Goal: Task Accomplishment & Management: Use online tool/utility

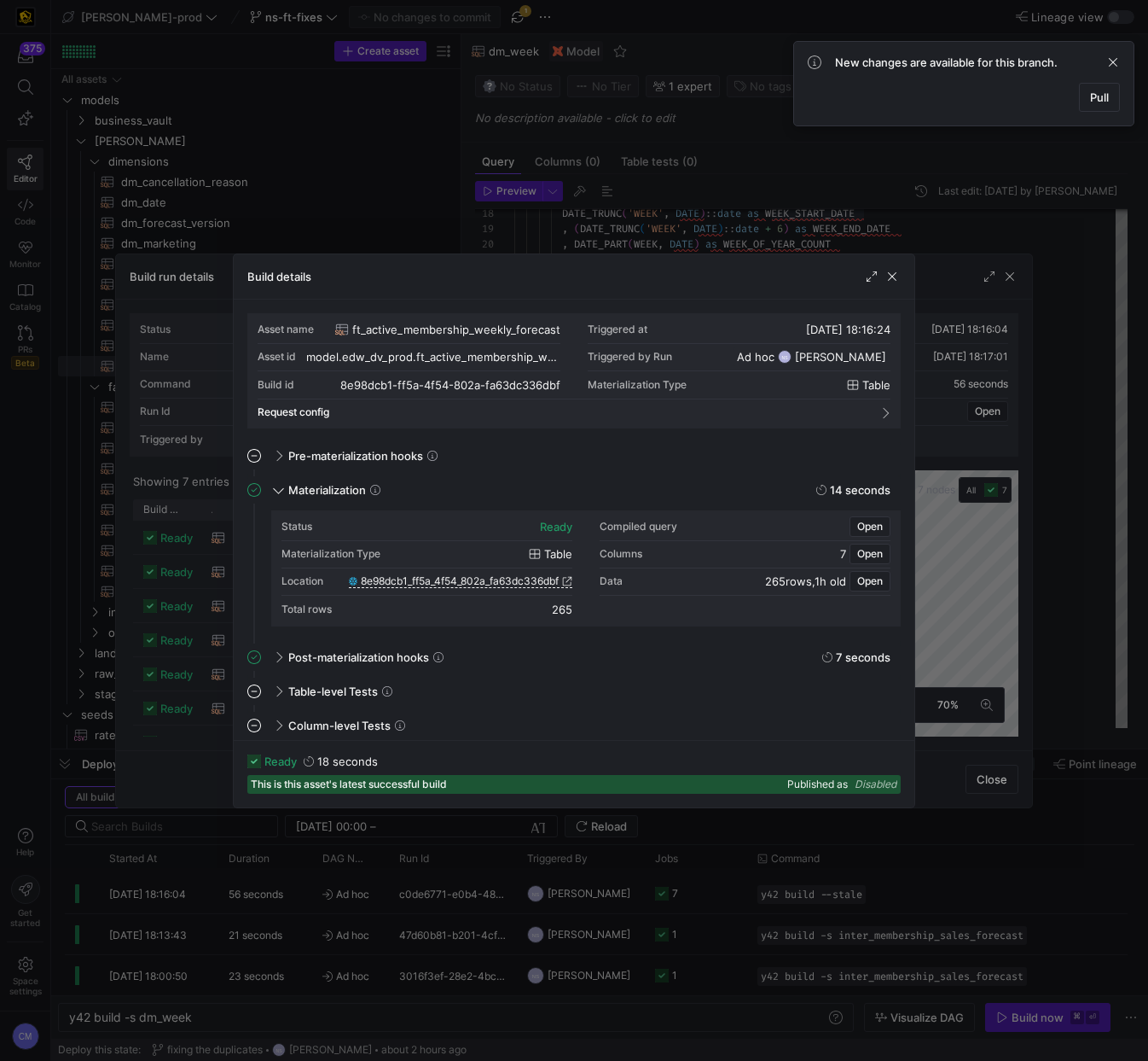
scroll to position [153, 0]
click at [656, 196] on div at bounding box center [574, 530] width 1148 height 1061
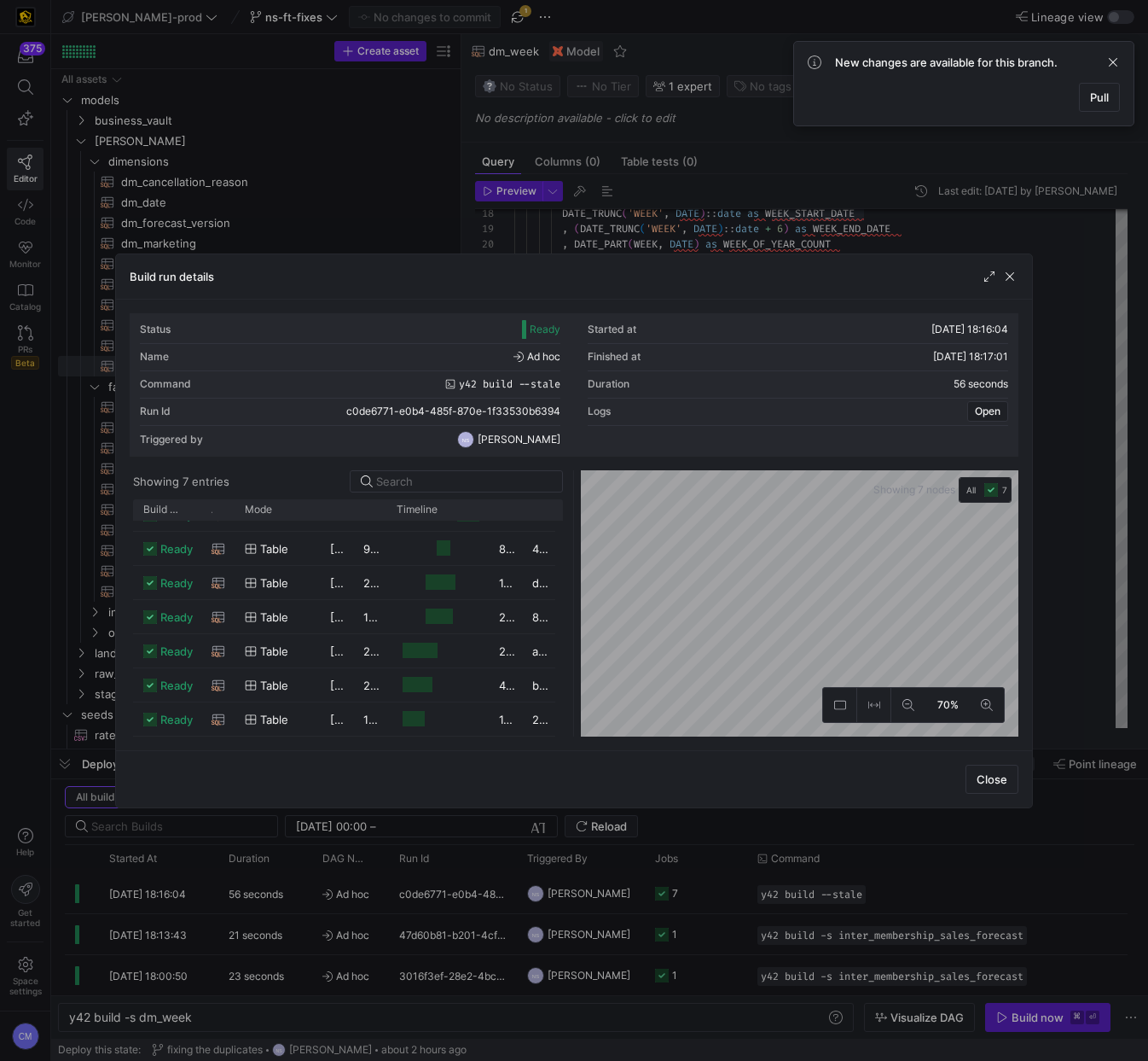
click at [719, 189] on div at bounding box center [574, 530] width 1148 height 1061
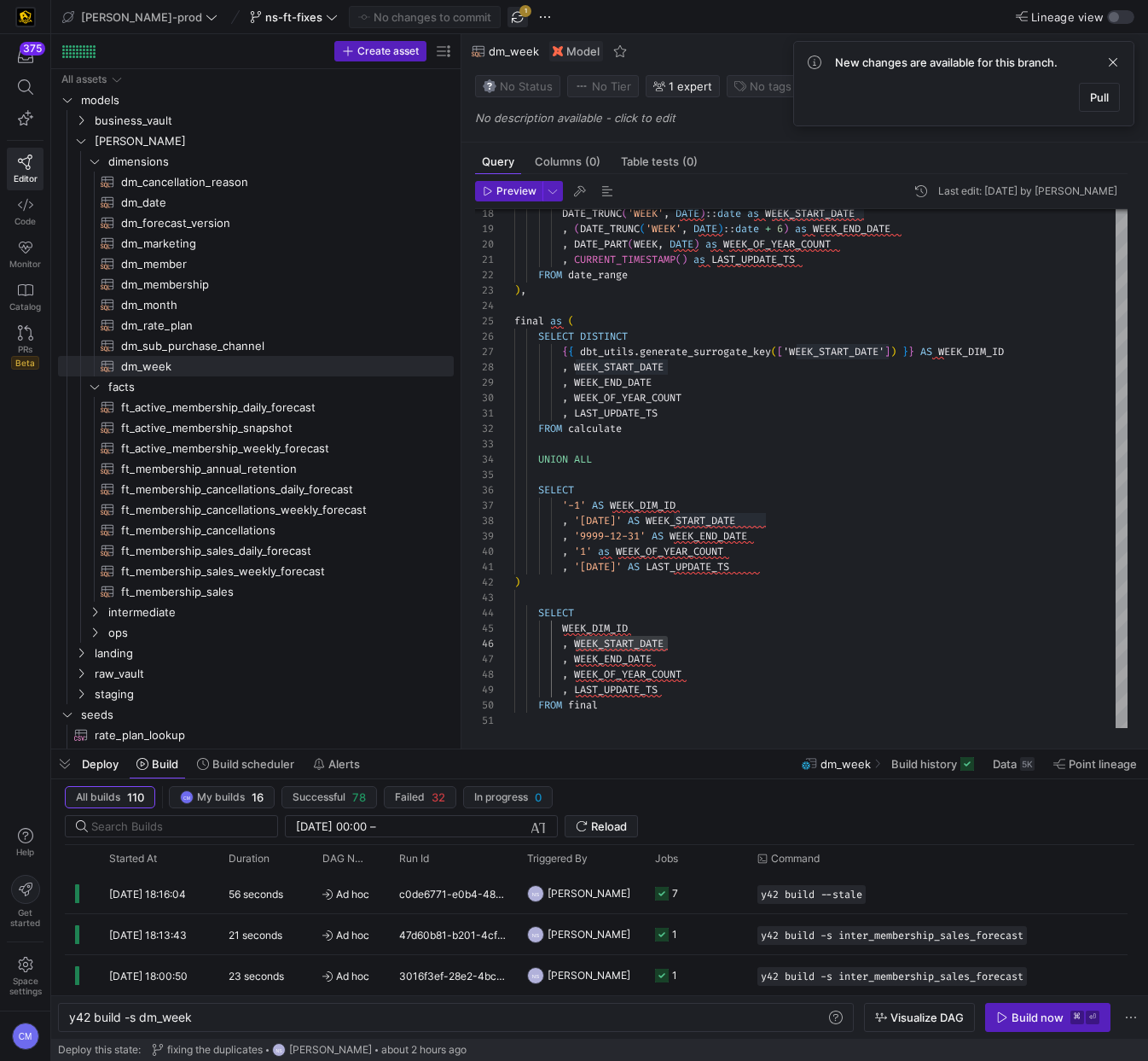
click at [508, 22] on span "button" at bounding box center [518, 16] width 20 height 20
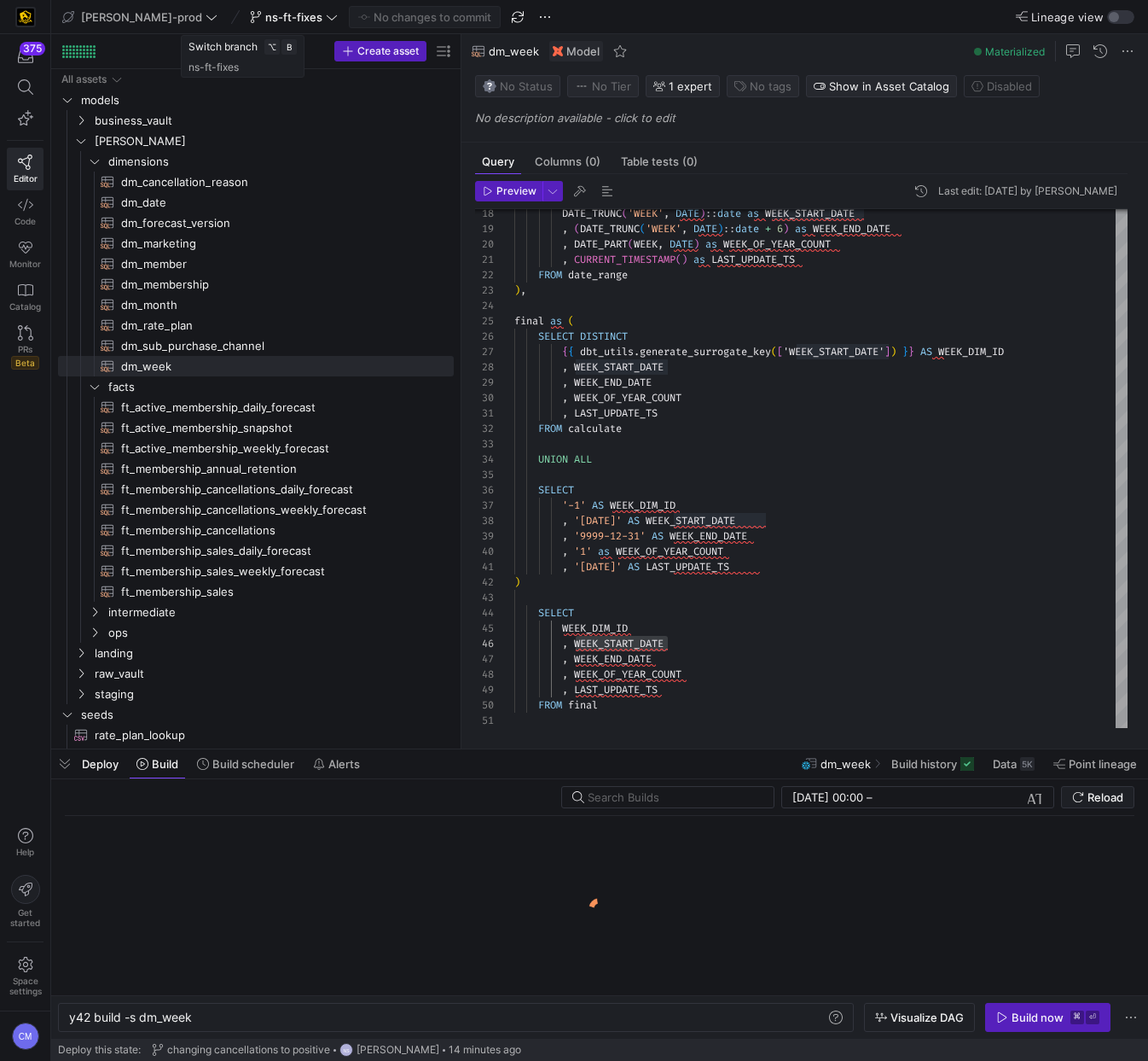
click at [256, 24] on span at bounding box center [294, 16] width 95 height 20
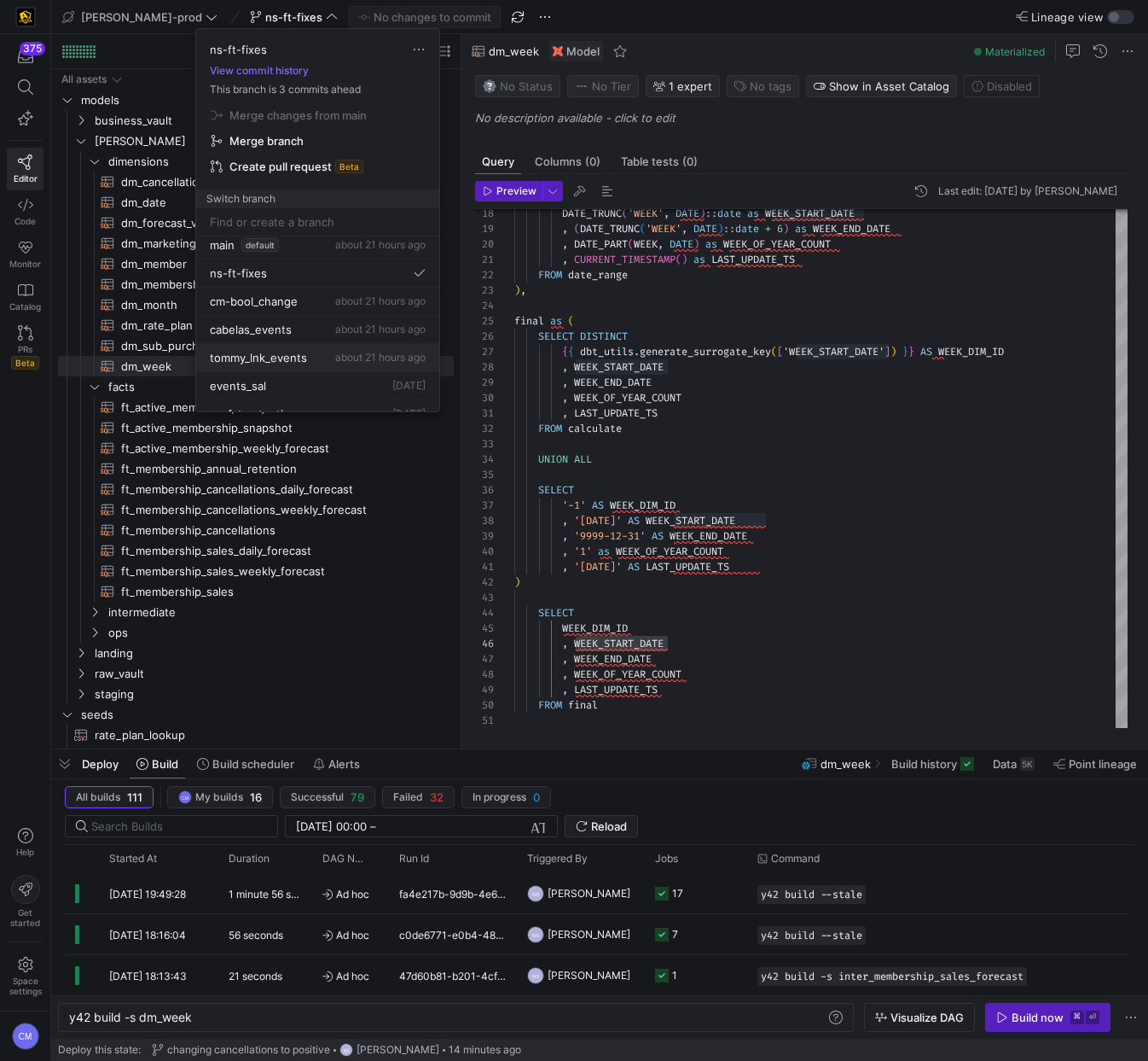
scroll to position [0, 0]
click at [271, 238] on button "main default about 21 hours ago" at bounding box center [317, 250] width 243 height 28
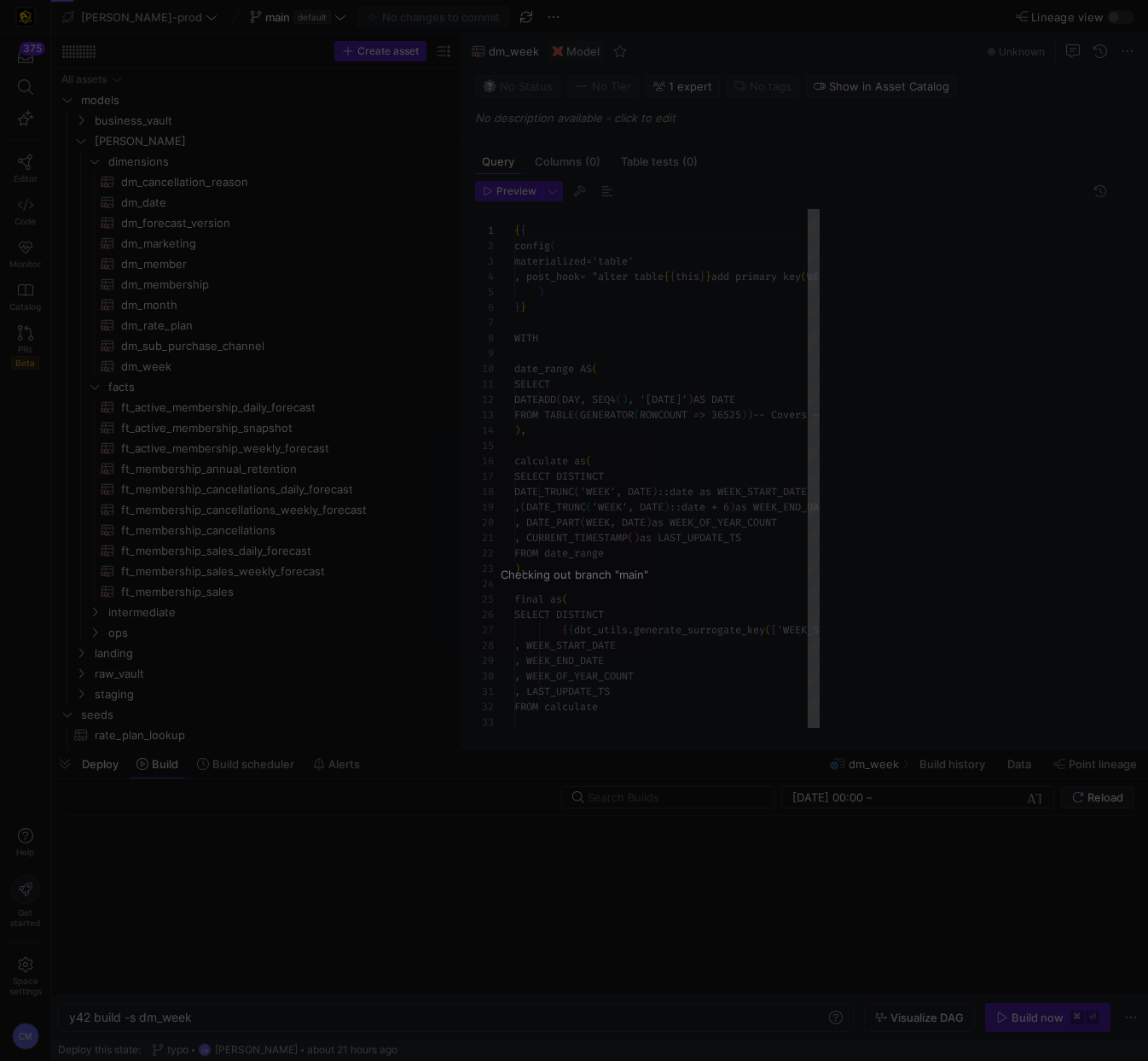
scroll to position [153, 0]
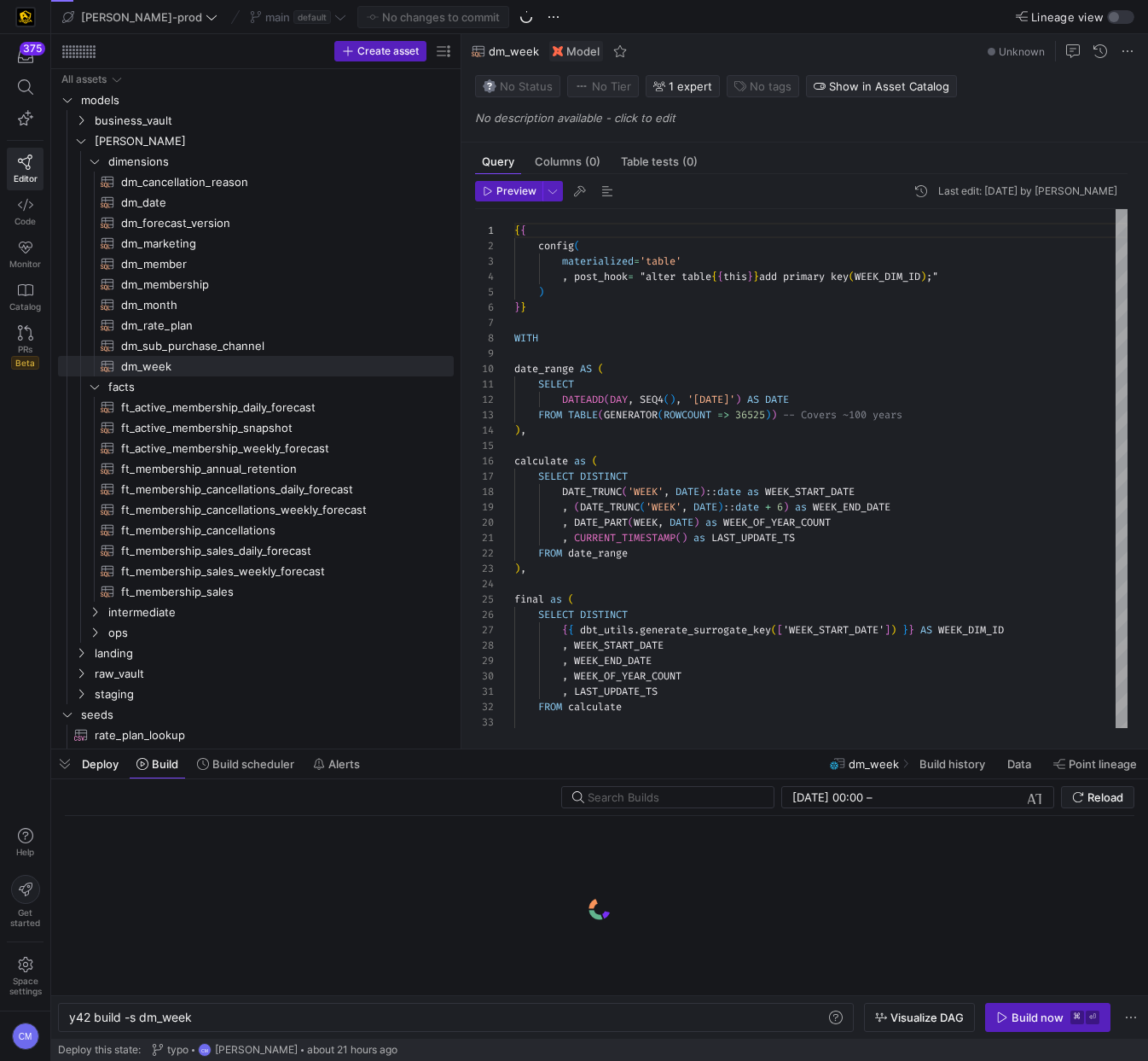
click at [245, 21] on div "main default" at bounding box center [298, 16] width 105 height 22
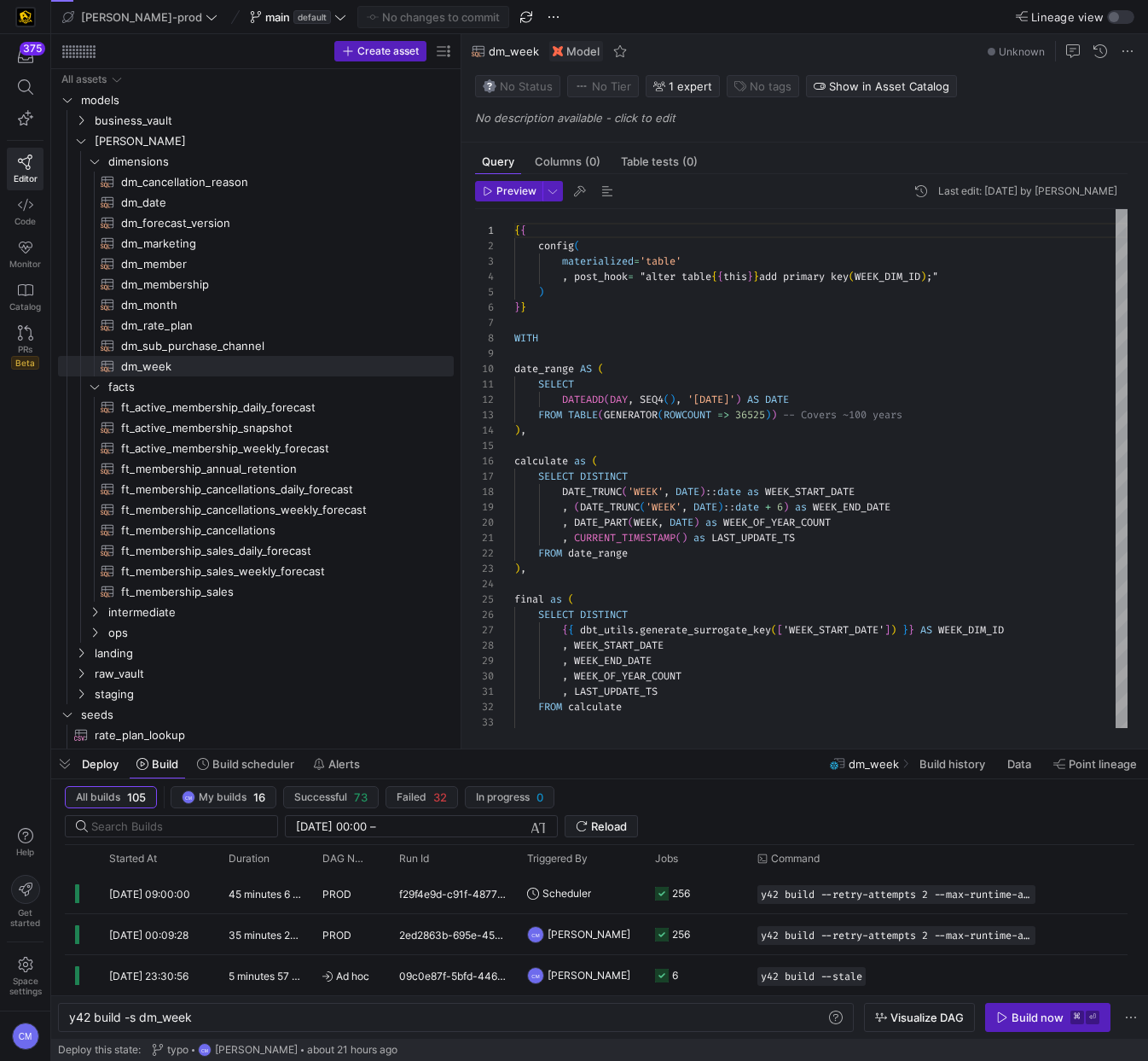
click at [266, 16] on span "main" at bounding box center [278, 17] width 25 height 14
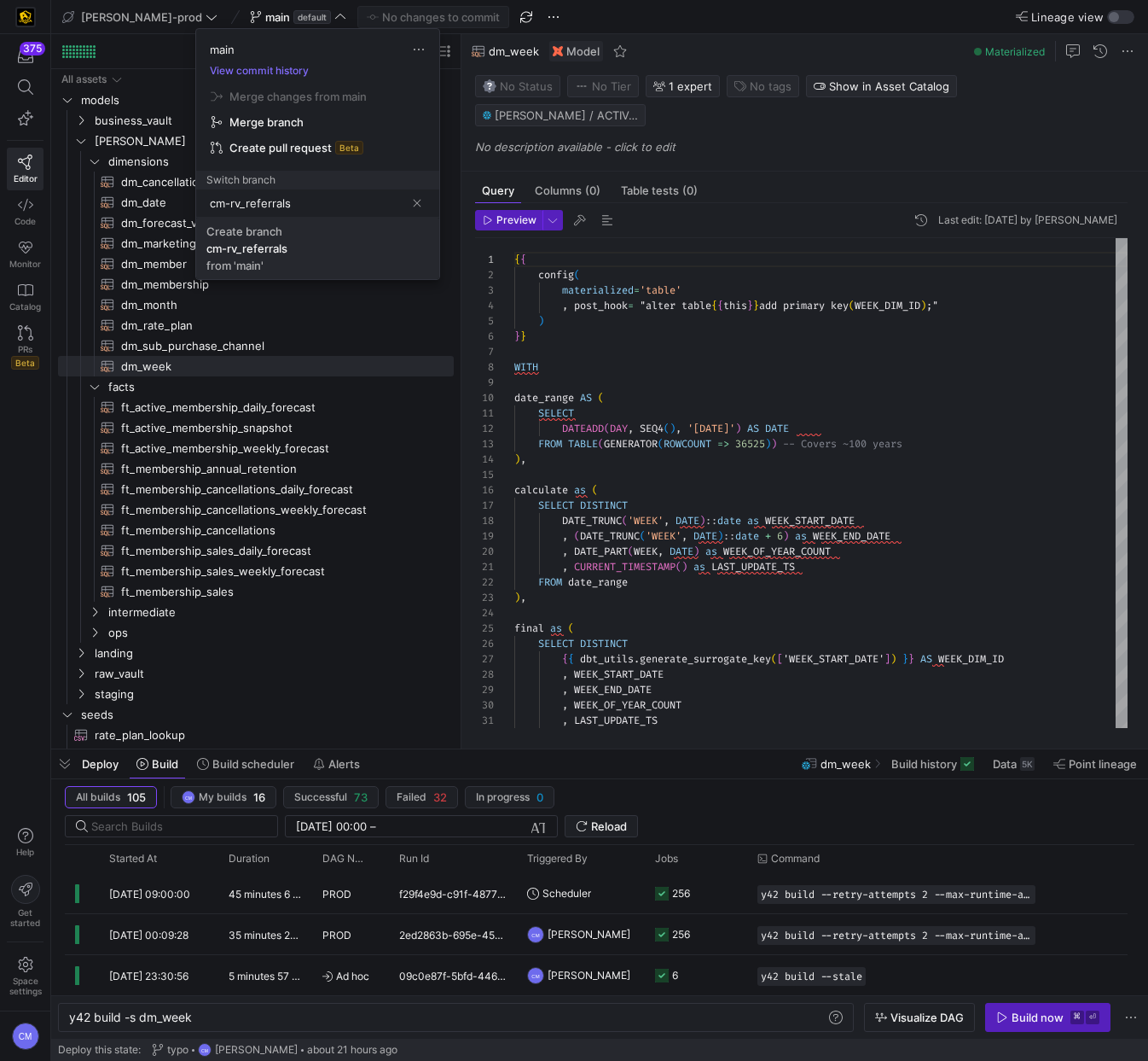
type input "cm-rv_referrals"
click at [293, 231] on span "Create branch cm-rv_referrals from 'main'" at bounding box center [318, 247] width 223 height 48
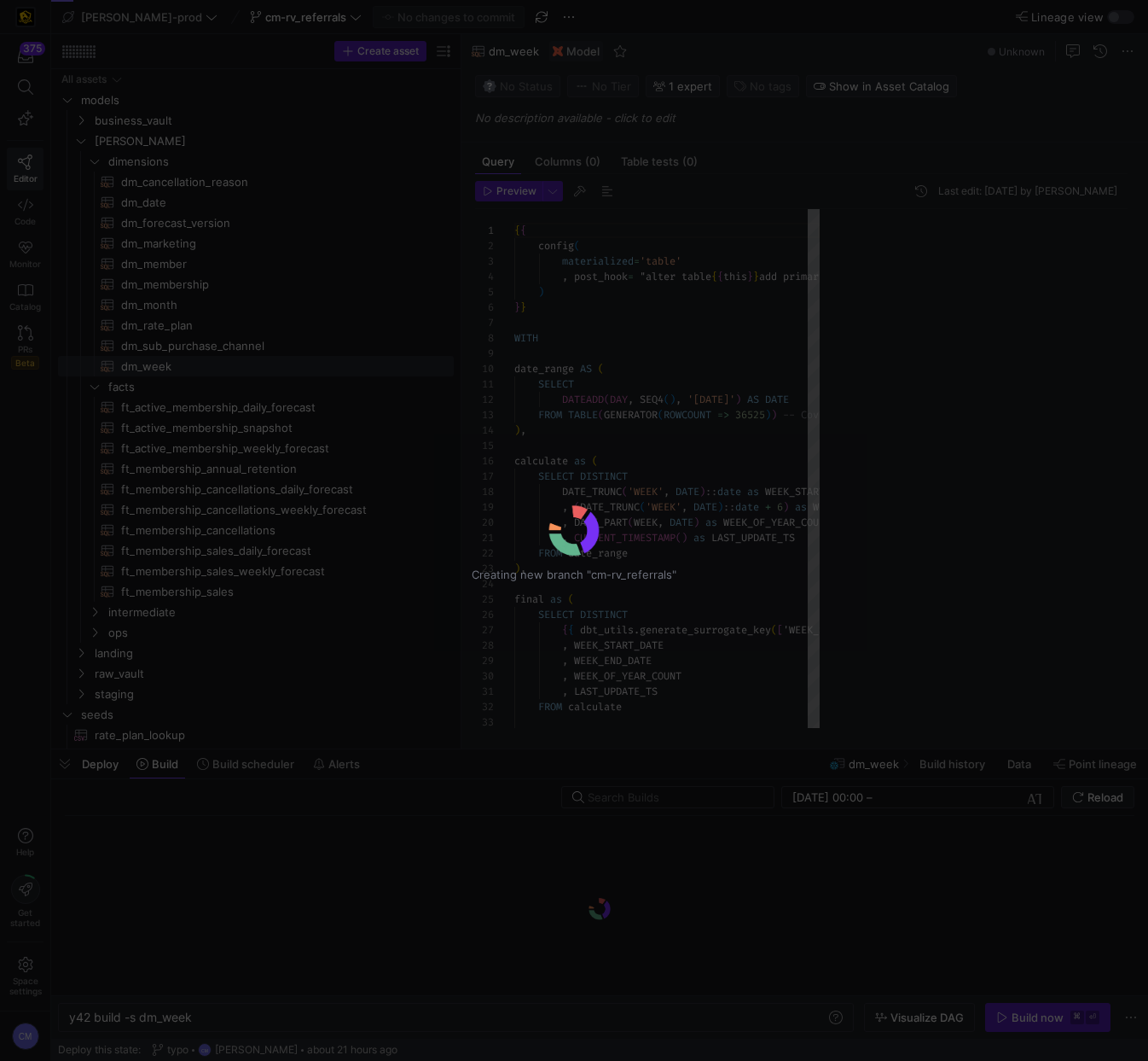
scroll to position [153, 0]
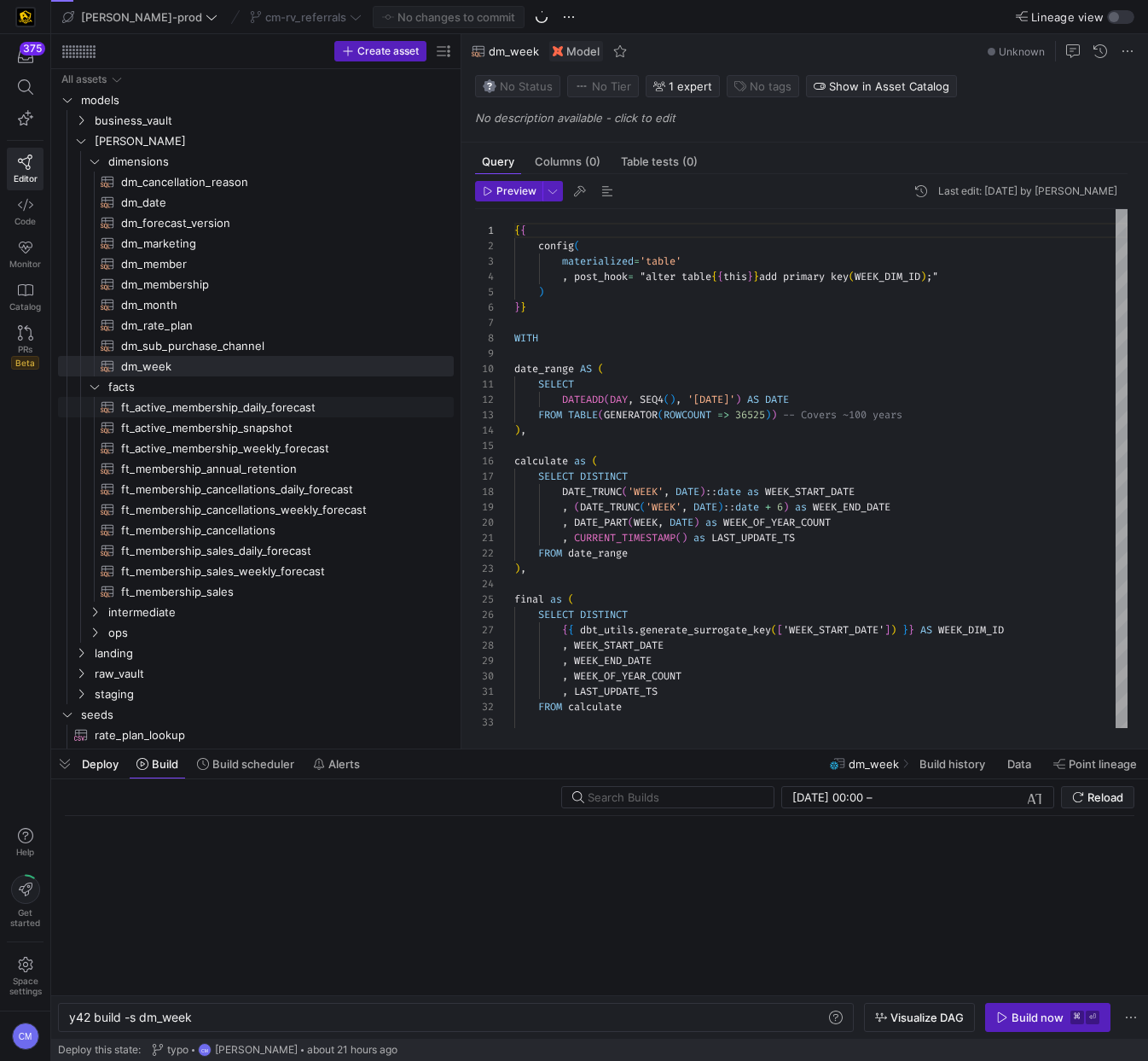
click at [141, 402] on span "ft_active_membership_daily_forecast​​​​​​​​​​" at bounding box center [277, 407] width 313 height 19
type textarea "y42 build -s ft_active_membership_daily_forecast"
type textarea "{{ config( post_hook = [ "alter table {{ this }} add primary key (cancellations…"
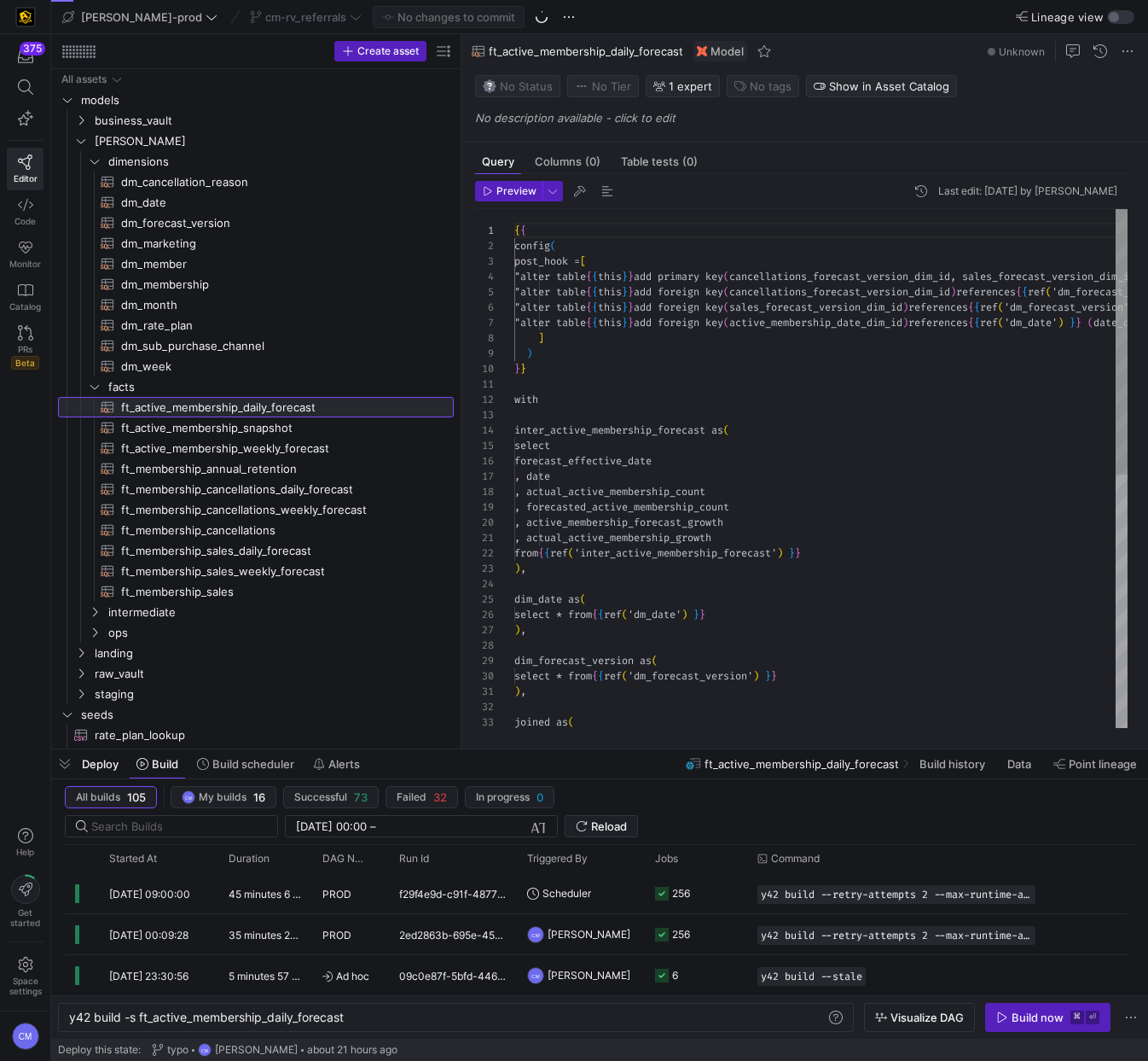
scroll to position [92, 0]
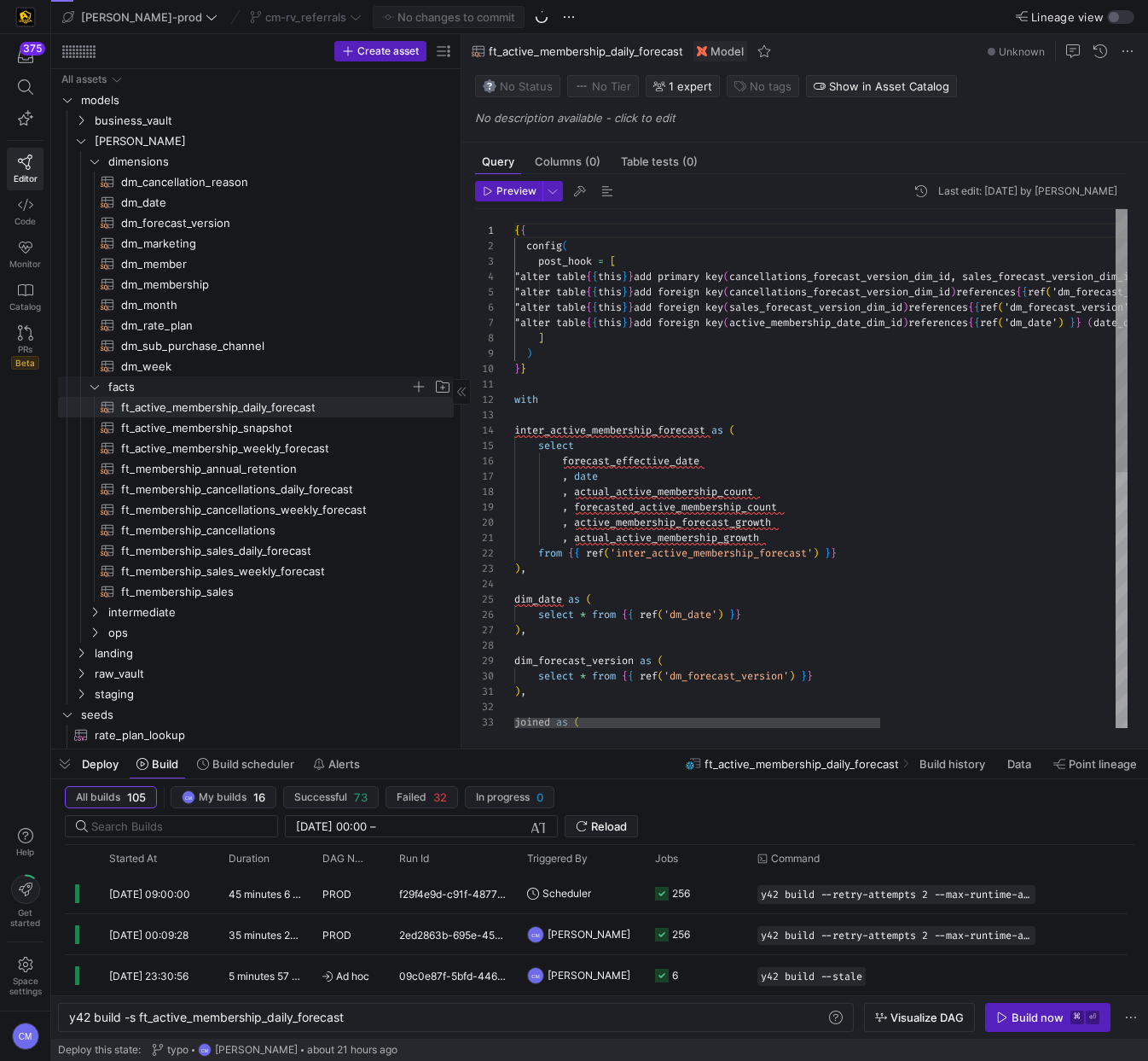
click at [141, 393] on span "facts" at bounding box center [259, 387] width 302 height 19
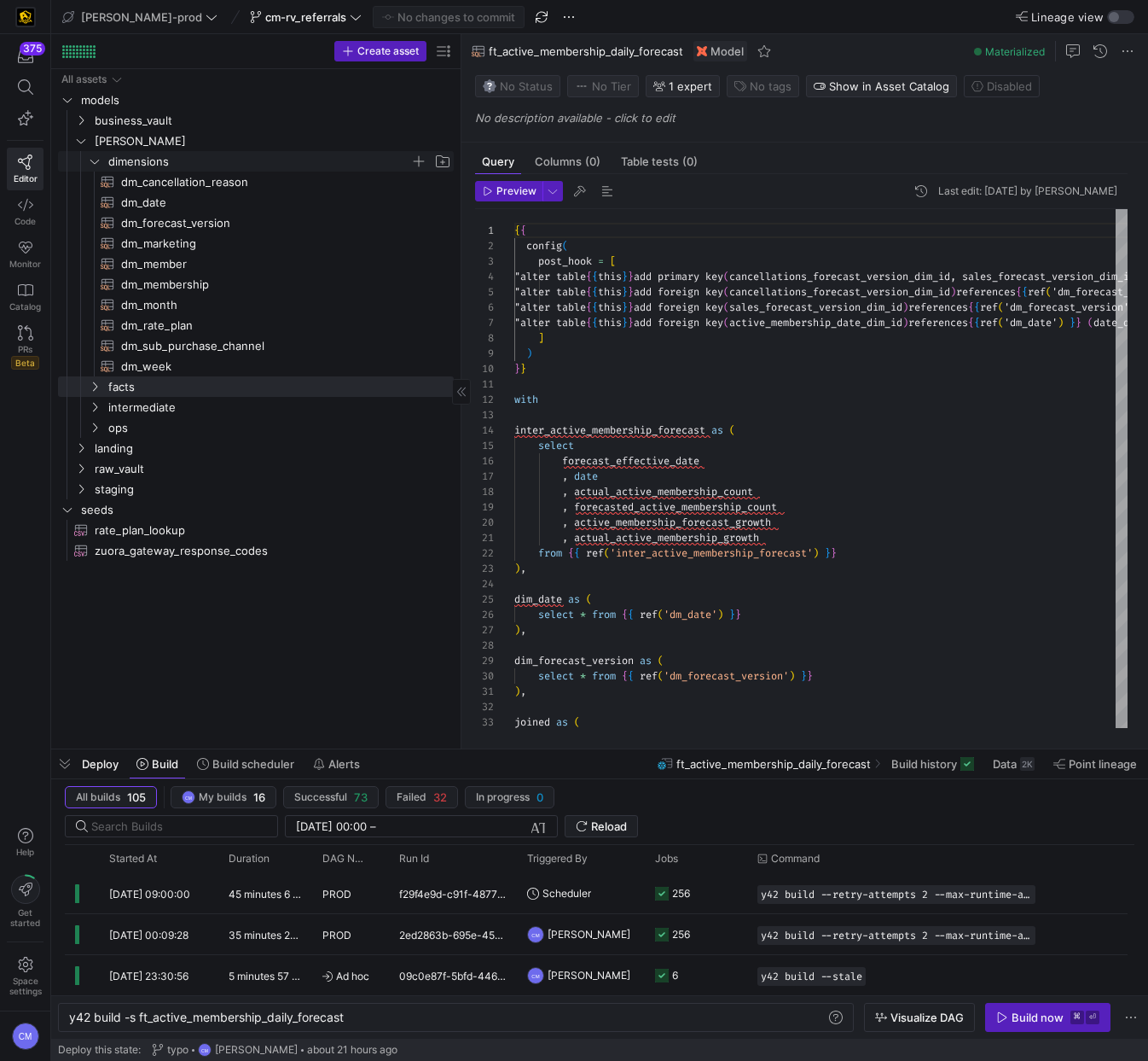
click at [132, 158] on span "dimensions" at bounding box center [259, 162] width 302 height 19
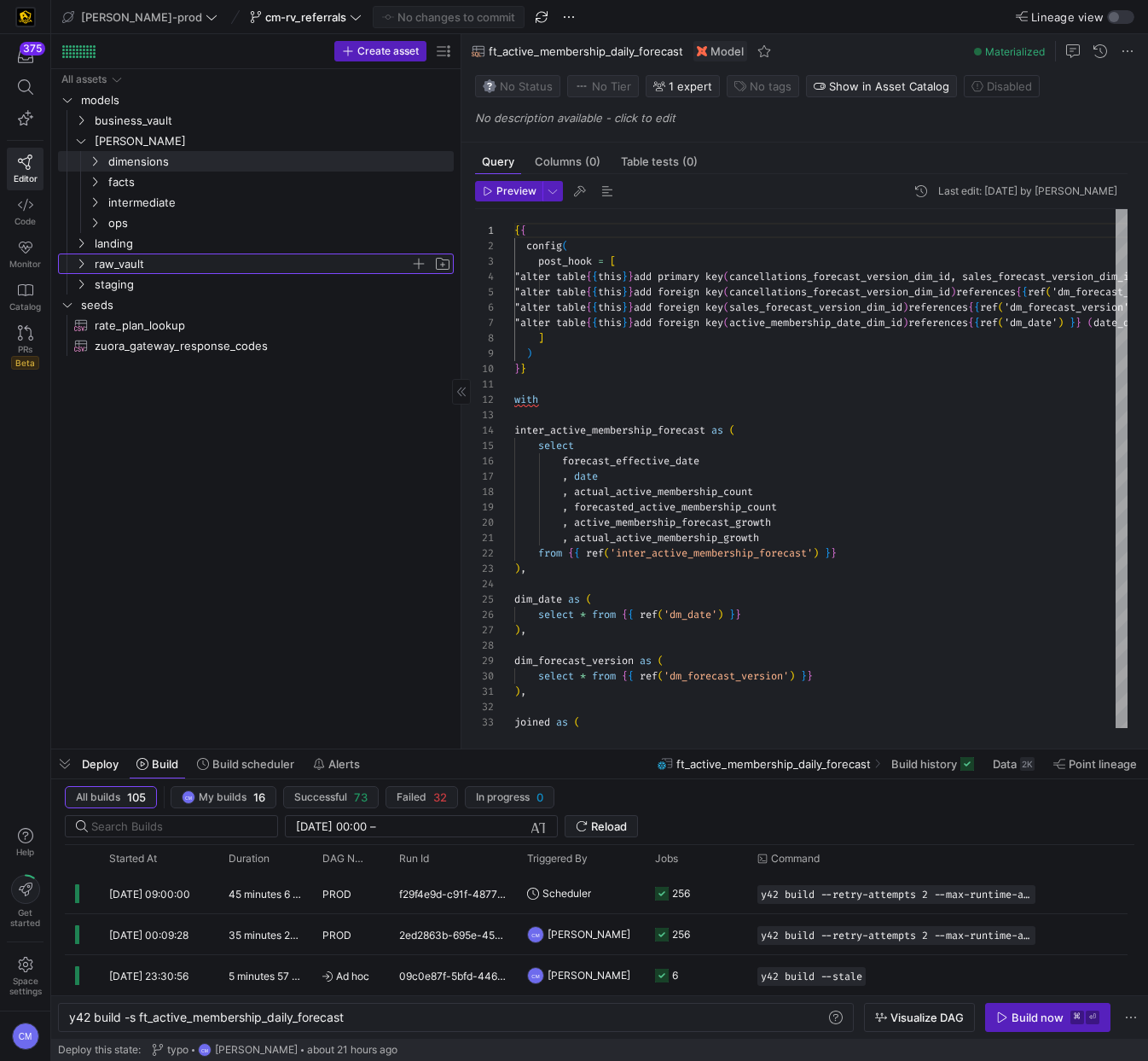
click at [118, 263] on span "raw_vault" at bounding box center [253, 264] width 316 height 19
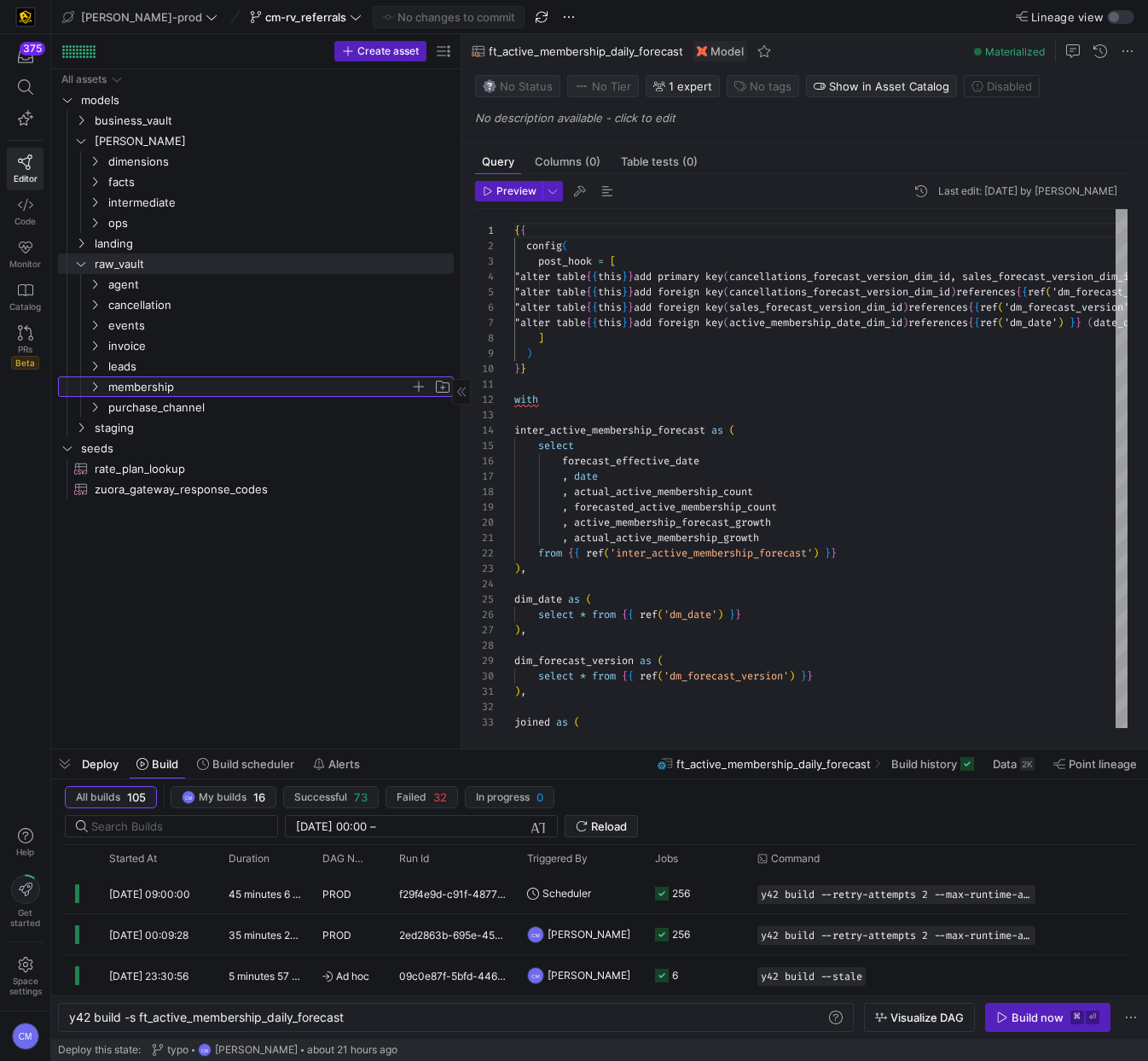
click at [178, 389] on span "membership" at bounding box center [259, 387] width 302 height 19
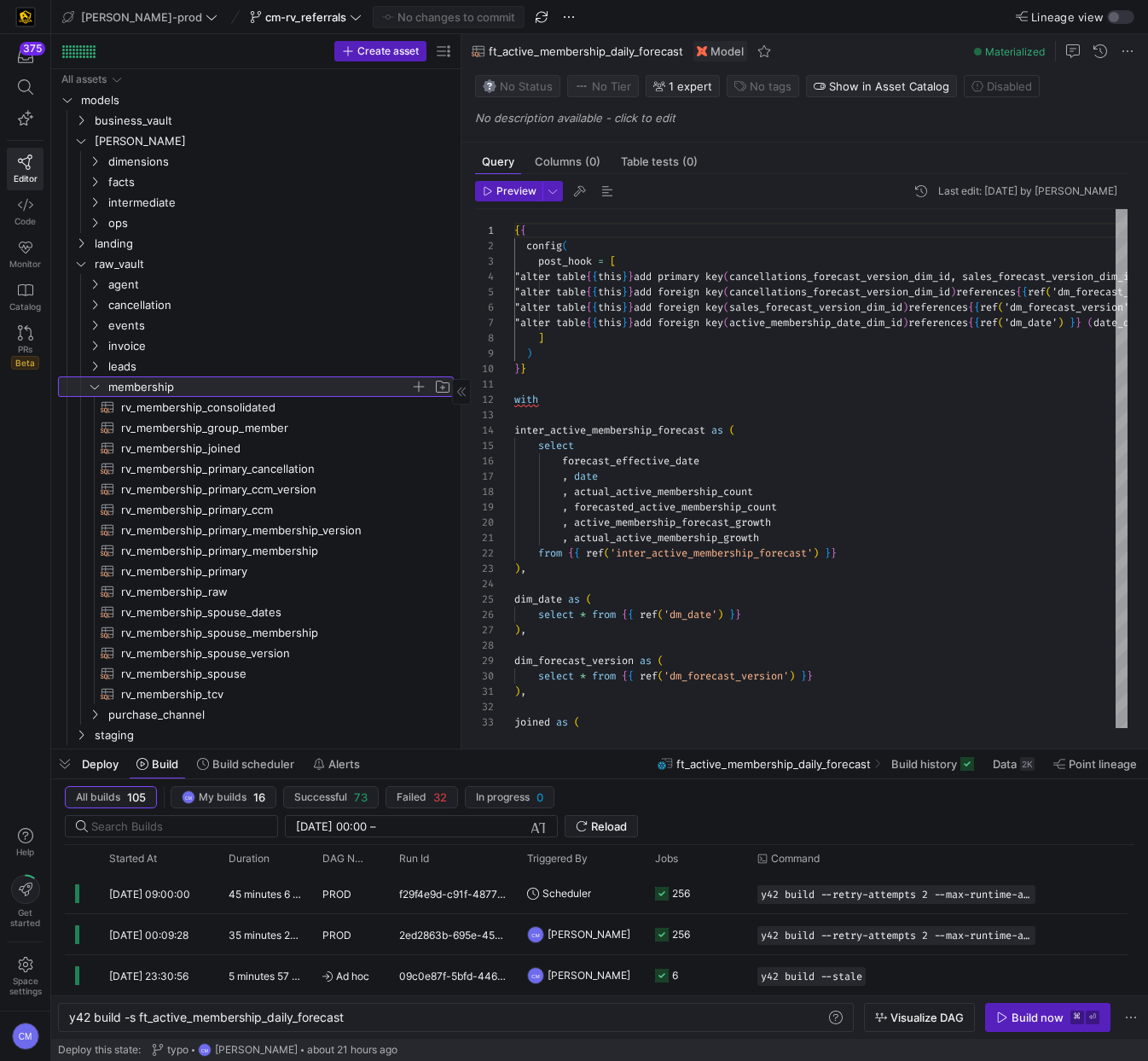
click at [420, 388] on span "button" at bounding box center [419, 387] width 17 height 17
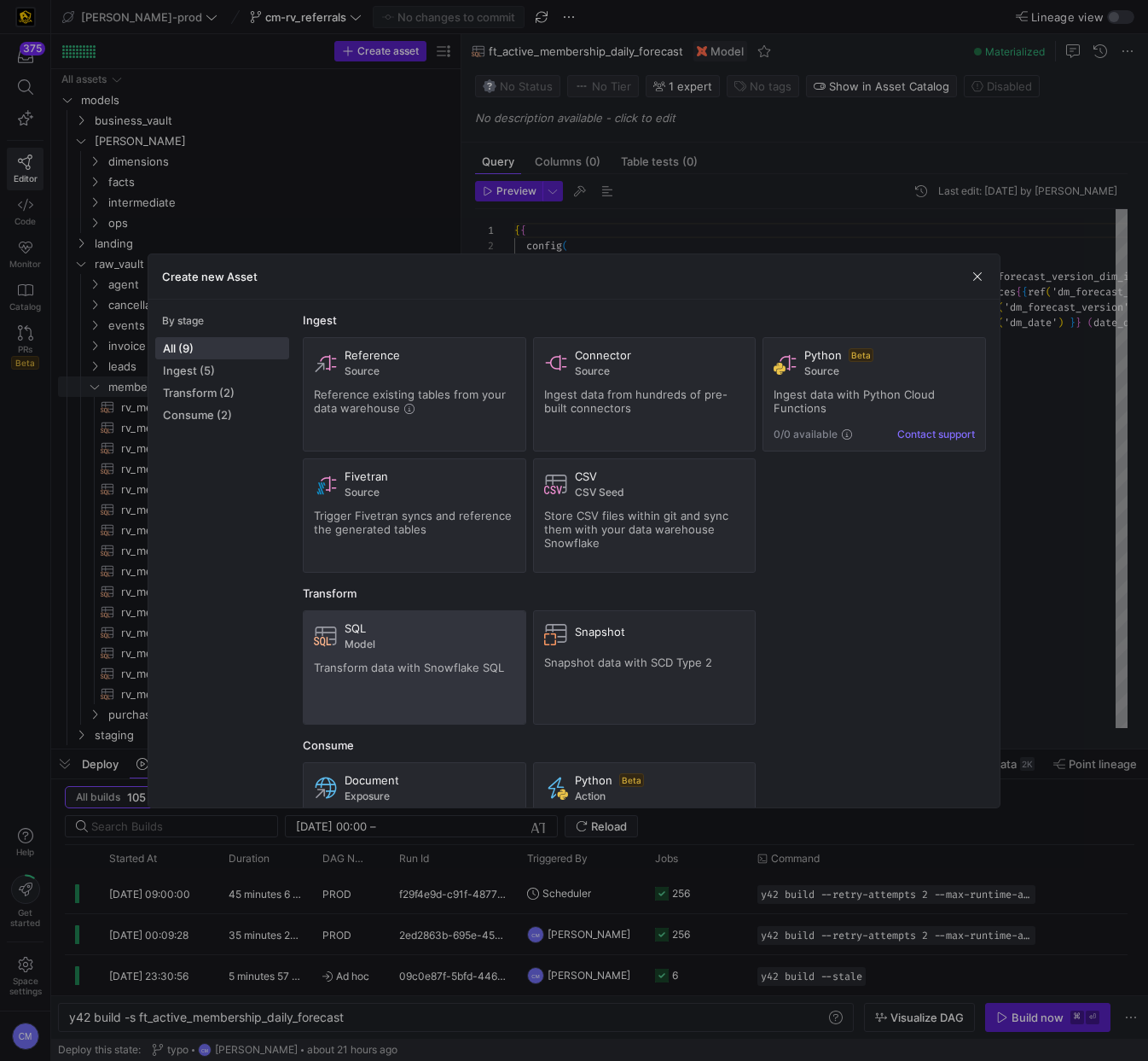
click at [399, 714] on span at bounding box center [414, 667] width 222 height 113
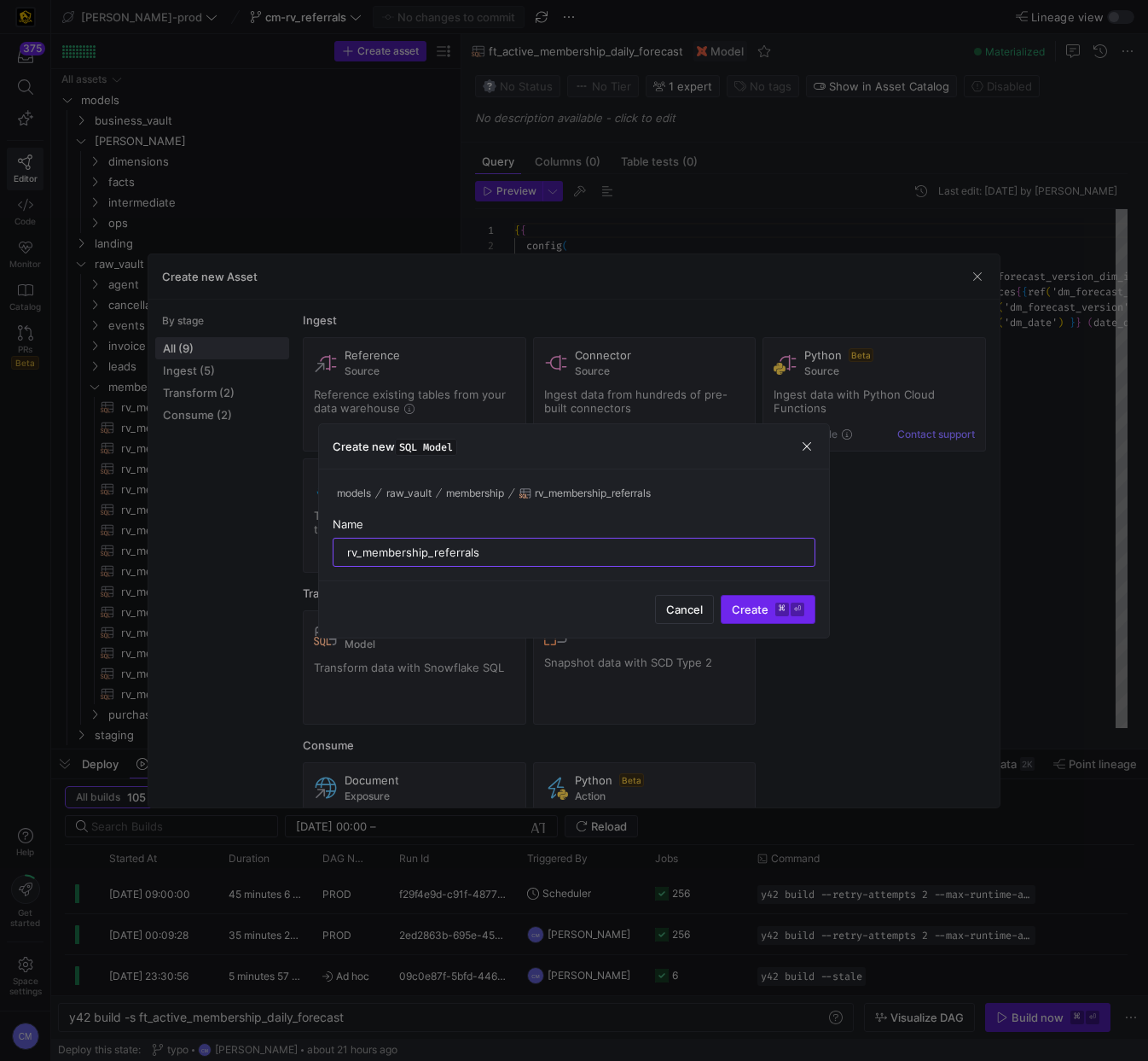
type input "rv_membership_referrals"
click at [752, 602] on span "Create ⌘ ⏎" at bounding box center [768, 609] width 73 height 14
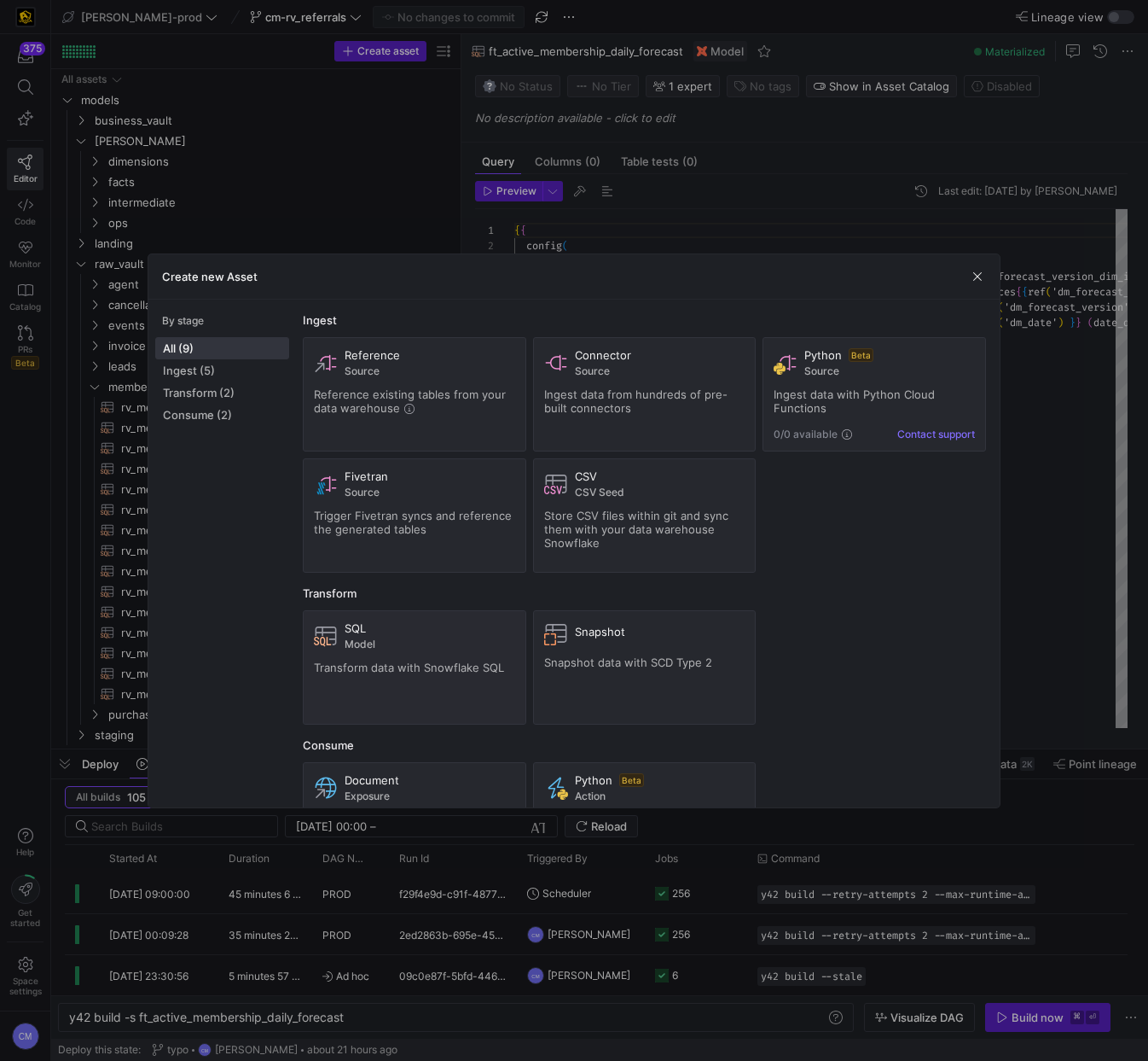
type textarea "y42 build -s rv_membership_referrals"
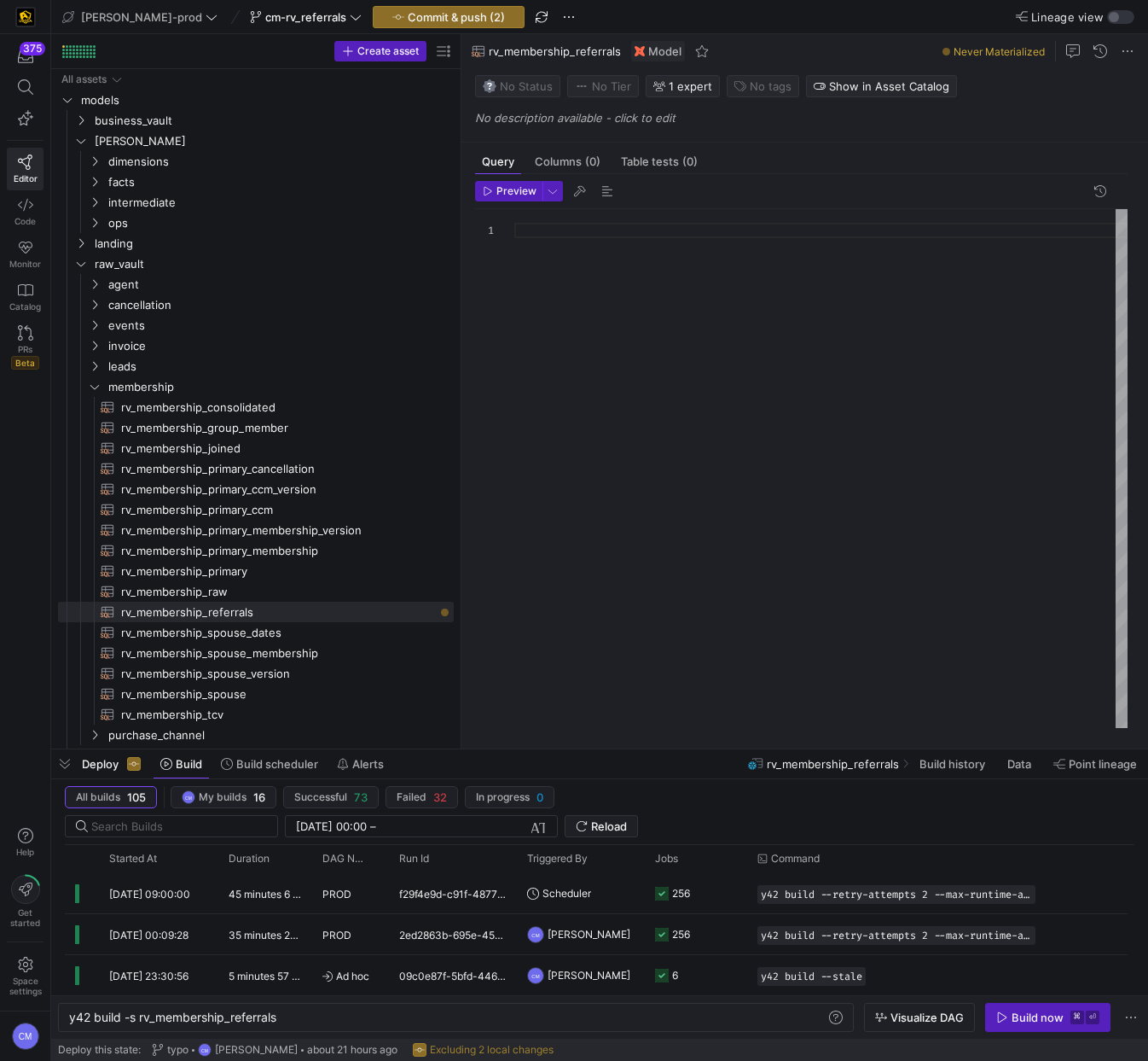
click at [608, 390] on div at bounding box center [821, 468] width 614 height 519
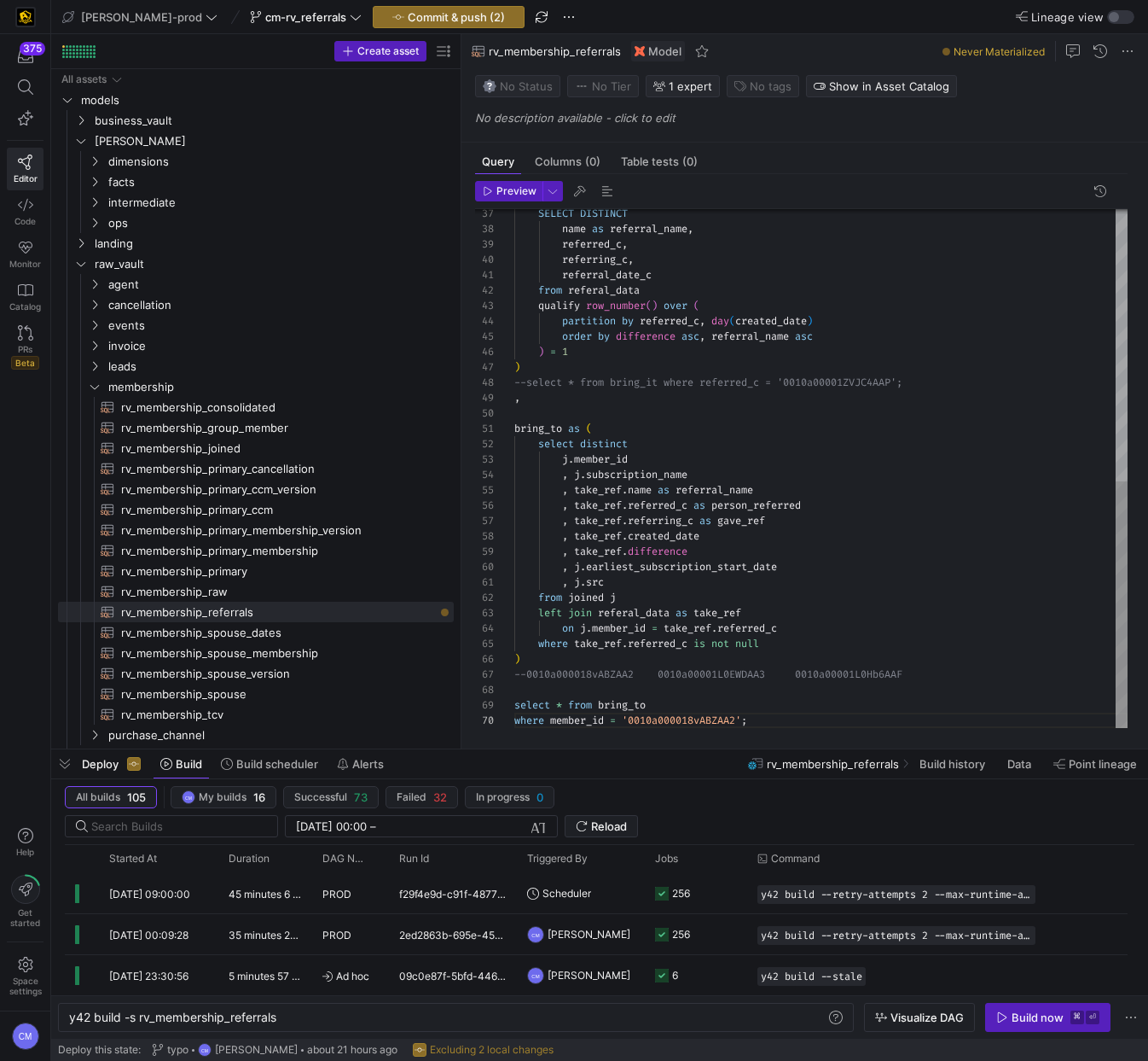
scroll to position [123, 6]
click at [693, 401] on div "SELECT DISTINCT name as referral_name , referred_c , referring_c , referral_dat…" at bounding box center [821, 183] width 614 height 1089
drag, startPoint x: 913, startPoint y: 374, endPoint x: 494, endPoint y: 387, distance: 419.2
click at [487, 386] on div "37 38 39 40 41 42 43 44 45 46 47 48 49 50 51 52 53 54 55 56 57 58 59 60 61 62 6…" at bounding box center [801, 468] width 653 height 519
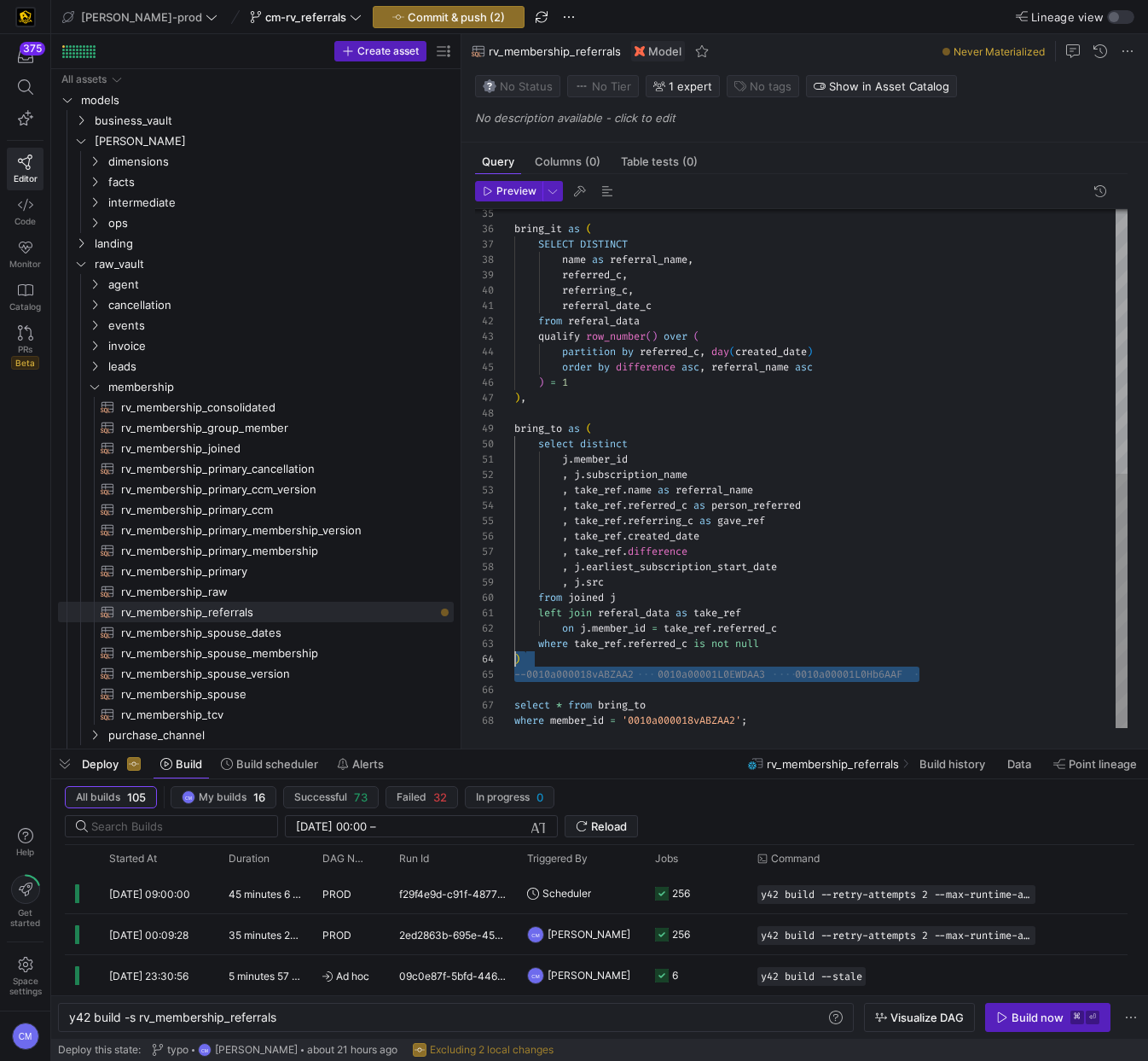
scroll to position [61, 0]
drag, startPoint x: 950, startPoint y: 666, endPoint x: 450, endPoint y: 676, distance: 500.1
click at [515, 676] on div "SELECT DISTINCT name as referral_name , referred_c , referring_c , referral_dat…" at bounding box center [821, 198] width 614 height 1058
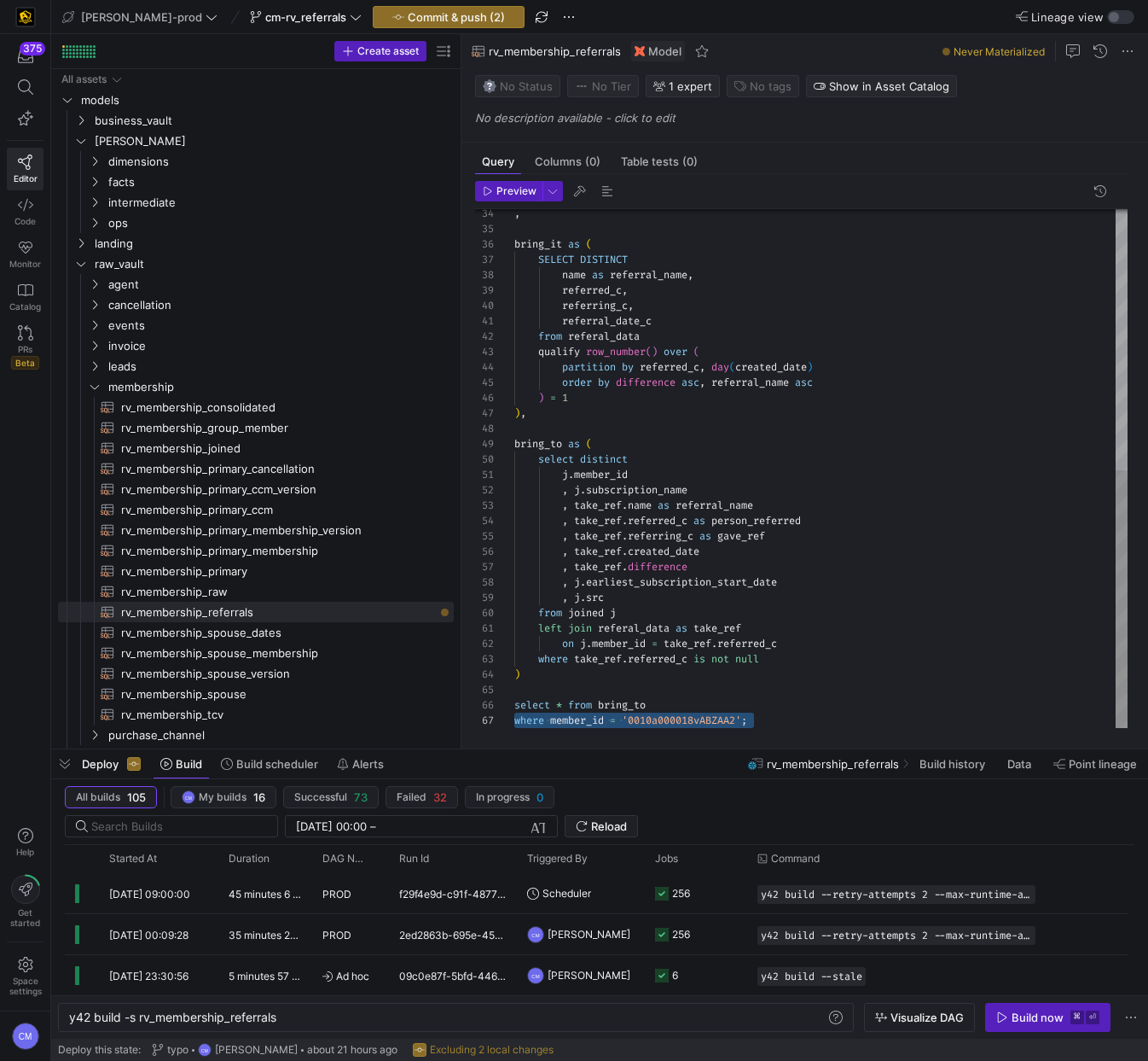
scroll to position [77, 0]
drag, startPoint x: 768, startPoint y: 719, endPoint x: 494, endPoint y: 707, distance: 274.3
click at [494, 707] on div "37 38 39 40 41 42 43 44 45 46 47 48 49 50 51 52 53 54 55 56 57 58 59 60 61 62 6…" at bounding box center [801, 468] width 653 height 519
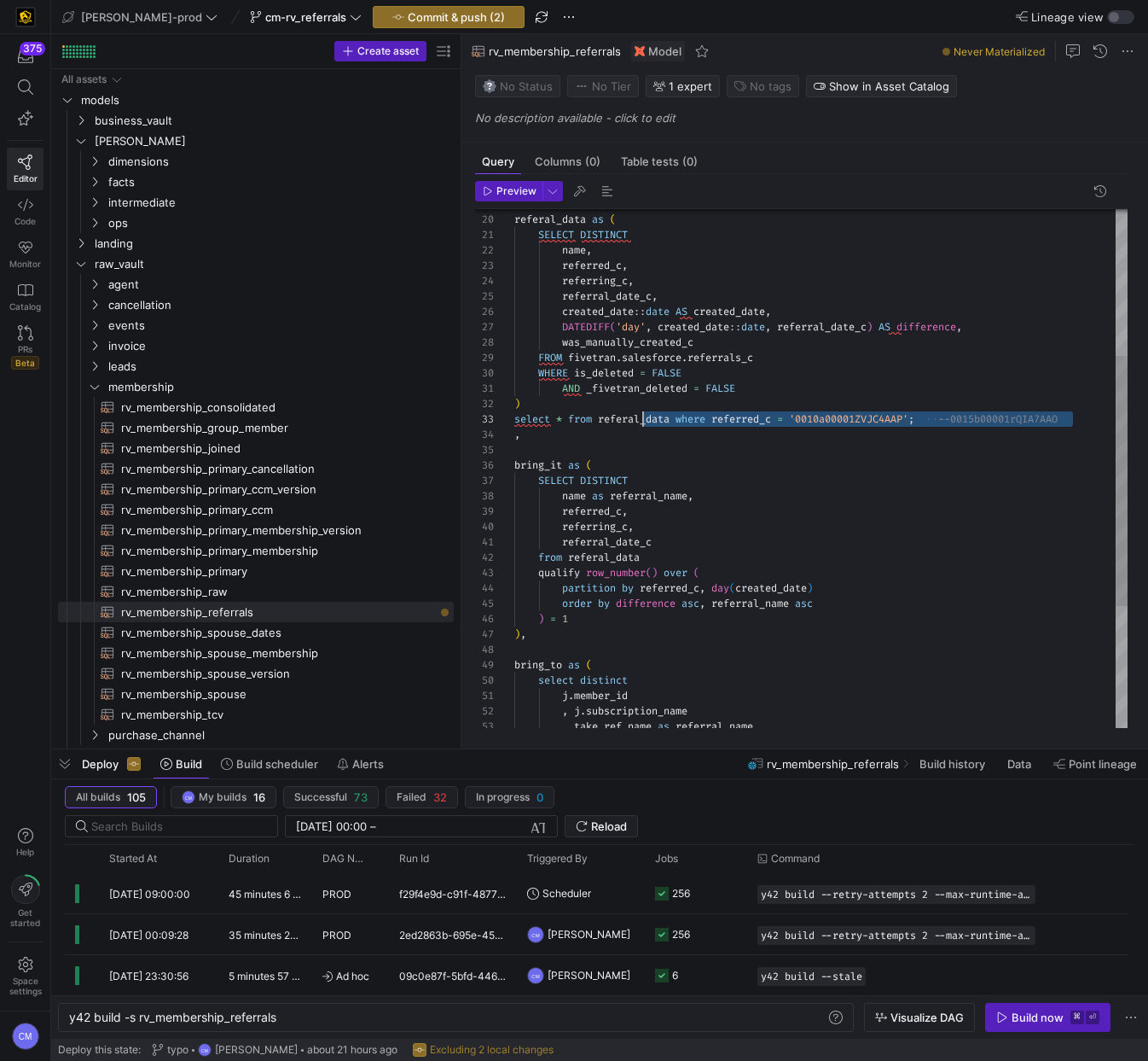
scroll to position [31, 0]
drag, startPoint x: 1088, startPoint y: 417, endPoint x: 437, endPoint y: 423, distance: 651.0
click at [437, 423] on as-split "Create asset Drag here to set row groups Drag here to set column labels Group 1…" at bounding box center [600, 391] width 1098 height 715
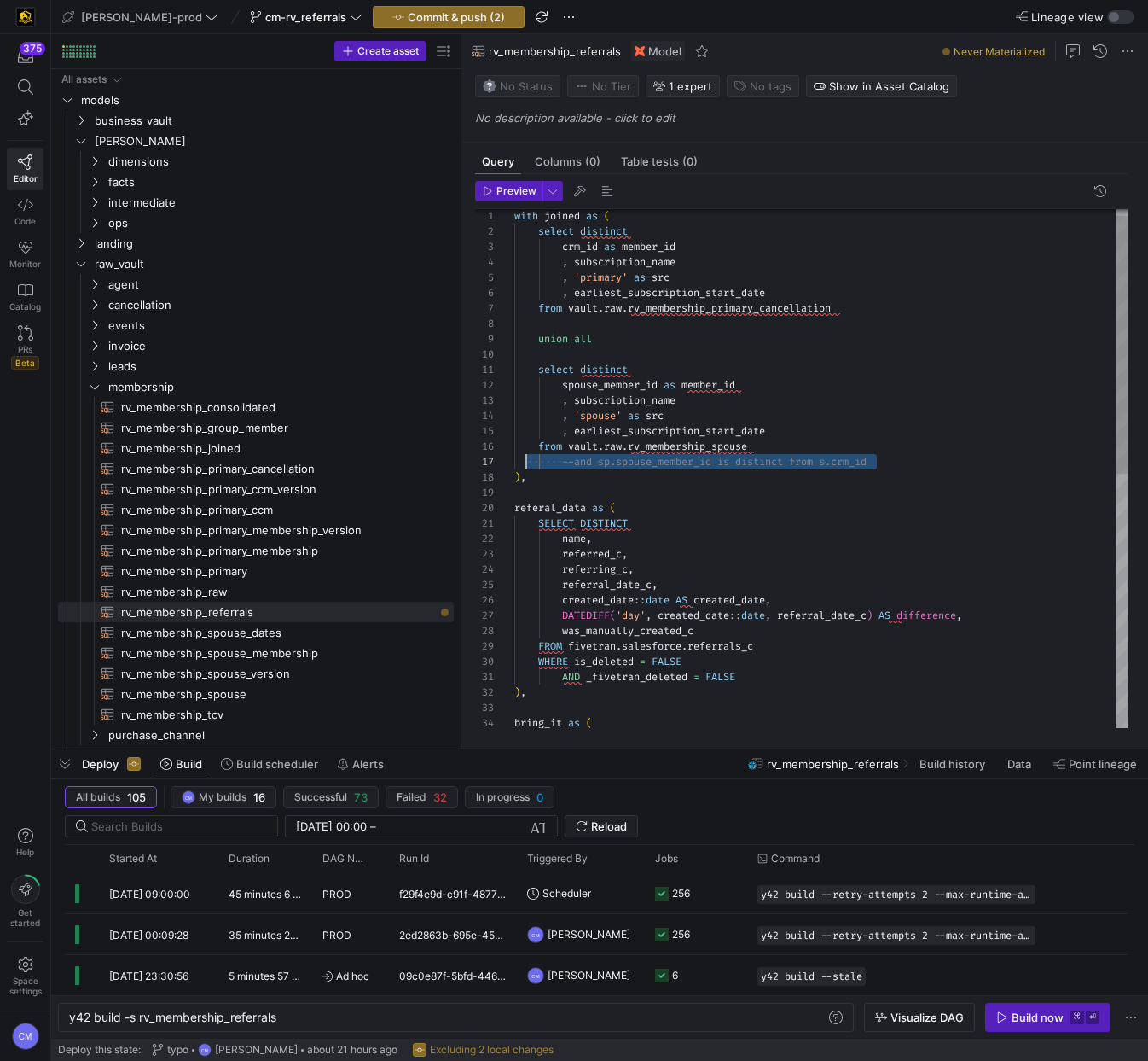
scroll to position [92, 0]
drag, startPoint x: 884, startPoint y: 457, endPoint x: 475, endPoint y: 458, distance: 409.0
click at [515, 458] on div "bring_it as ( ) , AND _fivetran_deleted = FALSE WHERE is_deleted = FALSE FROM f…" at bounding box center [821, 716] width 614 height 1043
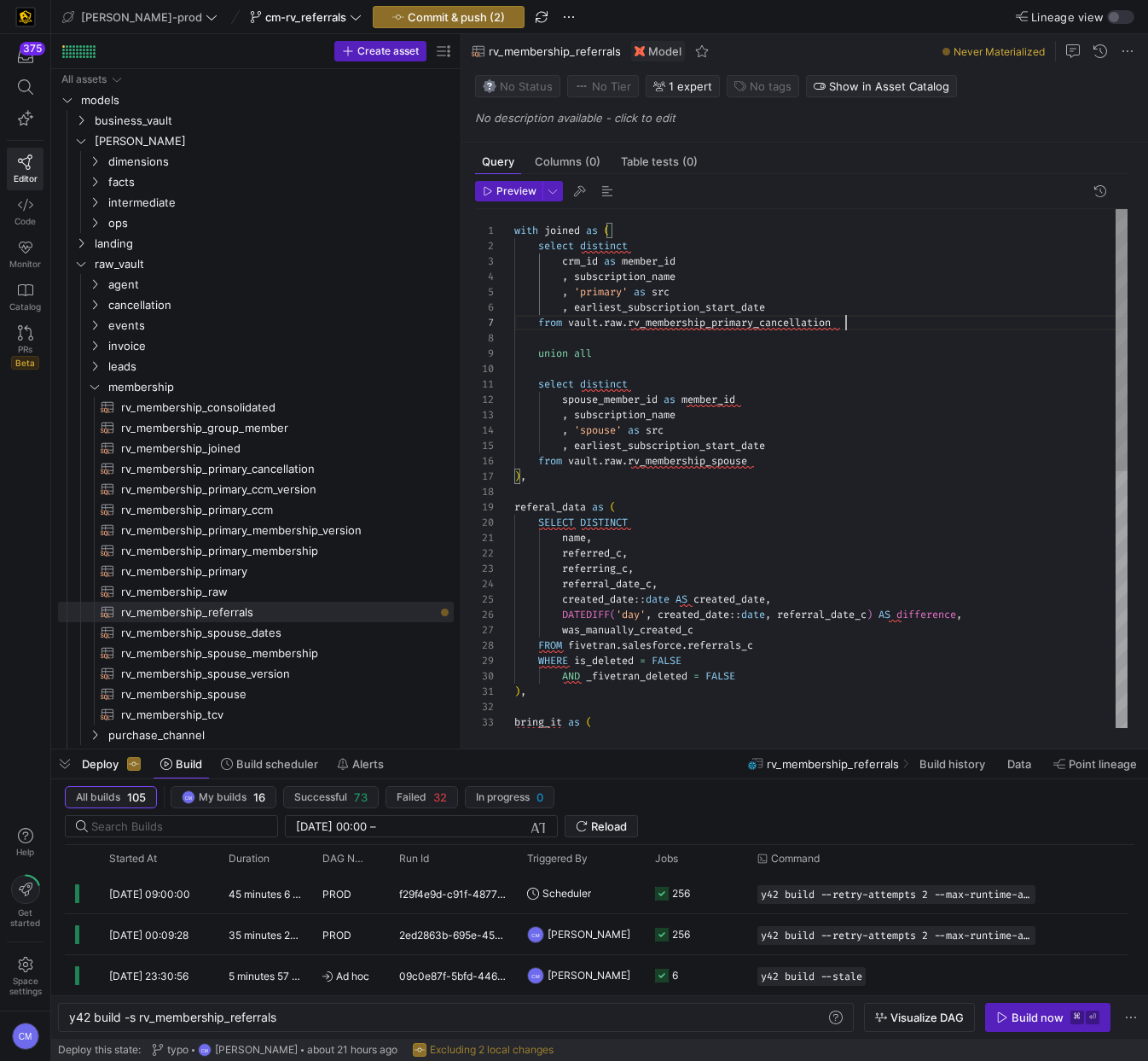
scroll to position [92, 331]
click at [855, 325] on div "bring_it as ( ) , AND _fivetran_deleted = FALSE WHERE is_deleted = FALSE FROM f…" at bounding box center [821, 723] width 614 height 1027
click at [799, 325] on div "bring_it as ( ) , AND _fivetran_deleted = FALSE WHERE is_deleted = FALSE FROM f…" at bounding box center [821, 723] width 614 height 1027
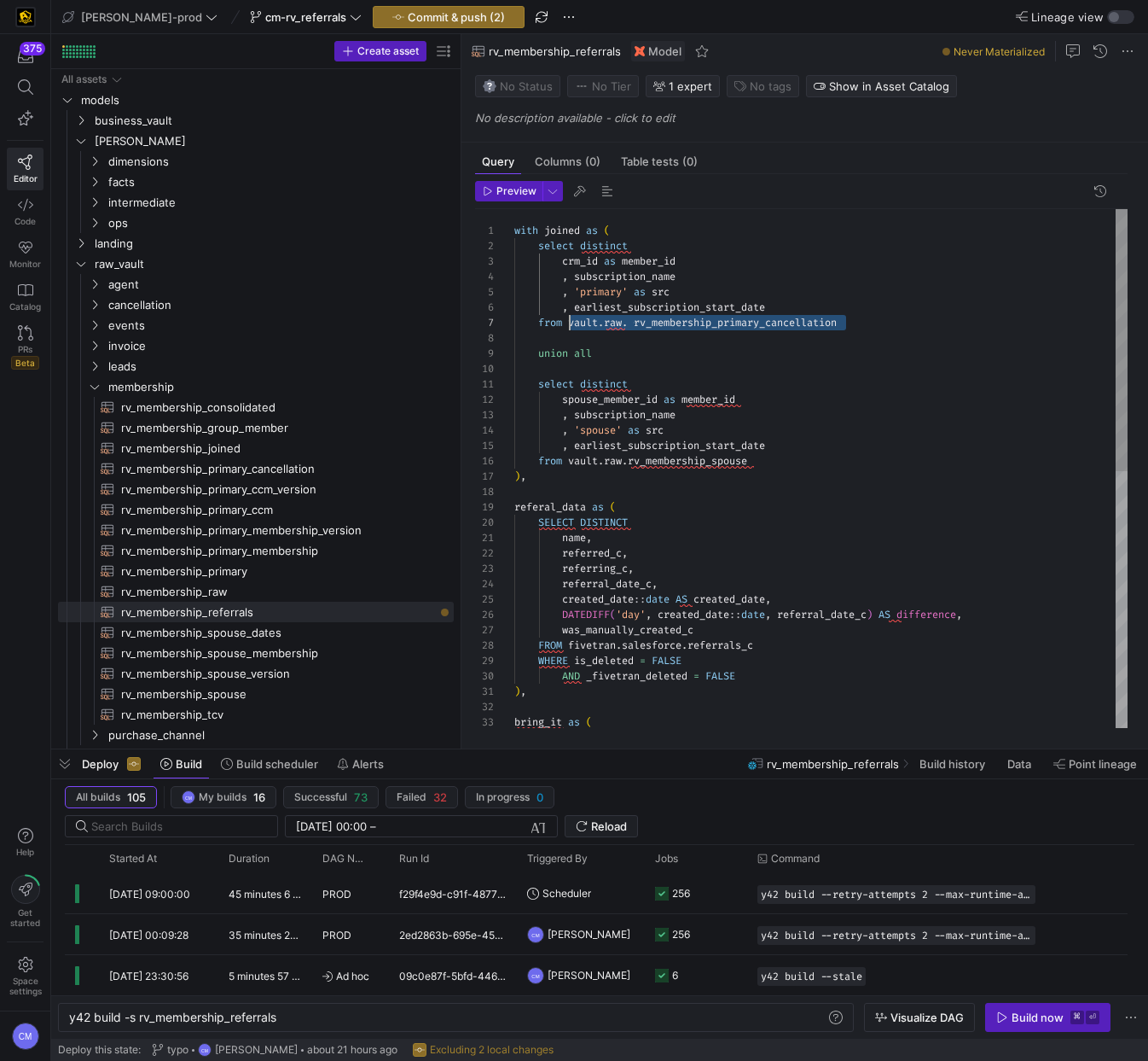
drag, startPoint x: 854, startPoint y: 321, endPoint x: 571, endPoint y: 325, distance: 283.0
click at [571, 325] on div "bring_it as ( ) , AND _fivetran_deleted = FALSE WHERE is_deleted = FALSE FROM f…" at bounding box center [821, 723] width 614 height 1027
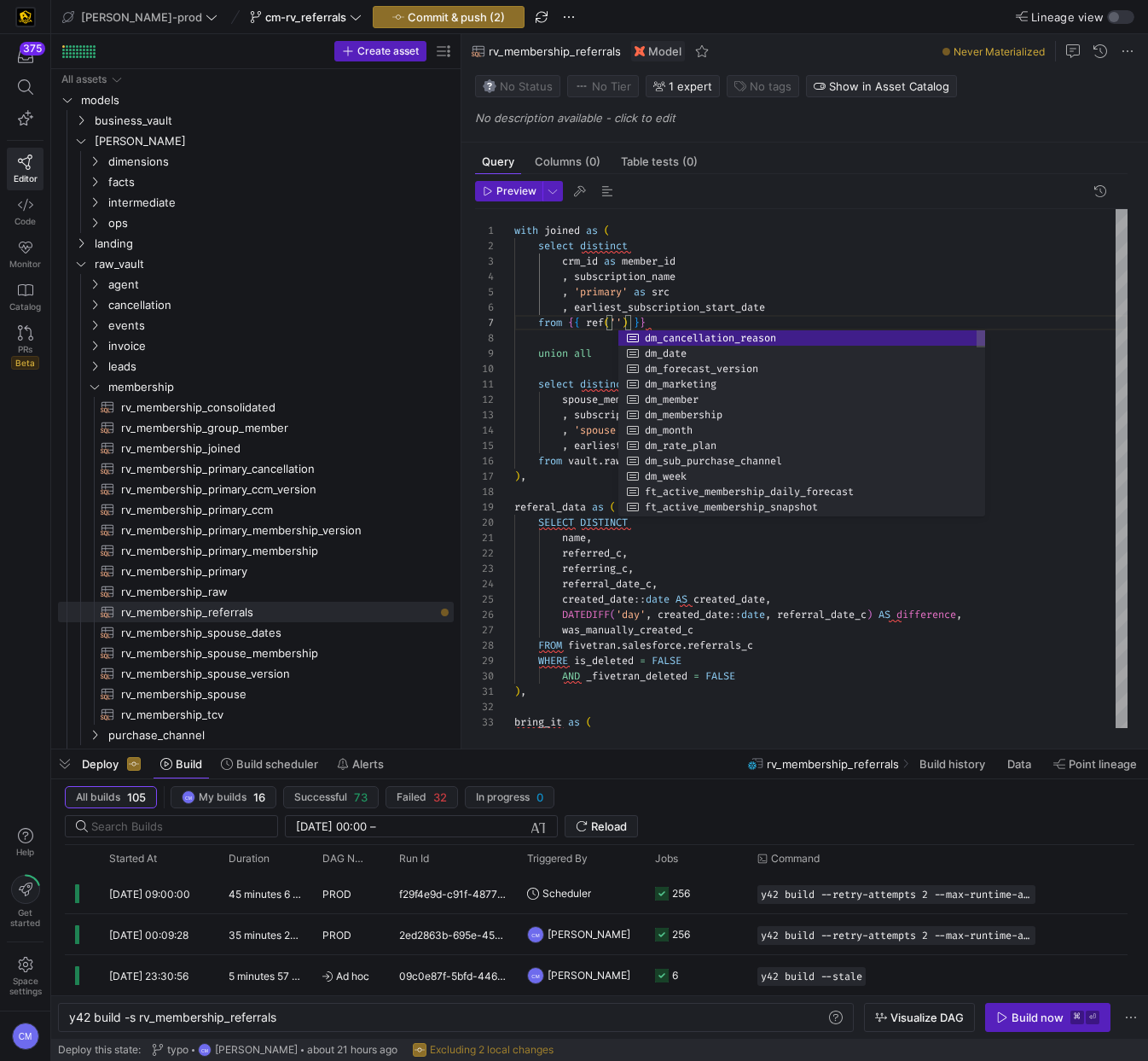
scroll to position [92, 313]
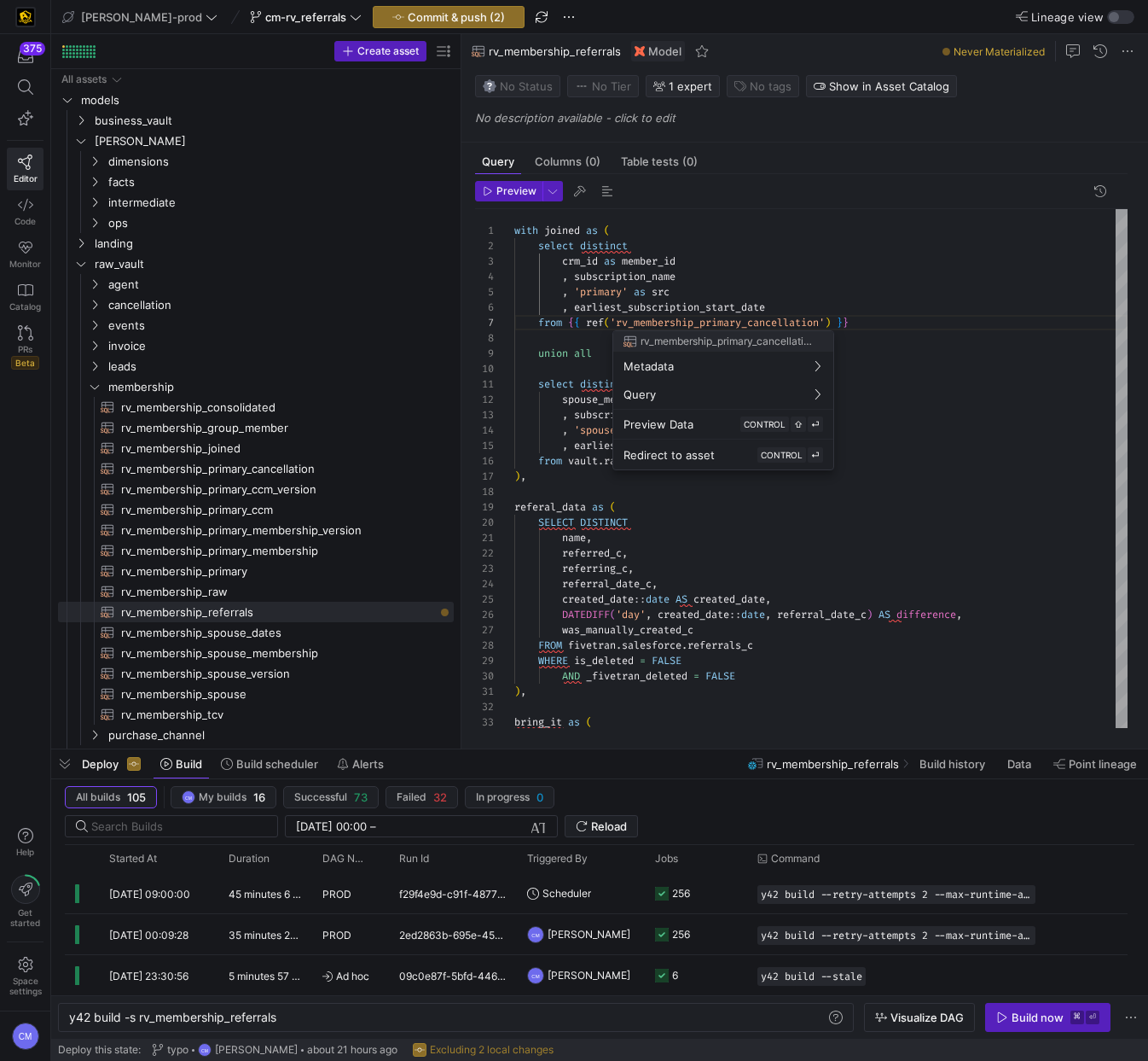
click at [813, 267] on div at bounding box center [574, 530] width 1148 height 1061
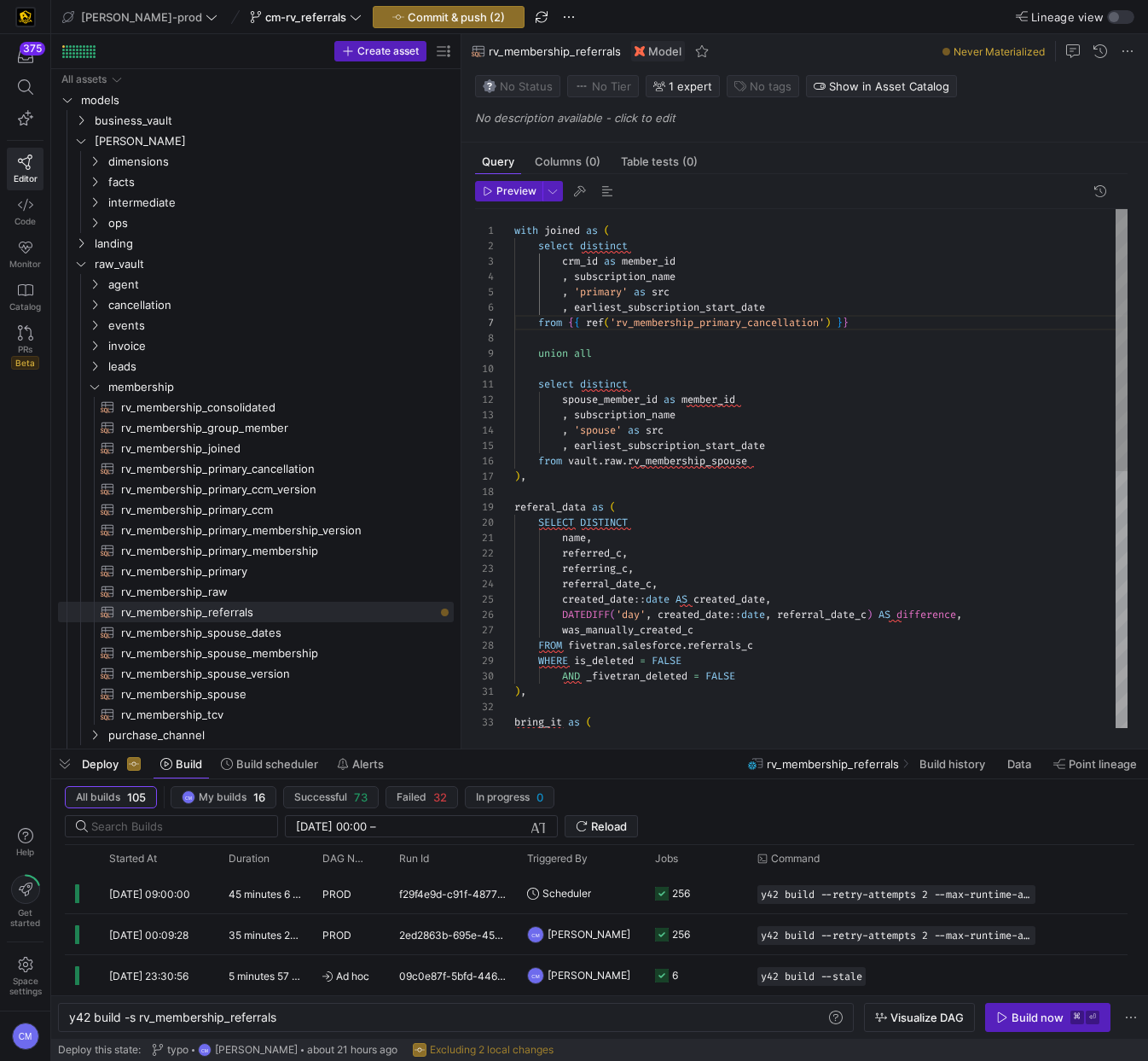
click at [674, 460] on div "bring_it as ( ) , AND _fivetran_deleted = FALSE WHERE is_deleted = FALSE FROM f…" at bounding box center [821, 723] width 614 height 1027
drag, startPoint x: 761, startPoint y: 458, endPoint x: 635, endPoint y: 465, distance: 126.2
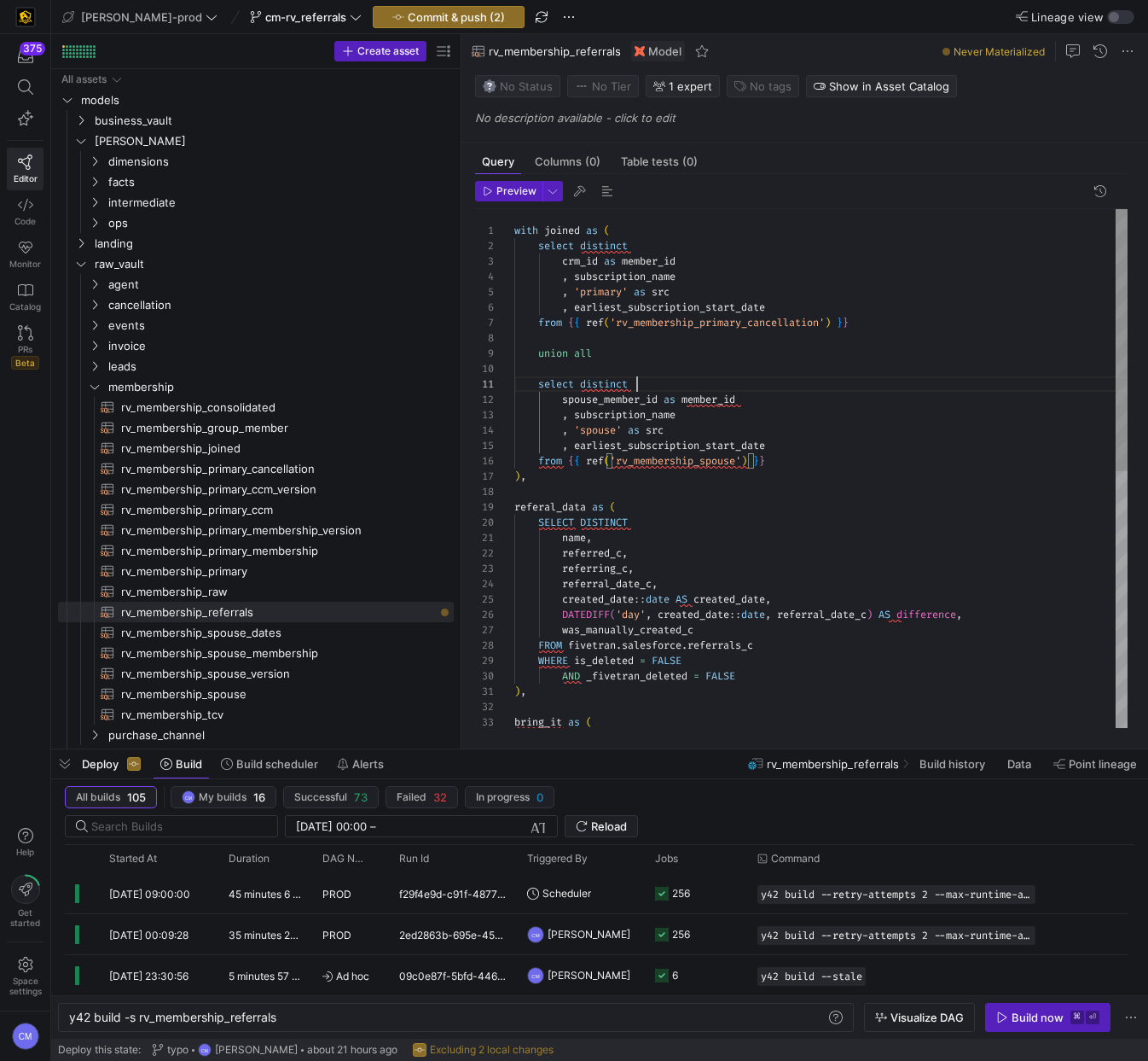
click at [811, 388] on div "bring_it as ( ) , AND _fivetran_deleted = FALSE WHERE is_deleted = FALSE FROM f…" at bounding box center [821, 723] width 614 height 1027
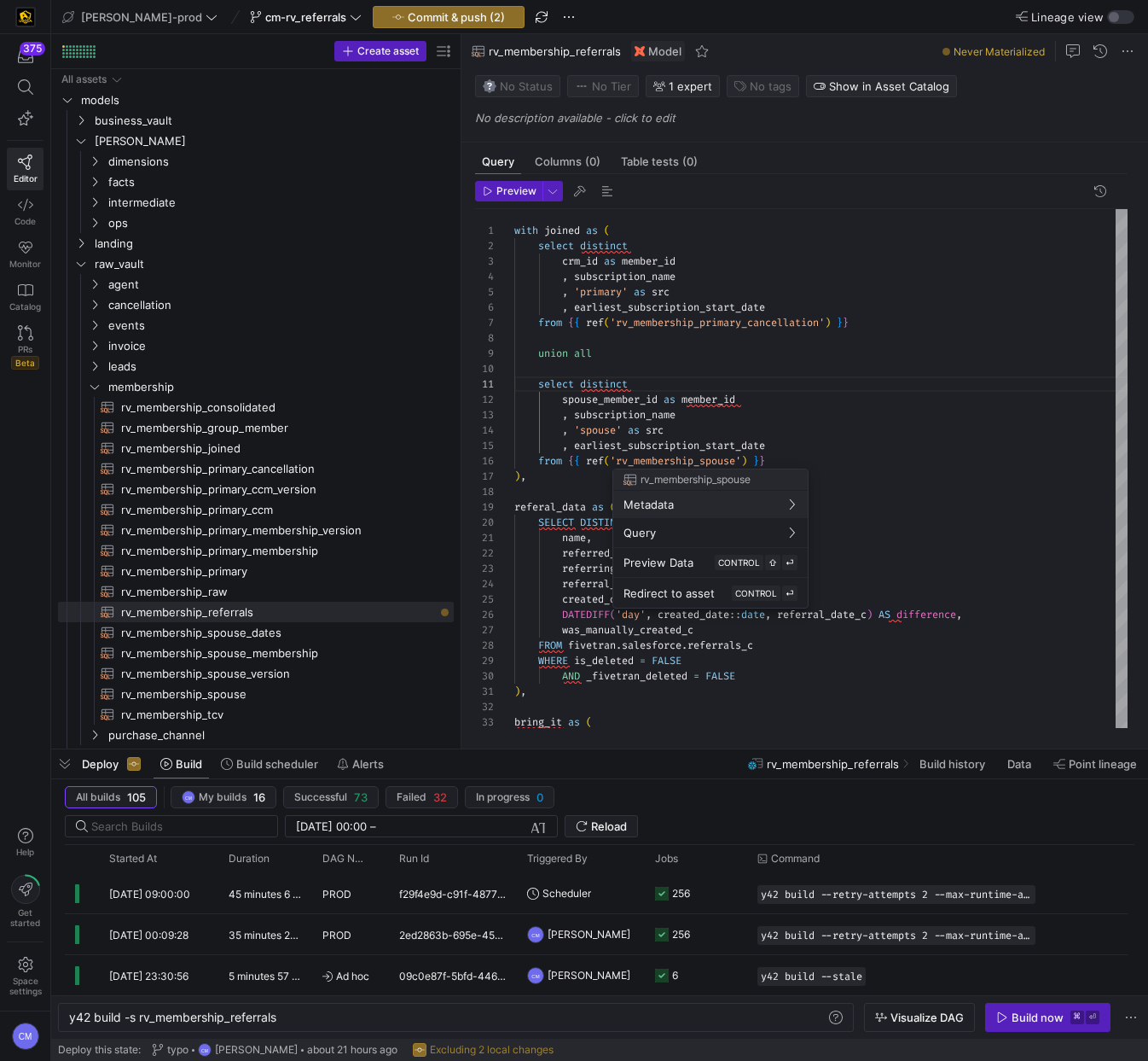
click at [817, 406] on div at bounding box center [574, 530] width 1148 height 1061
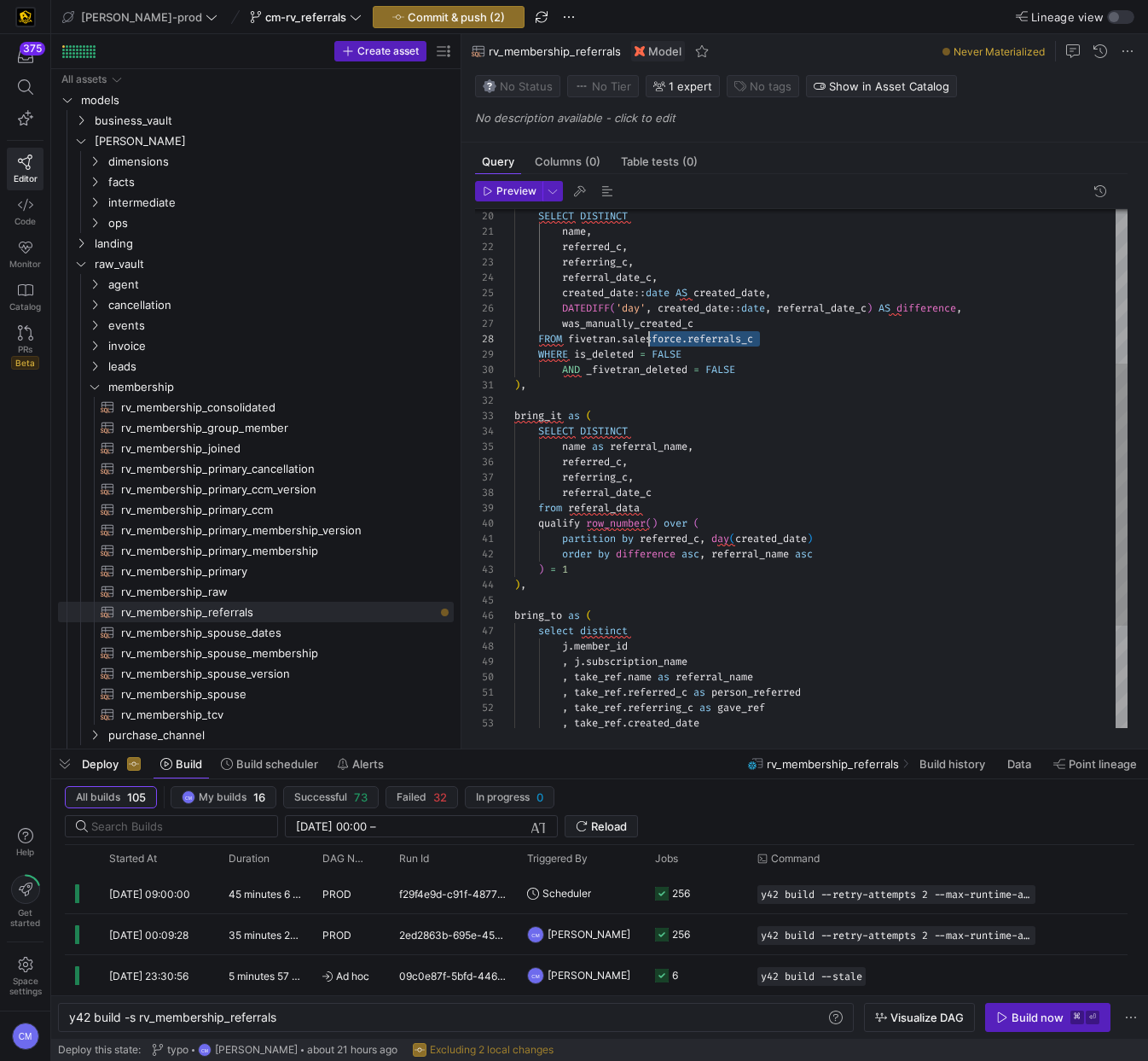
drag, startPoint x: 771, startPoint y: 338, endPoint x: 650, endPoint y: 338, distance: 121.0
click at [650, 338] on div "bring_it as ( ) , AND _fivetran_deleted = FALSE WHERE is_deleted = FALSE FROM f…" at bounding box center [821, 416] width 614 height 1027
click at [673, 338] on div "bring_it as ( ) , AND _fivetran_deleted = FALSE WHERE is_deleted = FALSE FROM f…" at bounding box center [821, 416] width 614 height 1027
click at [719, 331] on div "bring_it as ( ) , AND _fivetran_deleted = FALSE WHERE is_deleted = FALSE FROM f…" at bounding box center [821, 416] width 614 height 1027
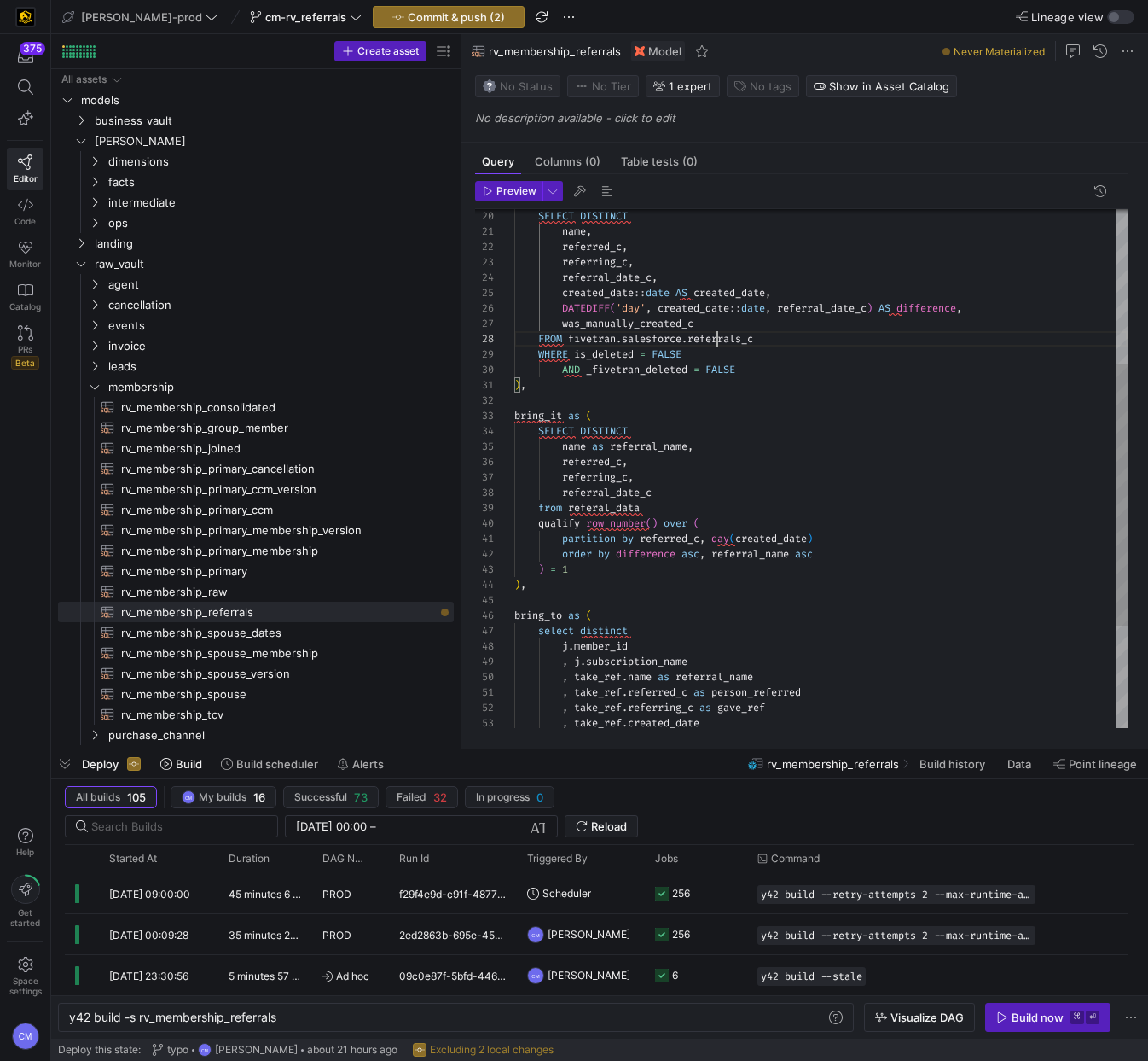
scroll to position [108, 245]
click at [719, 331] on div "bring_it as ( ) , AND _fivetran_deleted = FALSE WHERE is_deleted = FALSE FROM f…" at bounding box center [821, 416] width 614 height 1027
drag, startPoint x: 773, startPoint y: 339, endPoint x: 572, endPoint y: 340, distance: 201.0
click at [572, 340] on div "bring_it as ( ) , AND _fivetran_deleted = FALSE WHERE is_deleted = FALSE FROM f…" at bounding box center [821, 416] width 614 height 1027
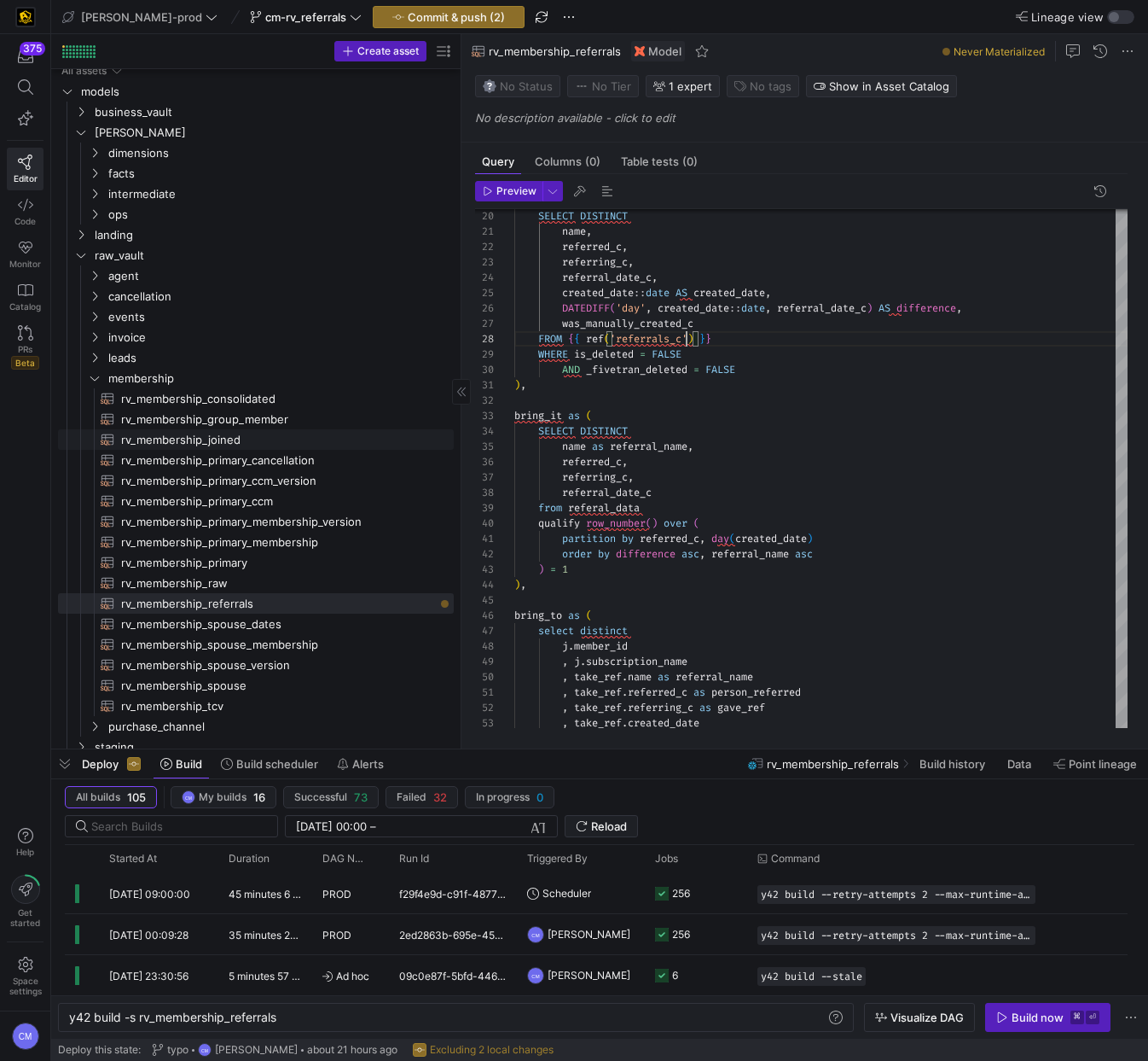
scroll to position [79, 0]
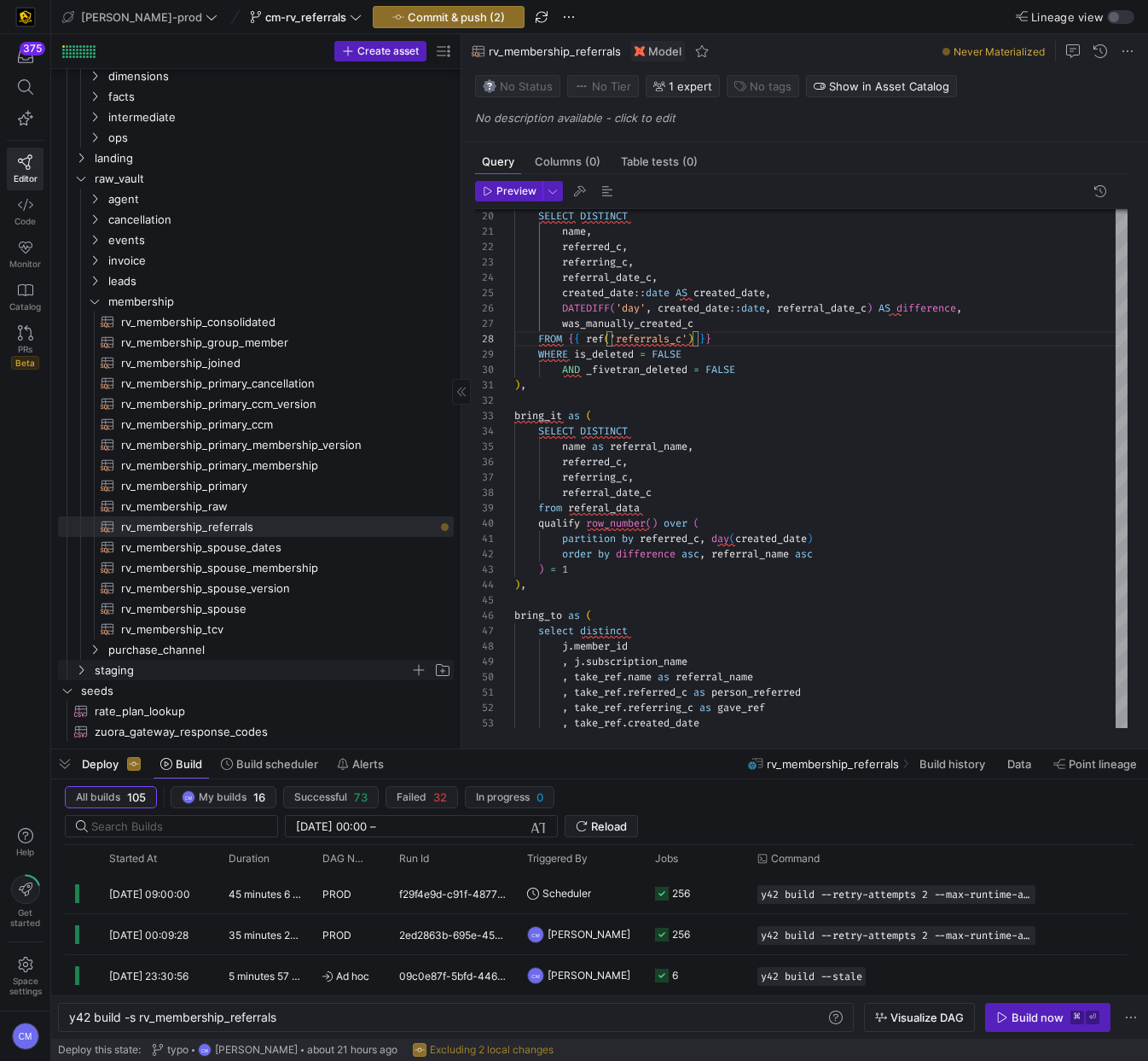
click at [117, 671] on span "staging" at bounding box center [253, 670] width 316 height 19
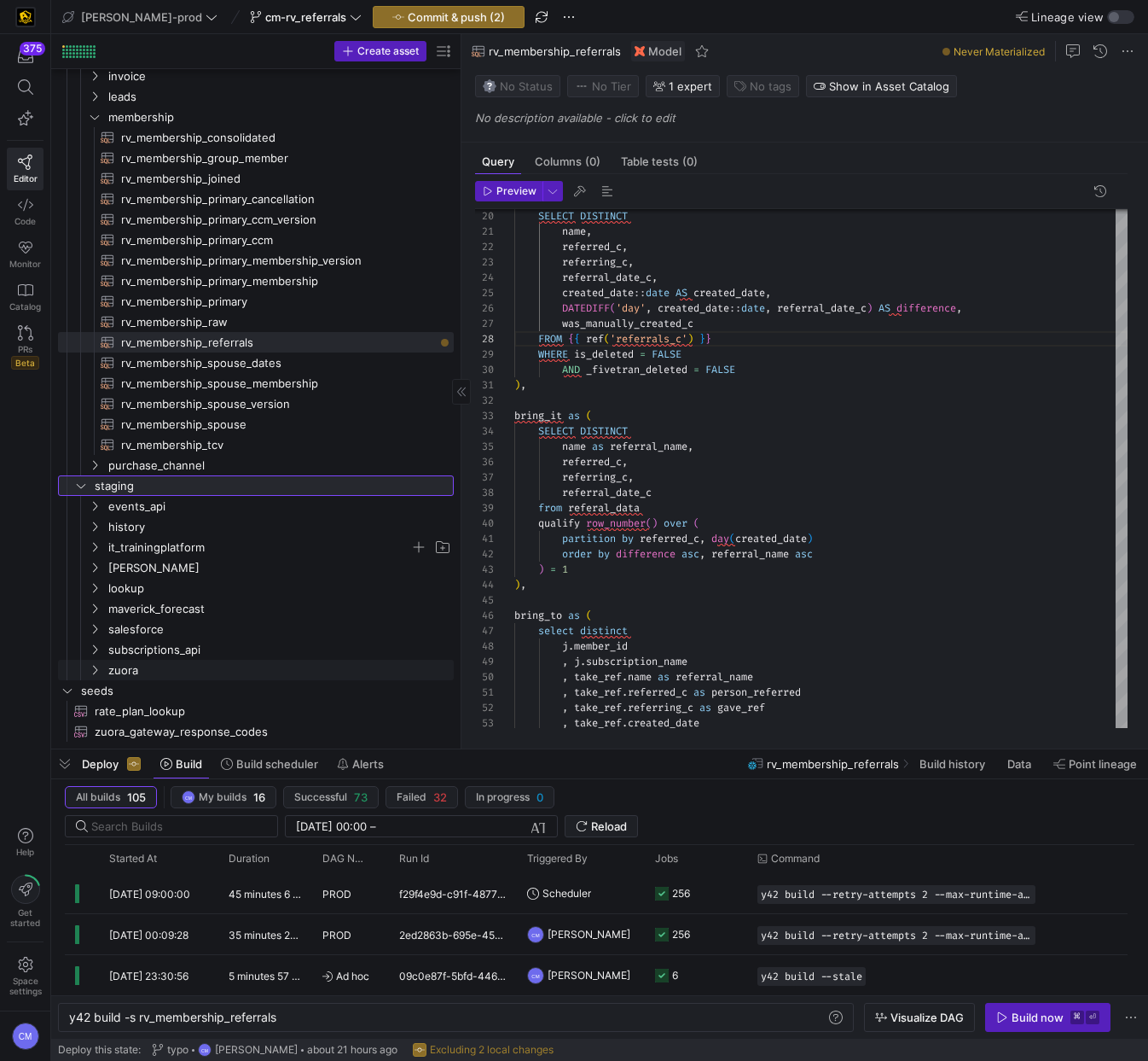
scroll to position [263, 0]
click at [160, 626] on span "salesforce" at bounding box center [259, 629] width 302 height 19
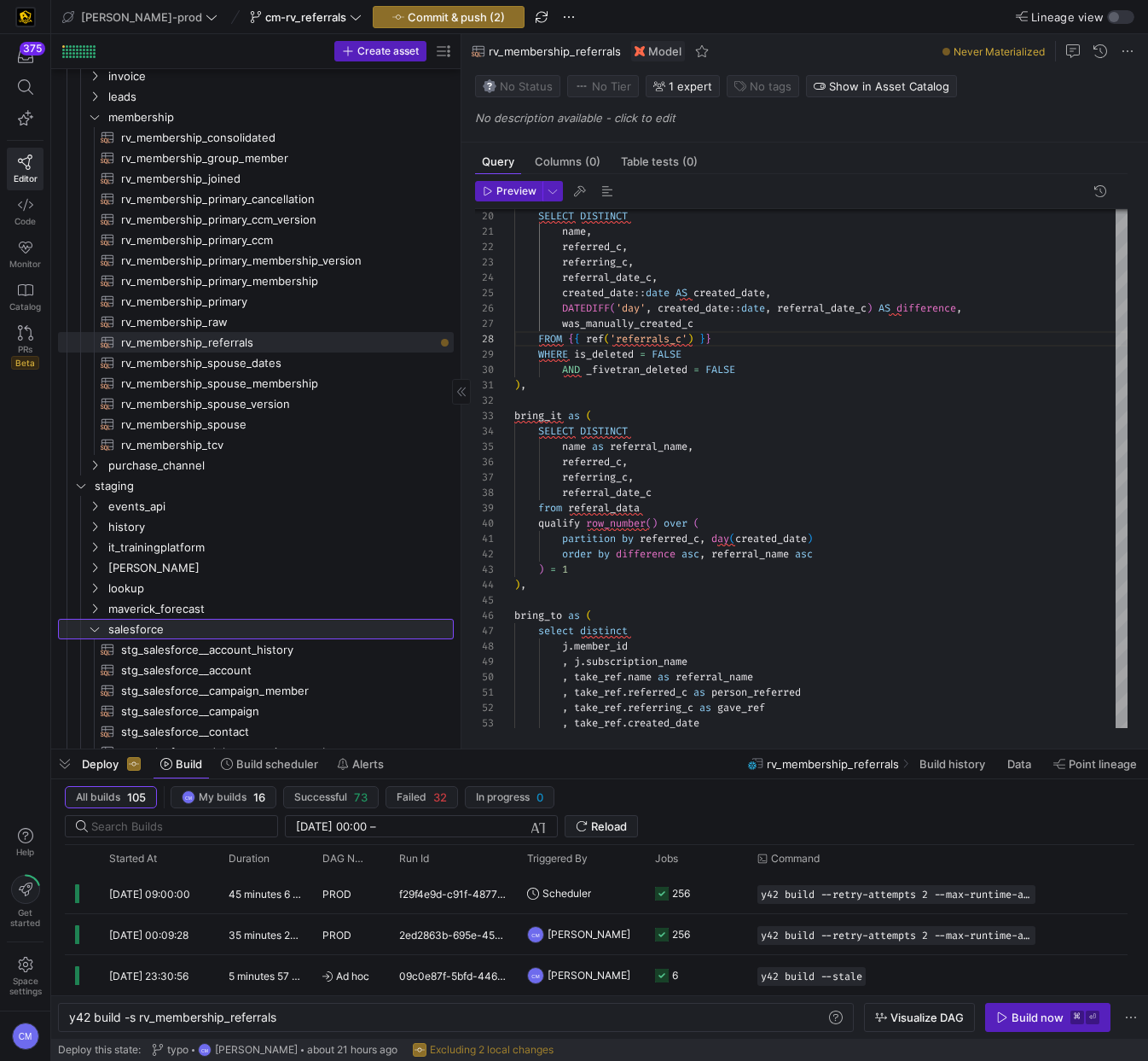
scroll to position [0, 0]
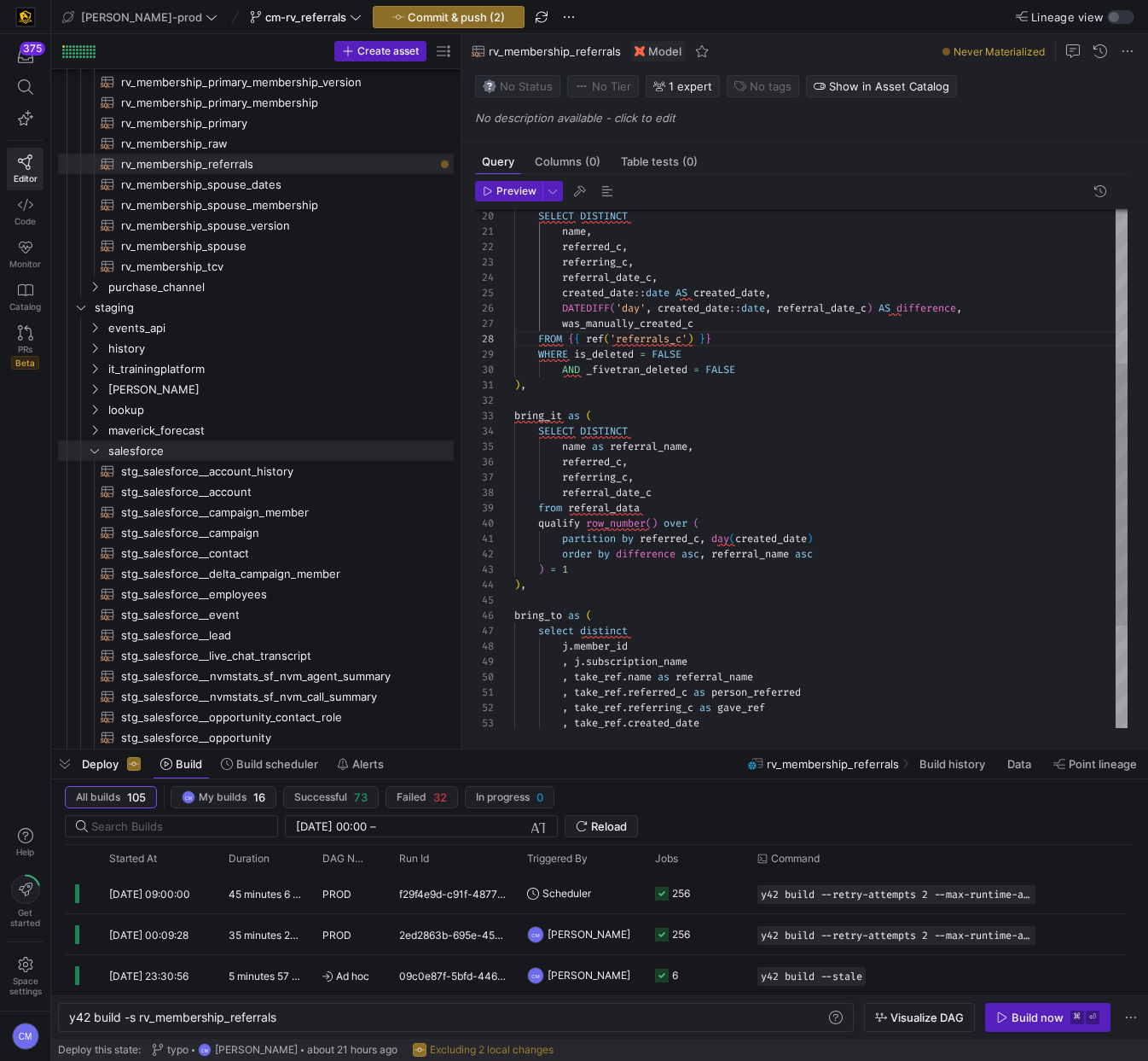
click at [651, 338] on div "bring_it as ( ) , AND _fivetran_deleted = FALSE WHERE is_deleted = FALSE FROM {…" at bounding box center [821, 416] width 614 height 1027
click at [788, 385] on div "bring_it as ( ) , AND _fivetran_deleted = FALSE WHERE is_deleted = FALSE FROM {…" at bounding box center [821, 416] width 614 height 1027
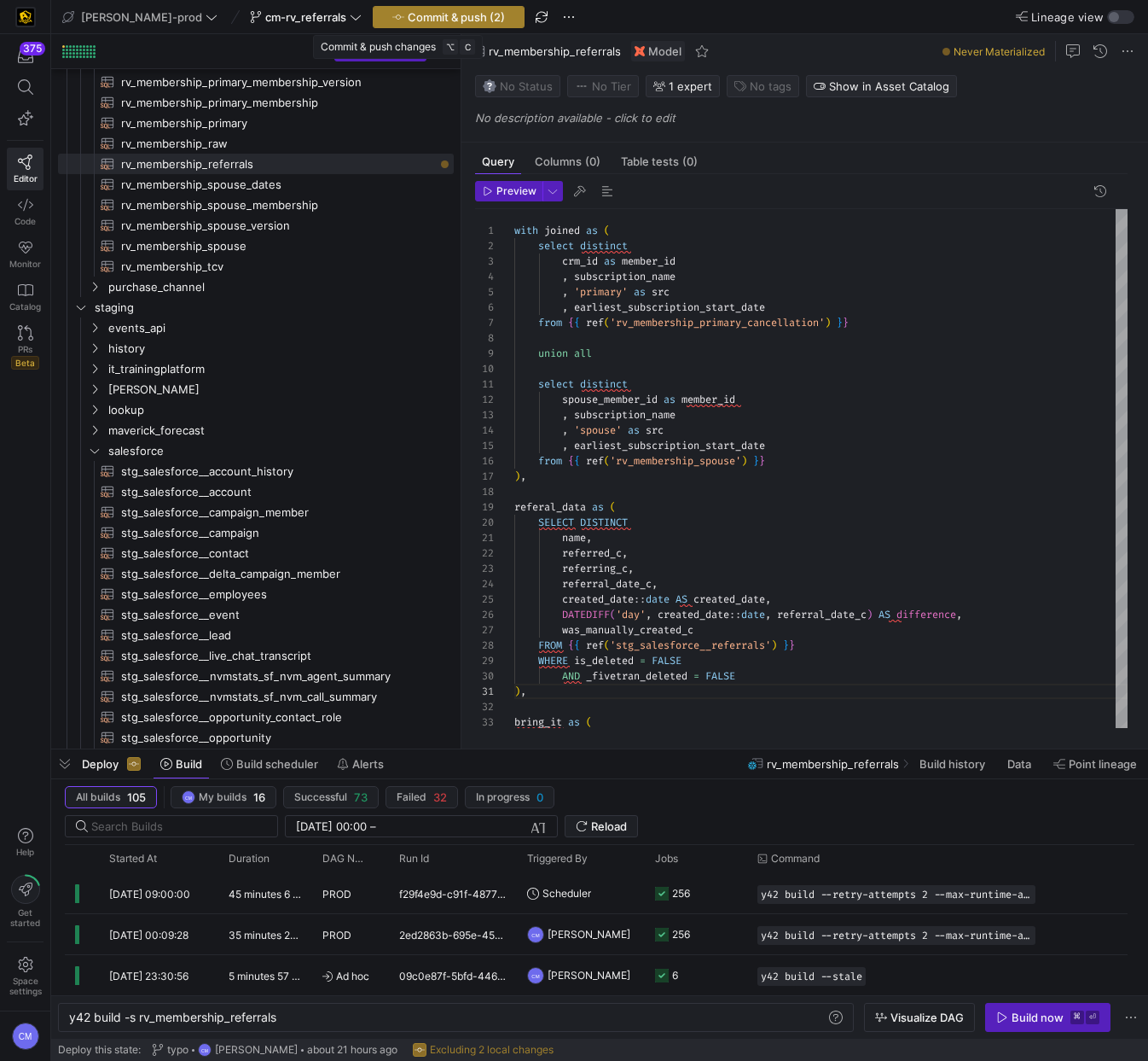
type textarea "), bring_it as ( SELECT DISTINCT name as referral_name, referred_c, referring_c…"
click at [408, 15] on span "Commit & push (2)" at bounding box center [457, 17] width 97 height 14
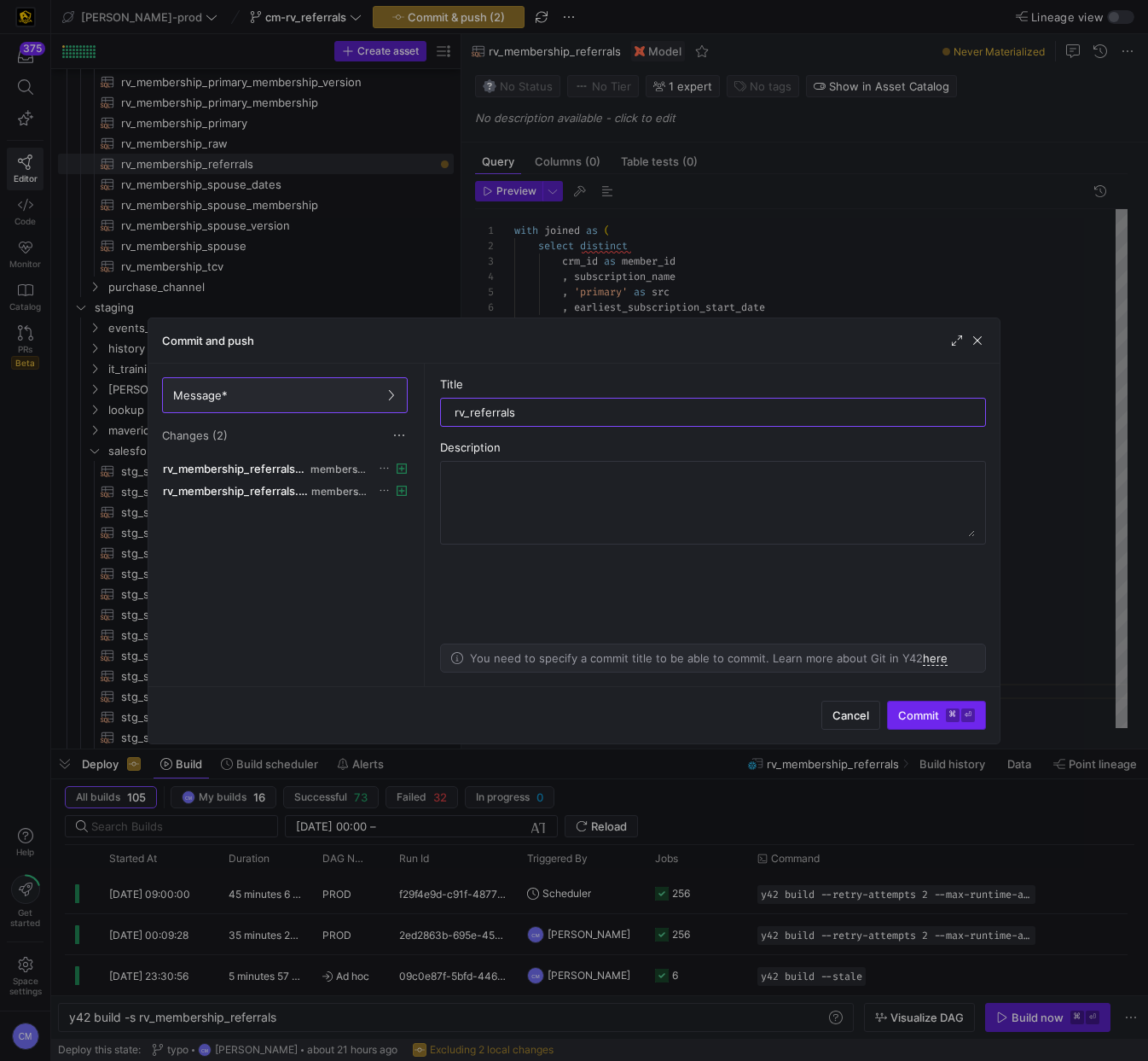
type input "rv_referrals"
click at [948, 703] on span "submit" at bounding box center [937, 715] width 97 height 27
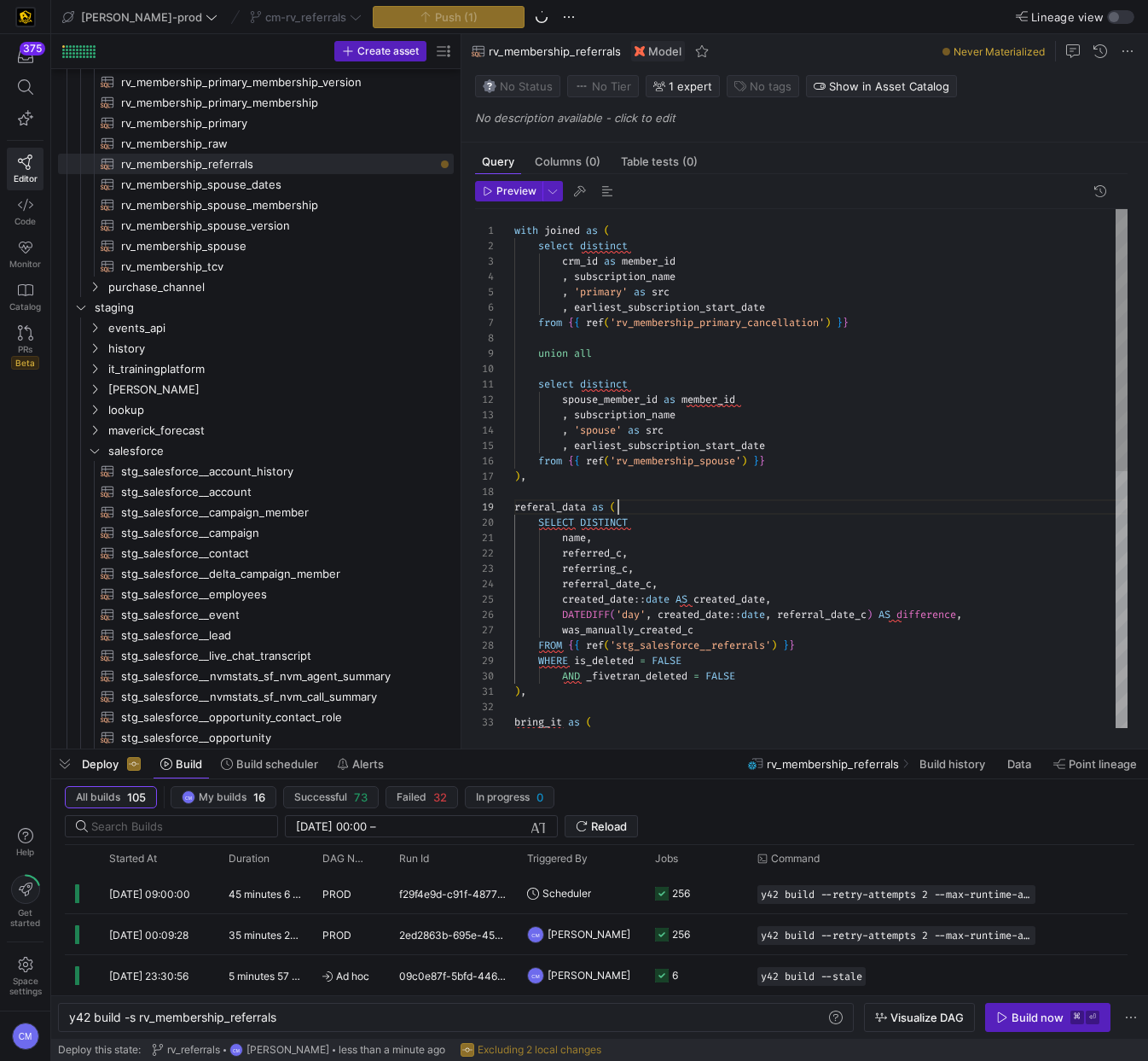
click at [776, 508] on div "bring_it as ( ) , AND _fivetran_deleted = FALSE FROM { { ref ( 'stg_salesforce_…" at bounding box center [821, 723] width 614 height 1027
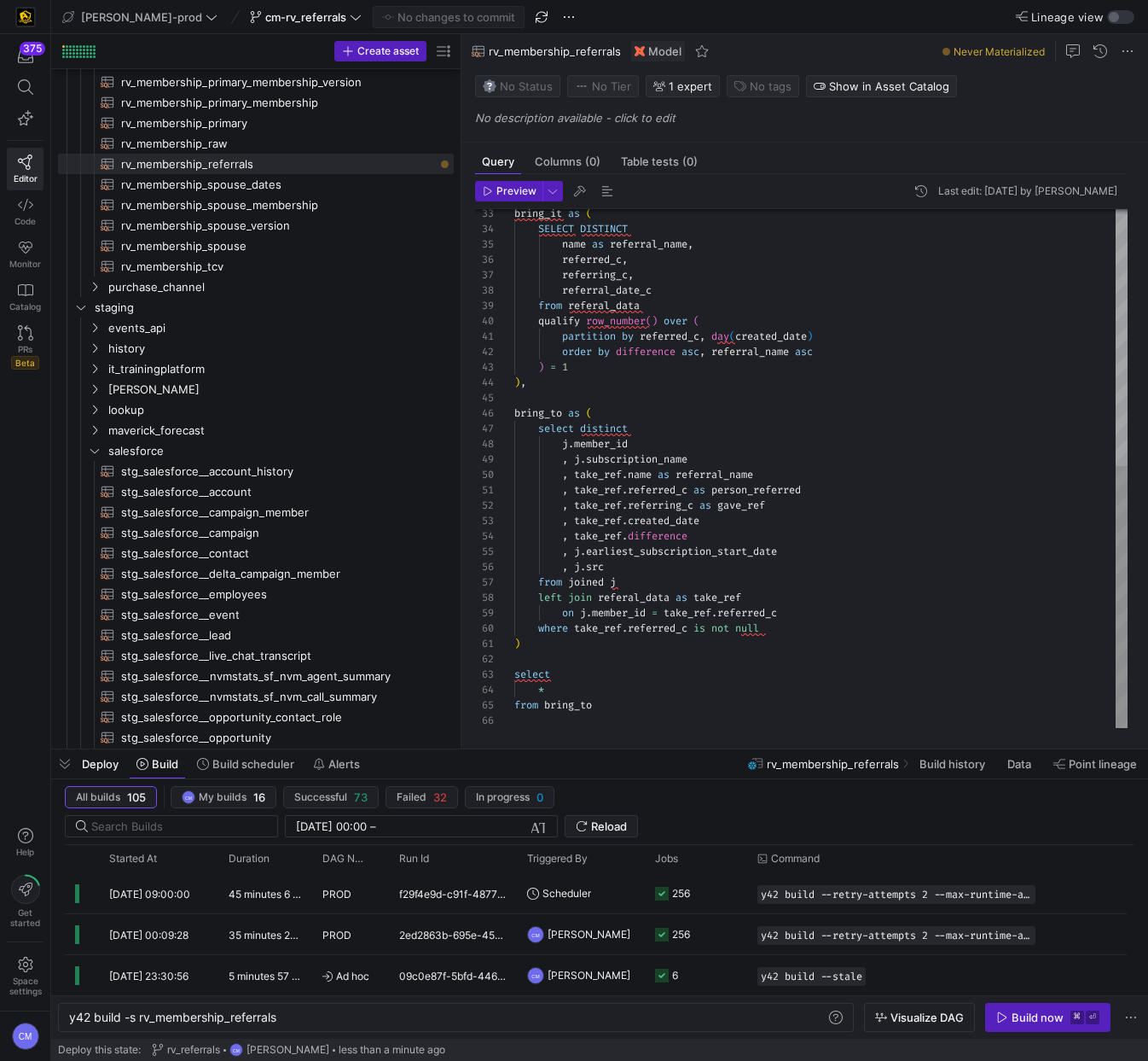
scroll to position [47, 178]
click at [764, 542] on div "bring_it as ( SELECT DISTINCT name as referral_name , referred_c , referring_c …" at bounding box center [821, 213] width 614 height 1027
type textarea "with joined as ( select distinct crm_id as member_id , subscription_name , 'pri…"
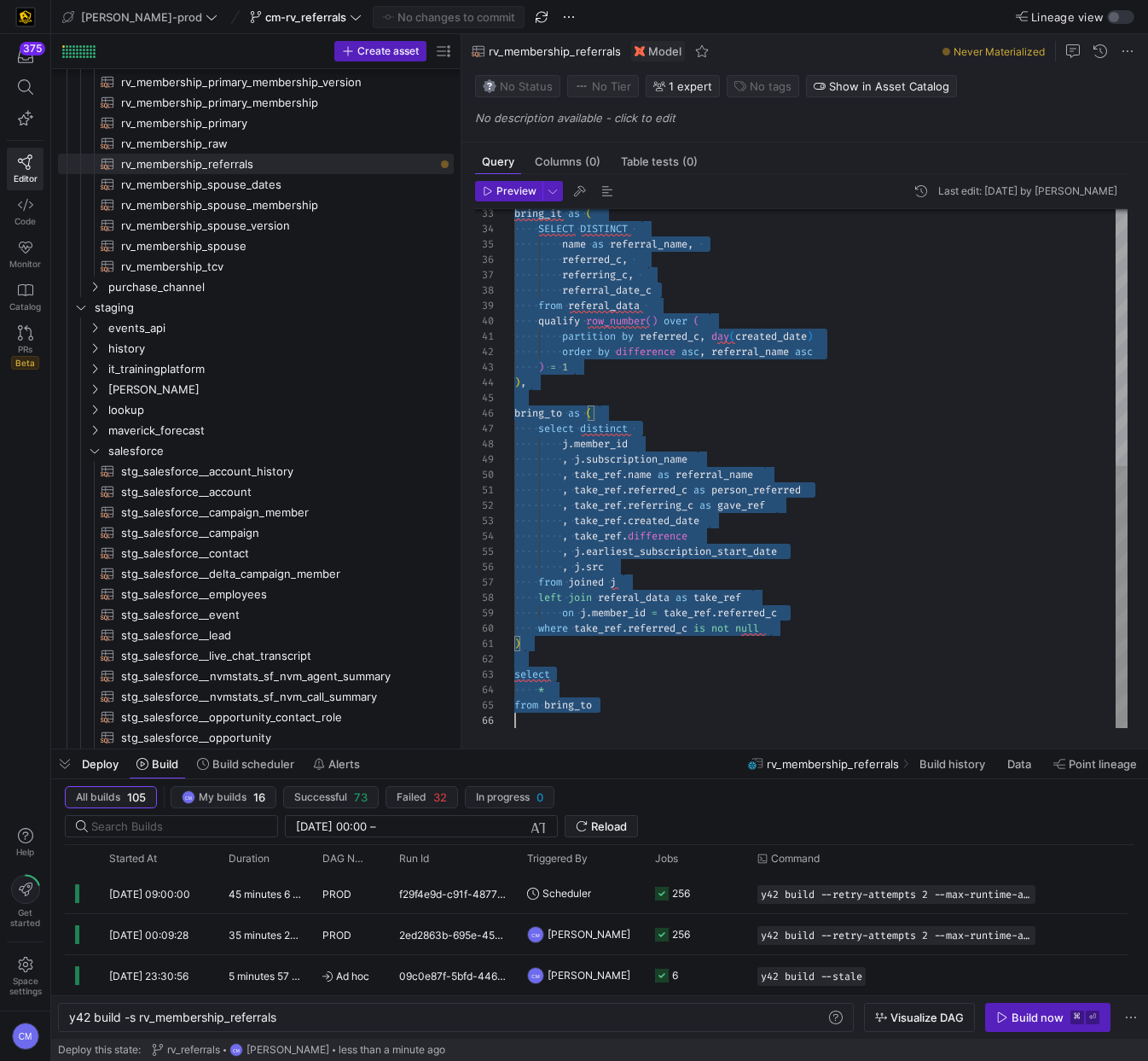
scroll to position [0, 0]
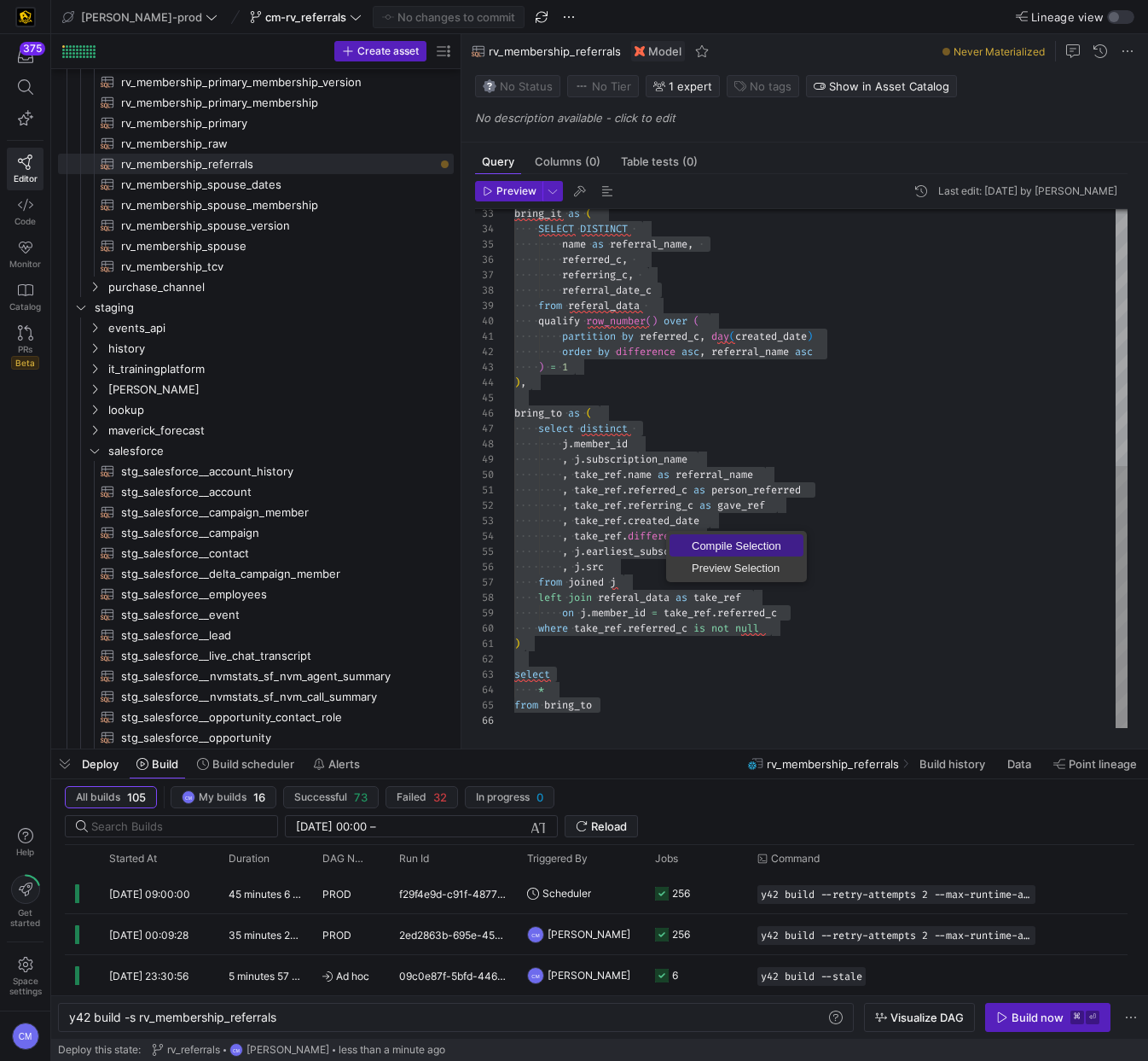
click at [698, 540] on span "Compile Selection" at bounding box center [737, 545] width 134 height 11
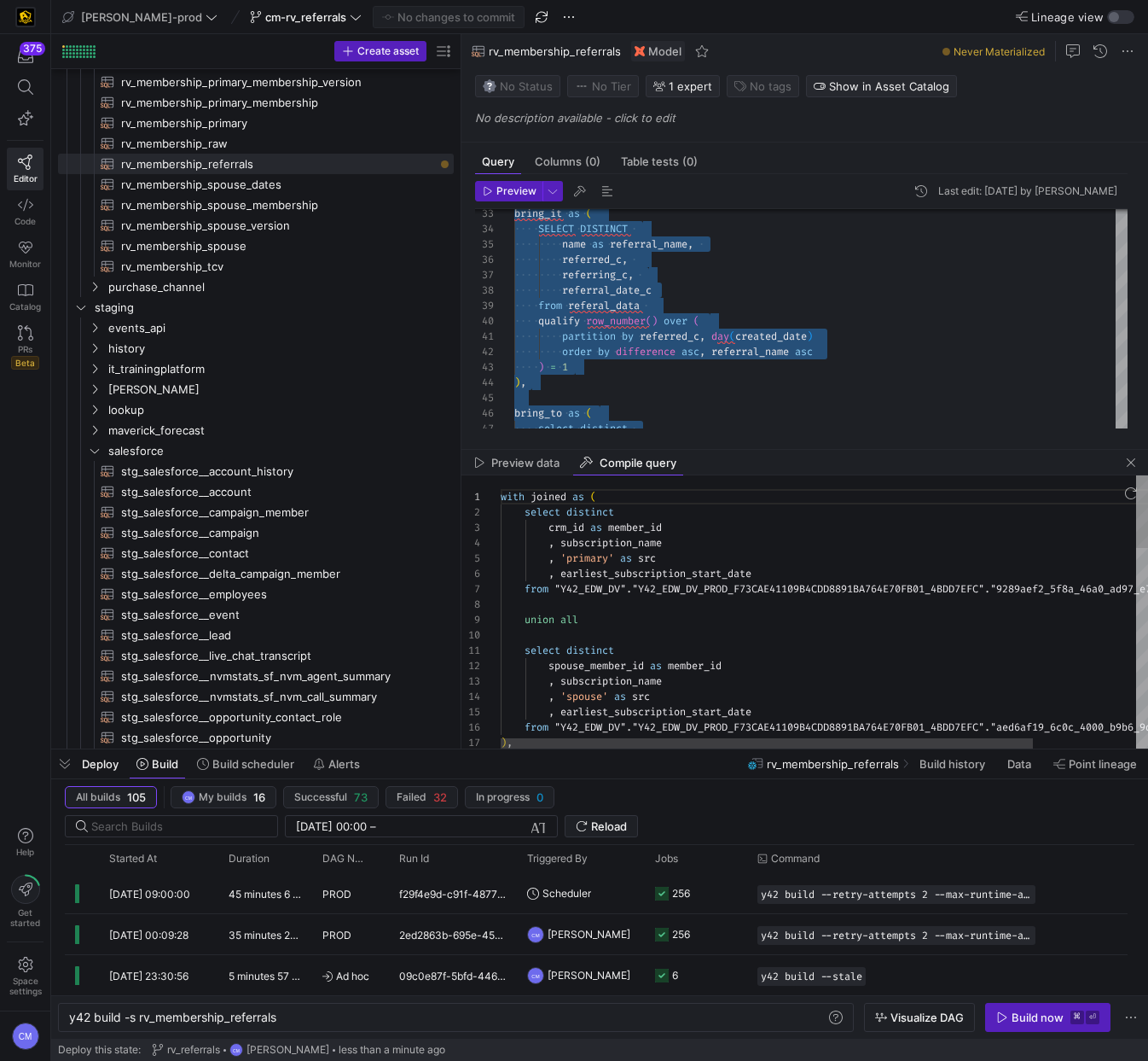
scroll to position [77, 221]
click at [721, 579] on div "with joined as ( select distinct crm_id as member_id , subscription_name , 'pri…" at bounding box center [887, 986] width 773 height 1022
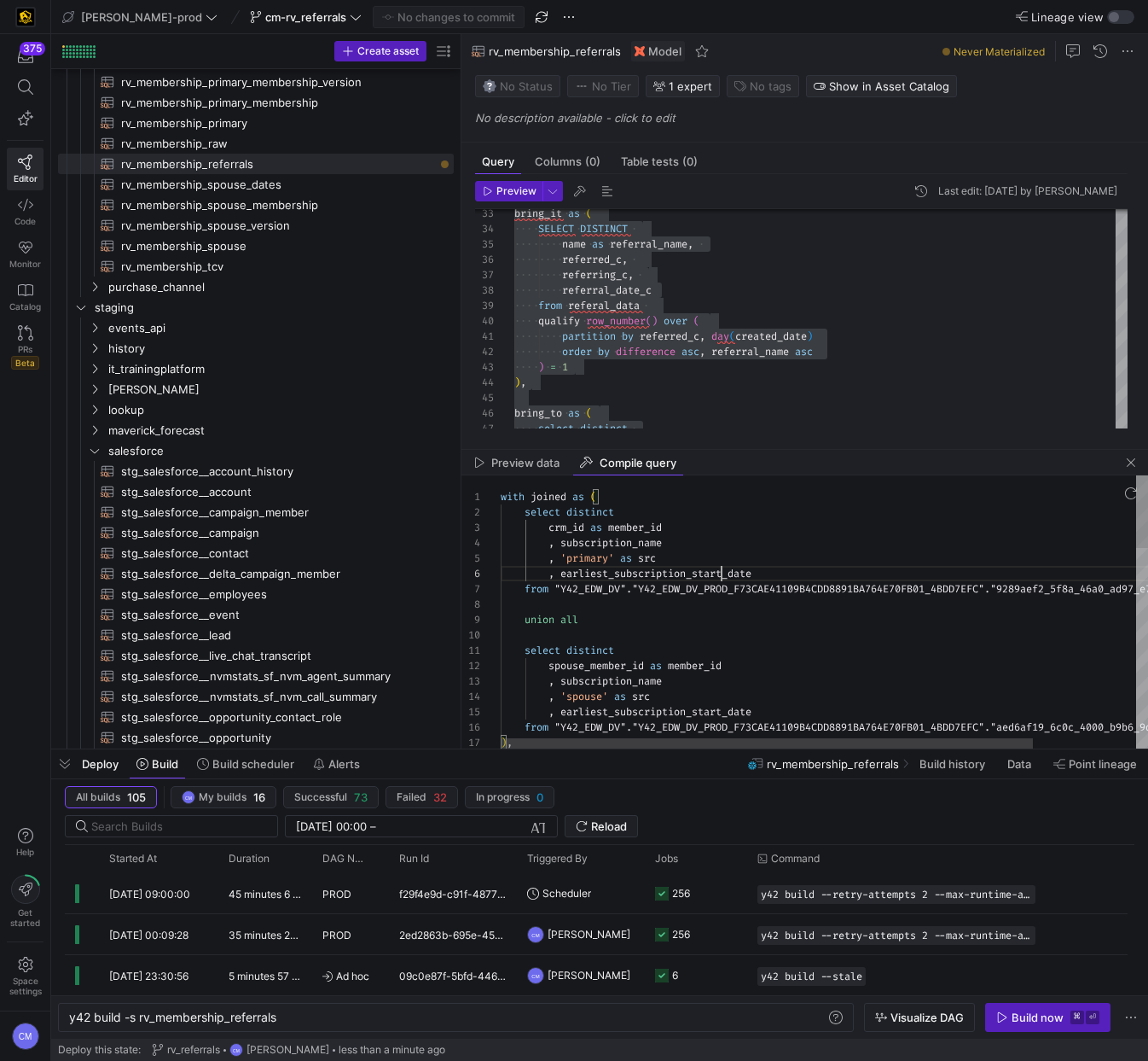
type textarea "with joined as ( select distinct crm_id as member_id , subscription_name , 'pri…"
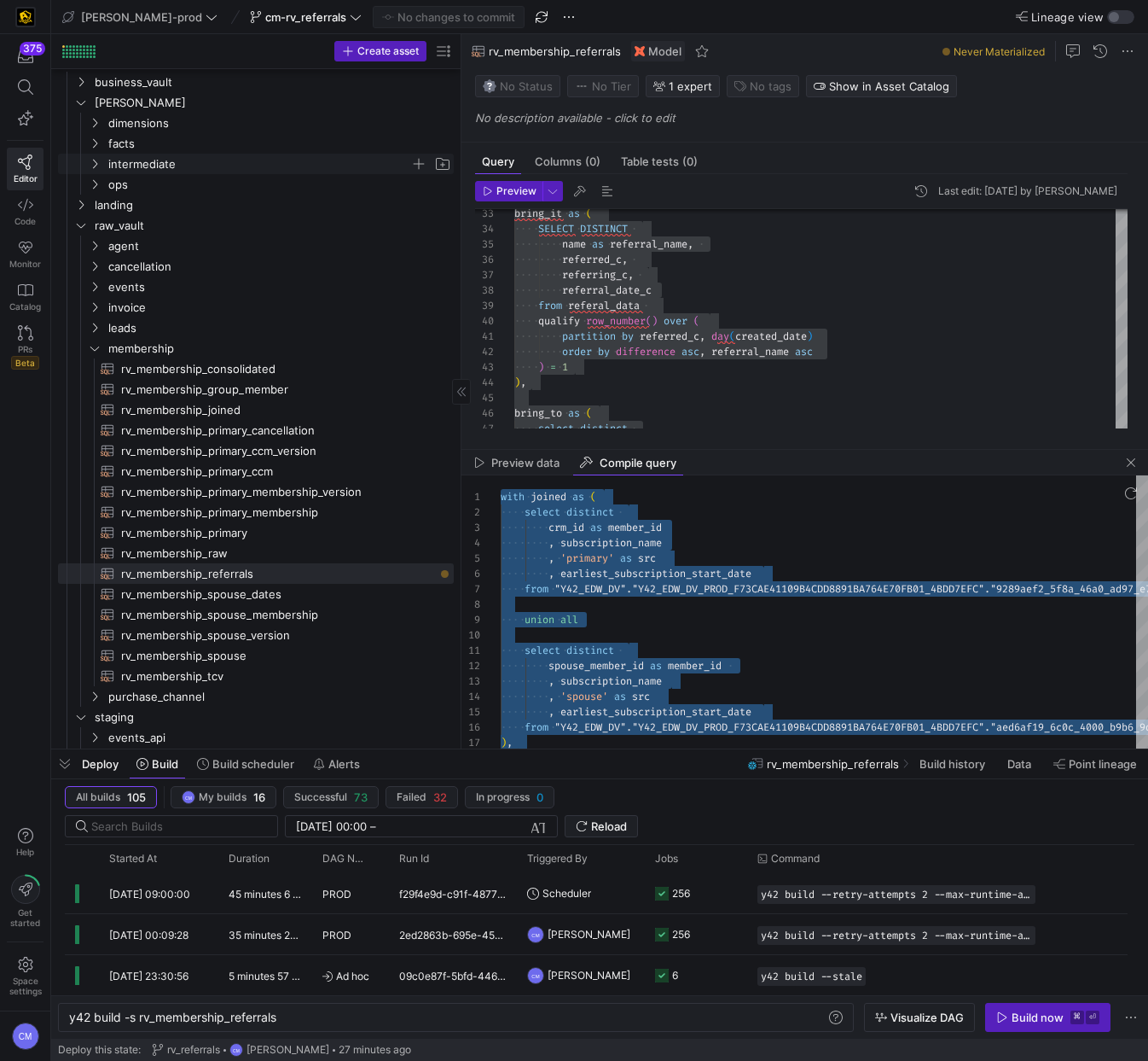
scroll to position [32, 0]
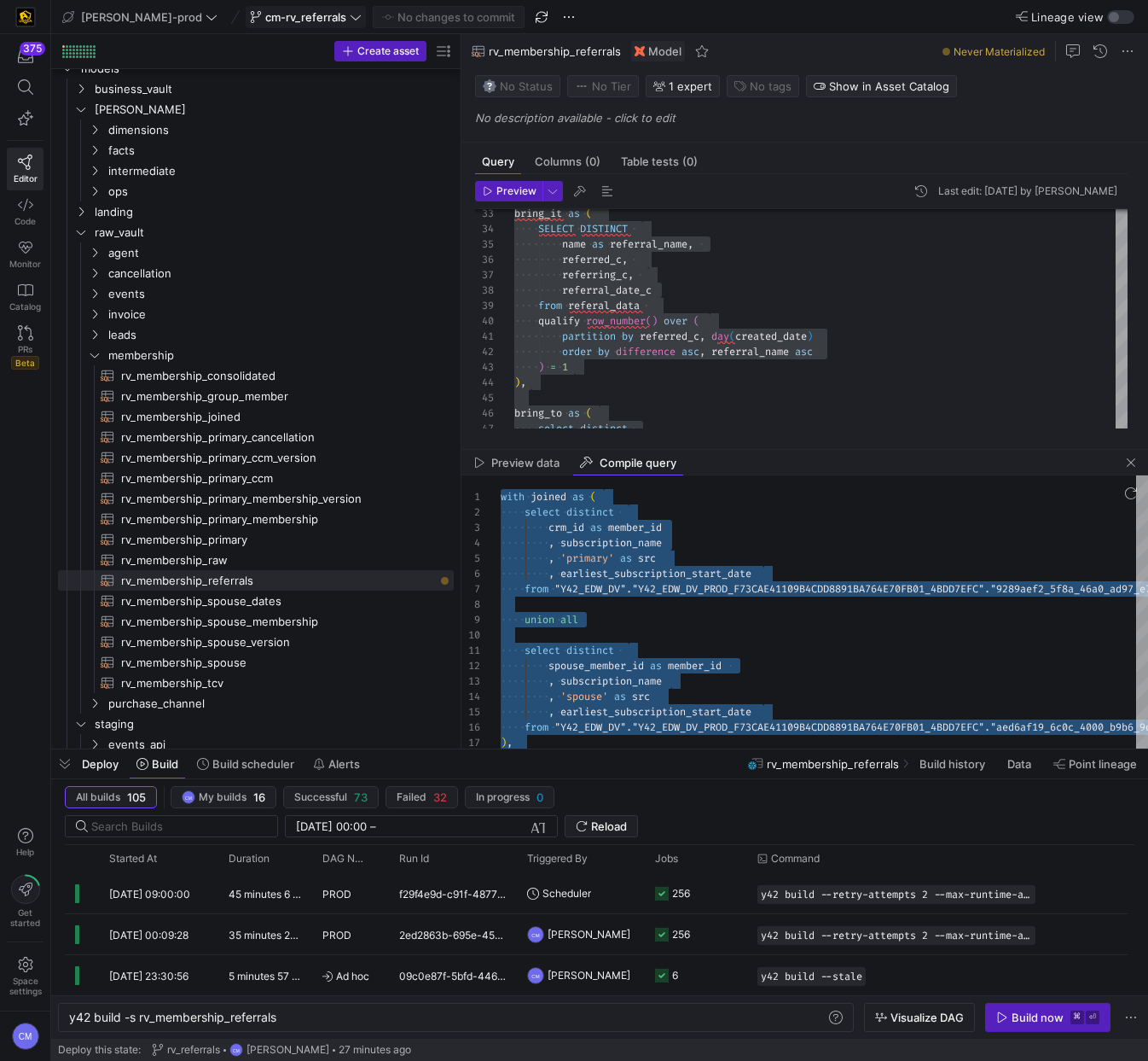
click at [266, 19] on span "cm-rv_referrals" at bounding box center [306, 17] width 81 height 14
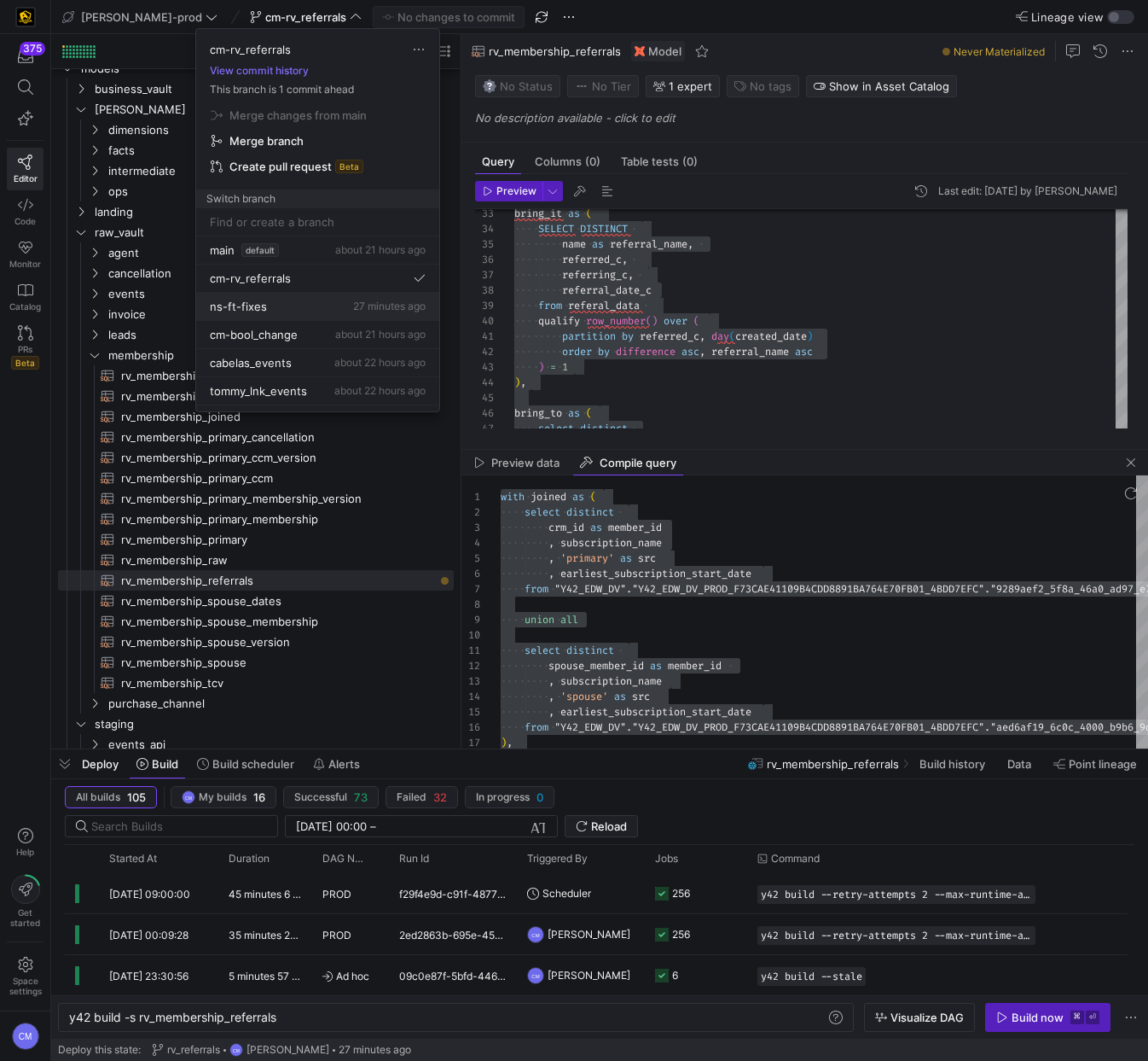
click at [319, 301] on div "ns-ft-fixes 27 minutes ago" at bounding box center [317, 306] width 216 height 14
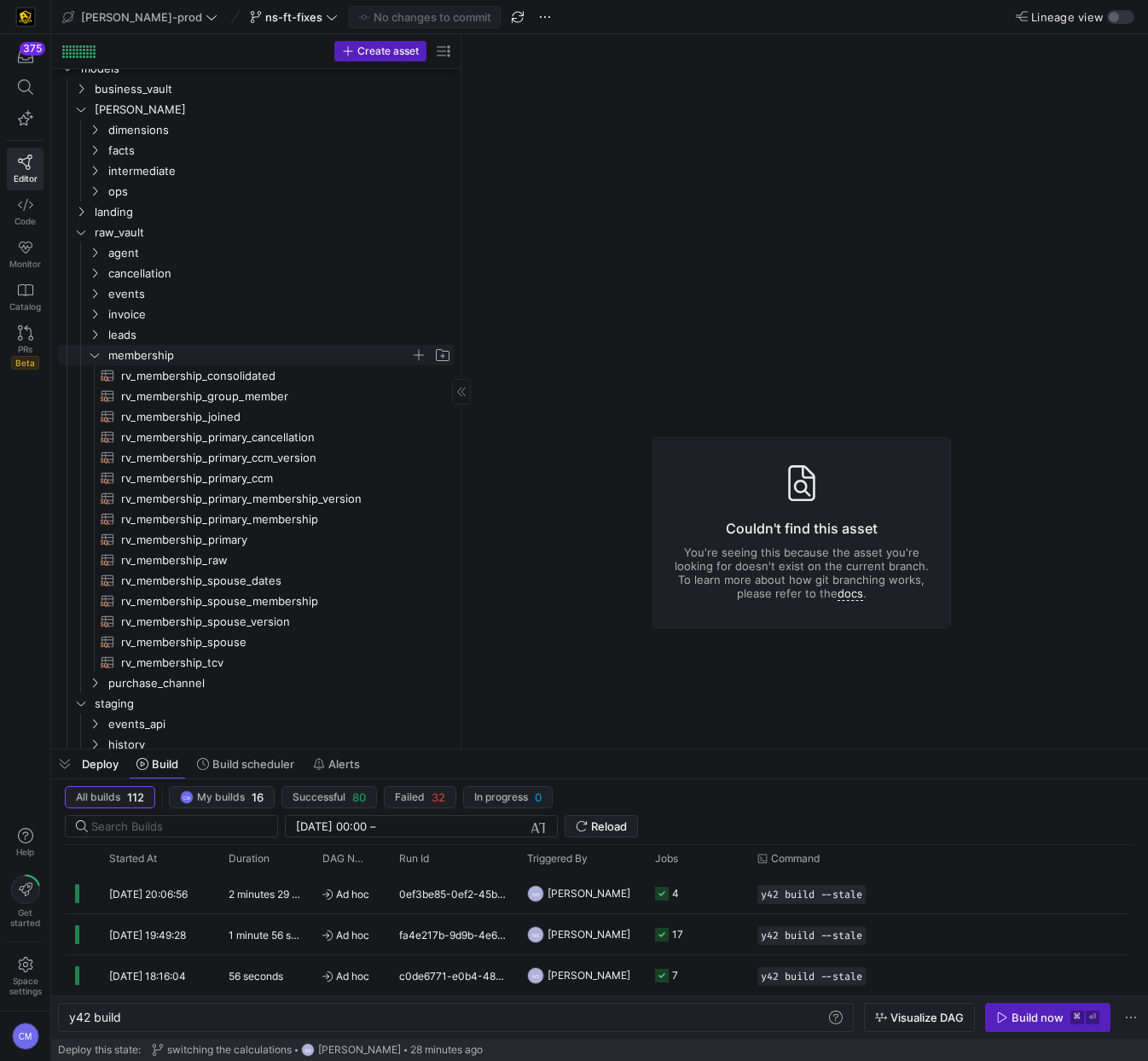
click at [197, 359] on span "membership" at bounding box center [259, 355] width 302 height 19
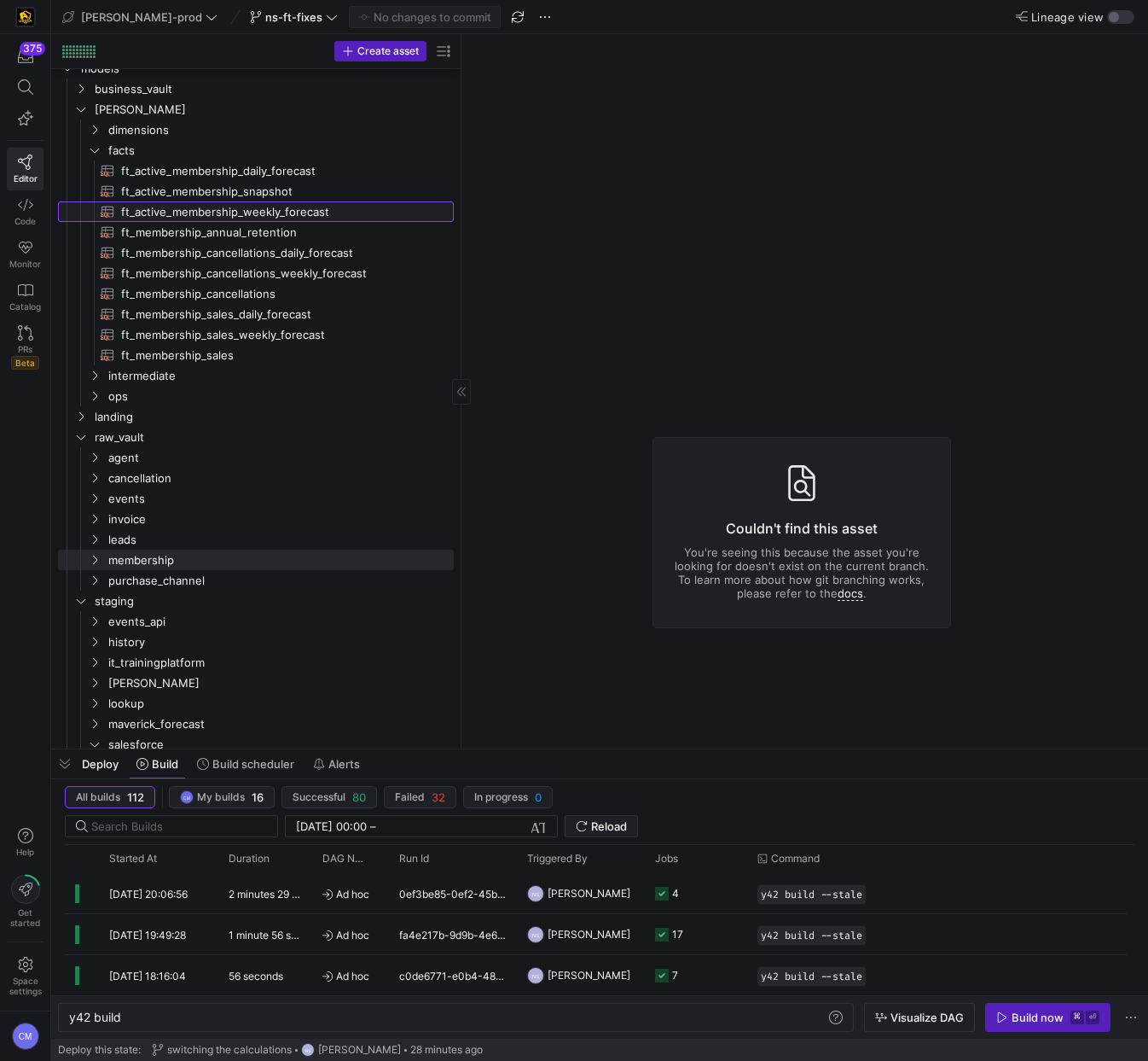
click at [294, 211] on span "ft_active_membership_weekly_forecast​​​​​​​​​​" at bounding box center [277, 212] width 313 height 19
type textarea "y42 build -s ft_active_membership_weekly_forecast"
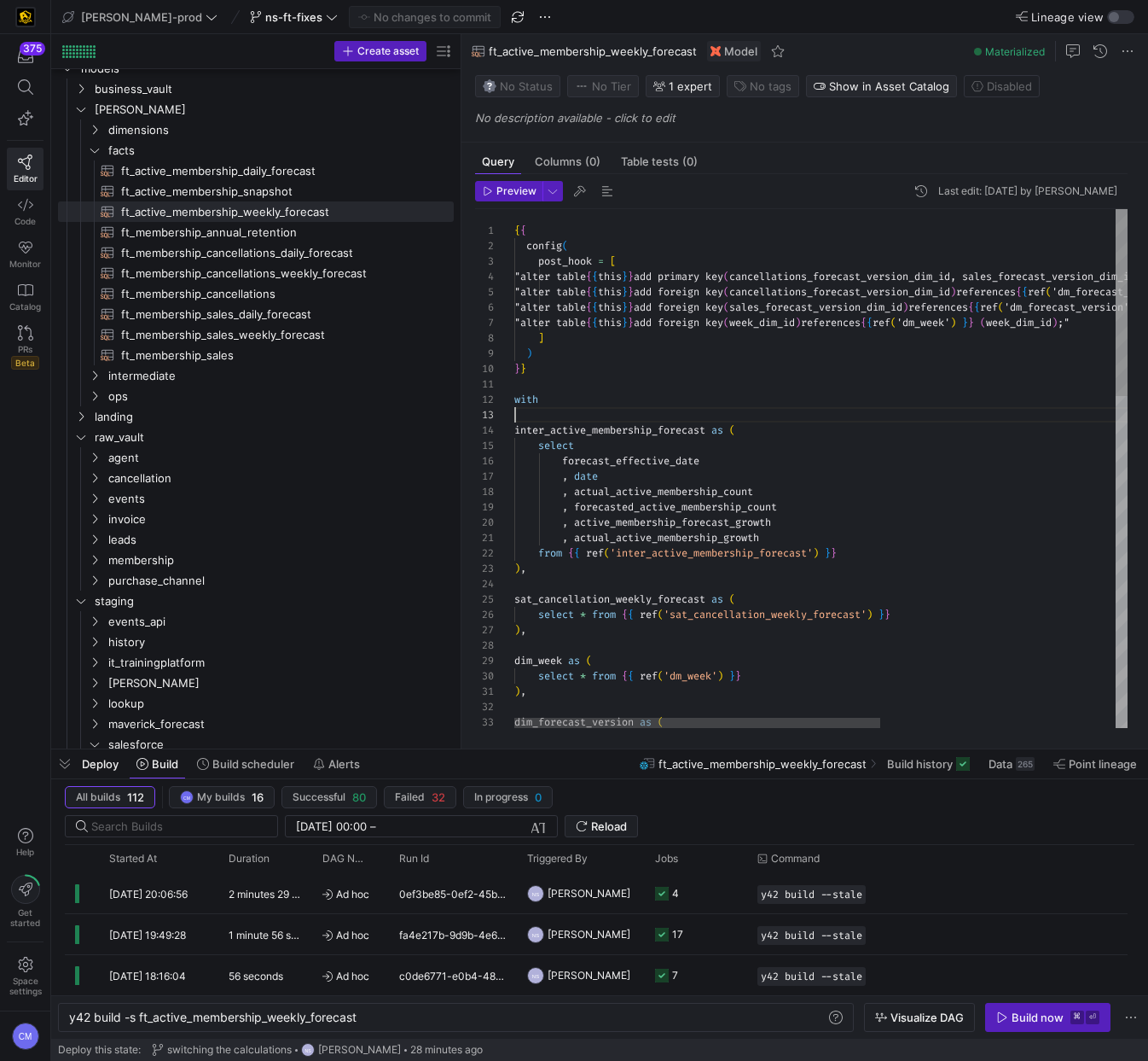
click at [700, 409] on div "{ { config ( post_hook = [ "alter table { { this } } add primary key ( cancella…" at bounding box center [1018, 928] width 1006 height 1437
type textarea "{{ config( post_hook = [ "alter table {{ this }} add primary key (cancellations…"
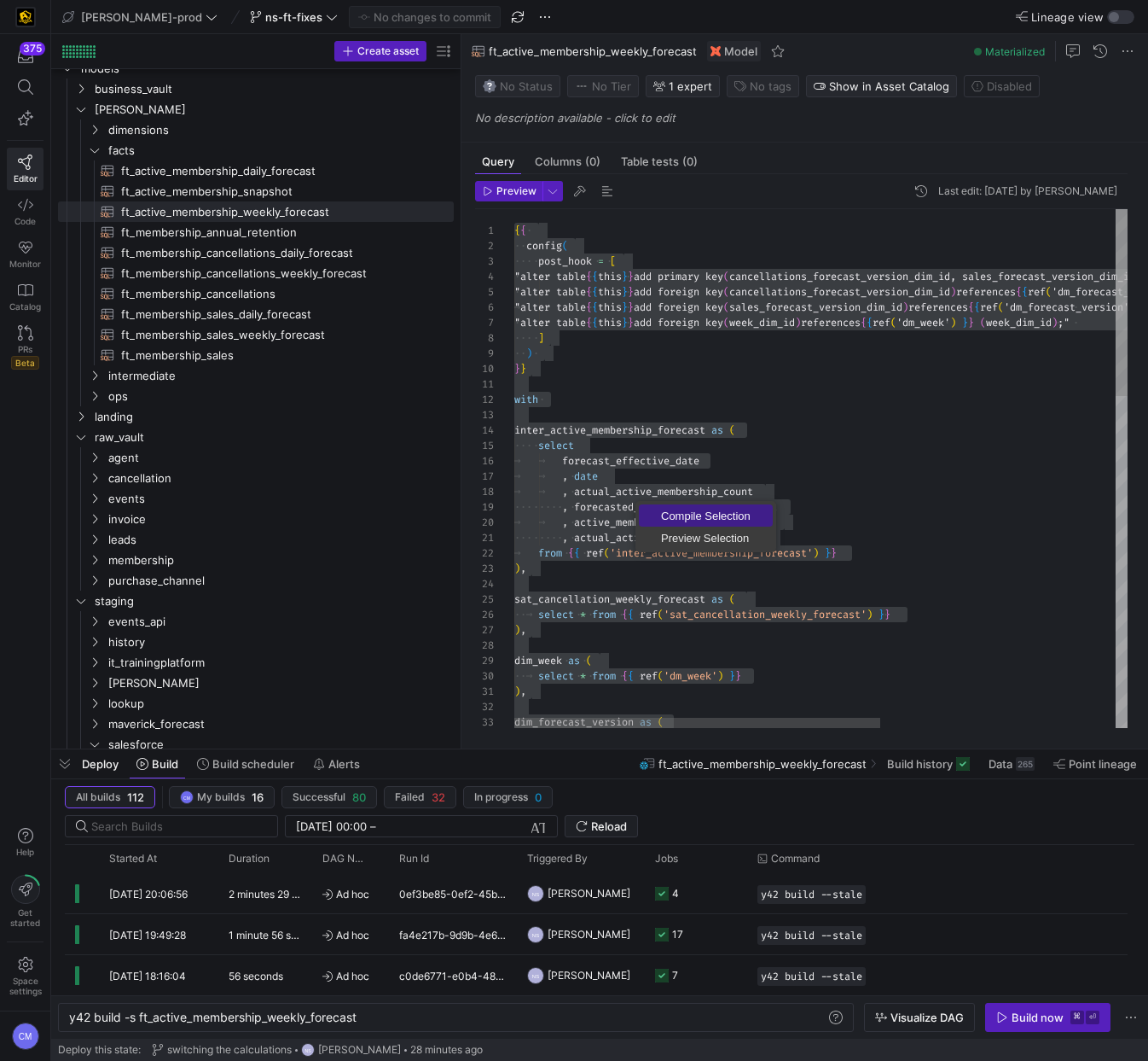
click at [681, 511] on span "Compile Selection" at bounding box center [706, 515] width 134 height 11
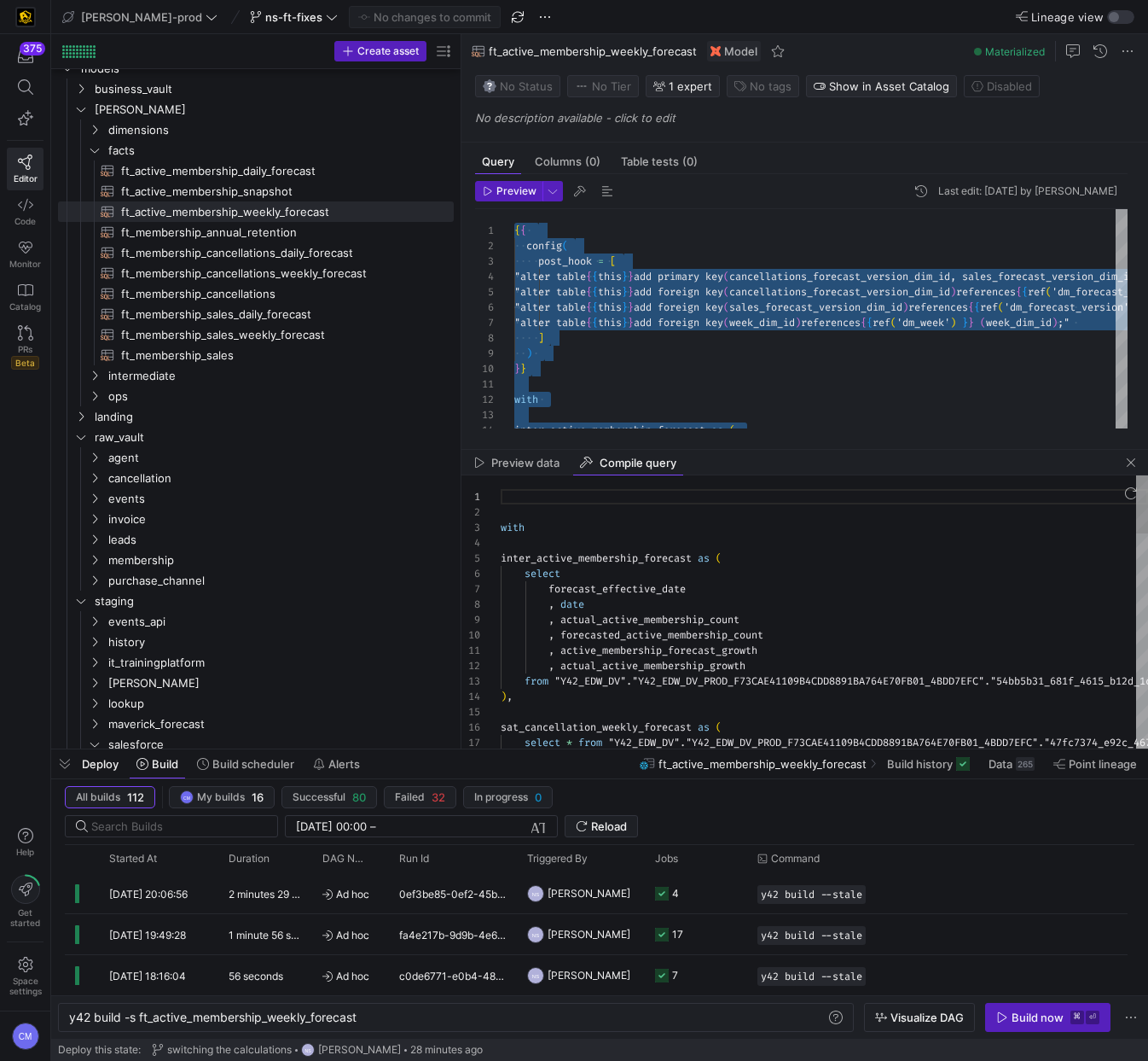
scroll to position [153, 0]
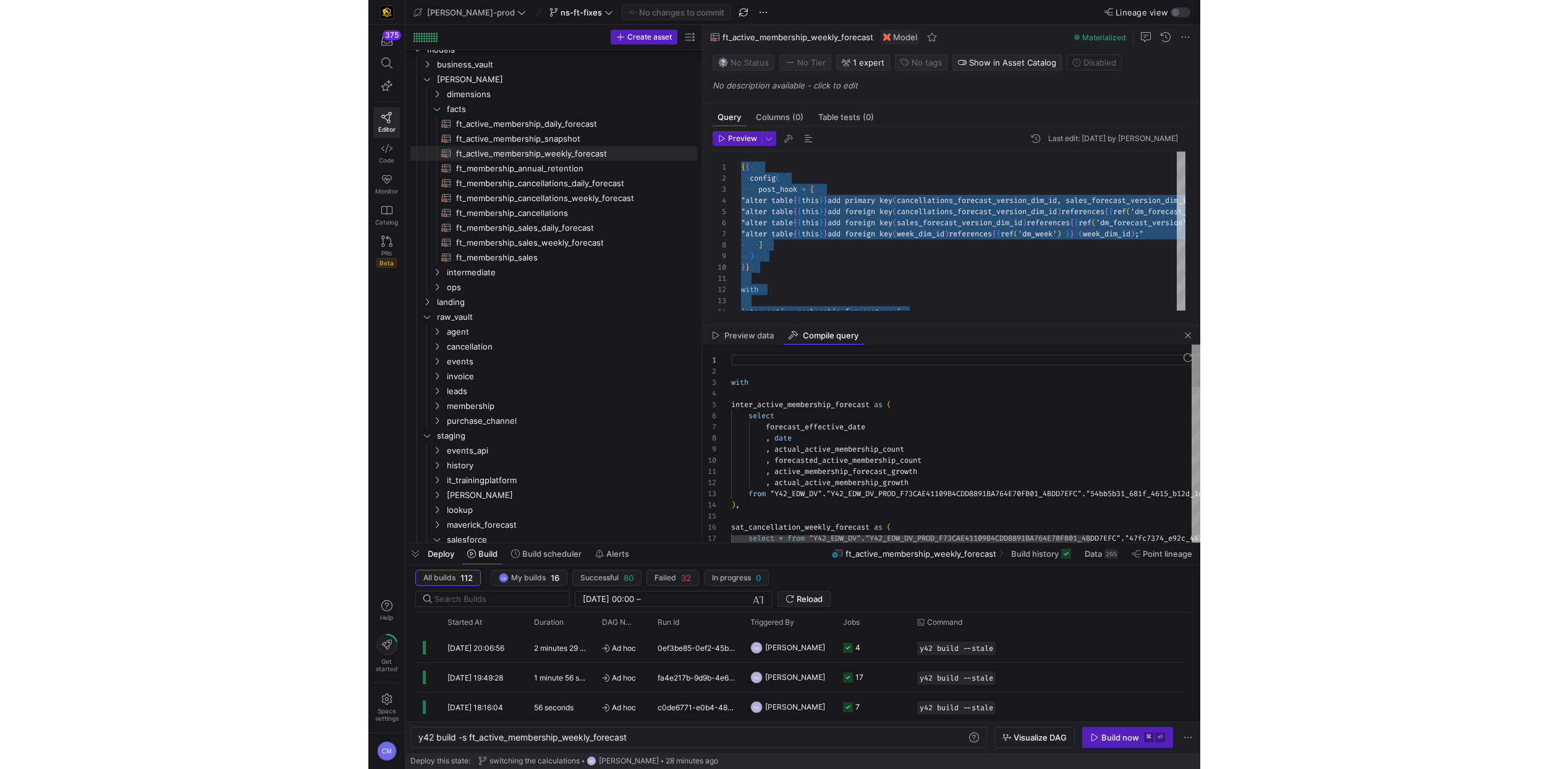
scroll to position [78, 63]
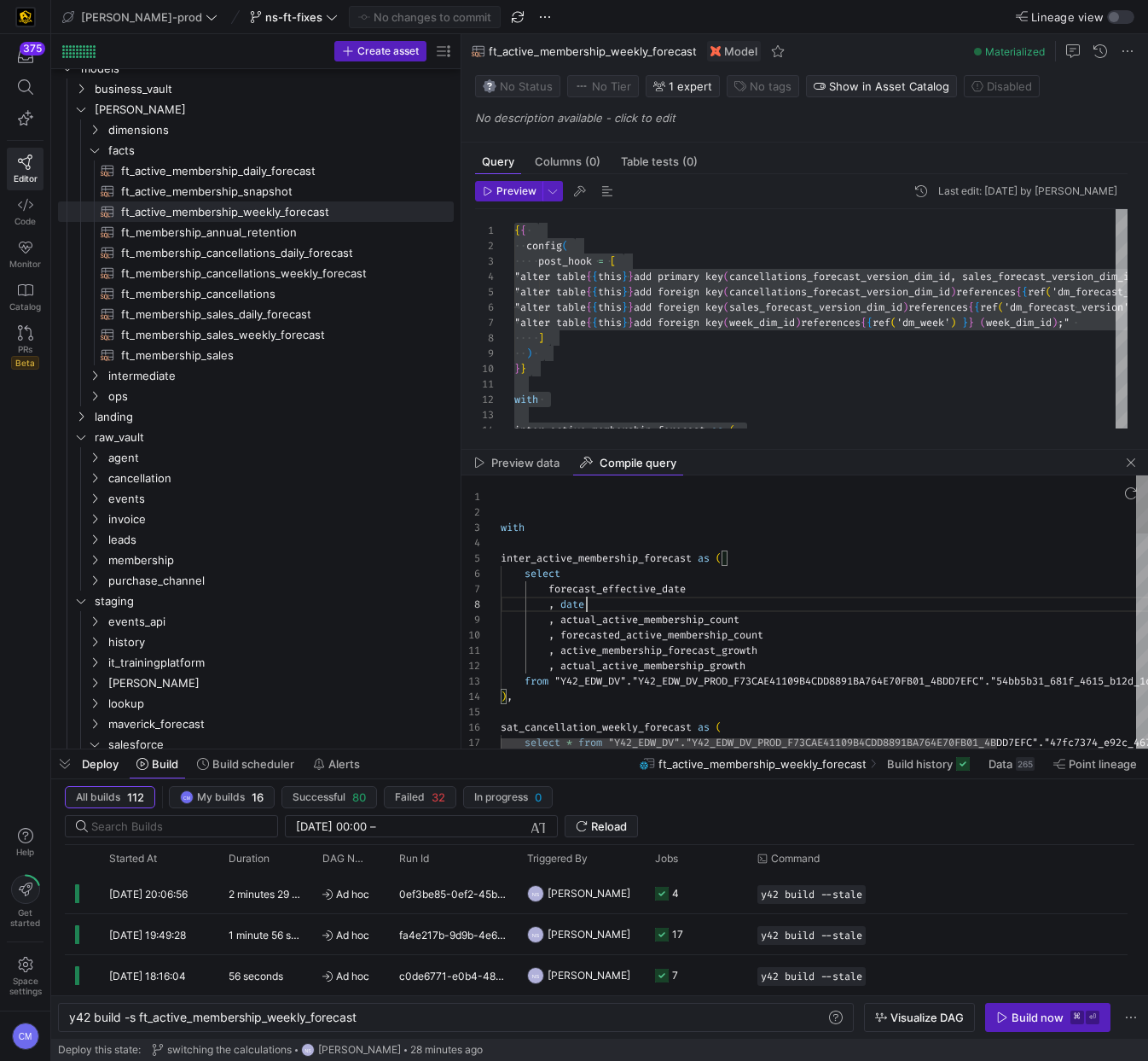
type textarea "with inter_active_membership_forecast as ( select forecast_effective_date , dat…"
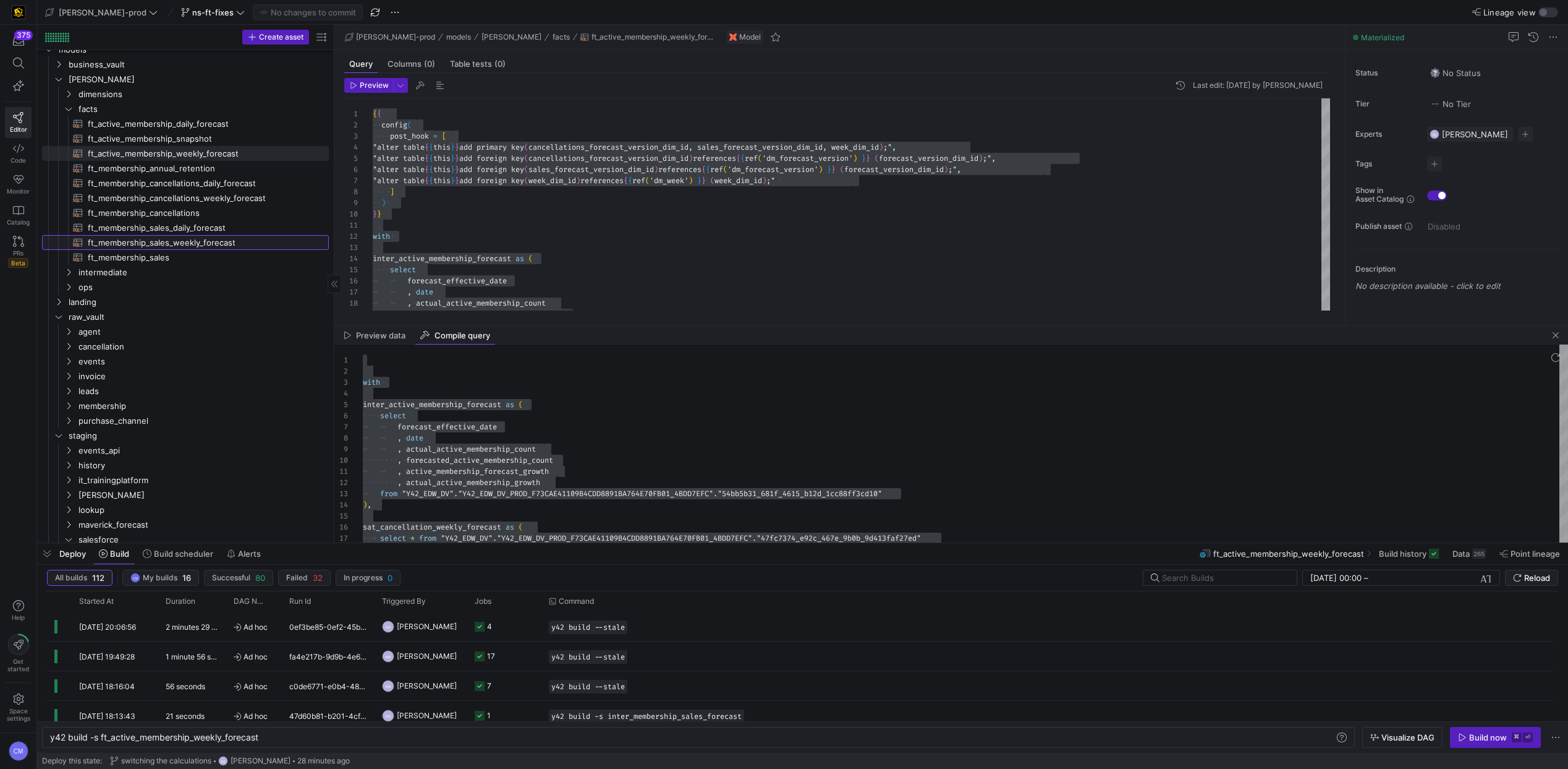
click at [198, 237] on span "ft_membership_sales_weekly_forecast​​​​​​​​​​" at bounding box center [201, 243] width 227 height 14
type textarea "y42 build -s ft_membership_sales_weekly_forecast"
type textarea "{{ config( post_hook = [ "alter table {{ this }} add primary key (forecast_vers…"
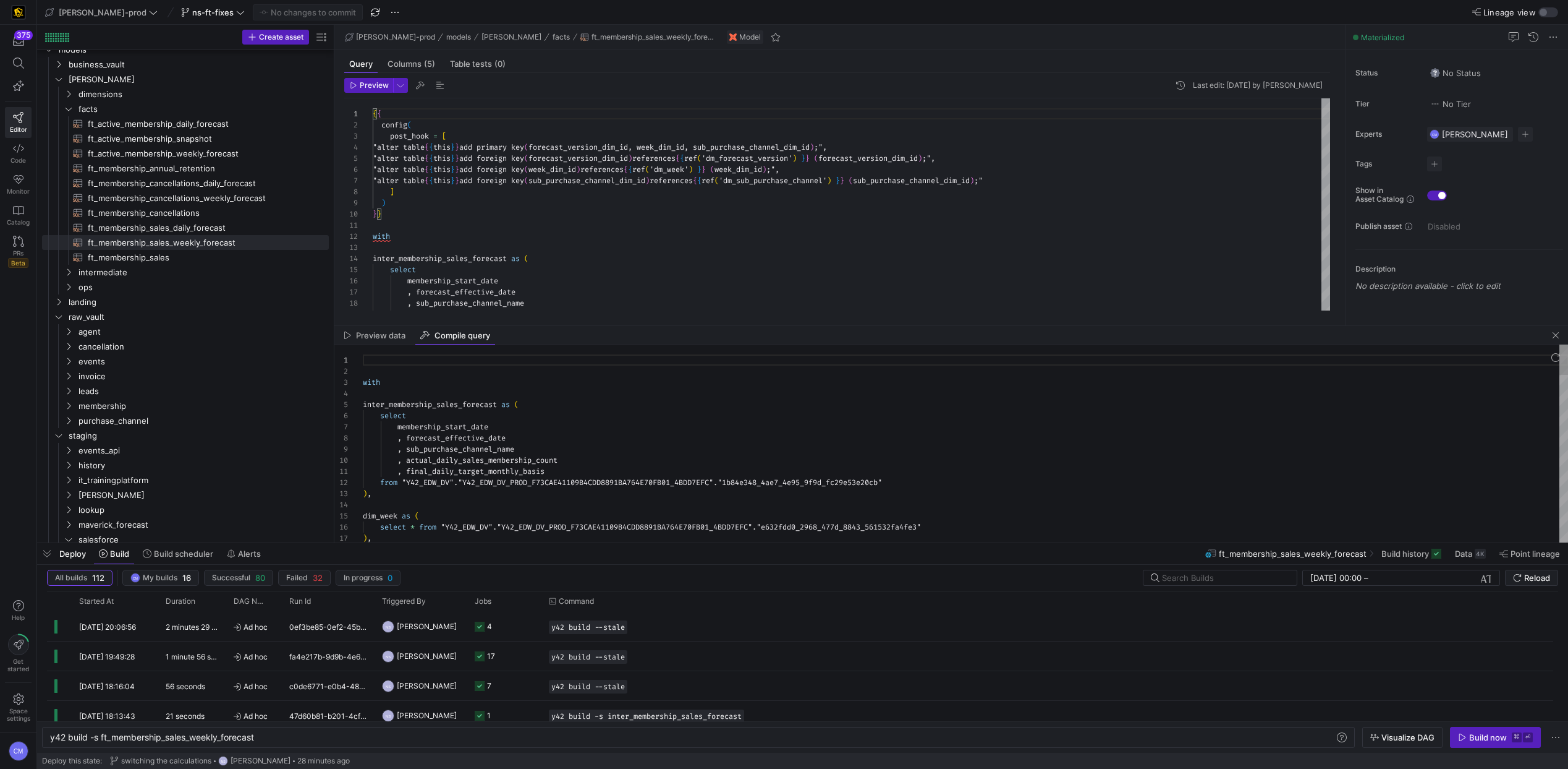
scroll to position [67, 129]
type textarea "with inter_membership_sales_forecast as ( select membership_start_date , foreca…"
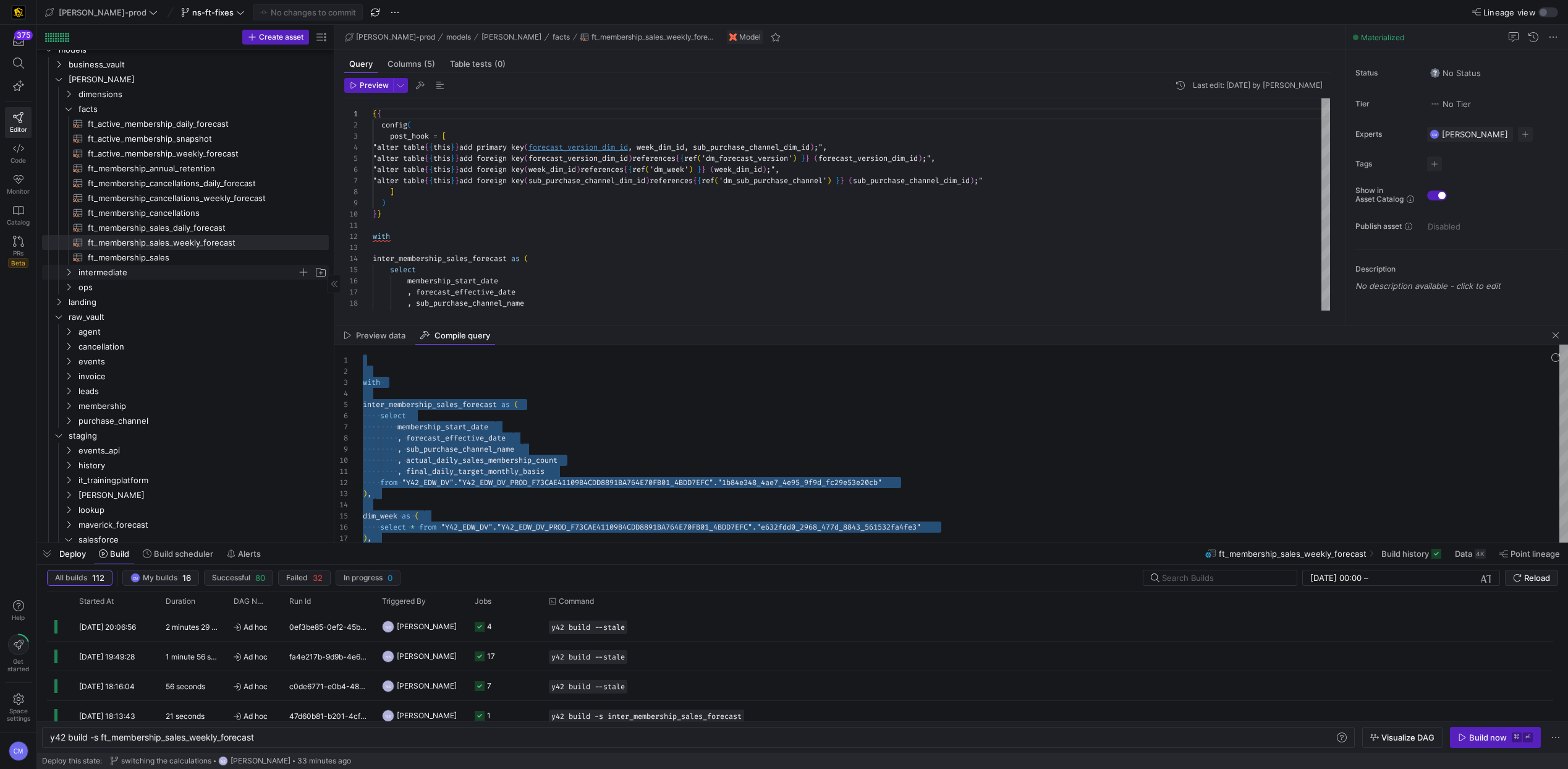
click at [116, 265] on span "intermediate" at bounding box center [188, 272] width 218 height 14
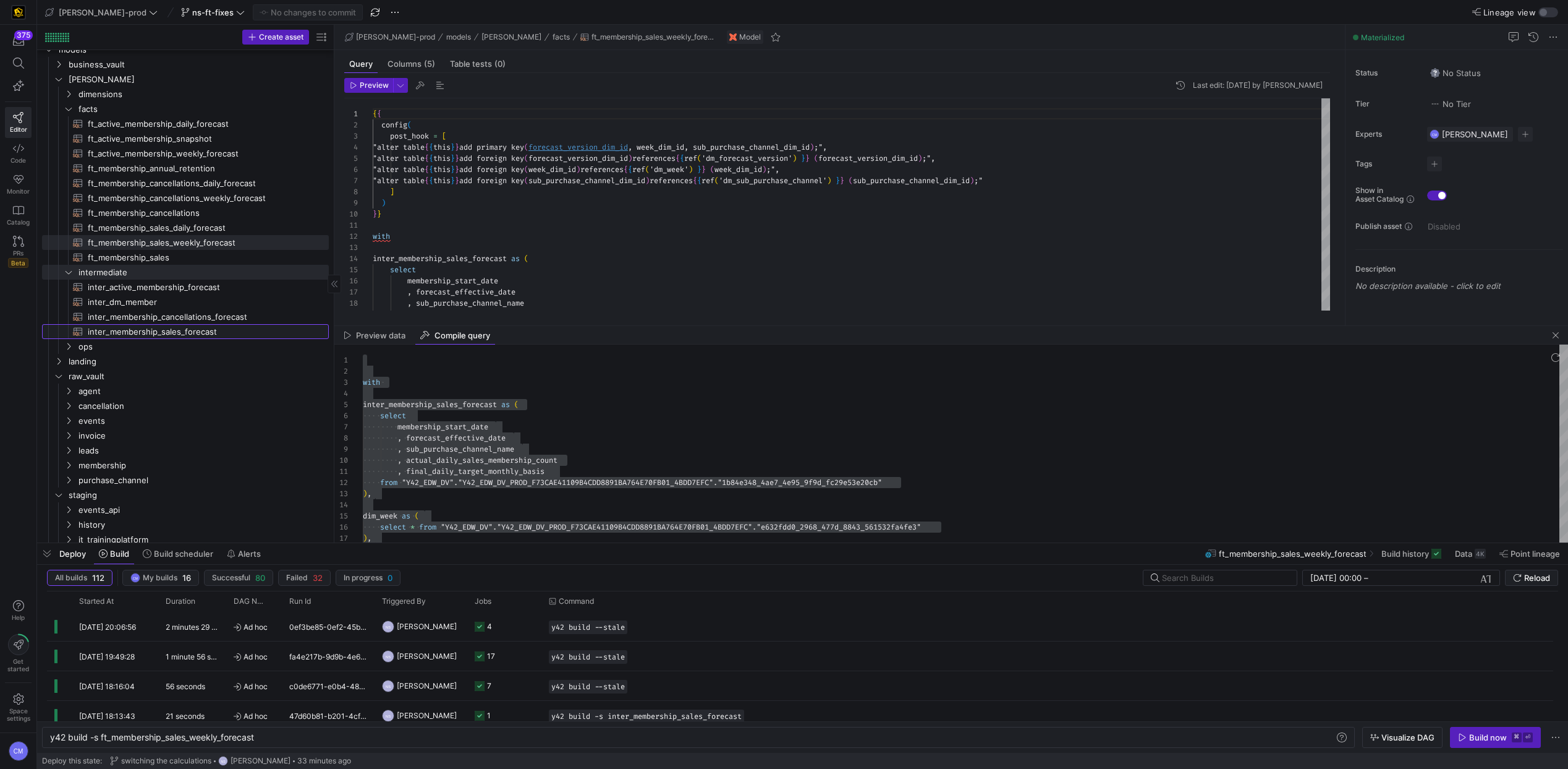
click at [215, 328] on span "inter_membership_sales_forecast​​​​​​​​​​" at bounding box center [201, 332] width 227 height 14
type textarea "y42 build -s inter_membership_sales_forecast"
type textarea "with fct_membership as ( select * from {{ ref('ft_membership_sales') }} ), dim_…"
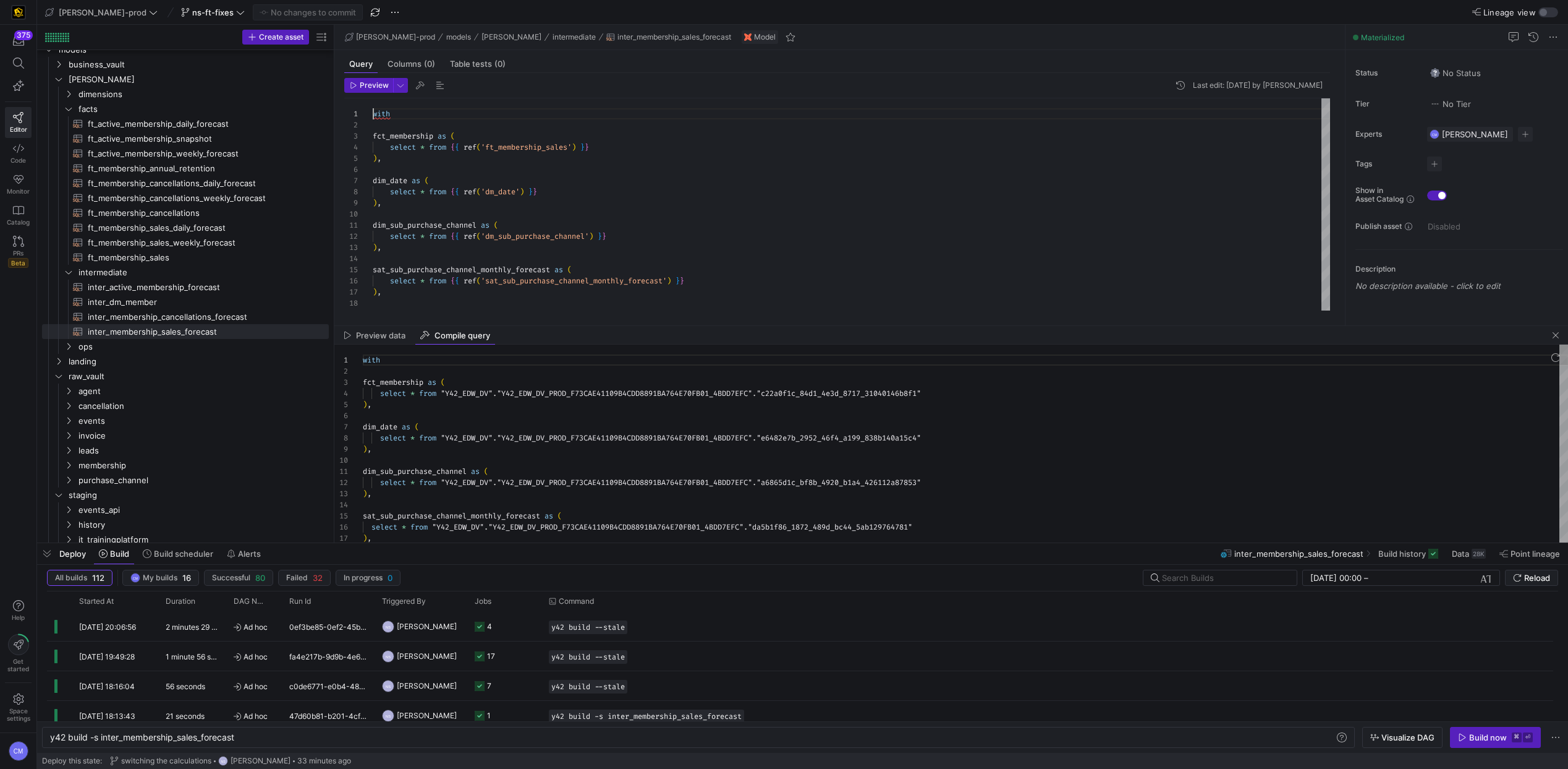
scroll to position [67, 58]
type textarea "with fct_membership as ( select * from "Y42_EDW_DV"."Y42_EDW_DV_PROD_F73CAE4110…"
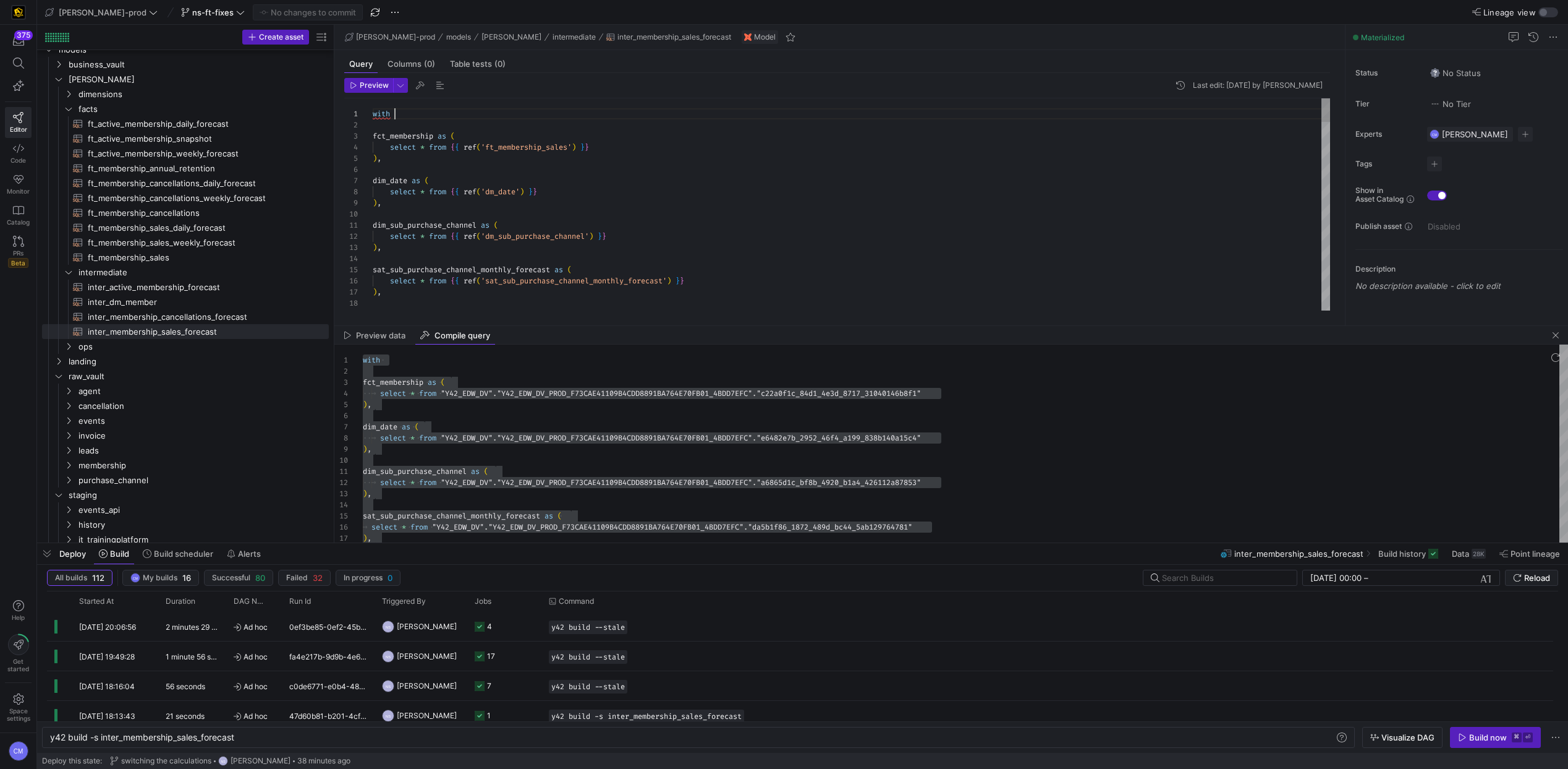
type textarea "with fct_membership as ( select * from {{ ref('ft_membership_sales') }} ), dim_…"
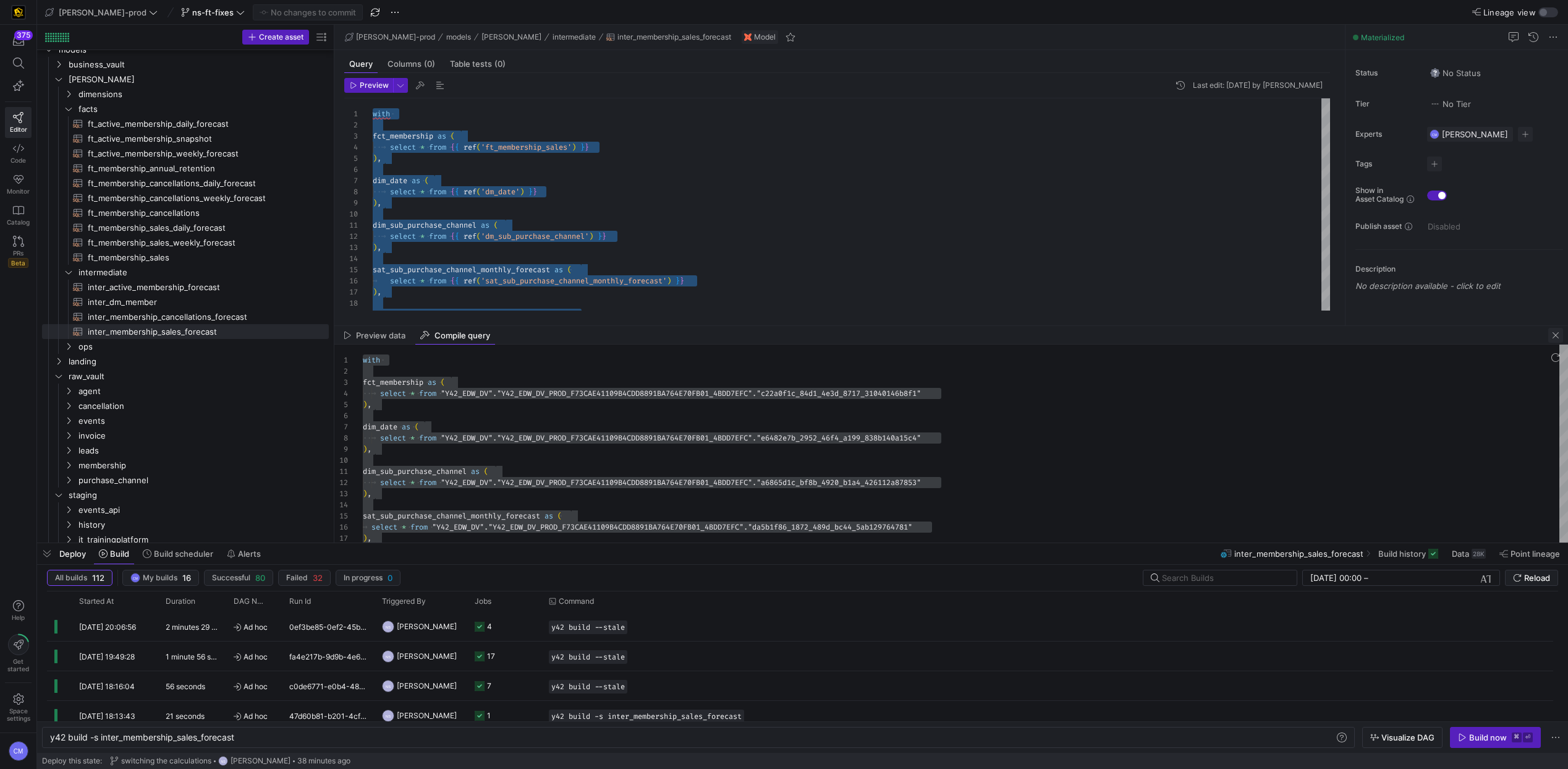
click at [832, 335] on span "button" at bounding box center [1555, 335] width 15 height 15
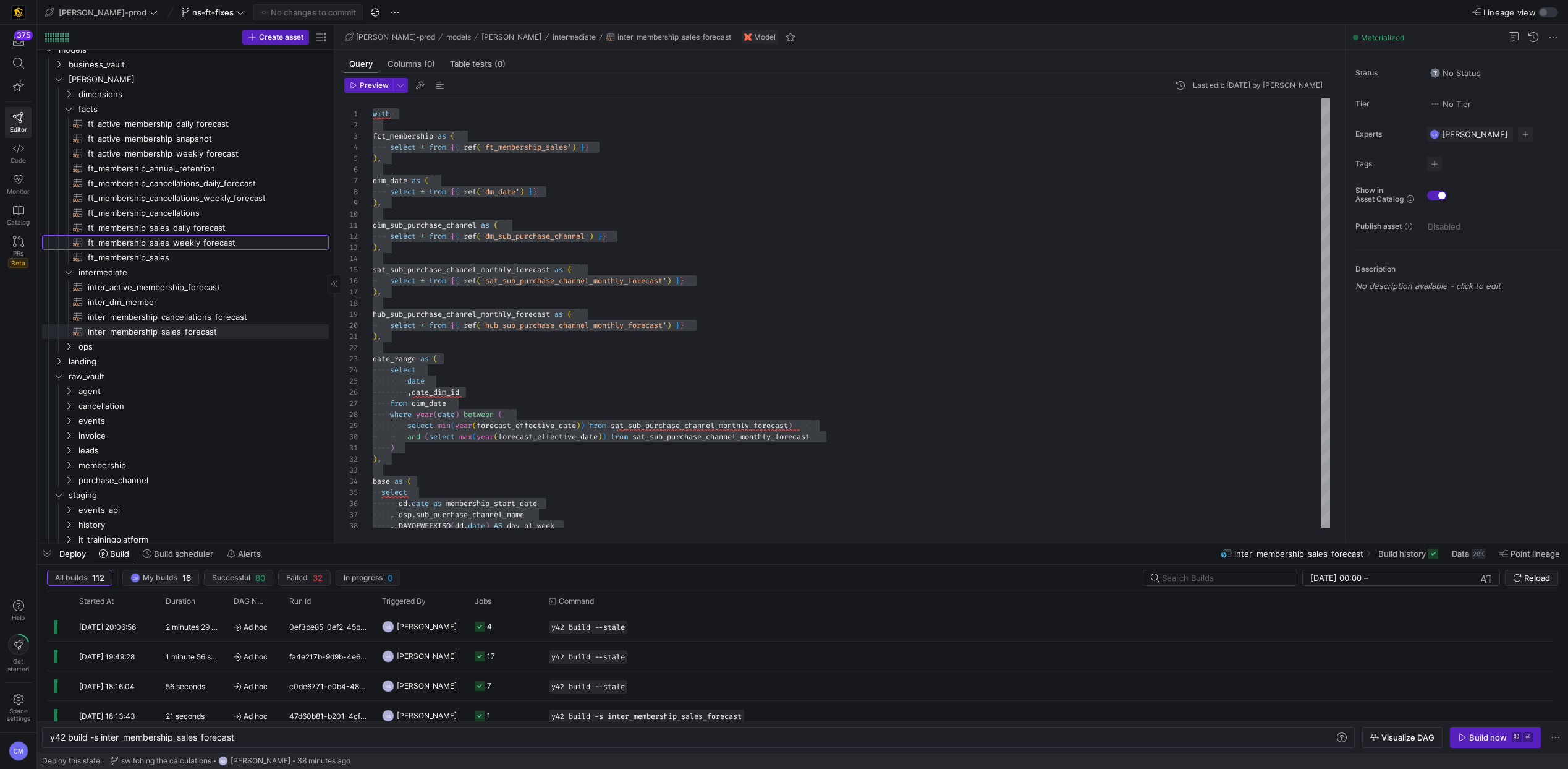
click at [193, 237] on span "ft_membership_sales_weekly_forecast​​​​​​​​​​" at bounding box center [201, 243] width 227 height 14
type textarea "y42 build -s ft_membership_sales_weekly_forecast"
type textarea "{{ config( post_hook = [ "alter table {{ this }} add primary key (forecast_vers…"
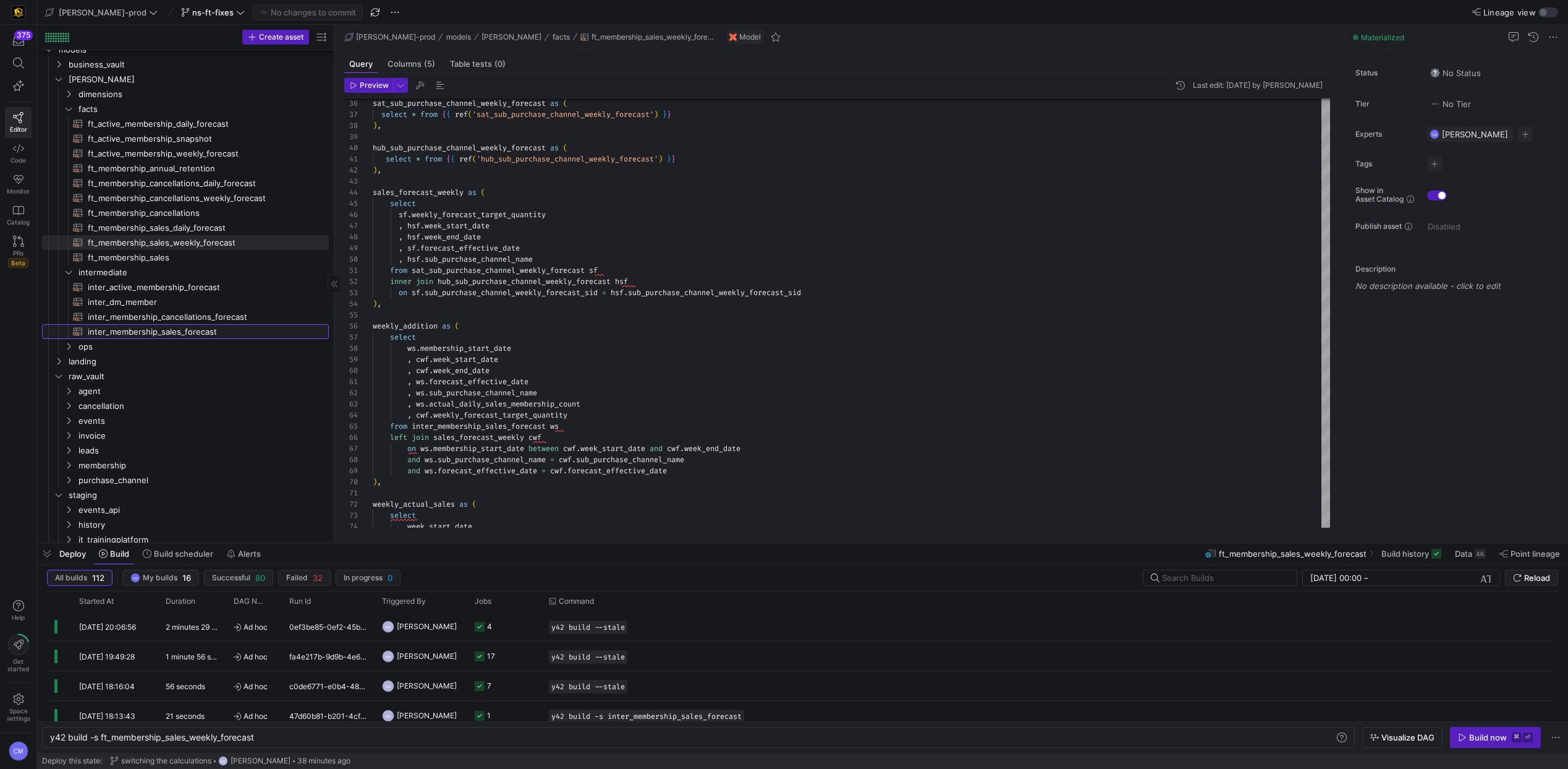
click at [188, 330] on span "inter_membership_sales_forecast​​​​​​​​​​" at bounding box center [201, 332] width 227 height 14
type textarea "y42 build -s inter_membership_sales_forecast"
type textarea "with fct_membership as ( select * from {{ ref('ft_membership_sales') }} ), dim_…"
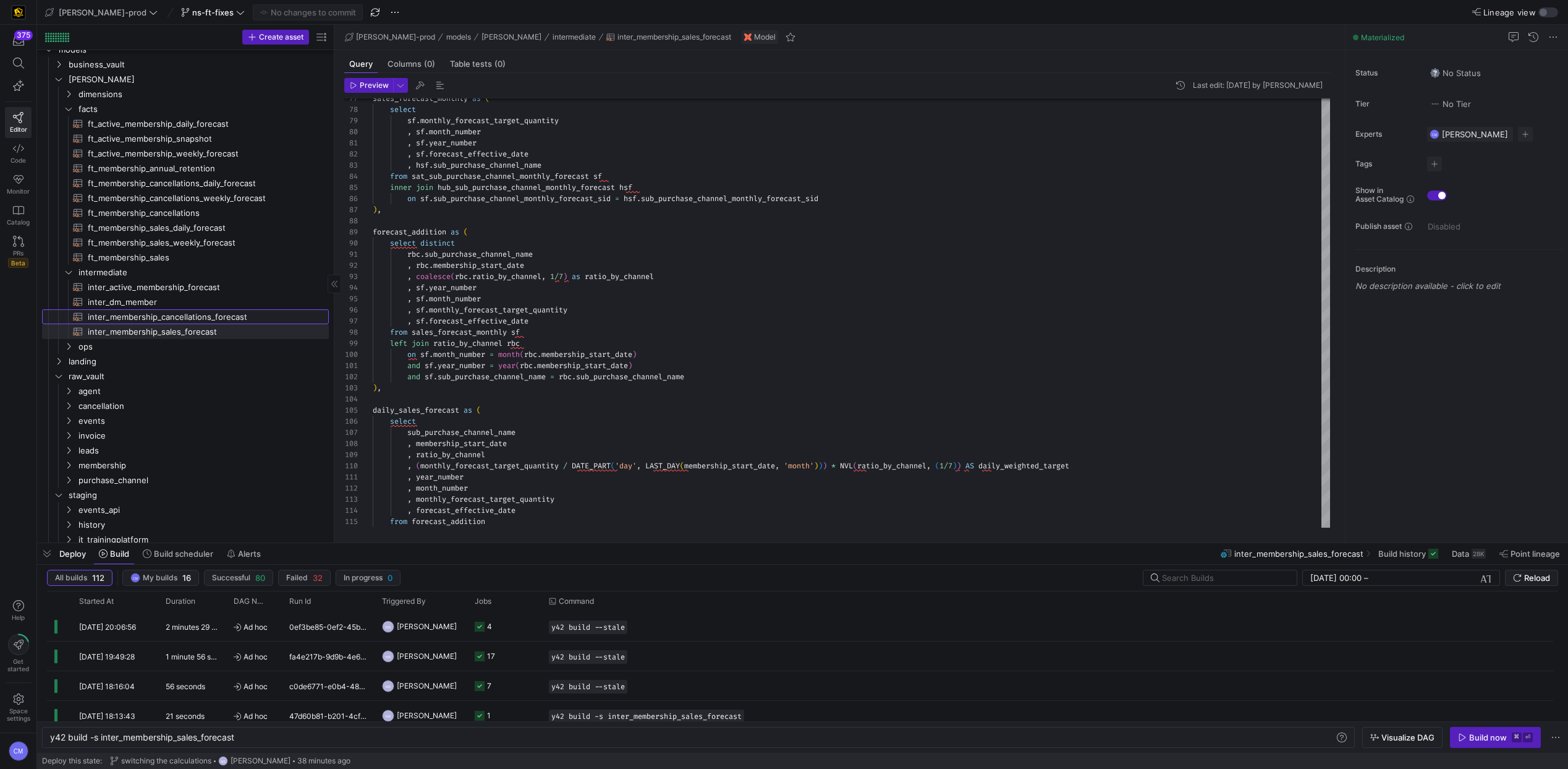
click at [261, 321] on span "inter_membership_cancellations_forecast​​​​​​​​​​" at bounding box center [201, 317] width 227 height 14
type textarea "y42 build -s inter_membership_cancellations_forecast"
type textarea "with fct_membership_cancellations as ( select * from {{ ref('ft_membership_canc…"
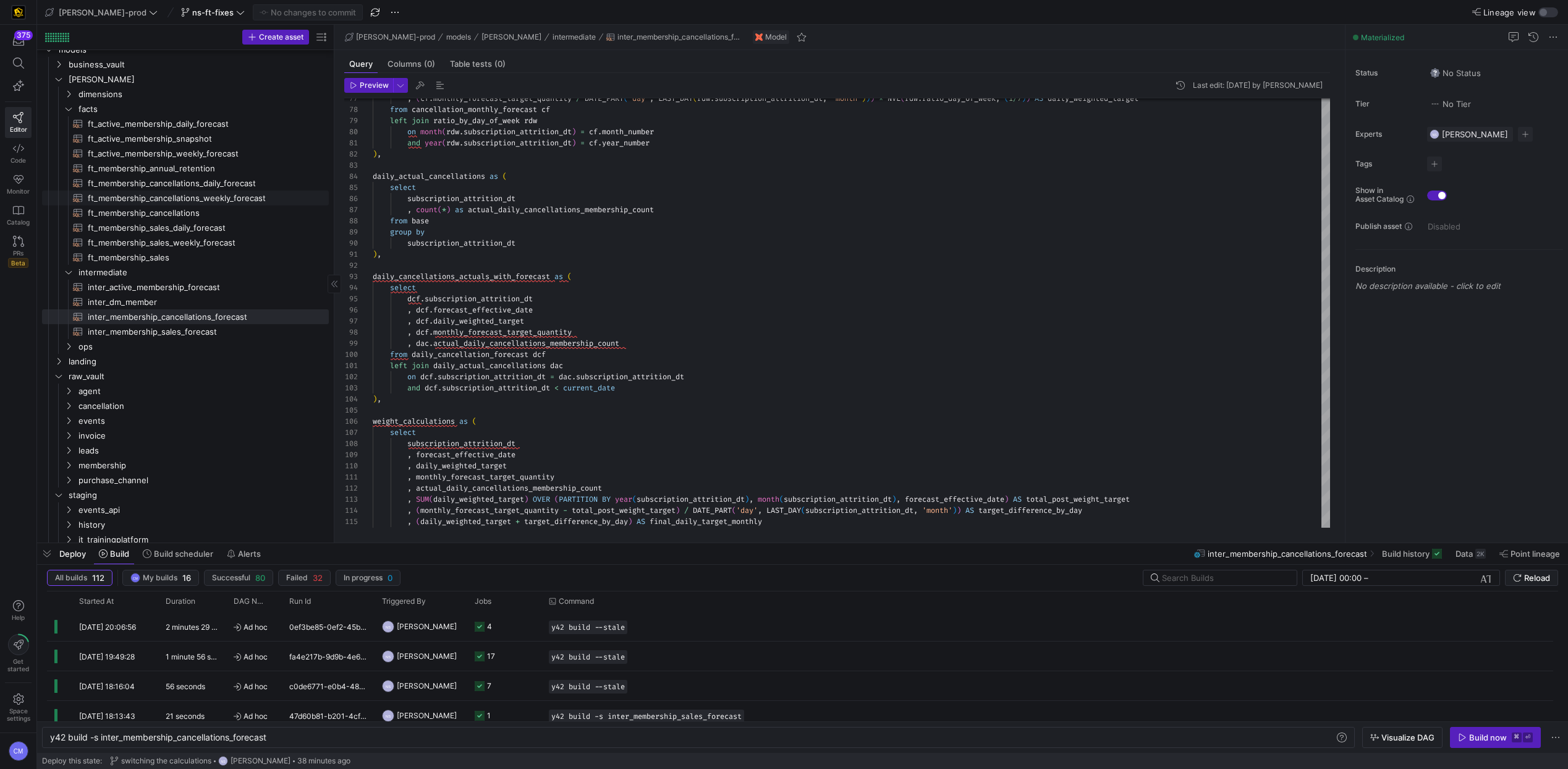
click at [209, 194] on span "ft_membership_cancellations_weekly_forecast​​​​​​​​​​" at bounding box center [201, 198] width 227 height 14
type textarea "y42 build -s ft_membership_cancellations_weekly_forecast"
type textarea "{{ config( post_hook = [ "alter table {{ this }} add primary key (forecast_vers…"
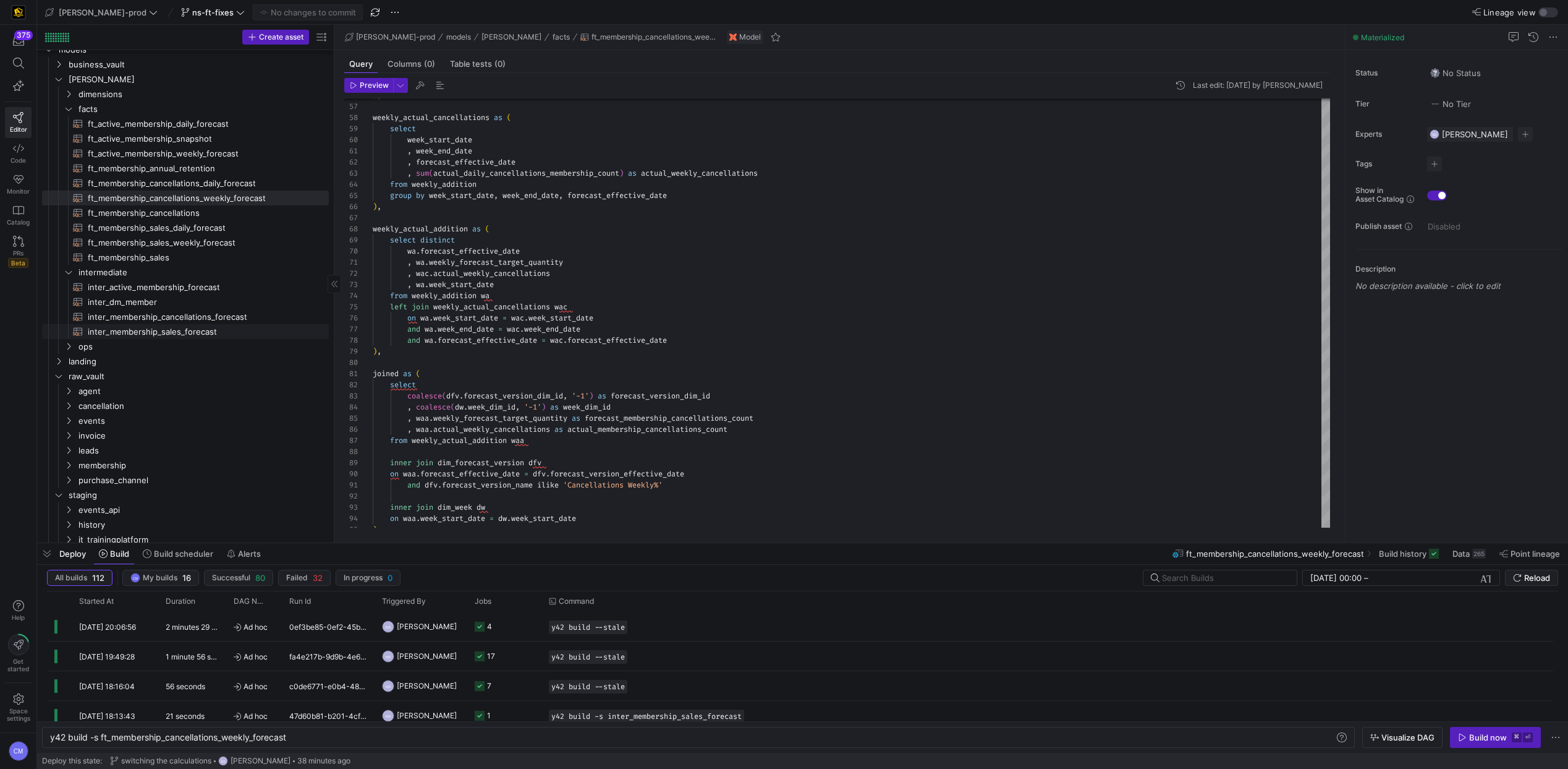
click at [218, 325] on span "inter_membership_sales_forecast​​​​​​​​​​" at bounding box center [201, 332] width 227 height 14
type textarea "y42 build -s inter_membership_sales_forecast"
type textarea "with fct_membership as ( select * from {{ ref('ft_membership_sales') }} ), dim_…"
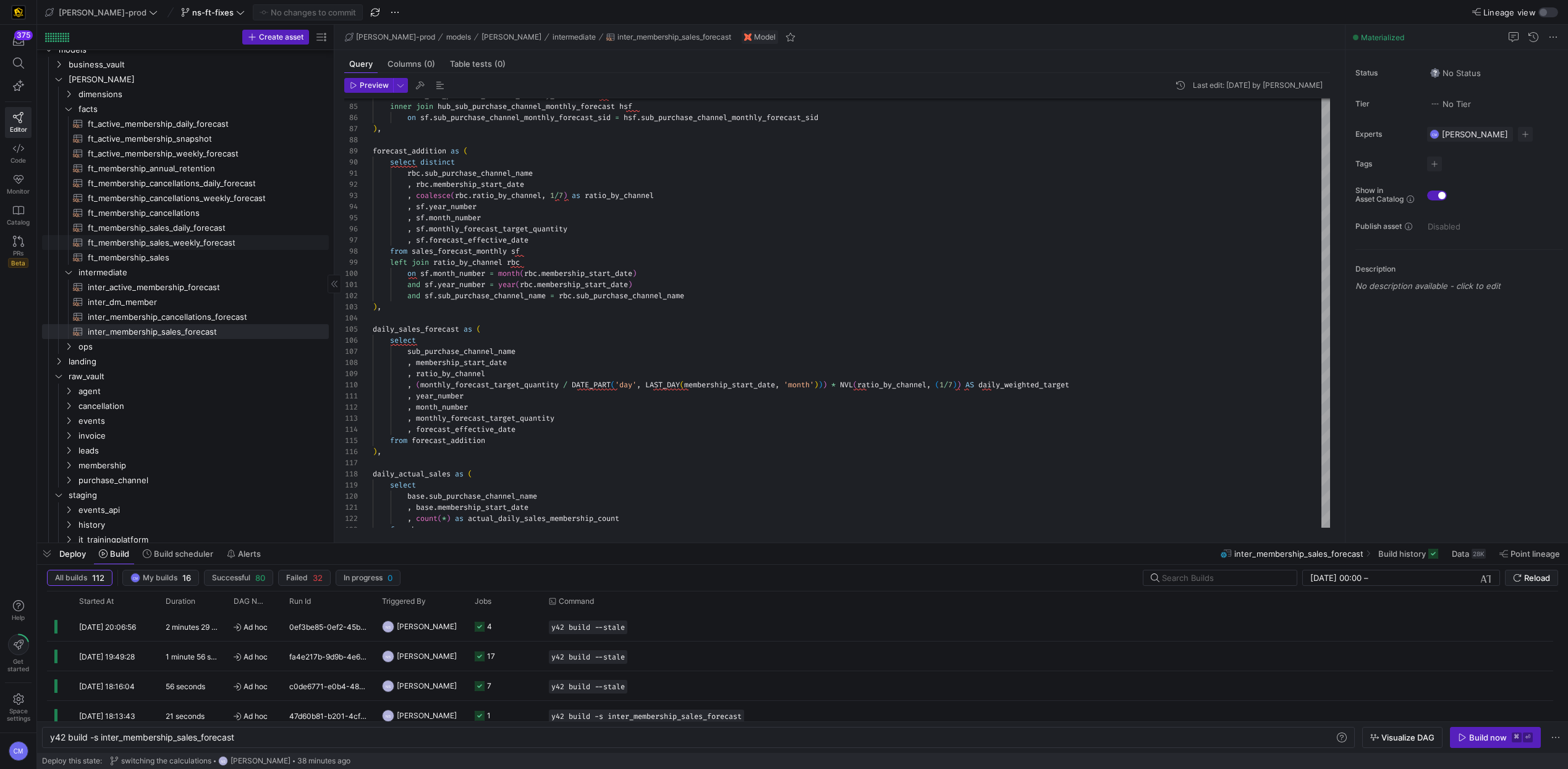
click at [219, 247] on span "ft_membership_sales_weekly_forecast​​​​​​​​​​" at bounding box center [201, 243] width 227 height 14
type textarea "y42 build -s ft_membership_sales_weekly_forecast"
type textarea "{{ config( post_hook = [ "alter table {{ this }} add primary key (forecast_vers…"
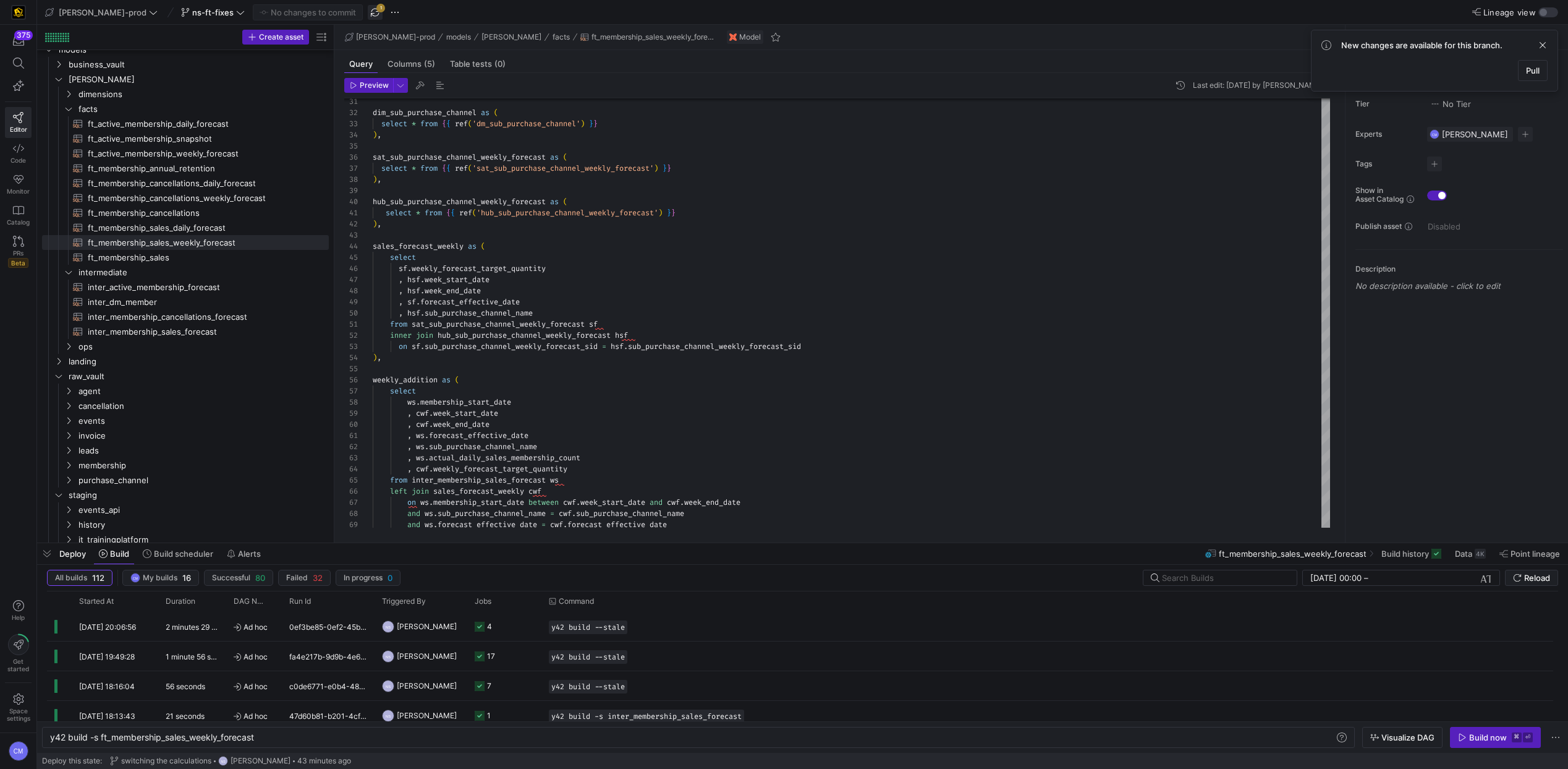
click at [368, 13] on span "button" at bounding box center [375, 12] width 15 height 15
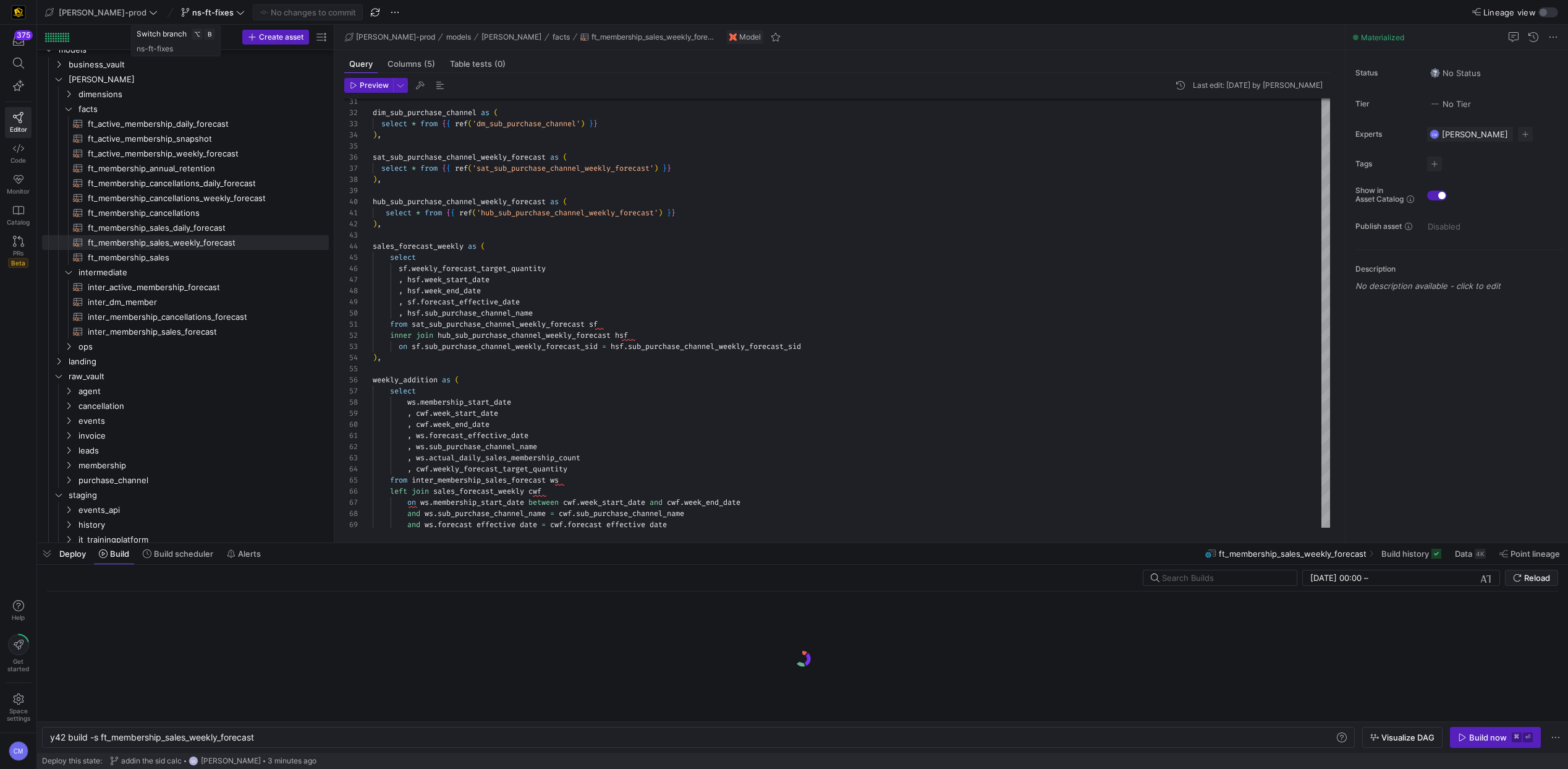
click at [192, 15] on span "ns-ft-fixes" at bounding box center [213, 13] width 41 height 10
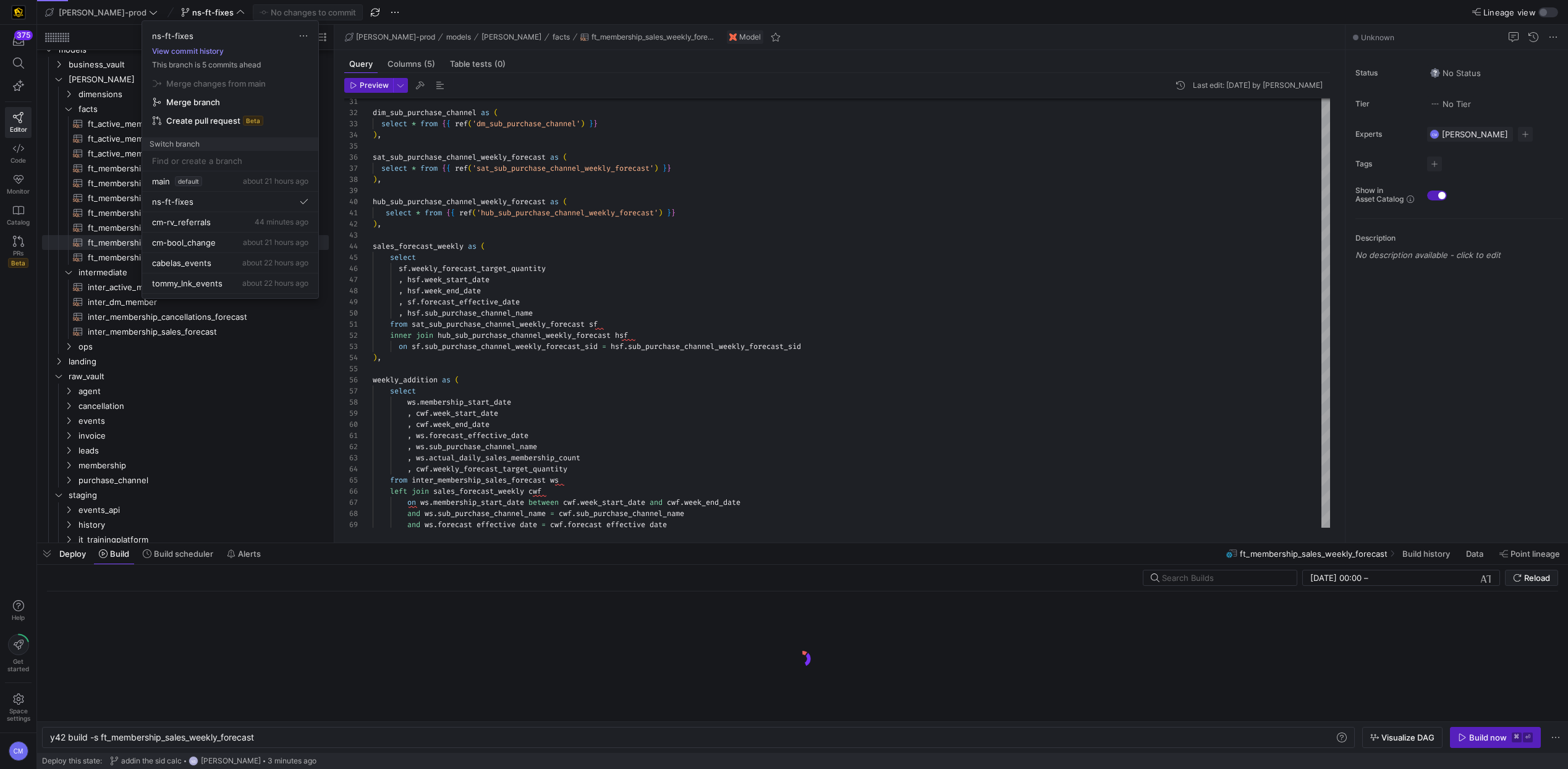
click at [201, 49] on button "View commit history" at bounding box center [188, 51] width 91 height 8
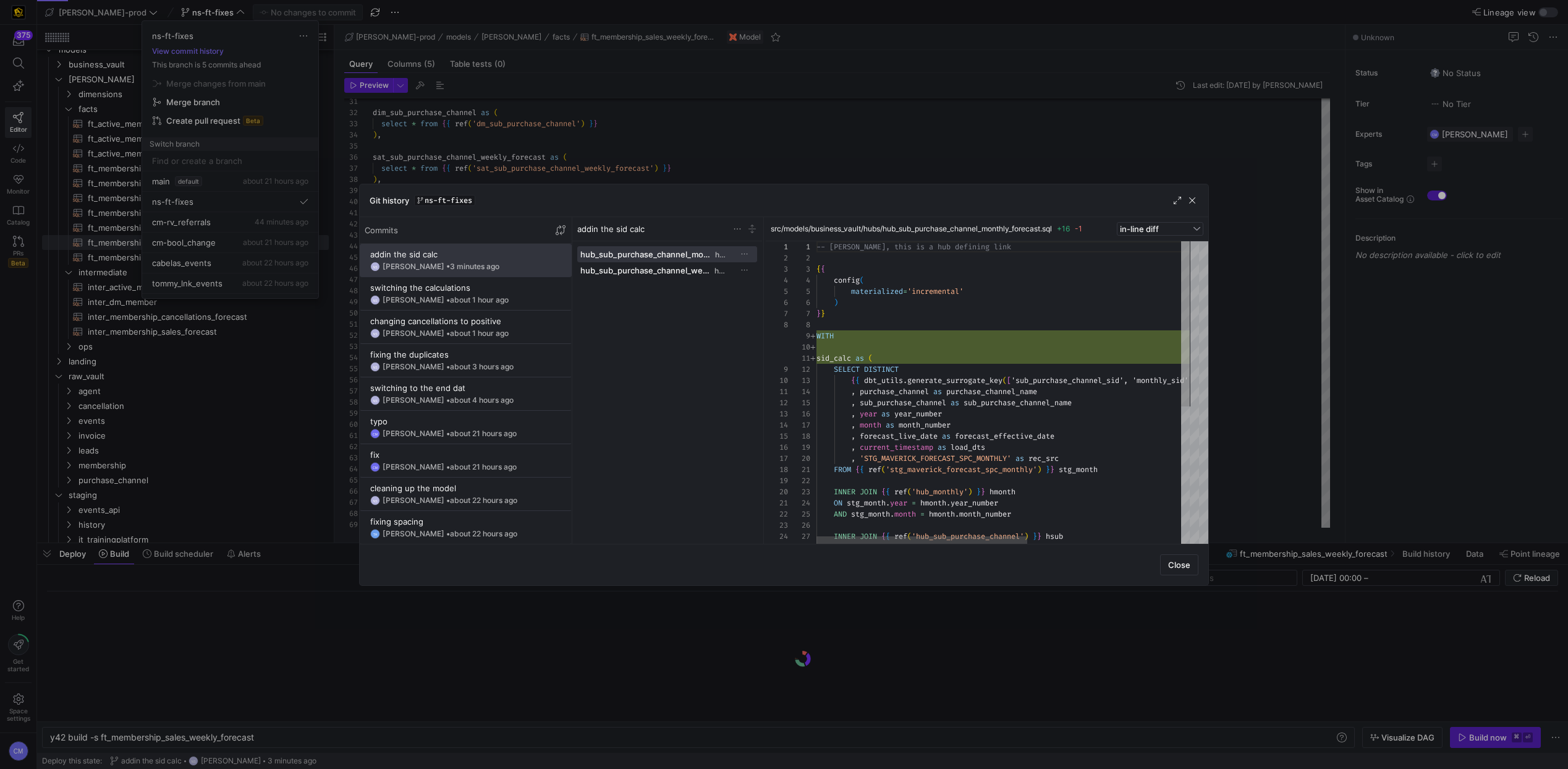
scroll to position [111, 0]
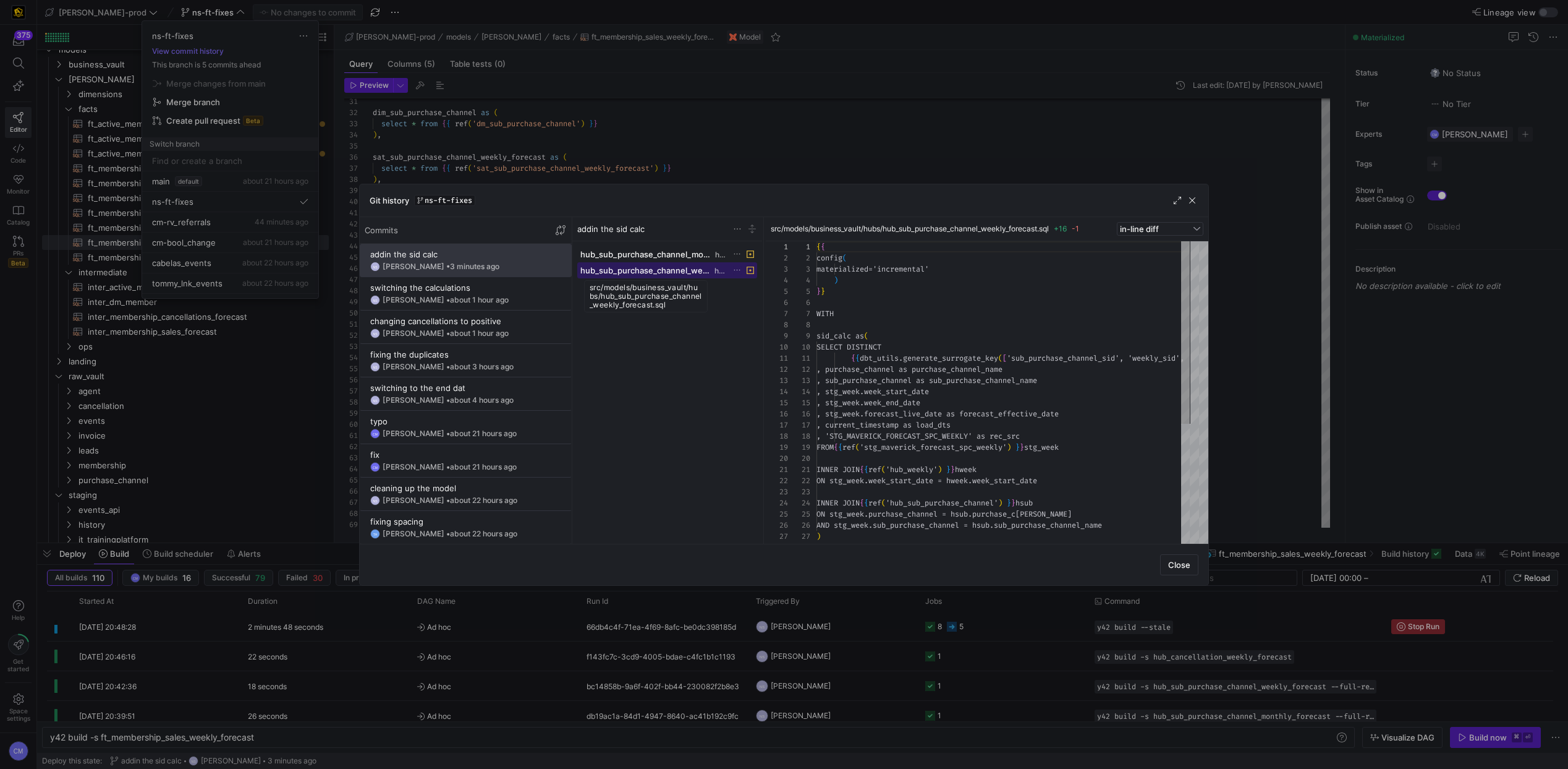
click at [638, 273] on span "hub_sub_purchase_channel_weekly_forecast.sql" at bounding box center [646, 270] width 131 height 10
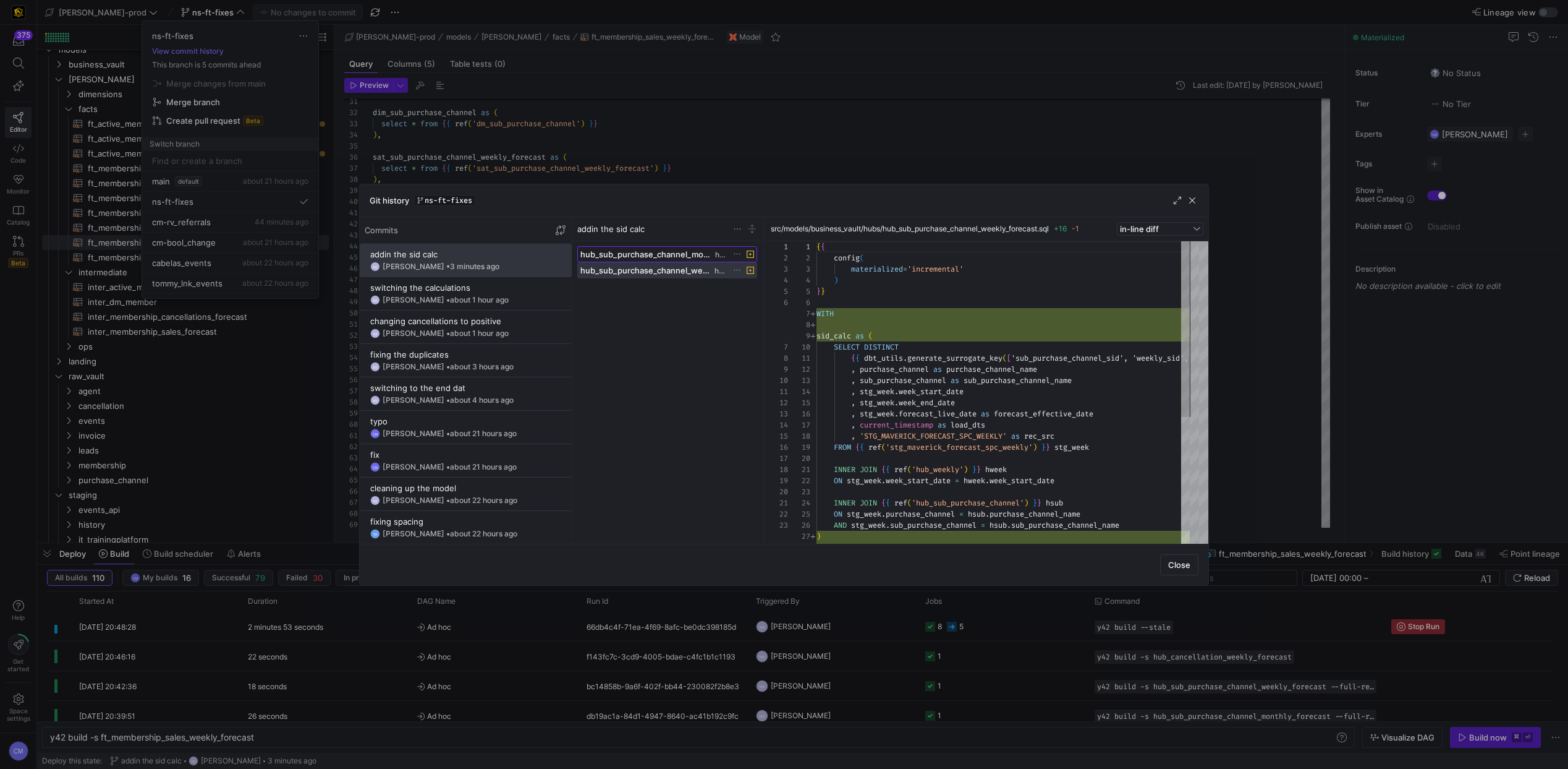
click at [632, 259] on span "hub_sub_purchase_channel_monthly_forecast.sql" at bounding box center [646, 254] width 132 height 10
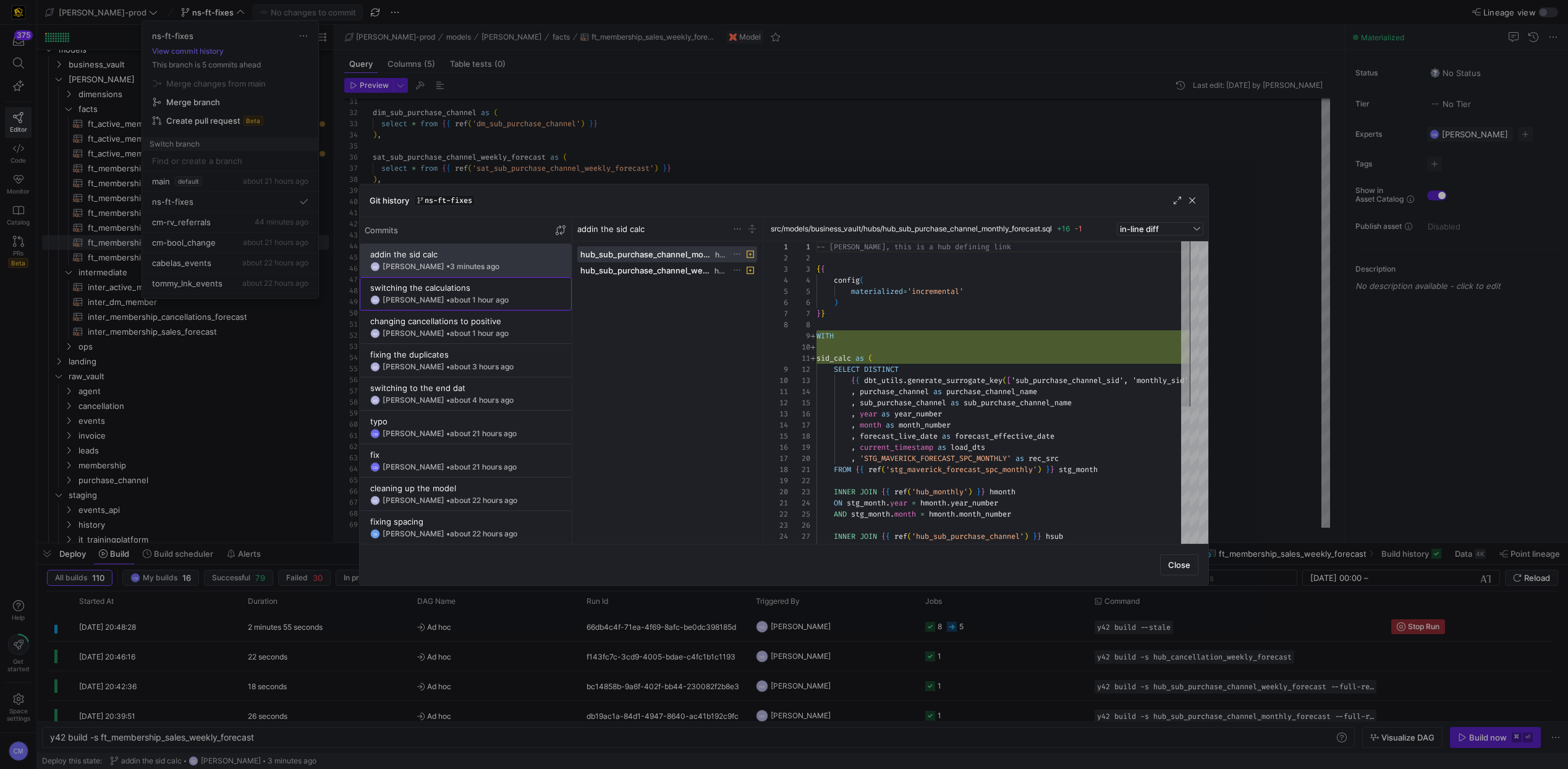
click at [443, 287] on div "switching the calculations" at bounding box center [466, 287] width 191 height 10
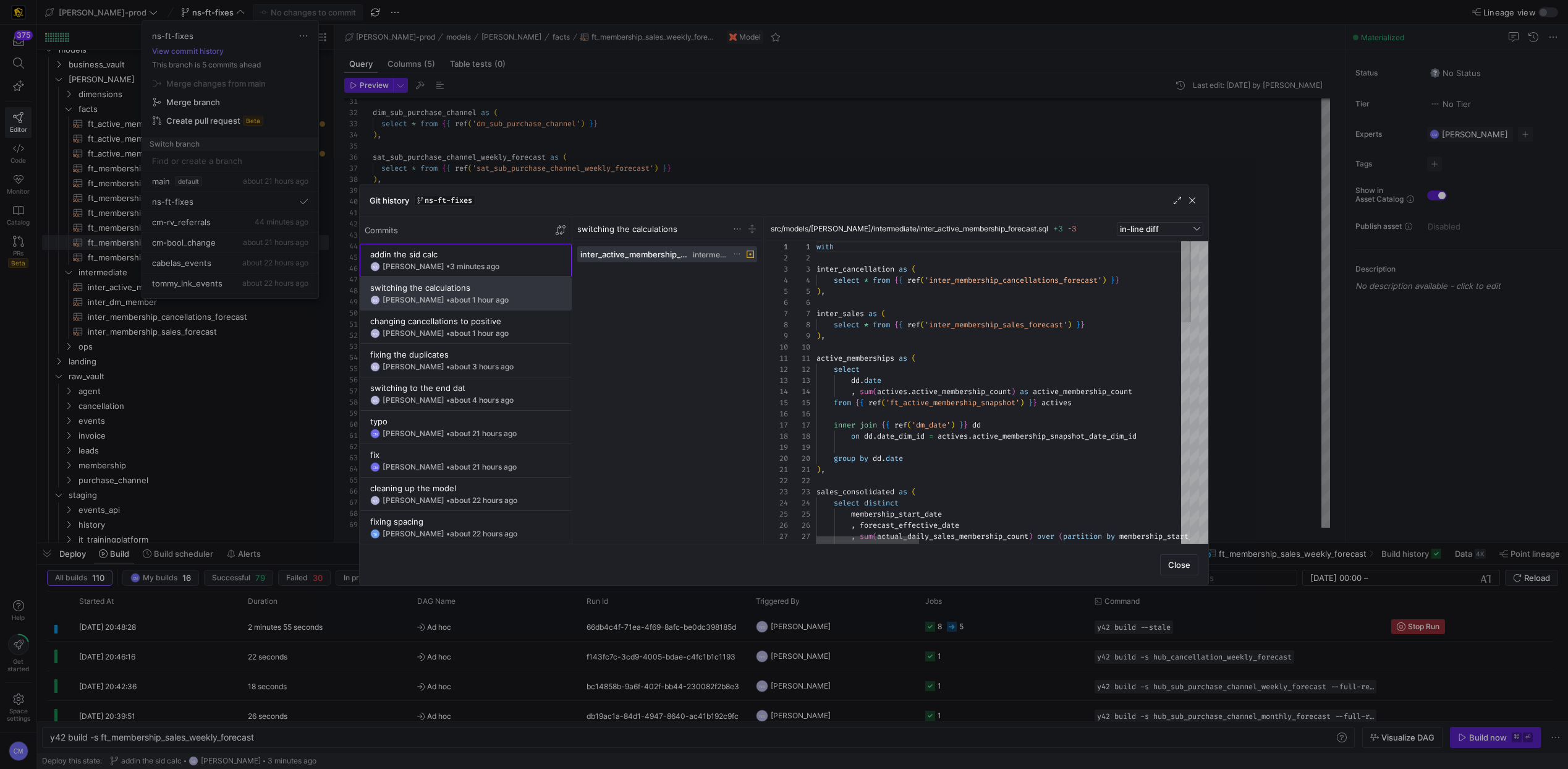
click at [450, 266] on span "3 minutes ago" at bounding box center [475, 266] width 49 height 9
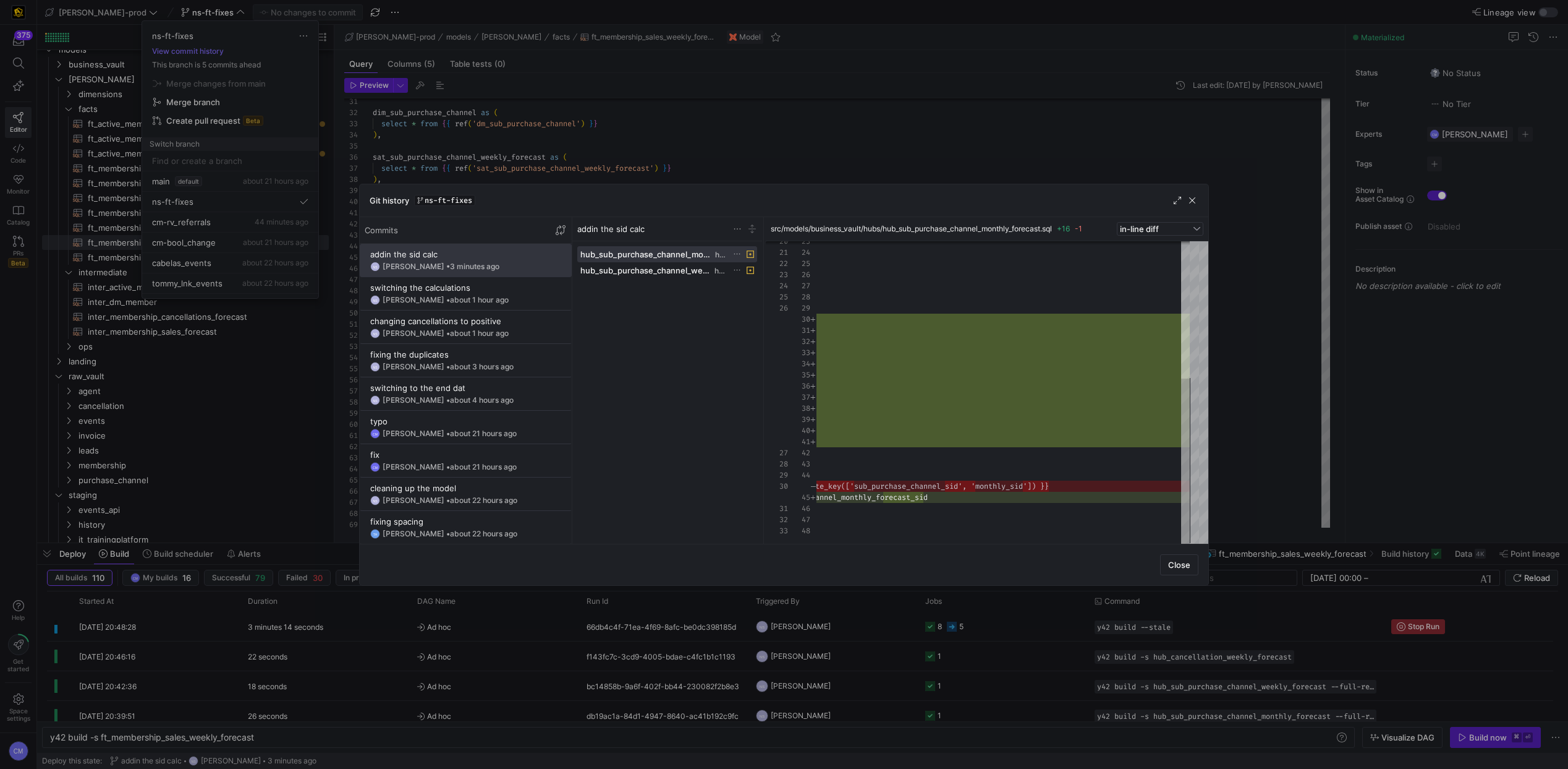
click at [539, 157] on div at bounding box center [784, 384] width 1568 height 769
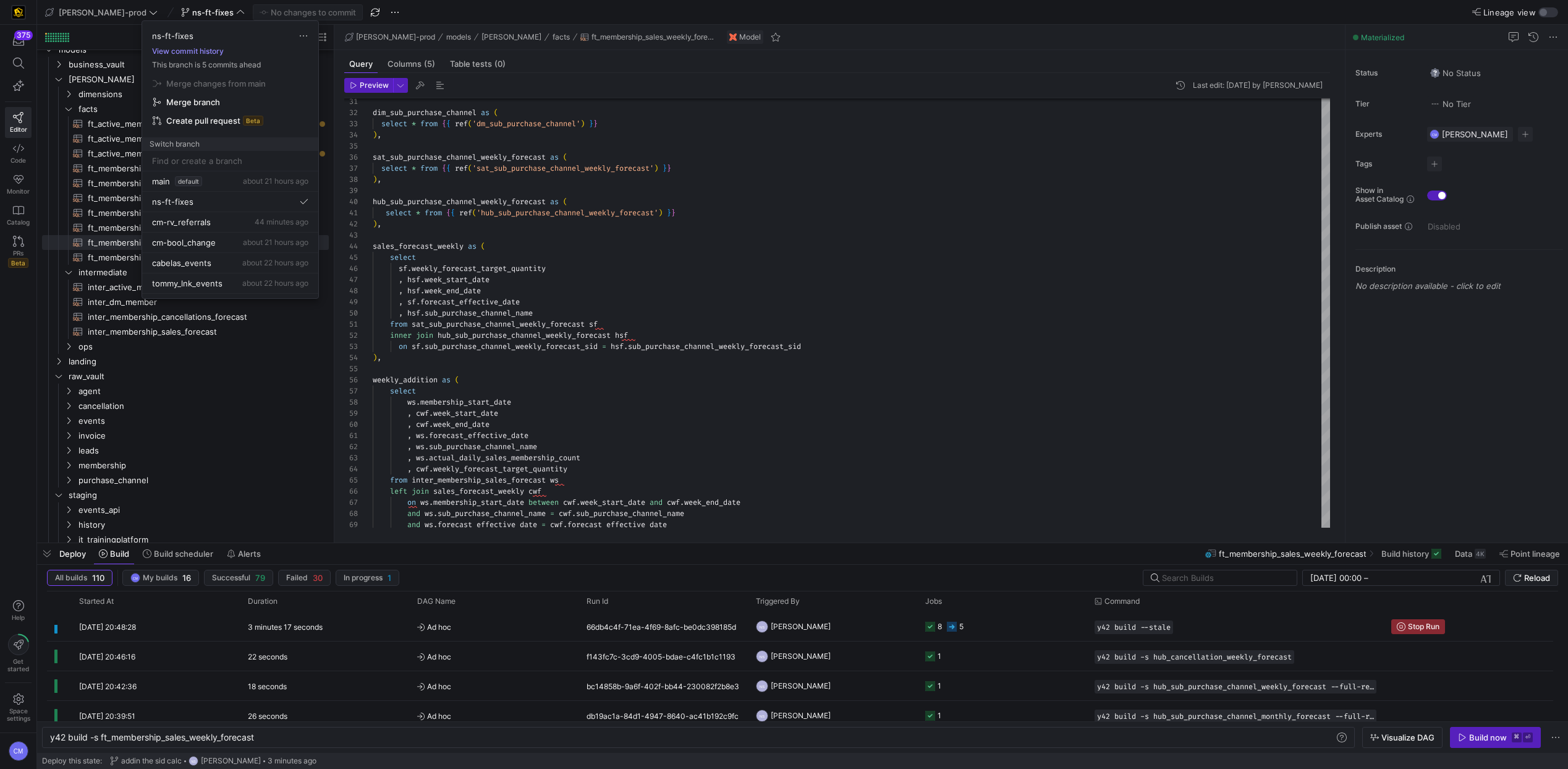
click at [180, 49] on button "View commit history" at bounding box center [188, 51] width 91 height 8
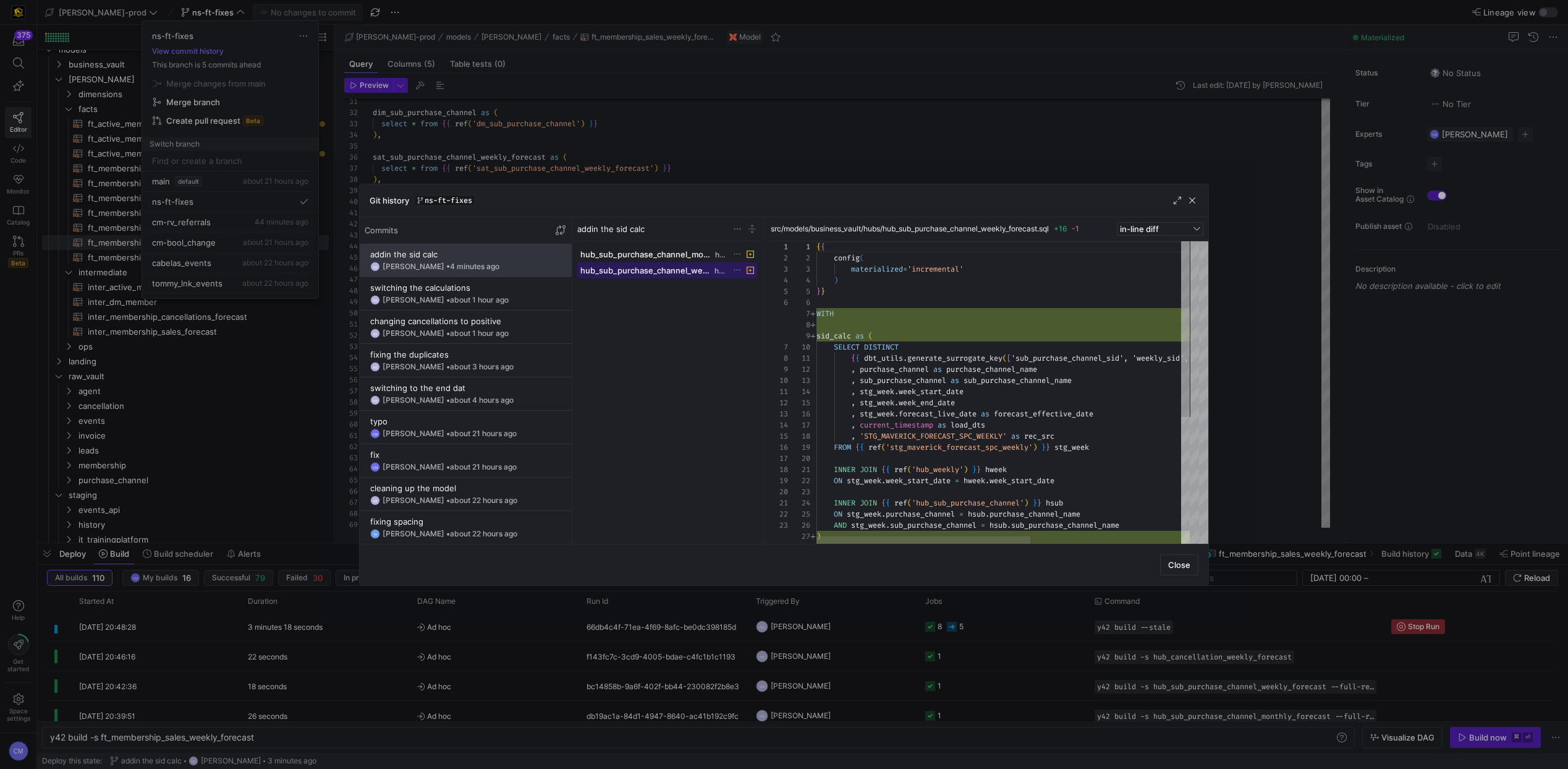
click at [629, 271] on span "hub_sub_purchase_channel_weekly_forecast.sql" at bounding box center [646, 270] width 131 height 10
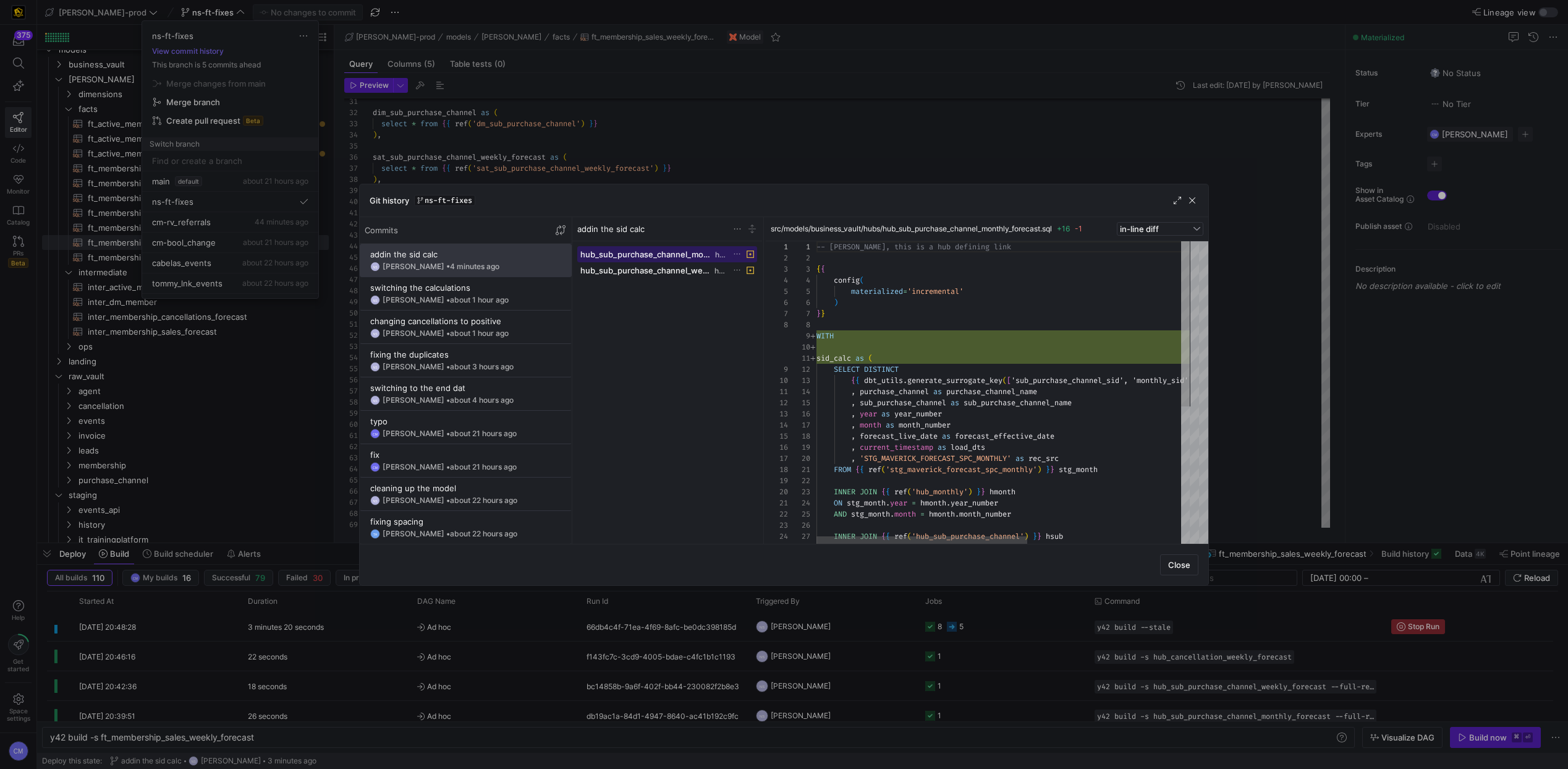
click at [643, 259] on span at bounding box center [667, 254] width 178 height 15
click at [668, 163] on div at bounding box center [784, 384] width 1568 height 769
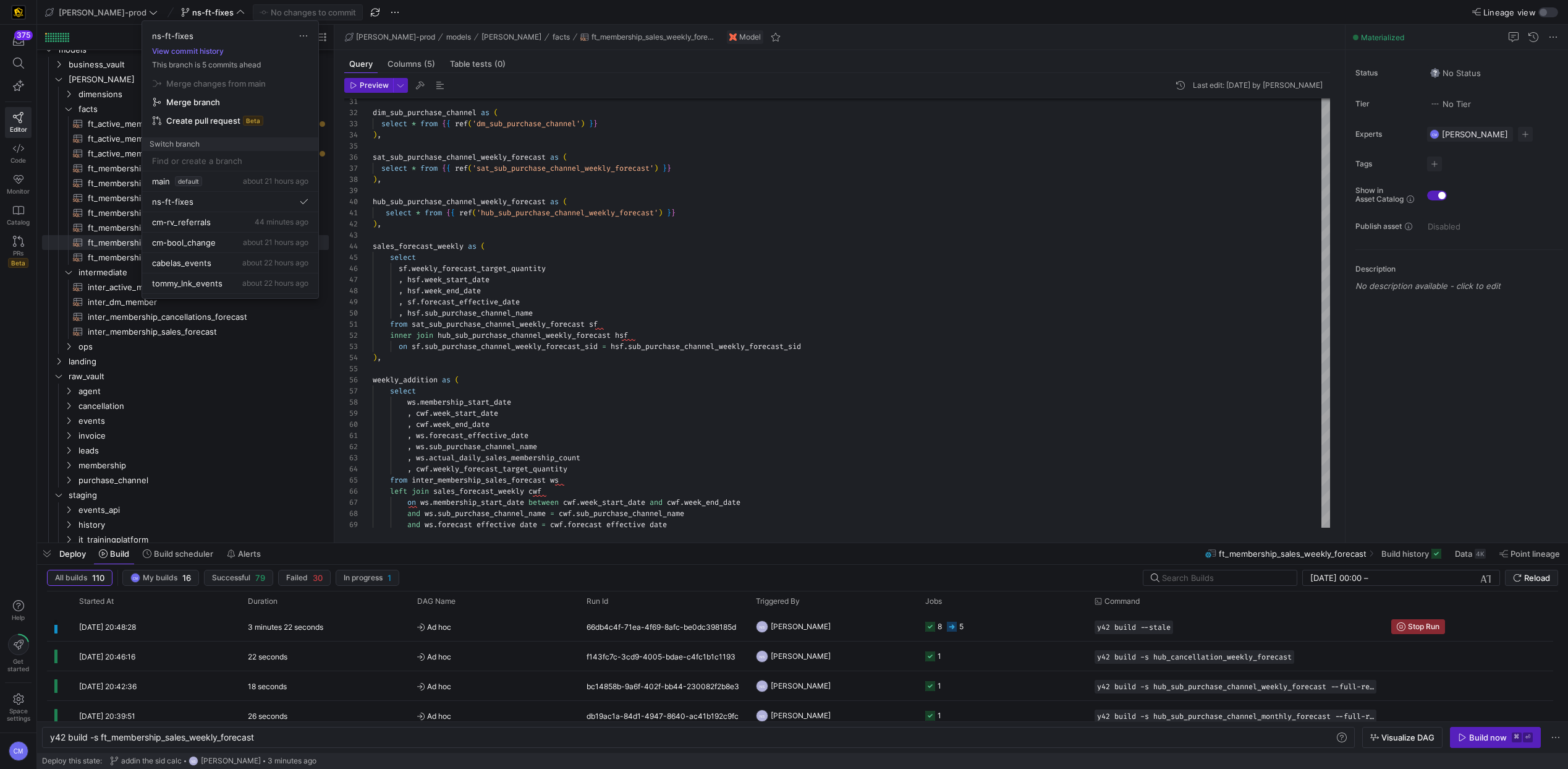
click at [595, 139] on div at bounding box center [784, 384] width 1568 height 769
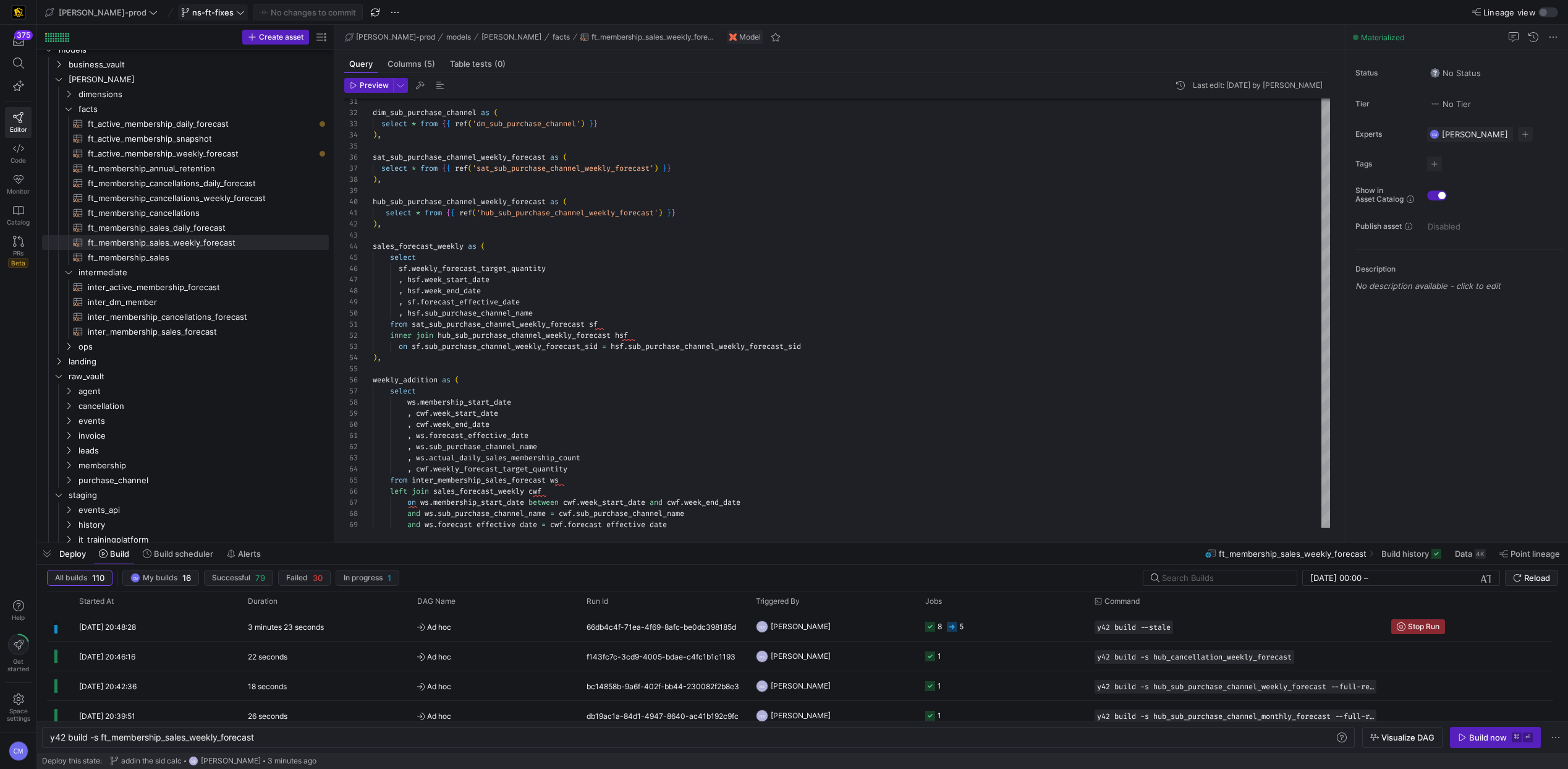
click at [192, 15] on span "ns-ft-fixes" at bounding box center [213, 13] width 41 height 10
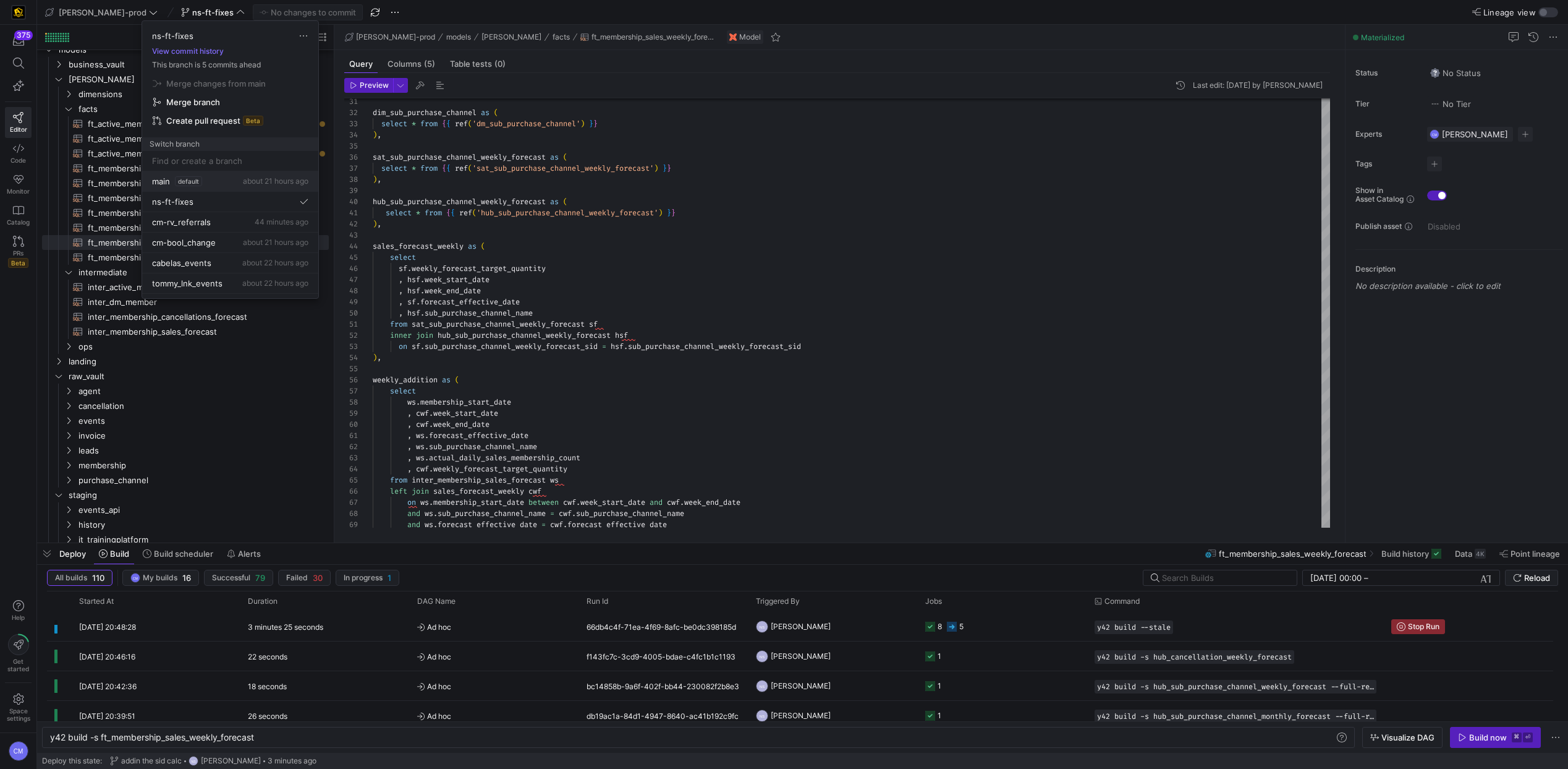
click at [202, 184] on span "default" at bounding box center [188, 181] width 27 height 10
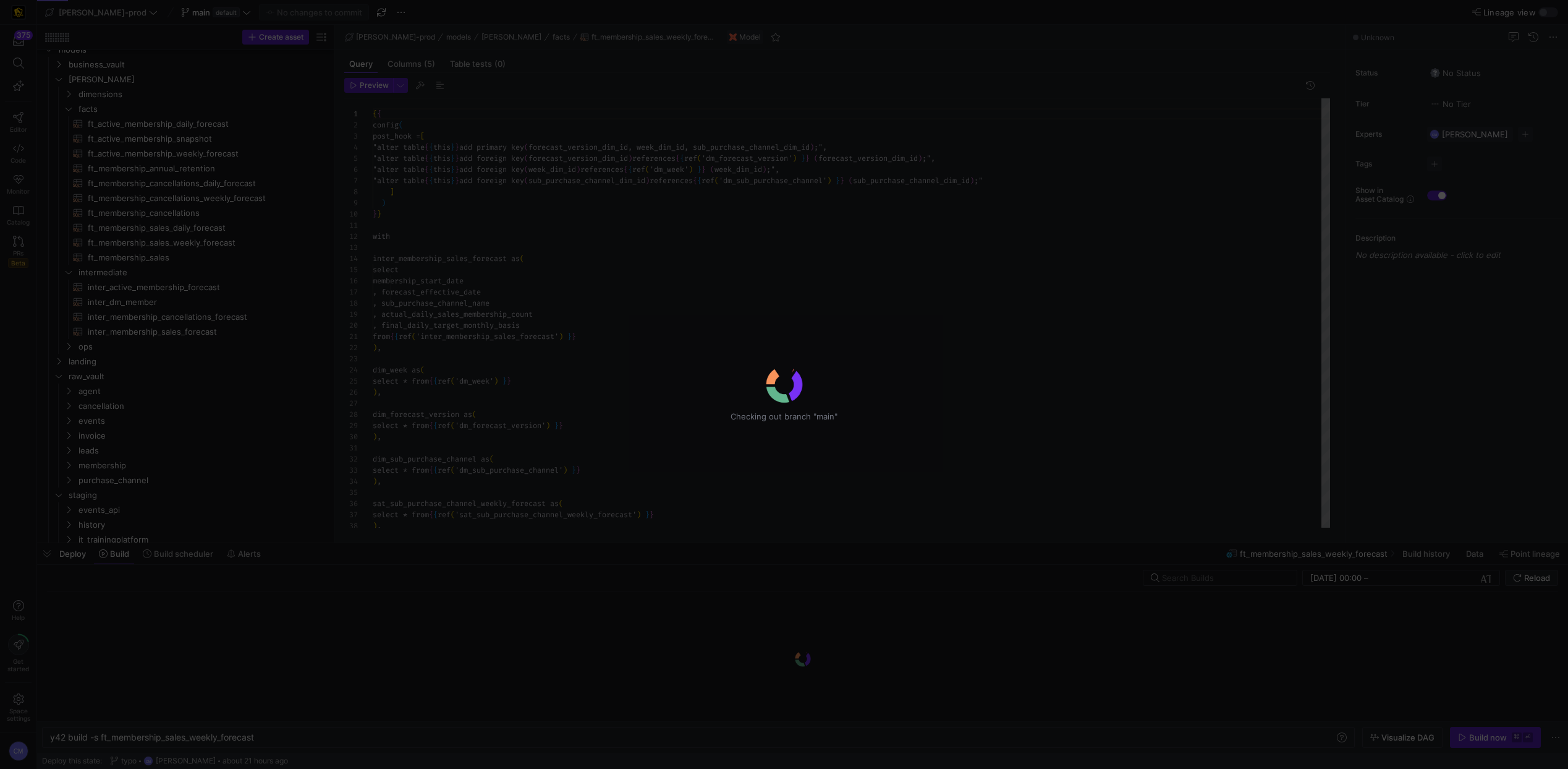
scroll to position [67, 0]
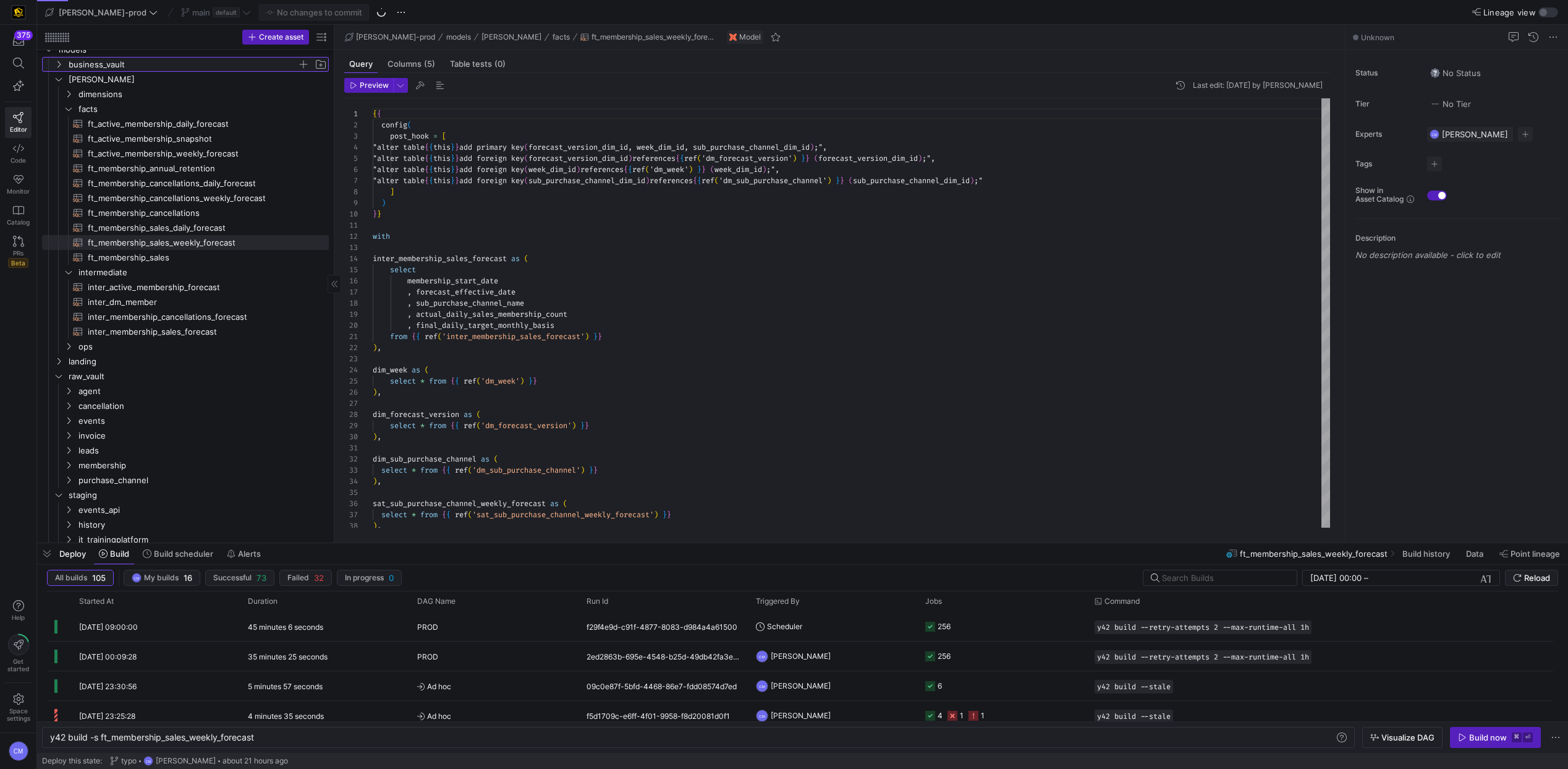
click at [109, 67] on span "business_vault" at bounding box center [183, 65] width 229 height 14
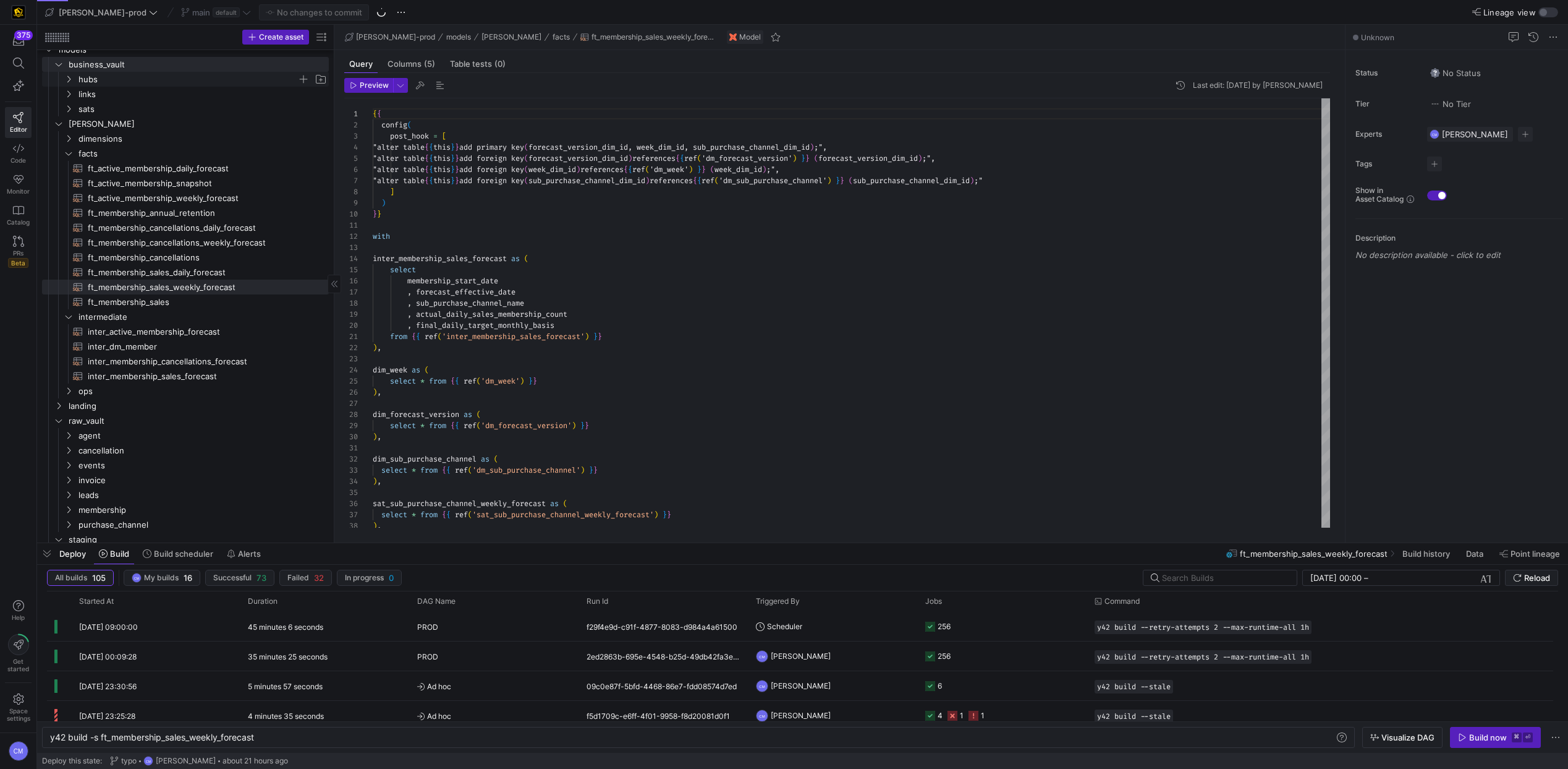
click at [98, 84] on span "hubs" at bounding box center [188, 79] width 218 height 14
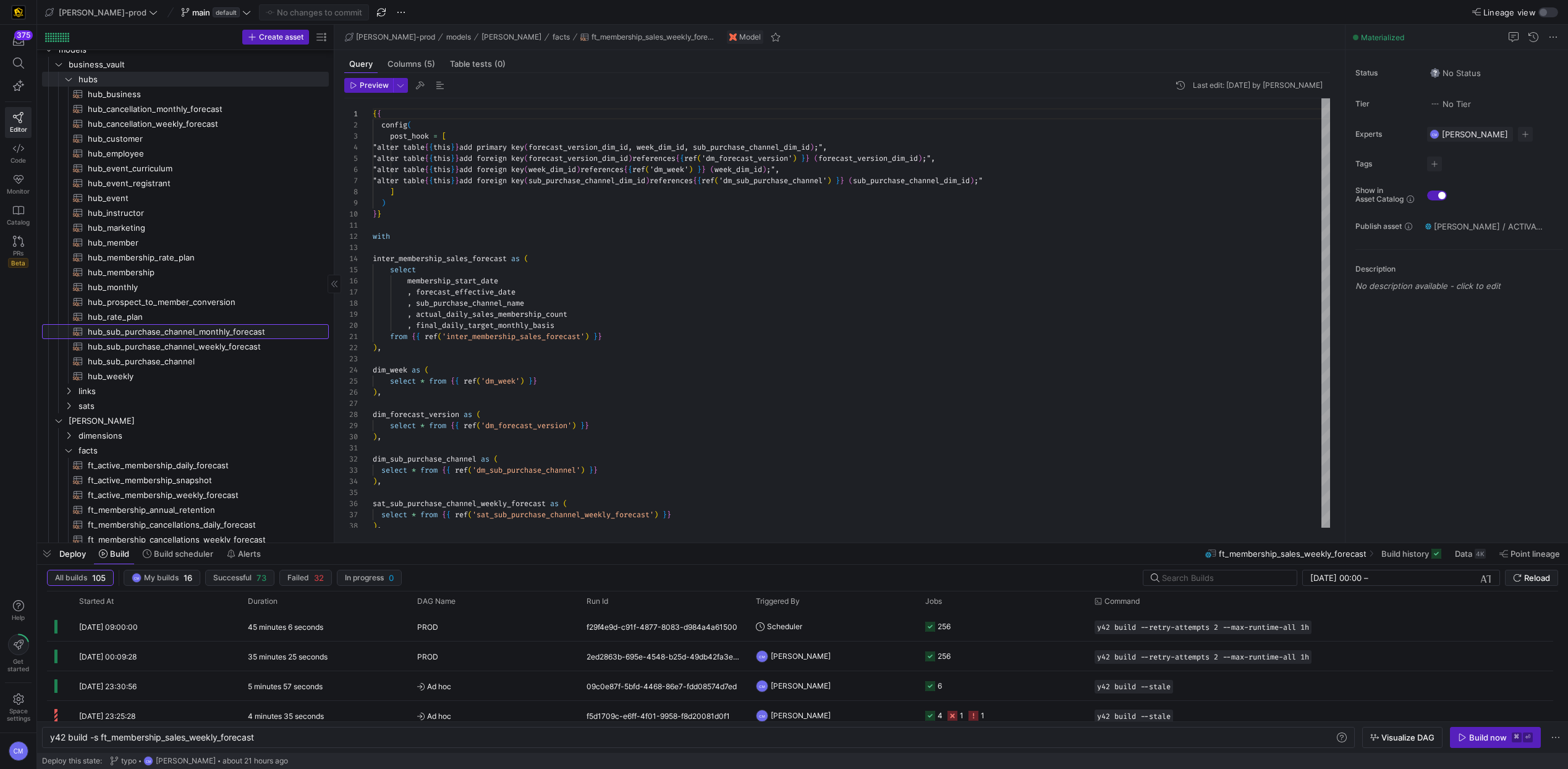
click at [259, 328] on span "hub_sub_purchase_channel_monthly_forecast​​​​​​​​​​" at bounding box center [201, 332] width 227 height 14
type textarea "y42 build -s hub_sub_purchase_channel_monthly_forecast"
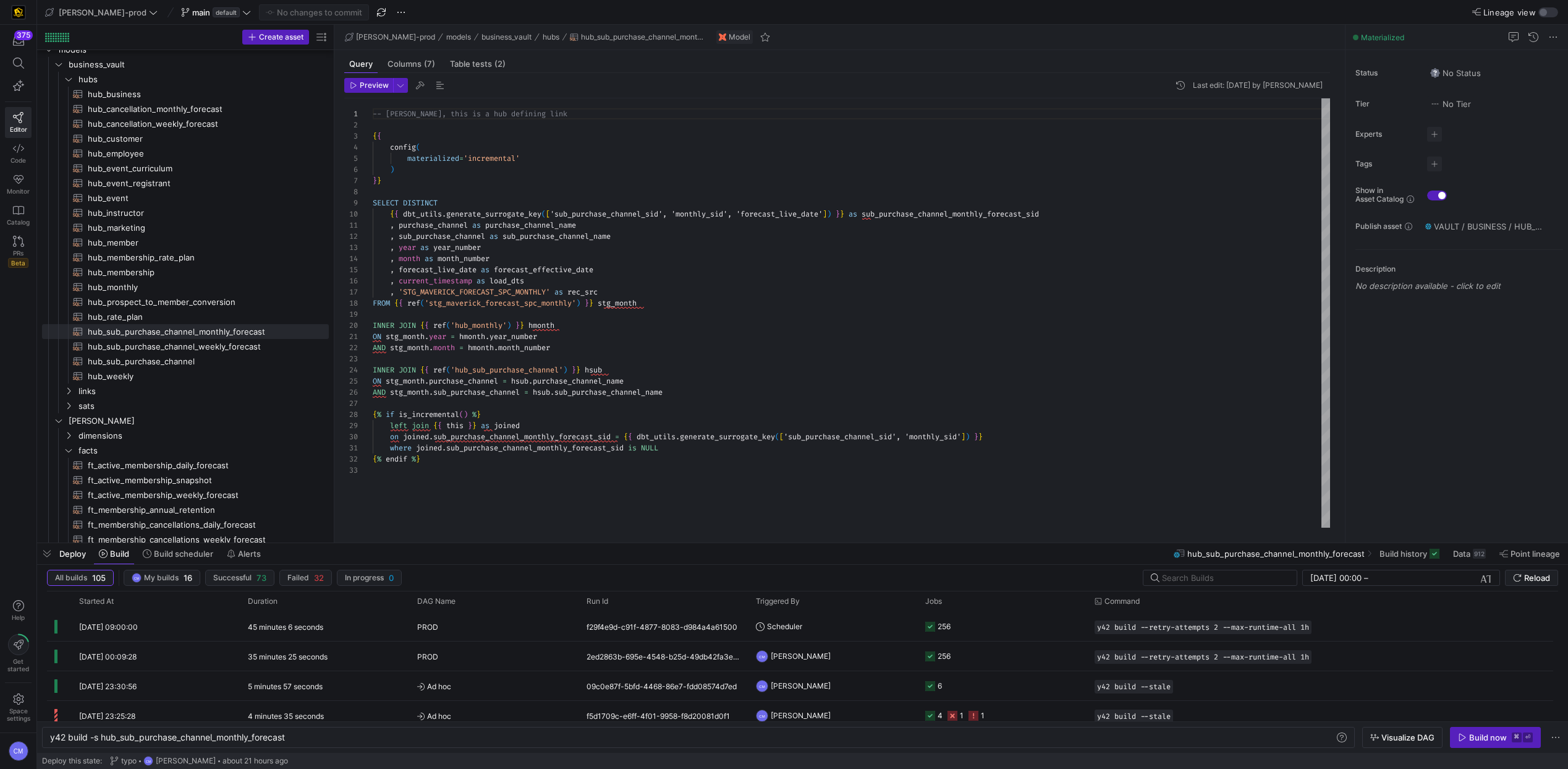
click at [832, 89] on div "Last edit: Tuesday 22 July 2025 by Caden Miller" at bounding box center [1257, 85] width 130 height 8
click at [830, 267] on div "-- Per Gary, this is a hub defining link { { config ( materialized = 'increment…" at bounding box center [851, 313] width 958 height 429
click at [587, 436] on div "-- Per Gary, this is a hub defining link { { config ( materialized = 'increment…" at bounding box center [851, 313] width 958 height 429
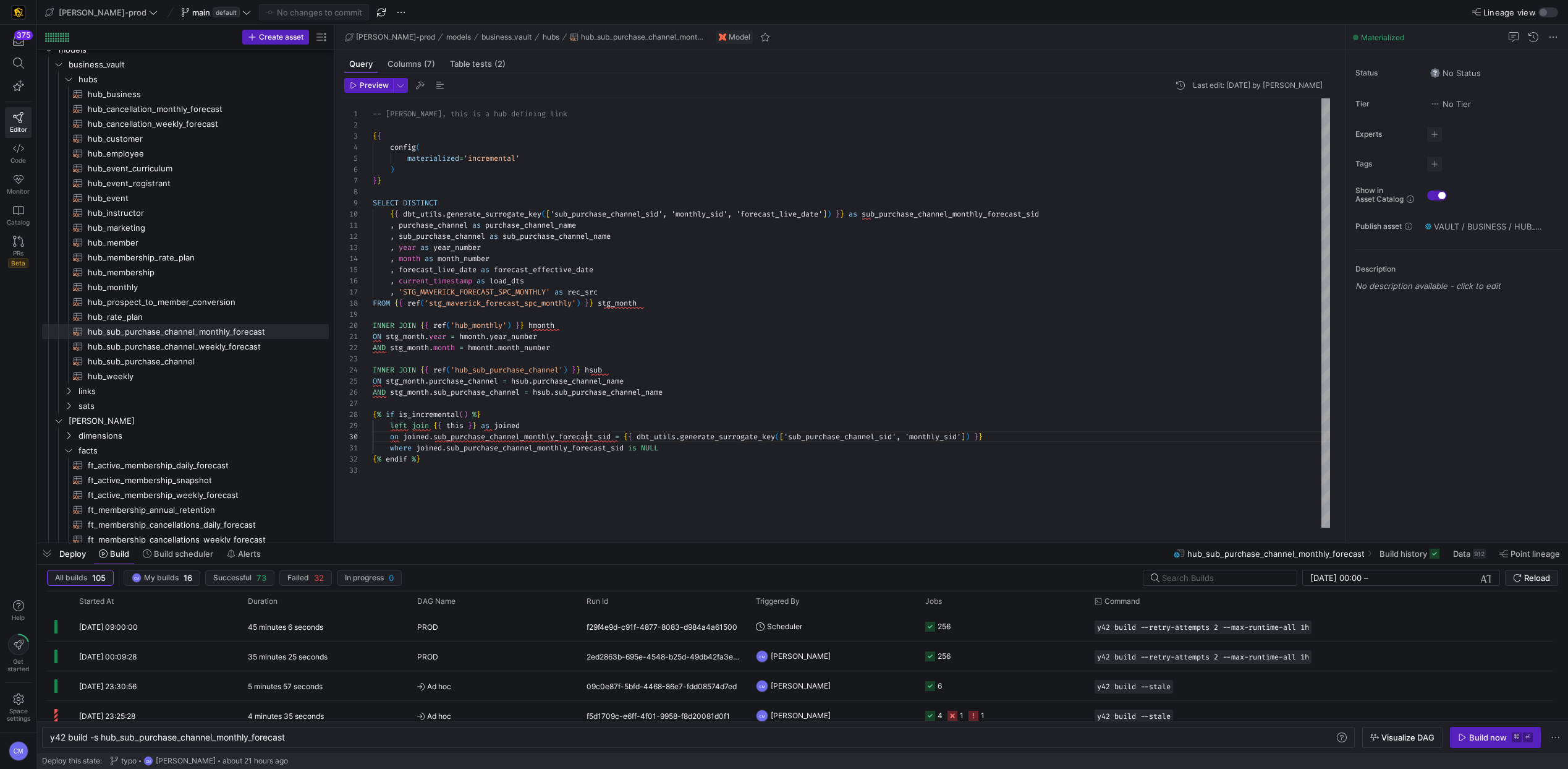
scroll to position [101, 244]
type textarea "-- [PERSON_NAME], this is a hub defining link {{ config( materialized='incremen…"
click at [575, 120] on div "-- Per Gary, this is a hub defining link { { config ( materialized = 'increment…" at bounding box center [851, 313] width 958 height 429
drag, startPoint x: 1299, startPoint y: 84, endPoint x: 1173, endPoint y: 96, distance: 126.6
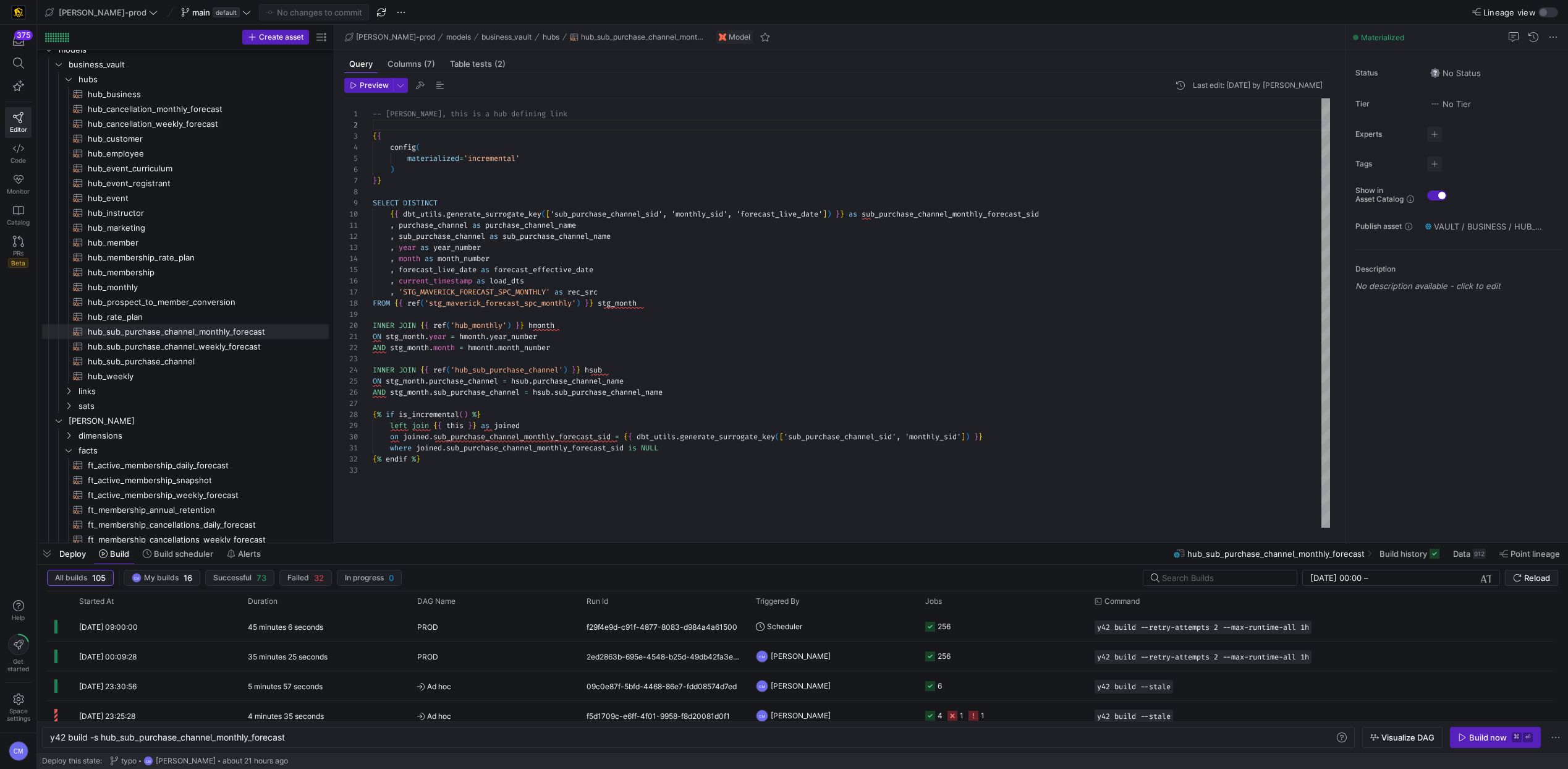
click at [832, 84] on div "Last edit: Tuesday 22 July 2025 by Caden Miller" at bounding box center [1257, 85] width 130 height 8
click at [832, 84] on span "button" at bounding box center [1180, 85] width 15 height 15
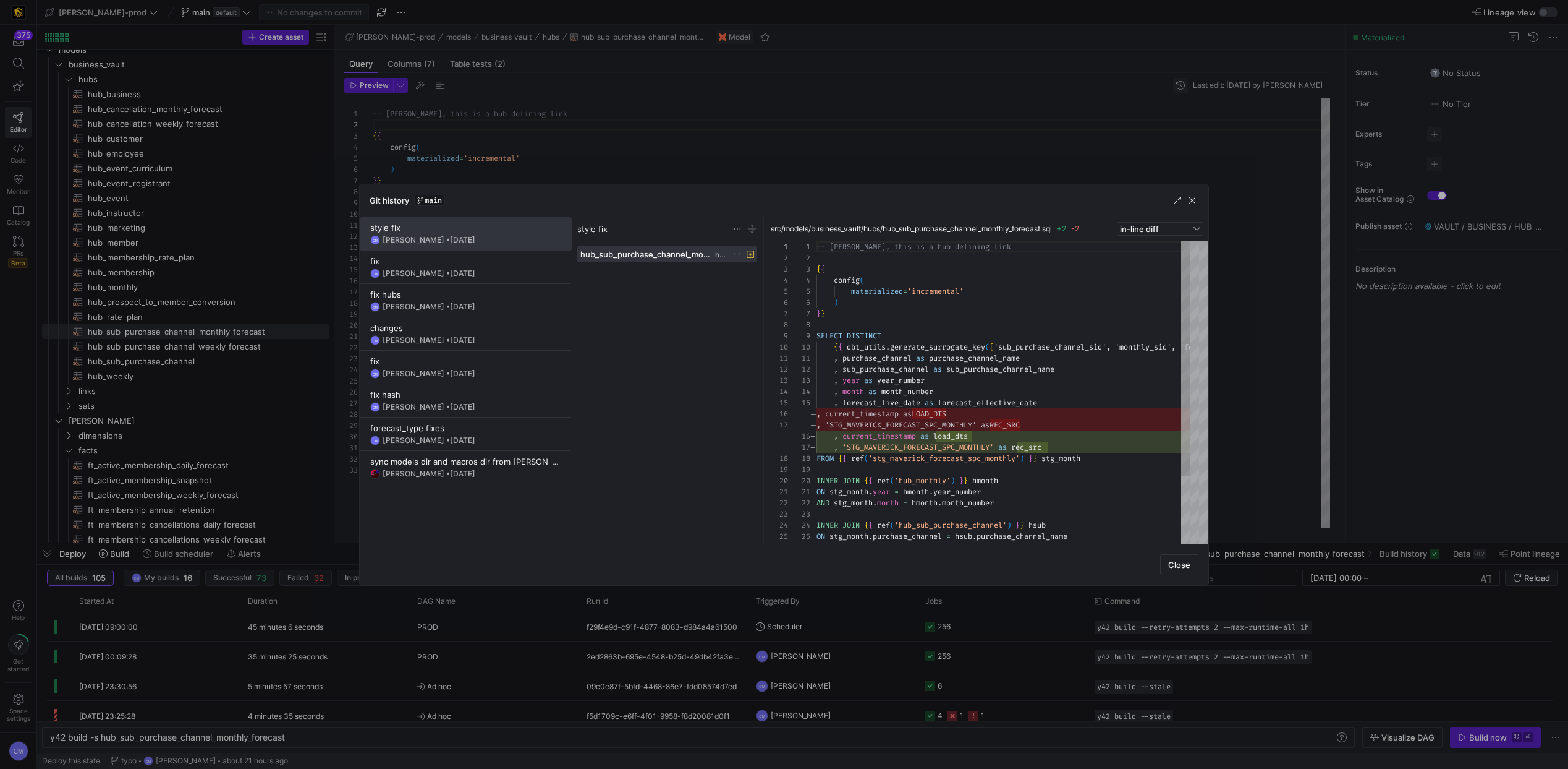
scroll to position [111, 0]
click at [481, 271] on div "CM Caden Miller • 22 Jul 2025" at bounding box center [466, 273] width 191 height 10
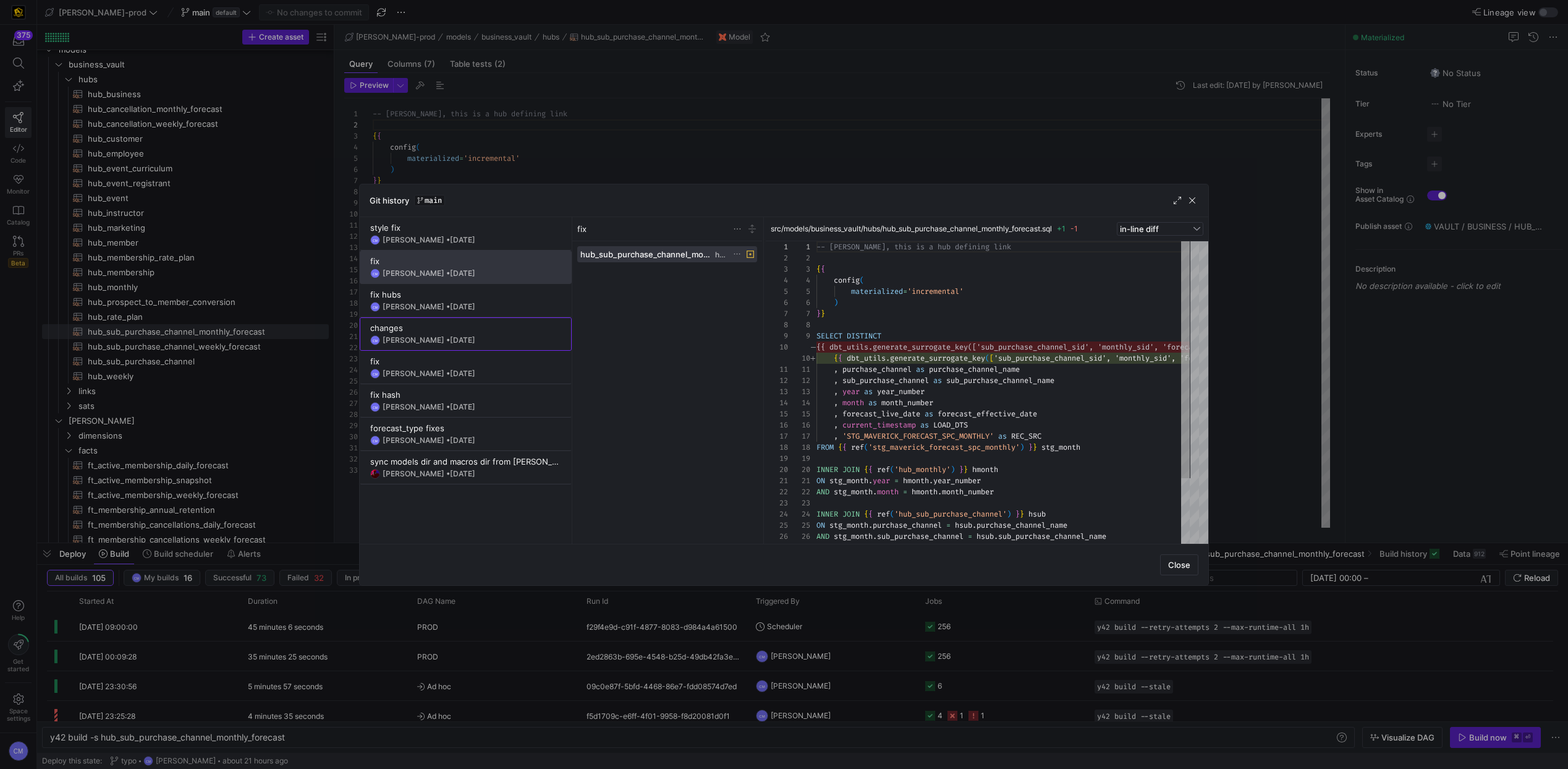
click at [482, 326] on div "changes" at bounding box center [466, 328] width 191 height 10
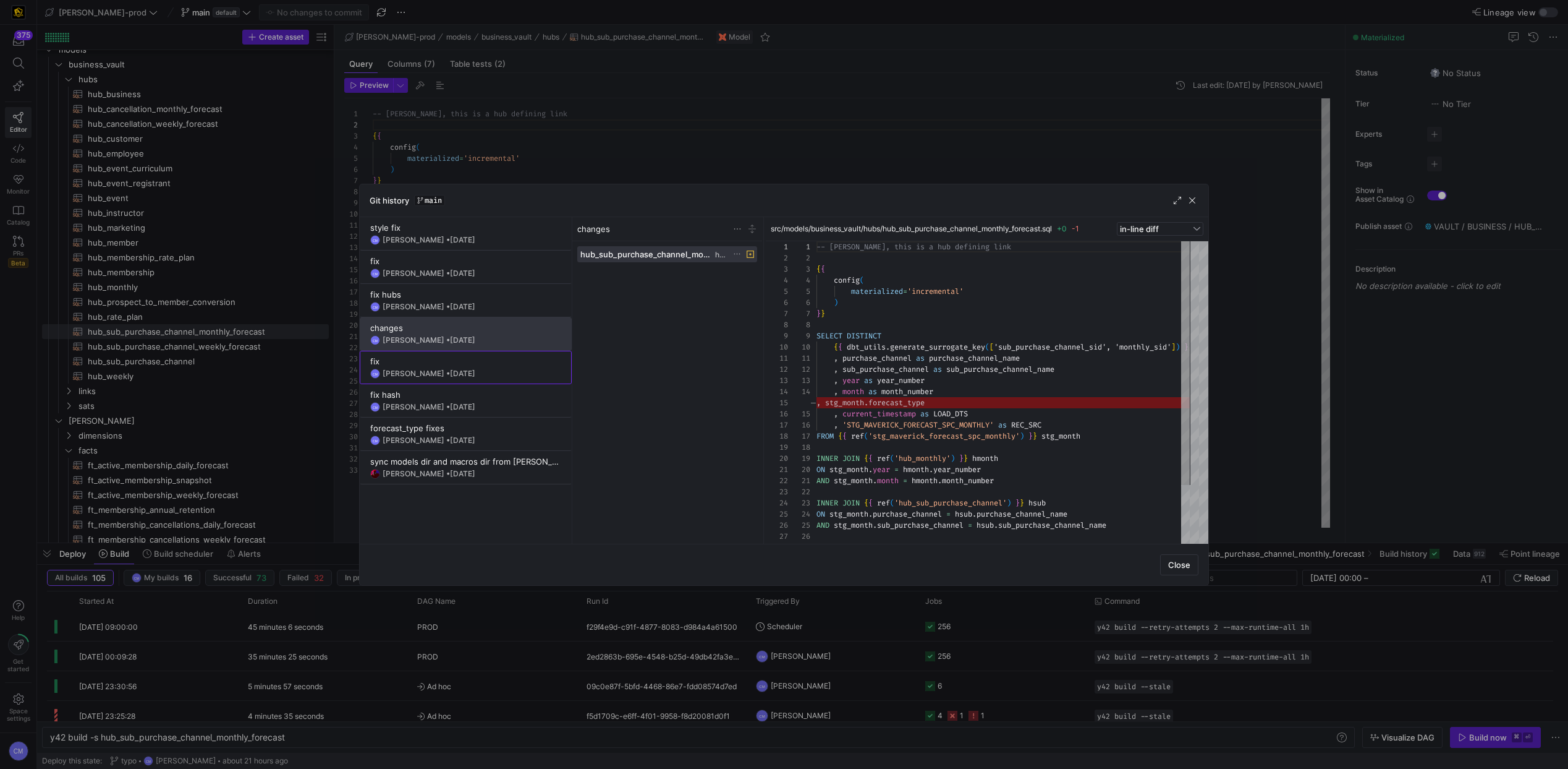
click at [497, 368] on y42-git-commit-item "fix CM Caden Miller • 18 Jul 2025" at bounding box center [466, 368] width 191 height 22
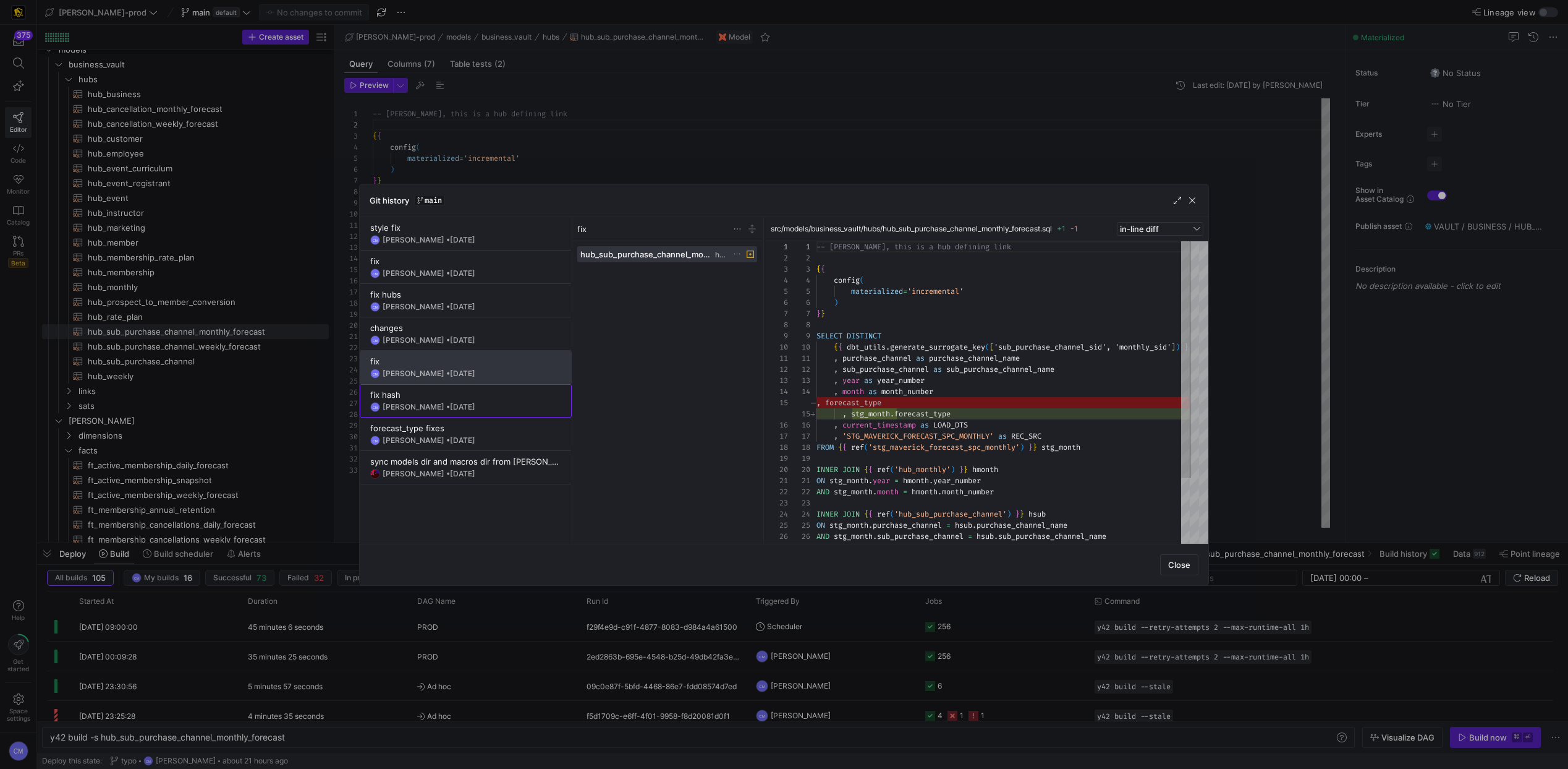
click at [490, 399] on div "fix hash" at bounding box center [466, 394] width 191 height 10
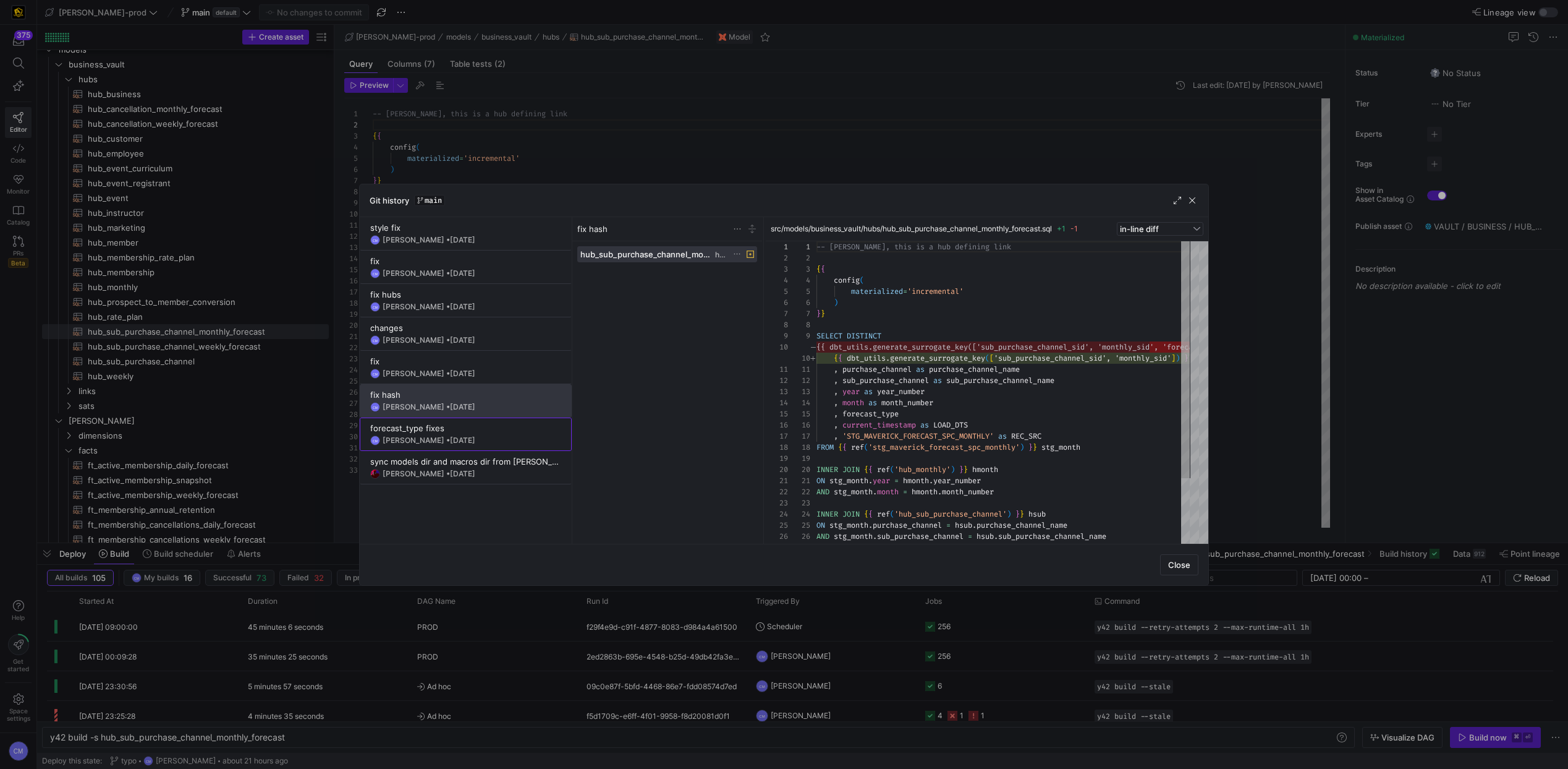
click at [492, 427] on div "forecast_type fixes" at bounding box center [466, 428] width 191 height 10
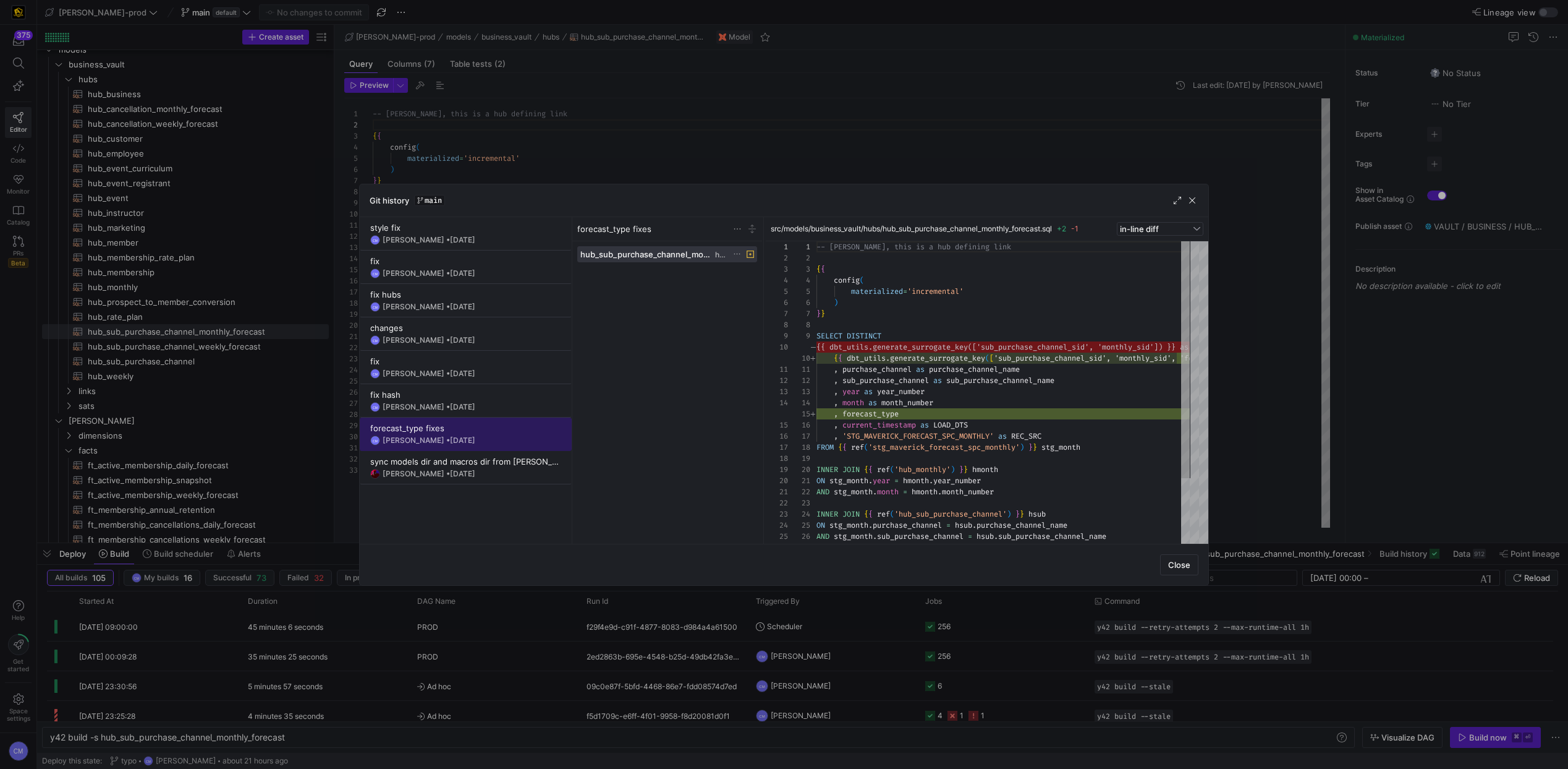
click at [490, 420] on span at bounding box center [466, 434] width 211 height 32
click at [522, 394] on div "fix hash" at bounding box center [466, 394] width 191 height 10
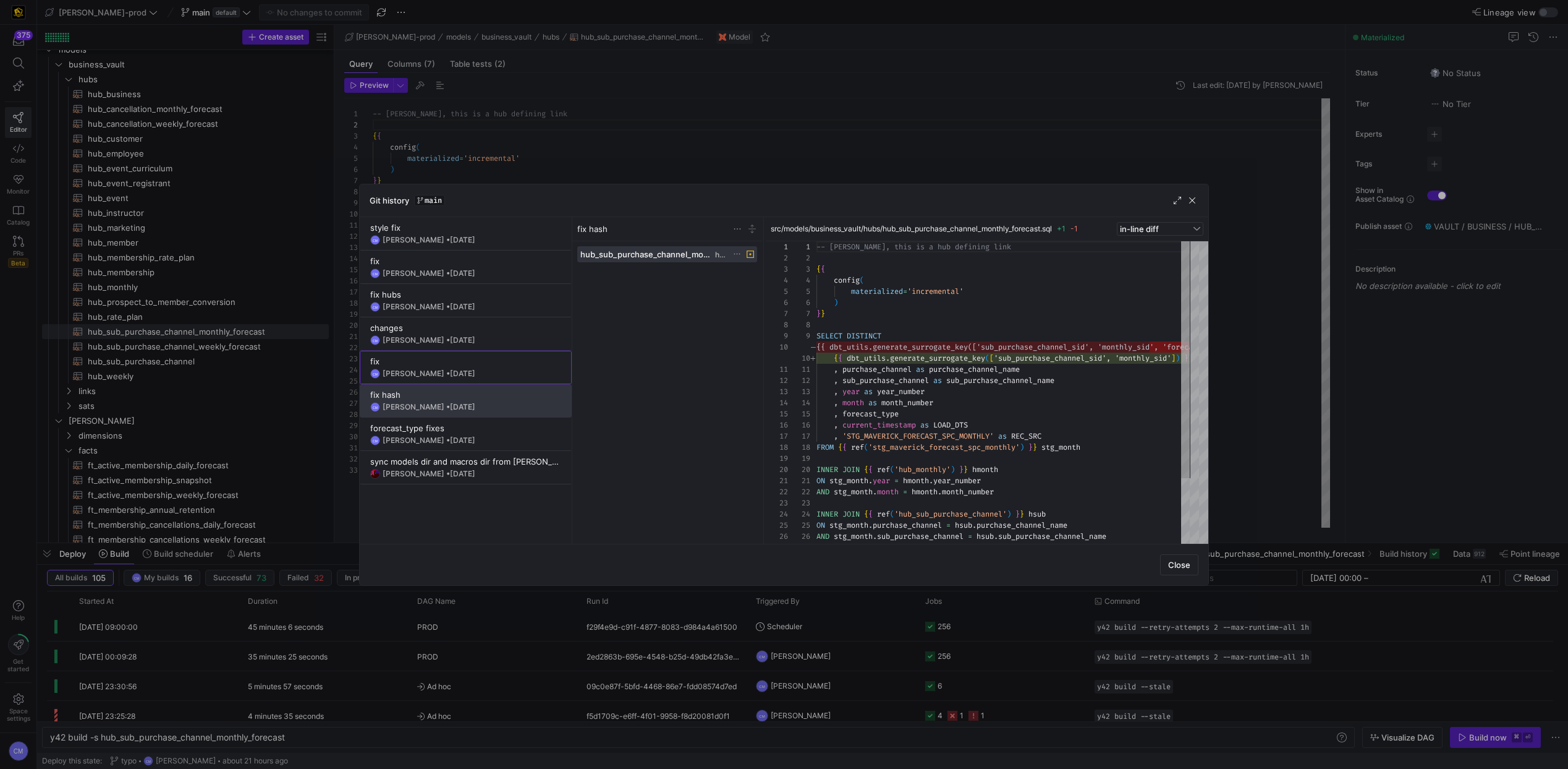
click at [476, 373] on div "CM Caden Miller • 18 Jul 2025" at bounding box center [466, 373] width 191 height 10
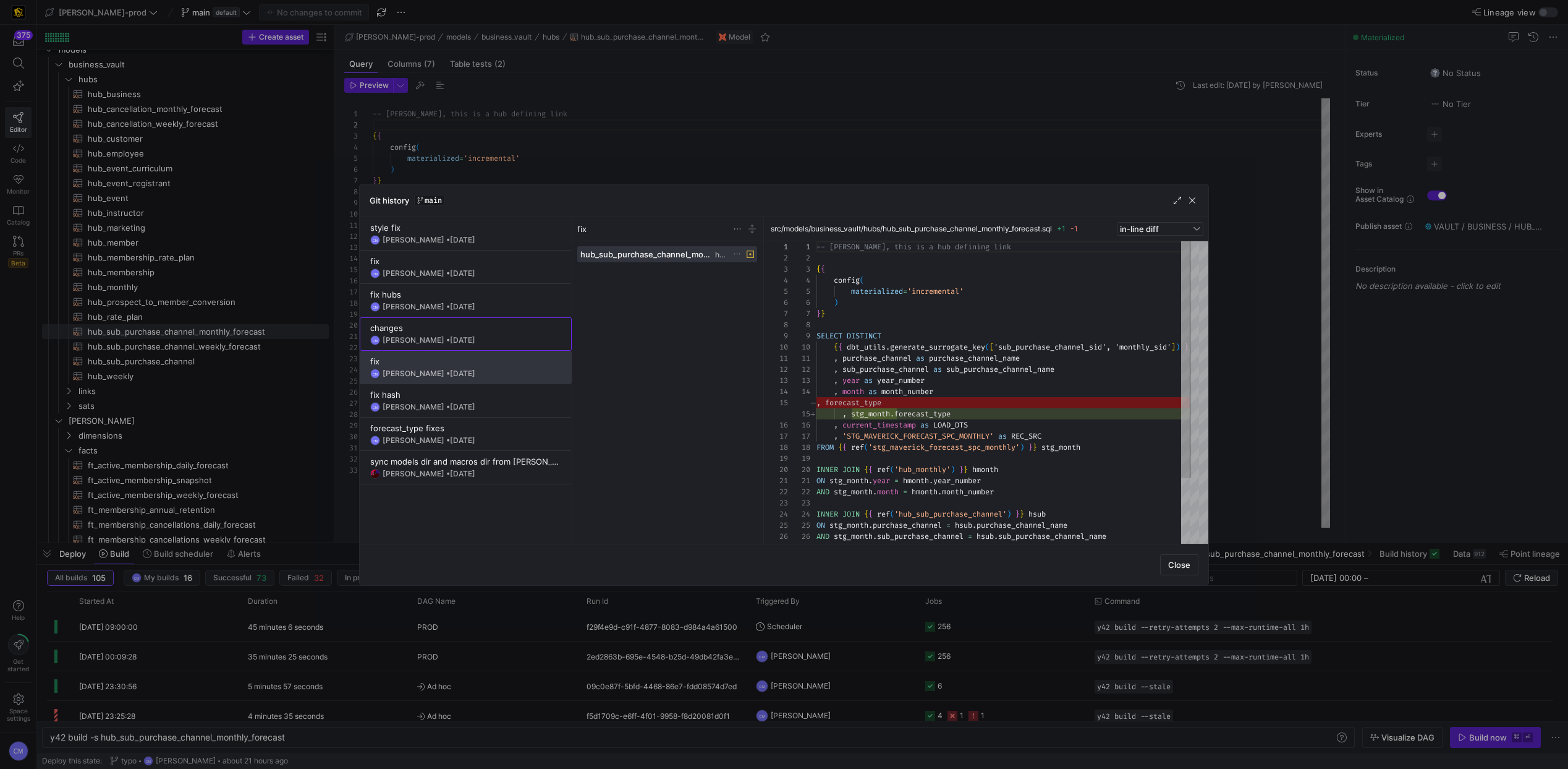
click at [458, 345] on span at bounding box center [466, 334] width 211 height 32
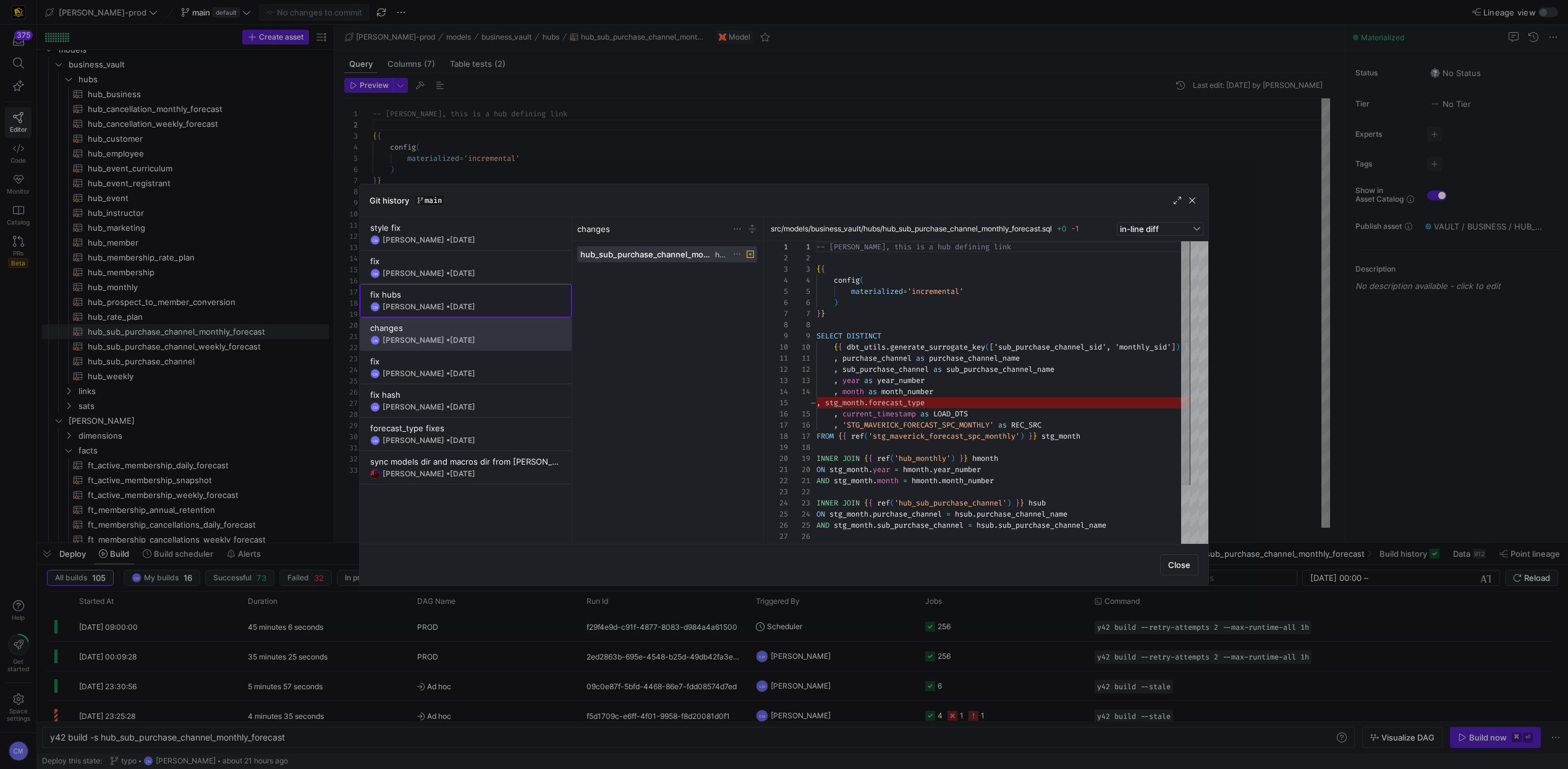
click at [451, 310] on span "[DATE]" at bounding box center [463, 306] width 25 height 9
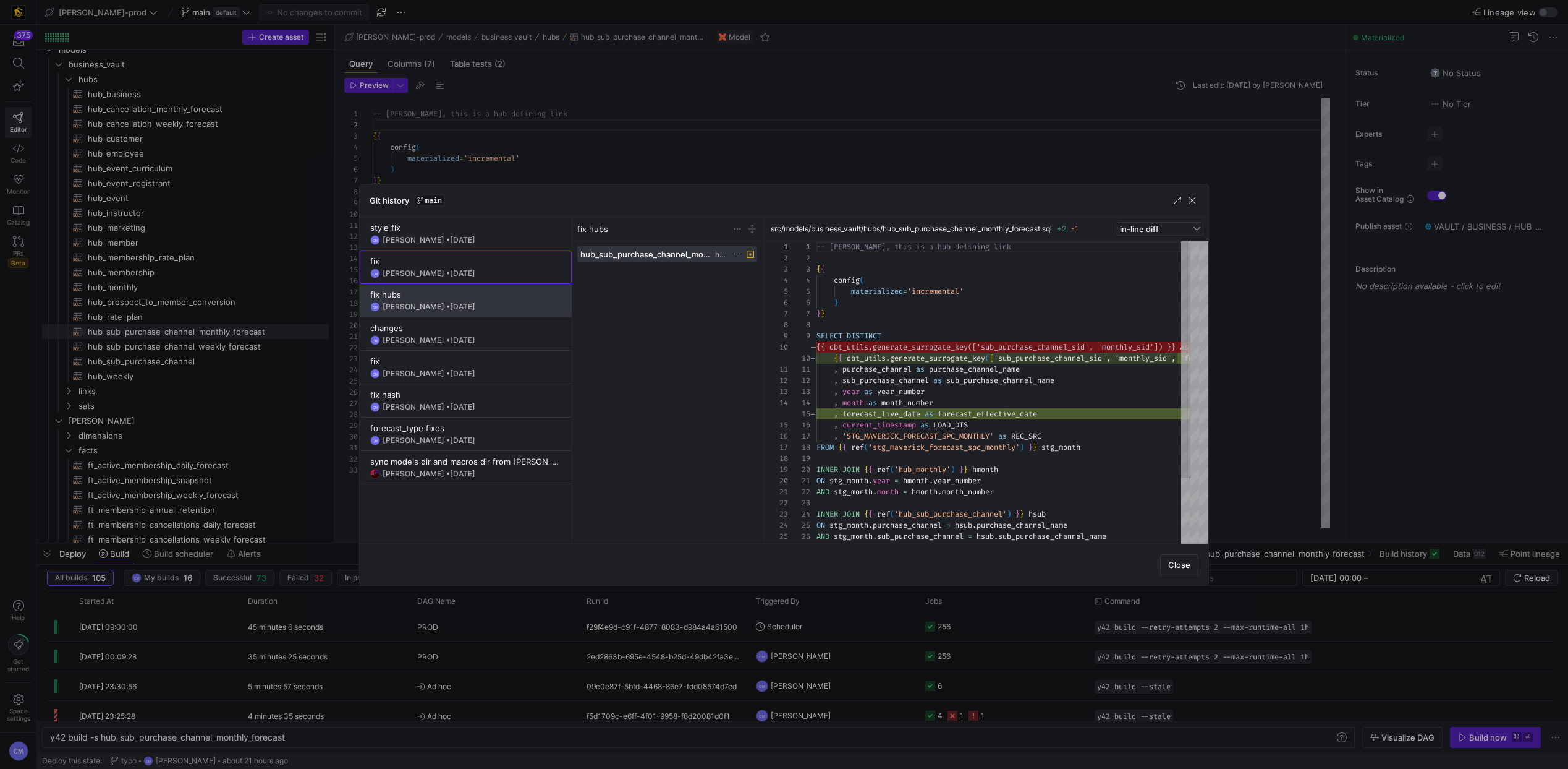
click at [465, 276] on span "[DATE]" at bounding box center [463, 273] width 25 height 9
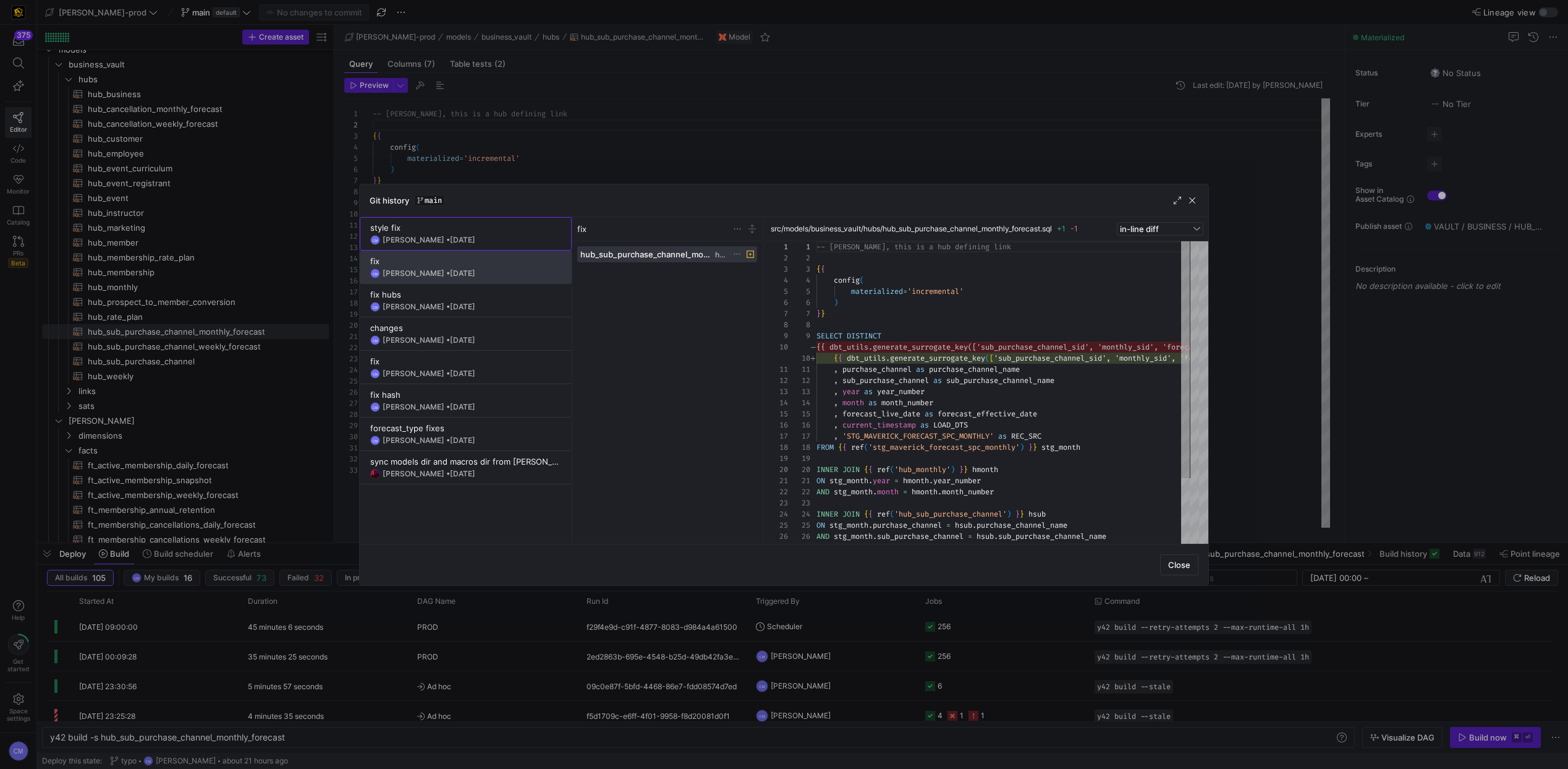
click at [471, 235] on span "[DATE]" at bounding box center [463, 239] width 25 height 9
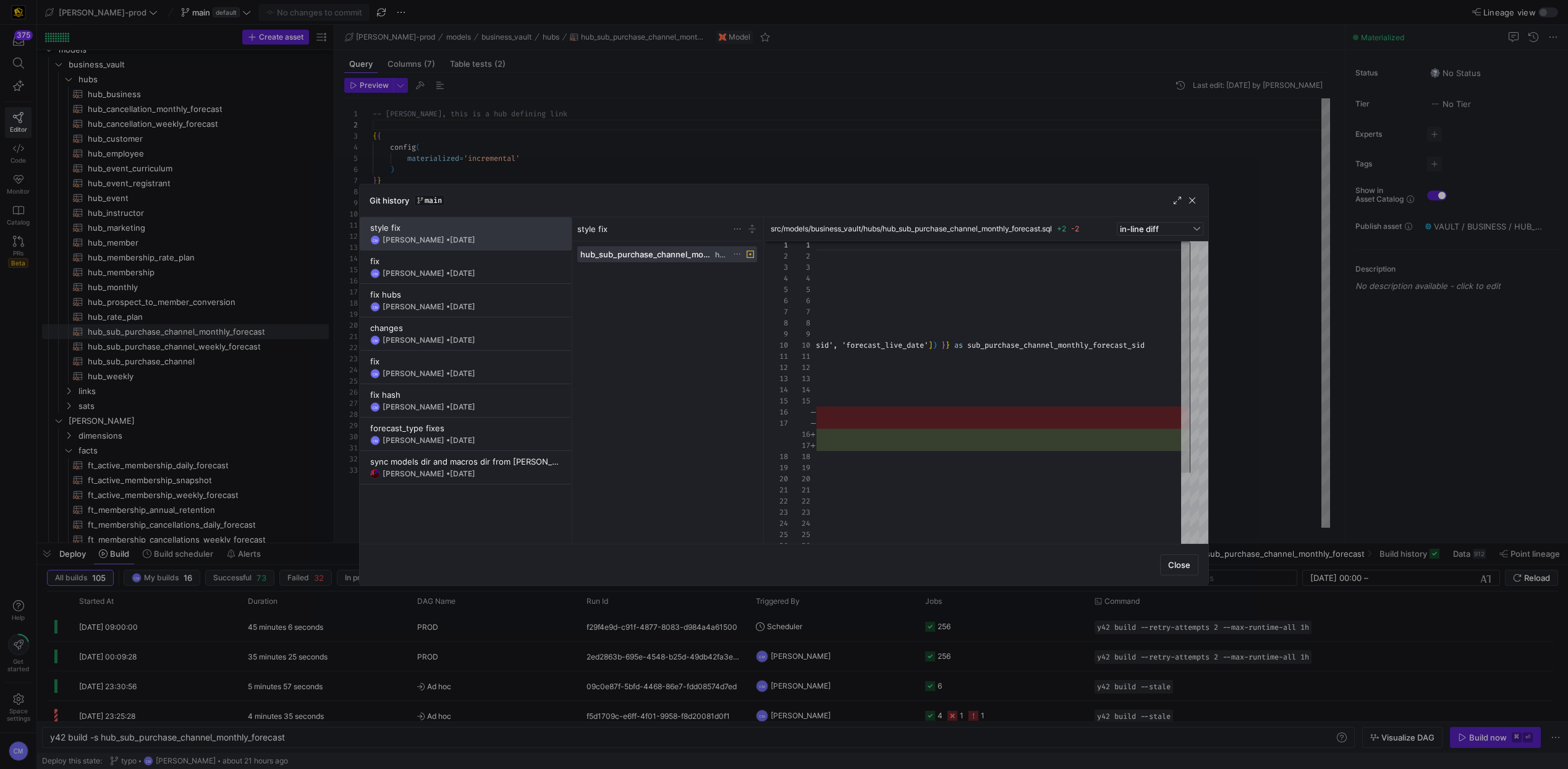
click at [795, 128] on div at bounding box center [784, 384] width 1568 height 769
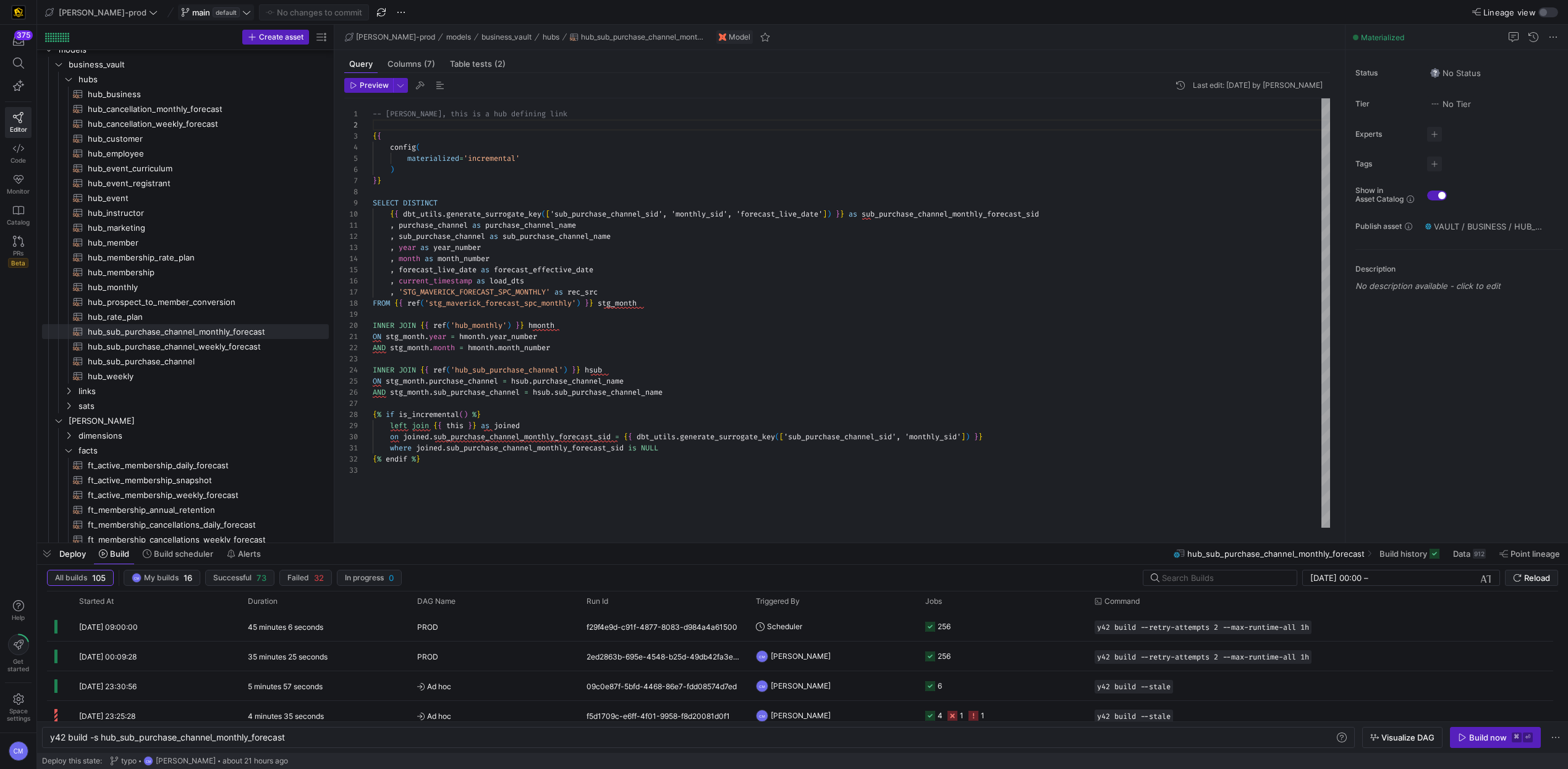
click at [181, 13] on icon at bounding box center [185, 12] width 8 height 8
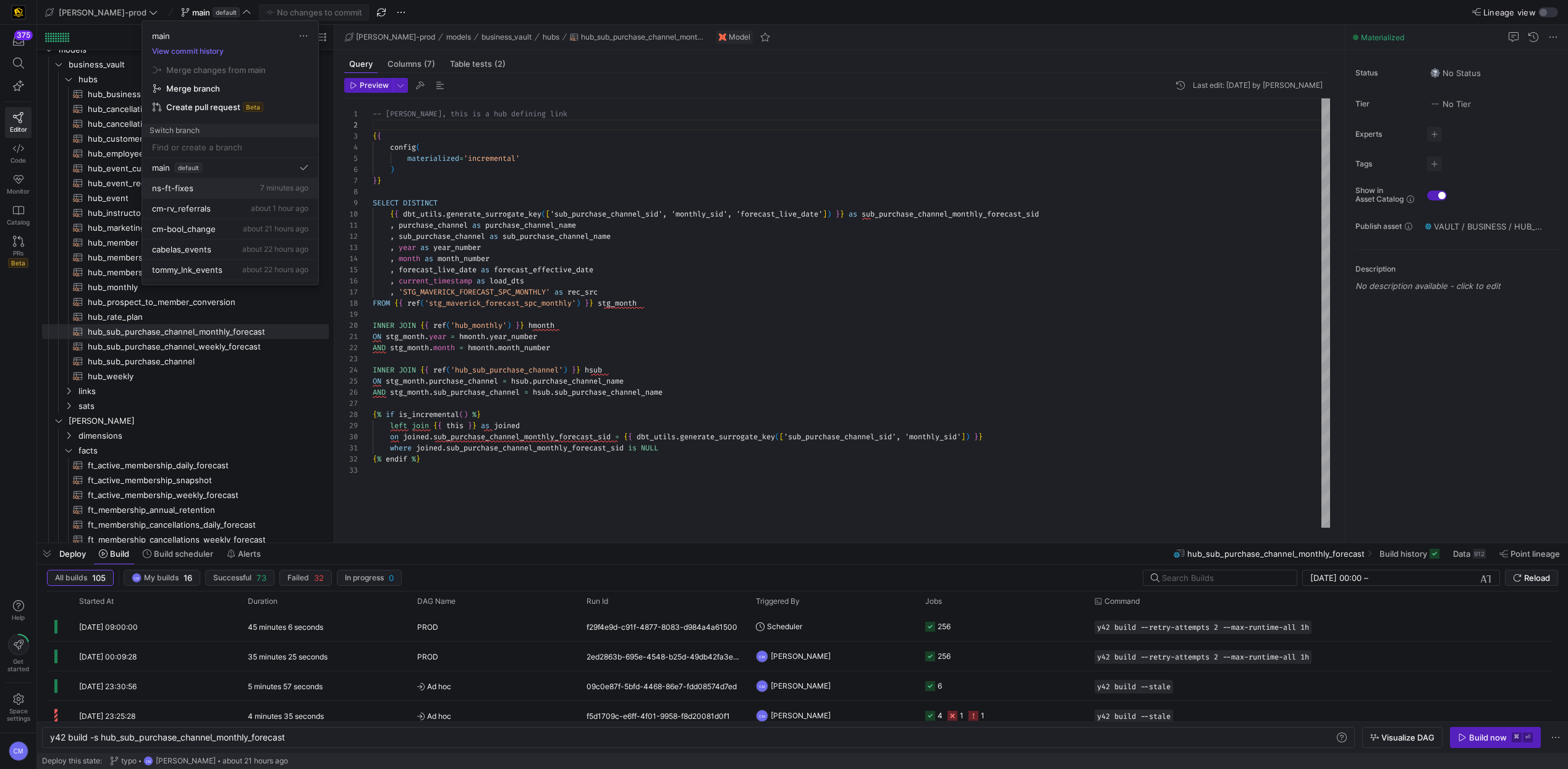
click at [215, 185] on div "ns-ft-fixes 7 minutes ago" at bounding box center [230, 188] width 157 height 10
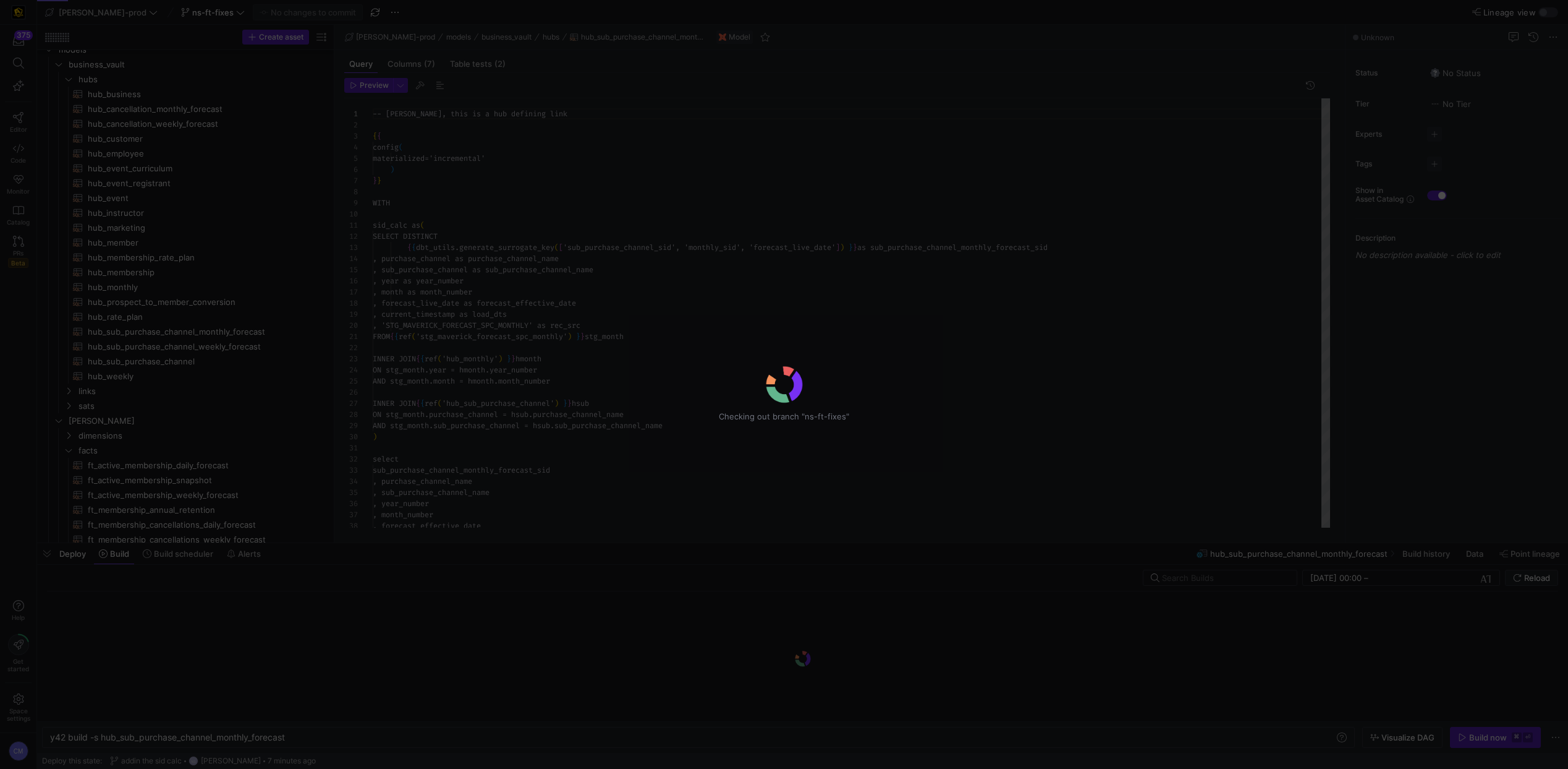
scroll to position [111, 0]
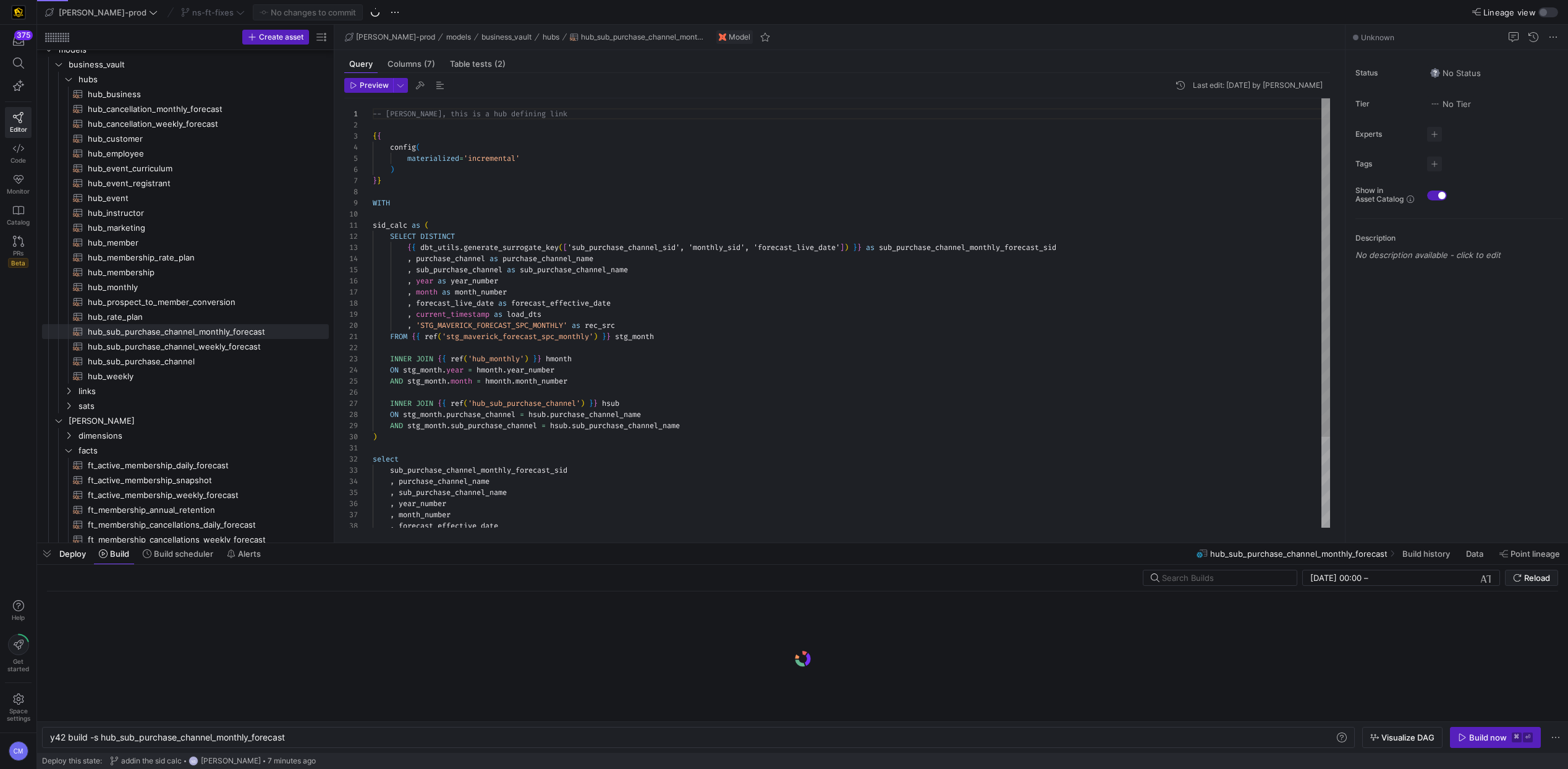
type textarea "sid_calc as ( SELECT DISTINCT {{ dbt_utils.generate_surrogate_key(['sub_purchas…"
click at [544, 245] on div "-- Per Gary, this is a hub defining link { { config ( materialized = 'increment…" at bounding box center [851, 370] width 958 height 544
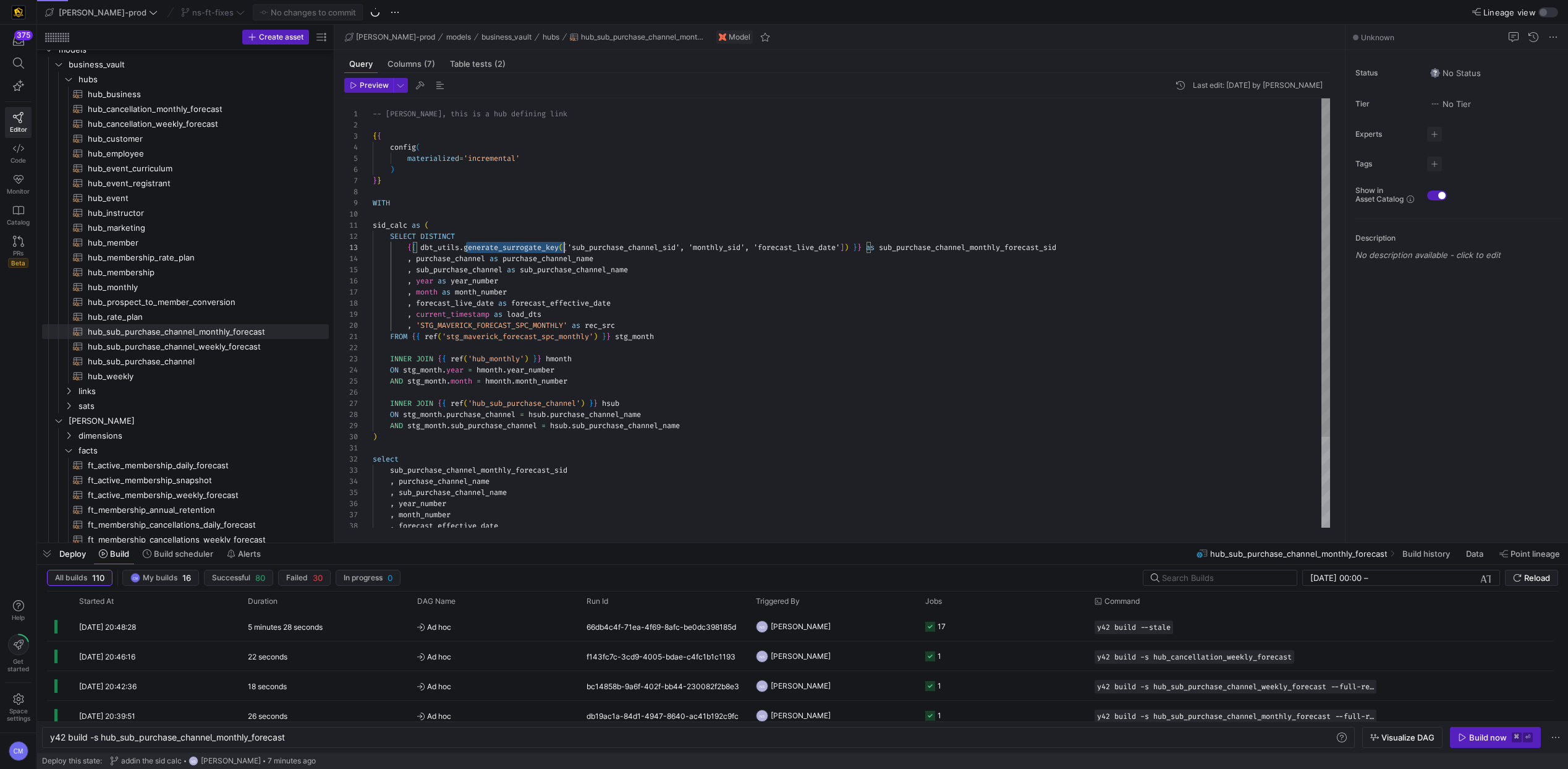
click at [544, 245] on div "-- Per Gary, this is a hub defining link { { config ( materialized = 'increment…" at bounding box center [851, 370] width 958 height 544
click at [192, 9] on span "ns-ft-fixes" at bounding box center [213, 13] width 41 height 10
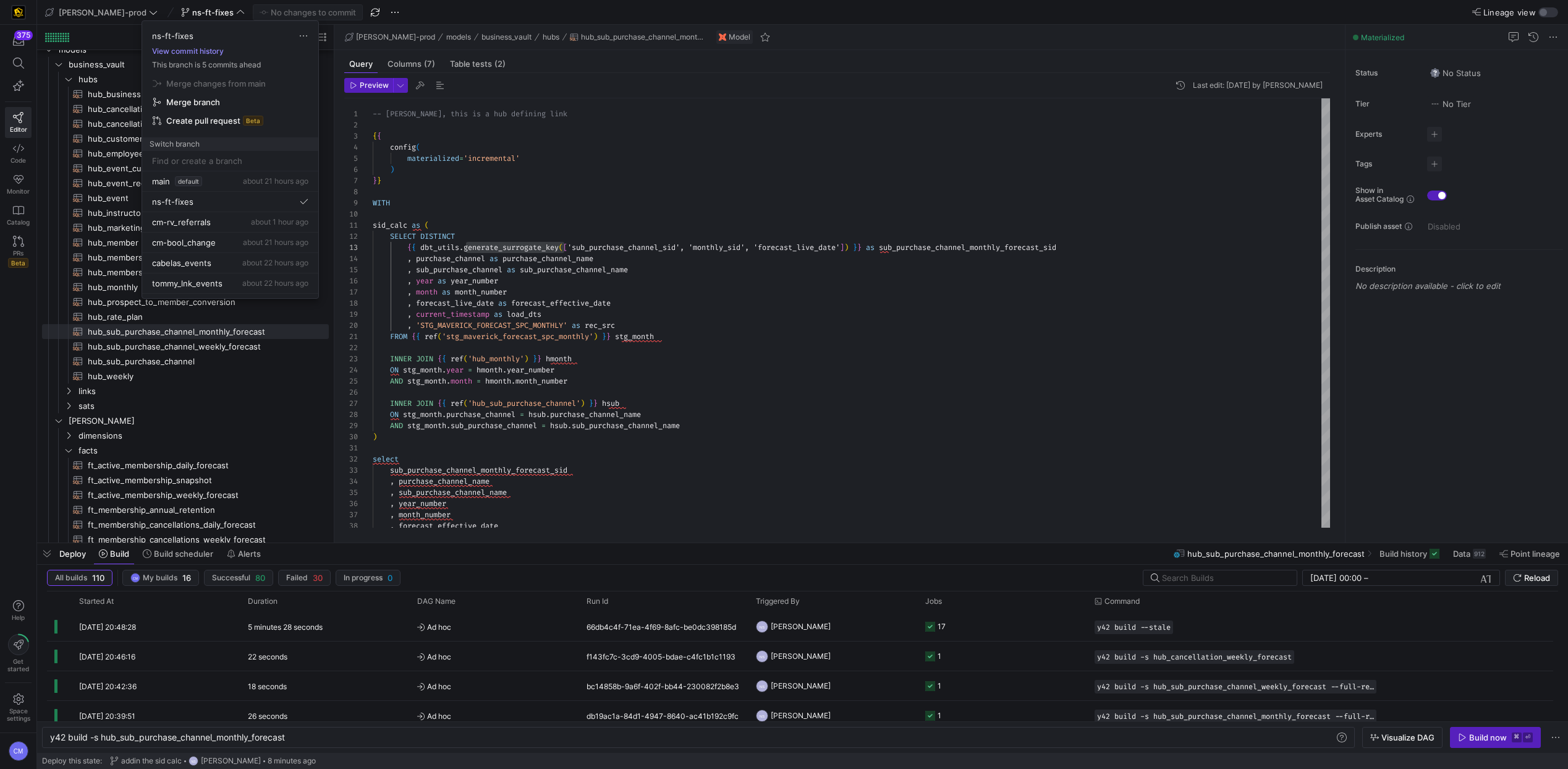
click at [190, 52] on button "View commit history" at bounding box center [188, 51] width 91 height 8
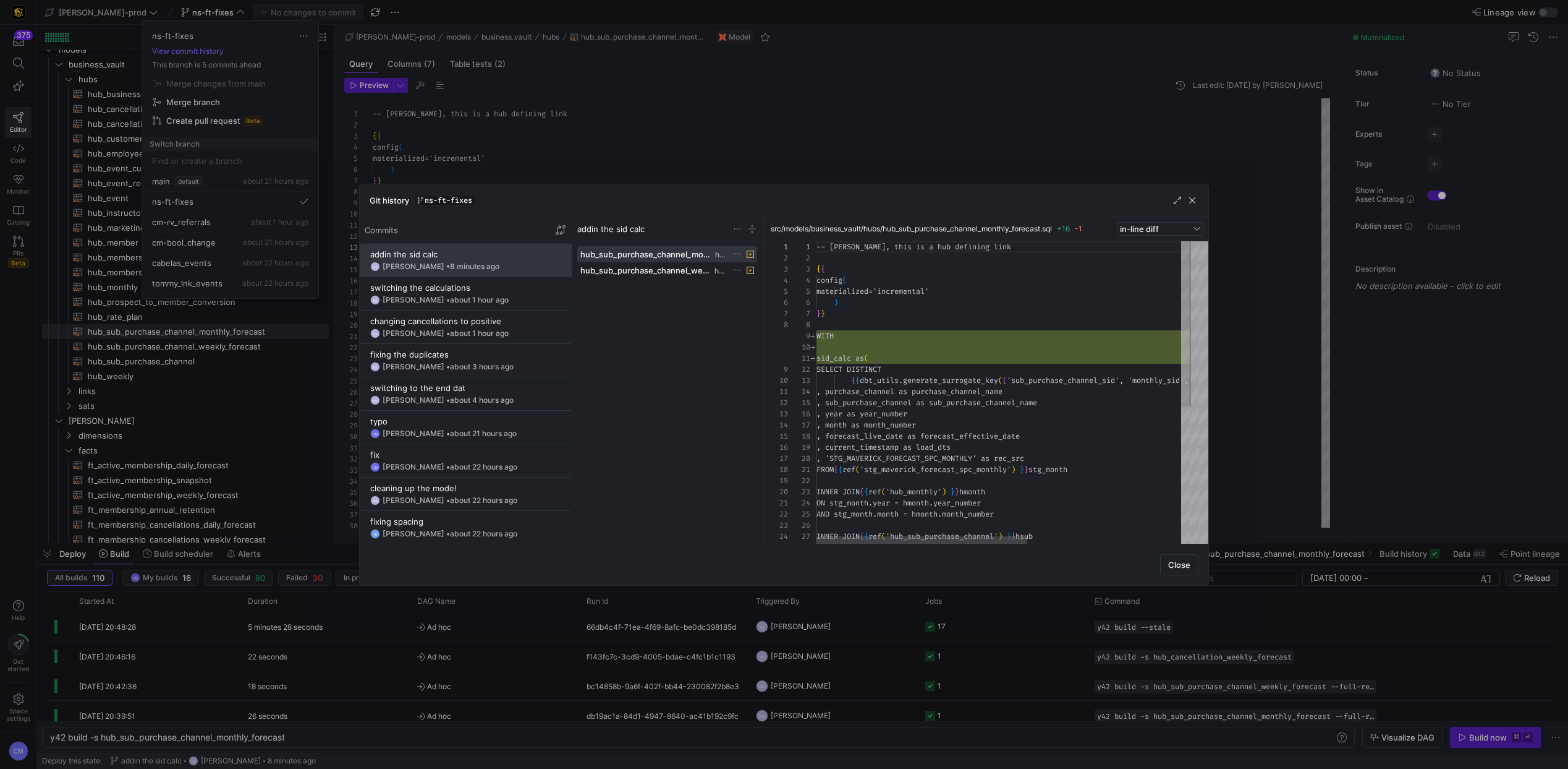
scroll to position [111, 0]
click at [483, 295] on div "NS Noah Streveler • about 1 hour ago" at bounding box center [466, 300] width 191 height 10
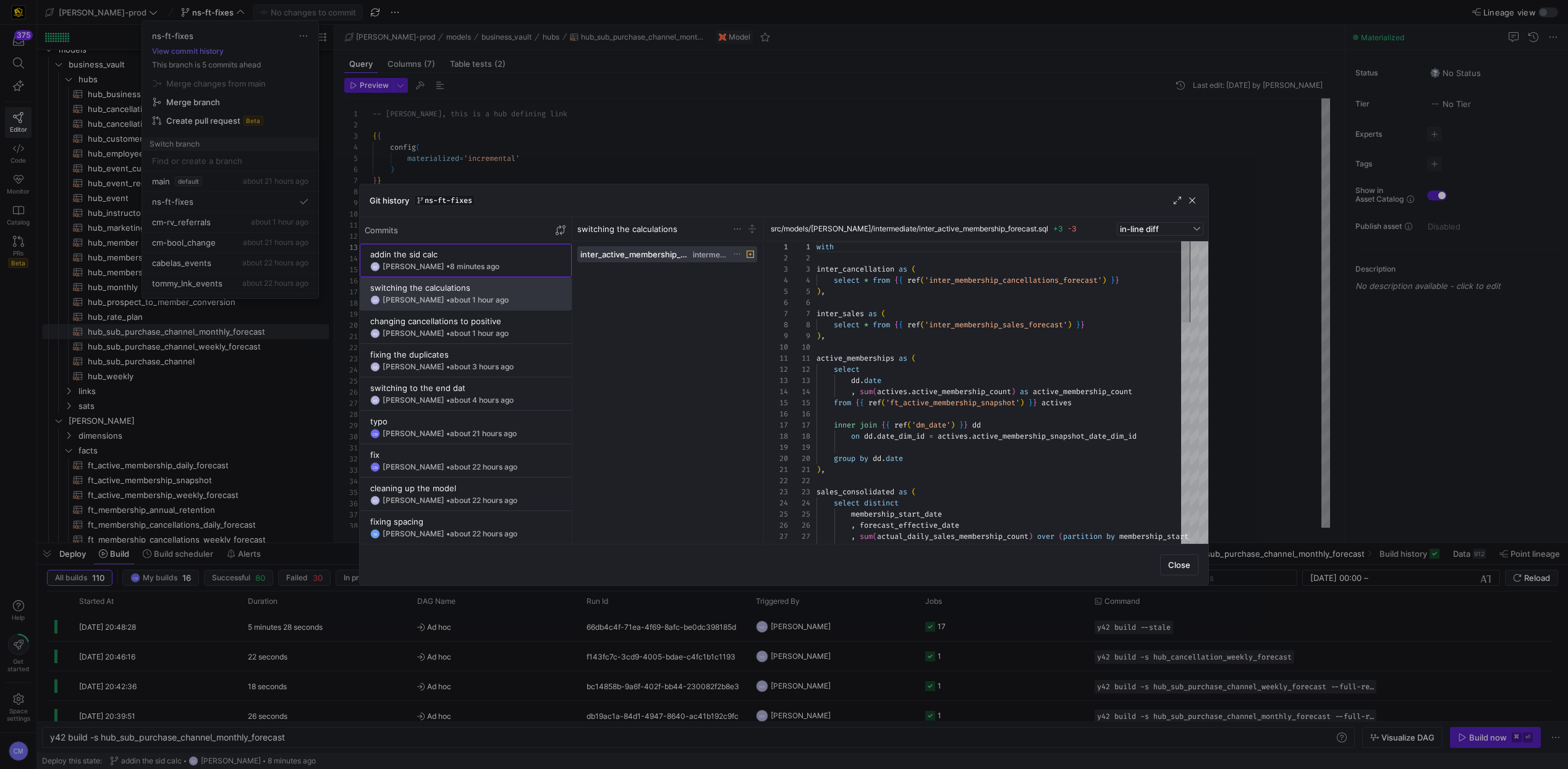
click at [462, 269] on span "8 minutes ago" at bounding box center [475, 266] width 49 height 9
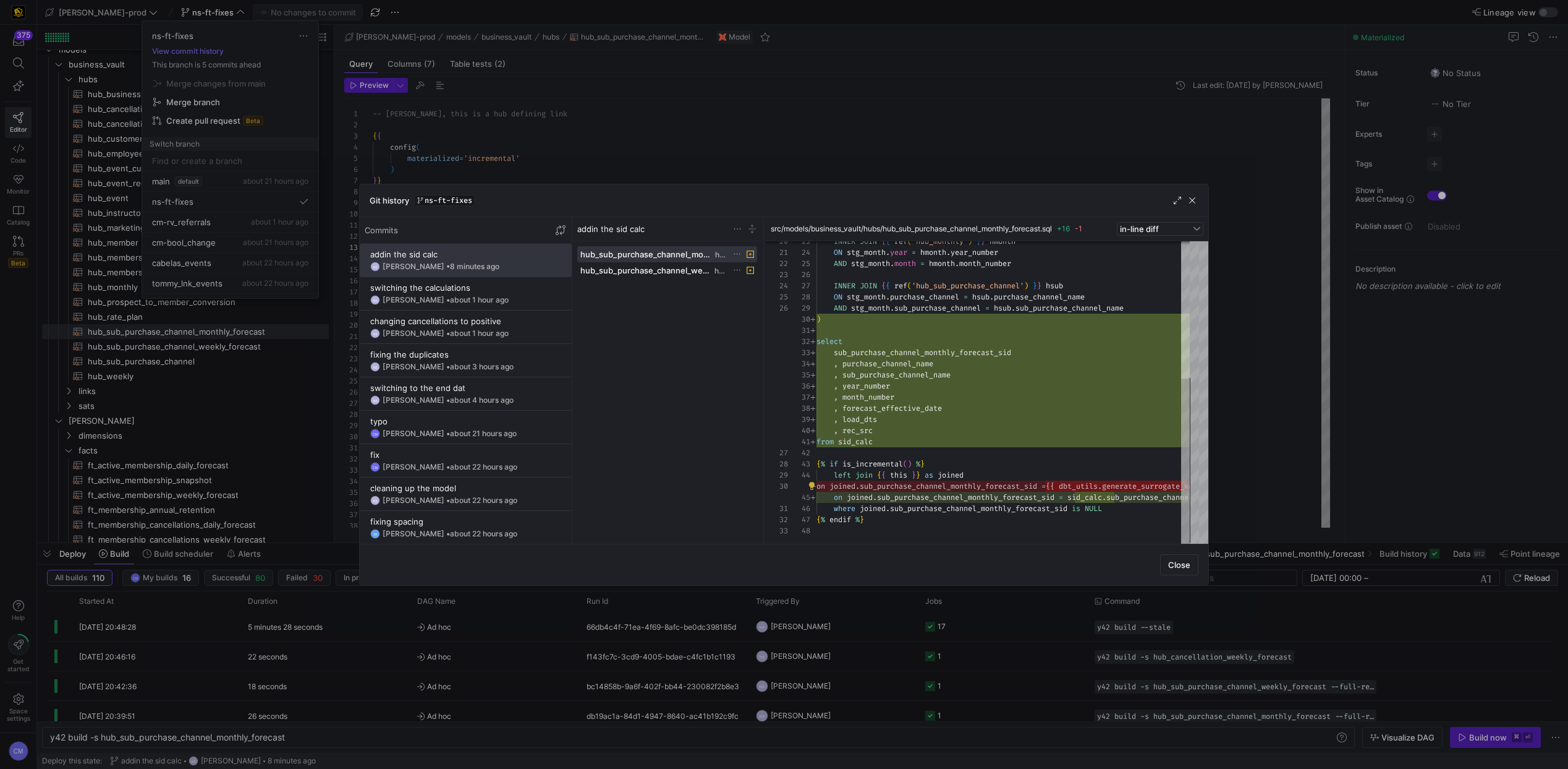
click at [671, 130] on div at bounding box center [784, 384] width 1568 height 769
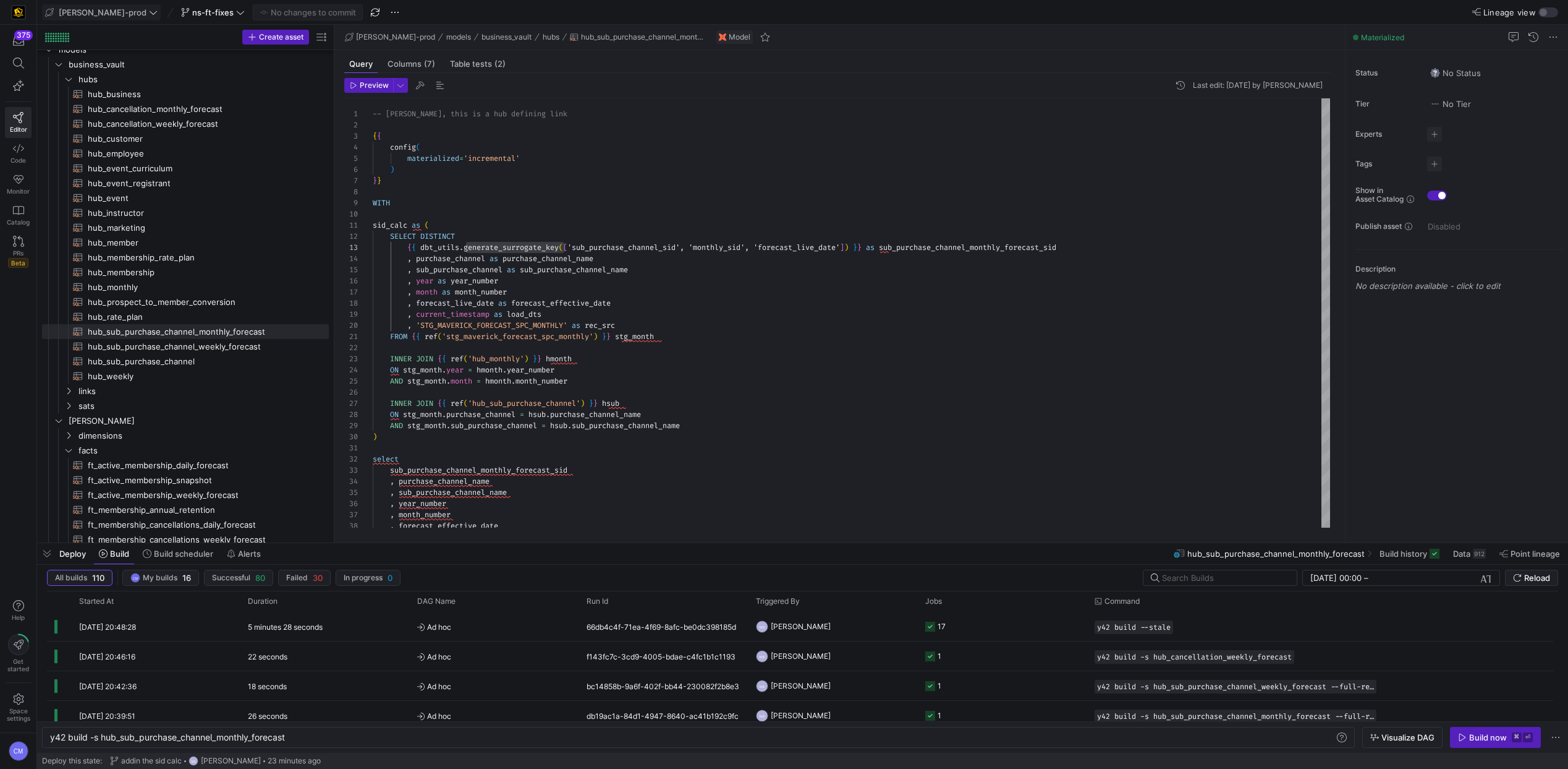
click at [96, 10] on span "[PERSON_NAME]-prod" at bounding box center [103, 13] width 88 height 10
click at [104, 120] on button "y42-dd" at bounding box center [111, 126] width 137 height 20
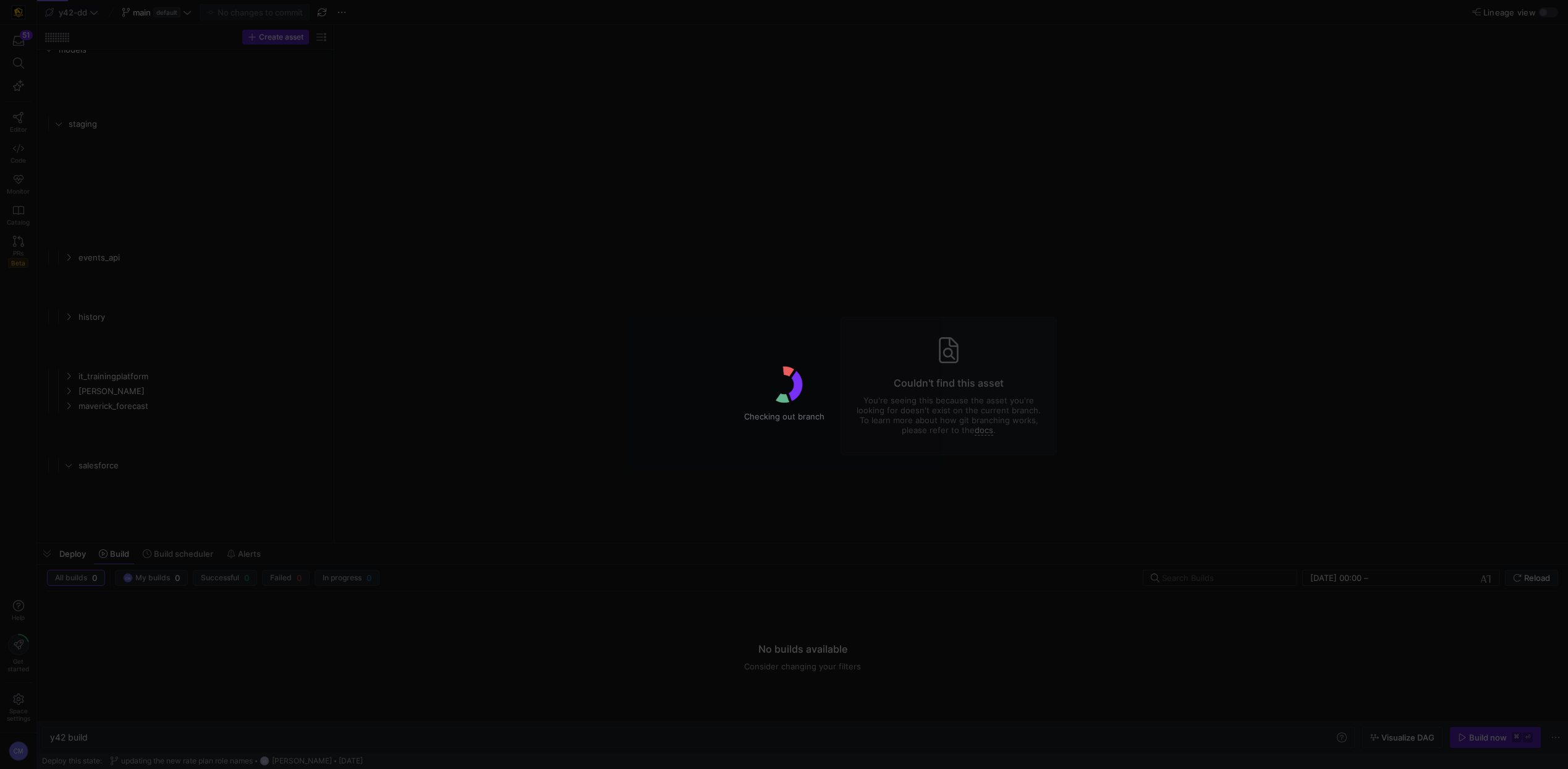
type textarea "y42 build"
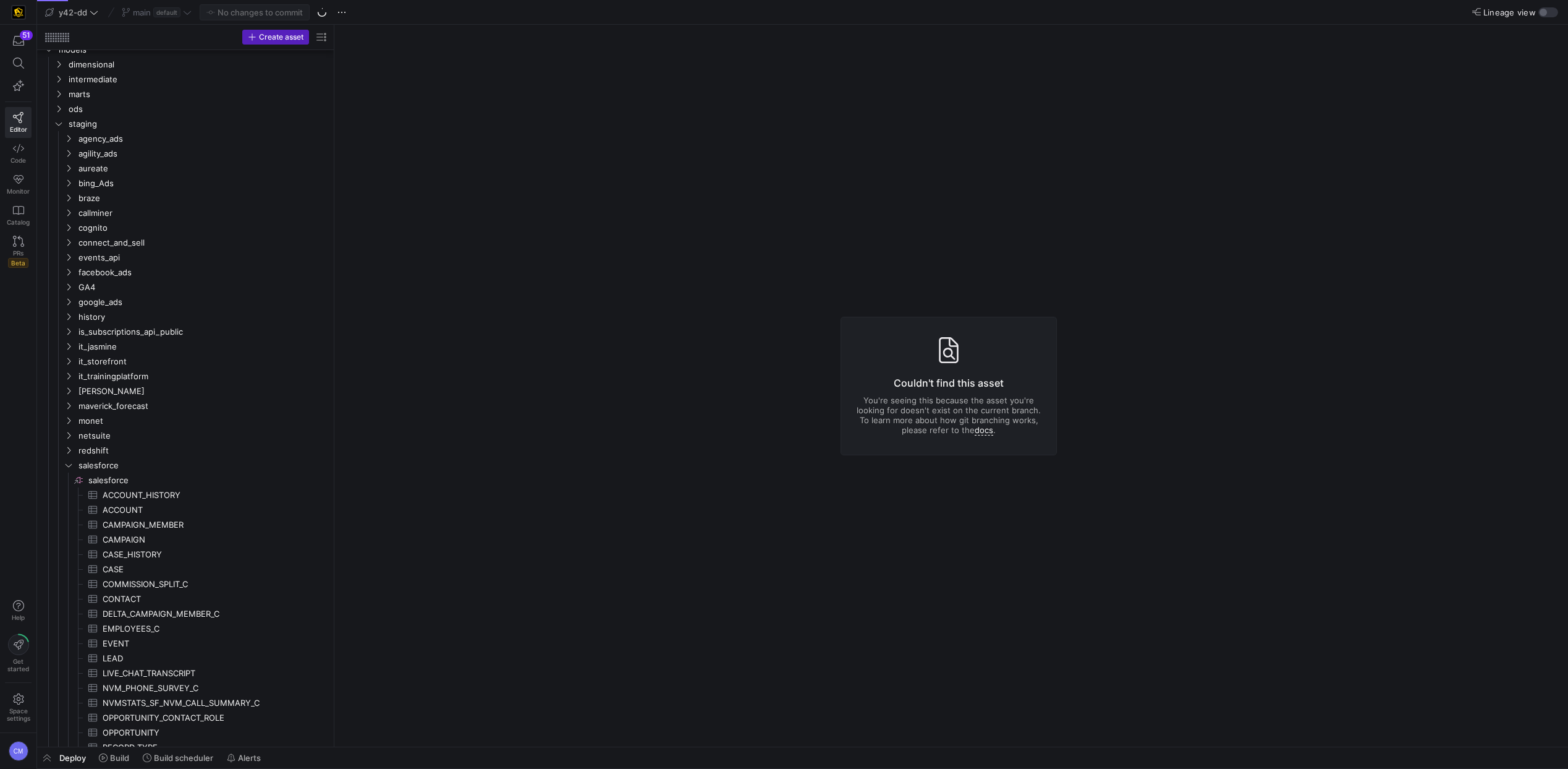
click at [19, 67] on icon at bounding box center [18, 63] width 11 height 11
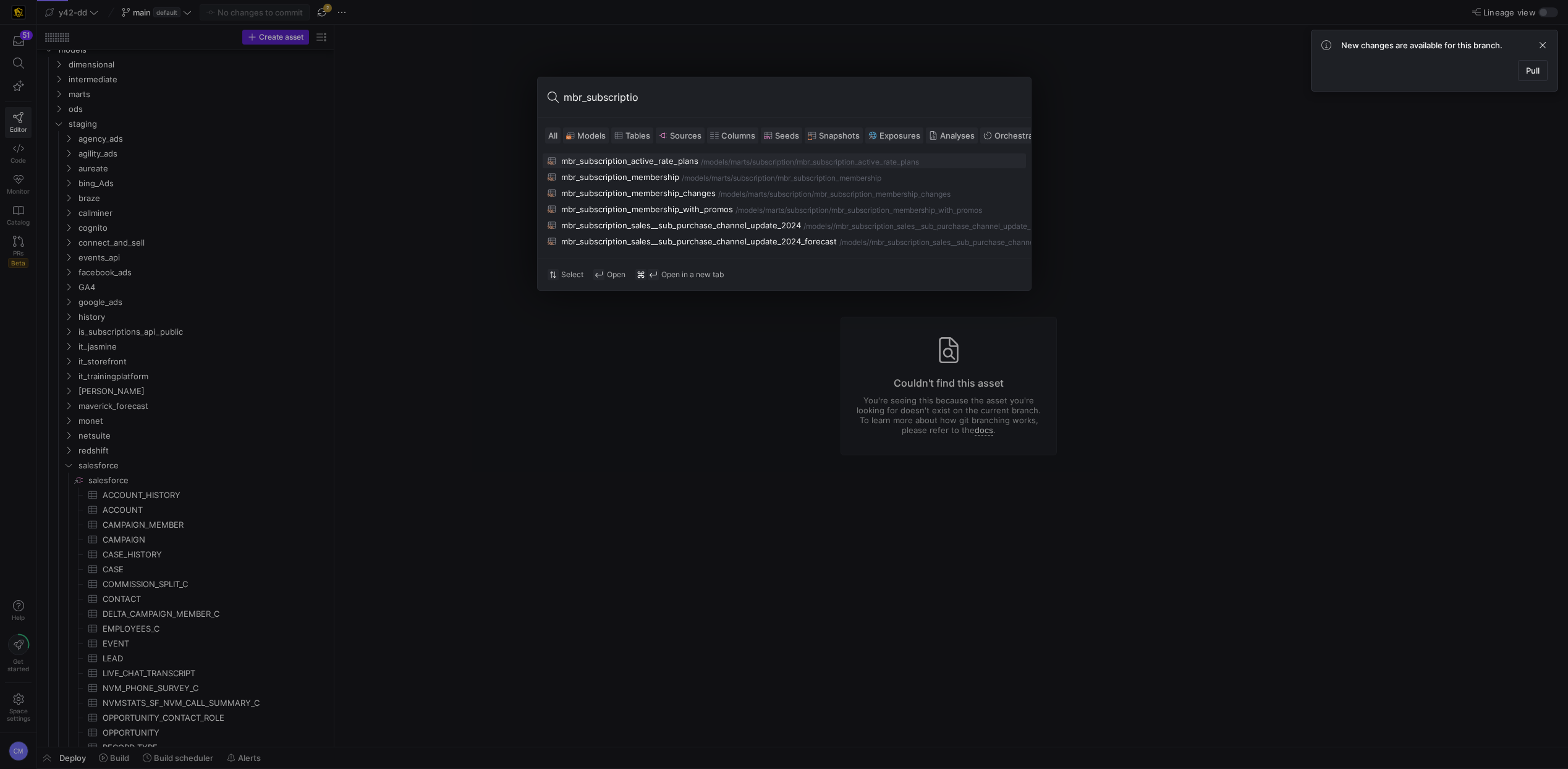
type input "mbr_subscription"
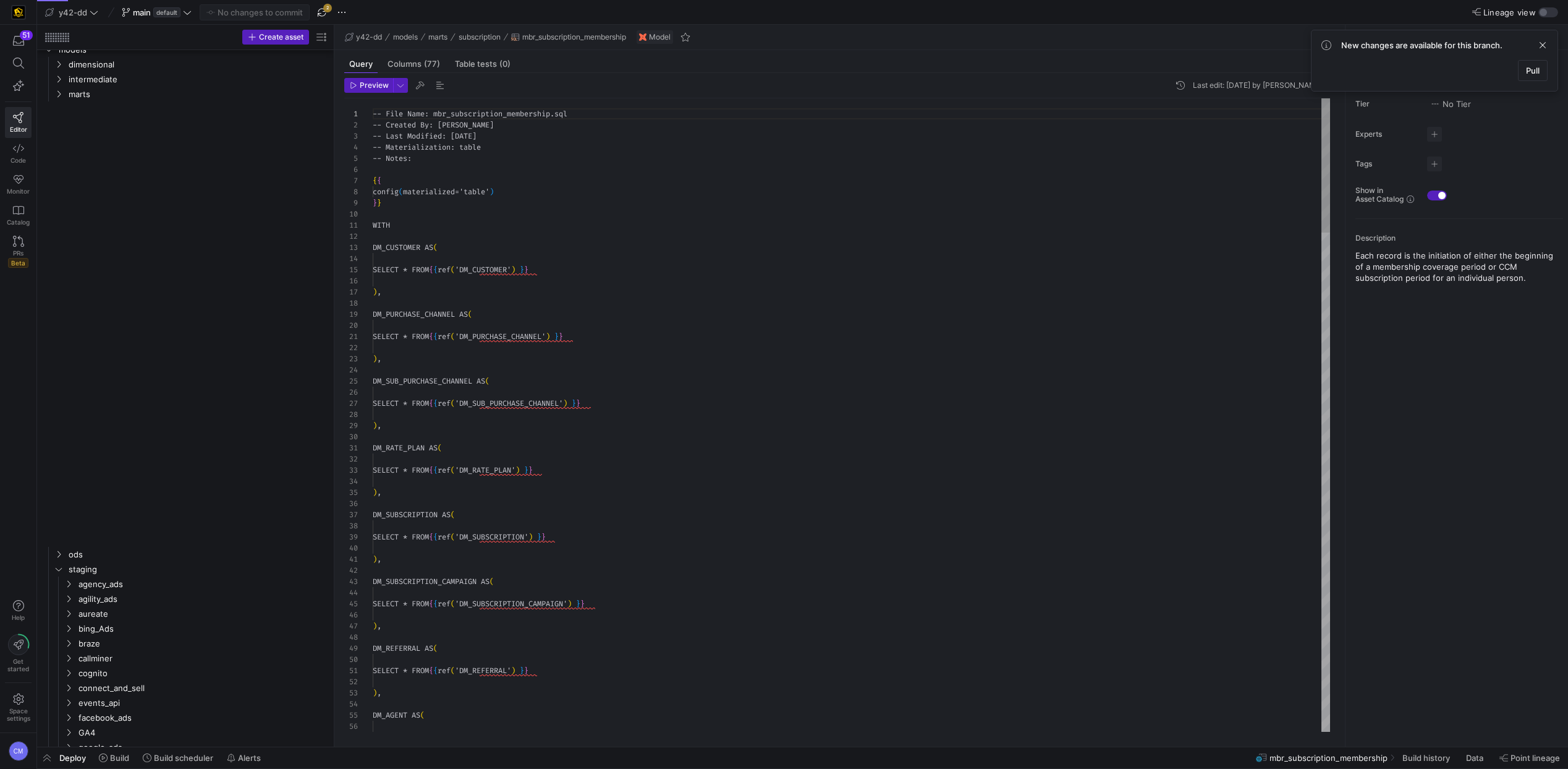
scroll to position [111, 0]
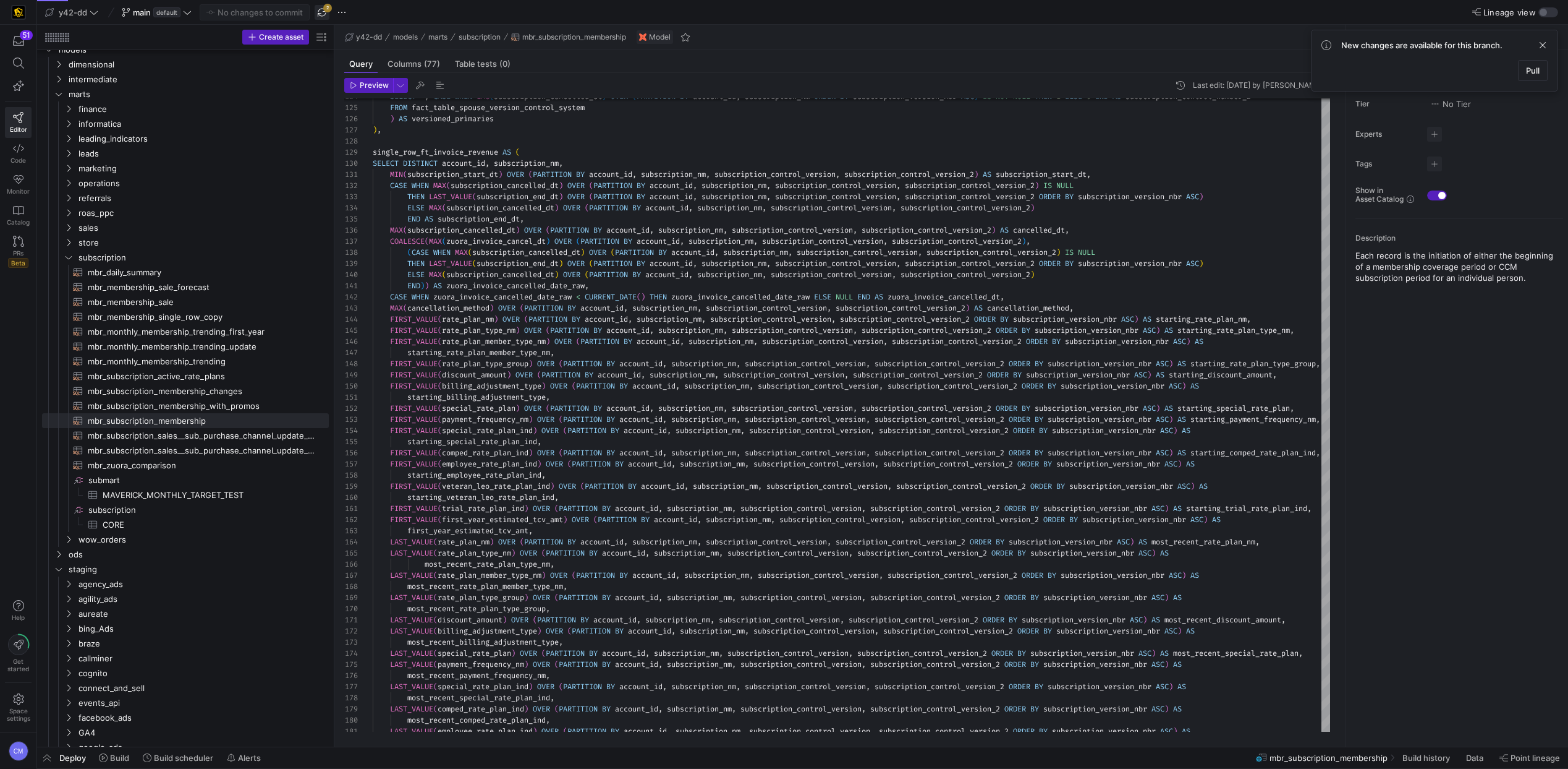
click at [320, 11] on span "button" at bounding box center [322, 12] width 15 height 15
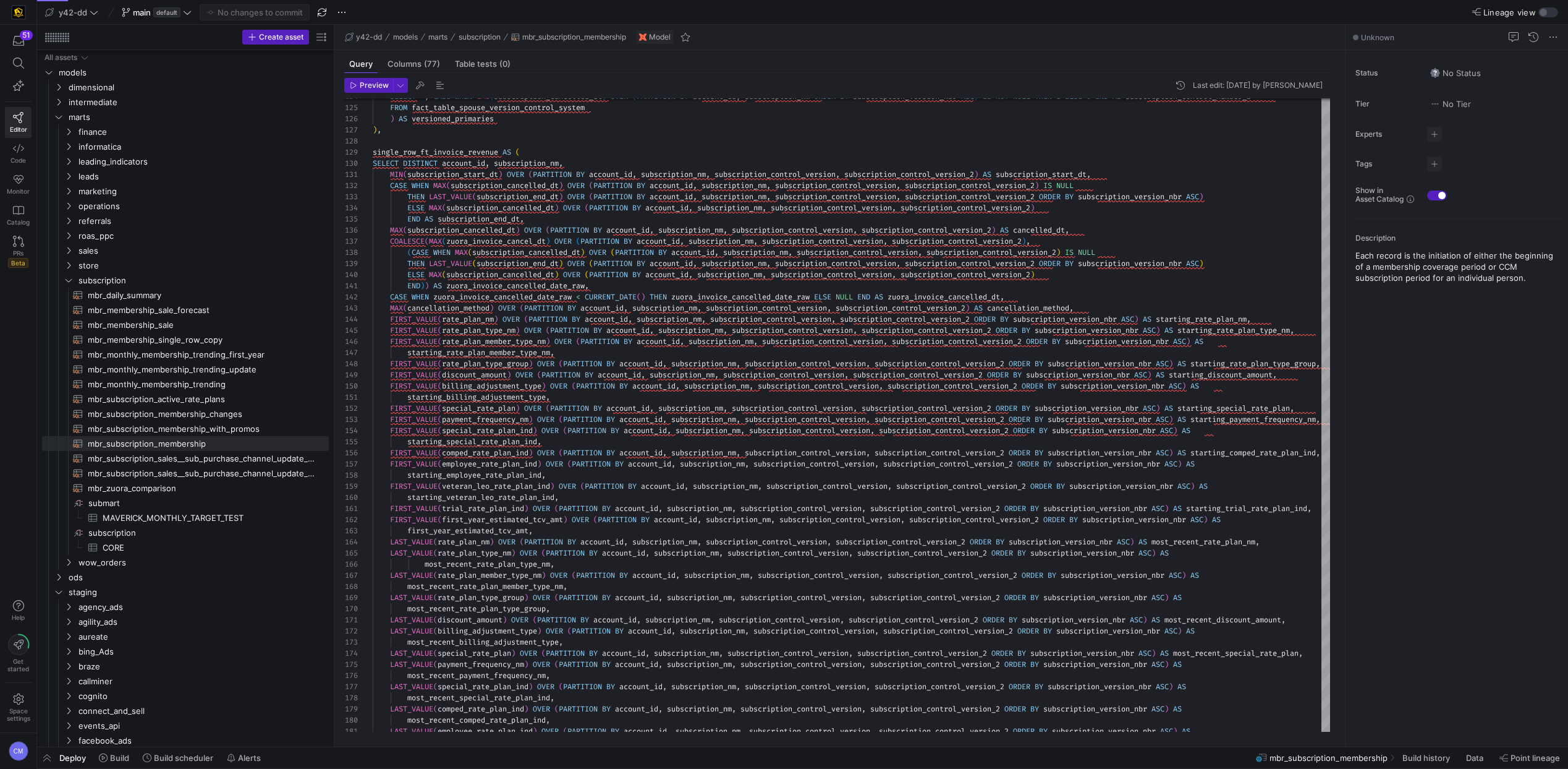
scroll to position [111, 0]
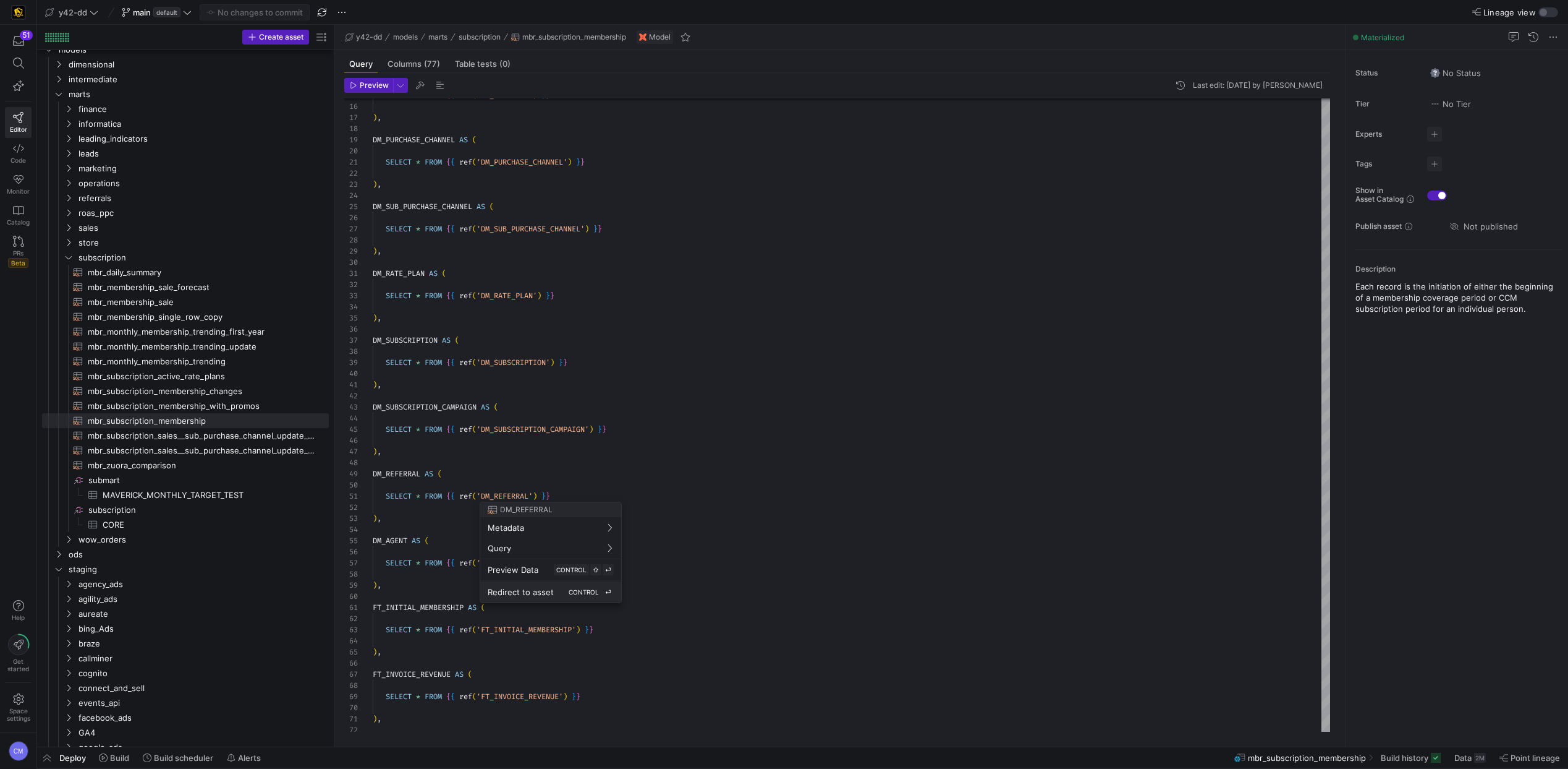
click at [533, 584] on button "Redirect to asset CONTROL ⏎" at bounding box center [551, 592] width 141 height 21
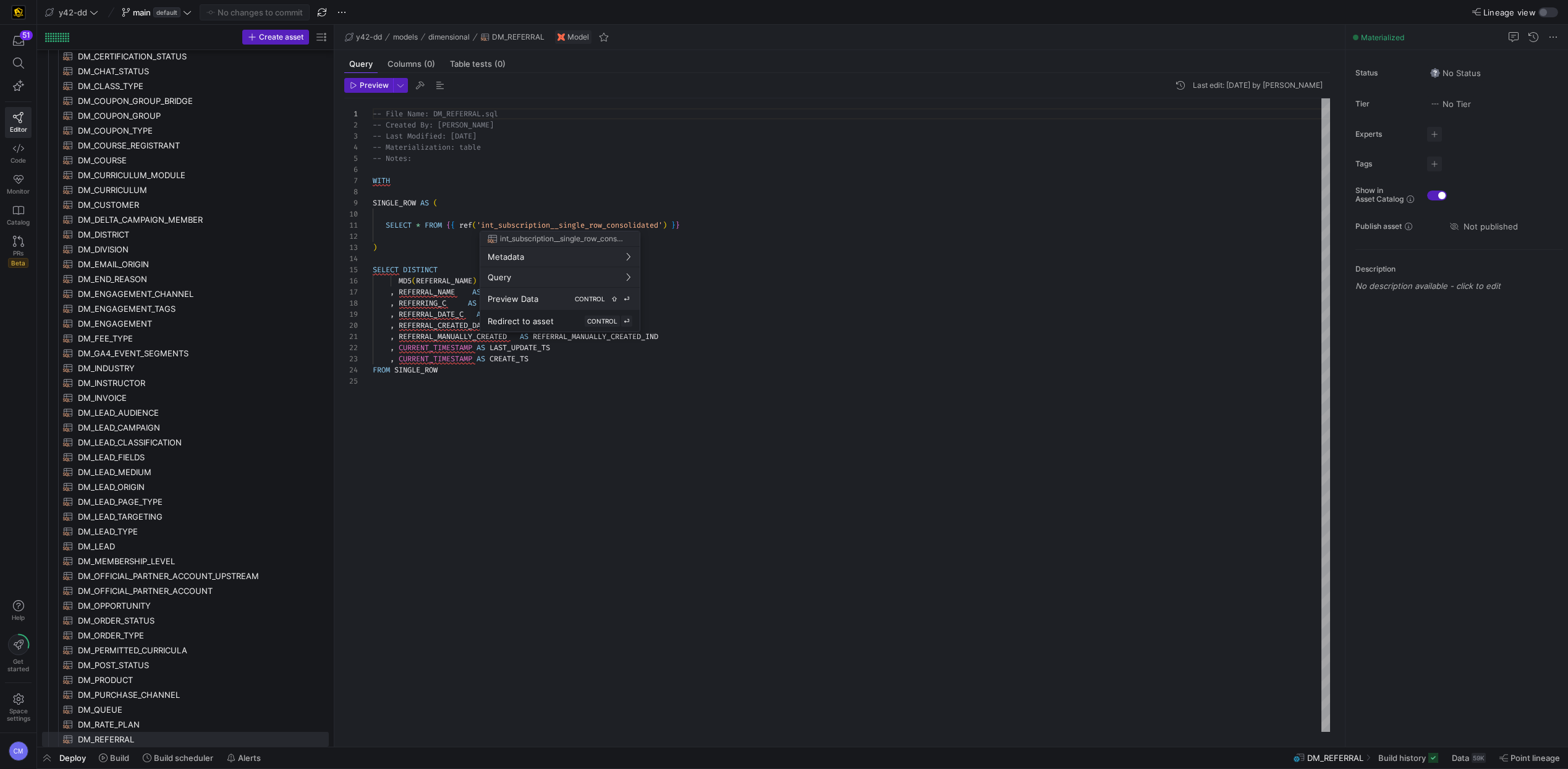
scroll to position [111, 0]
click at [398, 333] on div at bounding box center [784, 384] width 1568 height 769
click at [566, 311] on button "Redirect to asset CONTROL ⏎" at bounding box center [560, 321] width 159 height 21
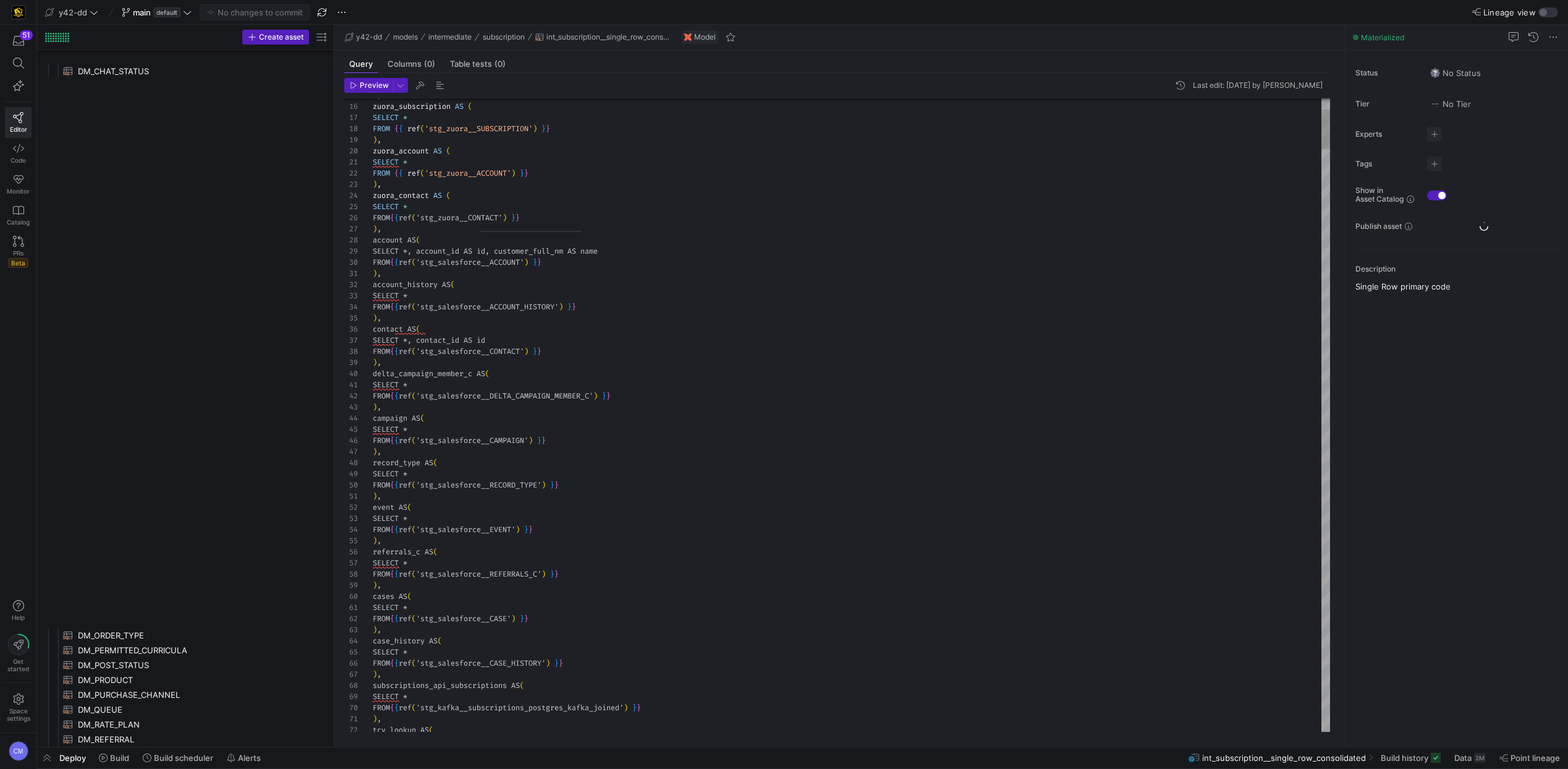
scroll to position [1605, 0]
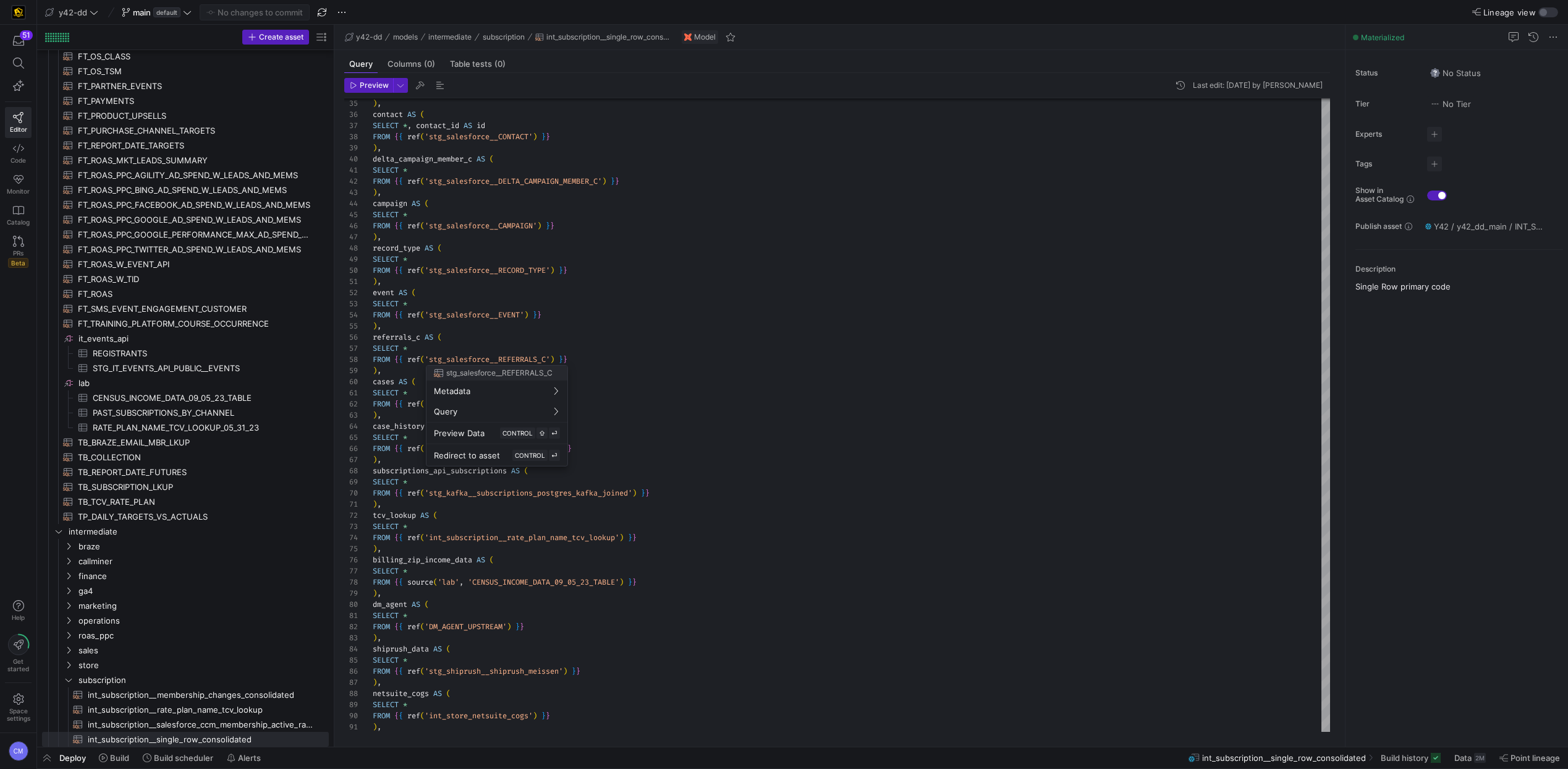
click at [512, 358] on div at bounding box center [784, 384] width 1568 height 769
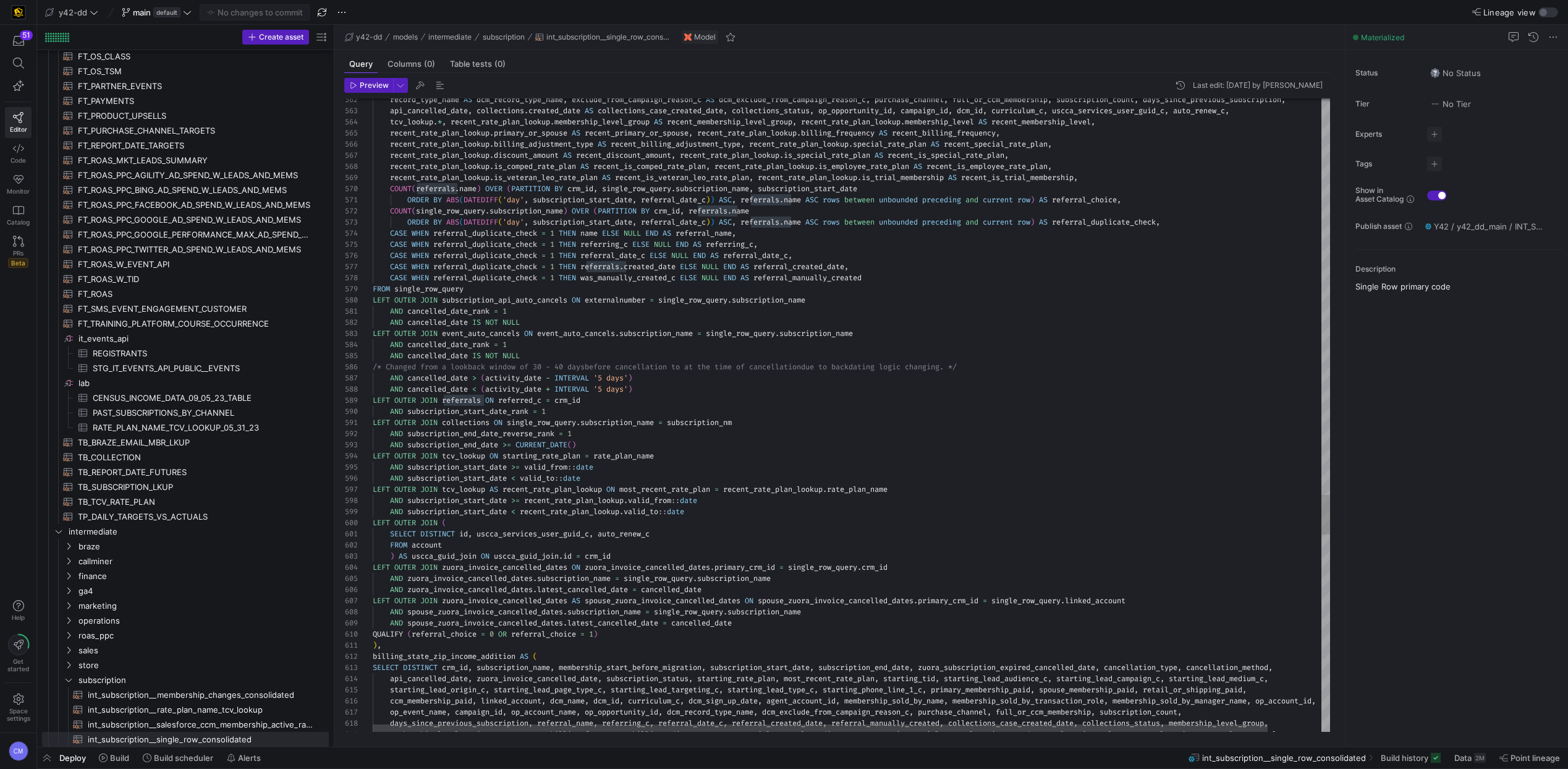
type textarea "AND cancelled_date IS NOT NULL LEFT OUTER JOIN event_auto_cancels ON event_auto…"
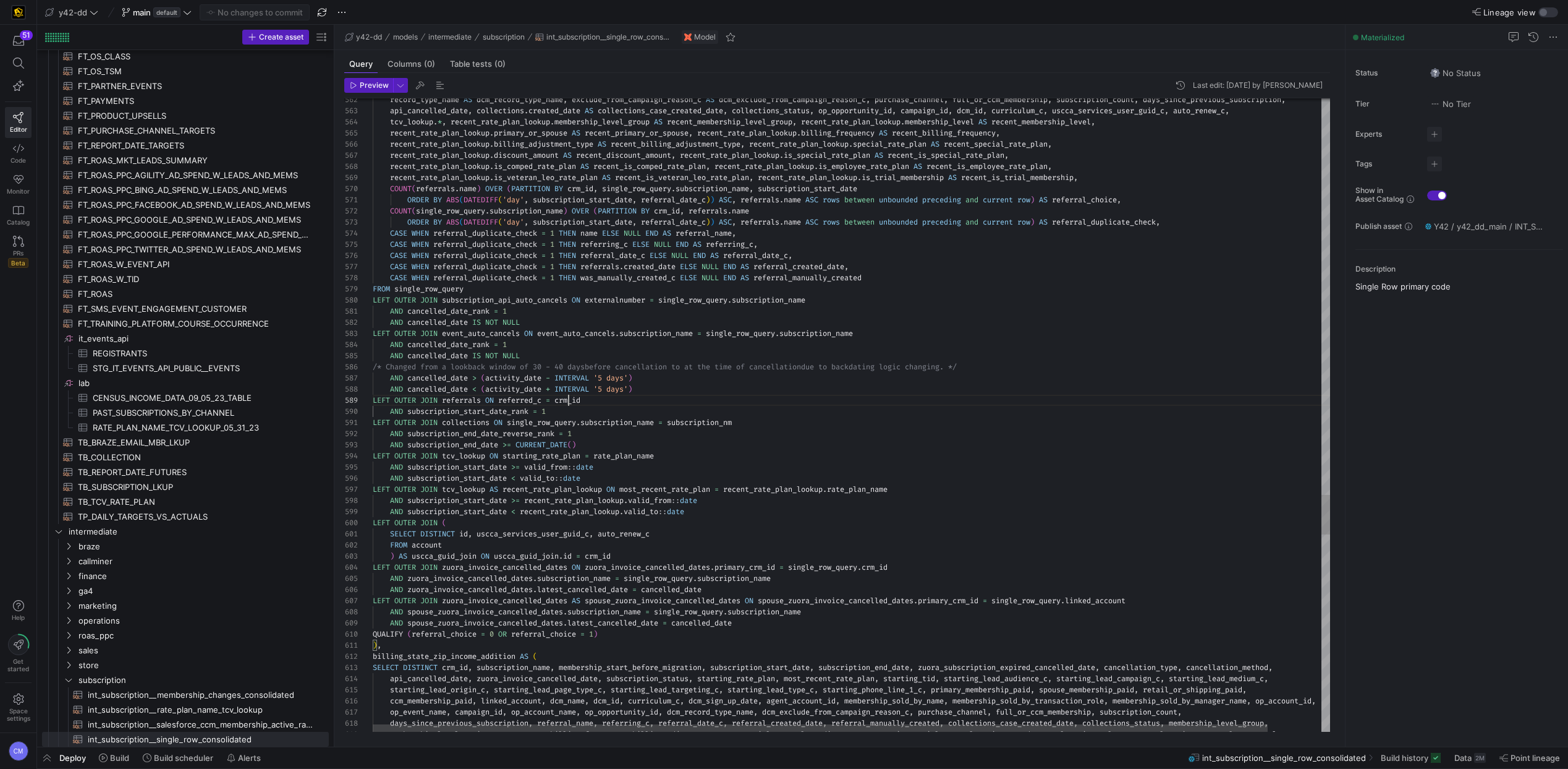
scroll to position [78, 214]
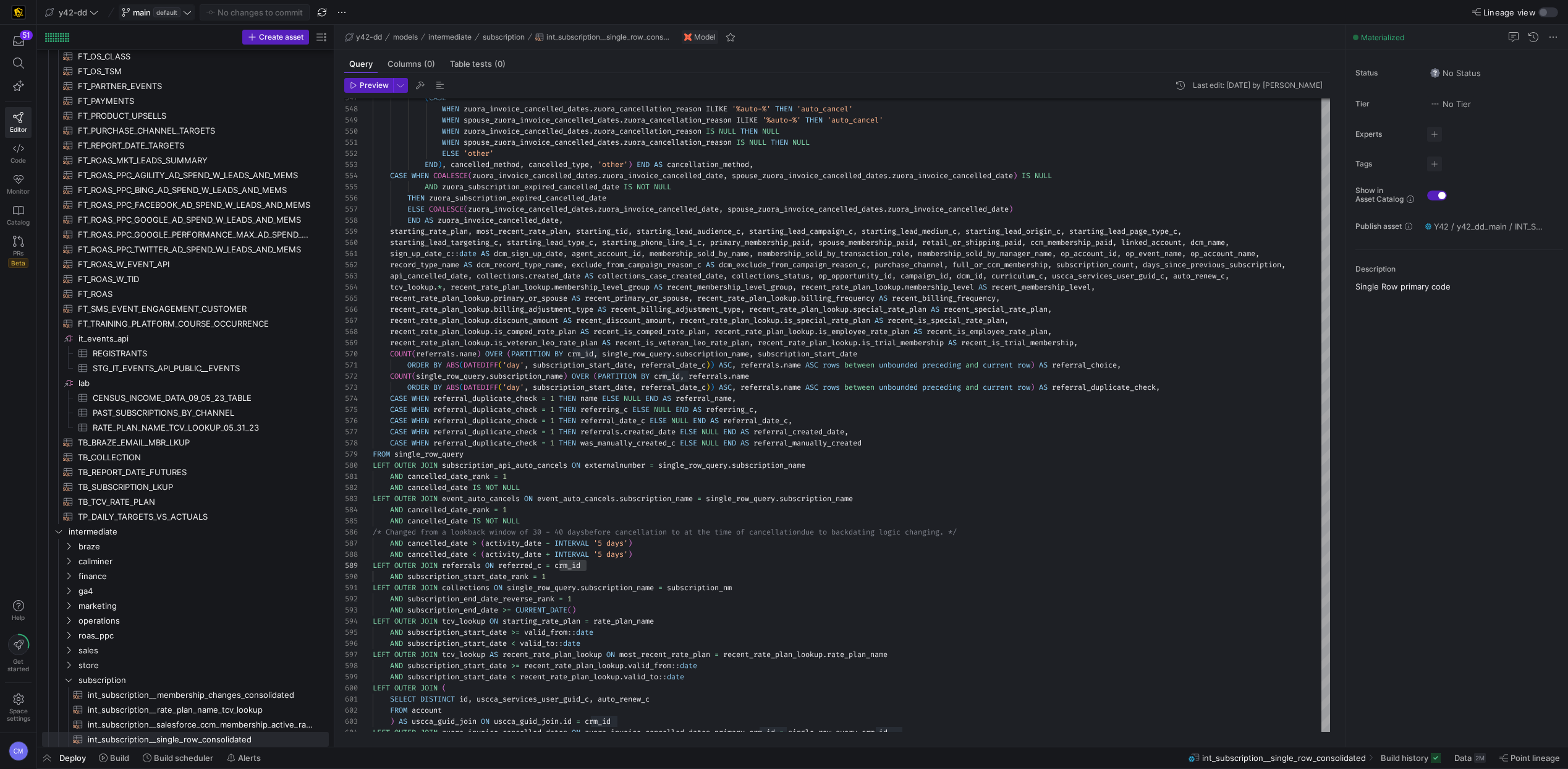
click at [143, 10] on span "main" at bounding box center [142, 13] width 18 height 10
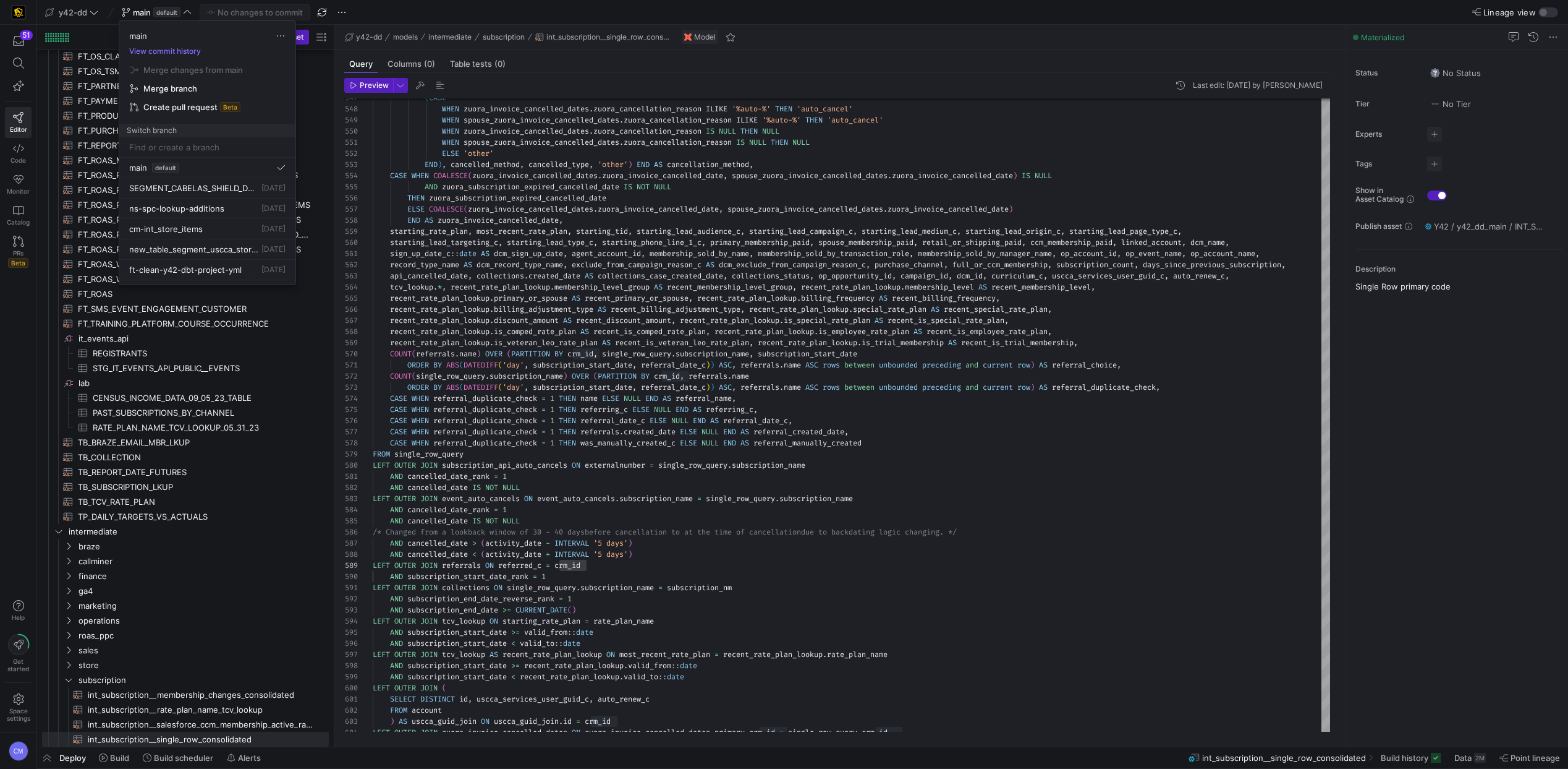
click at [84, 8] on div at bounding box center [784, 384] width 1568 height 769
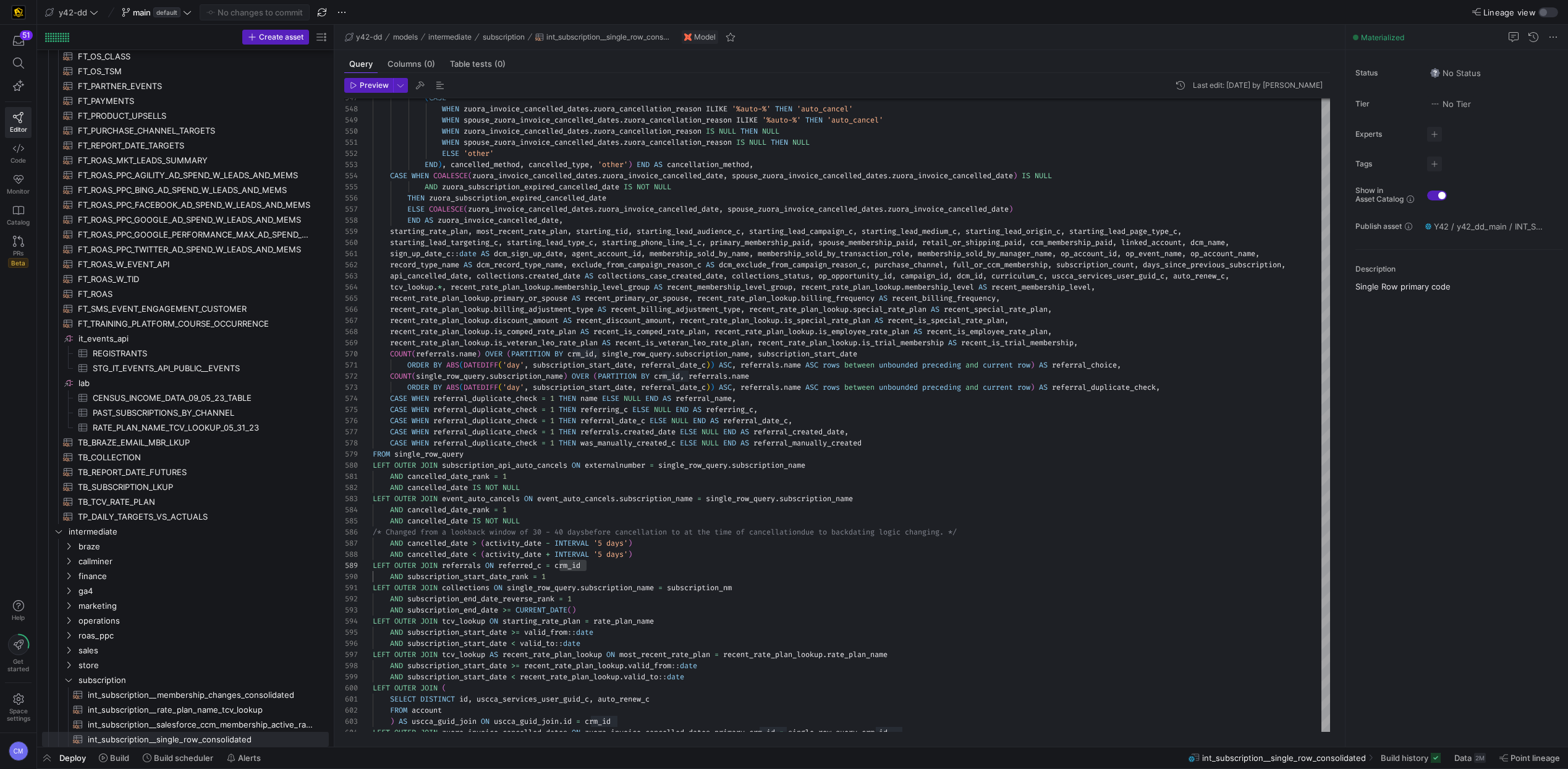
click at [84, 8] on span "y42-dd" at bounding box center [73, 13] width 28 height 10
click at [118, 124] on span "[PERSON_NAME]-prod" at bounding box center [111, 126] width 122 height 10
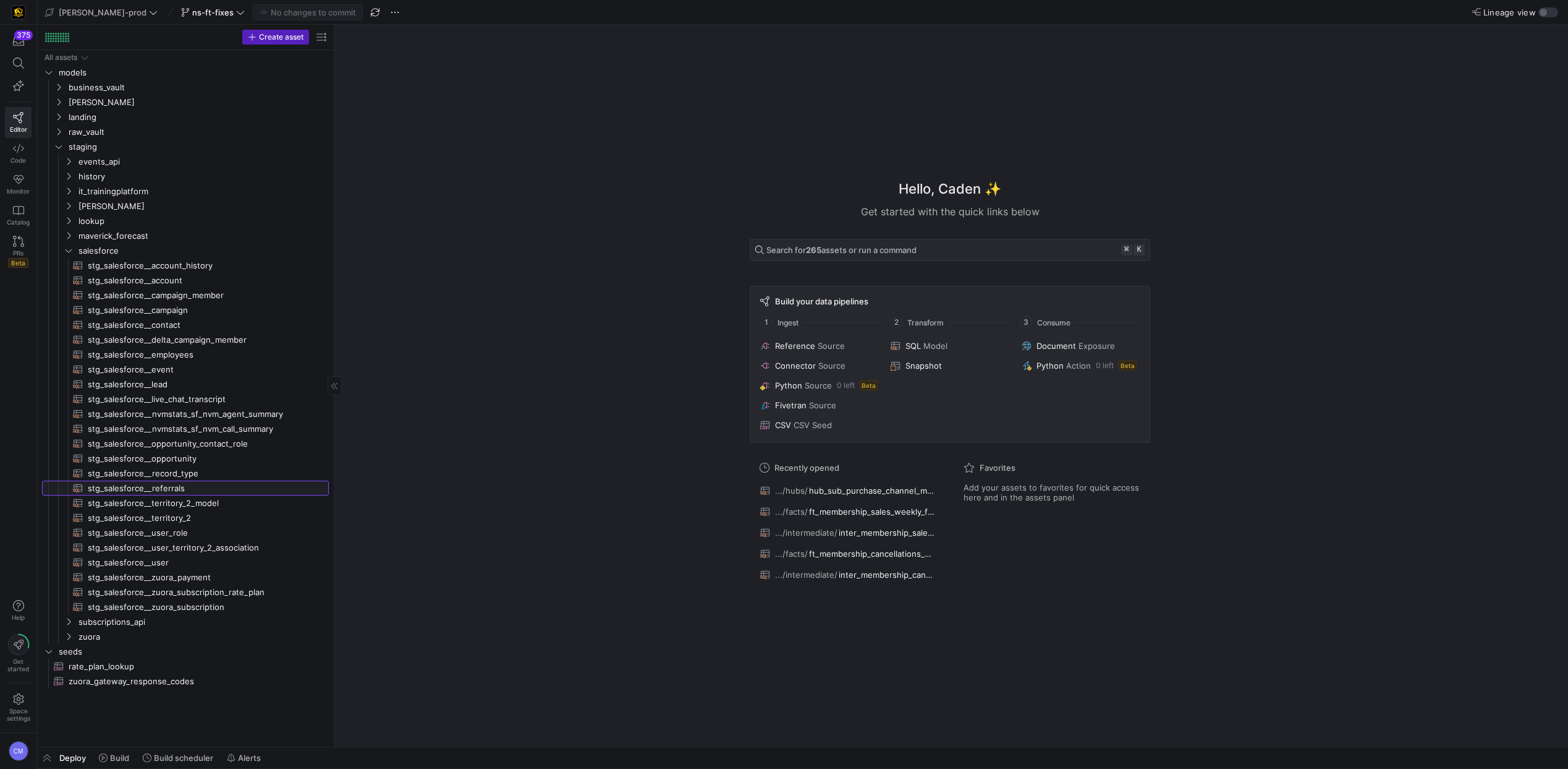
click at [192, 485] on span "stg_salesforce__referrals​​​​​​​​​​" at bounding box center [201, 489] width 227 height 14
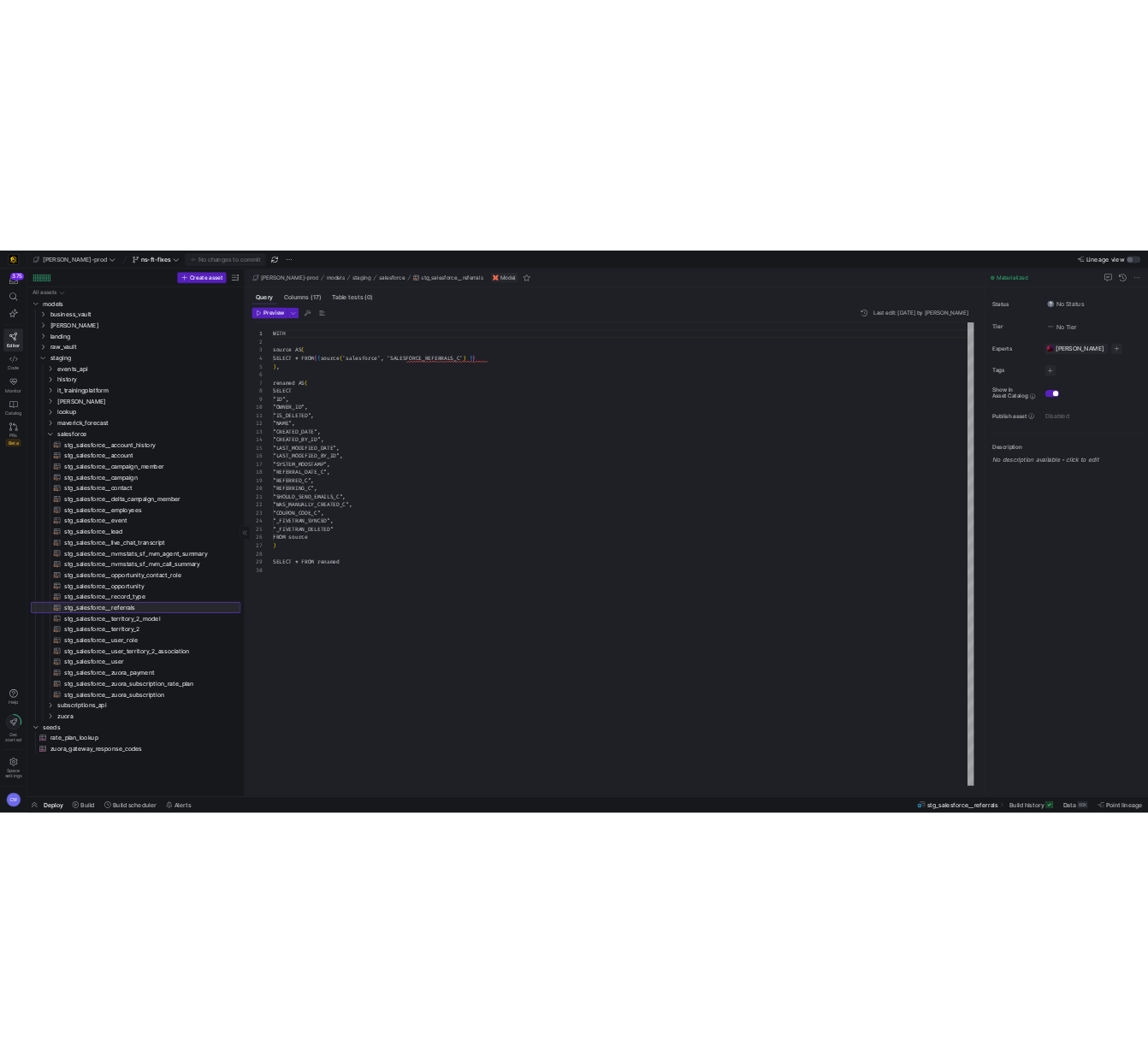
scroll to position [154, 0]
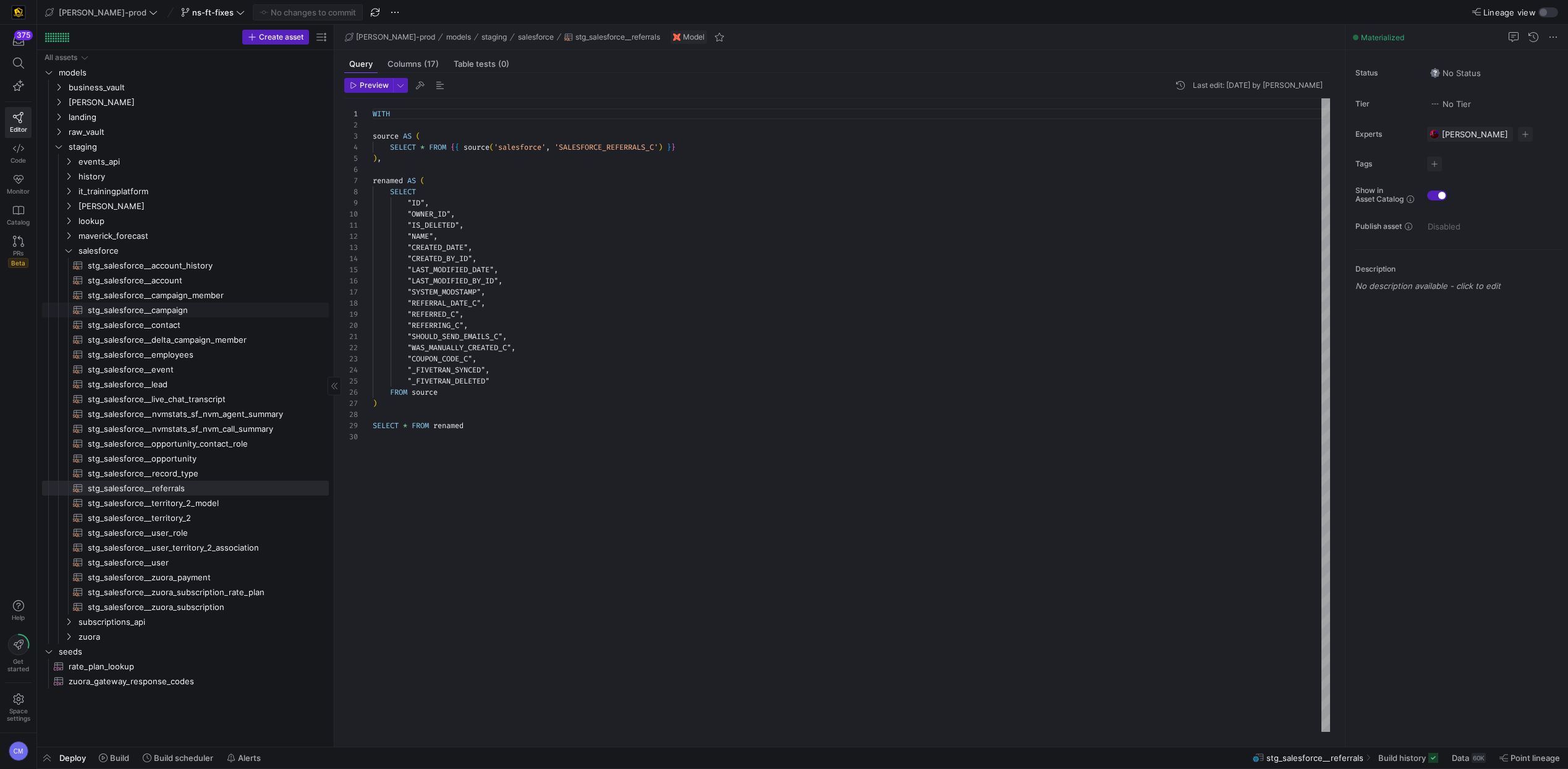
click at [183, 311] on span "stg_salesforce__campaign​​​​​​​​​​" at bounding box center [201, 310] width 227 height 14
type textarea "WITH source AS ( SELECT * FROM {{ source('salesforce', 'SALESFORCE_CAMPAIGN') }…"
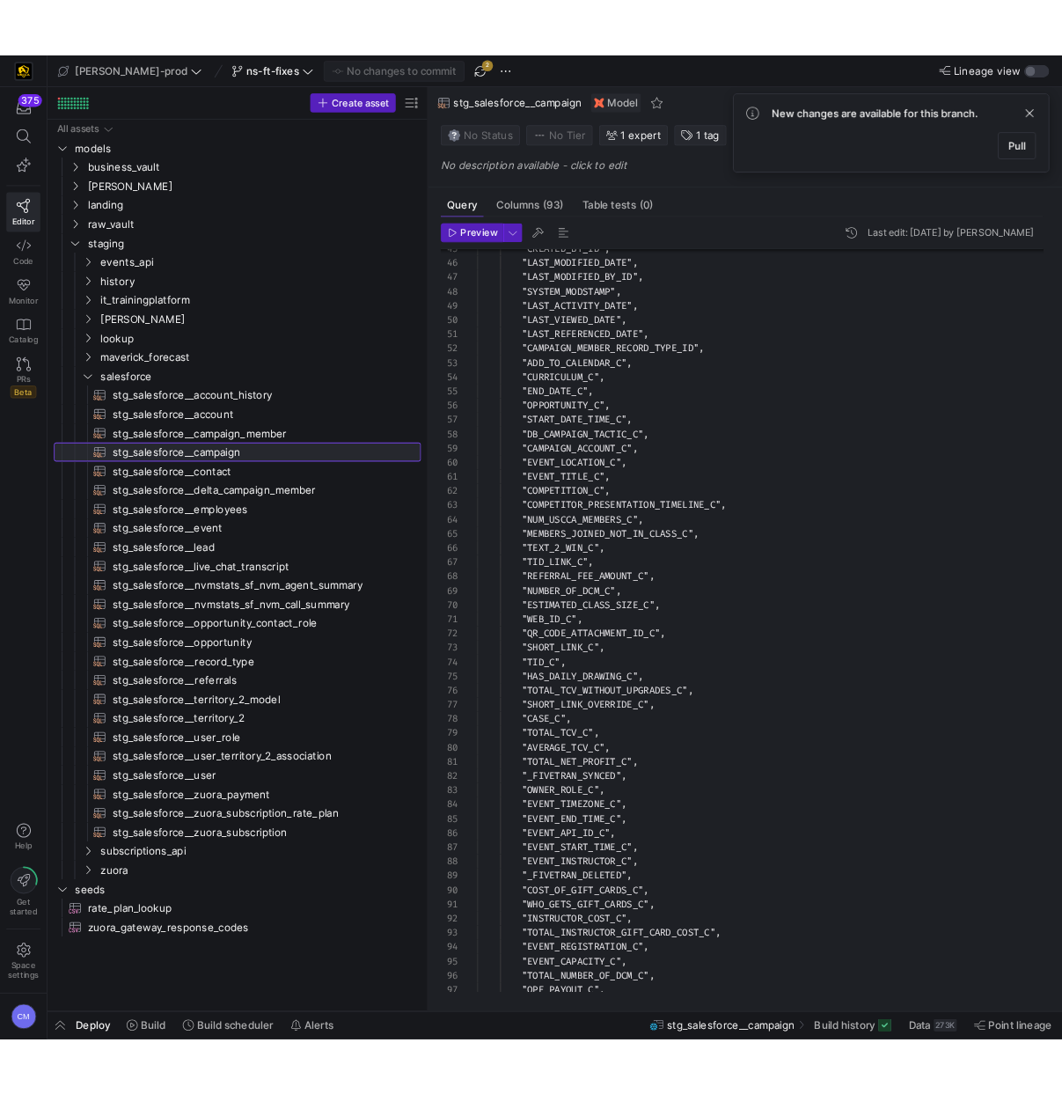
scroll to position [158, 0]
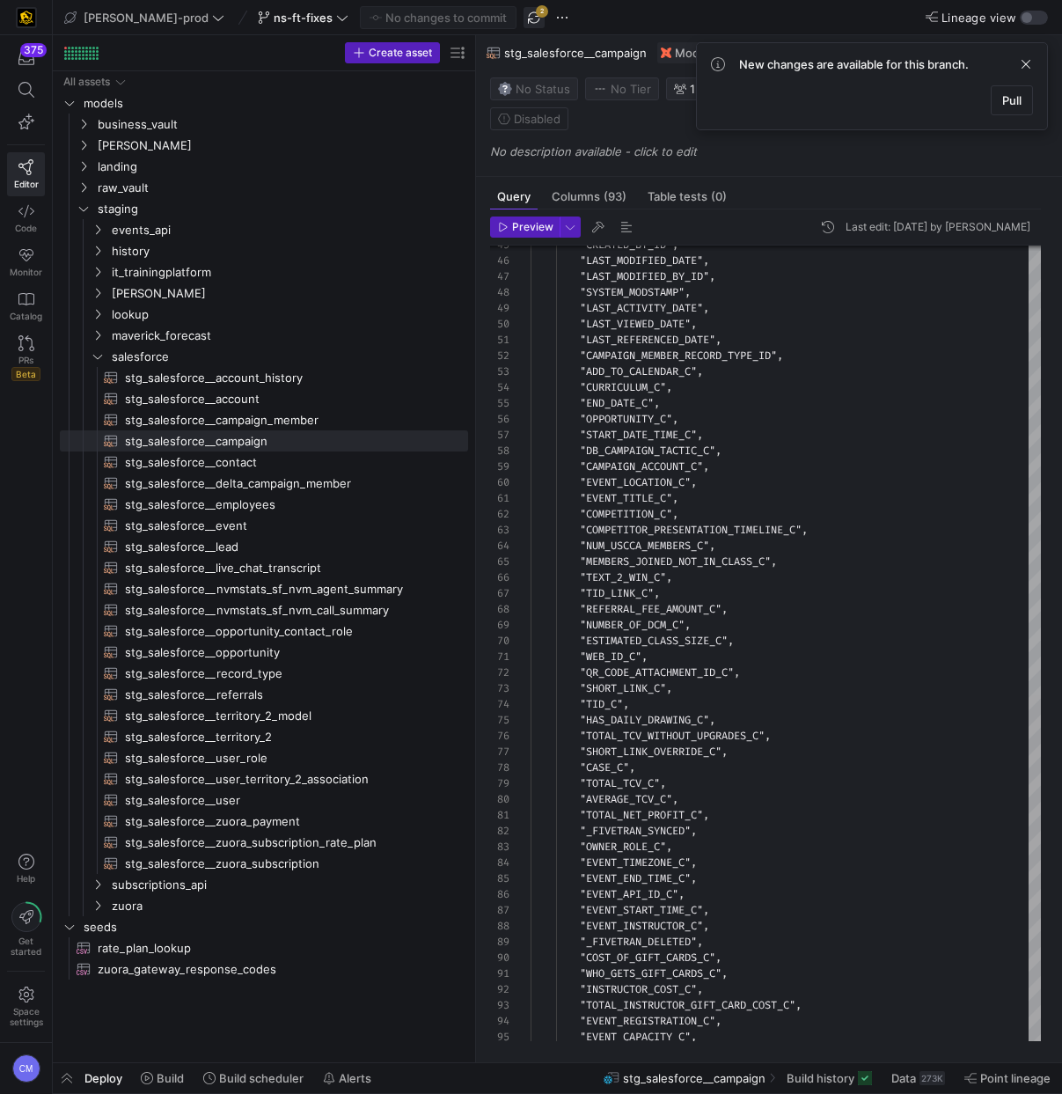
click at [524, 12] on span "button" at bounding box center [534, 17] width 21 height 21
click at [253, 20] on div "ns-ft-fixes" at bounding box center [302, 17] width 99 height 23
click at [253, 19] on div "ns-ft-fixes" at bounding box center [302, 17] width 99 height 23
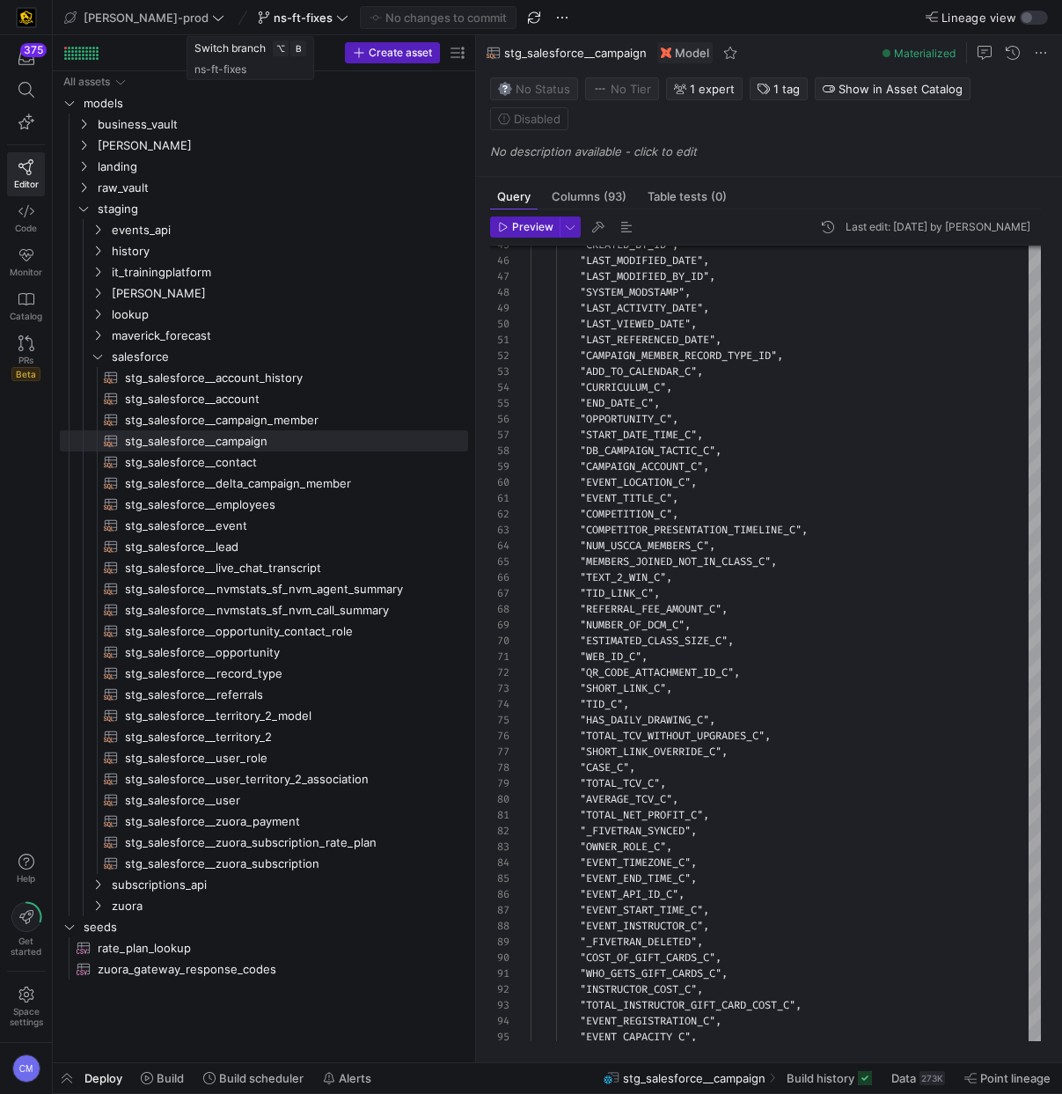
click at [274, 18] on span "ns-ft-fixes" at bounding box center [303, 18] width 59 height 14
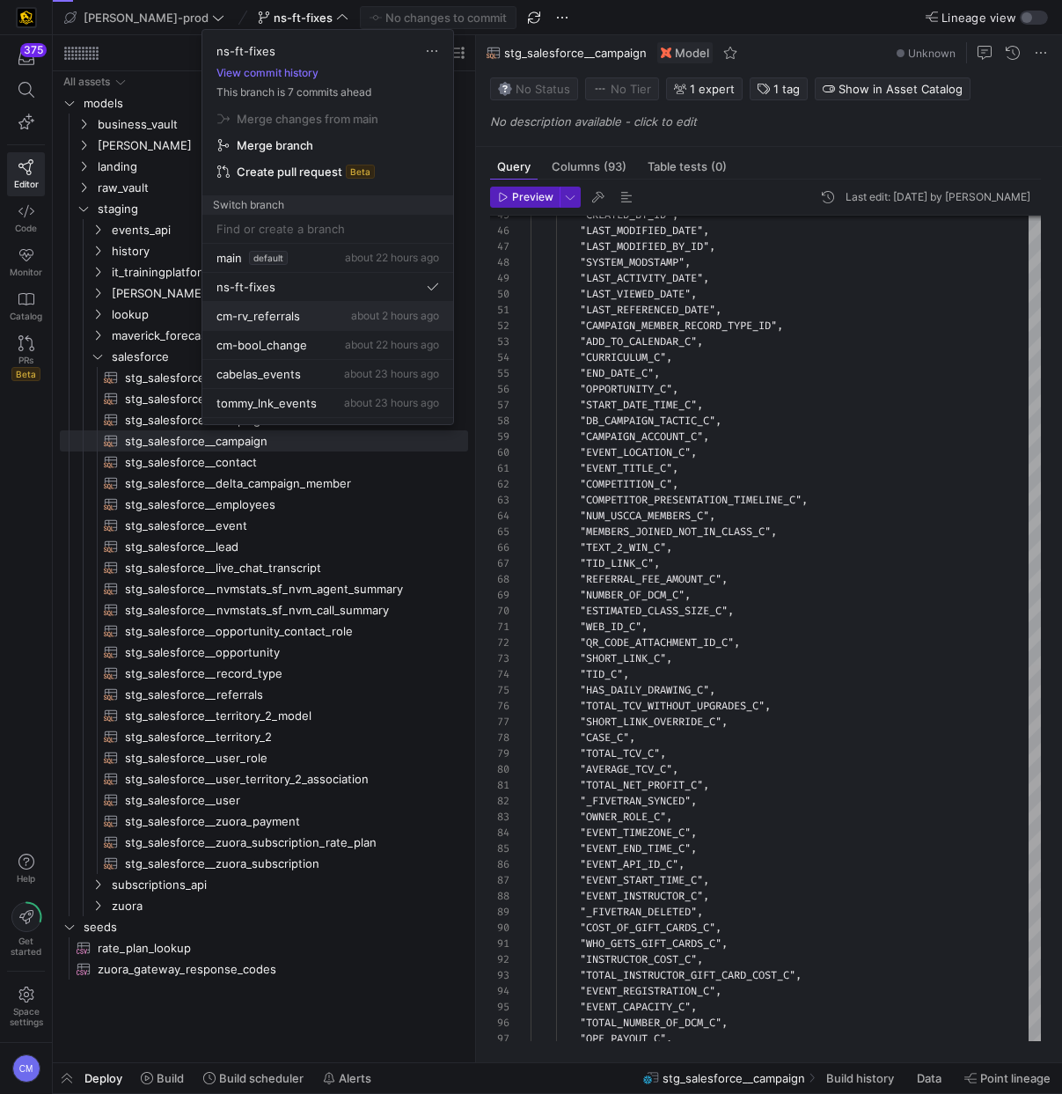
click at [317, 325] on button "cm-rv_referrals about 2 hours ago" at bounding box center [327, 316] width 251 height 29
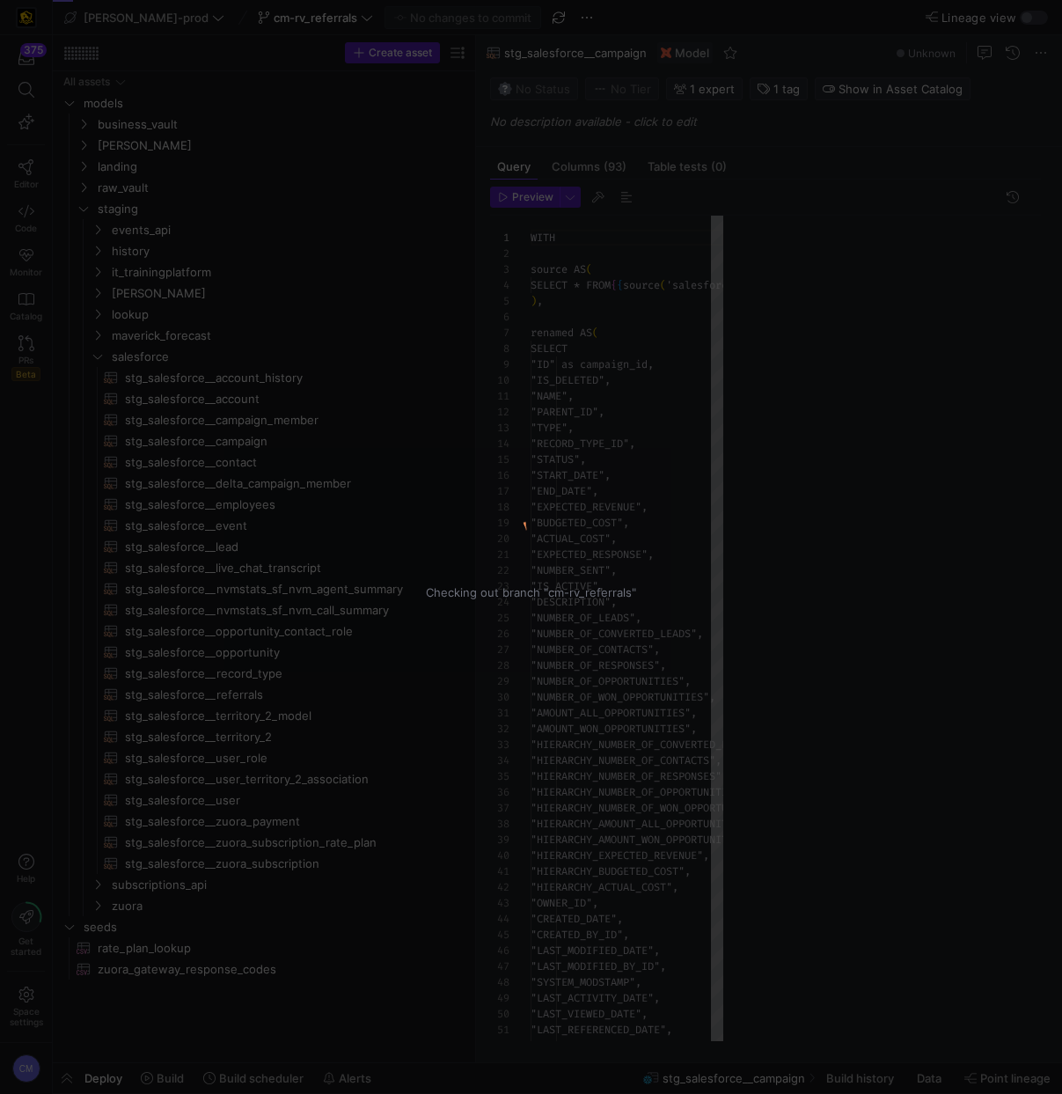
scroll to position [158, 0]
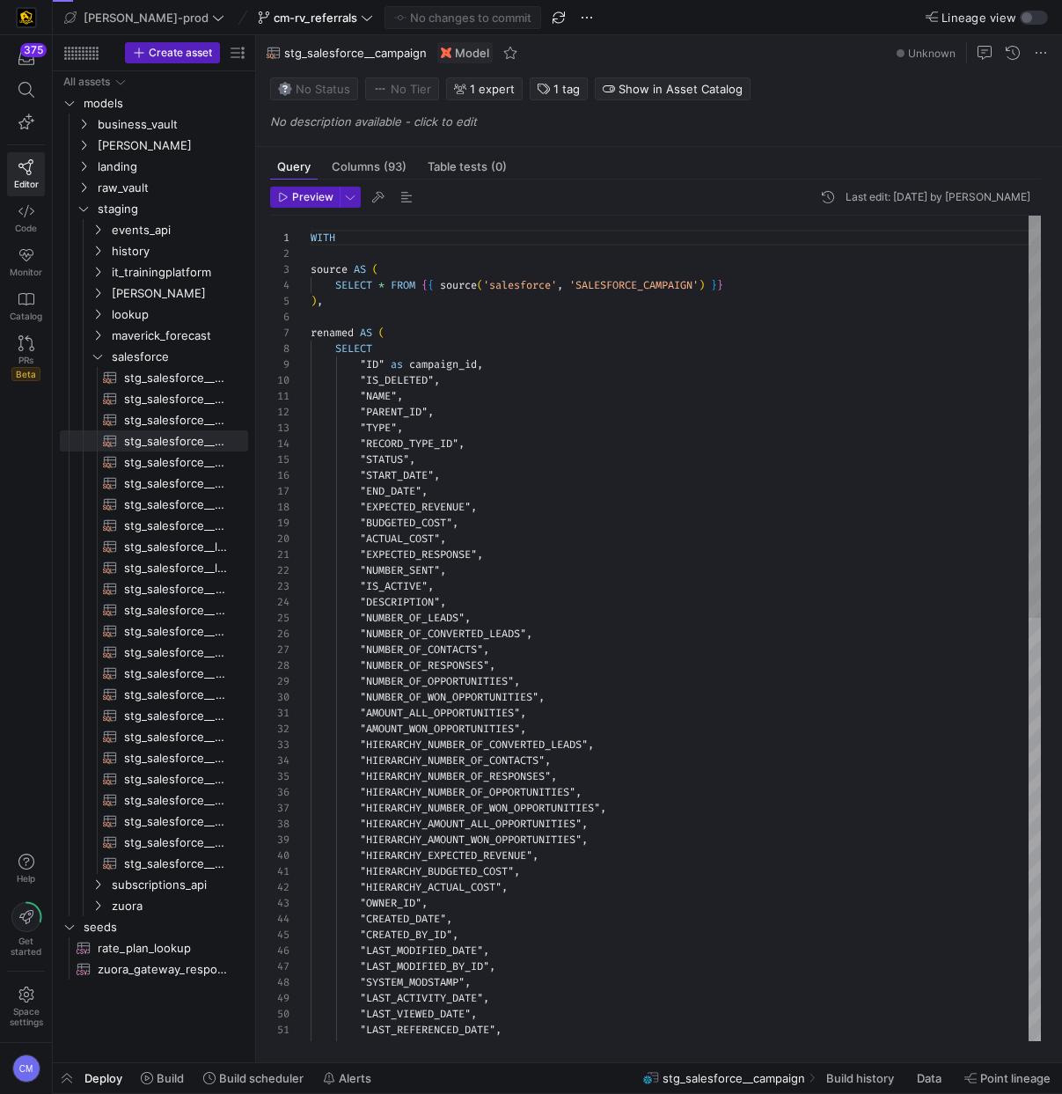
drag, startPoint x: 475, startPoint y: 509, endPoint x: 11, endPoint y: 501, distance: 464.7
click at [7, 501] on as-split "375 Editor Code Monitor Catalog PRs Beta Help Get started Space settings CM edw…" at bounding box center [531, 547] width 1062 height 1094
click at [139, 347] on span "salesforce" at bounding box center [158, 357] width 92 height 20
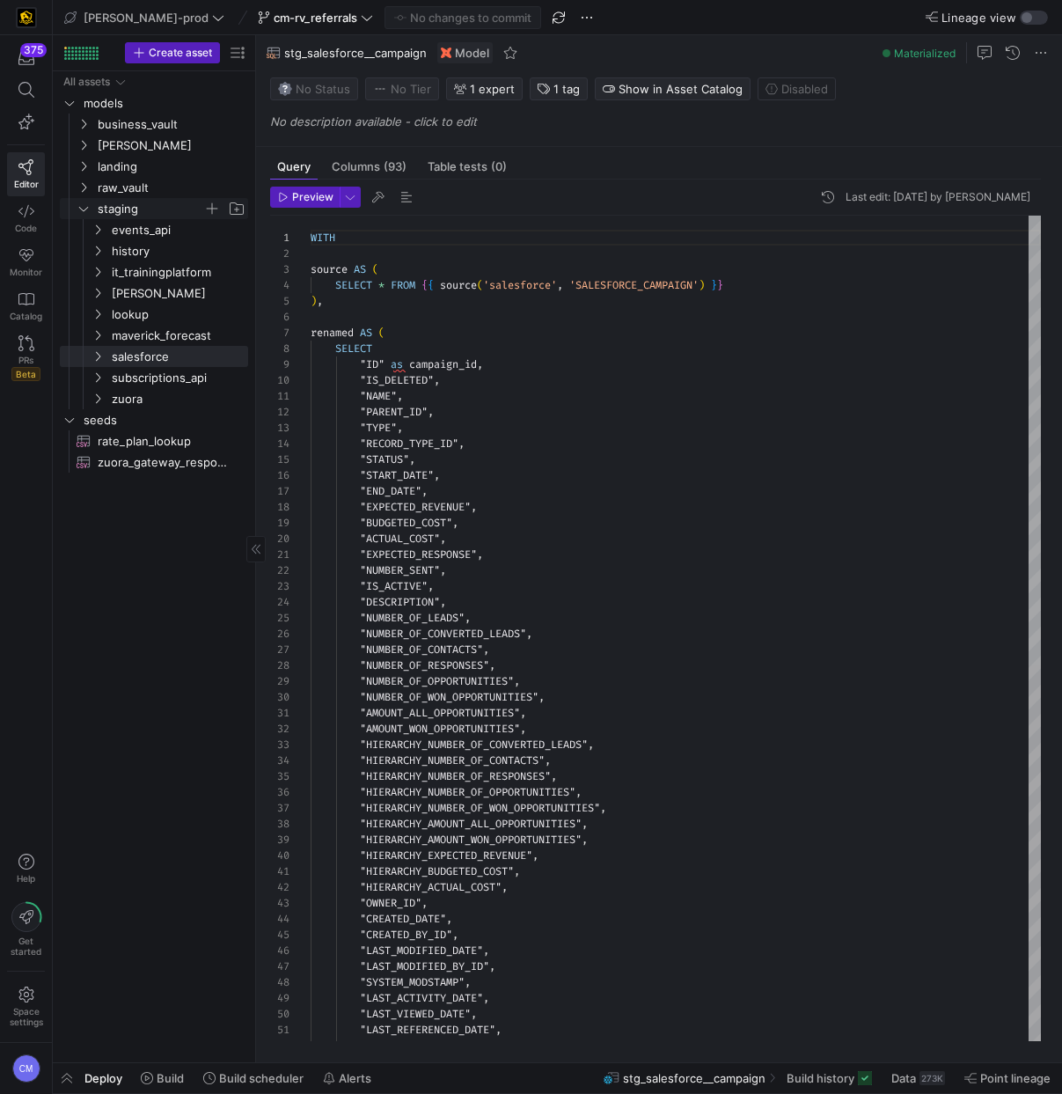
click at [129, 200] on span "staging" at bounding box center [151, 209] width 106 height 20
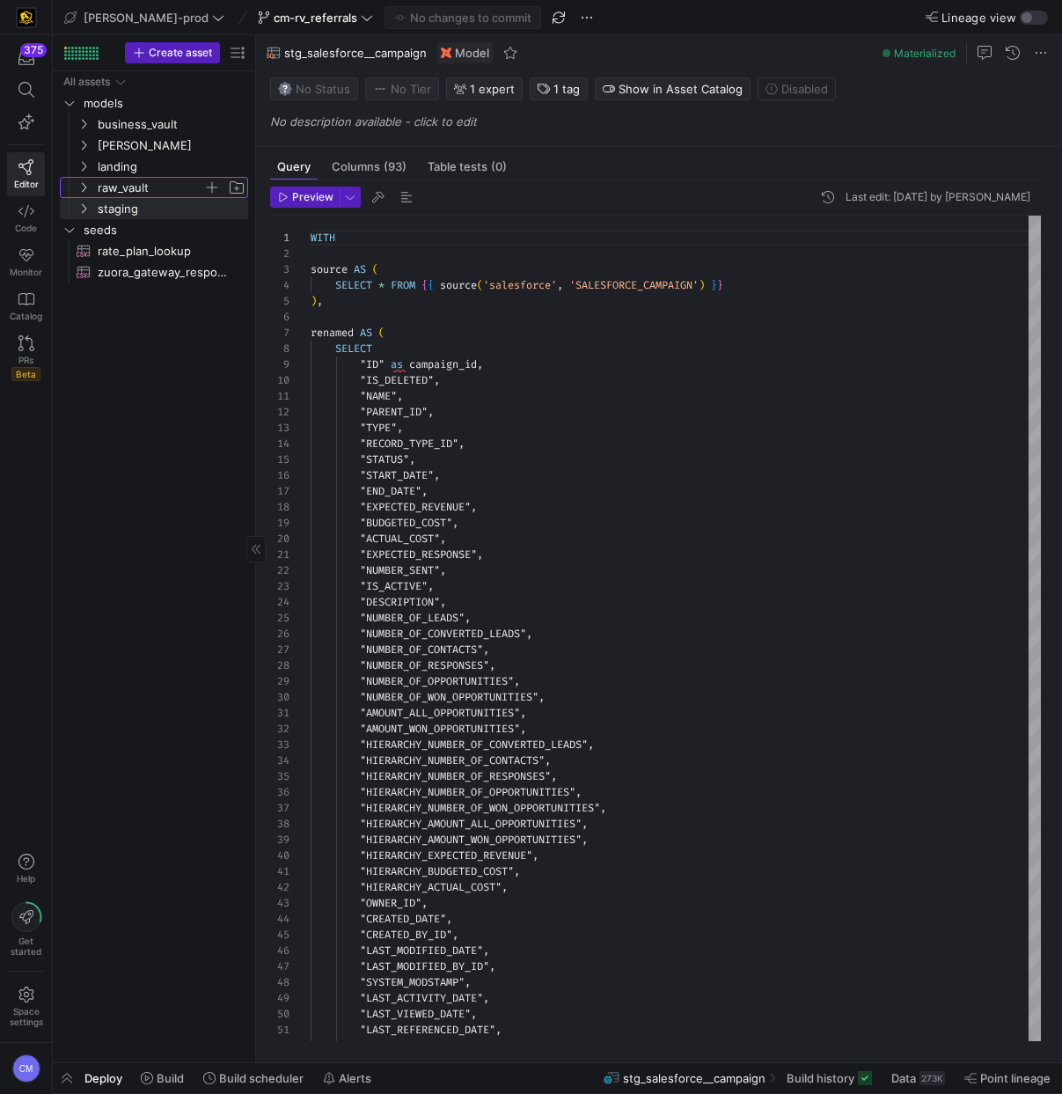
click at [129, 194] on span "raw_vault" at bounding box center [151, 188] width 106 height 20
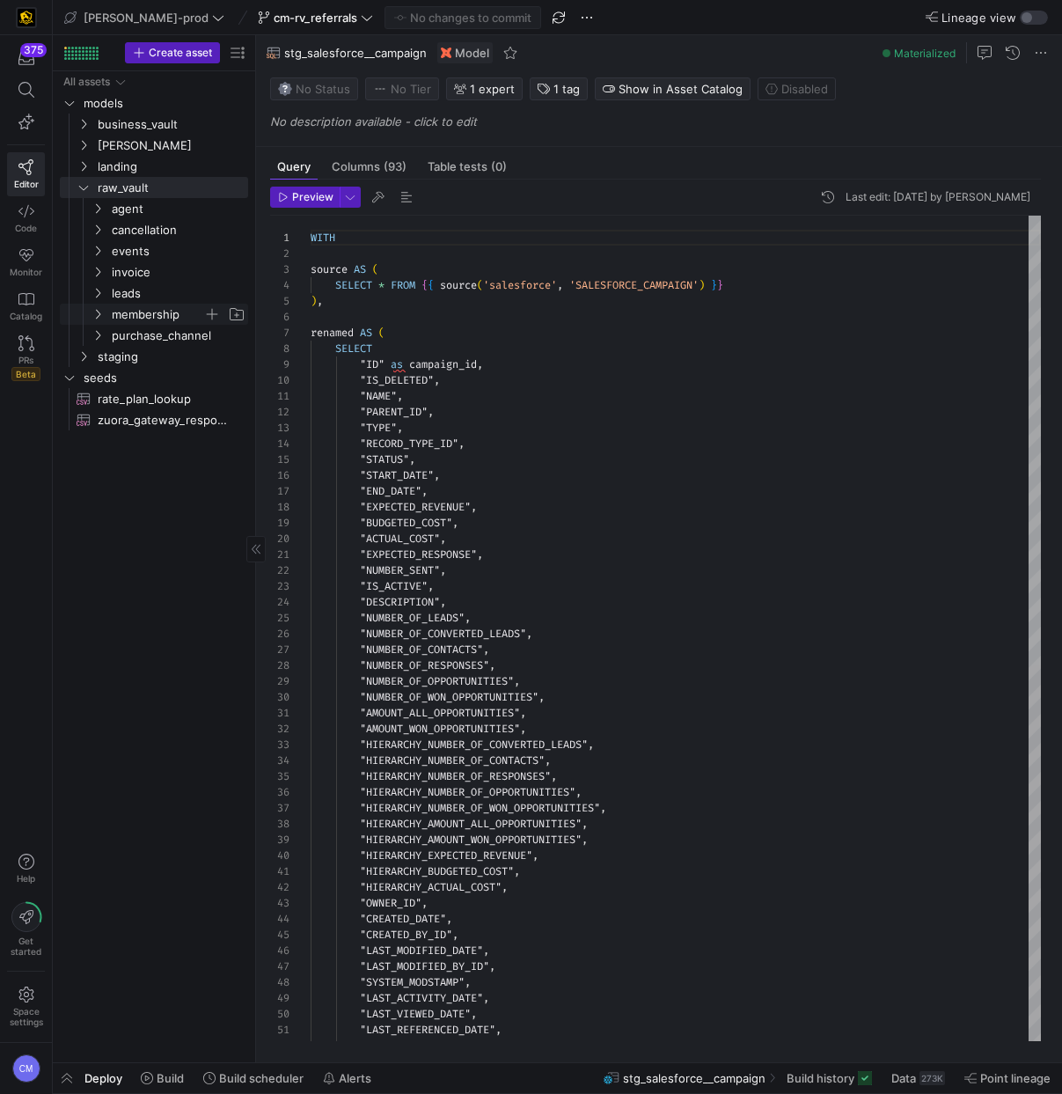
click at [146, 310] on span "membership" at bounding box center [158, 314] width 92 height 20
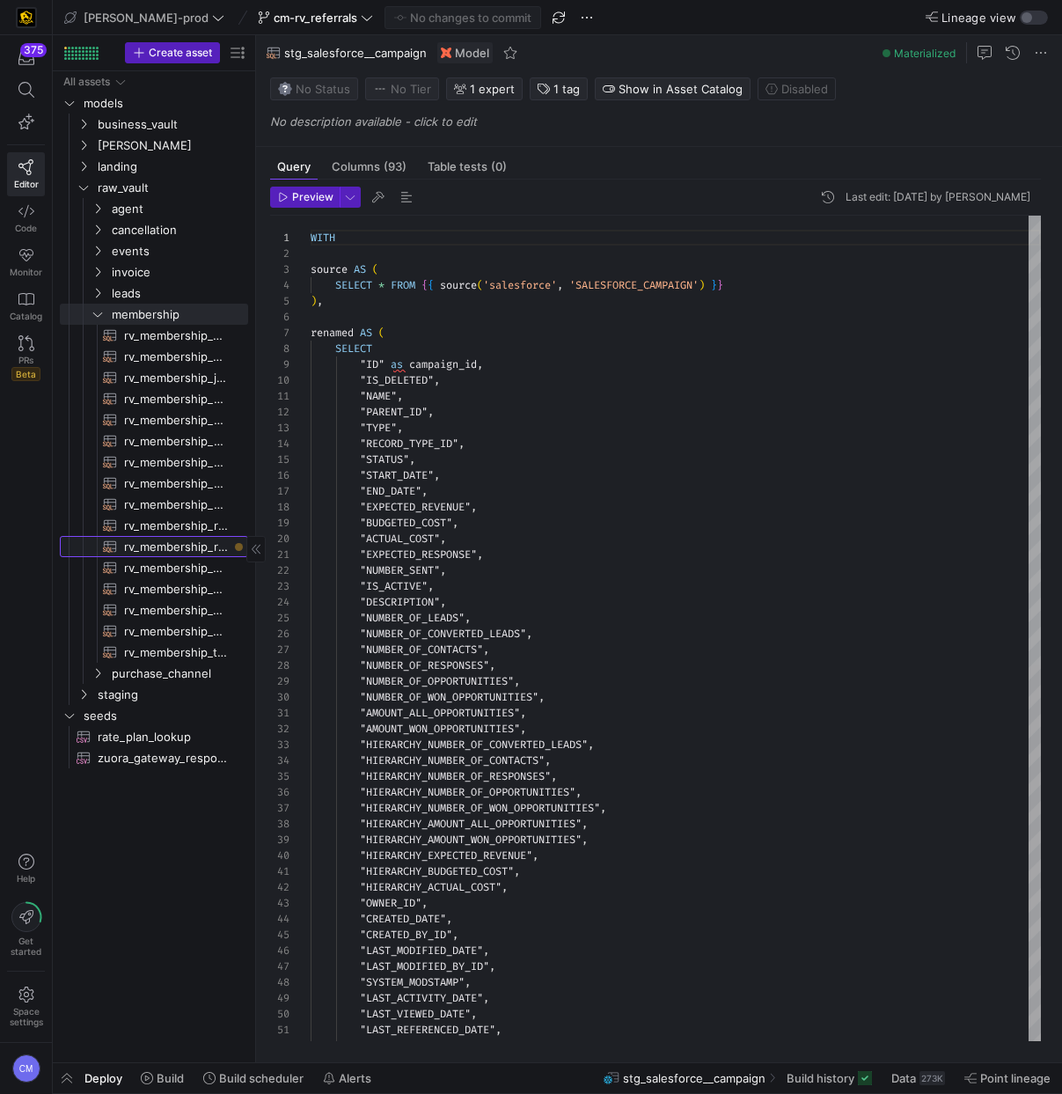
drag, startPoint x: 188, startPoint y: 542, endPoint x: 200, endPoint y: 540, distance: 11.6
click at [189, 542] on span "rv_membership_referrals​​​​​​​​​​" at bounding box center [176, 547] width 104 height 20
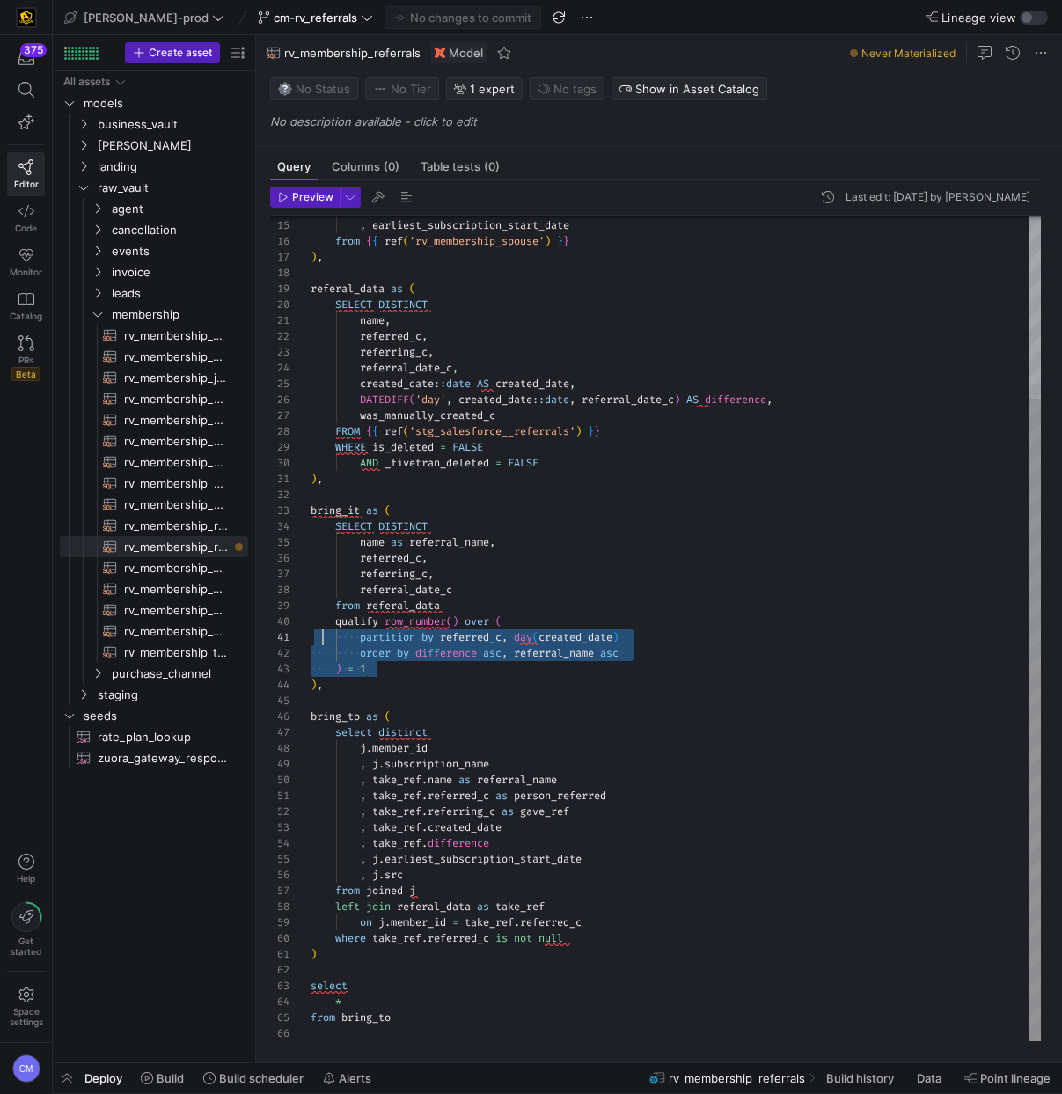
scroll to position [143, 0]
drag, startPoint x: 394, startPoint y: 663, endPoint x: 303, endPoint y: 628, distance: 98.0
click at [311, 628] on div ", 'spouse' as src , earliest_subscription_start_date from { { ref ( 'rv_members…" at bounding box center [676, 511] width 730 height 1059
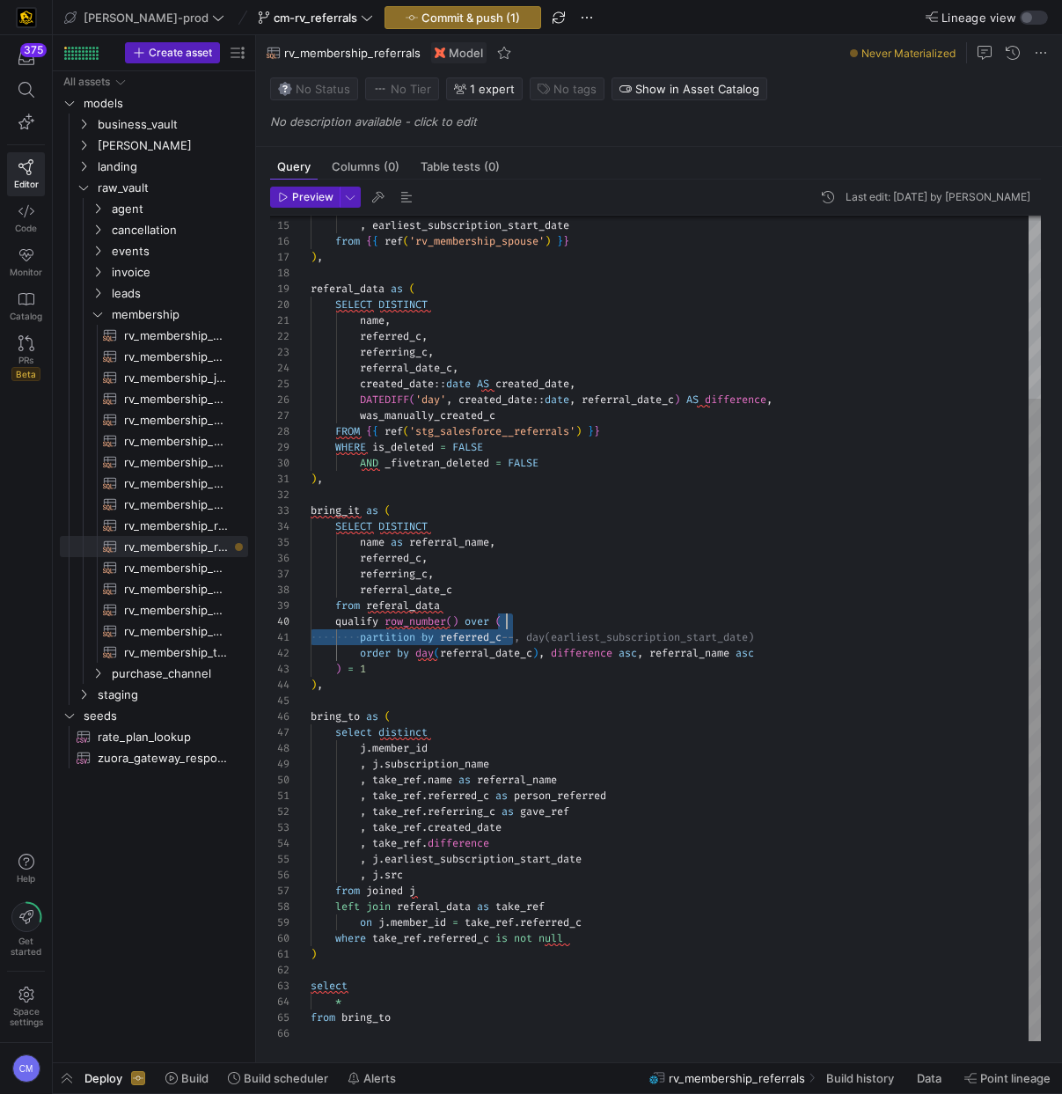
scroll to position [0, 455]
drag, startPoint x: 511, startPoint y: 636, endPoint x: 802, endPoint y: 639, distance: 291.3
click at [802, 639] on div ", 'spouse' as src , earliest_subscription_start_date from { { ref ( 'rv_members…" at bounding box center [676, 511] width 730 height 1059
click at [348, 290] on div ", 'spouse' as src , earliest_subscription_start_date from { { ref ( 'rv_members…" at bounding box center [676, 511] width 730 height 1059
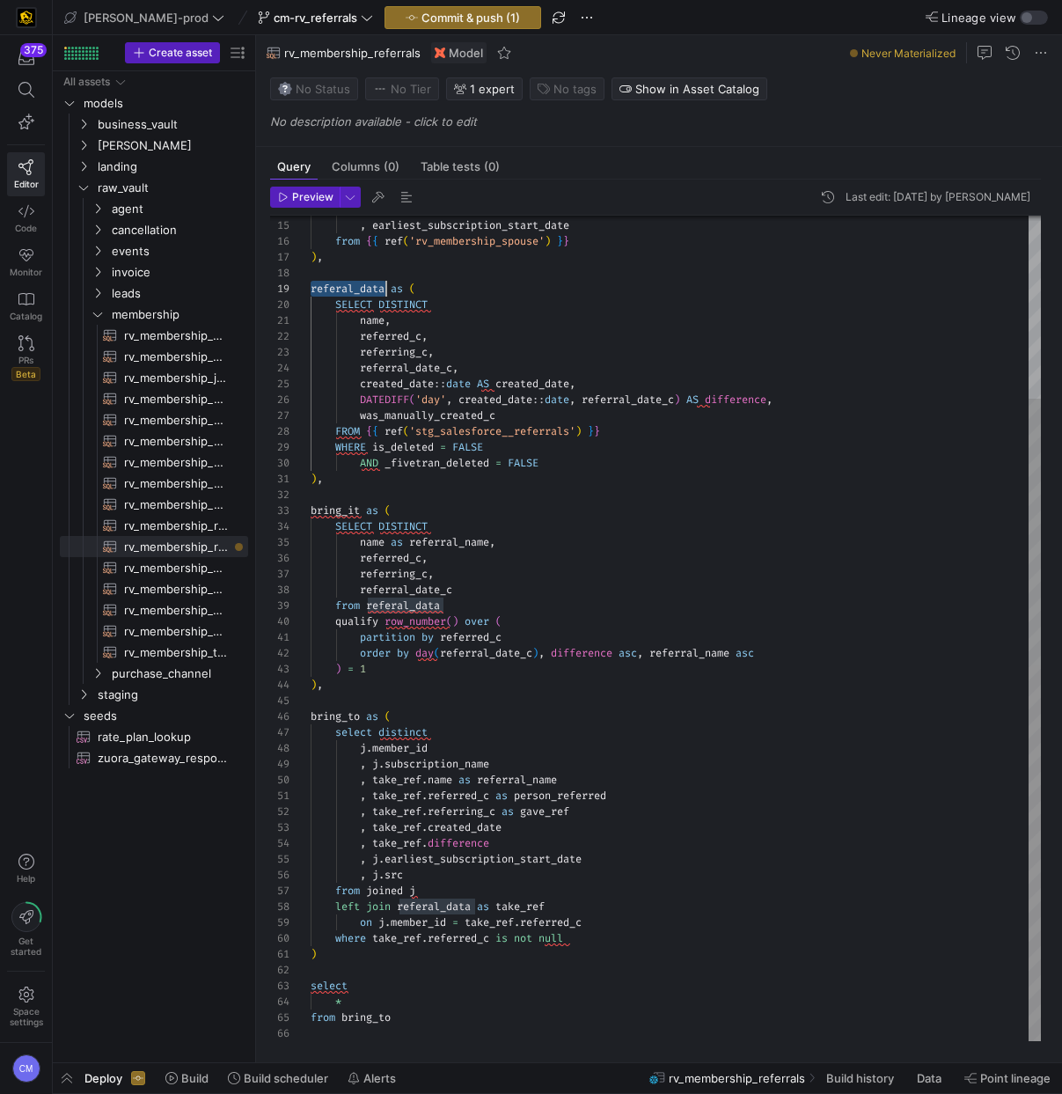
scroll to position [127, 76]
click at [348, 290] on div ", 'spouse' as src , earliest_subscription_start_date from { { ref ( 'rv_members…" at bounding box center [676, 511] width 730 height 1059
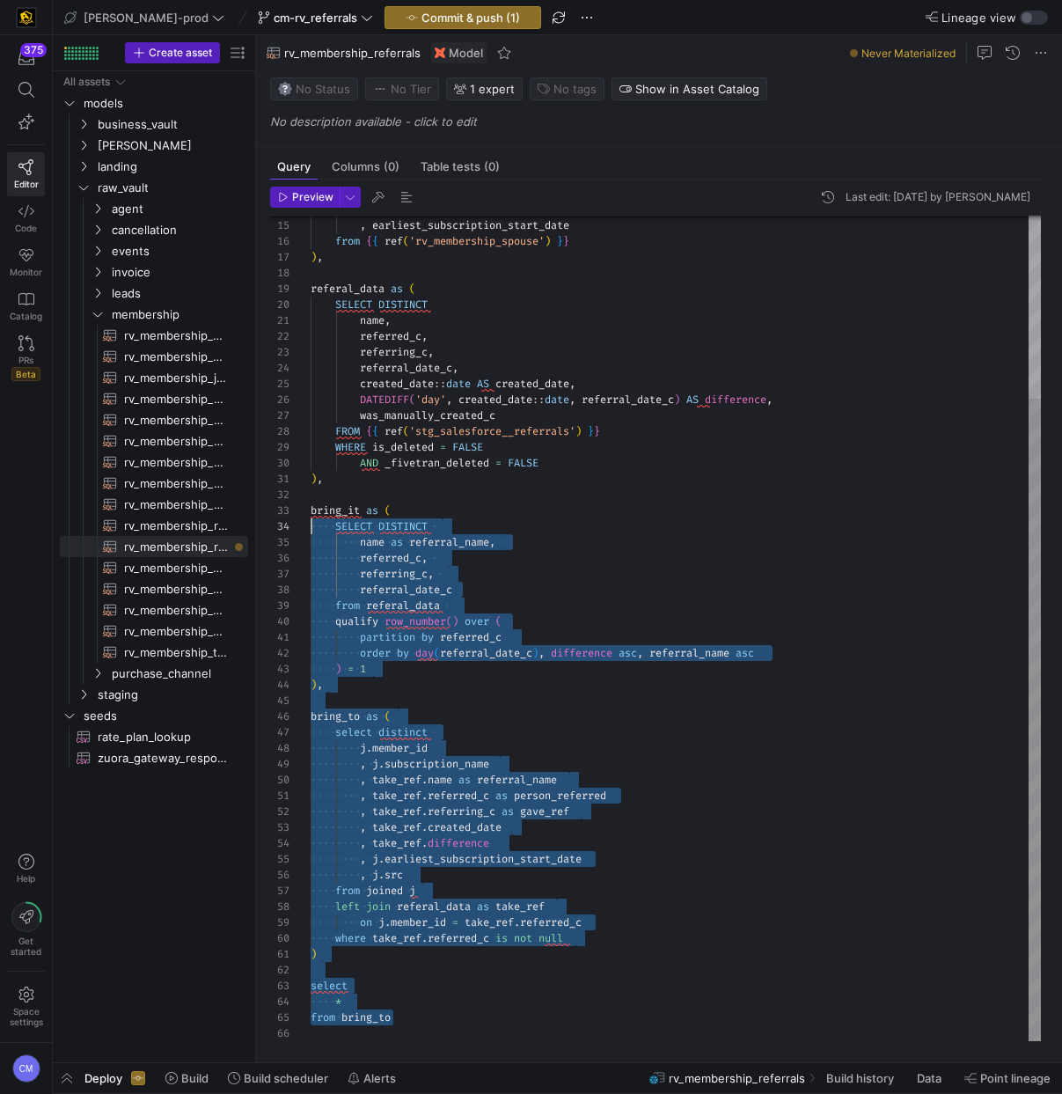
scroll to position [32, 0]
drag, startPoint x: 416, startPoint y: 1018, endPoint x: 296, endPoint y: 513, distance: 519.3
click at [311, 513] on div ", 'spouse' as src , earliest_subscription_start_date from { { ref ( 'rv_members…" at bounding box center [676, 511] width 730 height 1059
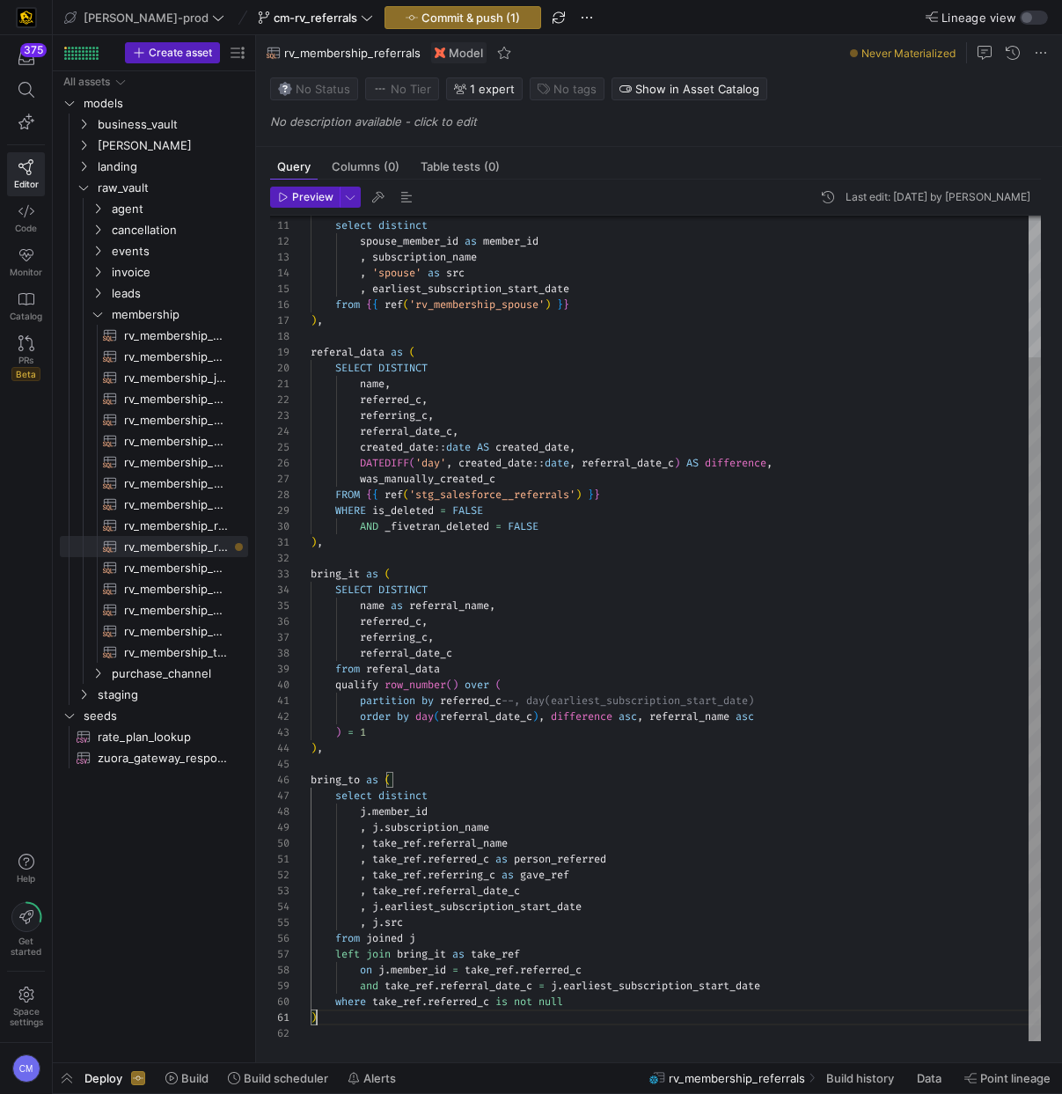
click at [574, 670] on div ", 'spouse' as src , earliest_subscription_start_date from { { ref ( 'rv_members…" at bounding box center [676, 543] width 730 height 996
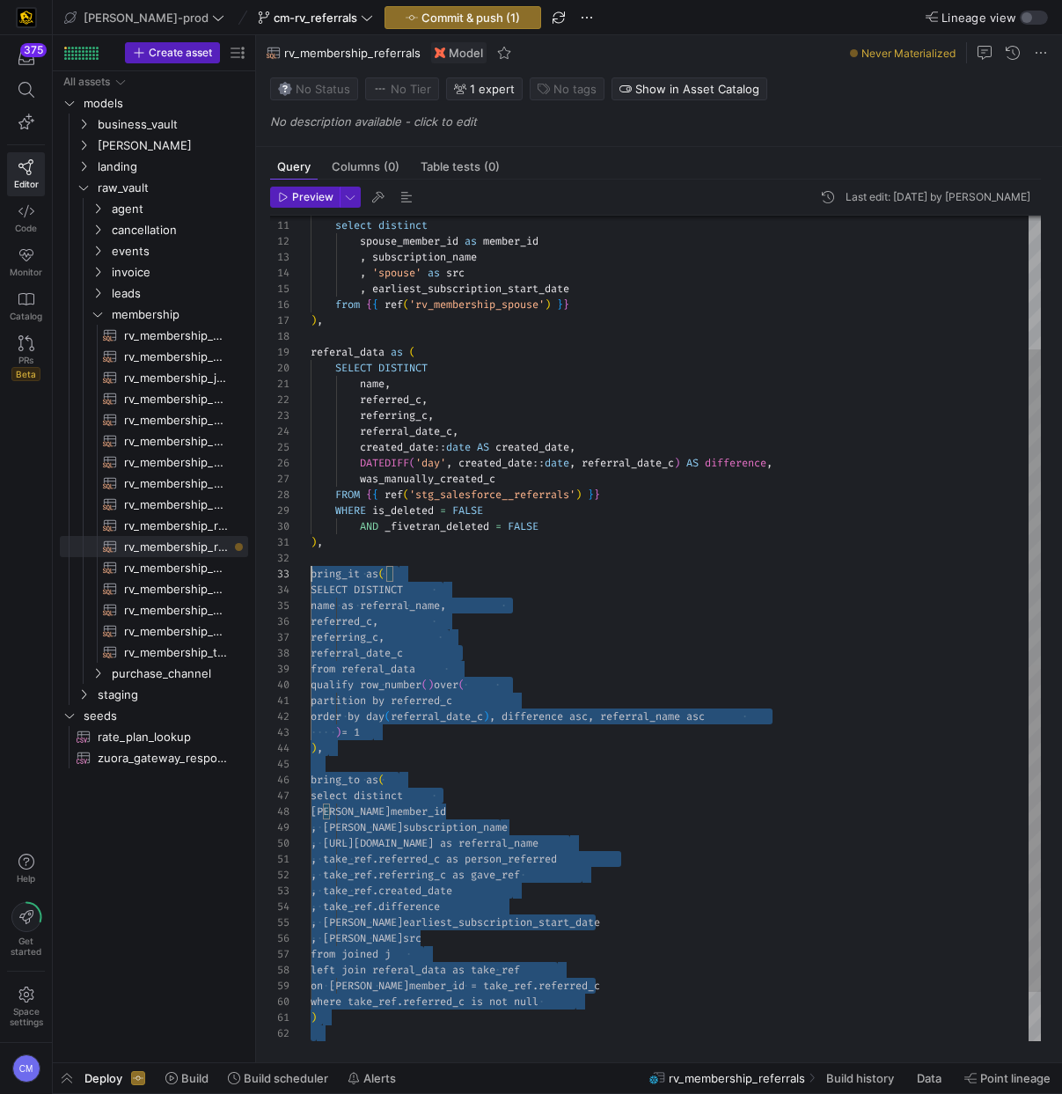
scroll to position [32, 0]
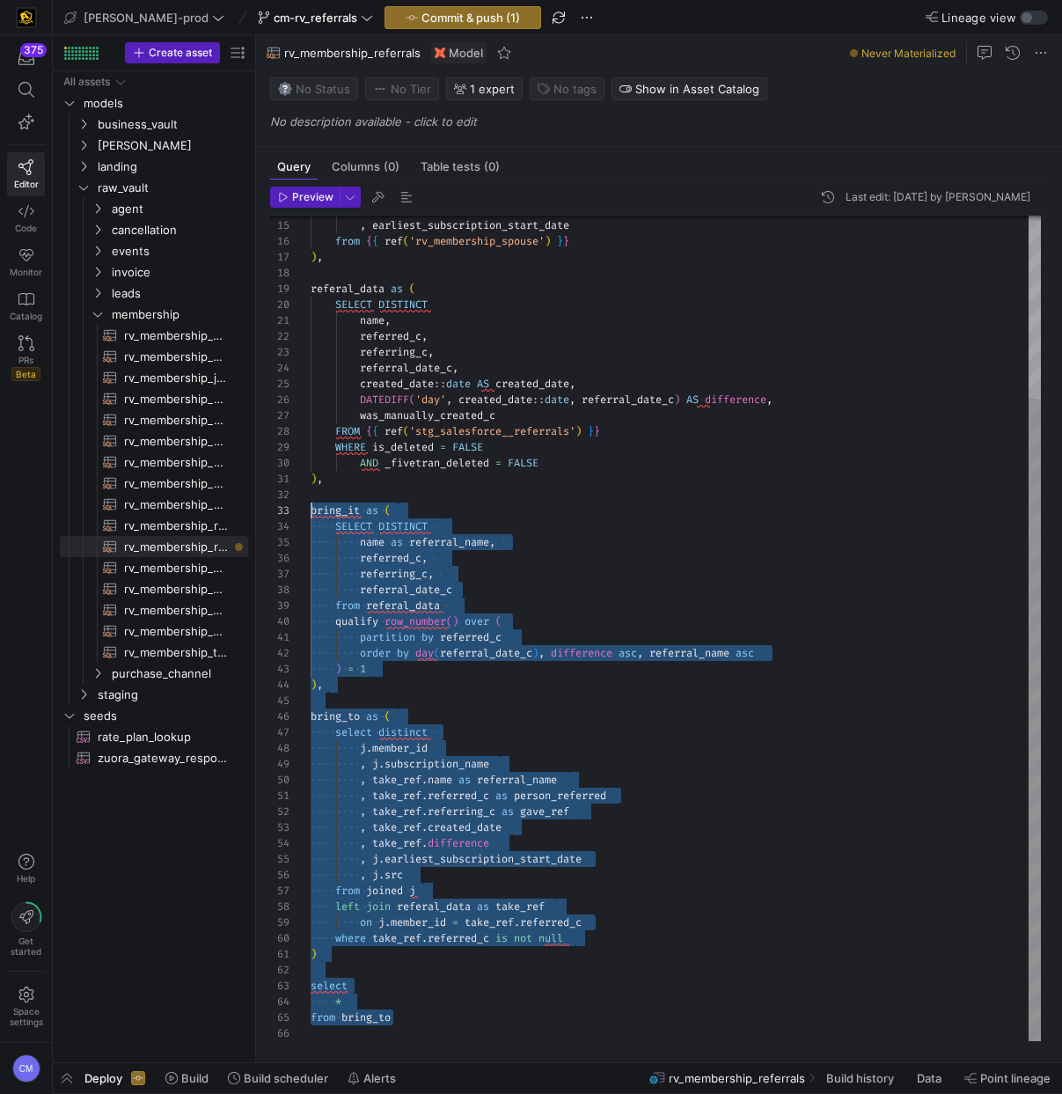
click at [358, 945] on div ", 'spouse' as src , earliest_subscription_start_date from { { ref ( 'rv_members…" at bounding box center [676, 511] width 730 height 1059
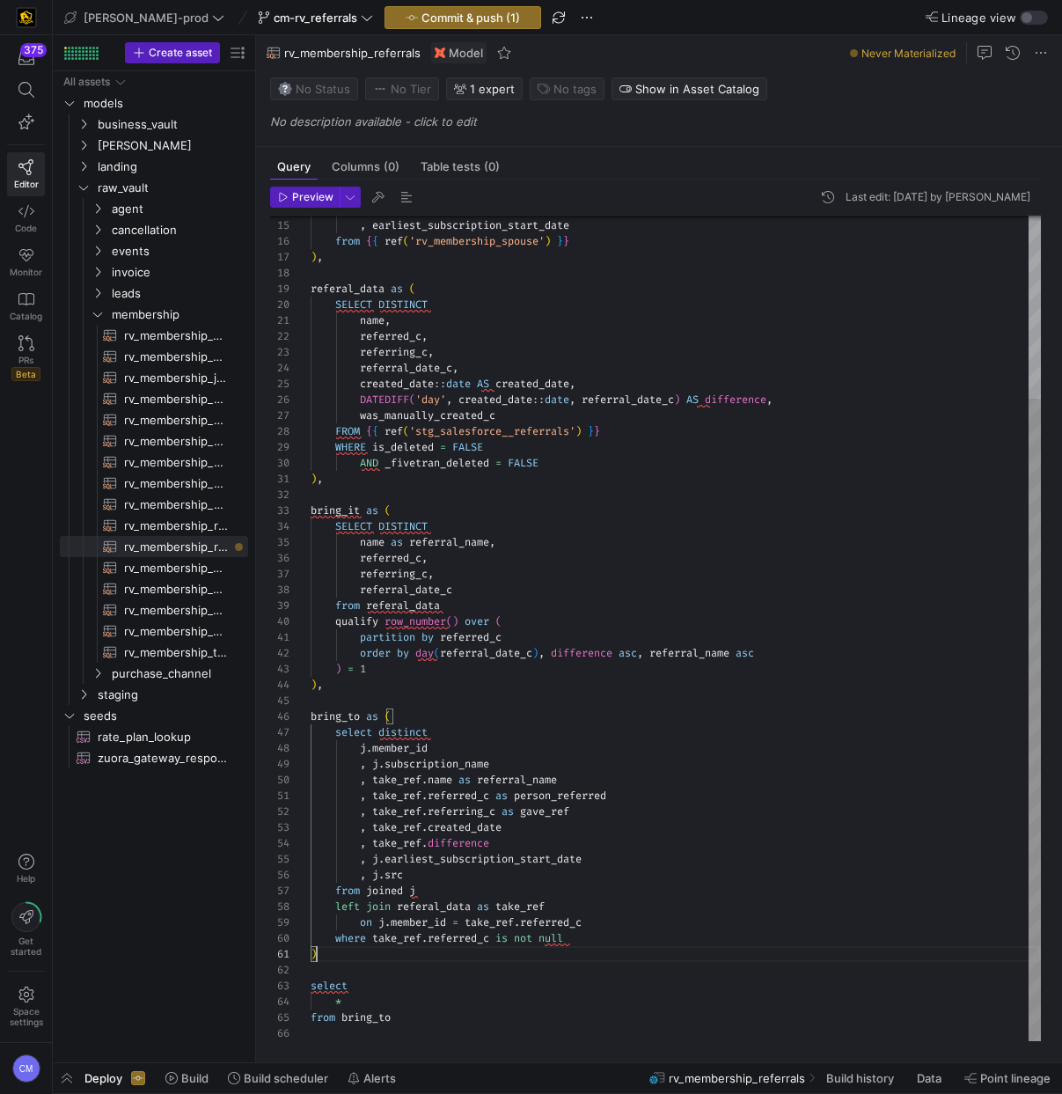
click at [331, 952] on div ", 'spouse' as src , earliest_subscription_start_date from { { ref ( 'rv_members…" at bounding box center [676, 511] width 730 height 1059
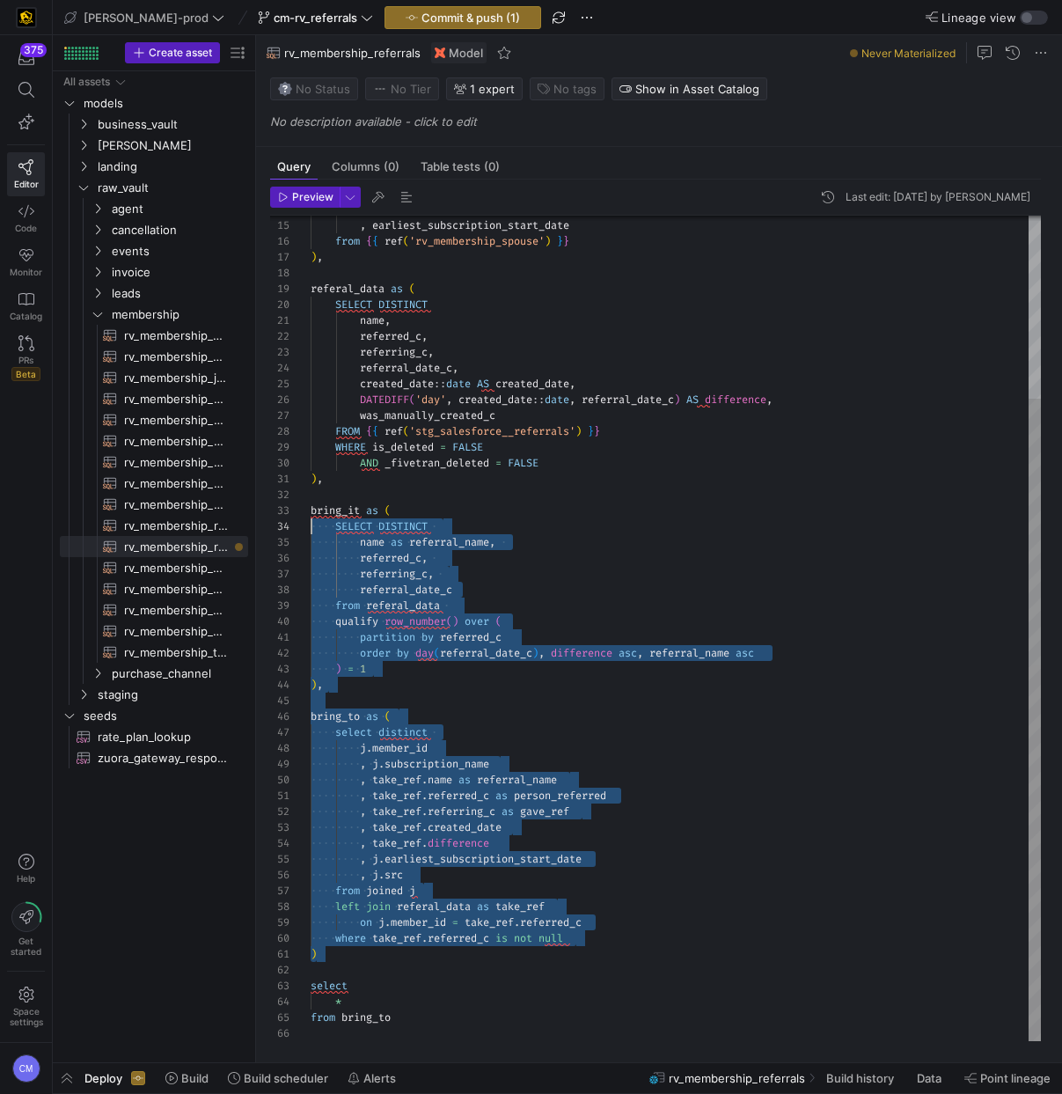
scroll to position [32, 0]
drag, startPoint x: 331, startPoint y: 952, endPoint x: 216, endPoint y: 516, distance: 451.2
click at [311, 516] on div ", 'spouse' as src , earliest_subscription_start_date from { { ref ( 'rv_members…" at bounding box center [676, 511] width 730 height 1059
type textarea ") select * from bring_to"
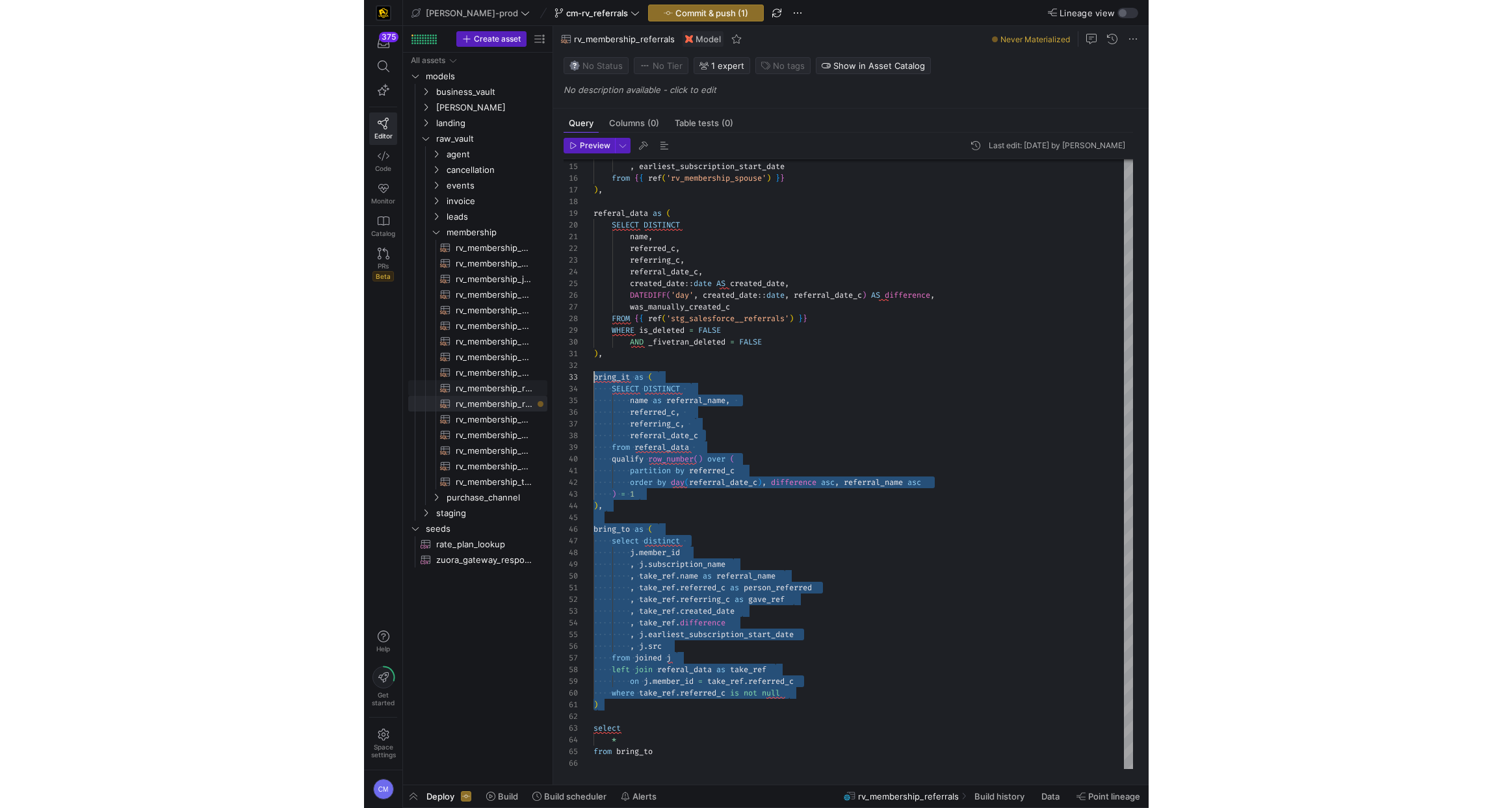
scroll to position [0, 4]
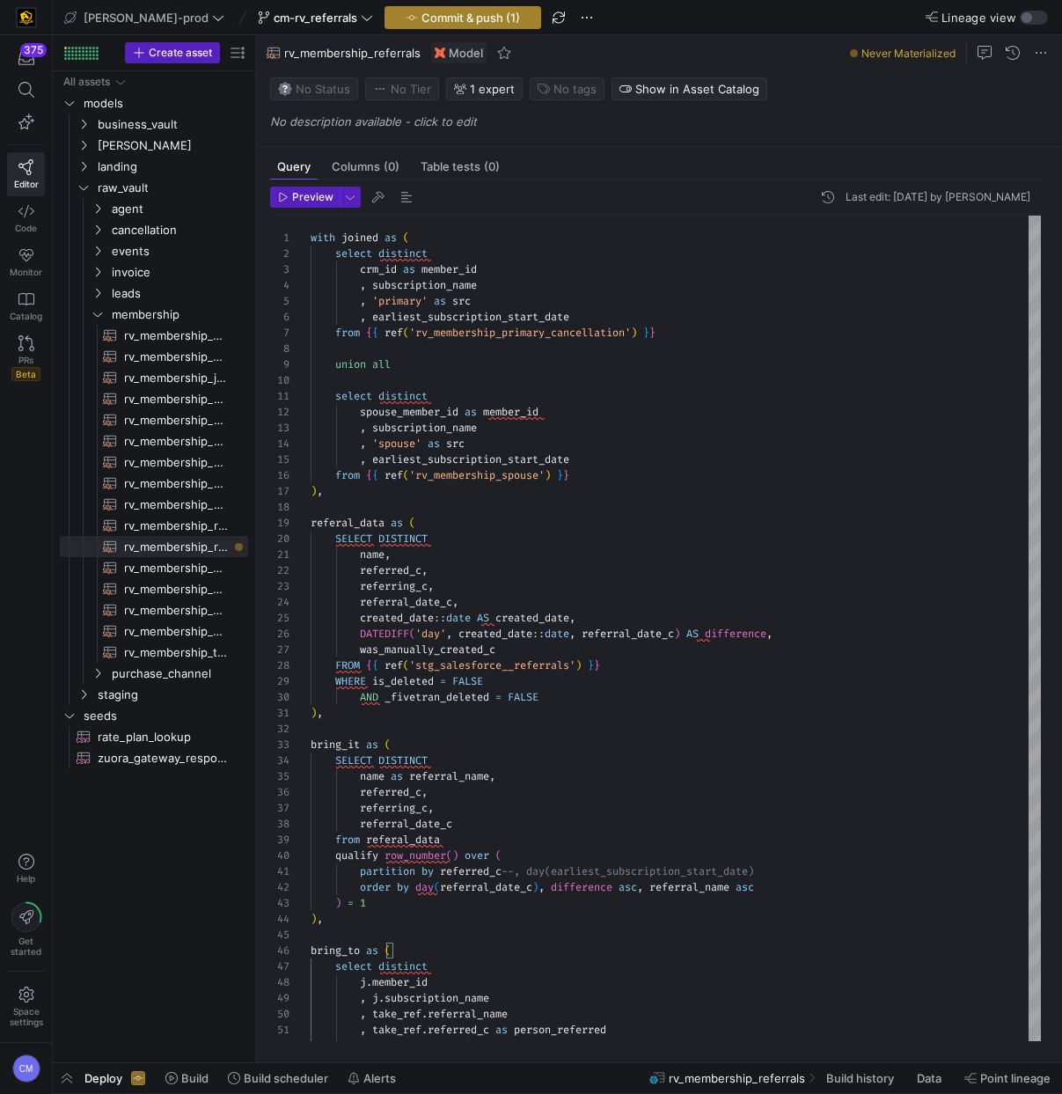
click at [426, 15] on span "Commit & push (1)" at bounding box center [470, 18] width 99 height 14
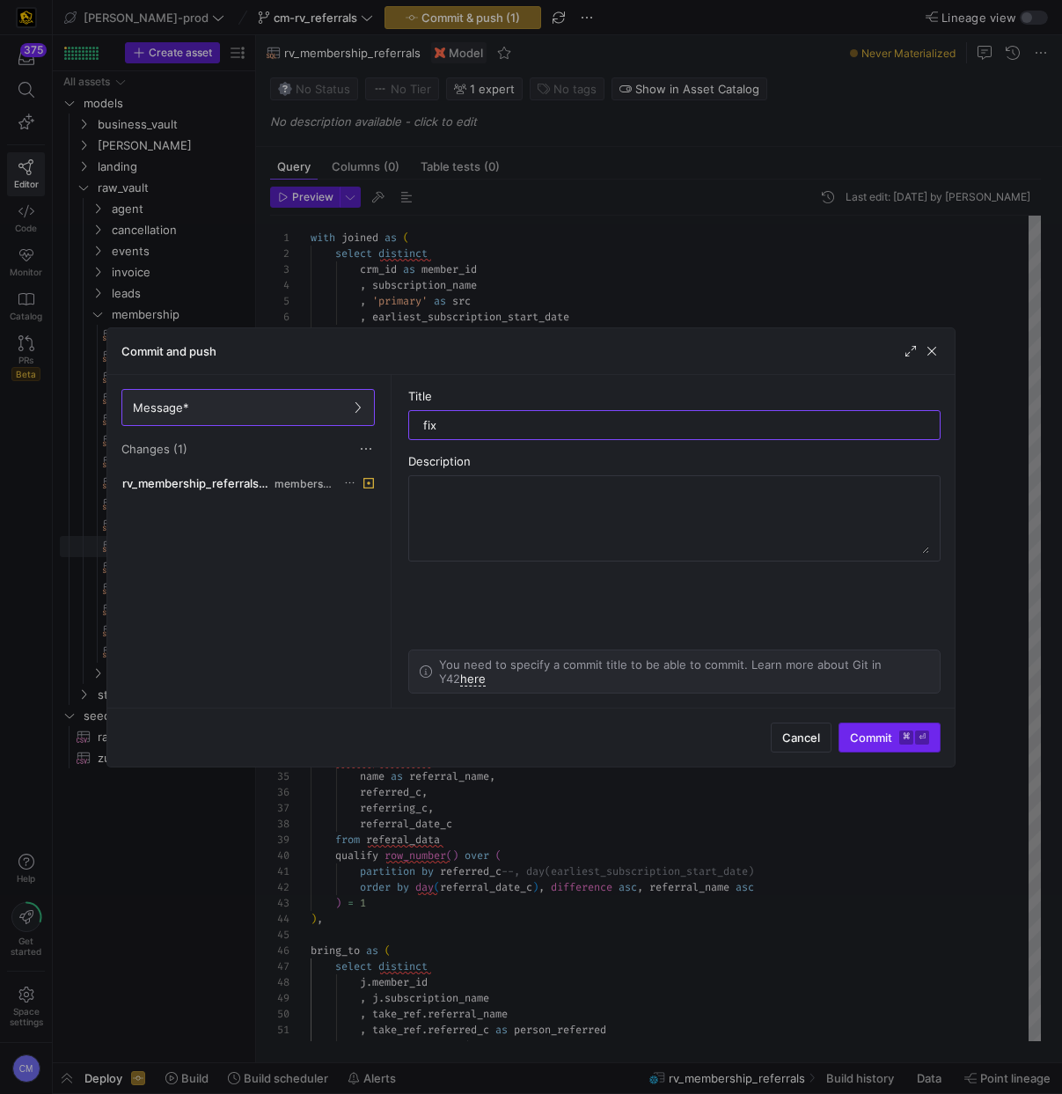
type input "fix"
click at [888, 727] on span "submit" at bounding box center [889, 737] width 100 height 28
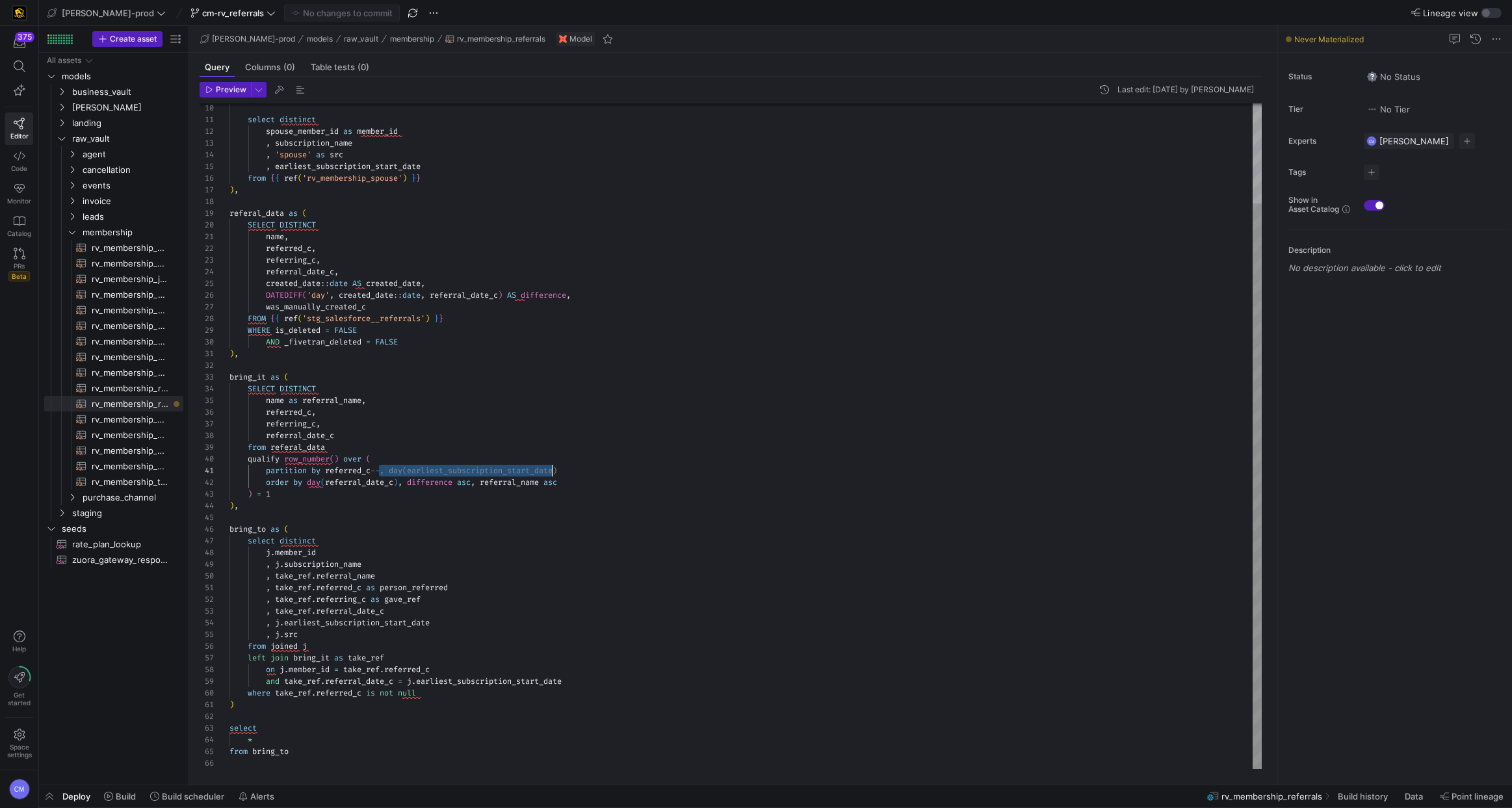
scroll to position [0, 336]
drag, startPoint x: 378, startPoint y: 470, endPoint x: 592, endPoint y: 473, distance: 214.0
click at [592, 473] on div "partition by referred_c --, day(earliest_subscription_start_date)" at bounding box center [745, 470] width 1032 height 12
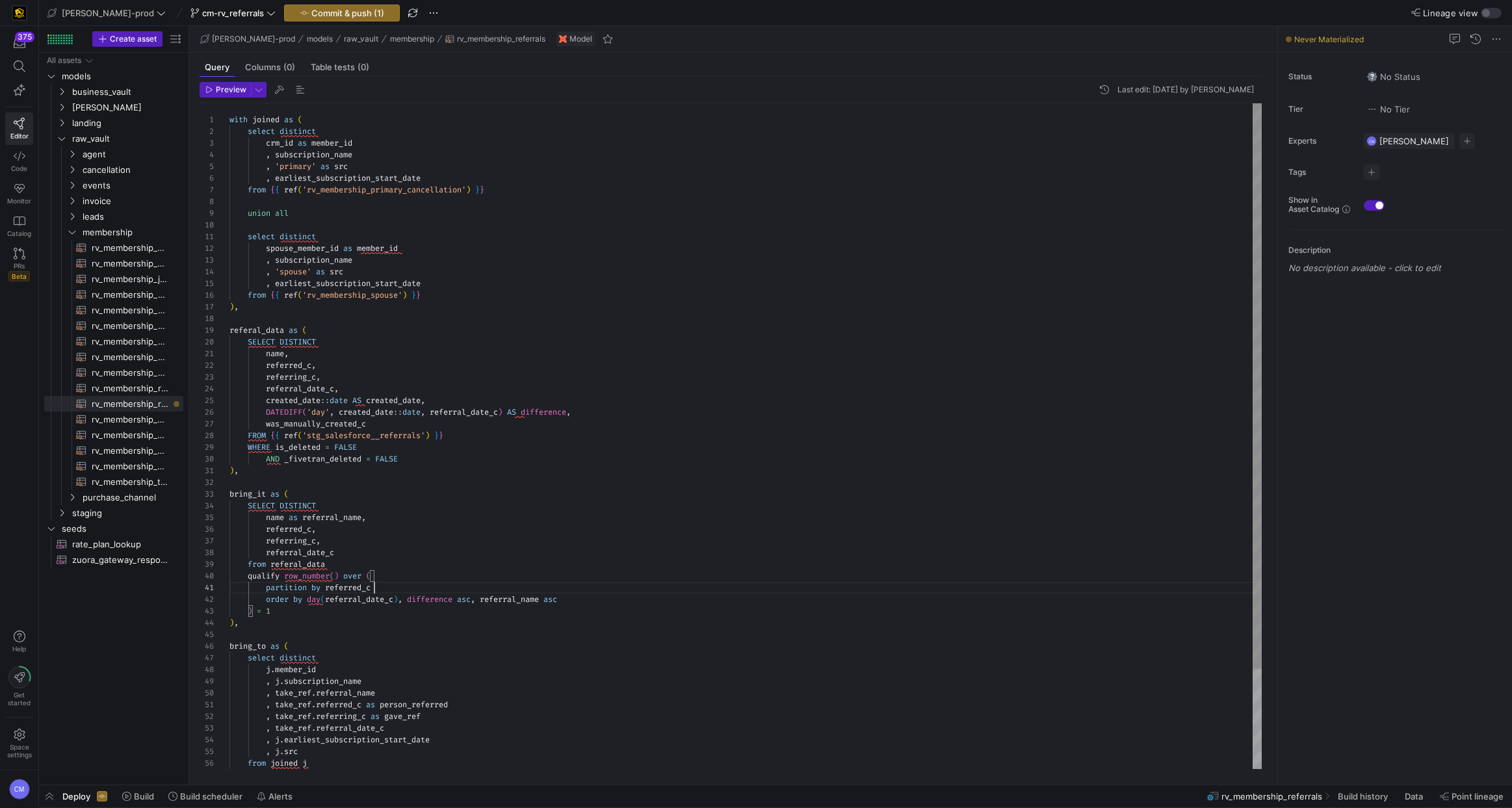
scroll to position [0, 24]
click at [252, 122] on div ", 'spouse' as src , earliest_subscription_start_date from { { ref ( 'rv_members…" at bounding box center [745, 494] width 1032 height 782
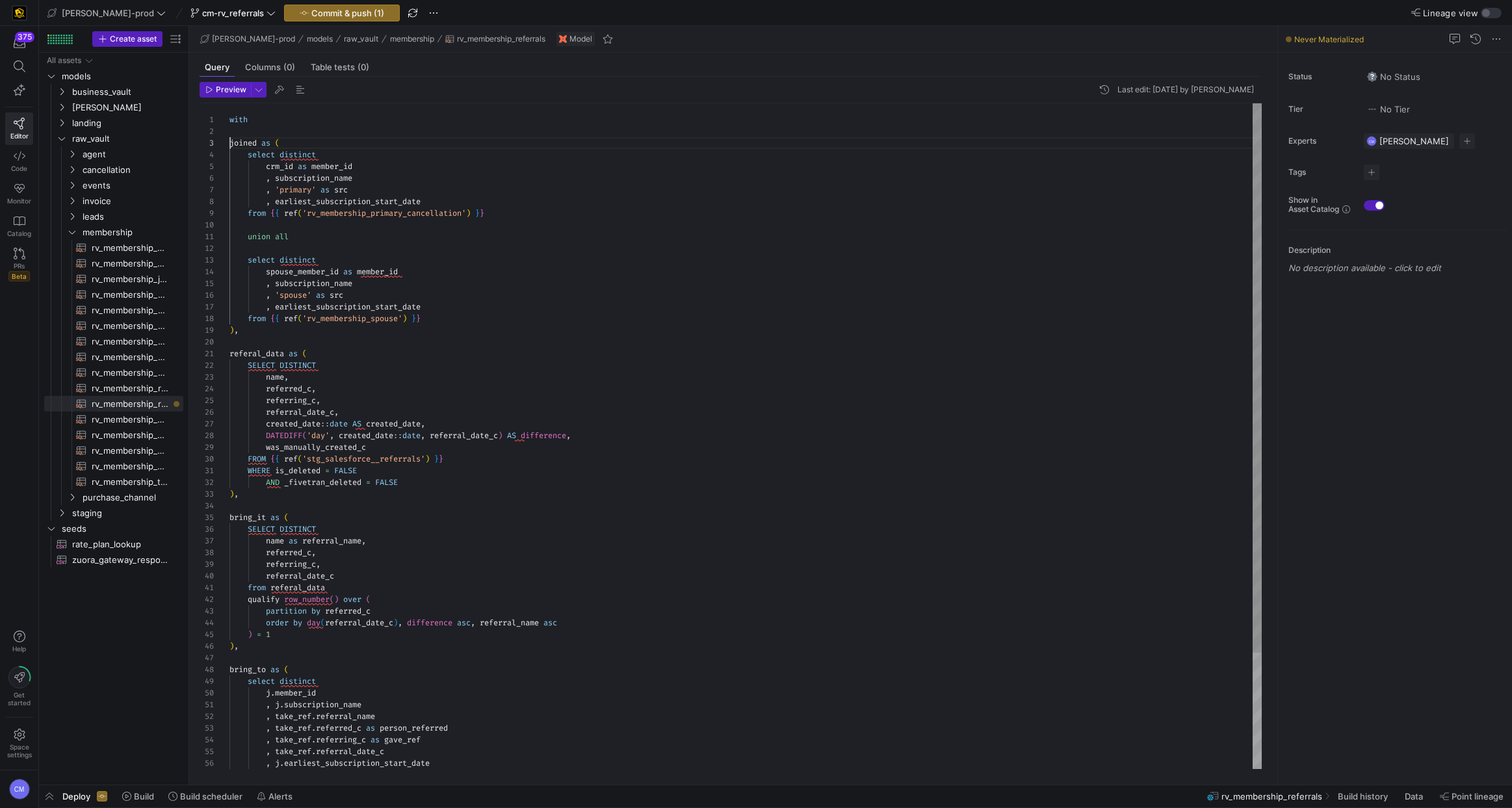
scroll to position [24, 0]
type textarea "with joined as ( select distinct crm_id as member_id , subscription_name , 'pri…"
click at [328, 16] on span "Commit & push (1)" at bounding box center [347, 13] width 73 height 10
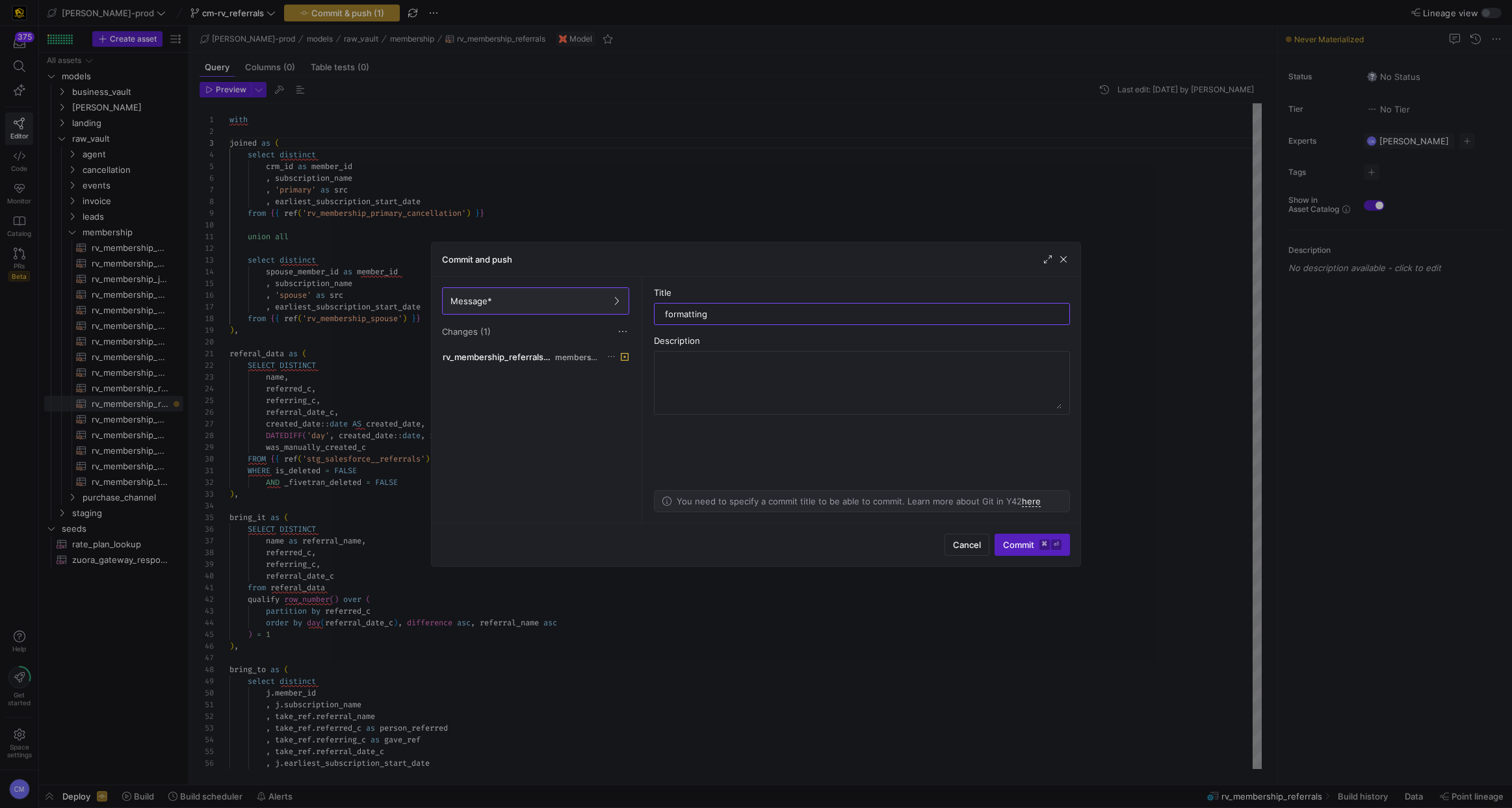
type input "formatting"
click at [1048, 547] on kbd "⌘" at bounding box center [1044, 544] width 10 height 10
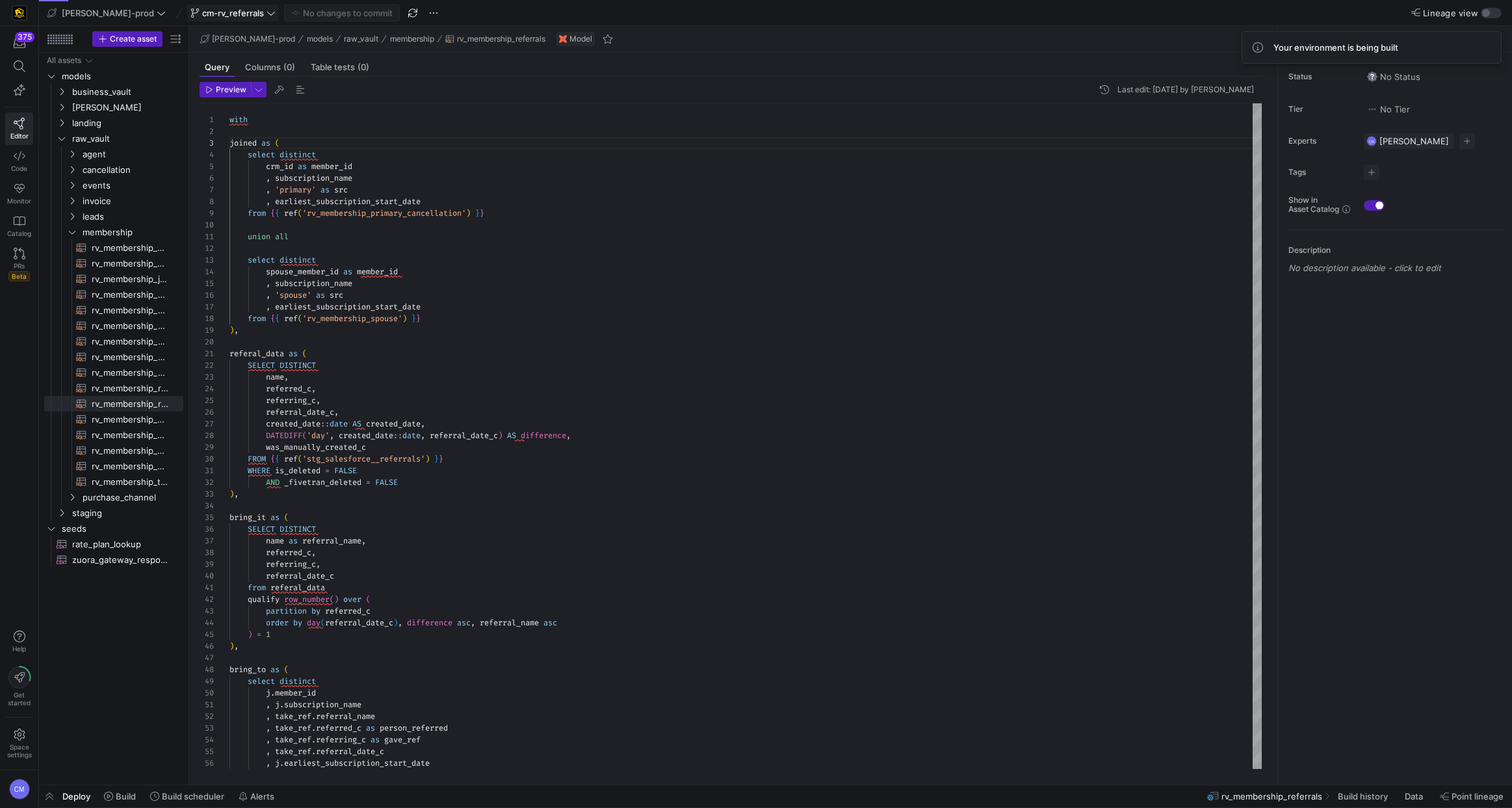
click at [204, 18] on span at bounding box center [233, 13] width 90 height 16
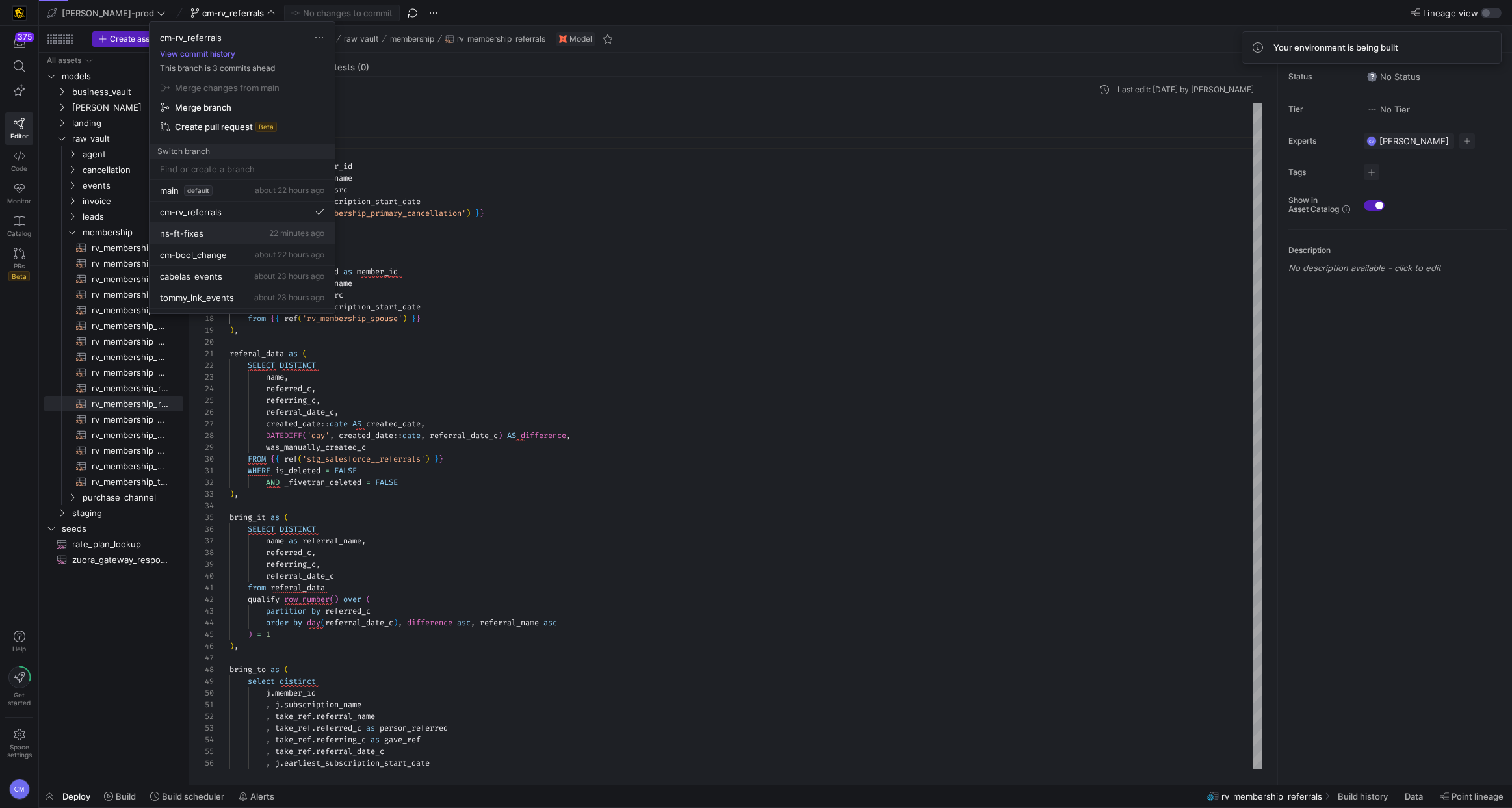
click at [233, 236] on div "ns-ft-fixes 22 minutes ago" at bounding box center [242, 233] width 165 height 10
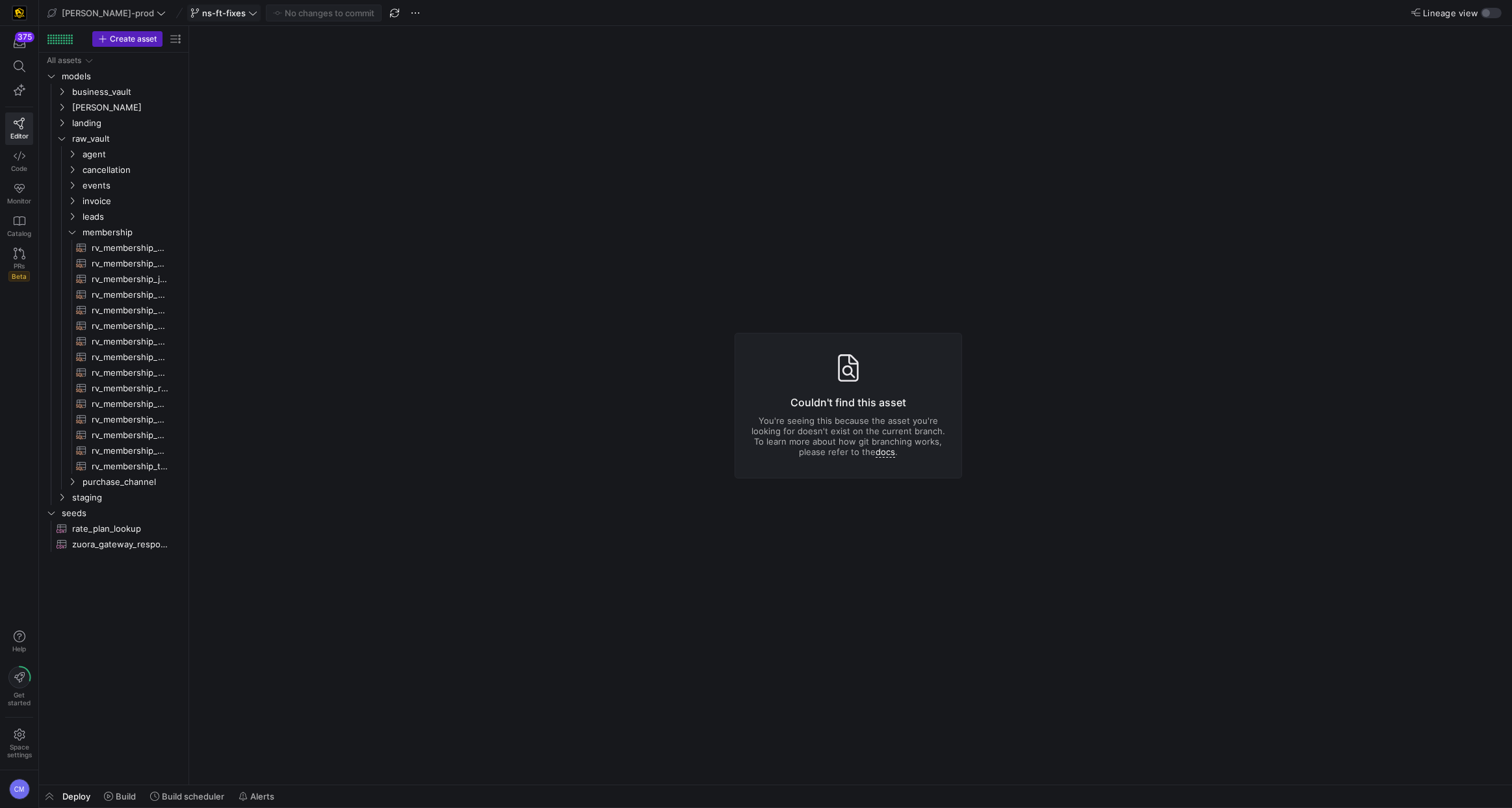
click at [187, 20] on button "ns-ft-fixes" at bounding box center [223, 13] width 73 height 17
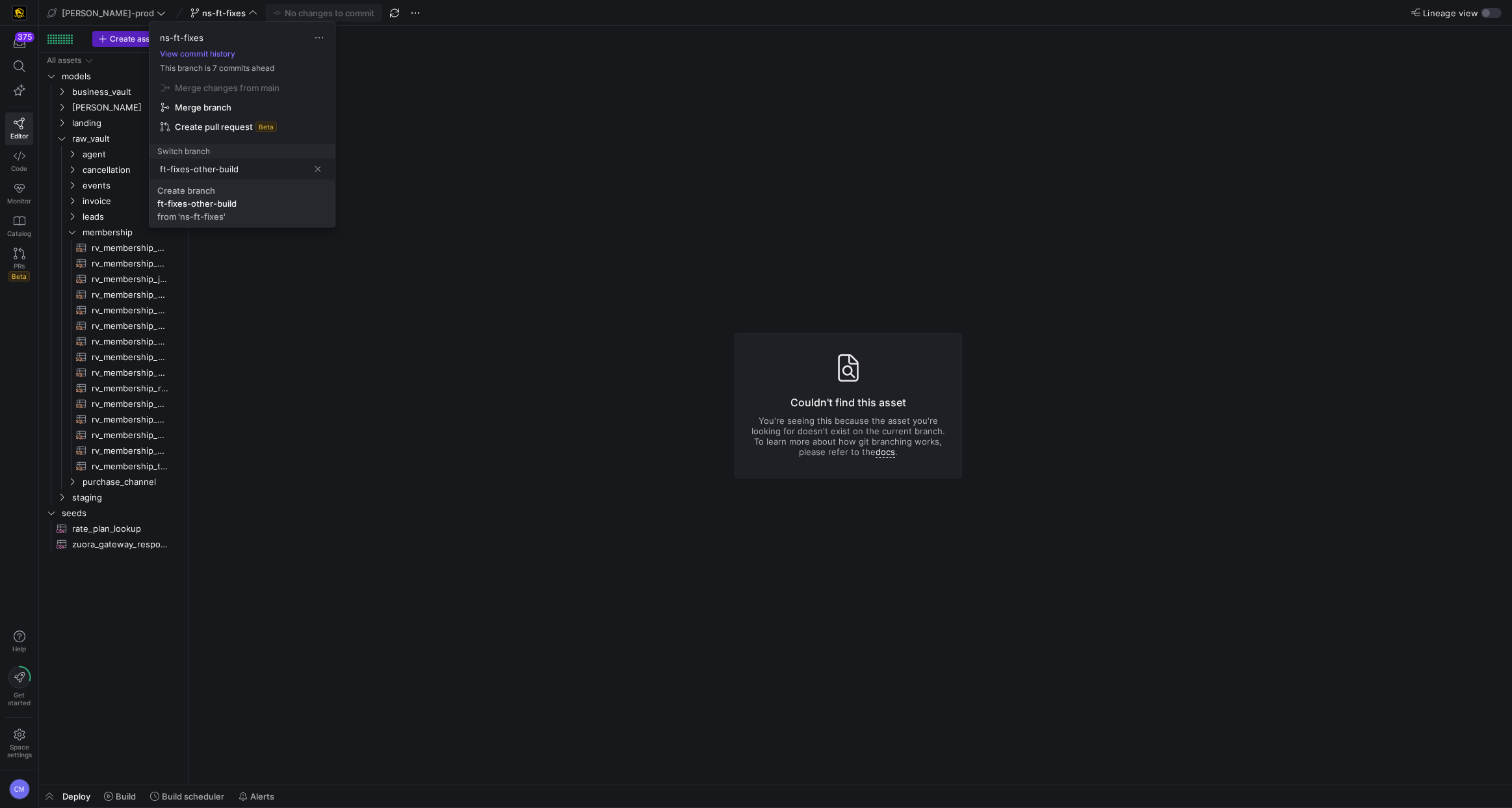
type input "ft-fixes-other-build"
click at [222, 208] on div "ft-fixes-other-build" at bounding box center [196, 203] width 79 height 10
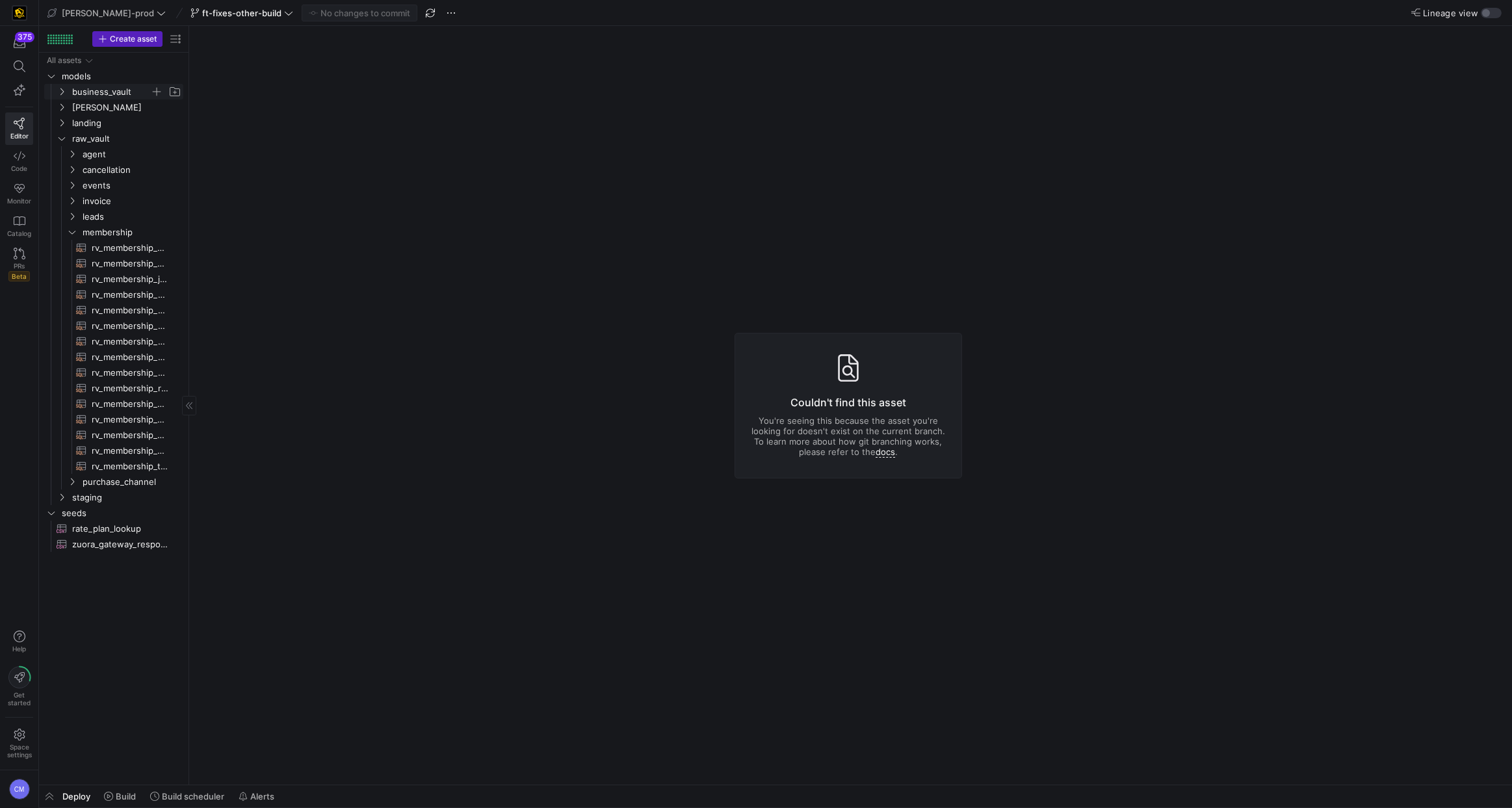
click at [120, 95] on span "business_vault" at bounding box center [112, 92] width 78 height 15
click at [188, 5] on span at bounding box center [242, 13] width 108 height 16
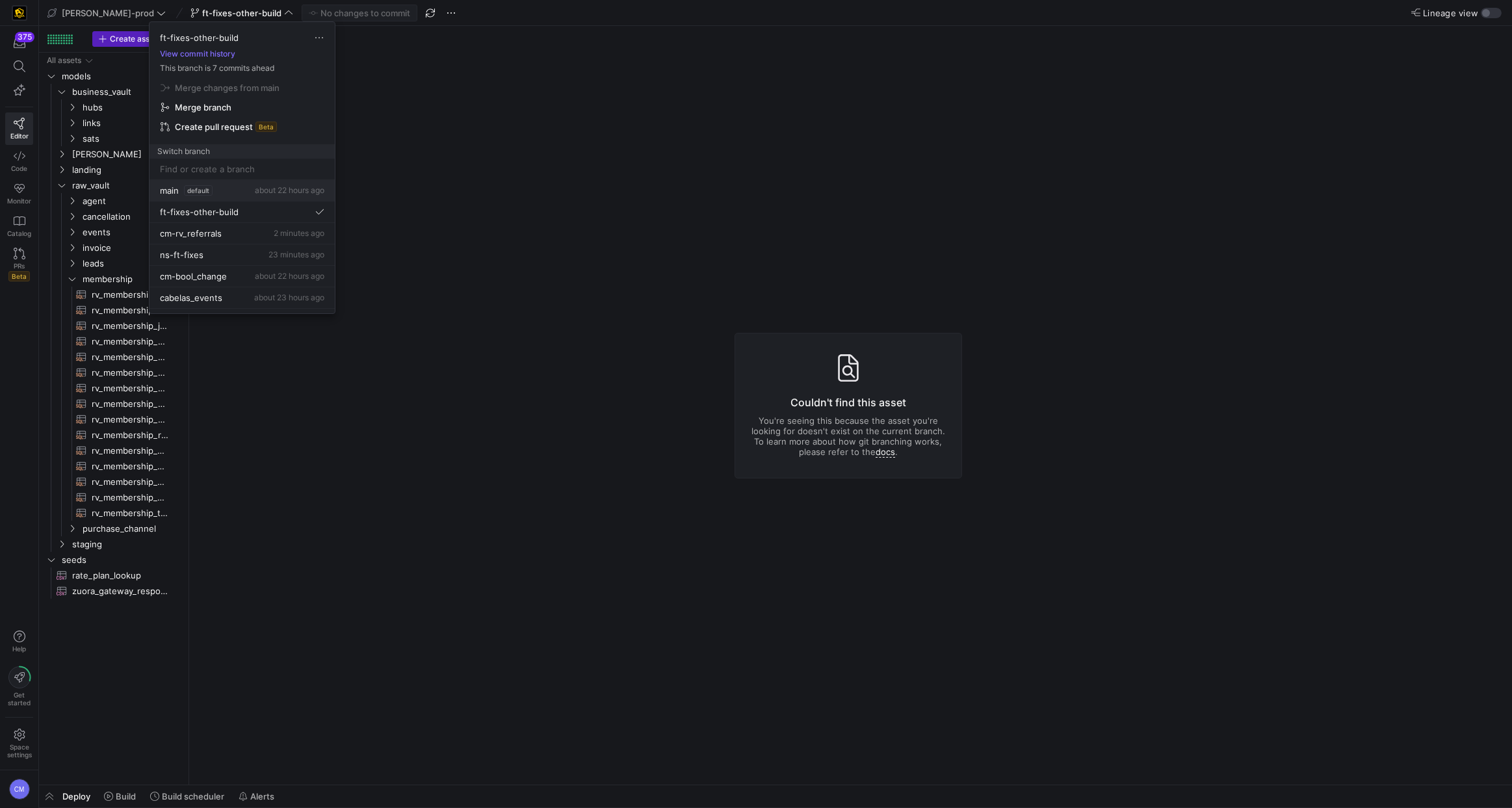
click at [225, 194] on div "main default about 22 hours ago" at bounding box center [242, 191] width 165 height 10
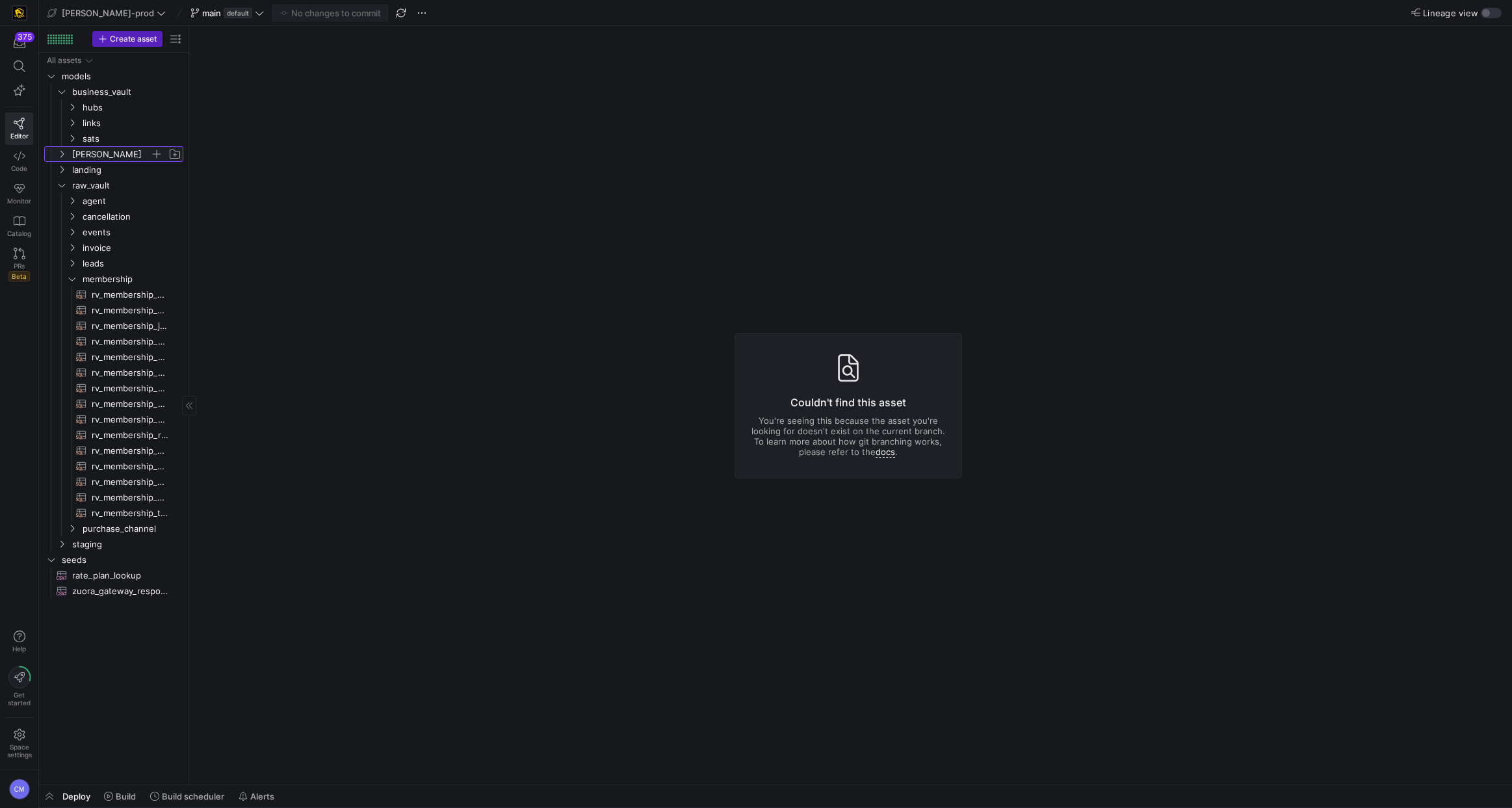
click at [90, 151] on span "[PERSON_NAME]" at bounding box center [112, 154] width 78 height 15
click at [117, 178] on span "facts" at bounding box center [117, 185] width 68 height 15
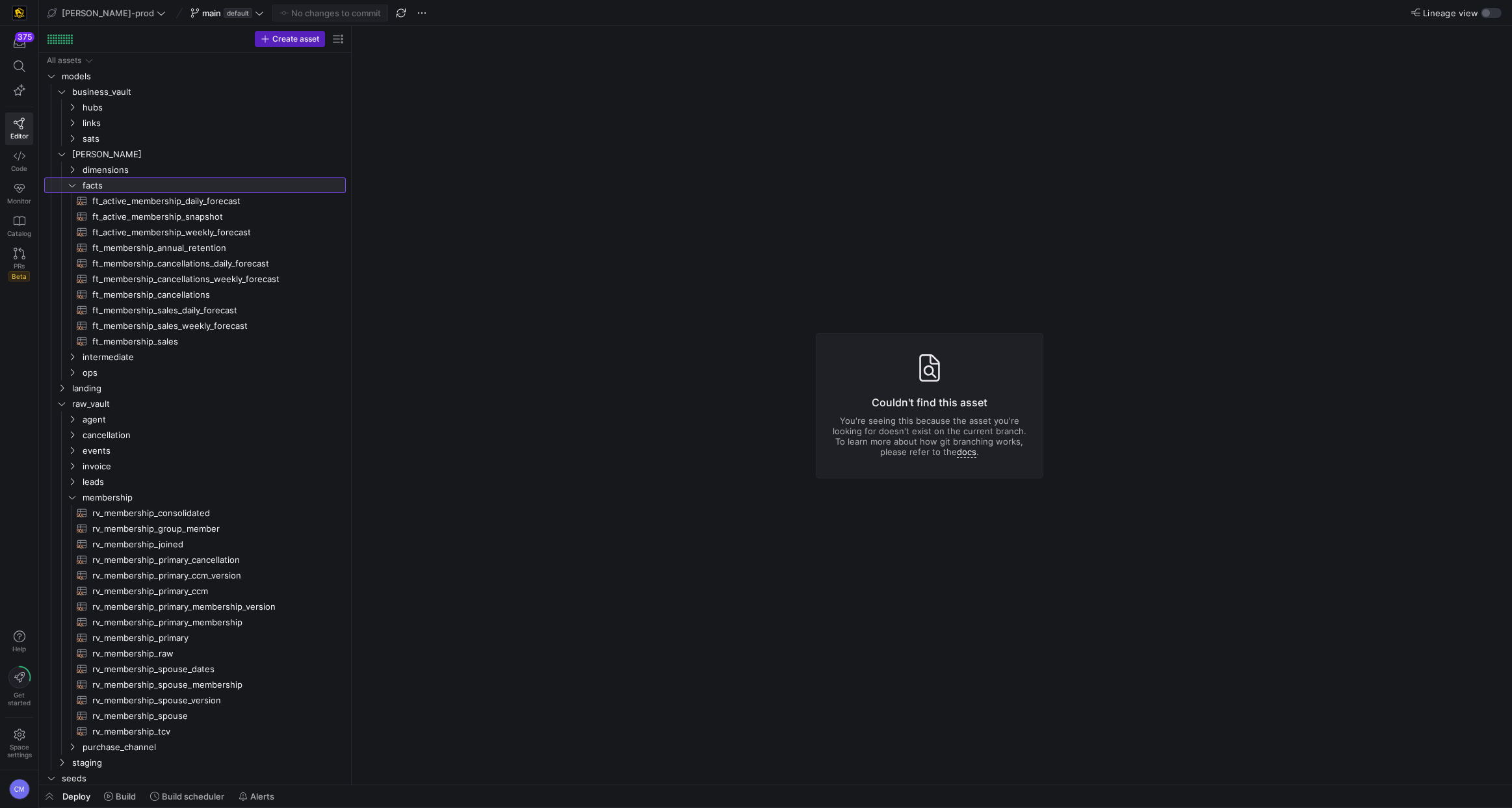
drag, startPoint x: 188, startPoint y: 206, endPoint x: 445, endPoint y: 233, distance: 258.4
click at [239, 327] on span "ft_membership_sales_weekly_forecast​​​​​​​​​​" at bounding box center [211, 326] width 239 height 15
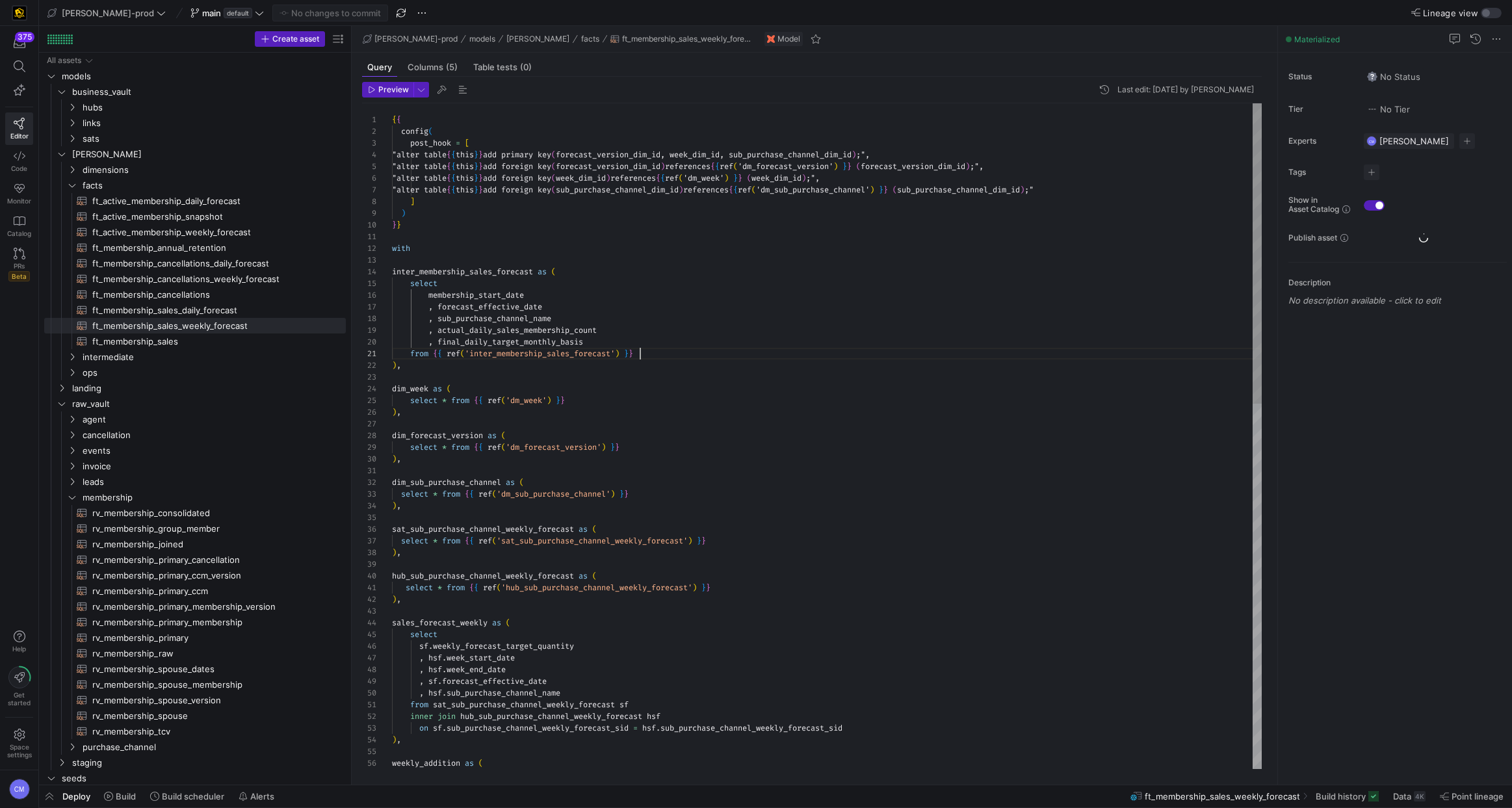
scroll to position [0, 247]
type textarea "{{ config( post_hook = [ "alter table {{ this }} add primary key (forecast_vers…"
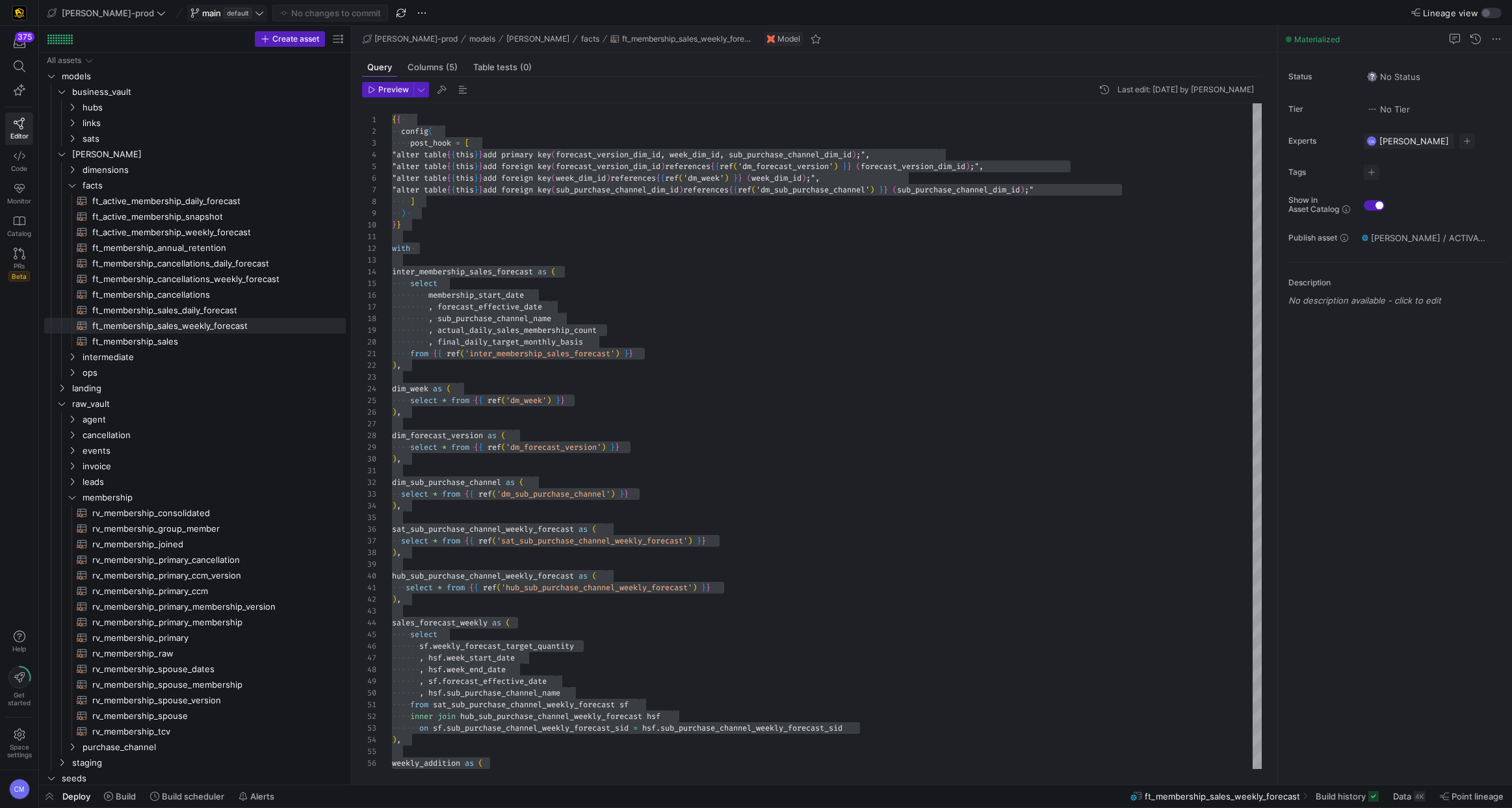
click at [224, 17] on span "default" at bounding box center [238, 13] width 29 height 10
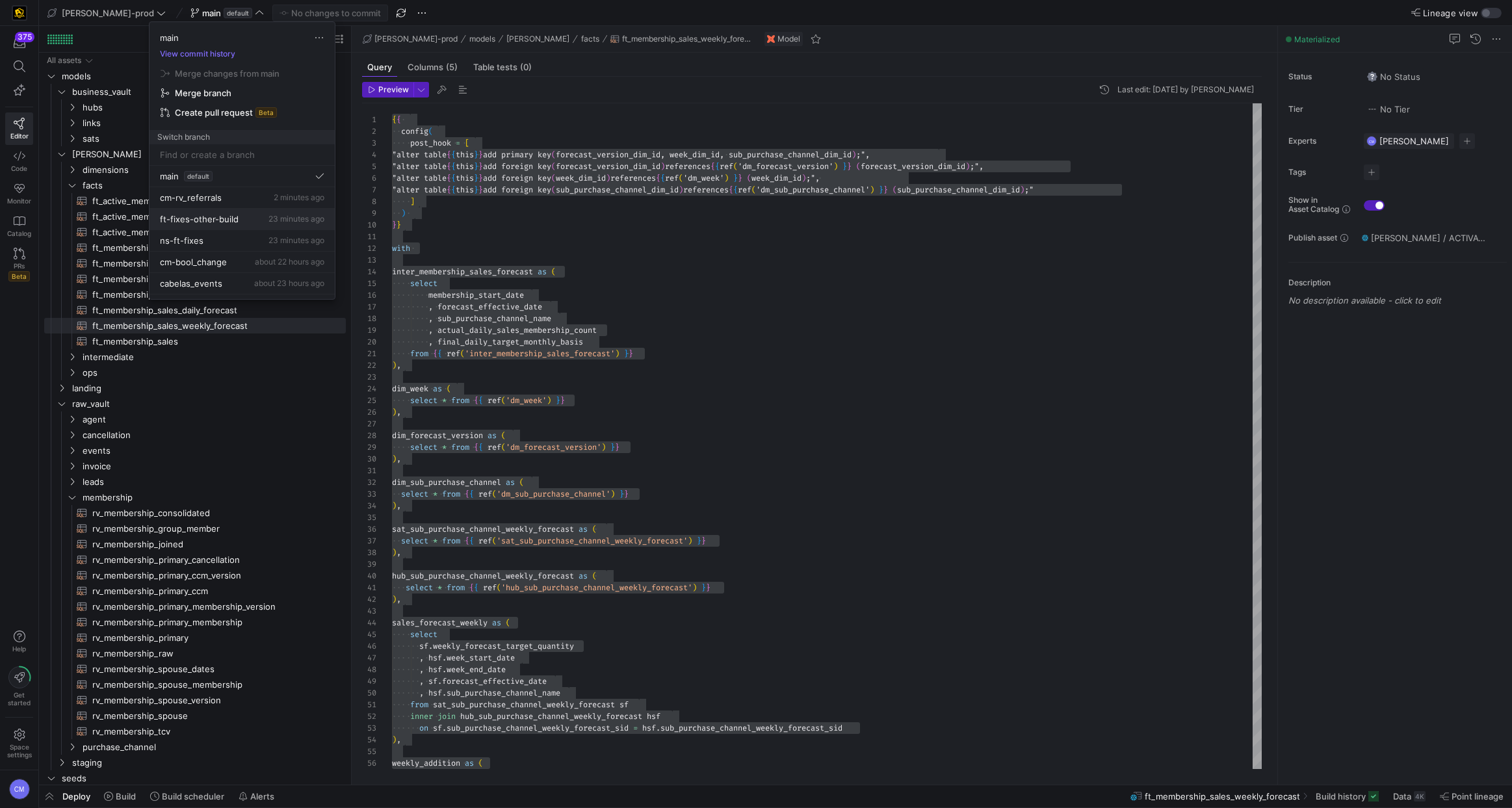
click at [241, 226] on button "ft-fixes-other-build 23 minutes ago" at bounding box center [242, 219] width 185 height 21
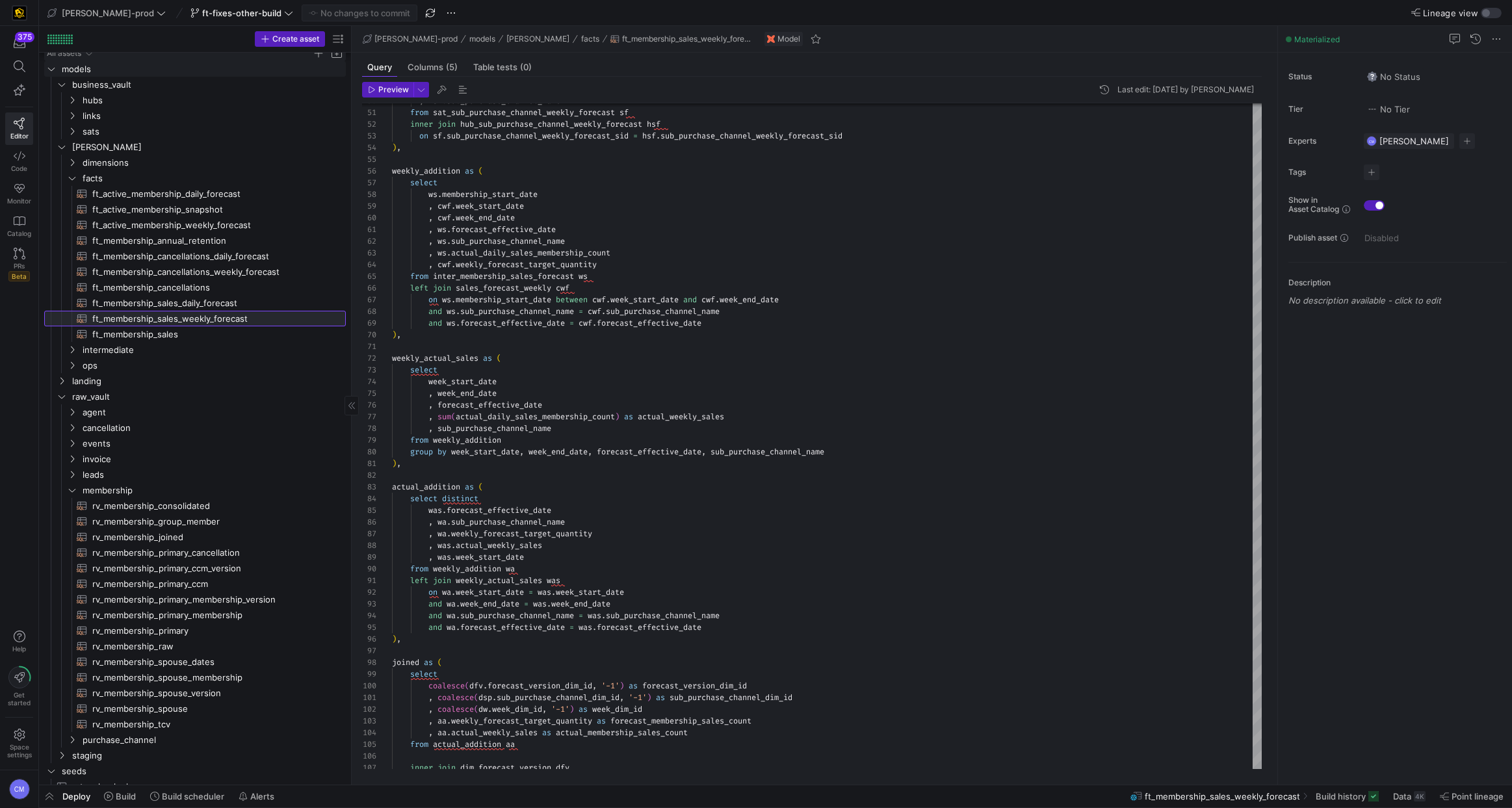
scroll to position [8, 0]
click at [212, 12] on span "ft-fixes-other-build" at bounding box center [242, 13] width 79 height 10
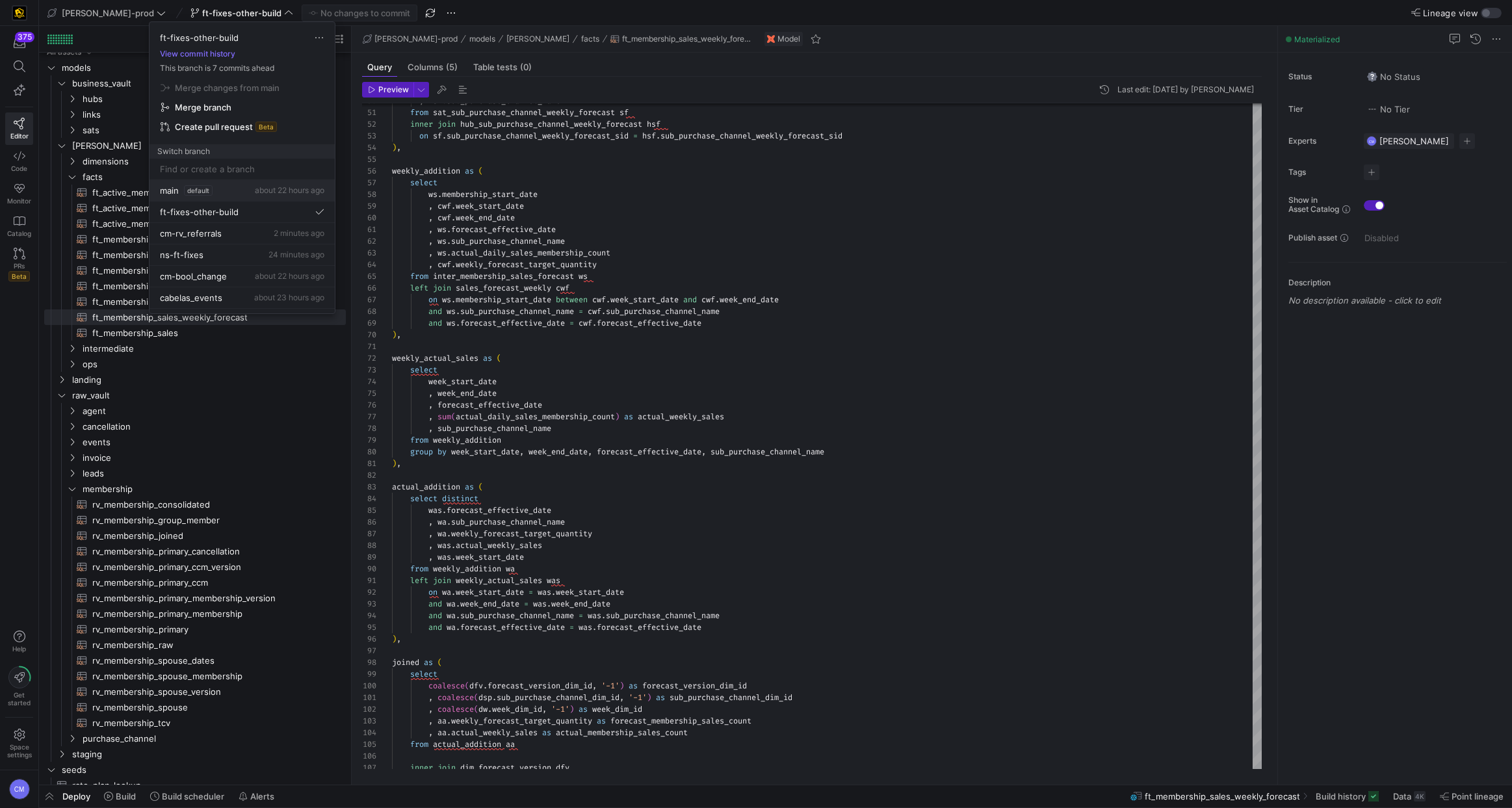
click at [273, 199] on button "main default about 22 hours ago" at bounding box center [242, 191] width 185 height 21
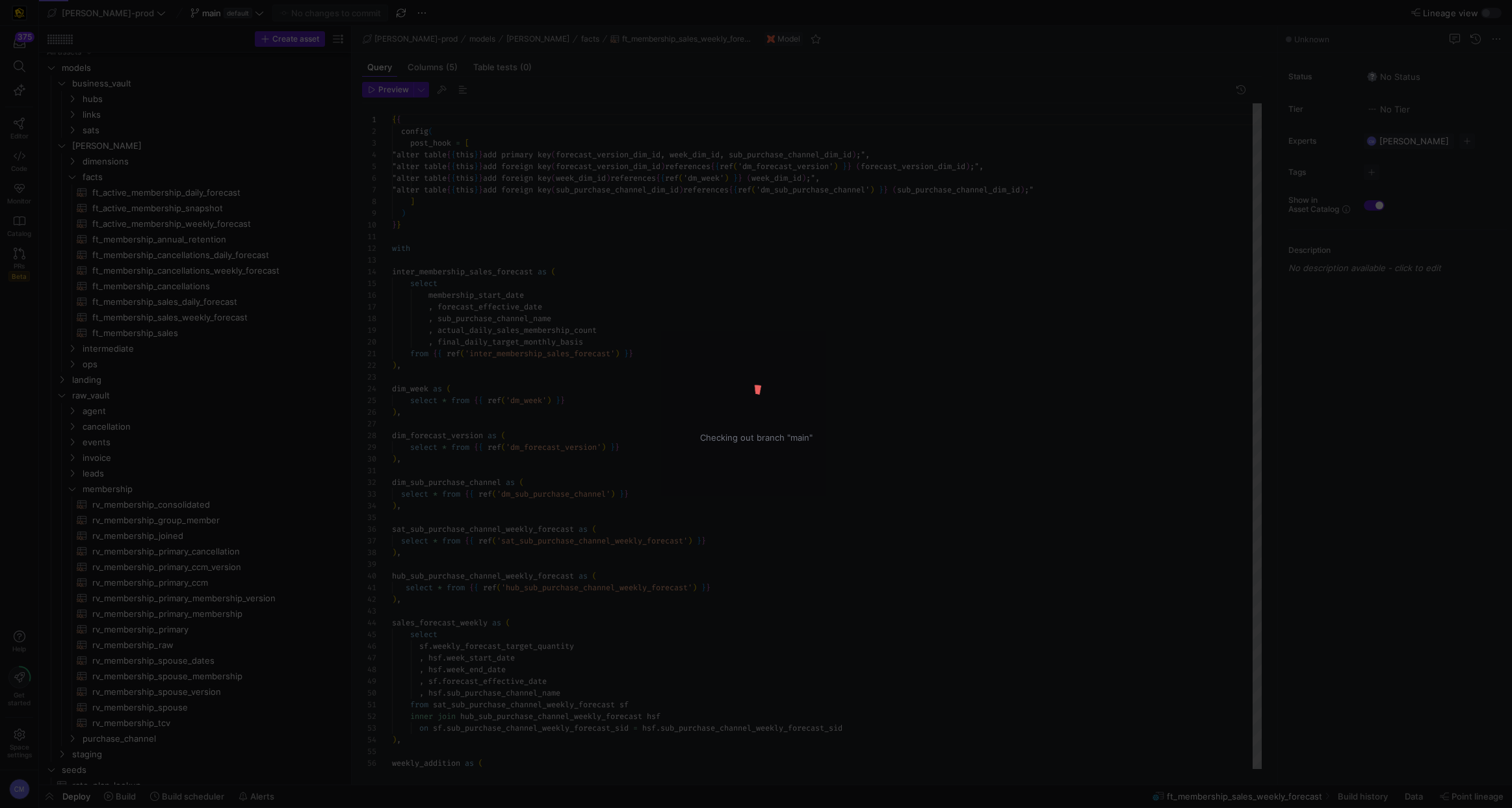
scroll to position [70, 0]
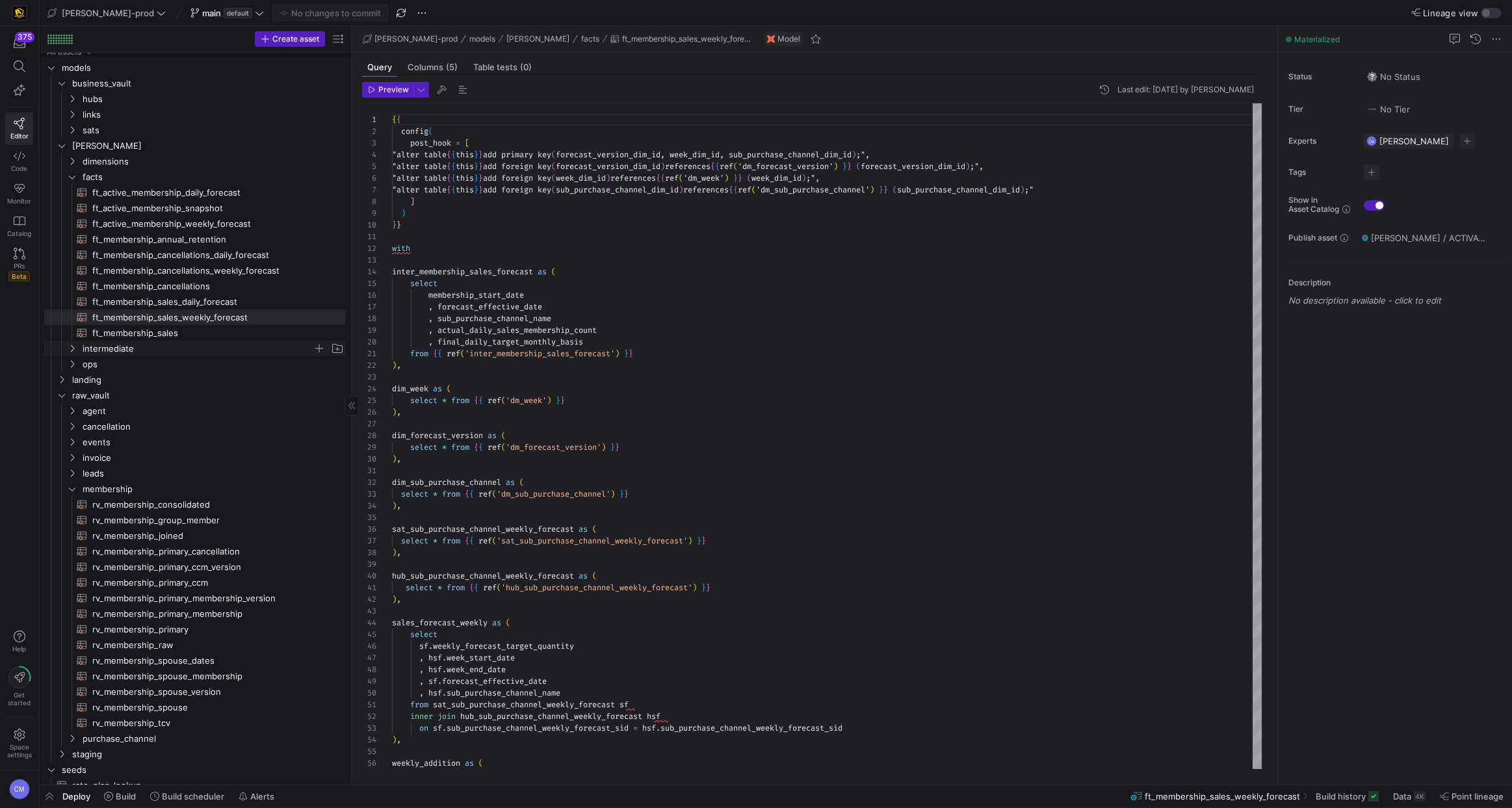
click at [112, 344] on span "intermediate" at bounding box center [197, 349] width 230 height 15
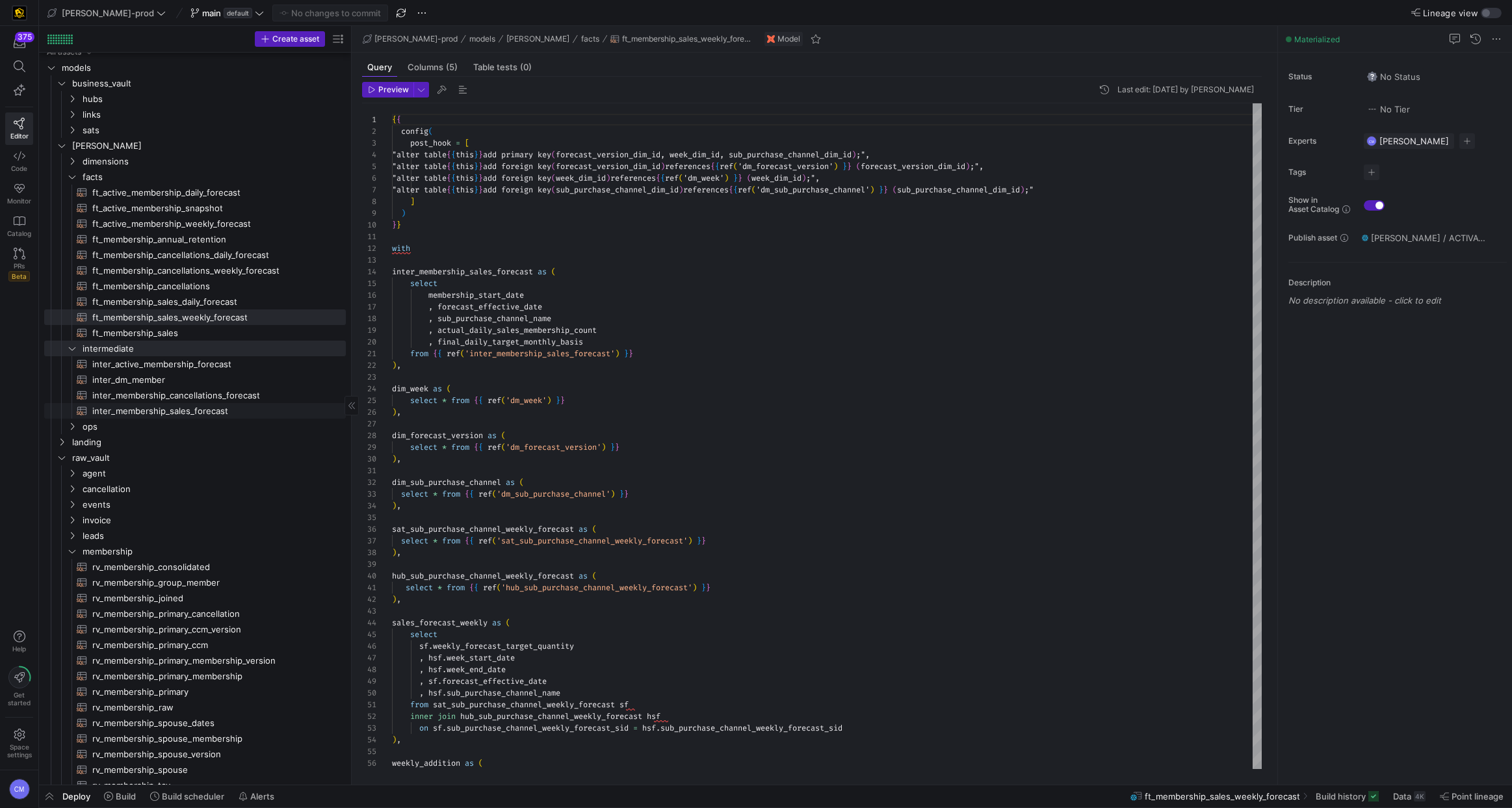
click at [246, 407] on span "inter_membership_sales_forecast​​​​​​​​​​" at bounding box center [211, 411] width 239 height 15
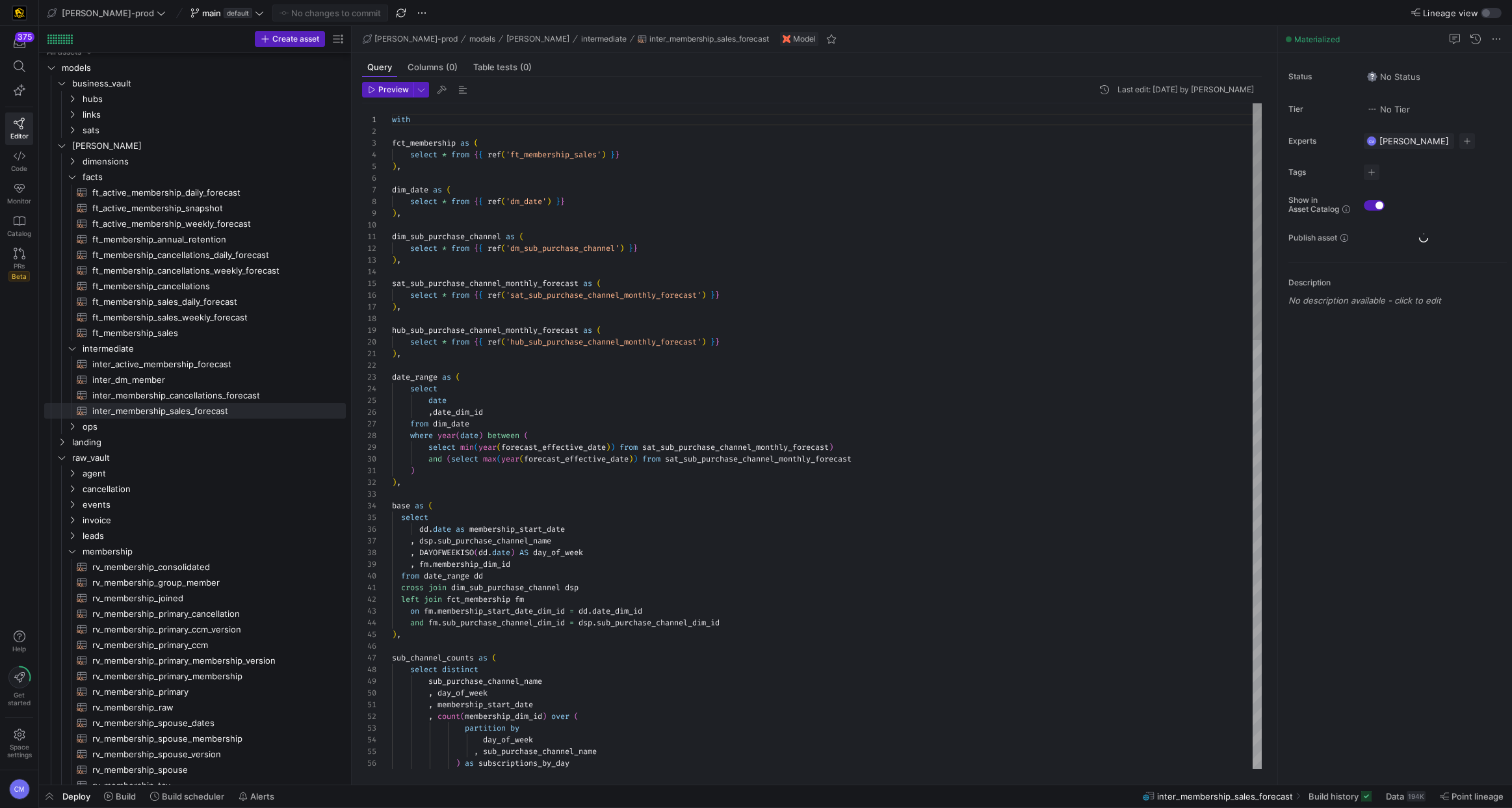
scroll to position [58, 94]
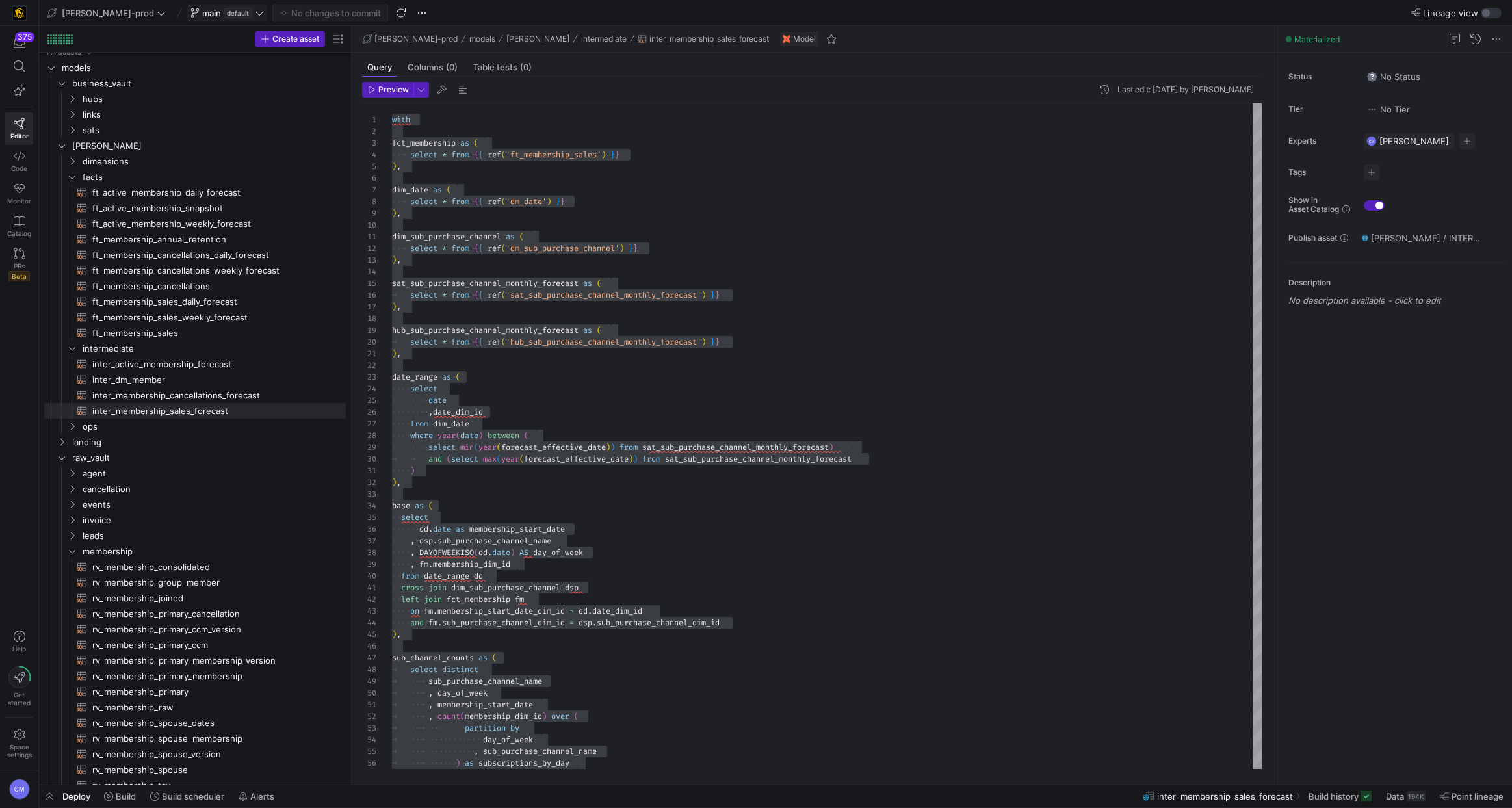
click at [188, 5] on span at bounding box center [227, 13] width 78 height 16
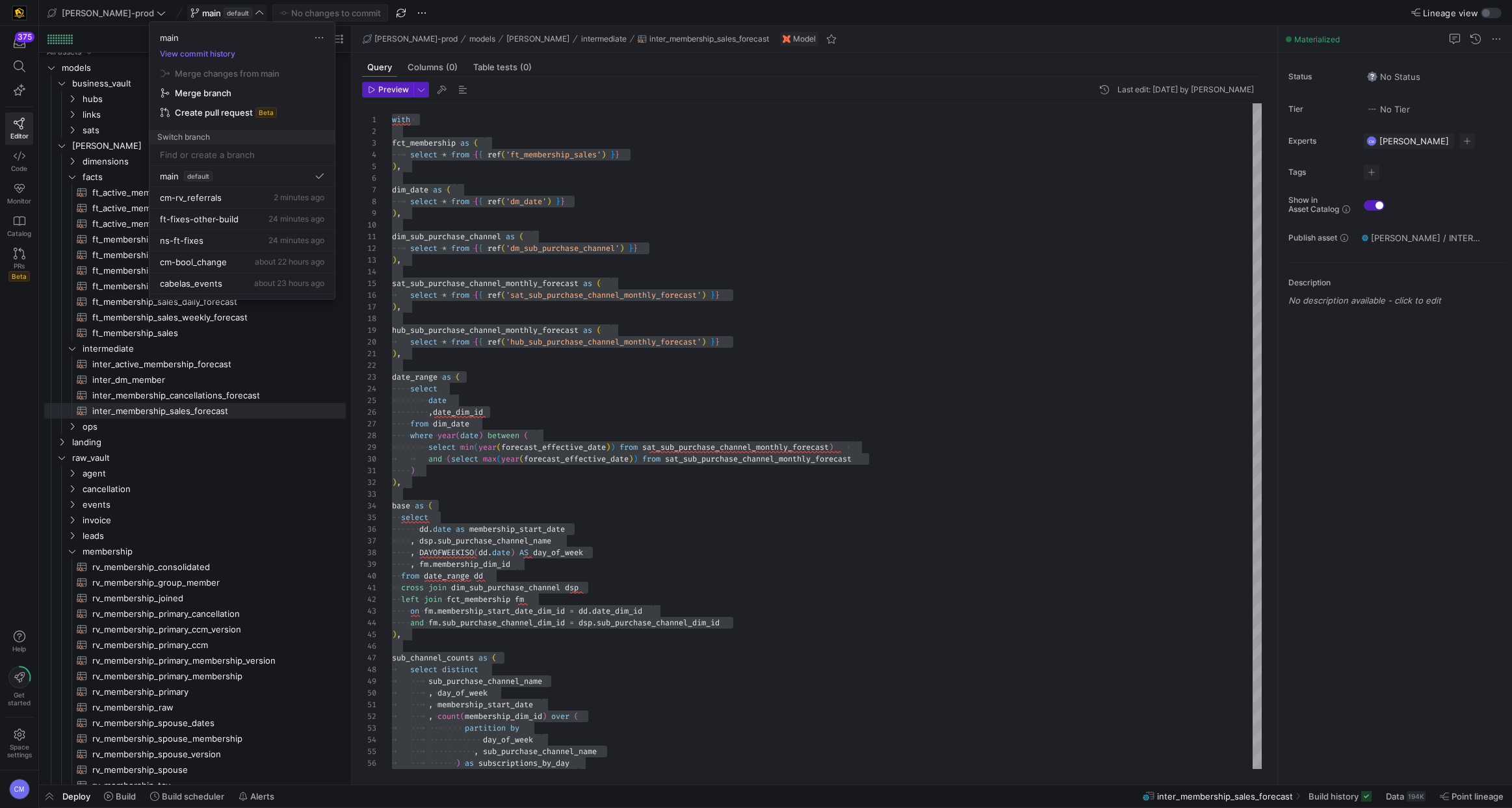
click at [177, 10] on div at bounding box center [756, 404] width 1512 height 808
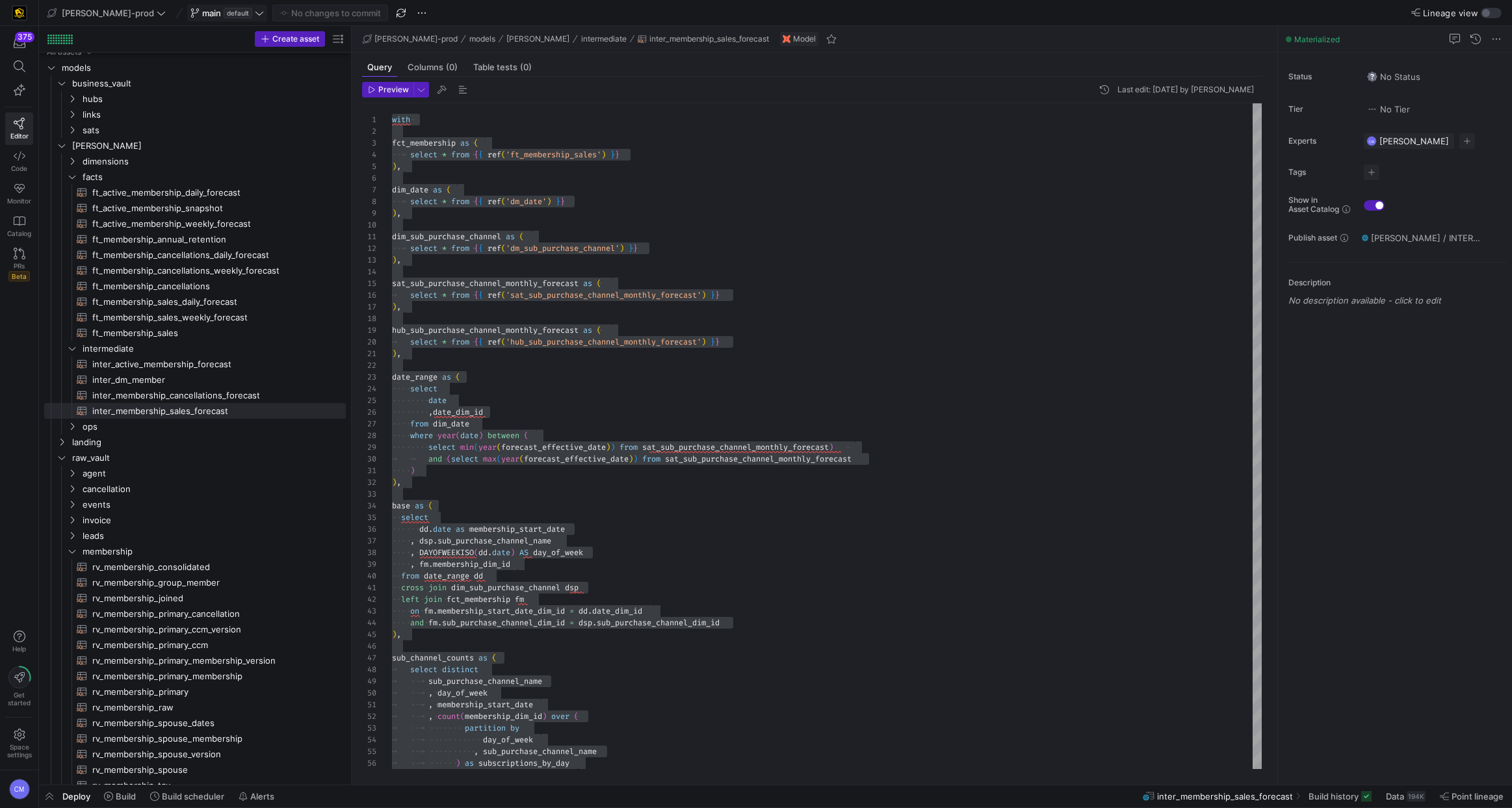
click at [202, 13] on span "main" at bounding box center [212, 13] width 19 height 10
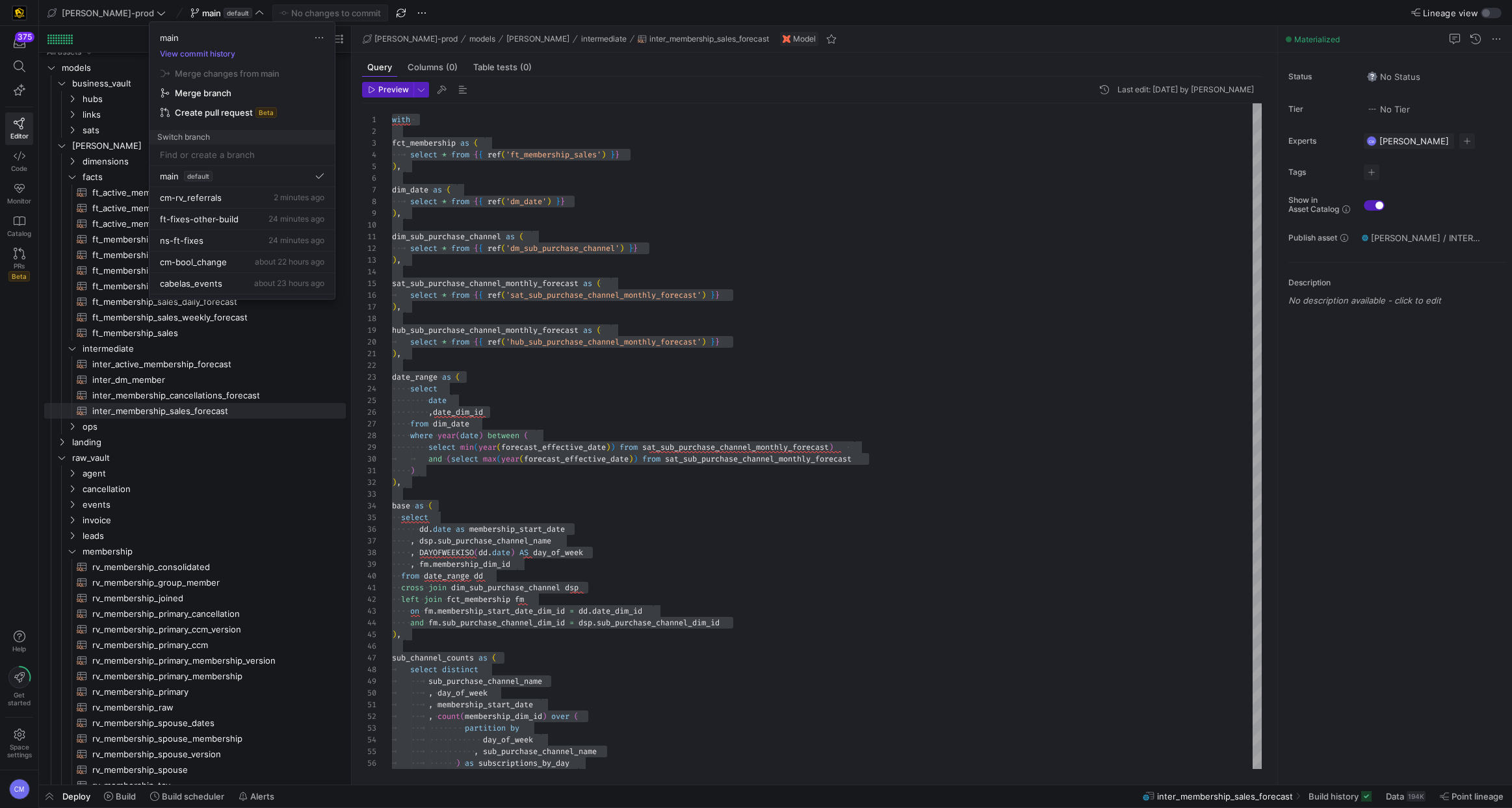
click at [603, 213] on div at bounding box center [756, 404] width 1512 height 808
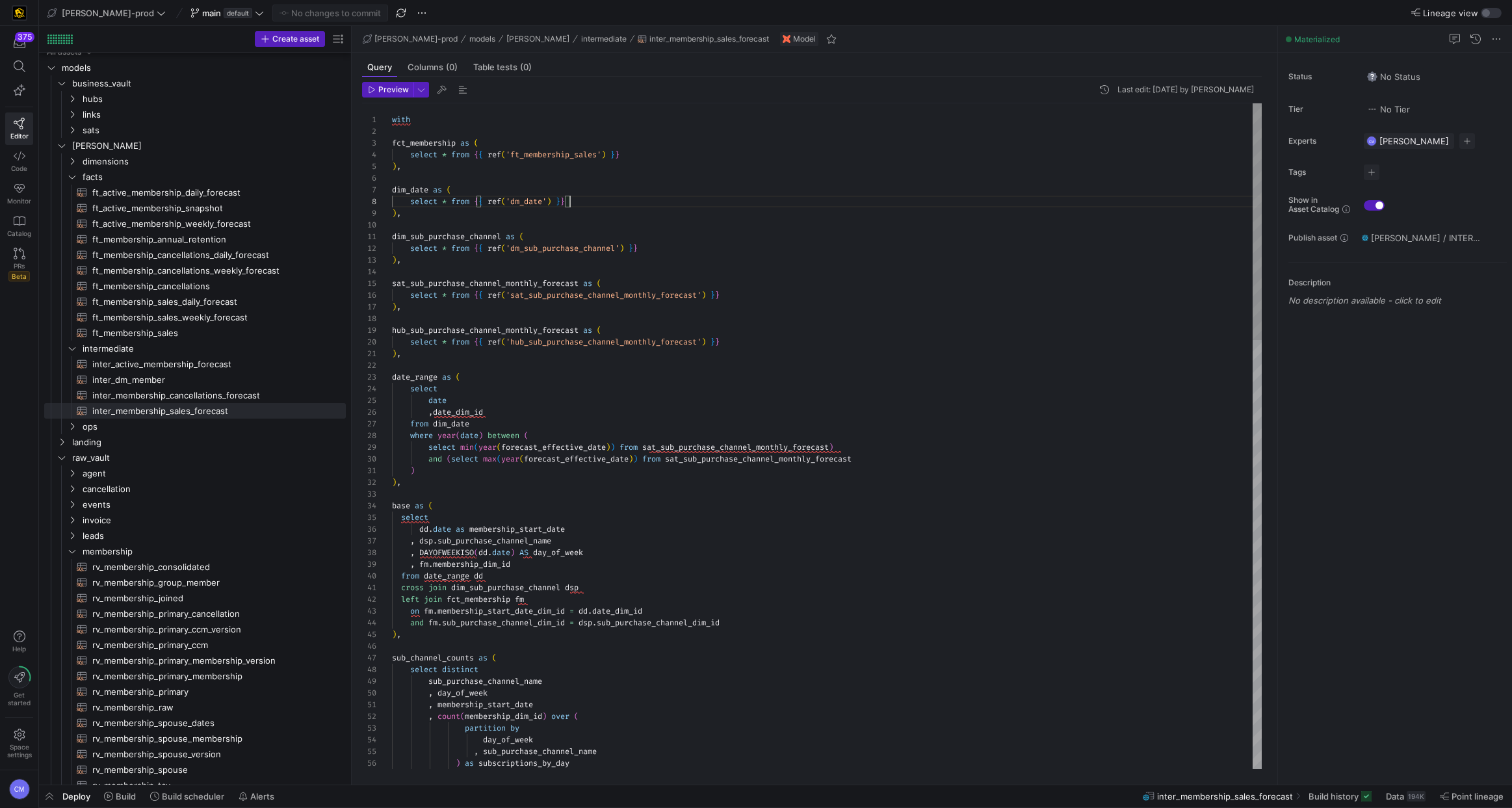
type textarea "with fct_membership as ( select * from {{ ref('ft_membership_sales') }} ), dim_…"
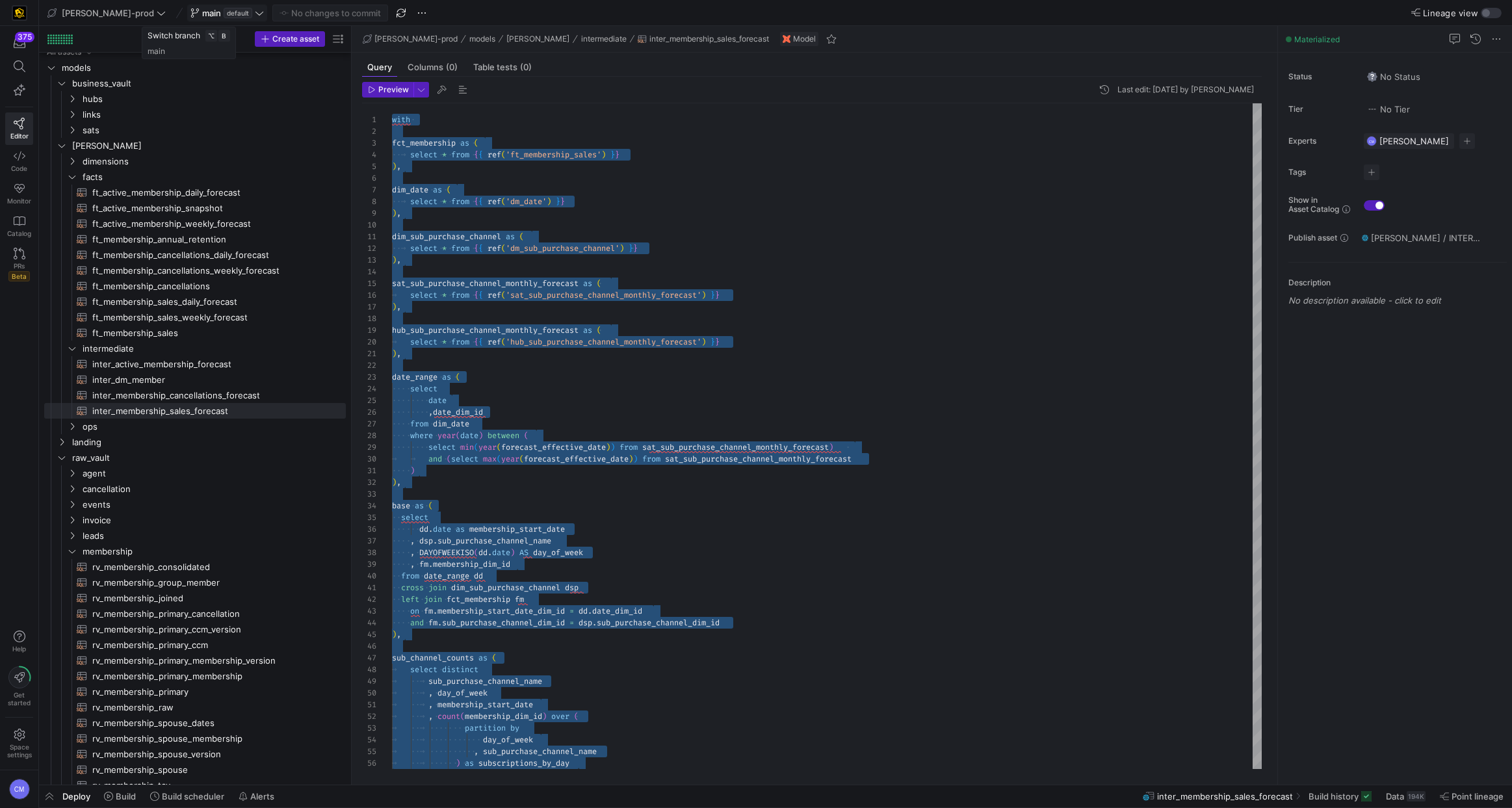
click at [191, 13] on span "main default" at bounding box center [227, 13] width 73 height 10
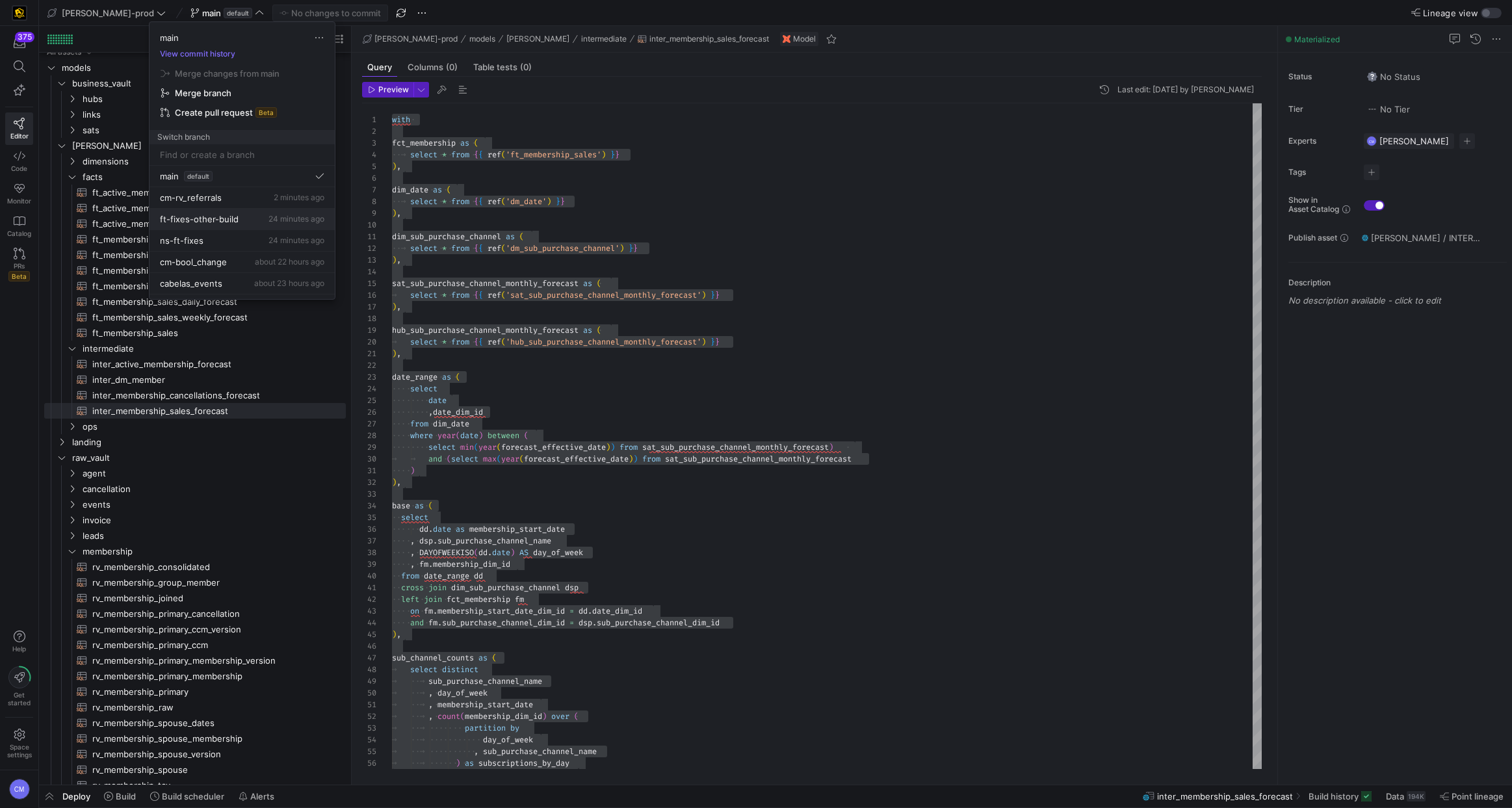
click at [253, 228] on button "ft-fixes-other-build 24 minutes ago" at bounding box center [242, 219] width 185 height 21
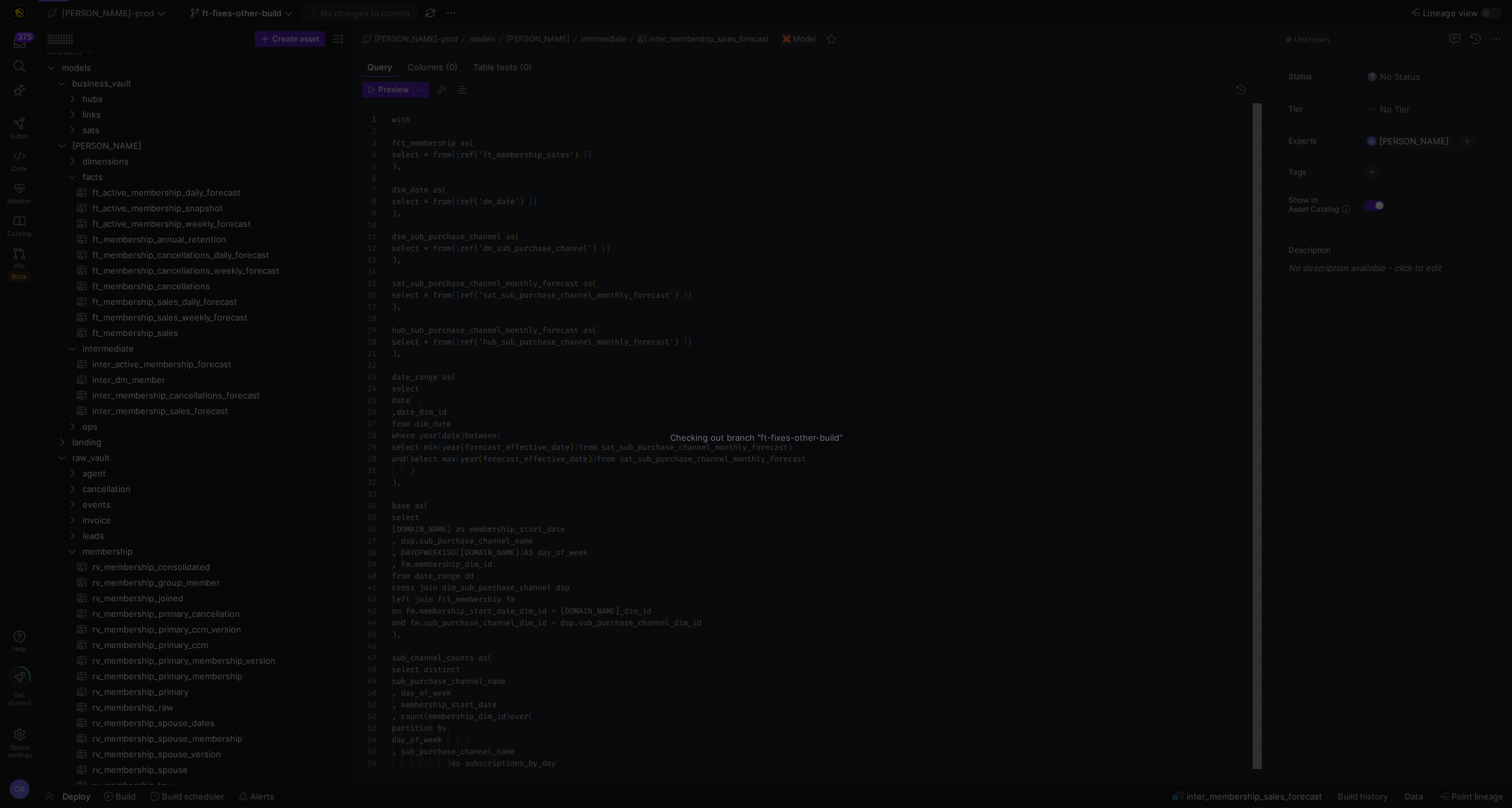
scroll to position [117, 0]
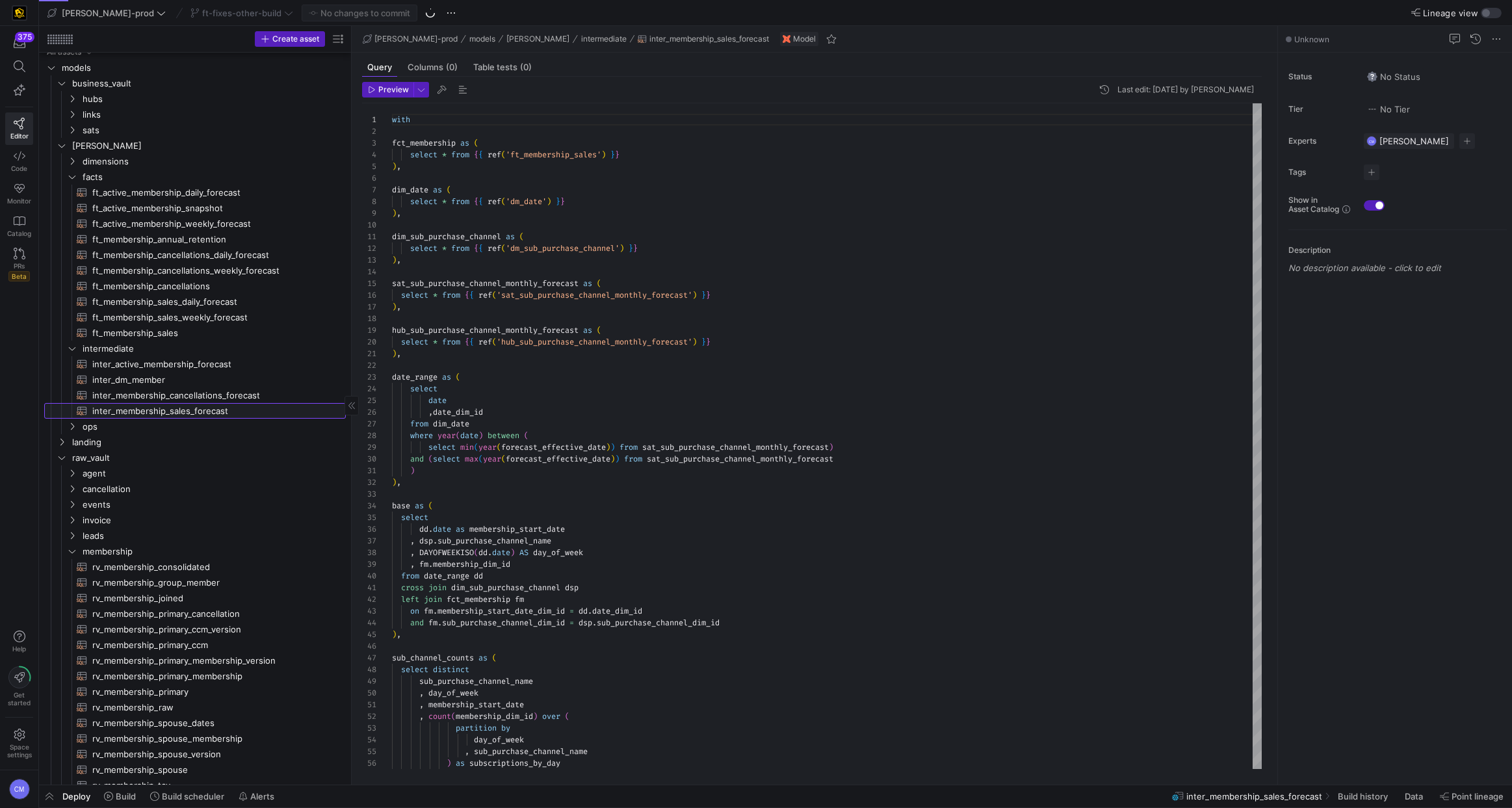
click at [290, 406] on span "inter_membership_sales_forecast​​​​​​​​​​" at bounding box center [211, 411] width 239 height 15
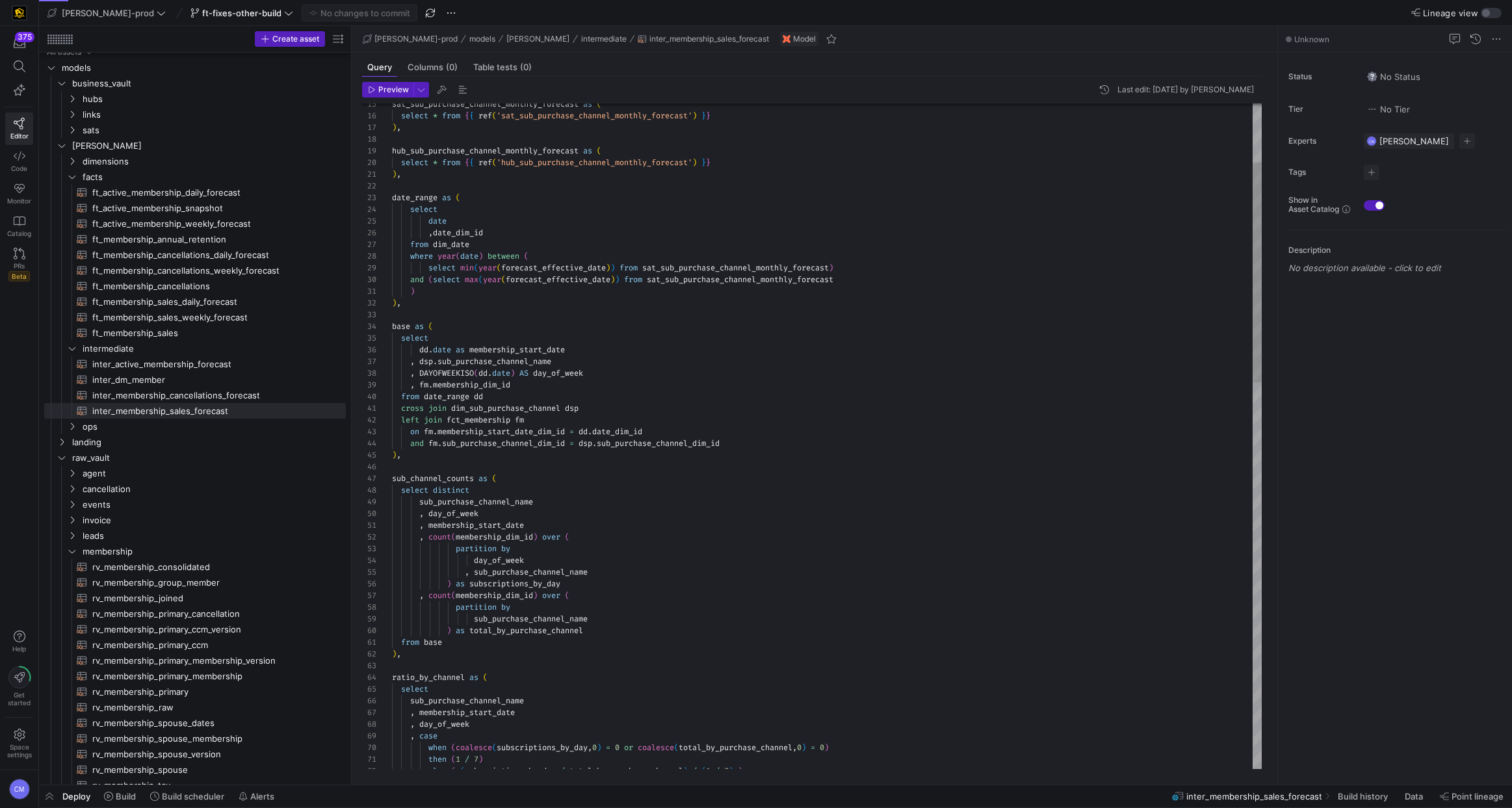
type textarea "with fct_membership as ( select * from {{ ref('ft_membership_sales') }} ), dim_…"
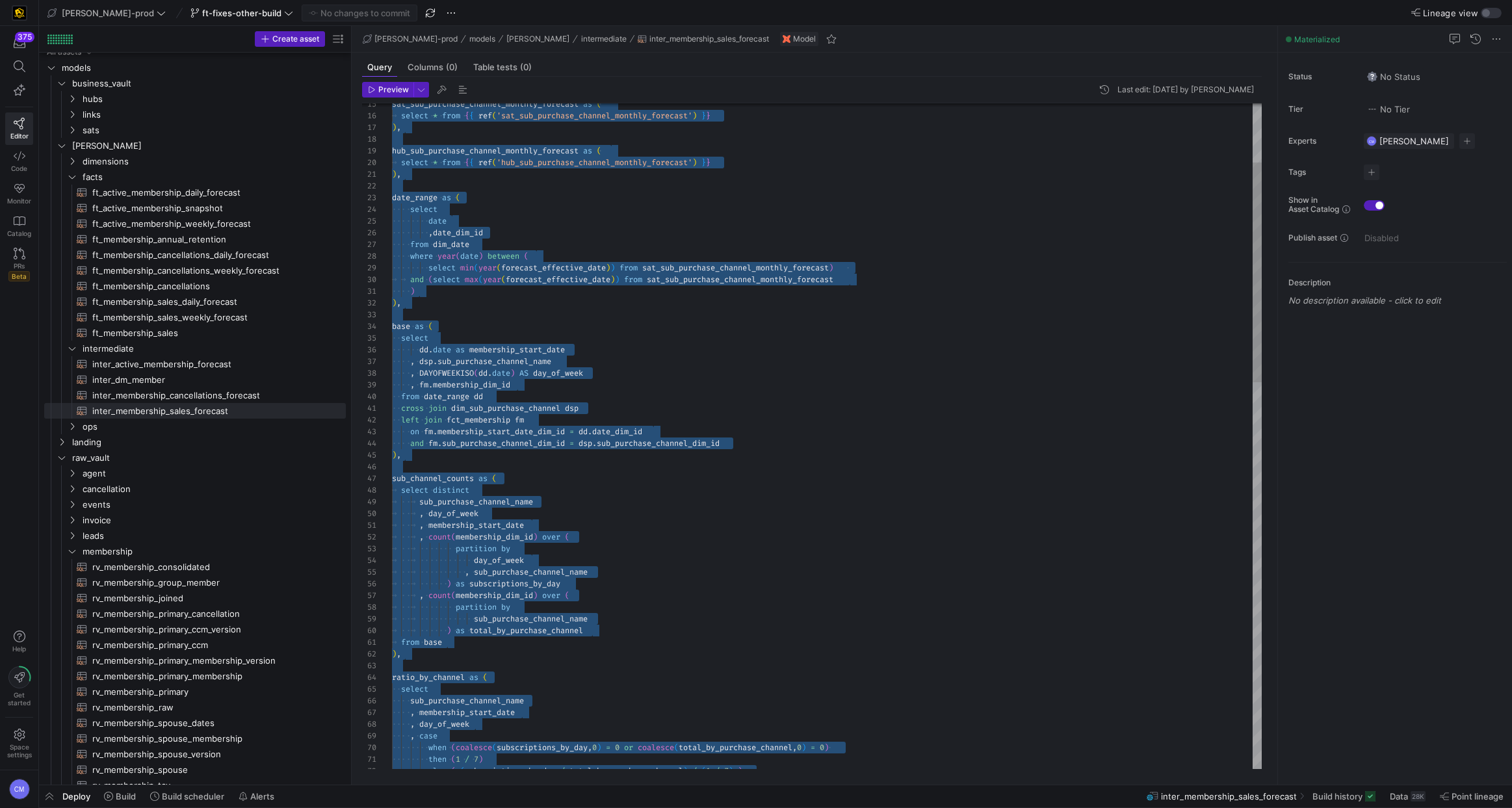
scroll to position [0, 0]
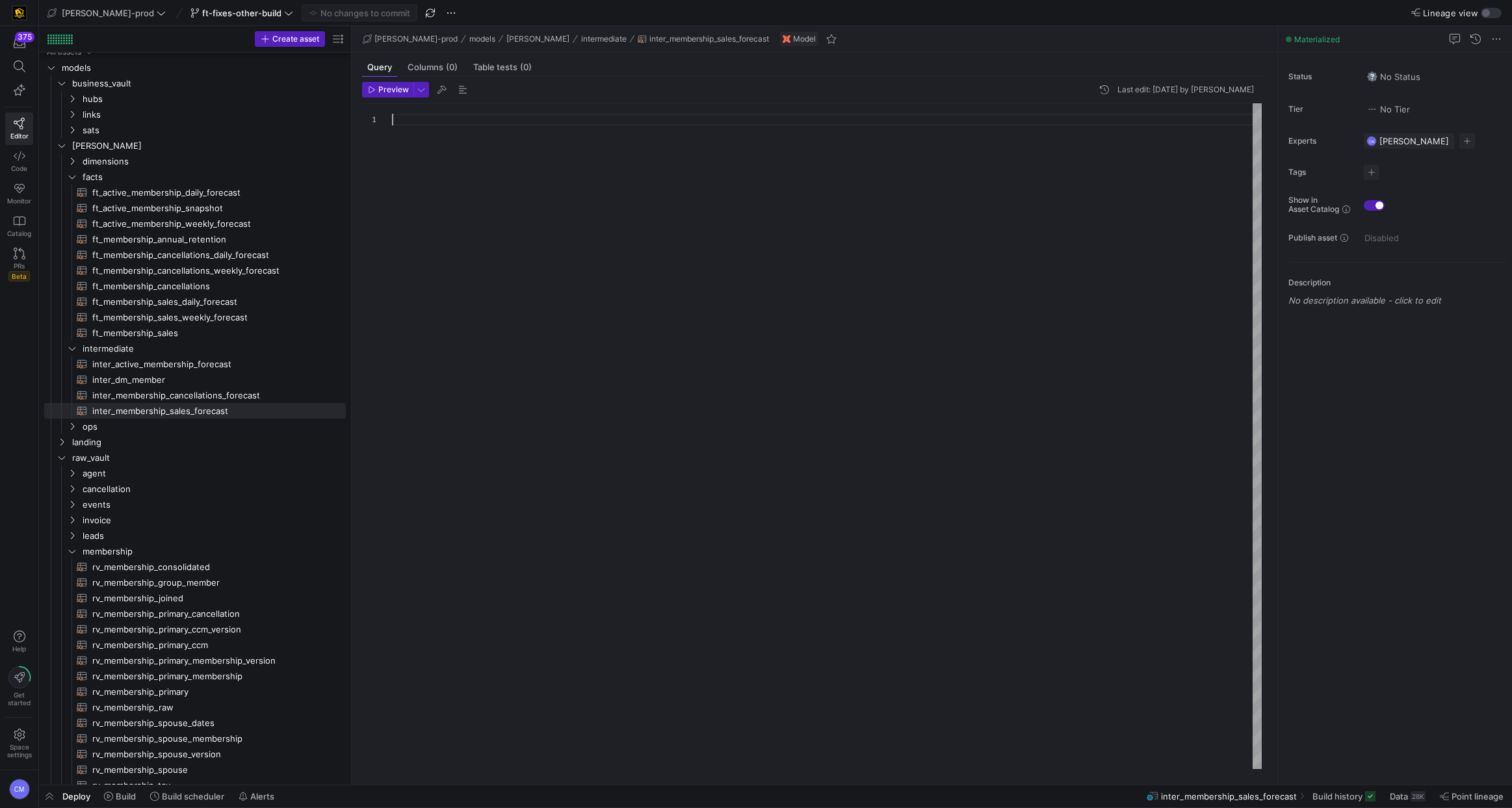
type textarea "membership_start_date , forecast_effective_date , sub_purchase_channel_name , a…"
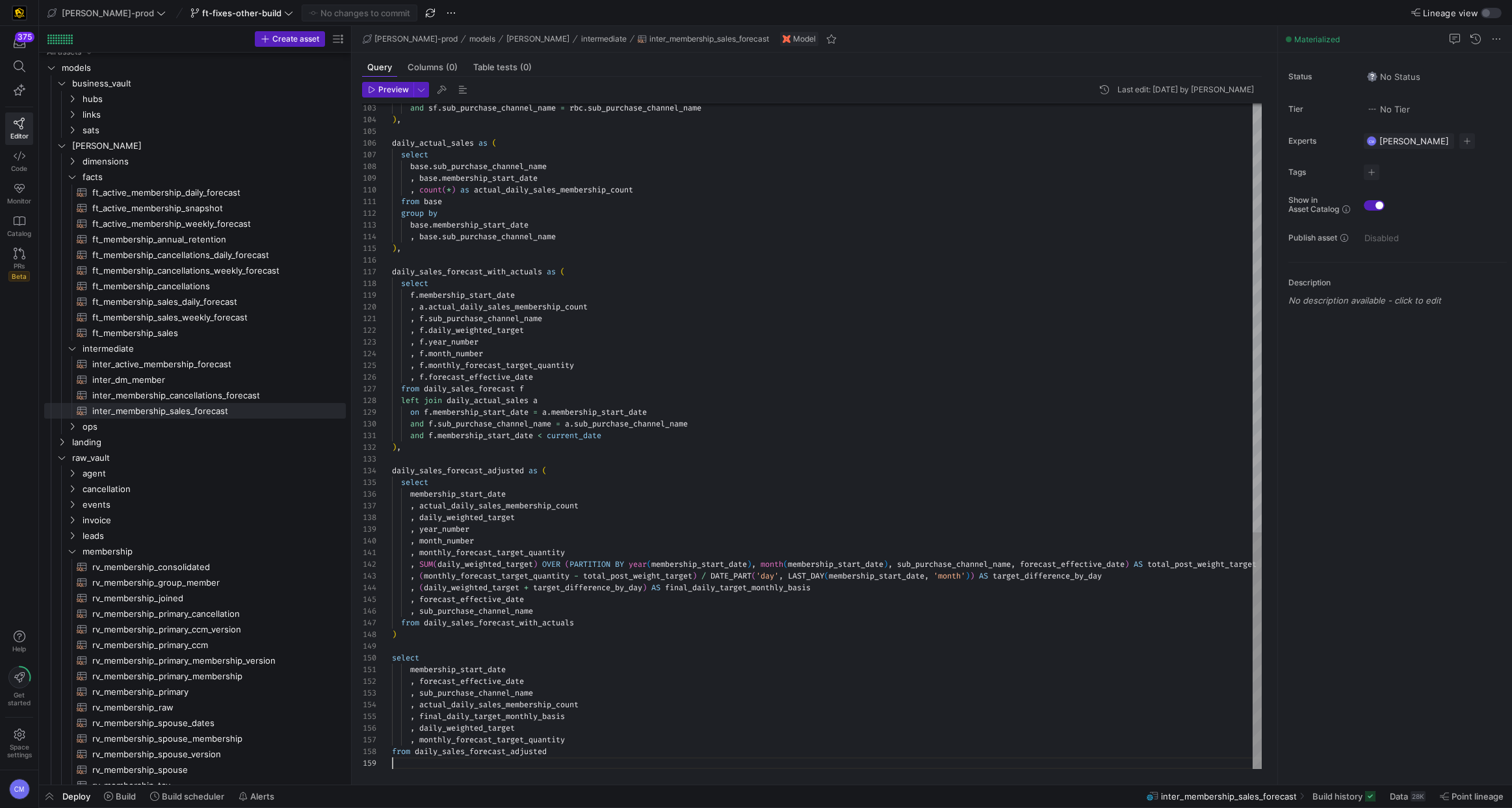
scroll to position [94, 0]
click at [329, 8] on span "Commit & push (1)" at bounding box center [365, 13] width 73 height 10
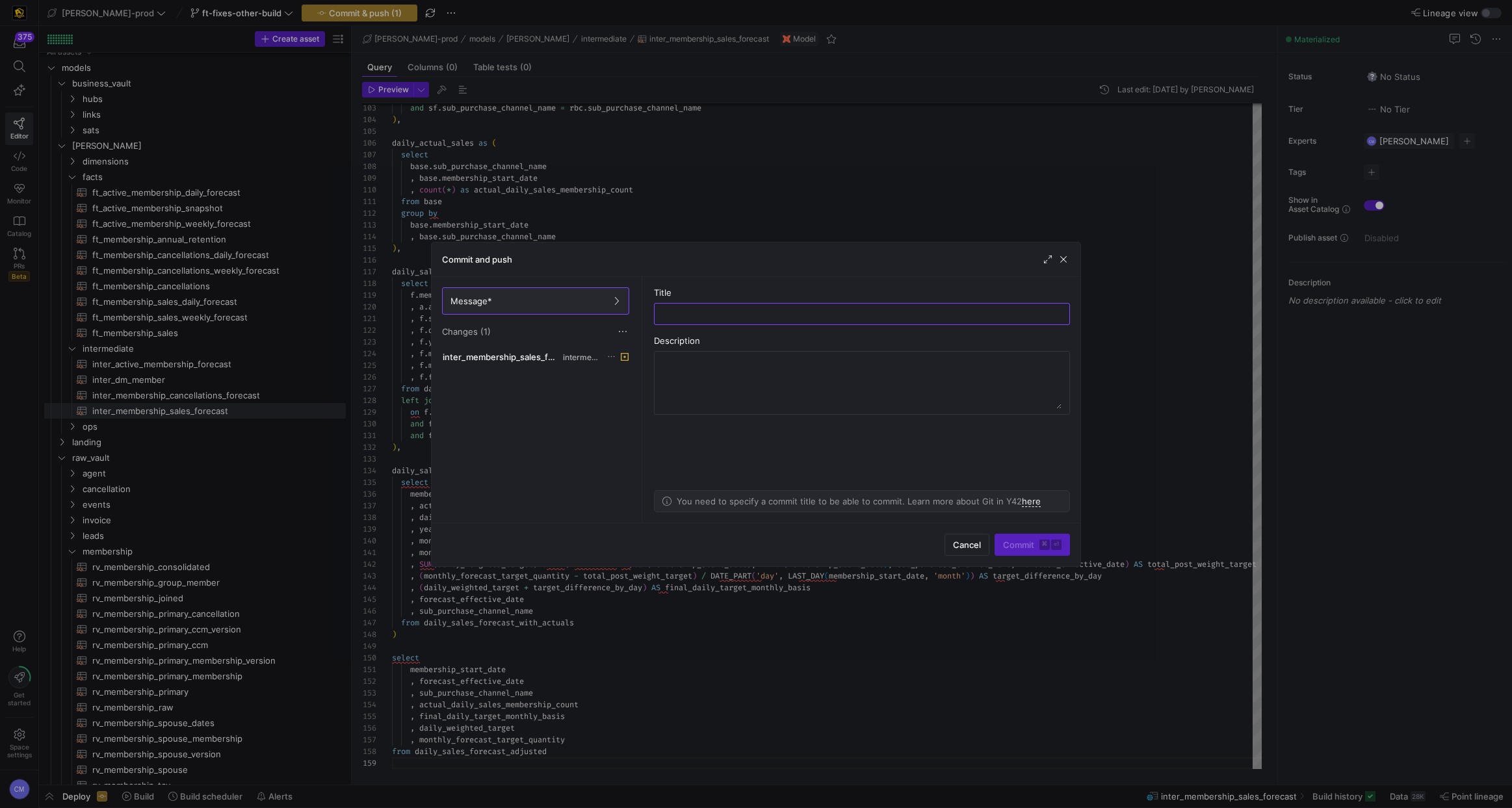
type input "o"
type input "revert to how it was before"
click at [1019, 538] on span "submit" at bounding box center [1032, 544] width 74 height 21
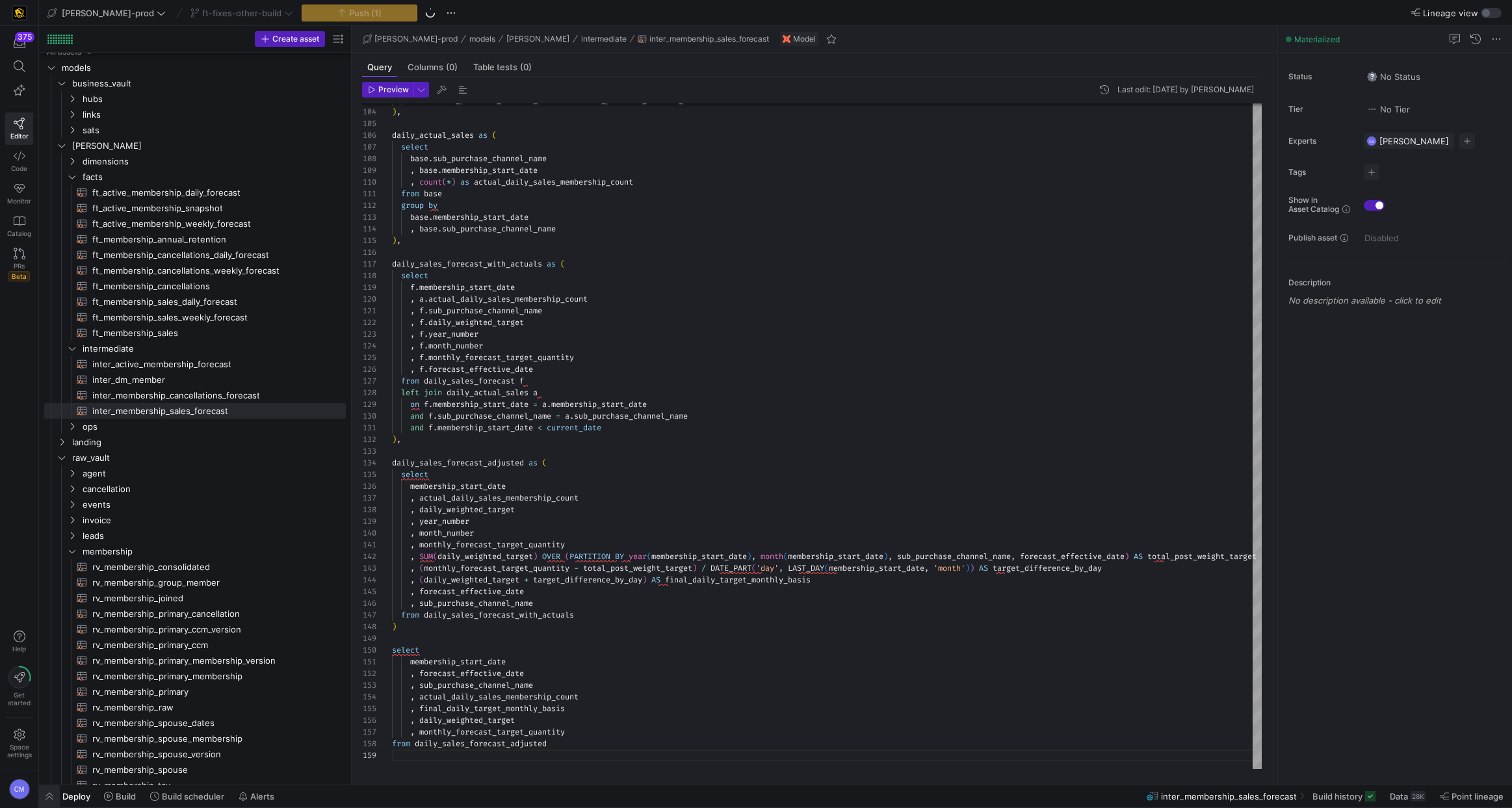
click at [53, 790] on span "button" at bounding box center [49, 796] width 21 height 22
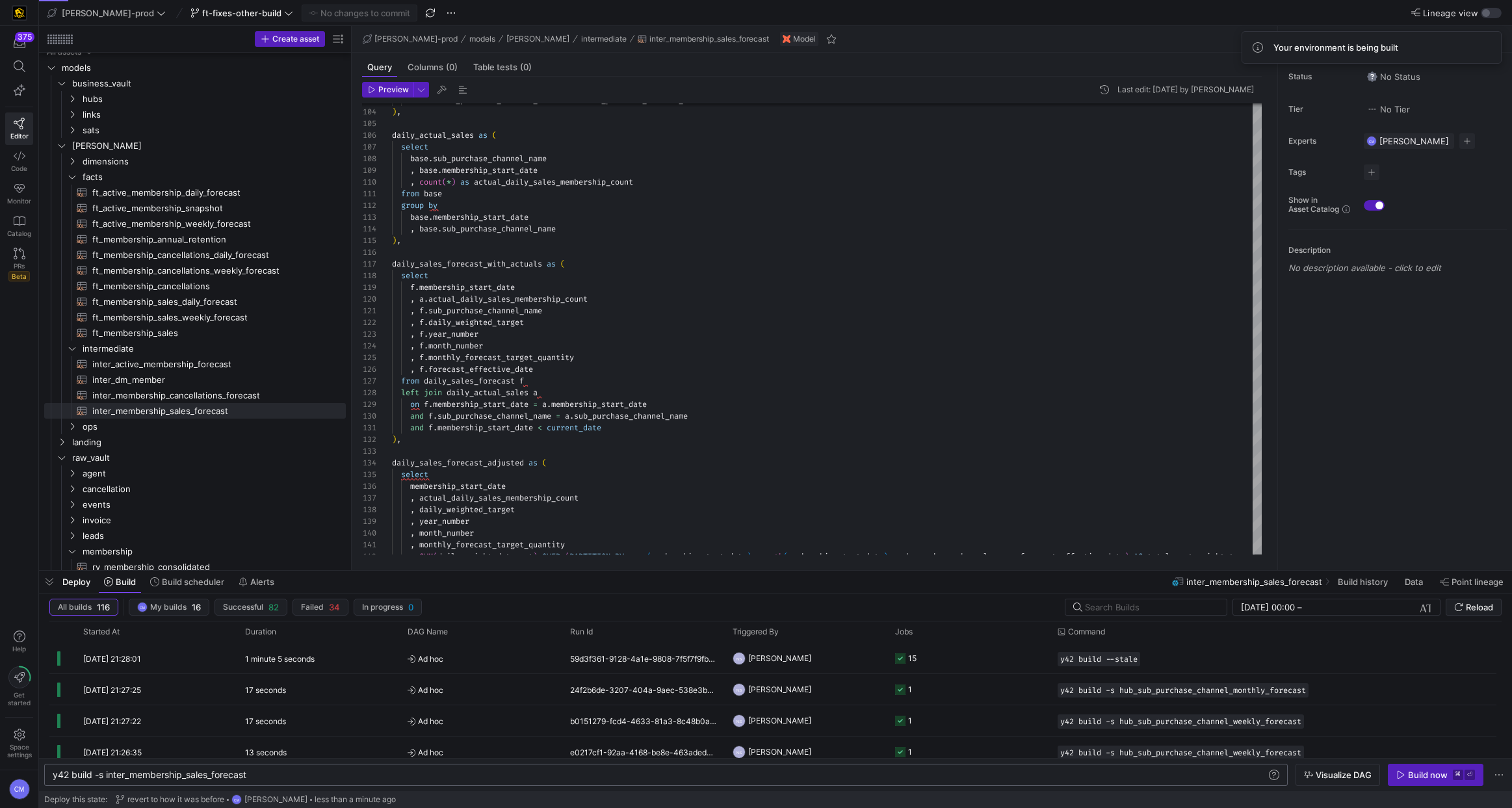
scroll to position [0, 184]
click at [235, 770] on div "y42 build -s inter_membership_sales_forecast" at bounding box center [659, 775] width 1214 height 10
click at [230, 774] on div "y42 build -s inter_membership_sales_forecast" at bounding box center [659, 775] width 1214 height 10
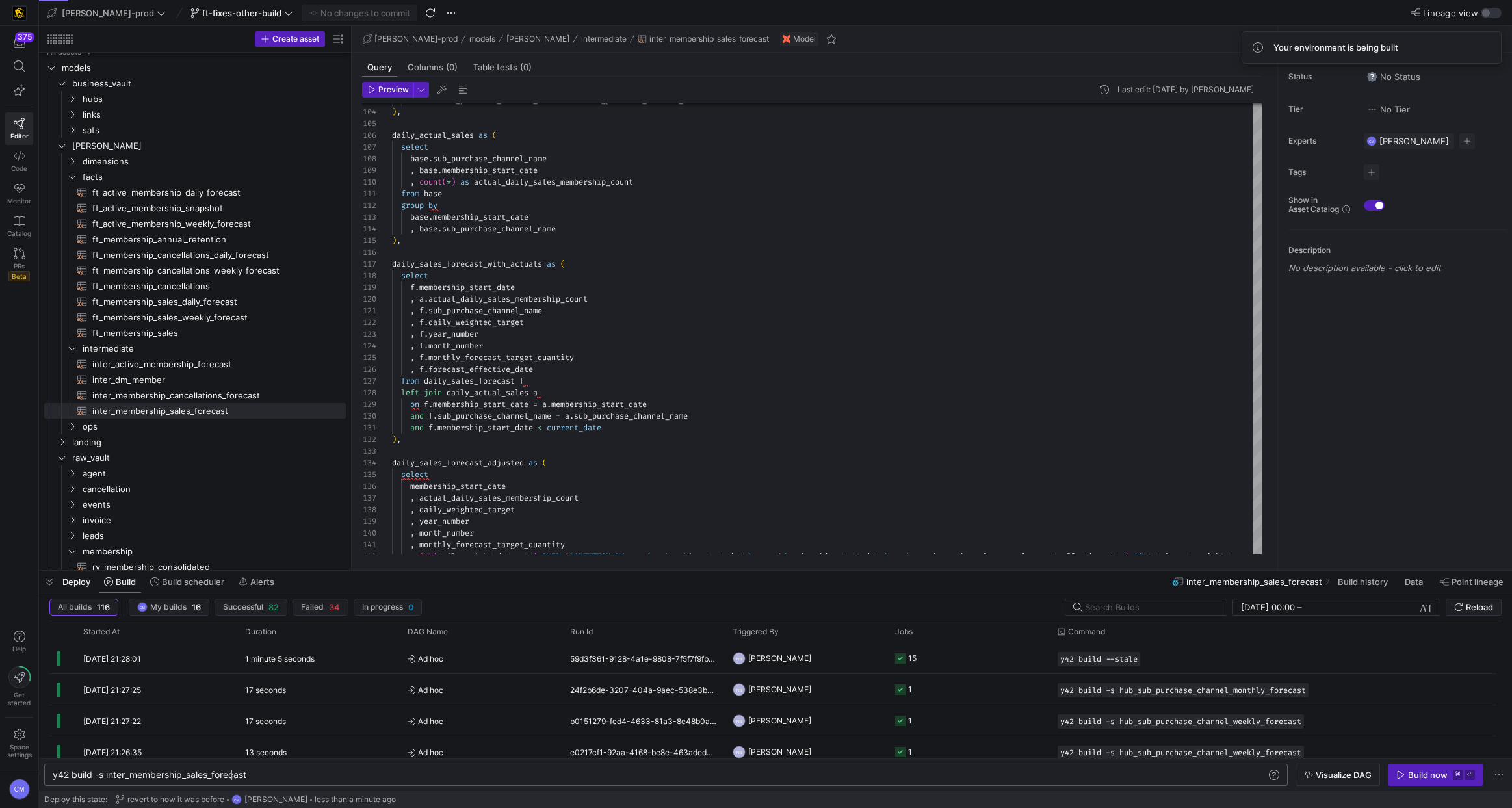
click at [230, 774] on div "y42 build -s inter_membership_sales_forecast" at bounding box center [659, 775] width 1214 height 10
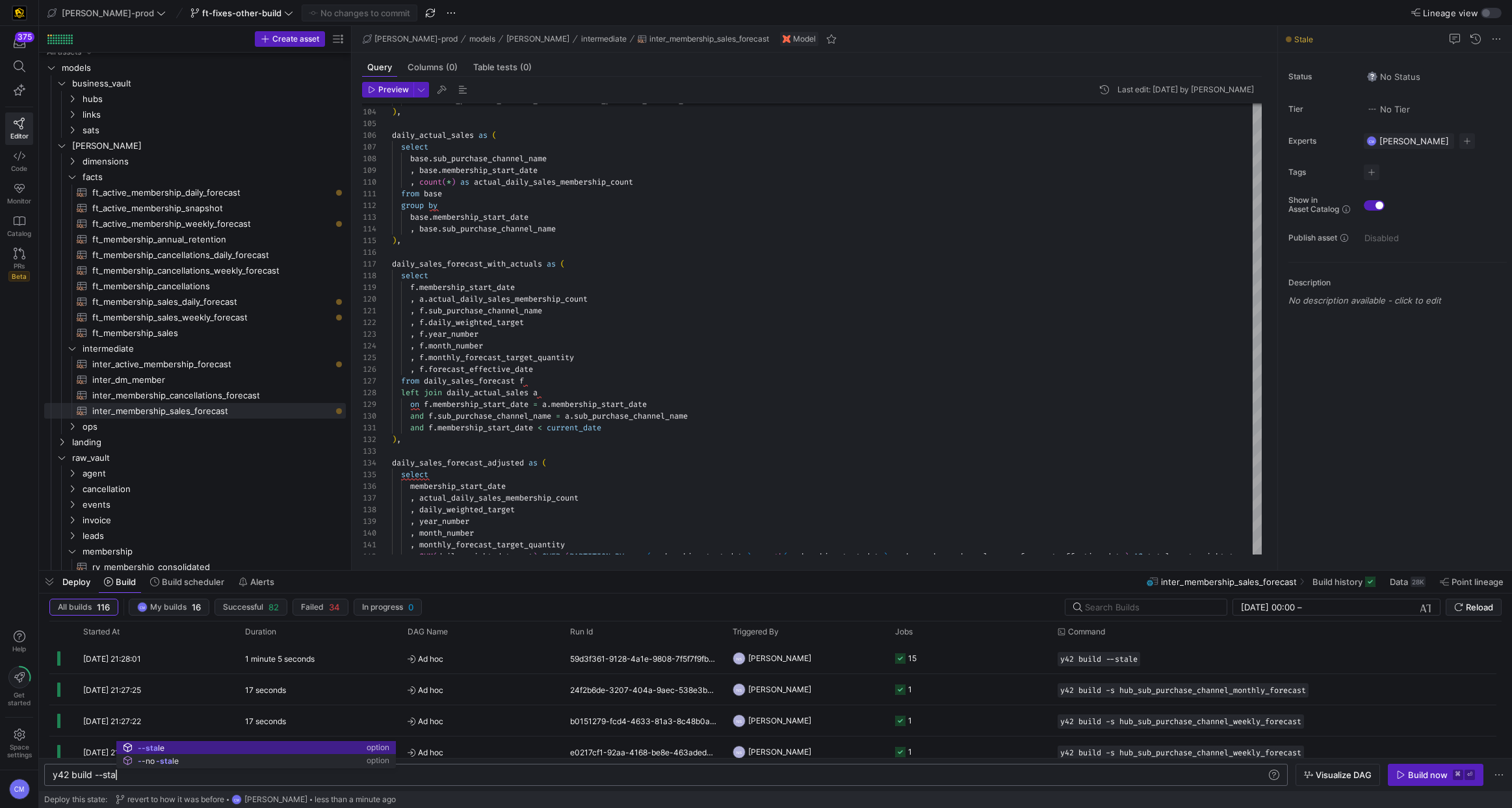
scroll to position [0, 71]
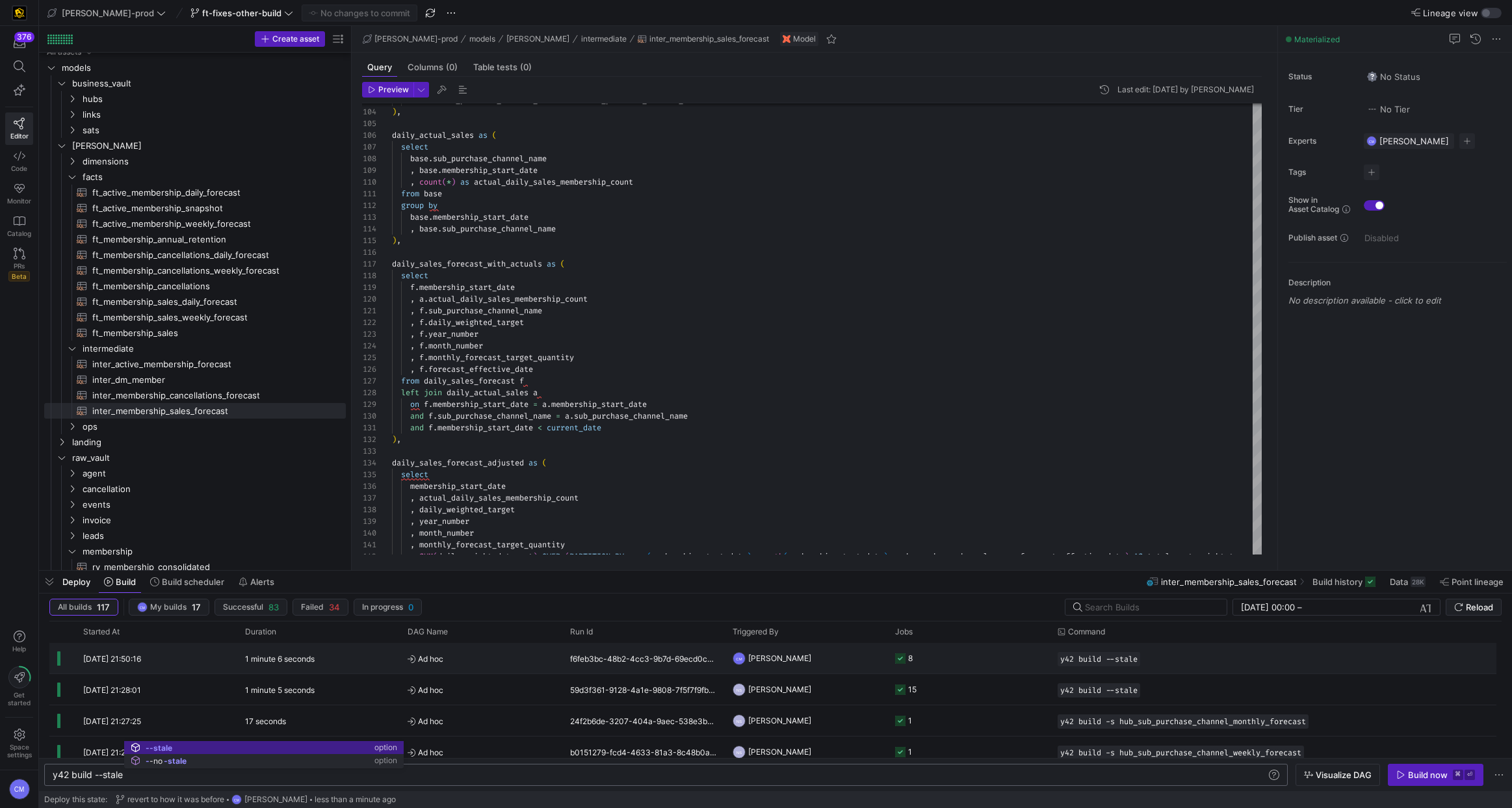
type textarea "y42 build --stale"
click at [956, 661] on y42-job-status-cell-renderer "8" at bounding box center [968, 658] width 147 height 30
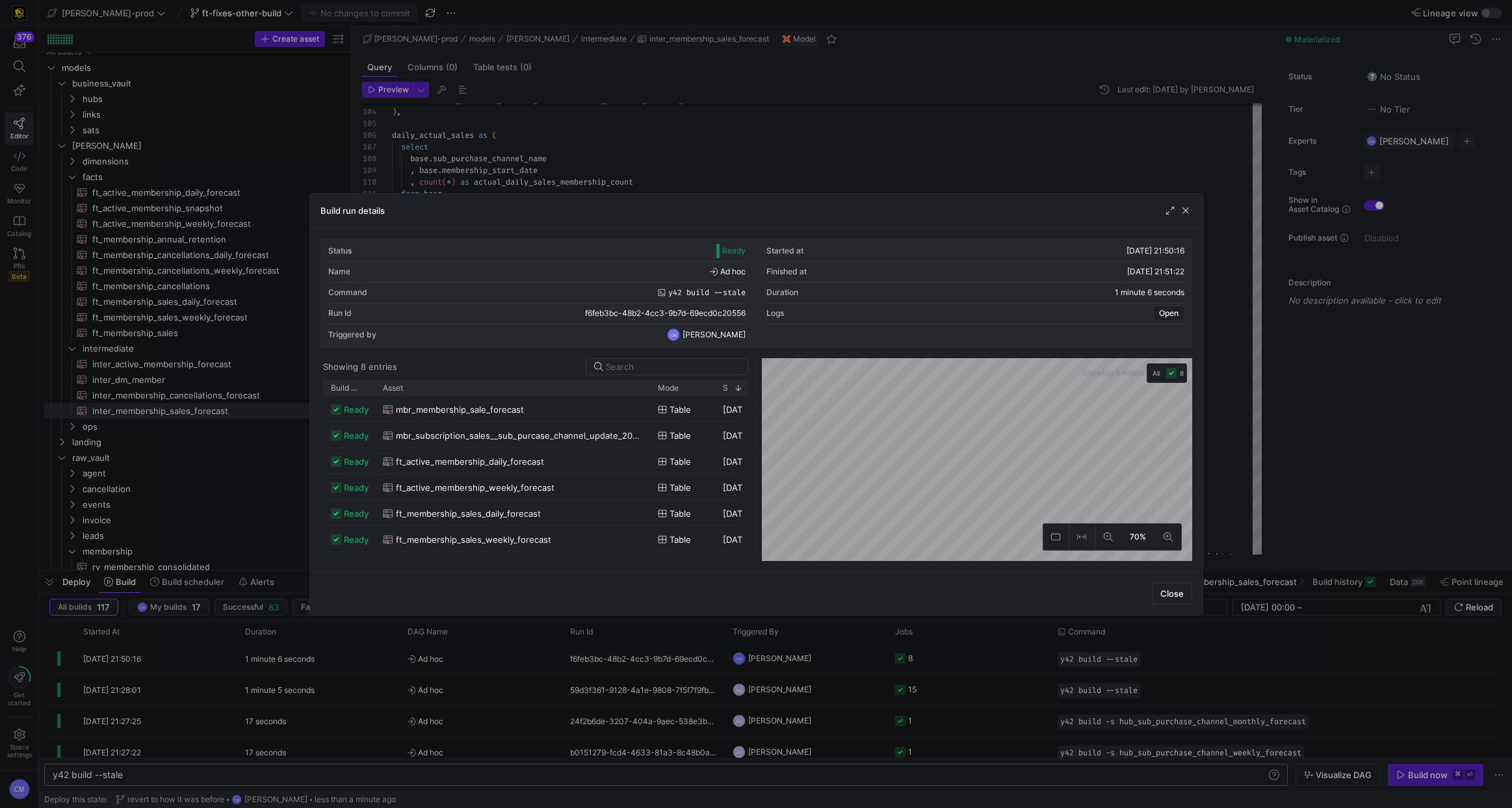
drag, startPoint x: 418, startPoint y: 386, endPoint x: 647, endPoint y: 425, distance: 232.3
click at [647, 425] on div "Build status Asset Mode 1" at bounding box center [535, 470] width 425 height 181
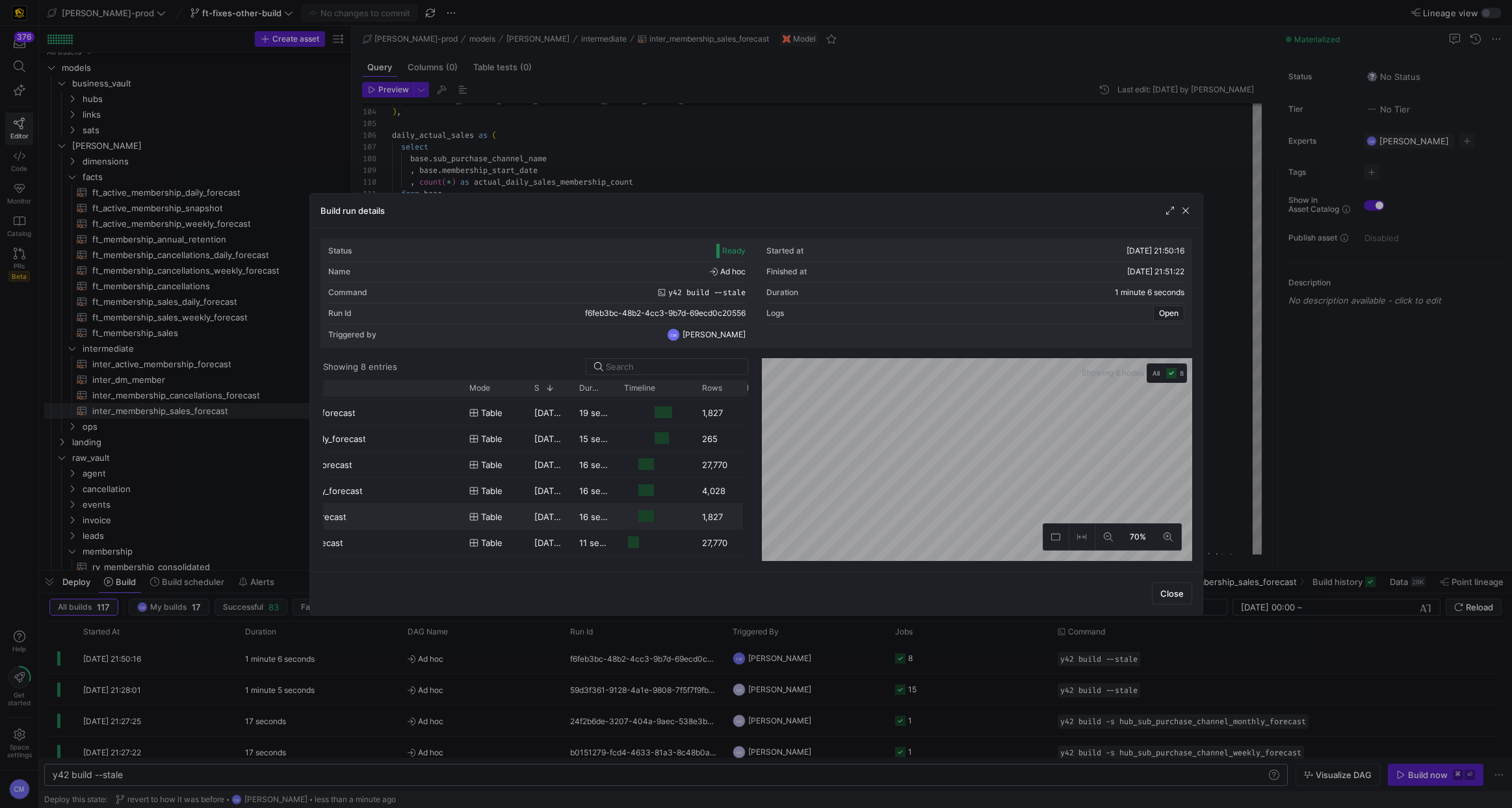
scroll to position [0, 230]
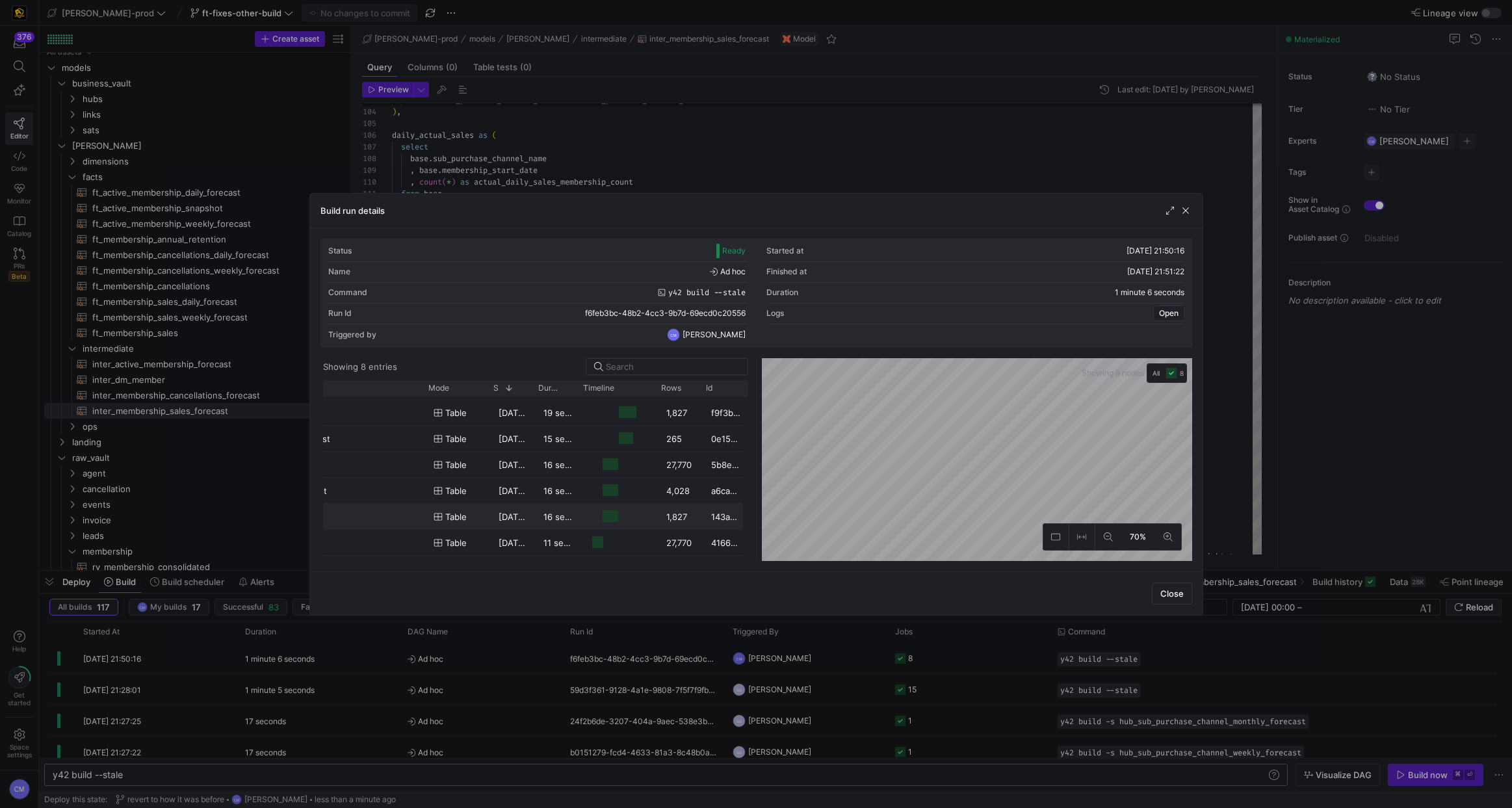
click at [588, 518] on y42-job-duration-timeline-cell-renderer at bounding box center [619, 516] width 62 height 24
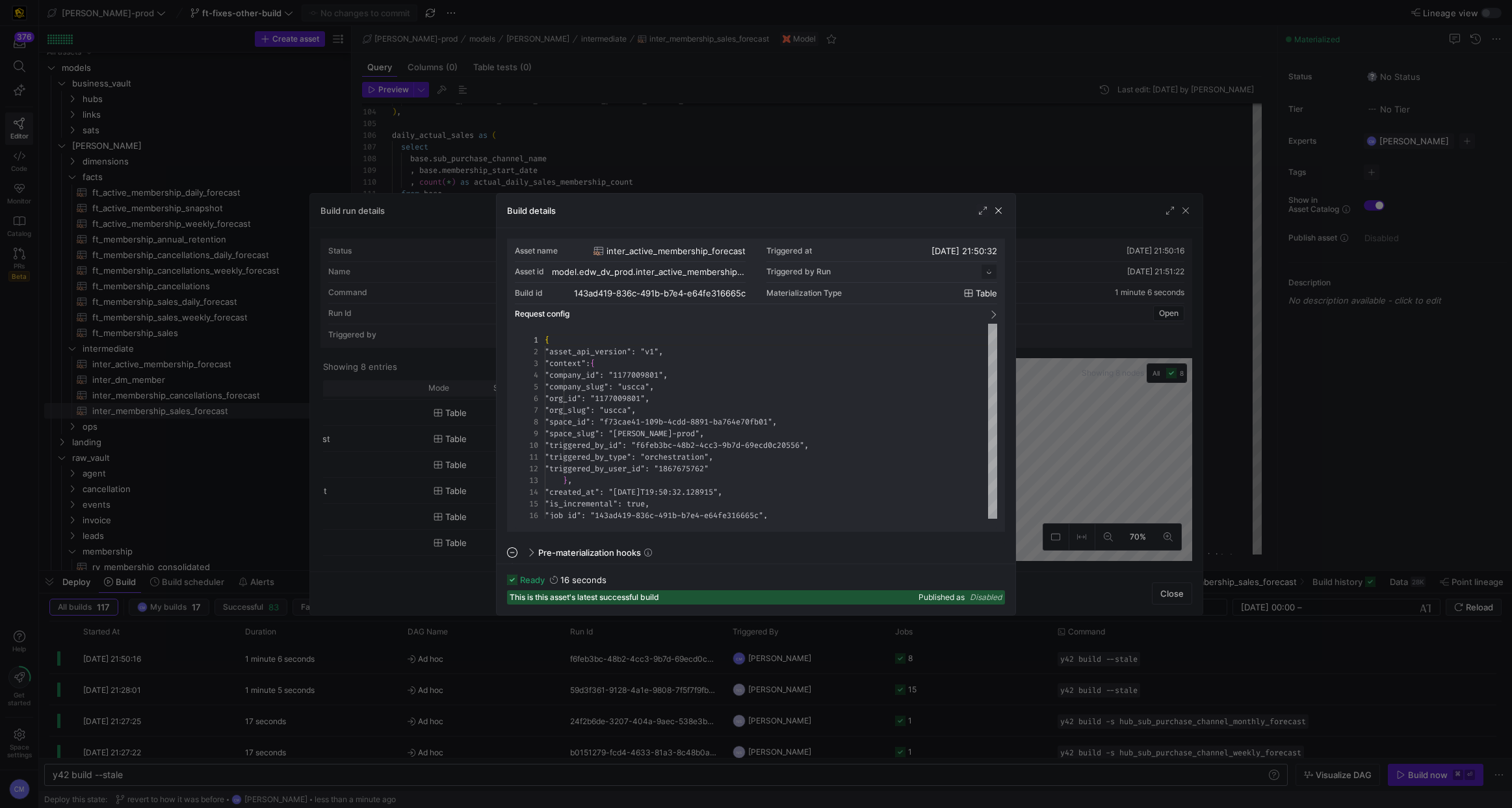
scroll to position [44, 0]
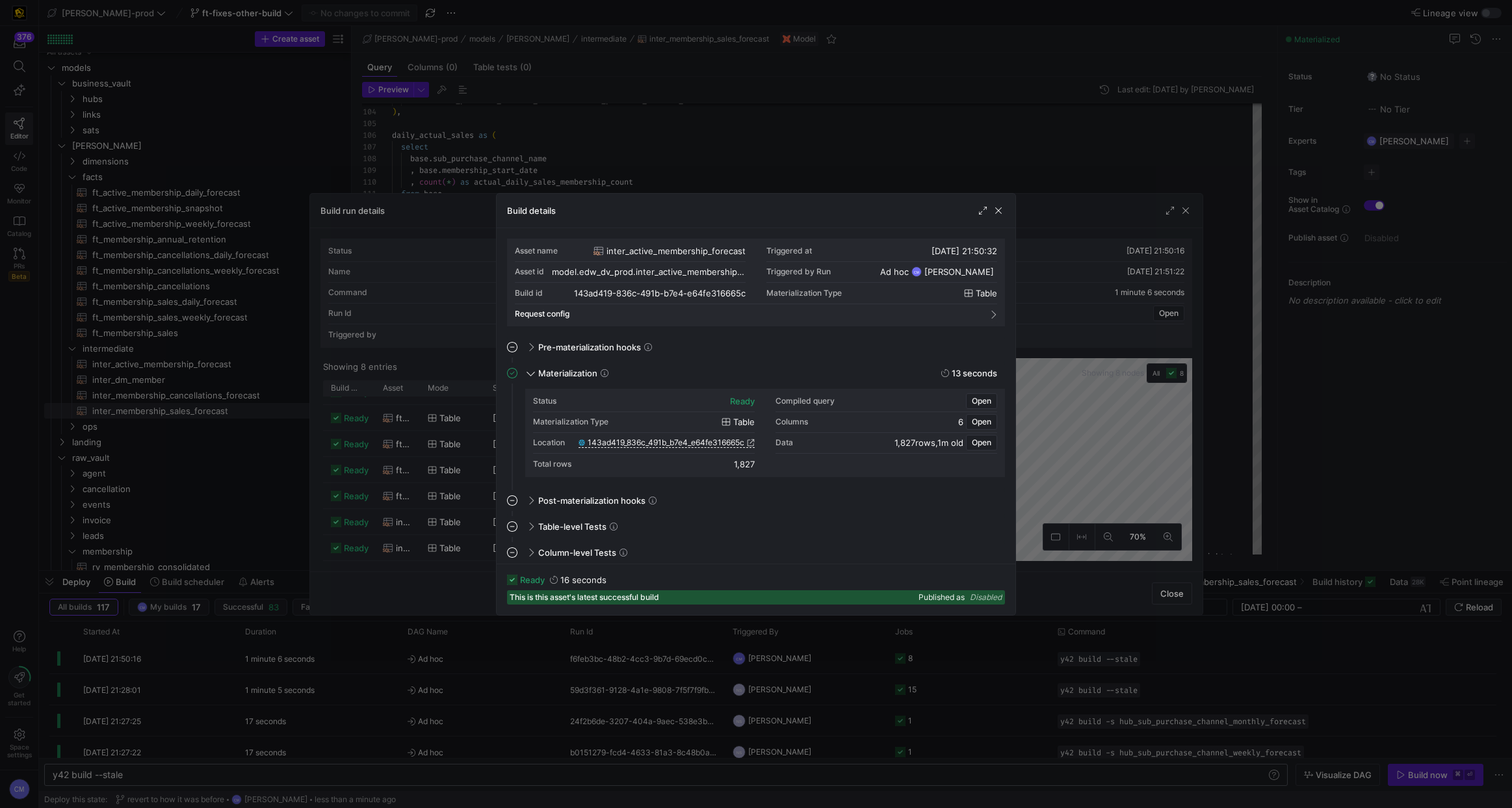
click at [733, 152] on div at bounding box center [756, 404] width 1512 height 808
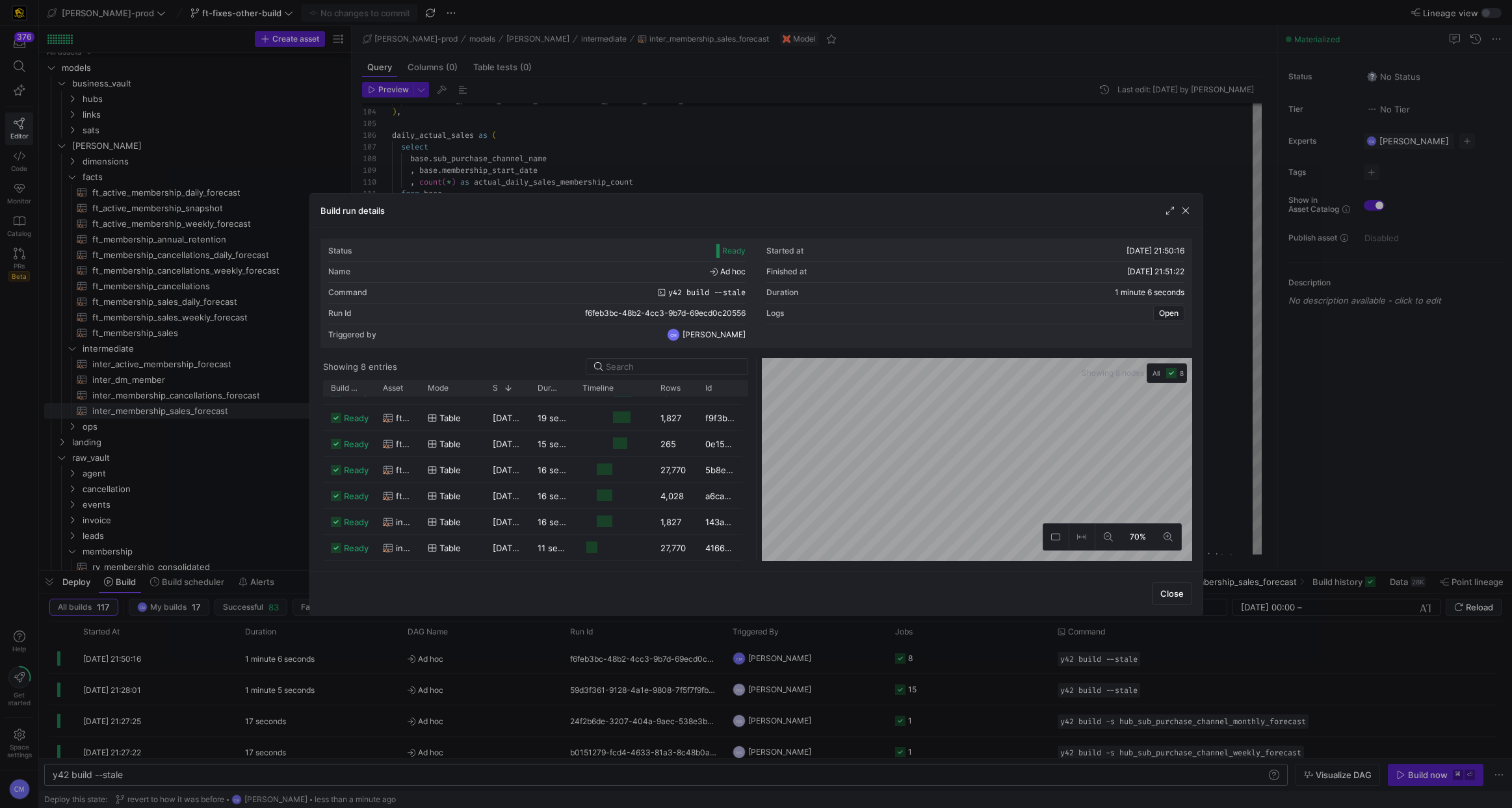
click at [733, 152] on div at bounding box center [756, 404] width 1512 height 808
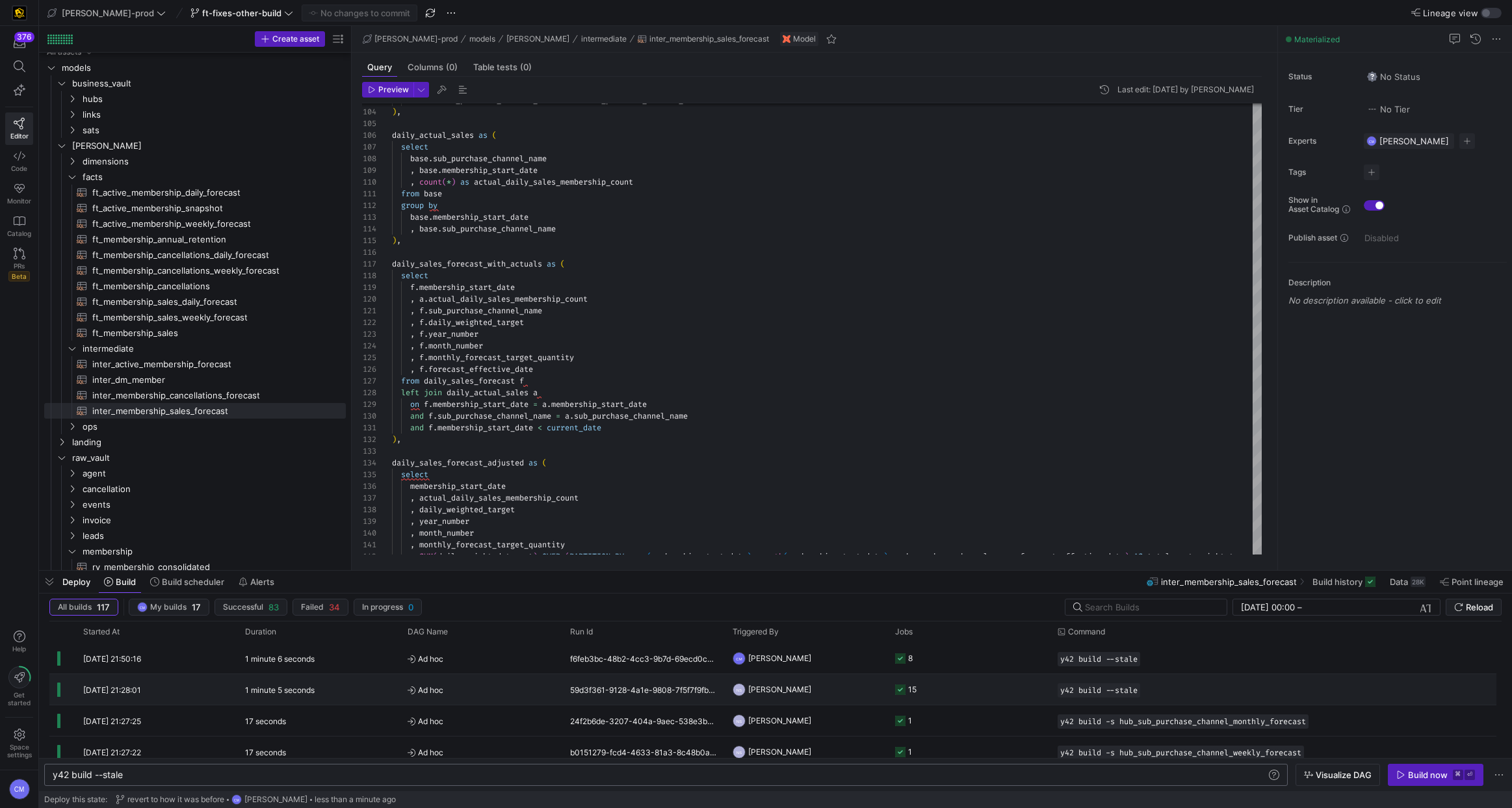
click at [513, 691] on span "Ad hoc" at bounding box center [481, 689] width 147 height 30
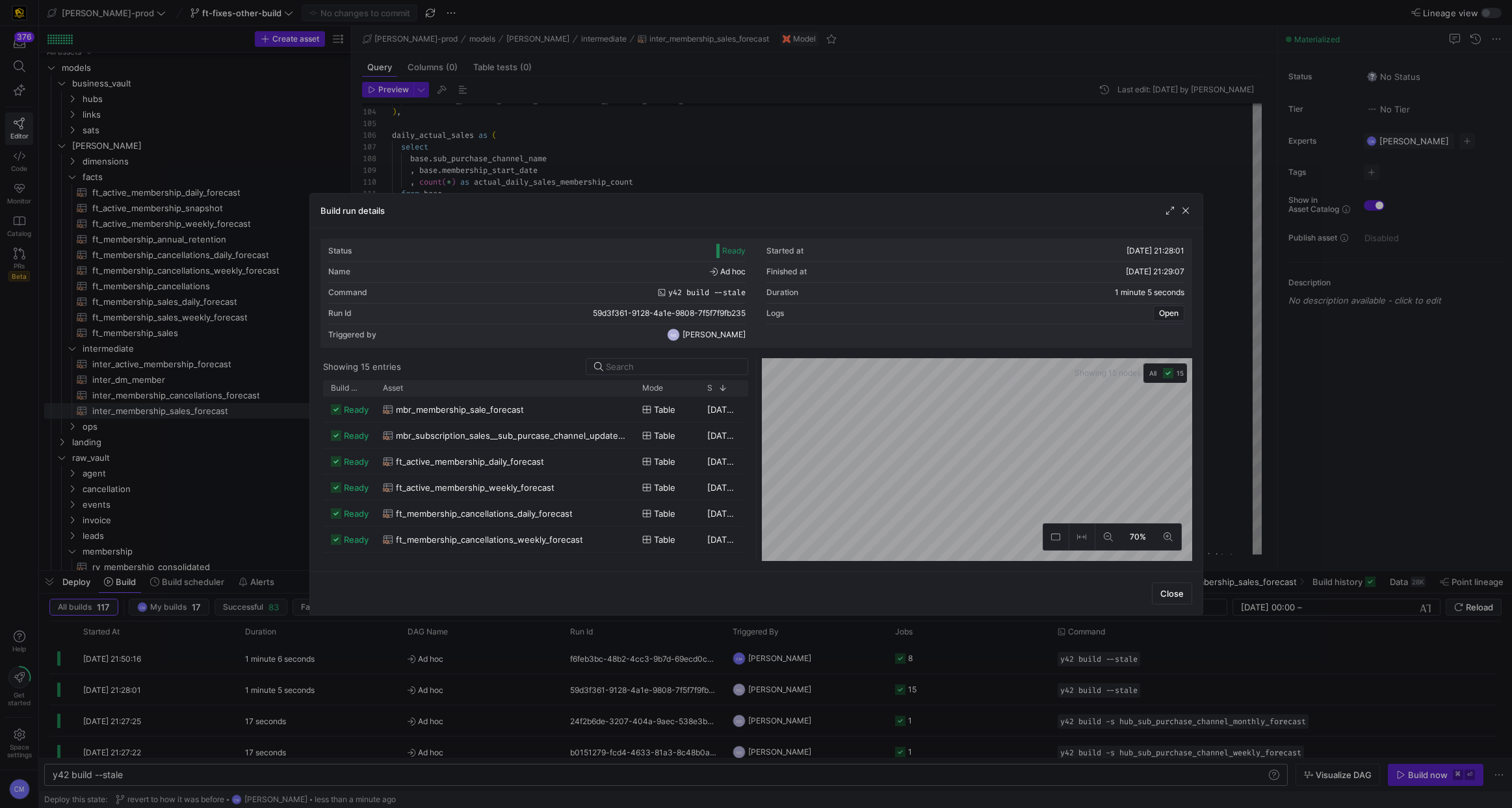
drag, startPoint x: 417, startPoint y: 391, endPoint x: 631, endPoint y: 412, distance: 215.0
click at [631, 412] on div "Build status Asset Mode 1" at bounding box center [535, 470] width 425 height 181
click at [584, 441] on div "inter_membership_sales_forecast" at bounding box center [504, 439] width 244 height 25
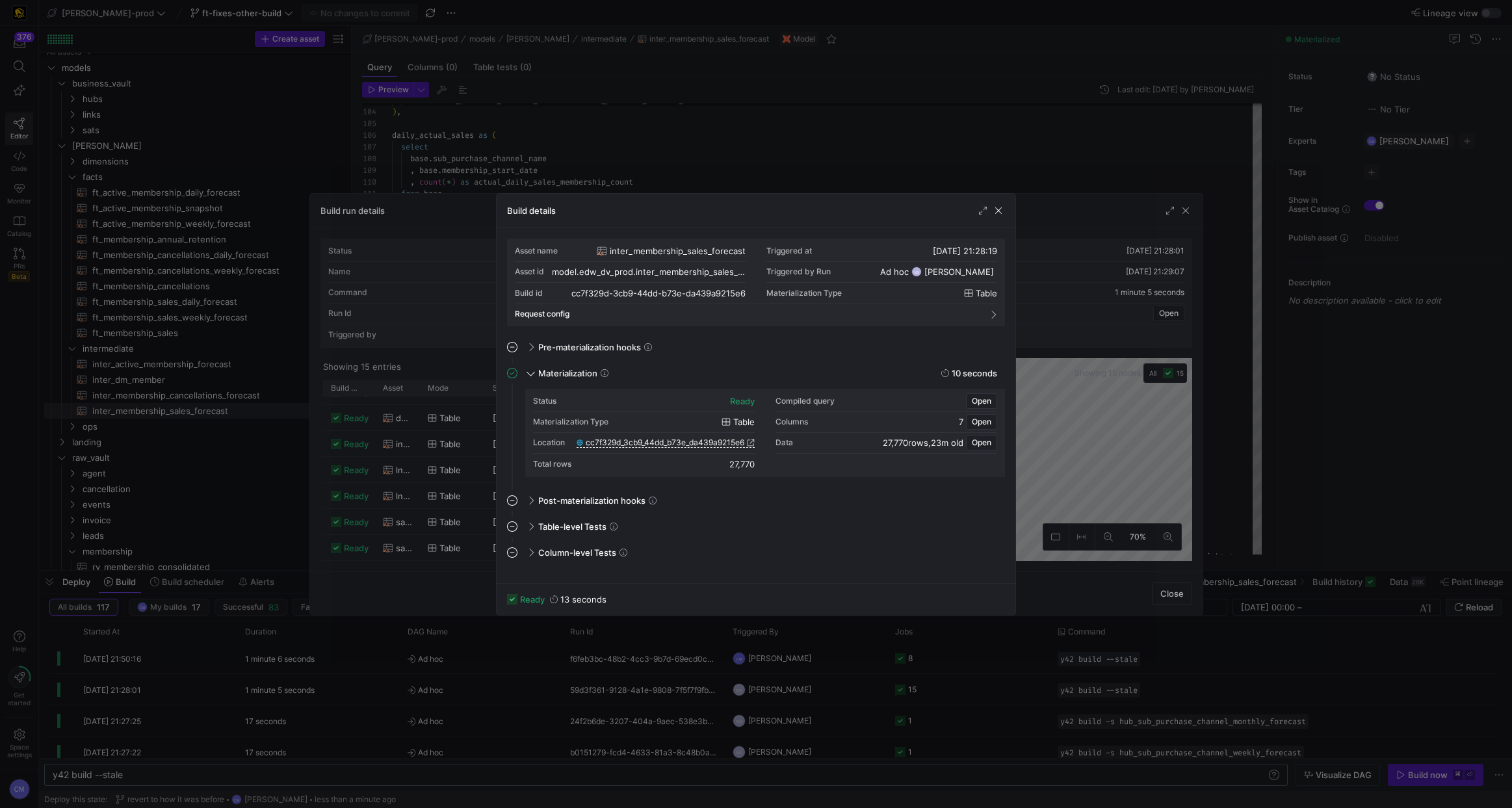
click at [616, 143] on div at bounding box center [756, 404] width 1512 height 808
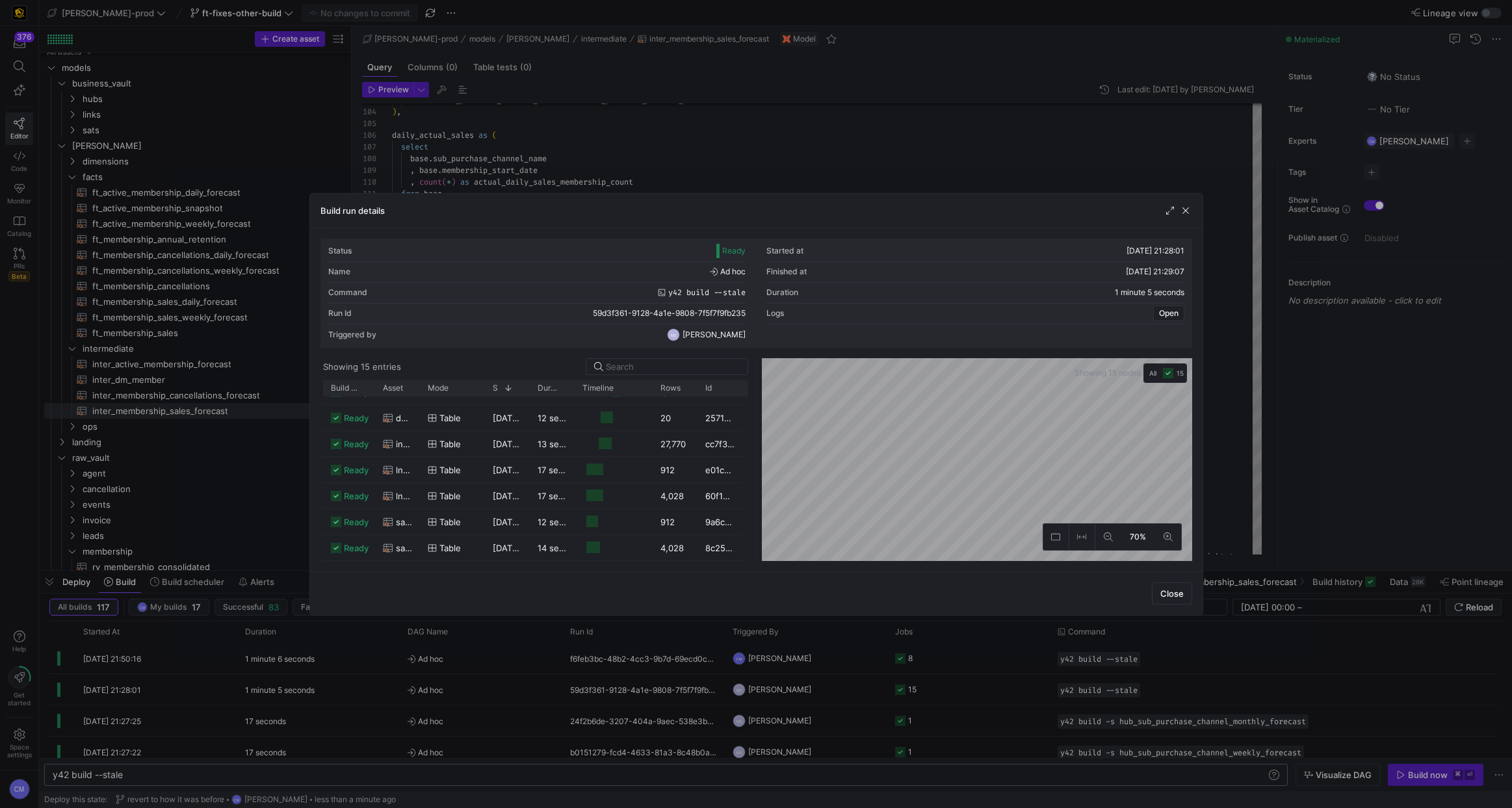
click at [604, 151] on div at bounding box center [756, 404] width 1512 height 808
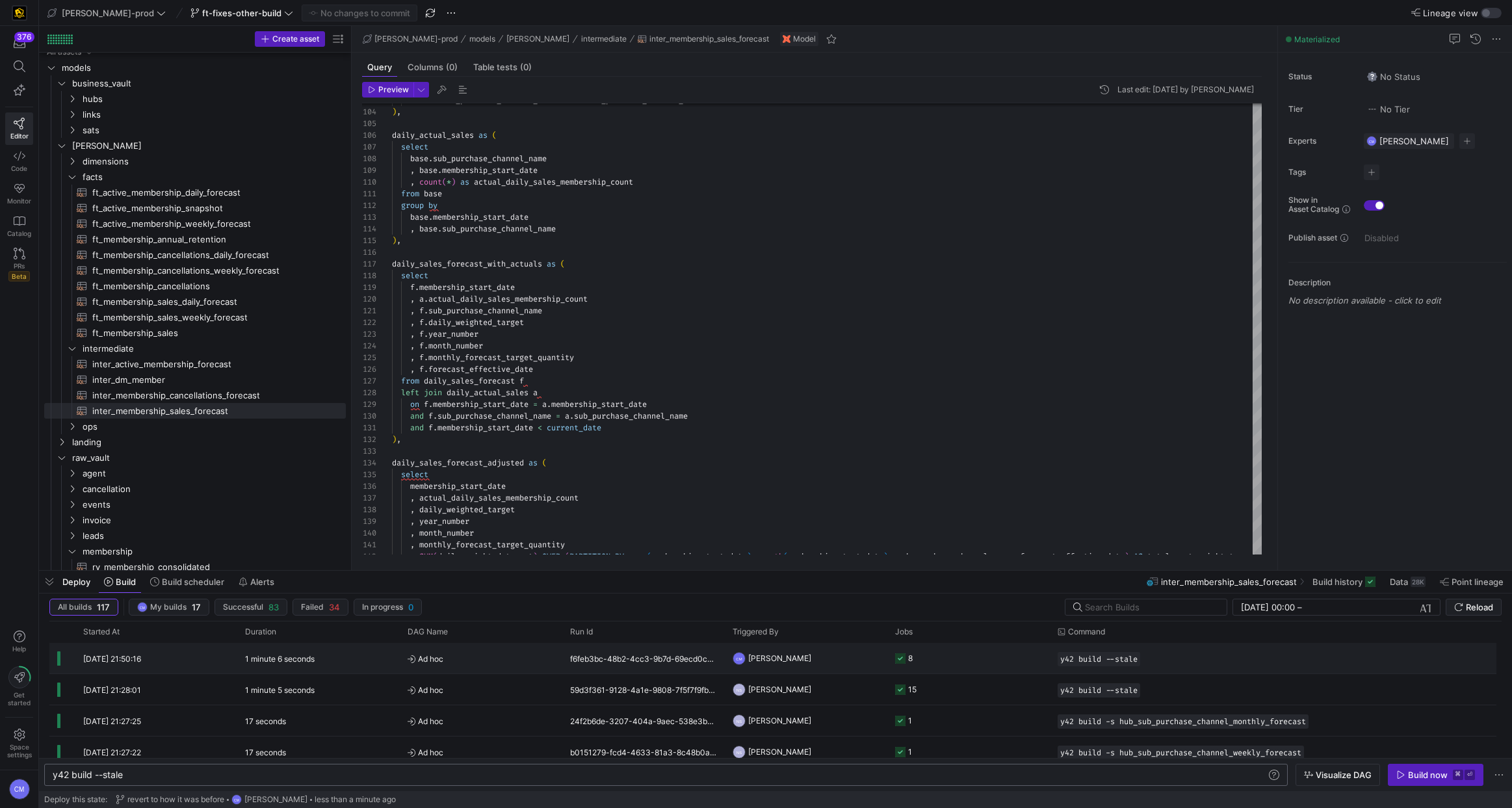
click at [498, 667] on span "Ad hoc" at bounding box center [481, 658] width 147 height 30
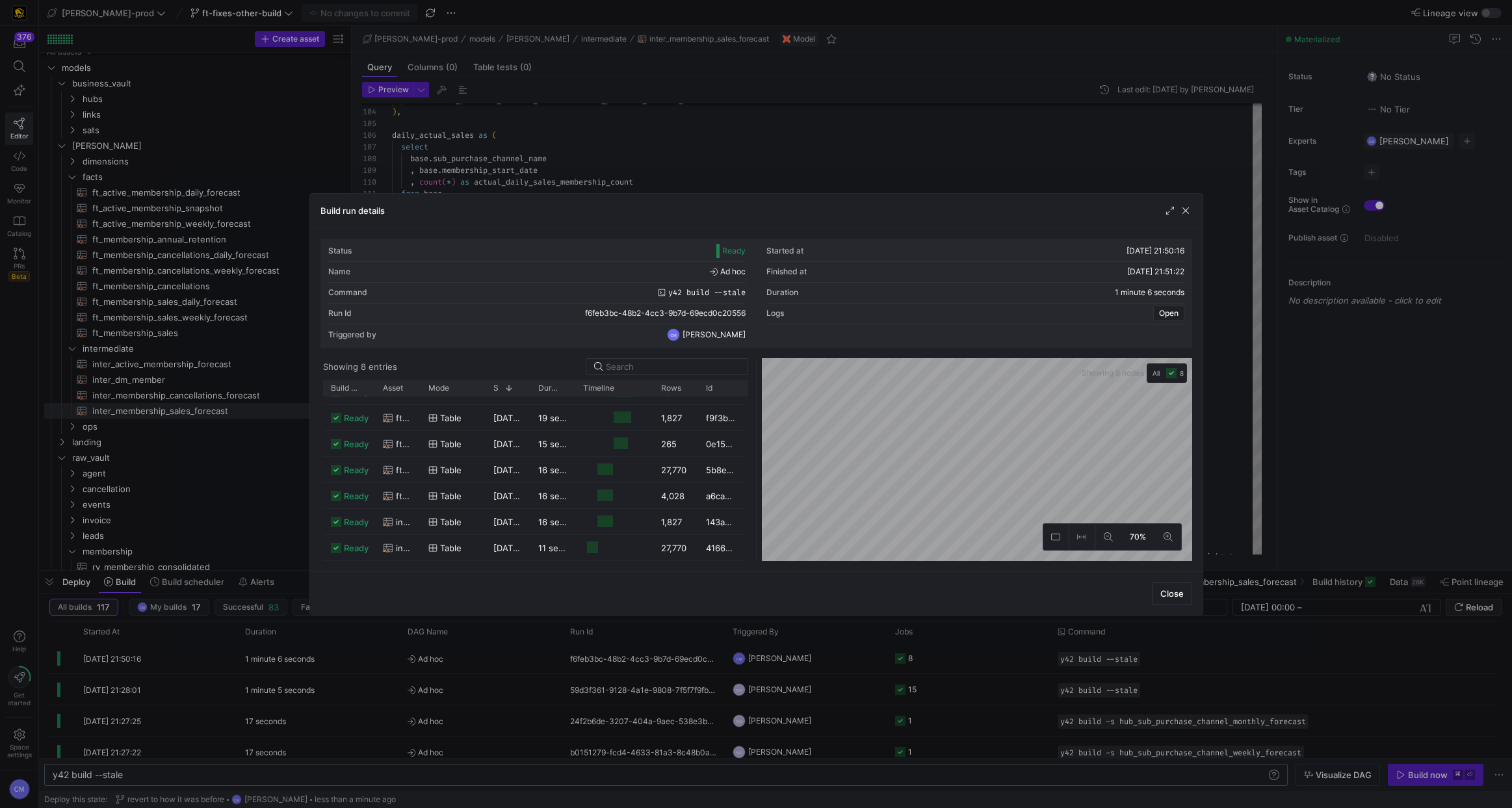
click at [652, 175] on div at bounding box center [756, 404] width 1512 height 808
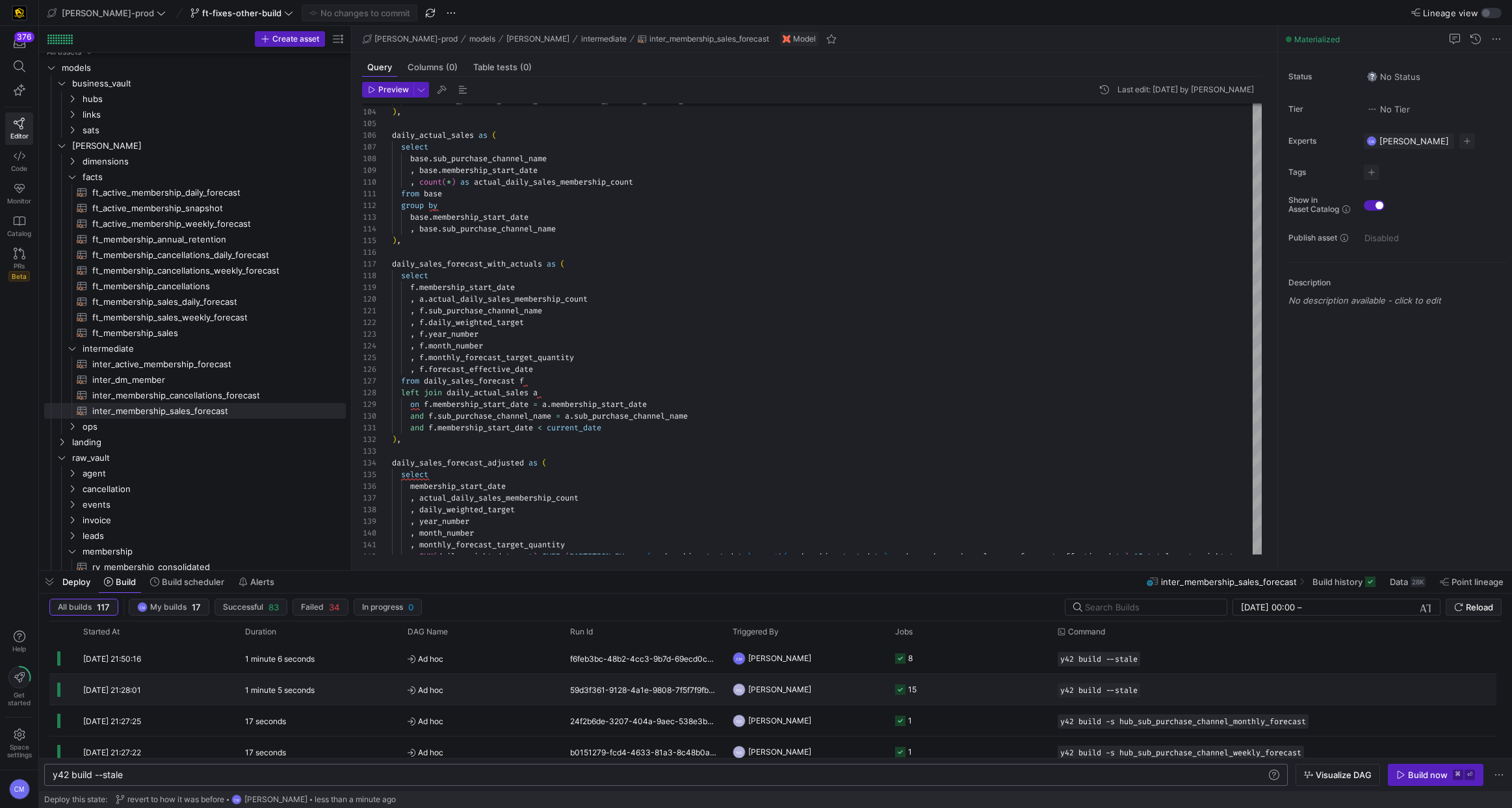
click at [541, 690] on span "Ad hoc" at bounding box center [481, 689] width 147 height 30
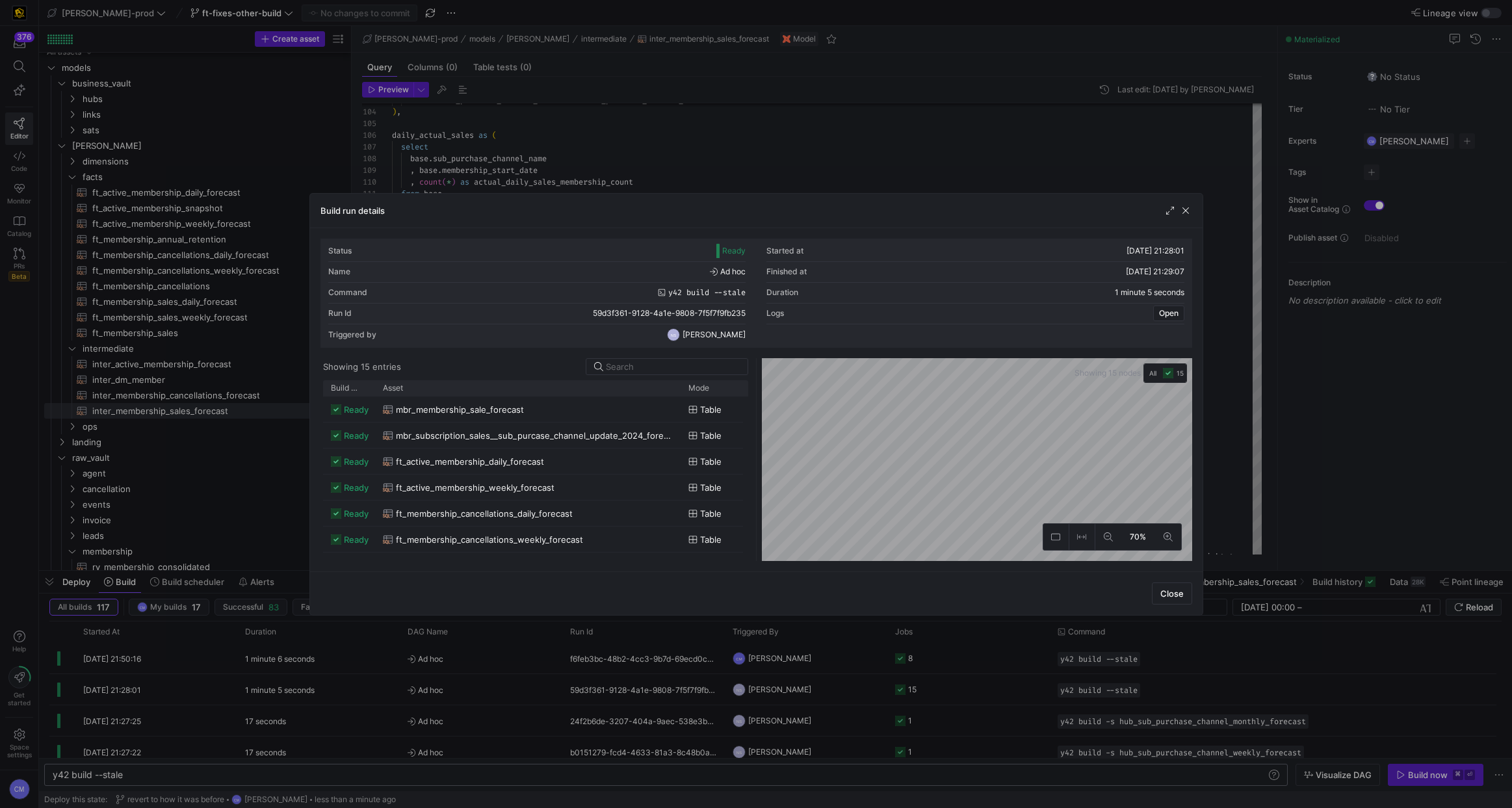
drag, startPoint x: 417, startPoint y: 391, endPoint x: 677, endPoint y: 420, distance: 261.6
click at [677, 420] on div "Build status Asset Mode 1" at bounding box center [535, 470] width 425 height 181
click at [584, 450] on div "inter_membership_sales_forecast" at bounding box center [527, 451] width 290 height 25
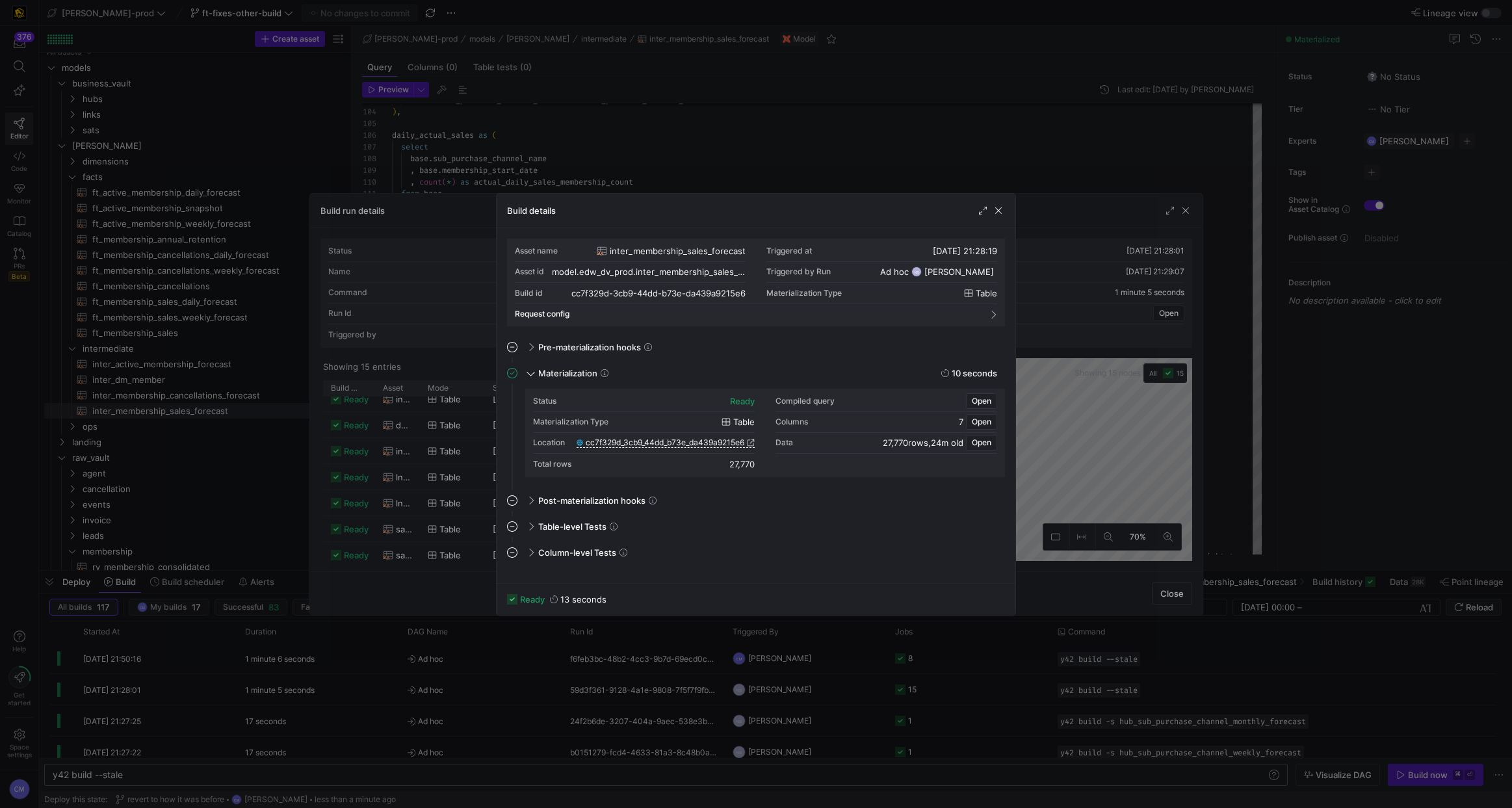
click at [439, 504] on div at bounding box center [756, 404] width 1512 height 808
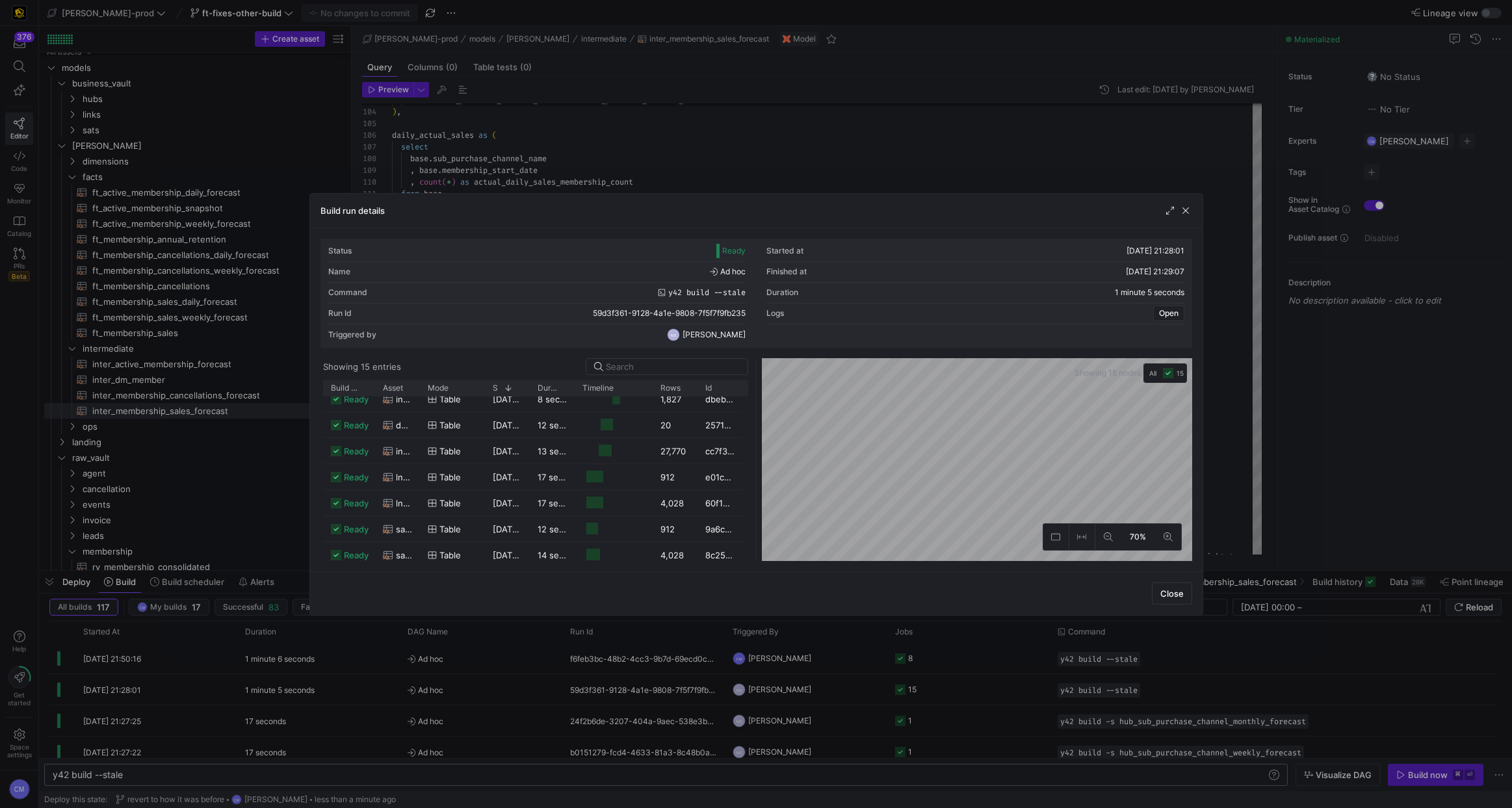
click at [595, 625] on div at bounding box center [756, 404] width 1512 height 808
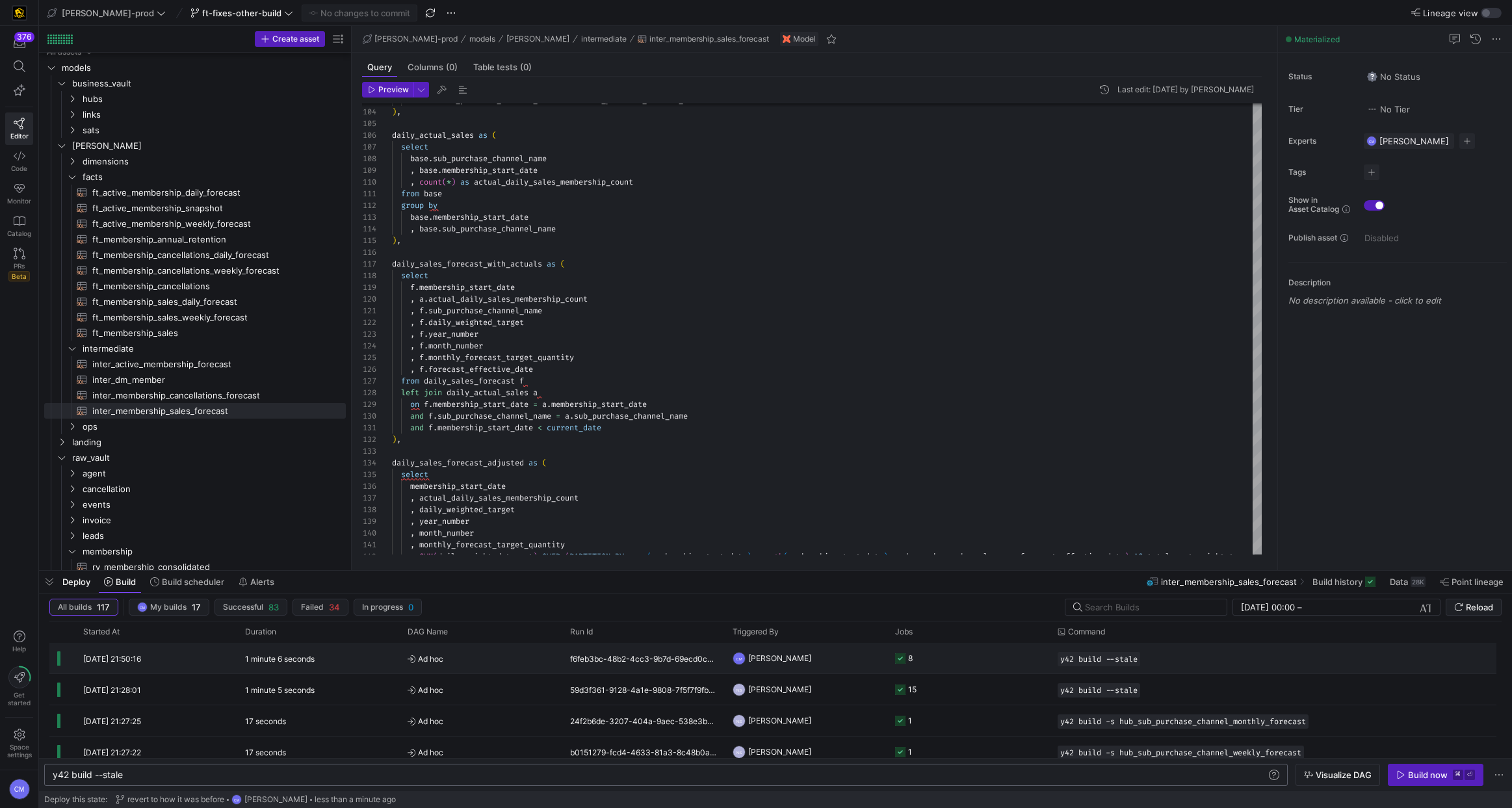
click at [578, 659] on div "f6feb3bc-48b2-4cc3-9b7d-69ecd0c20556" at bounding box center [643, 657] width 163 height 30
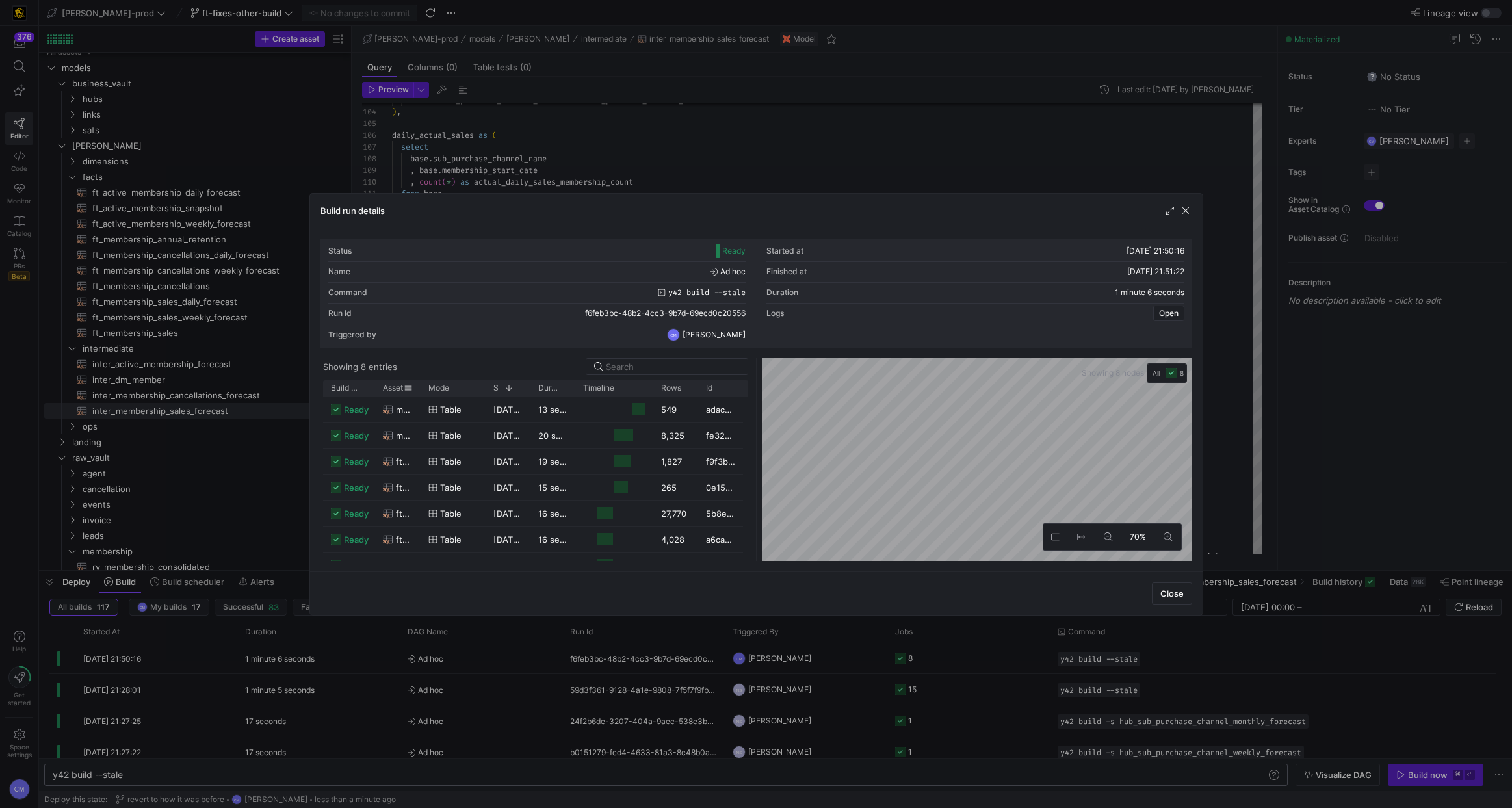
click at [417, 389] on div "Asset" at bounding box center [398, 388] width 46 height 16
drag, startPoint x: 417, startPoint y: 389, endPoint x: 626, endPoint y: 408, distance: 209.9
click at [633, 402] on div "Build status Asset Mode 1" at bounding box center [535, 470] width 425 height 181
click at [565, 540] on div "inter_membership_sales_forecast" at bounding box center [505, 543] width 246 height 25
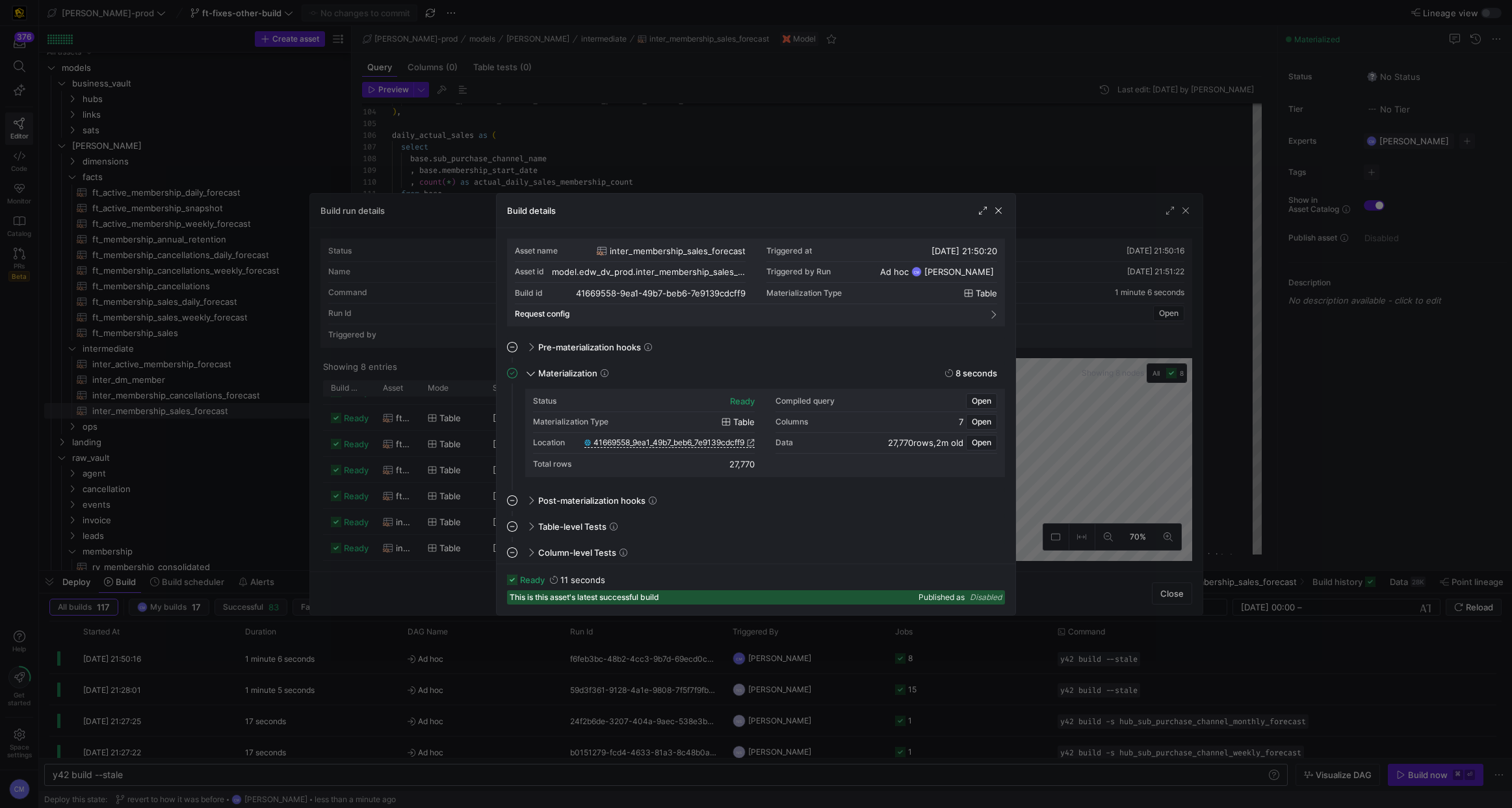
click at [384, 581] on div at bounding box center [756, 404] width 1512 height 808
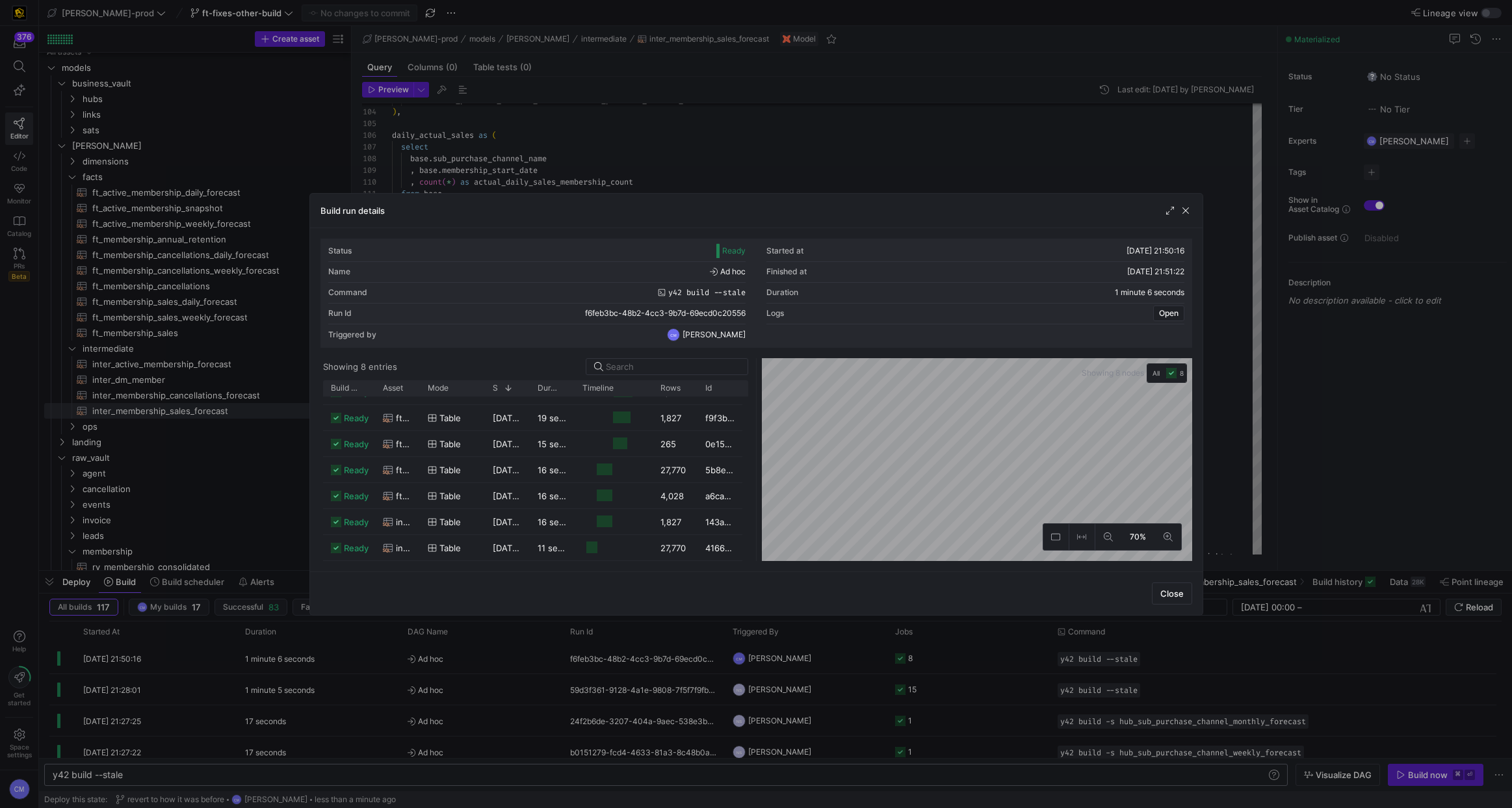
click at [384, 581] on div "Close" at bounding box center [756, 592] width 892 height 44
click at [512, 691] on div at bounding box center [756, 404] width 1512 height 808
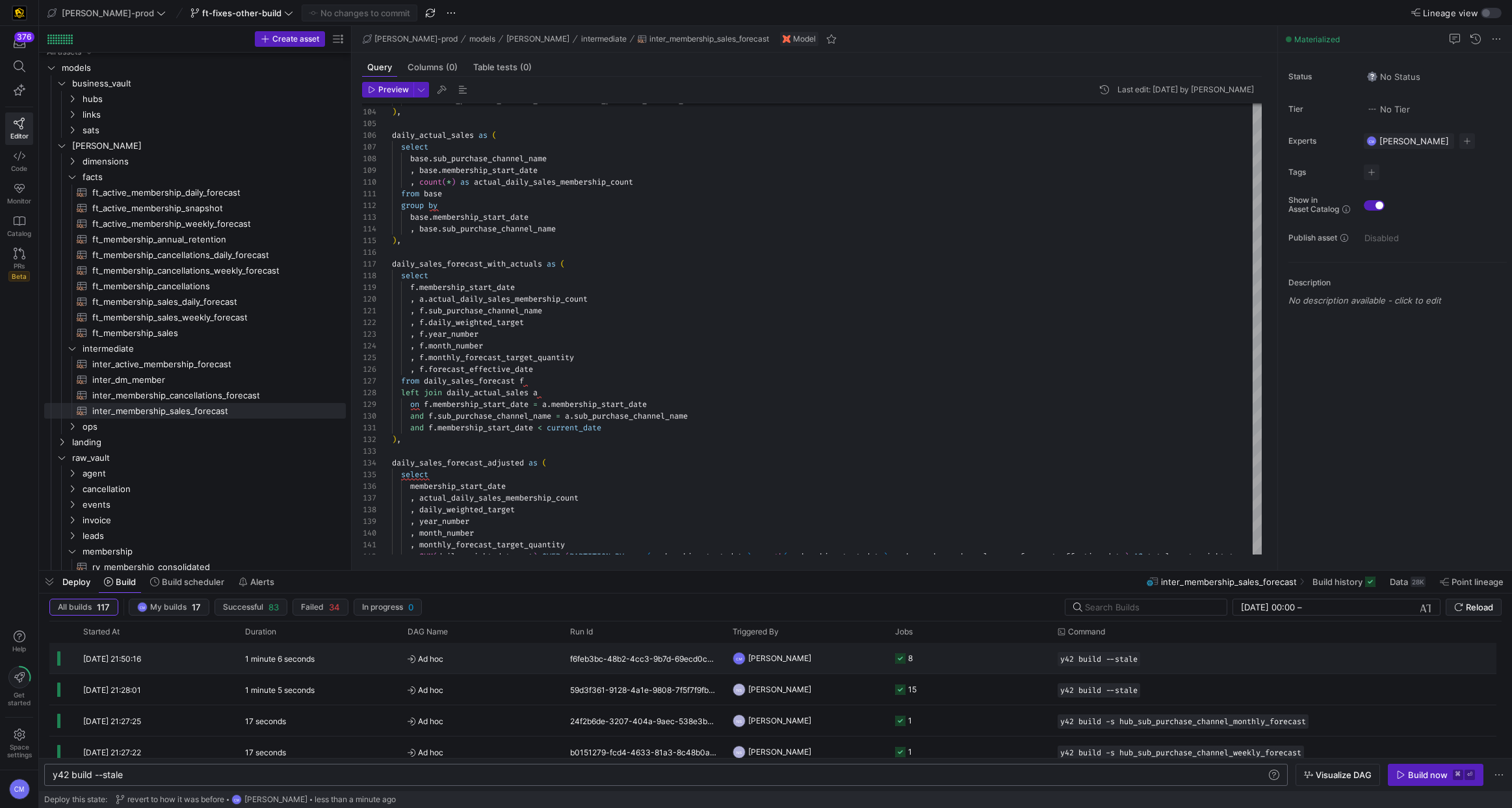
click at [519, 668] on span "Ad hoc" at bounding box center [481, 658] width 147 height 30
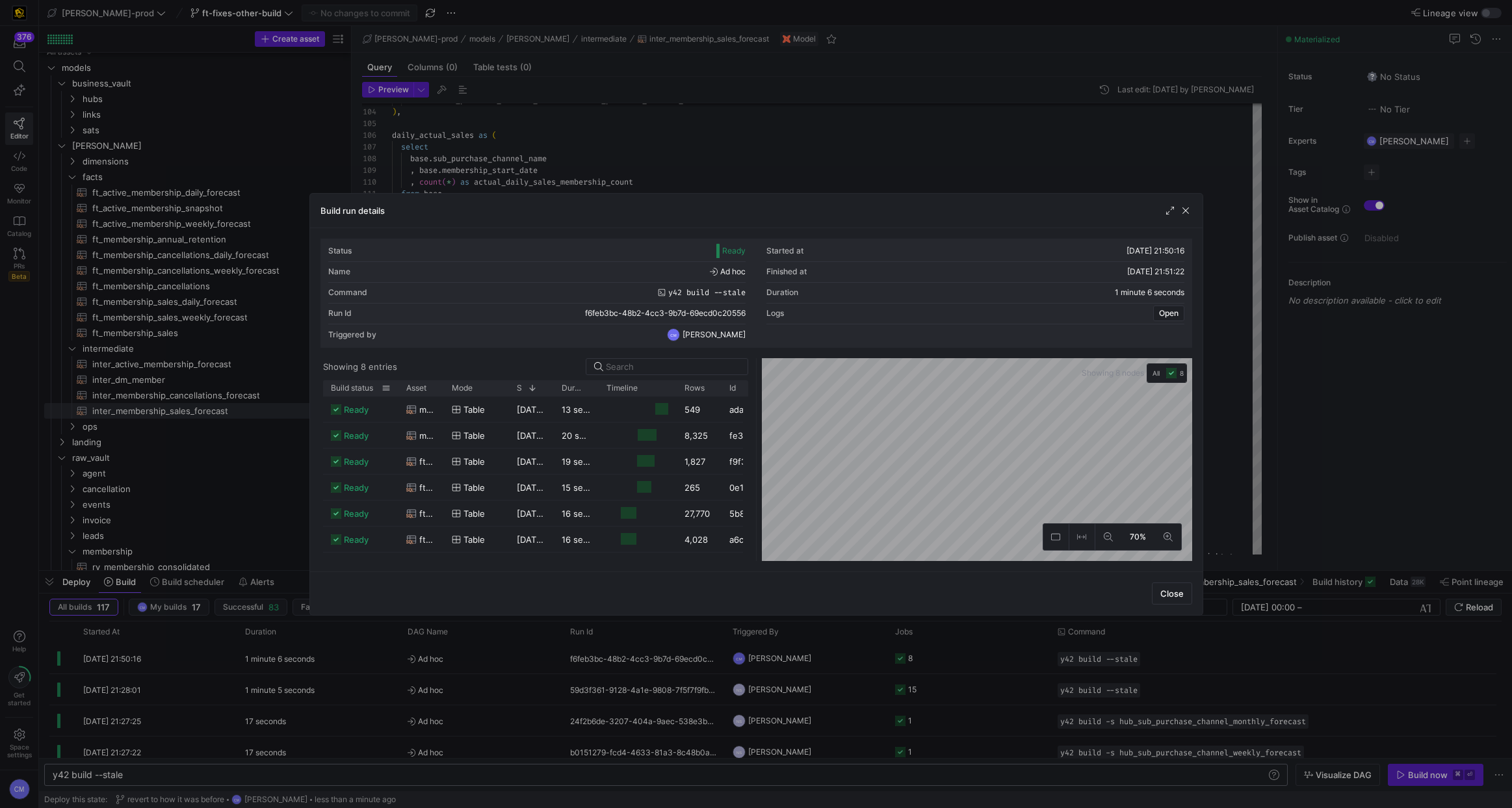
drag, startPoint x: 373, startPoint y: 389, endPoint x: 397, endPoint y: 388, distance: 24.0
click at [397, 388] on div at bounding box center [398, 388] width 5 height 16
drag, startPoint x: 442, startPoint y: 385, endPoint x: 703, endPoint y: 431, distance: 265.0
click at [703, 431] on div "Build status Asset Mode 1" at bounding box center [535, 470] width 425 height 181
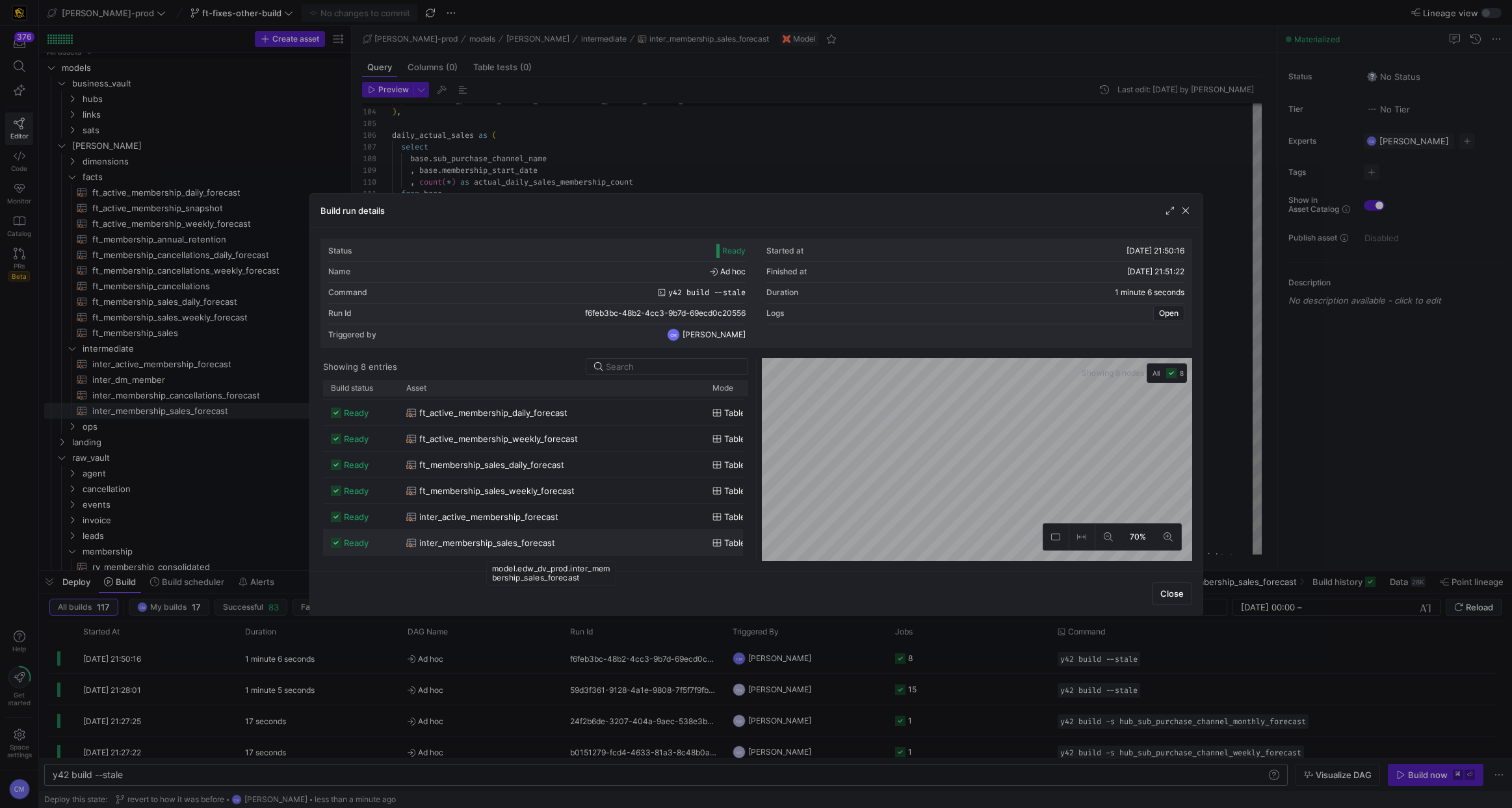
click at [541, 549] on span "inter_membership_sales_forecast" at bounding box center [488, 543] width 136 height 25
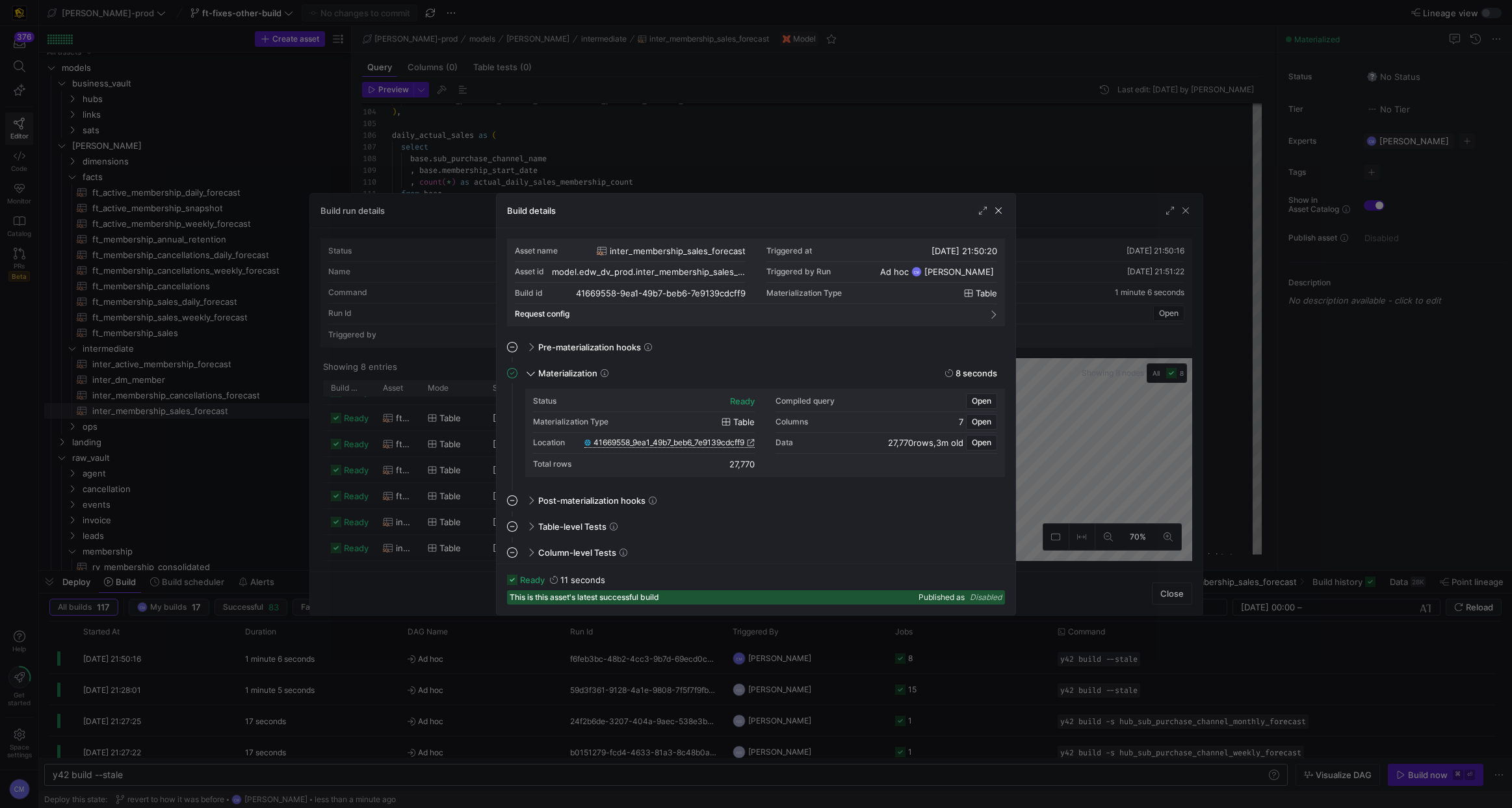
click at [663, 442] on span "41669558_9ea1_49b7_beb6_7e9139cdcff9" at bounding box center [668, 442] width 151 height 9
click at [389, 290] on div at bounding box center [756, 404] width 1512 height 808
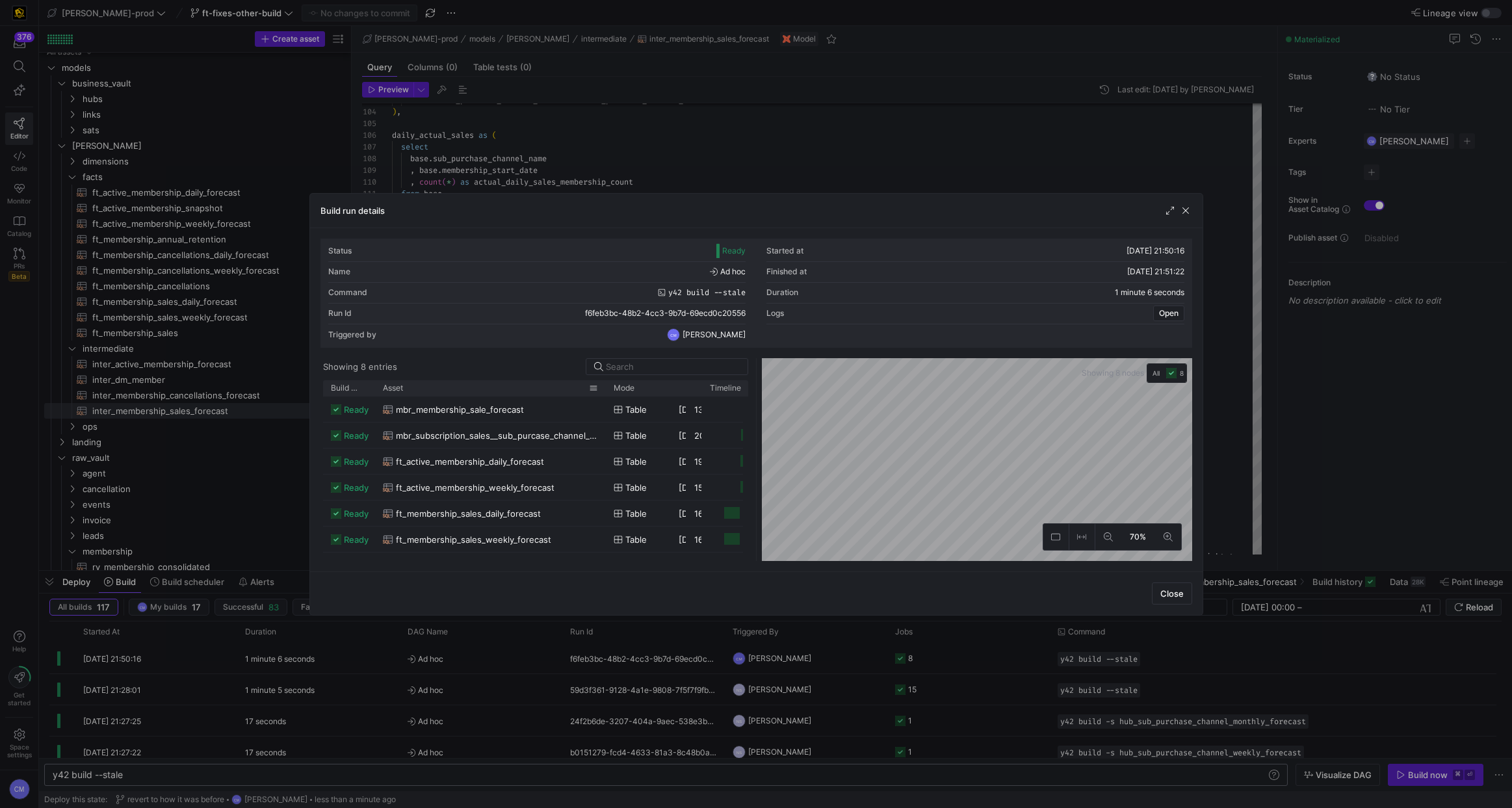
drag, startPoint x: 417, startPoint y: 387, endPoint x: 603, endPoint y: 391, distance: 186.0
click at [603, 391] on div at bounding box center [606, 388] width 5 height 16
click at [546, 498] on span "ft_membership_sales_weekly_forecast" at bounding box center [473, 491] width 155 height 25
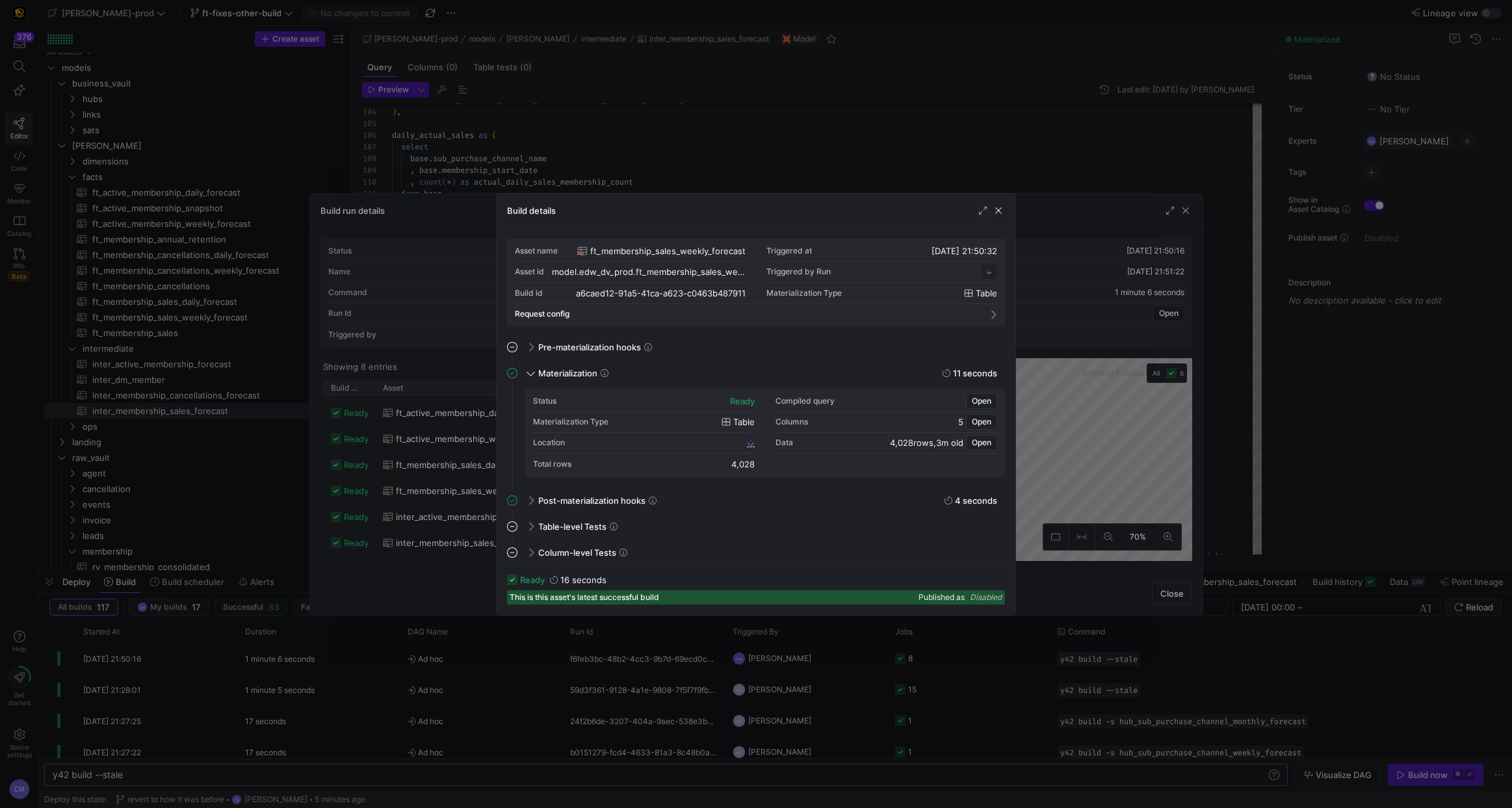
scroll to position [44, 0]
click at [696, 443] on span "a6caed12_91a5_41ca_a623_c0463b487911" at bounding box center [666, 442] width 158 height 9
click at [623, 166] on div at bounding box center [756, 404] width 1512 height 808
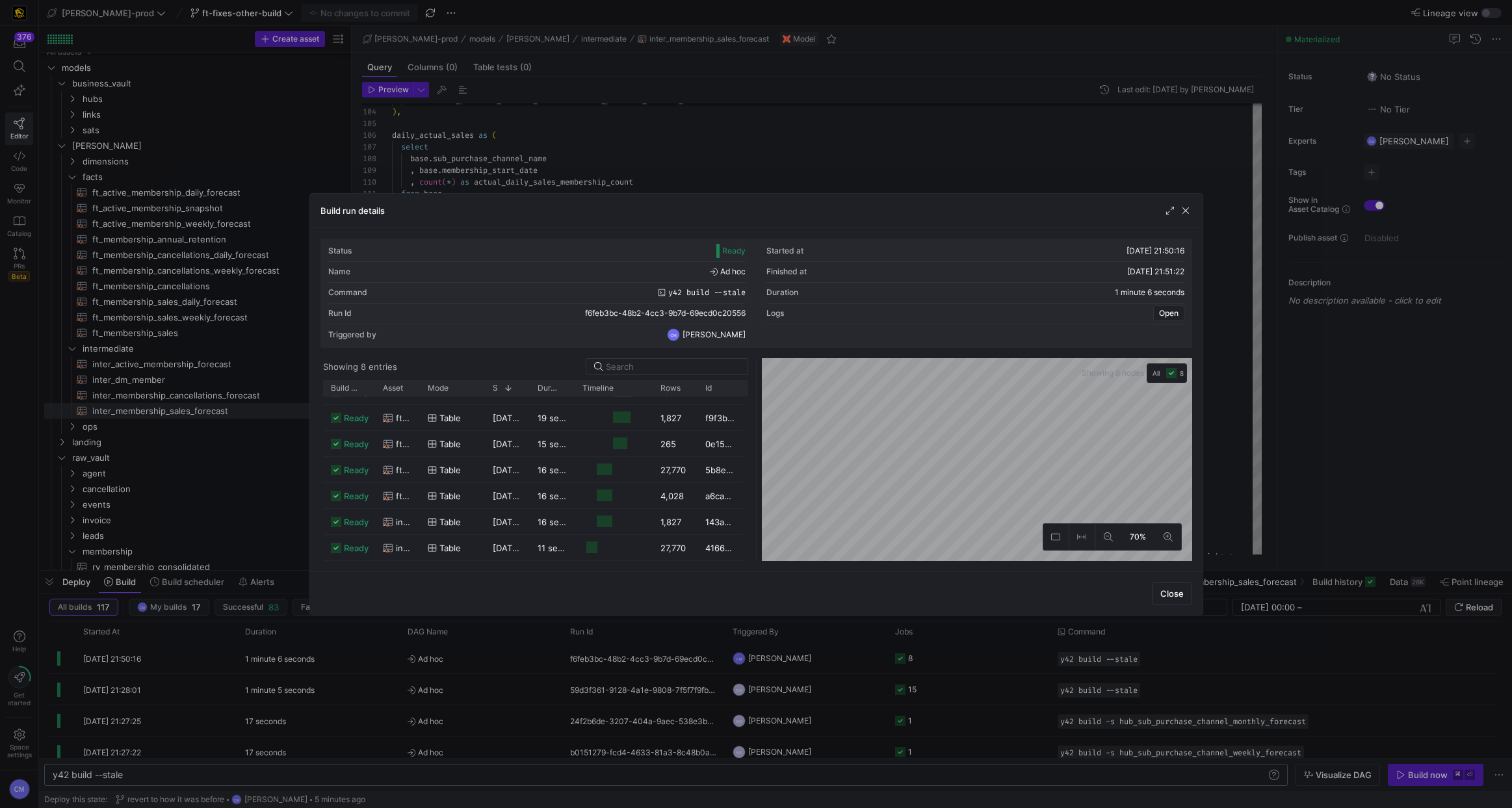
click at [581, 168] on div at bounding box center [756, 404] width 1512 height 808
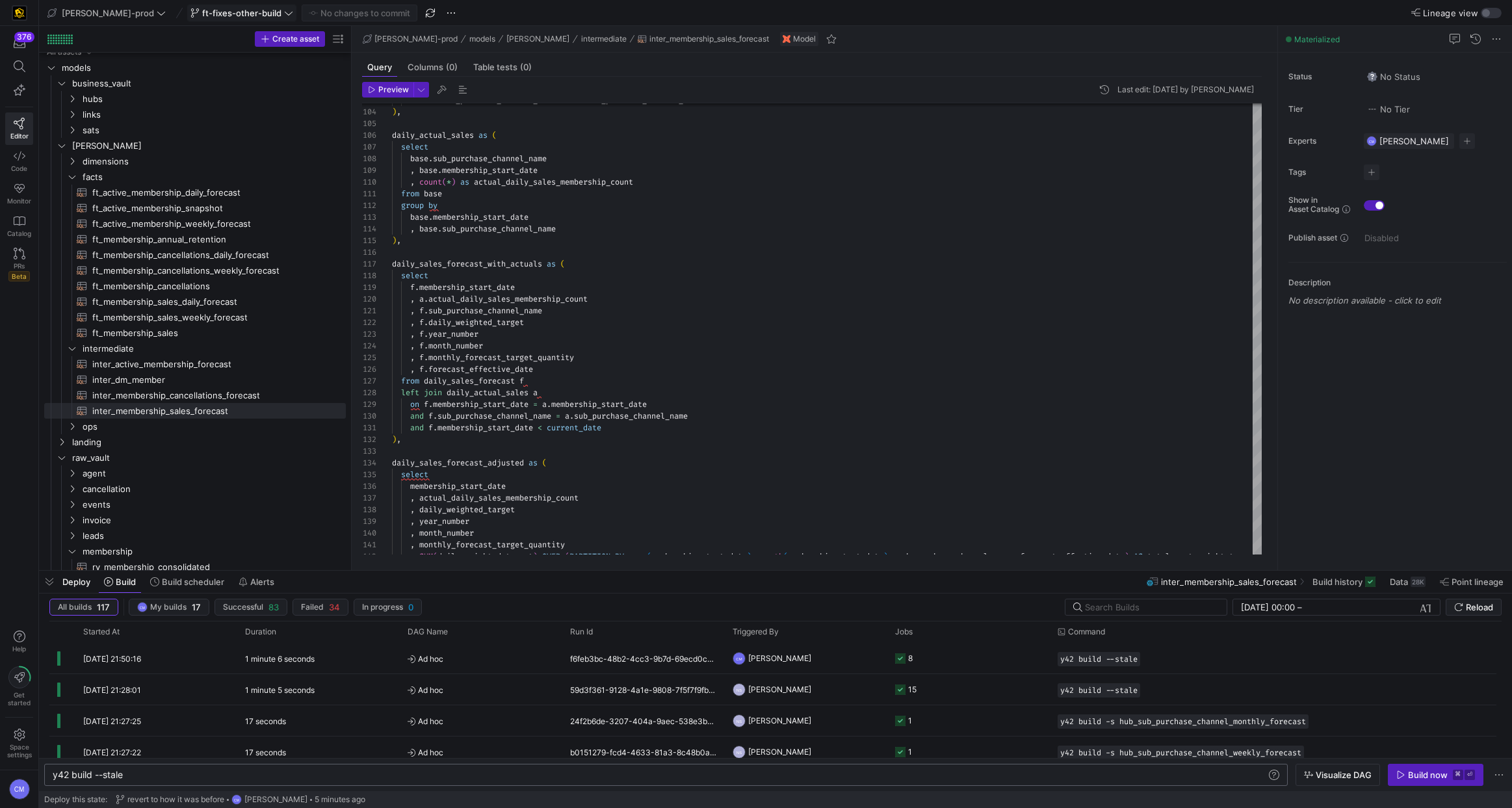
click at [202, 8] on span "ft-fixes-other-build" at bounding box center [242, 13] width 79 height 10
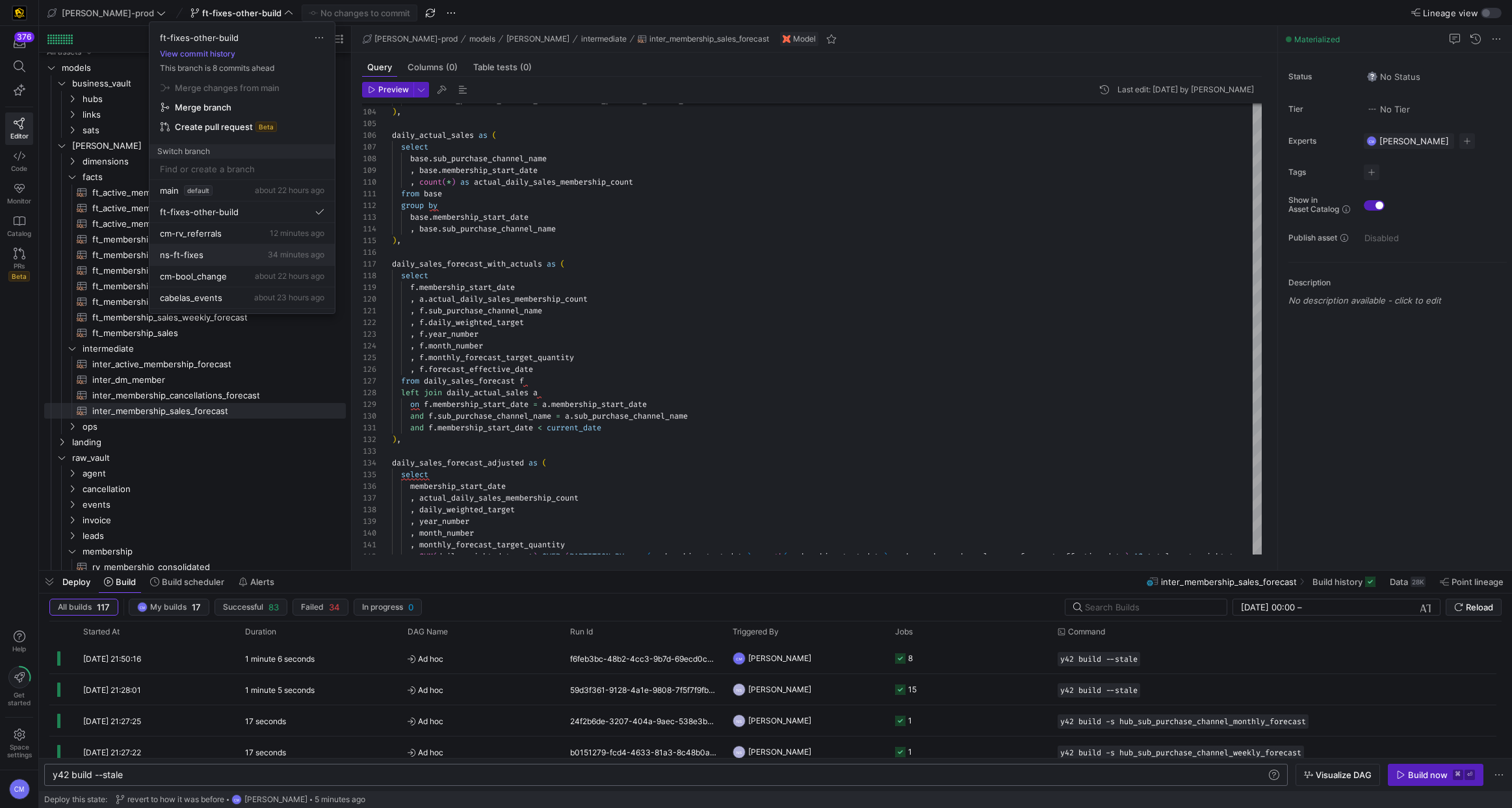
click at [236, 259] on div "ns-ft-fixes 34 minutes ago" at bounding box center [242, 255] width 165 height 10
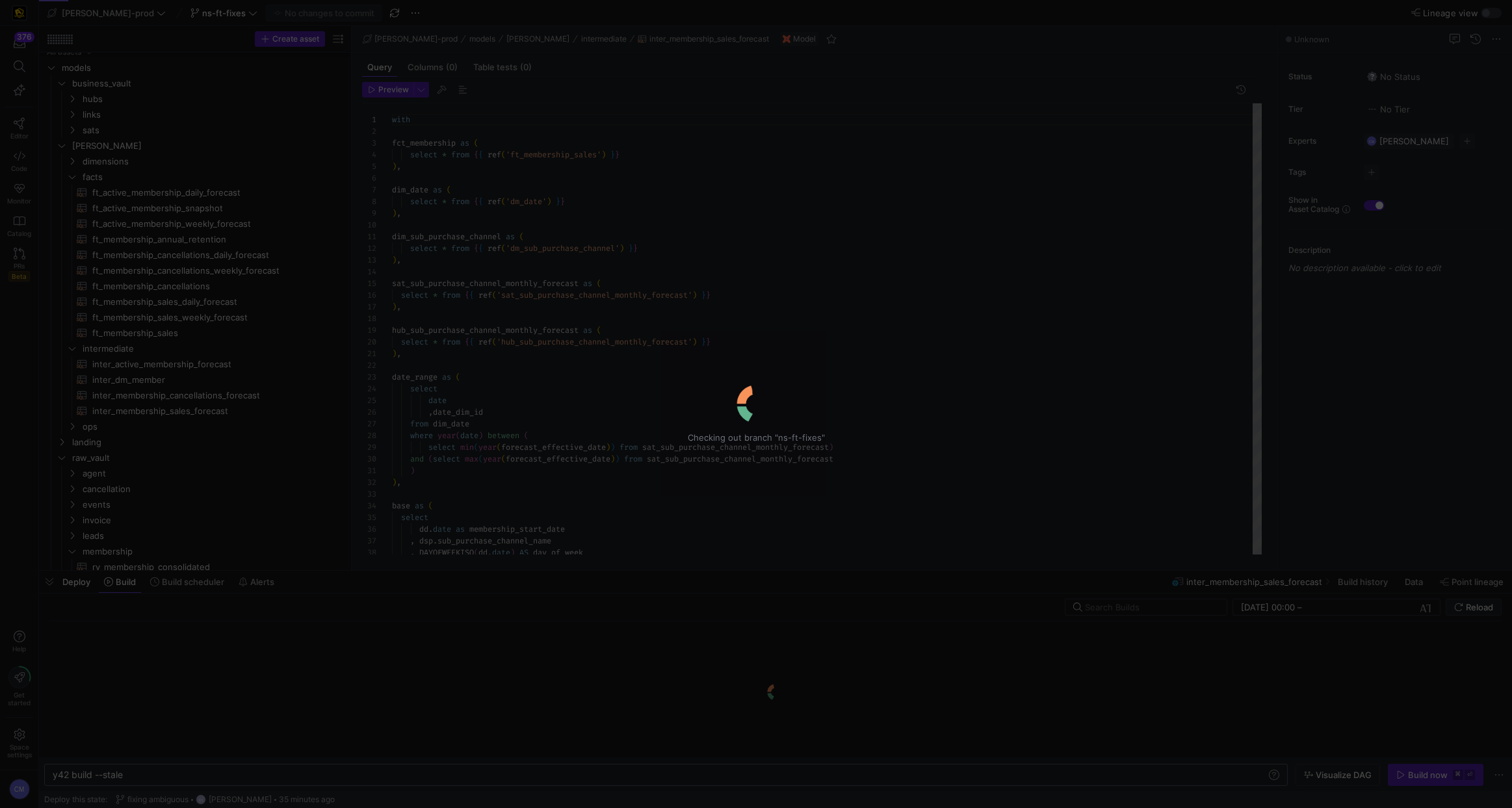
scroll to position [117, 0]
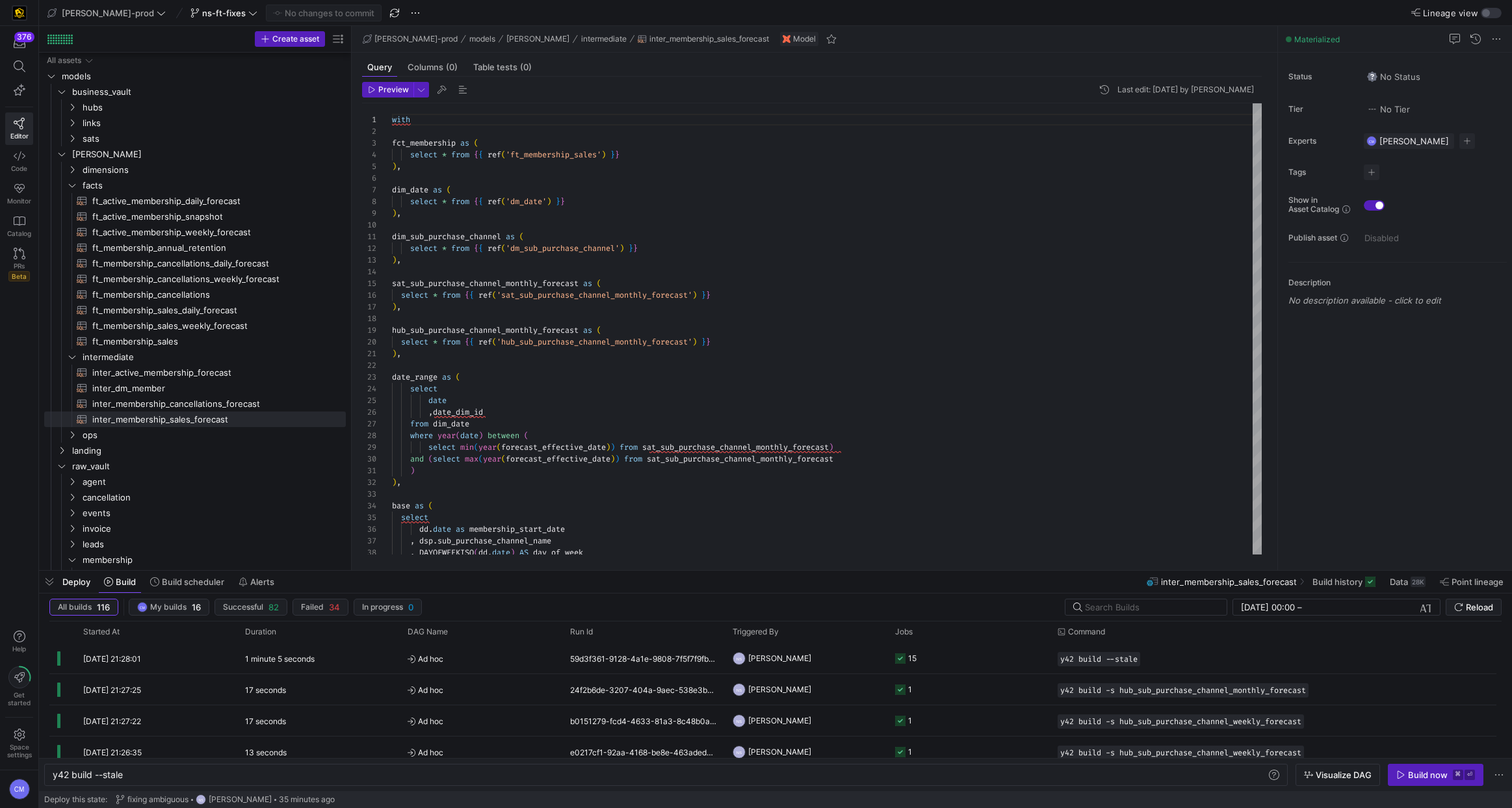
scroll to position [0, 71]
click at [157, 11] on icon at bounding box center [161, 13] width 9 height 9
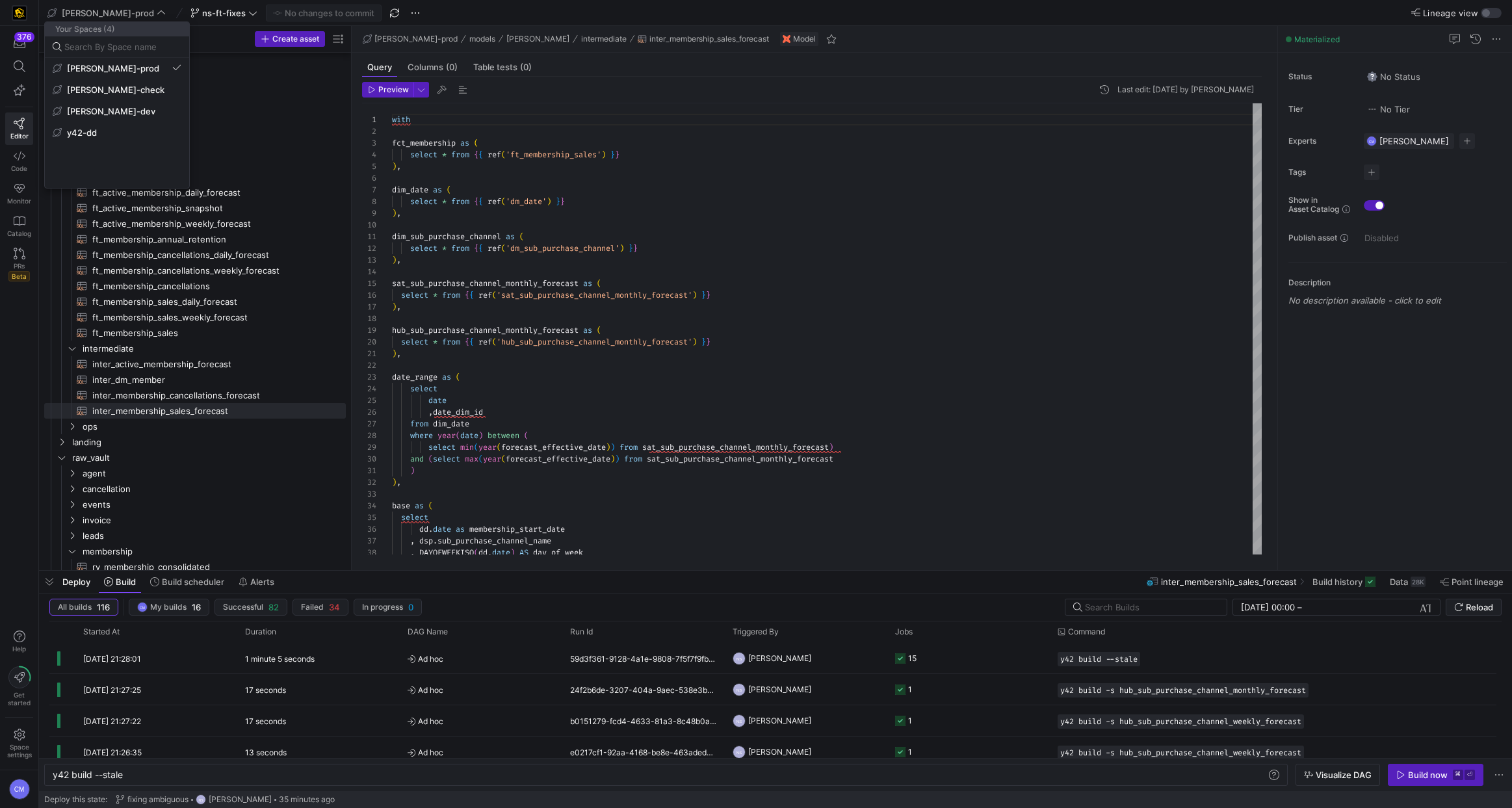
click at [154, 9] on div at bounding box center [756, 404] width 1512 height 808
click at [202, 11] on span "ns-ft-fixes" at bounding box center [224, 13] width 44 height 10
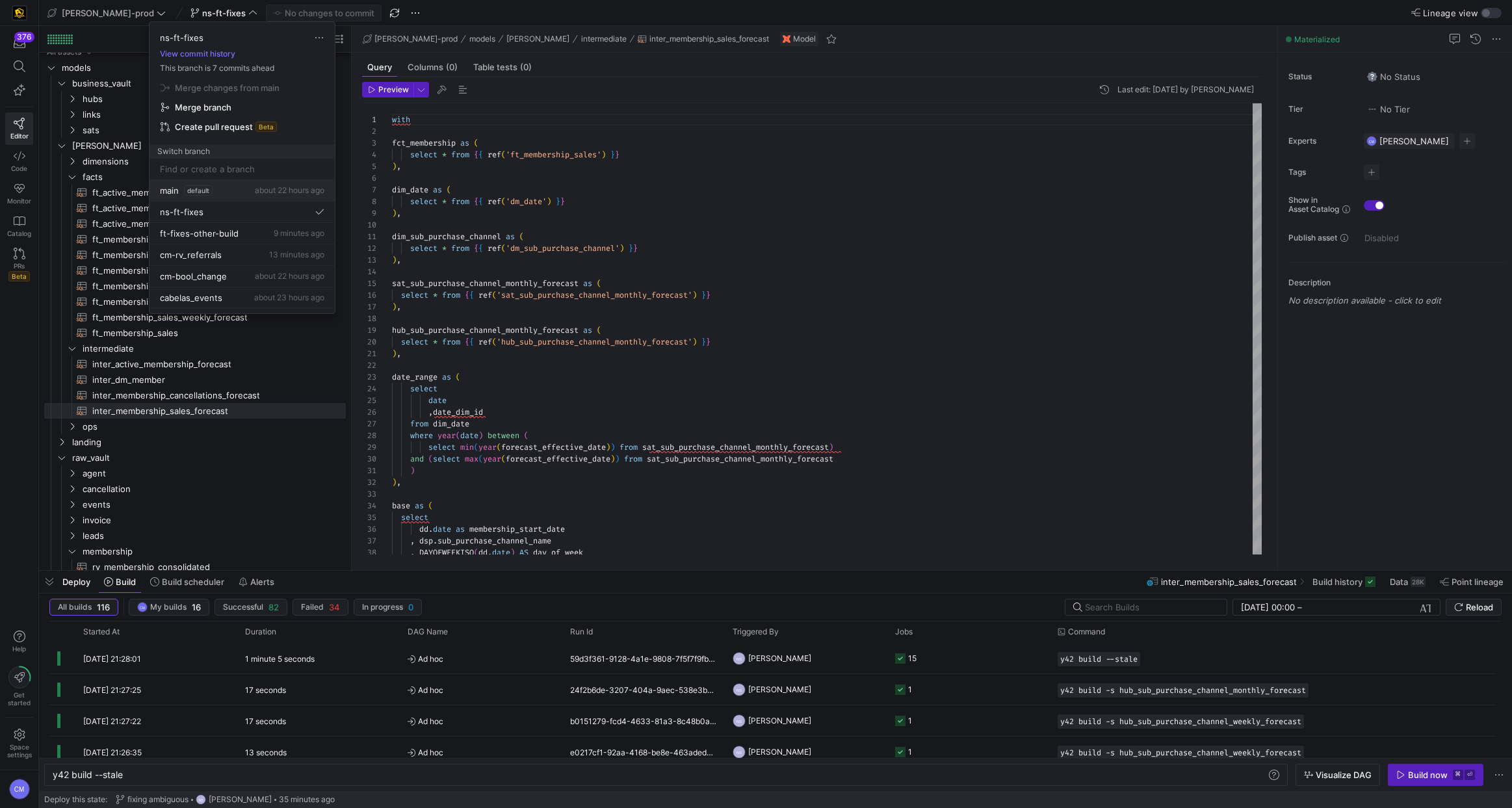
click at [232, 190] on div "main default about 22 hours ago" at bounding box center [242, 191] width 165 height 10
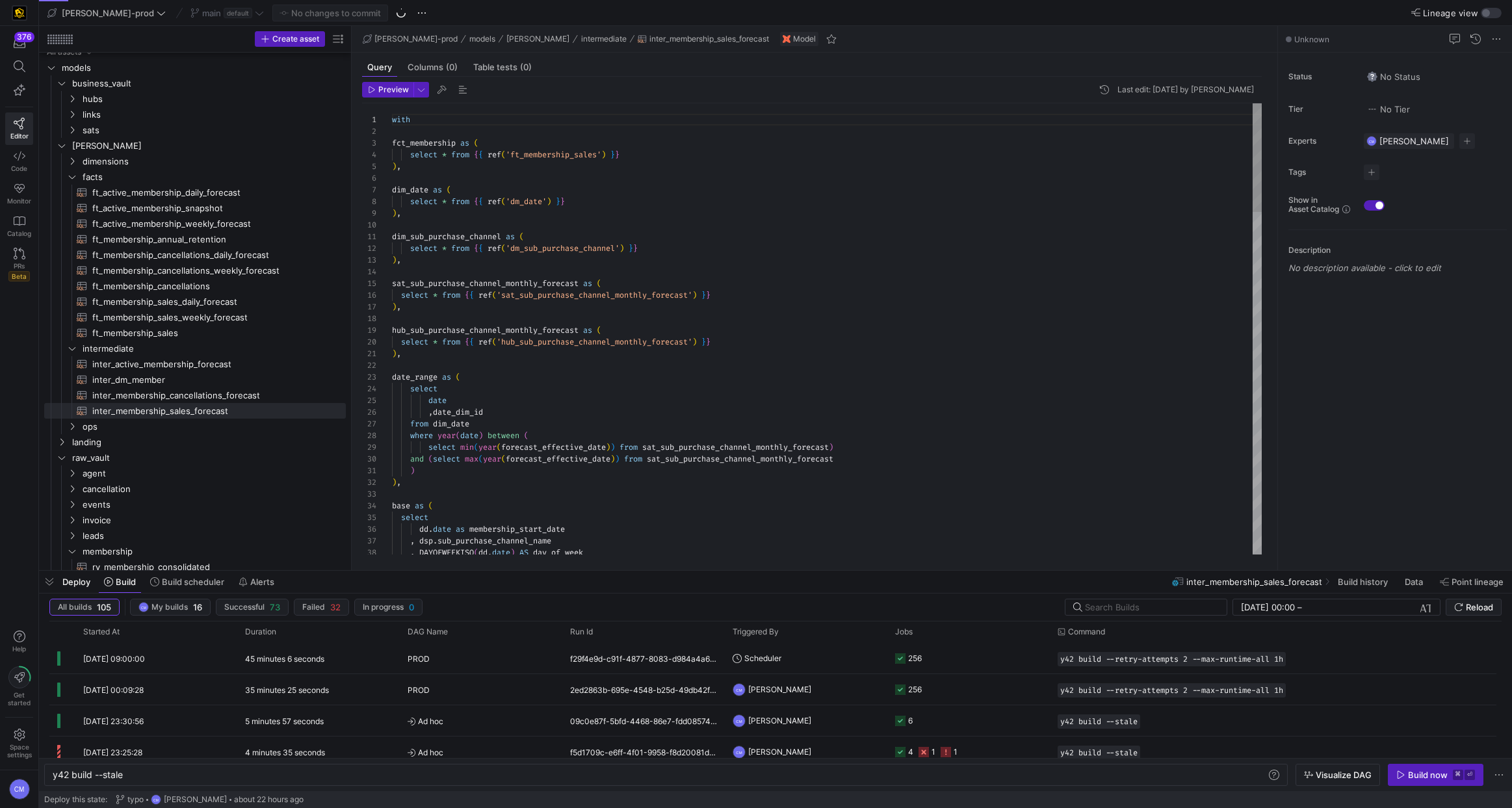
scroll to position [47, 56]
type textarea "with fct_membership as ( select * from {{ ref('ft_membership_sales') }} ), dim_…"
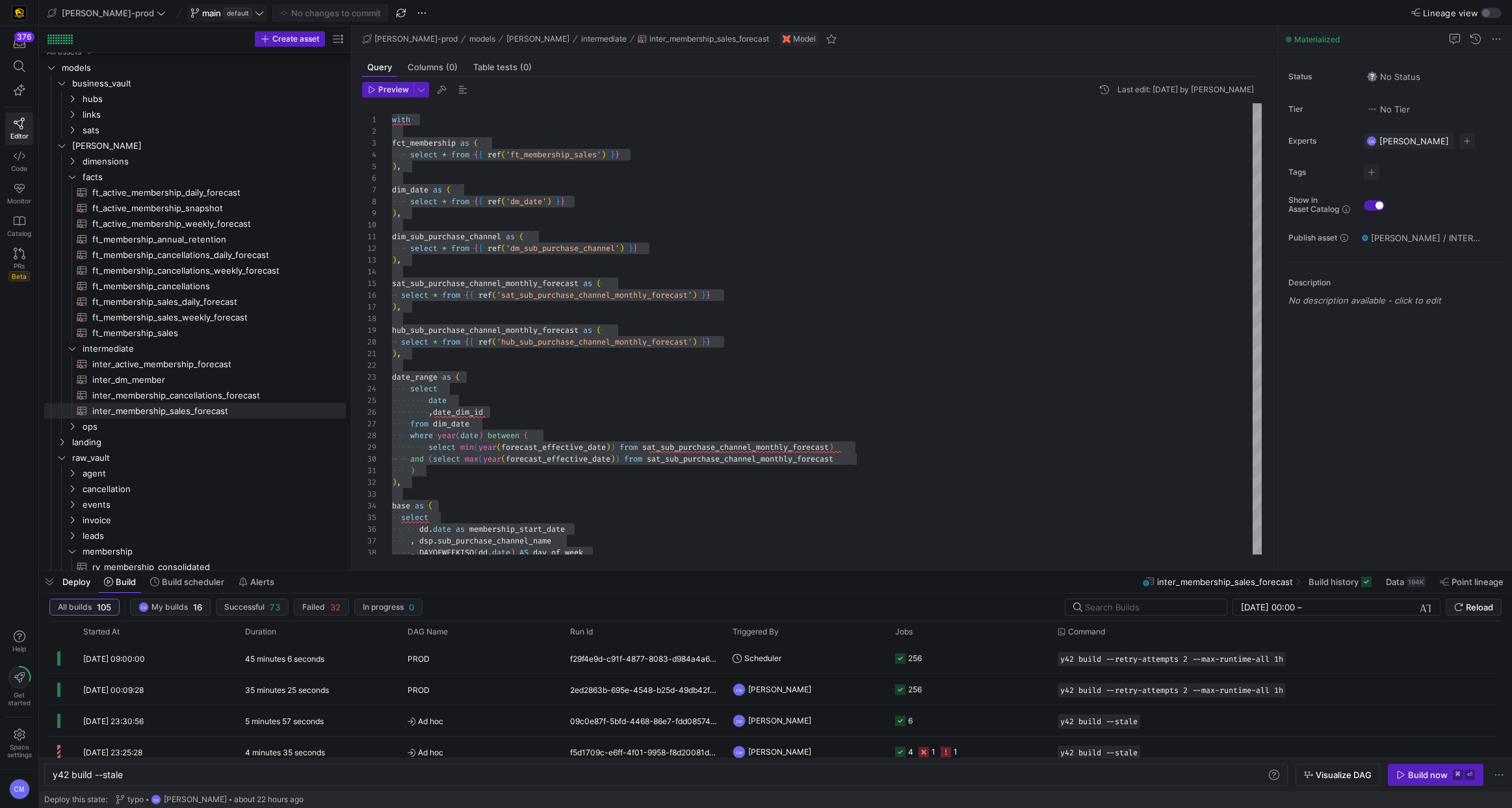
click at [202, 15] on span "main" at bounding box center [212, 13] width 19 height 10
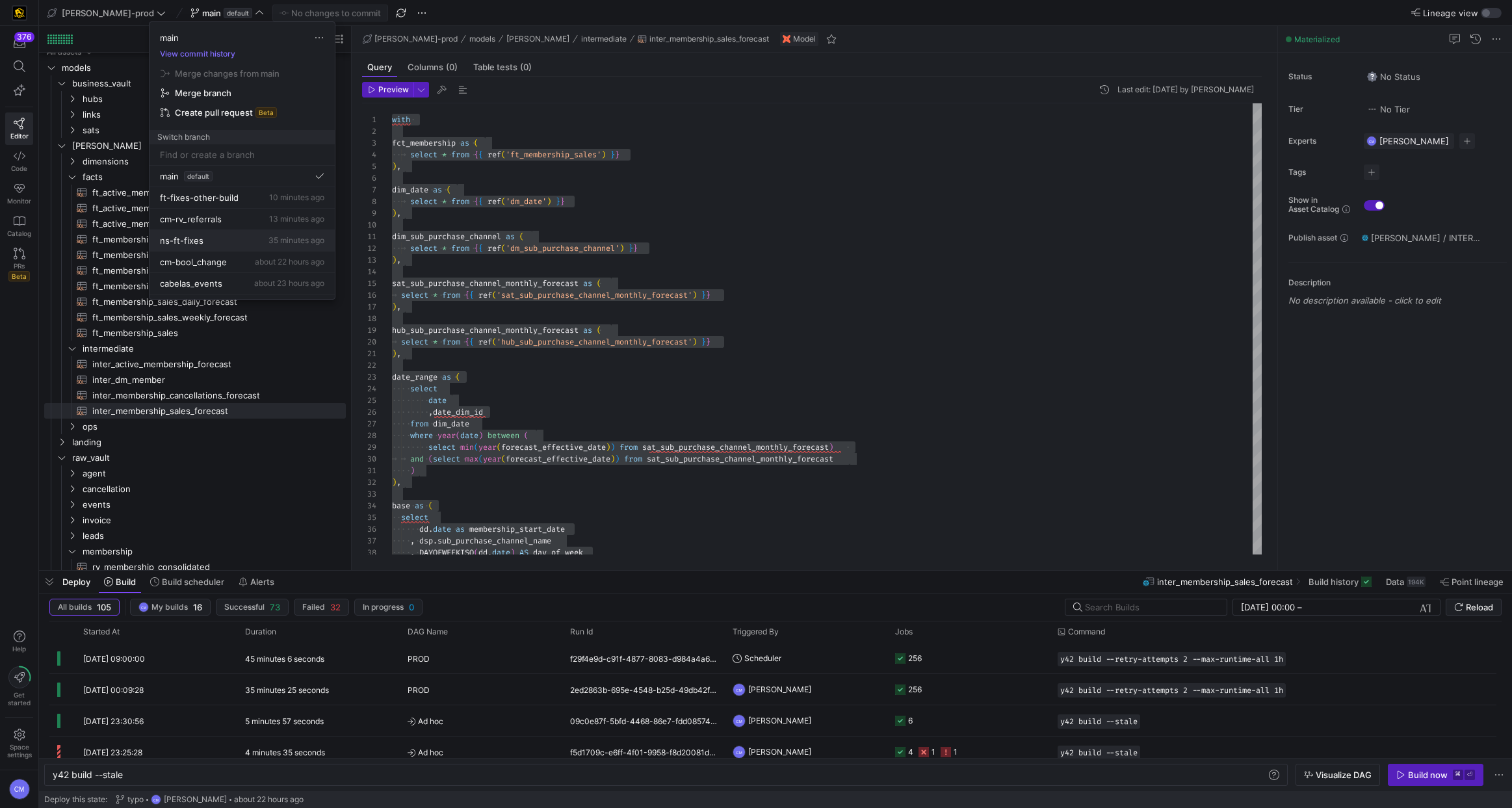
click at [251, 232] on button "ns-ft-fixes 35 minutes ago" at bounding box center [242, 240] width 185 height 21
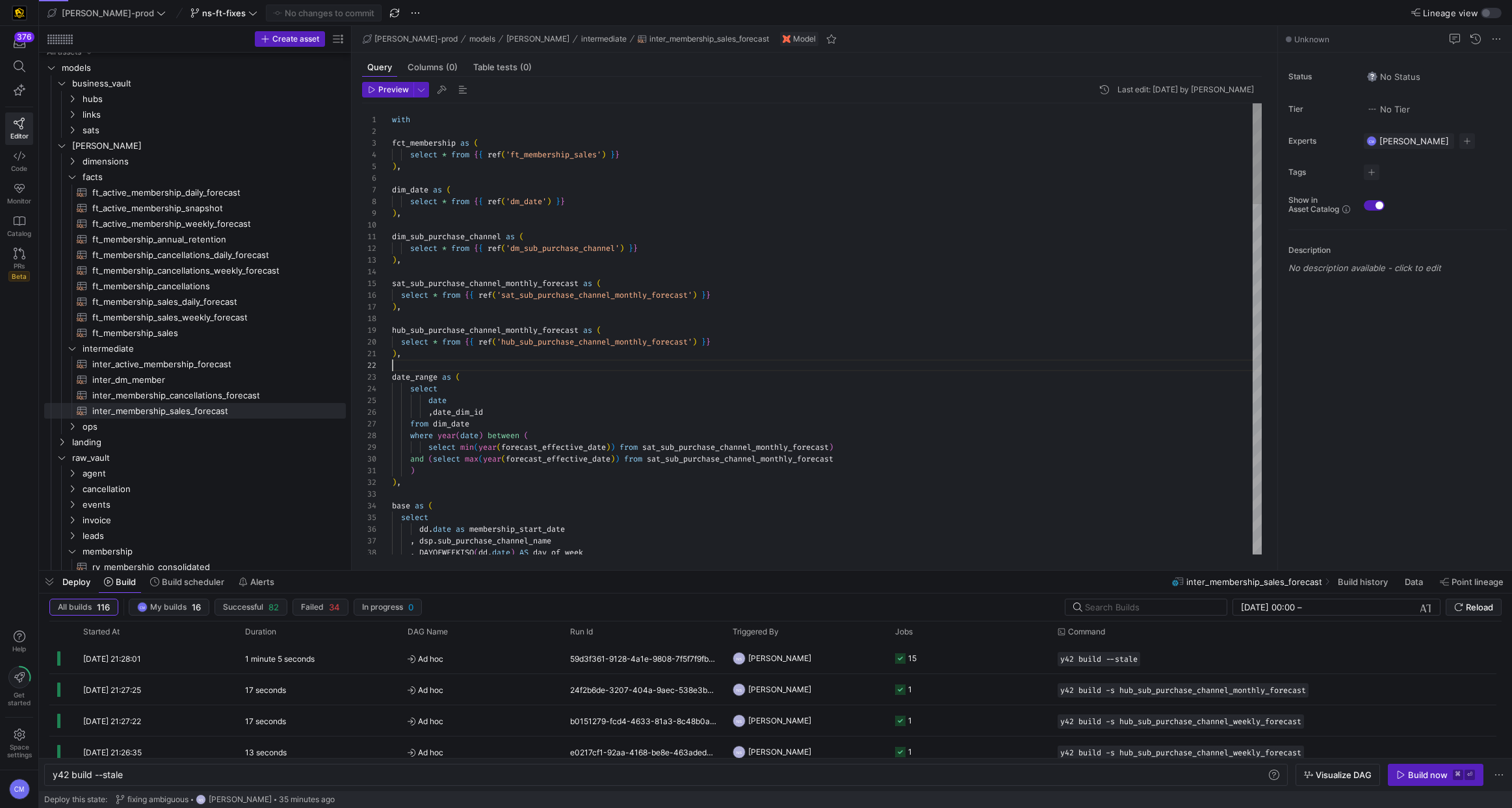
scroll to position [12, 0]
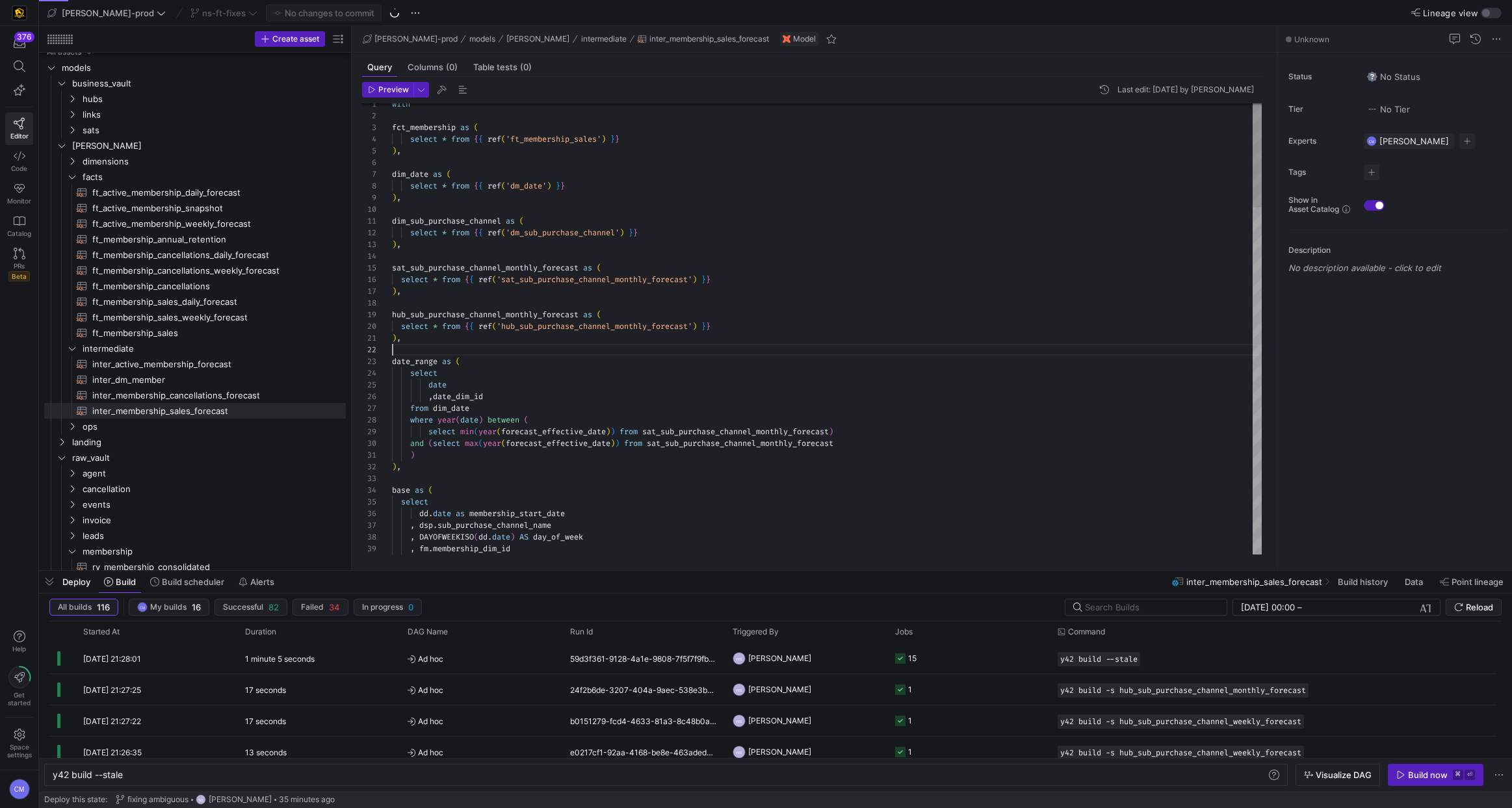
type textarea "with fct_membership as ( select * from {{ ref('ft_membership_sales') }} ), dim_…"
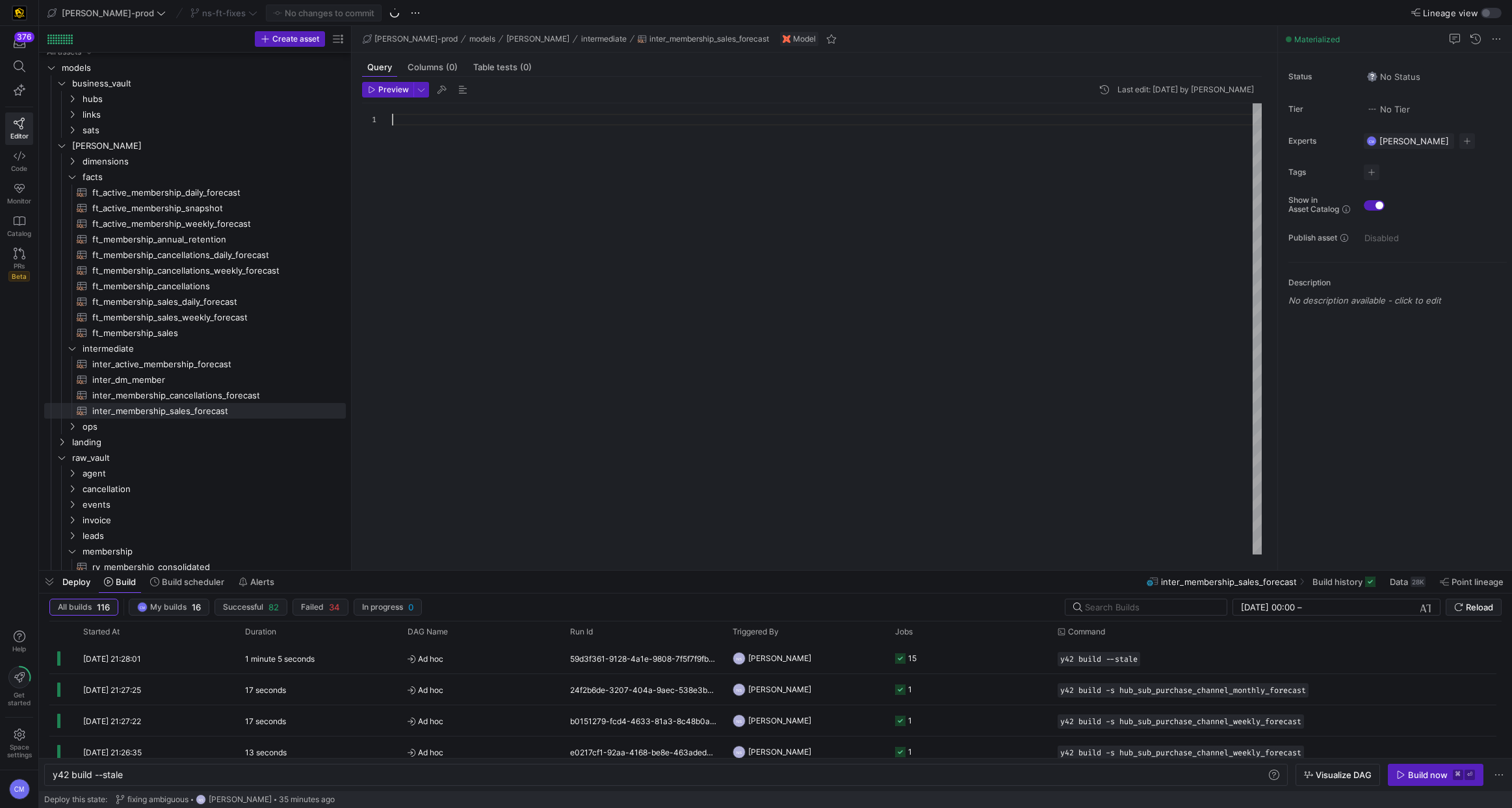
scroll to position [0, 0]
type textarea "membership_start_date , forecast_effective_date , sub_purchase_channel_name , a…"
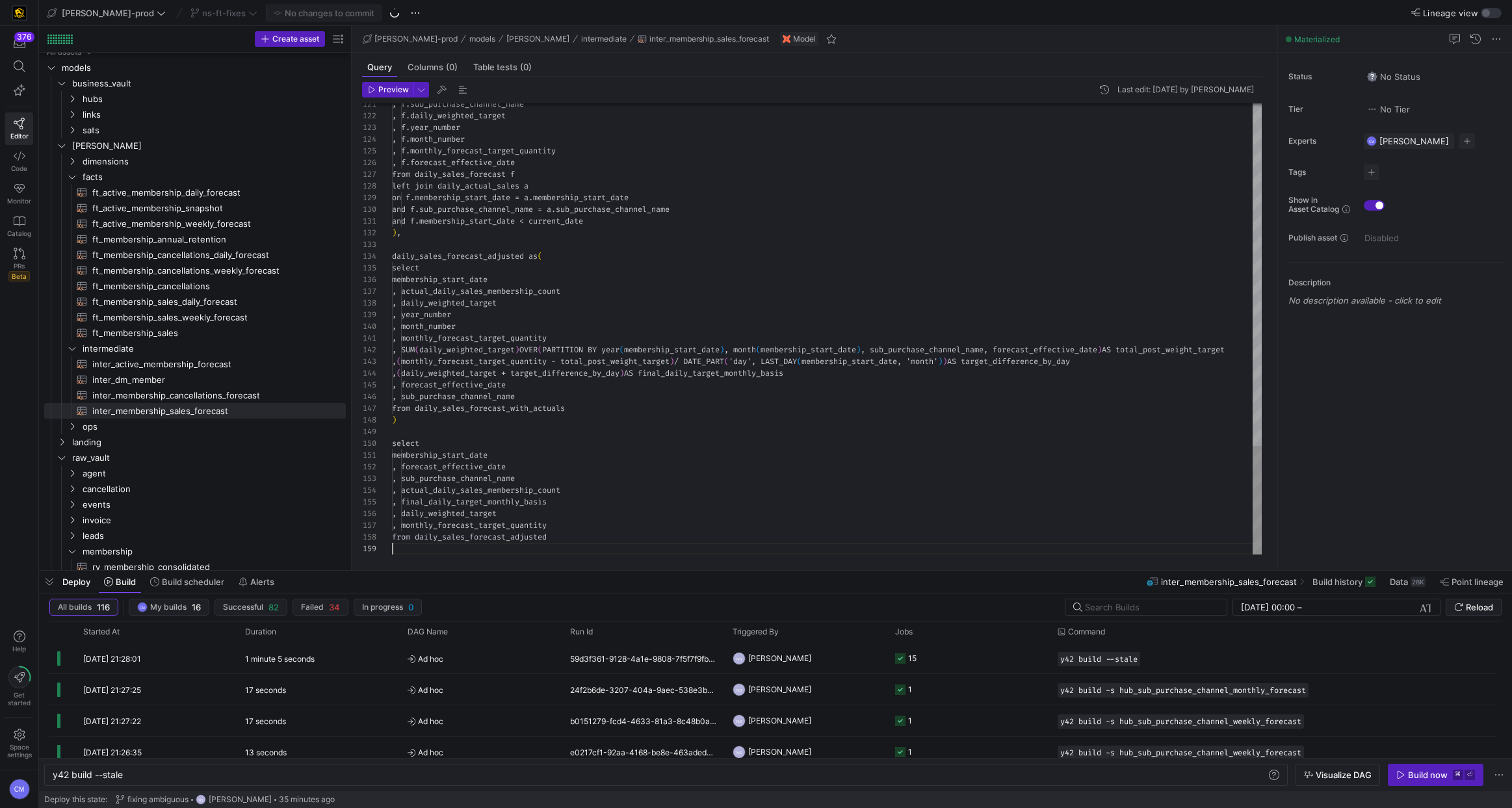
scroll to position [94, 0]
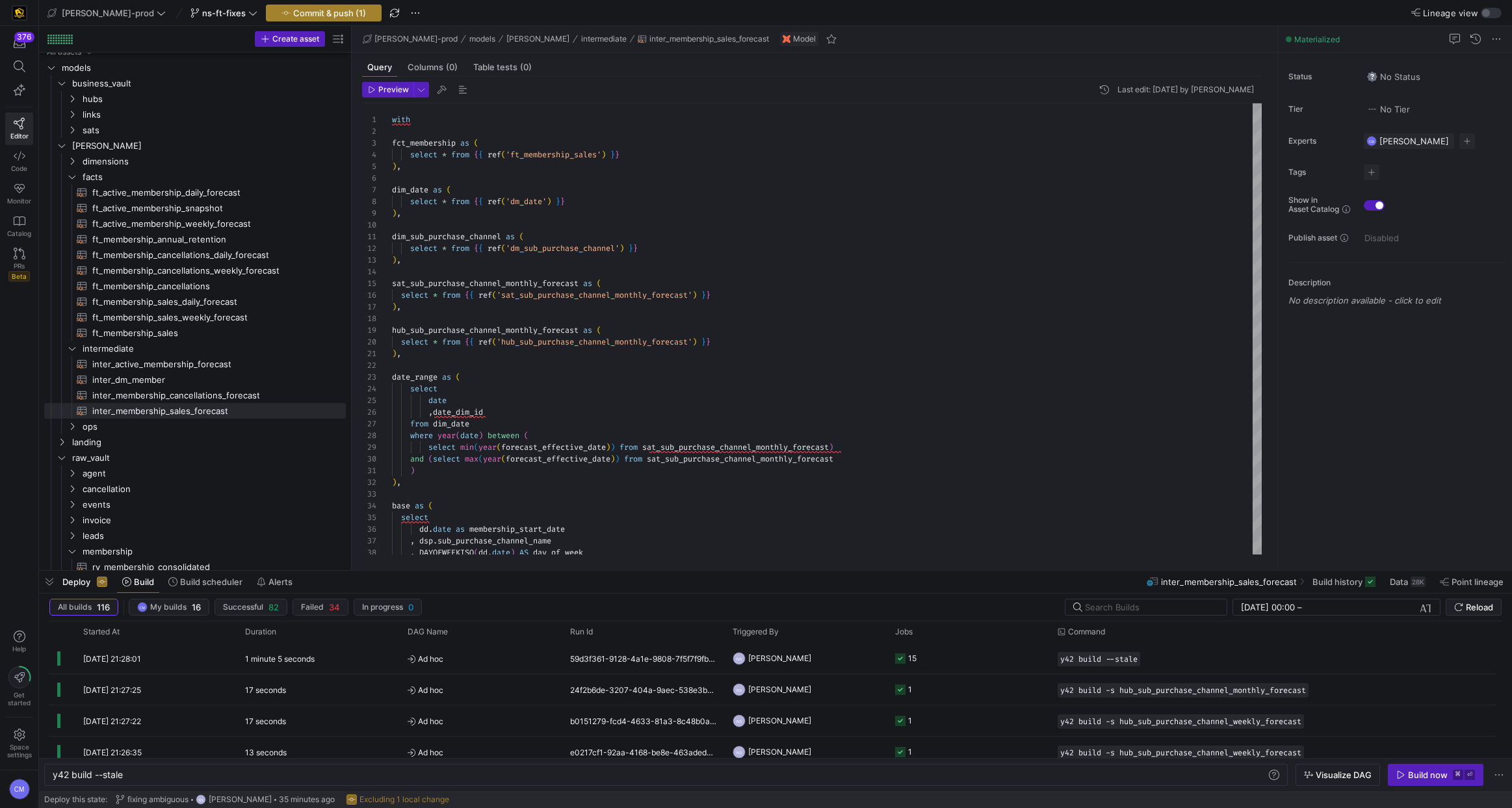
click at [303, 16] on span "Commit & push (1)" at bounding box center [329, 13] width 73 height 10
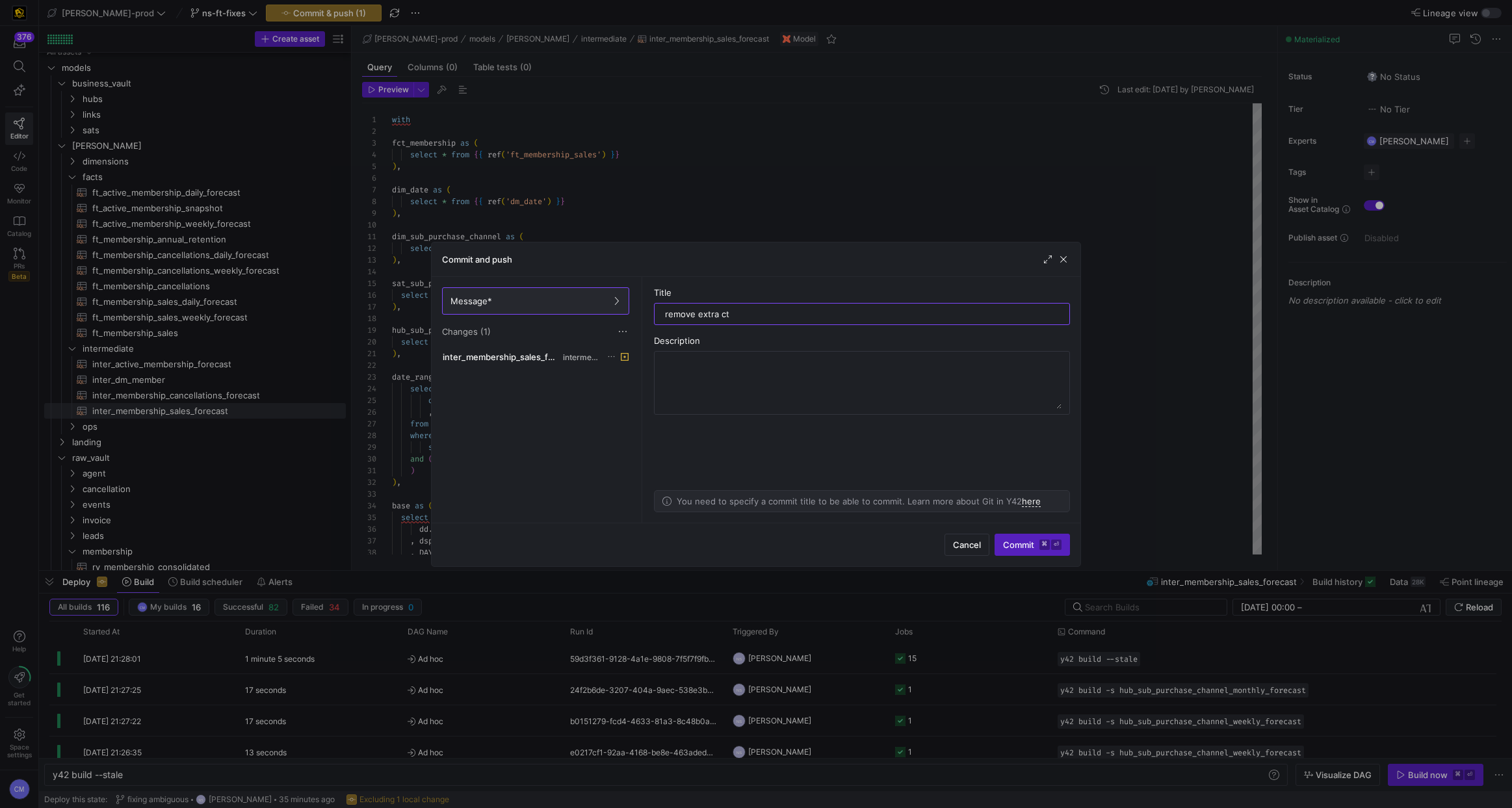
type input "remove extra cte"
click at [537, 355] on span "inter_membership_sales_forecast.sql" at bounding box center [501, 357] width 117 height 10
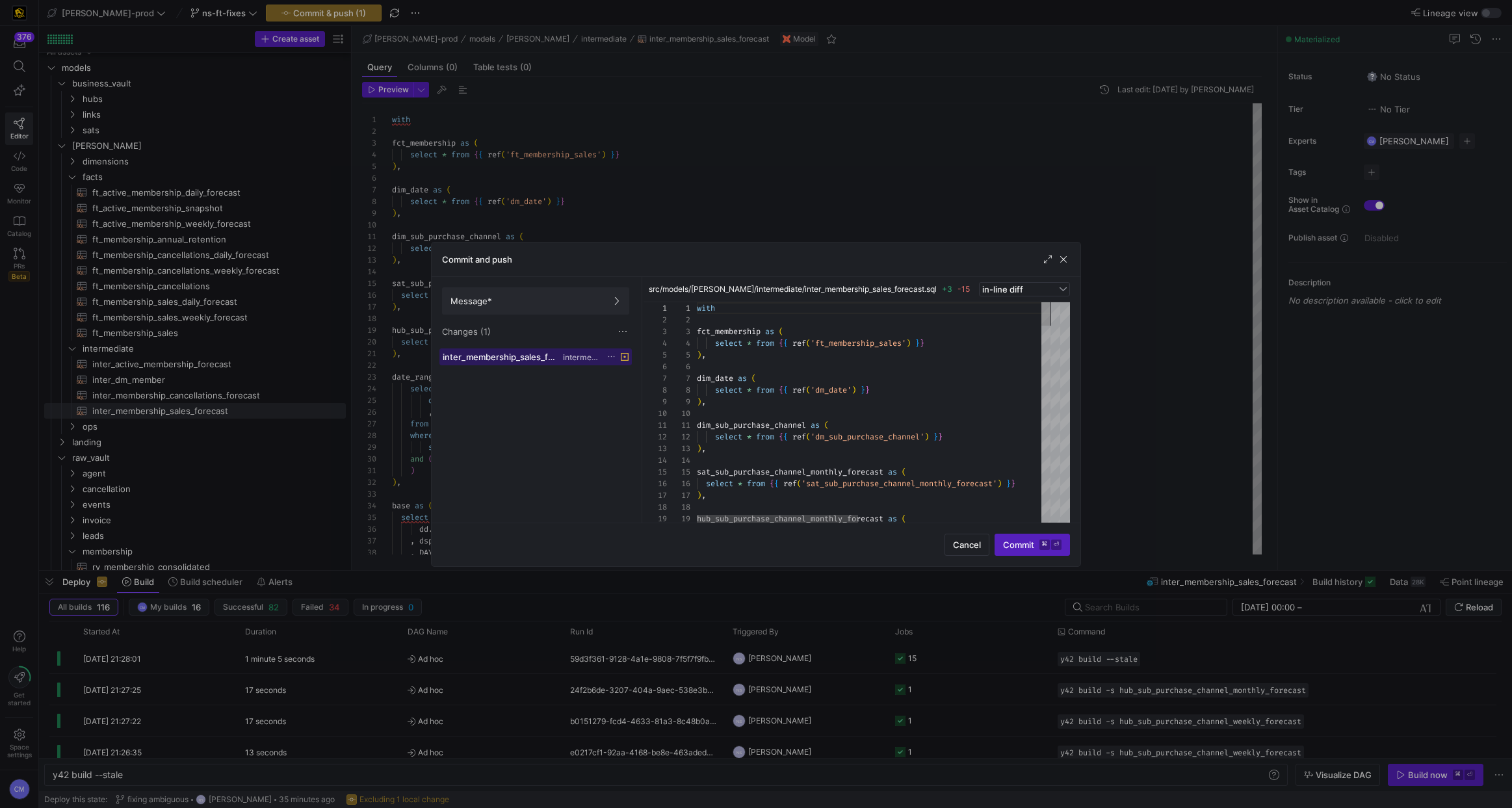
scroll to position [117, 0]
click at [584, 311] on span at bounding box center [536, 301] width 186 height 26
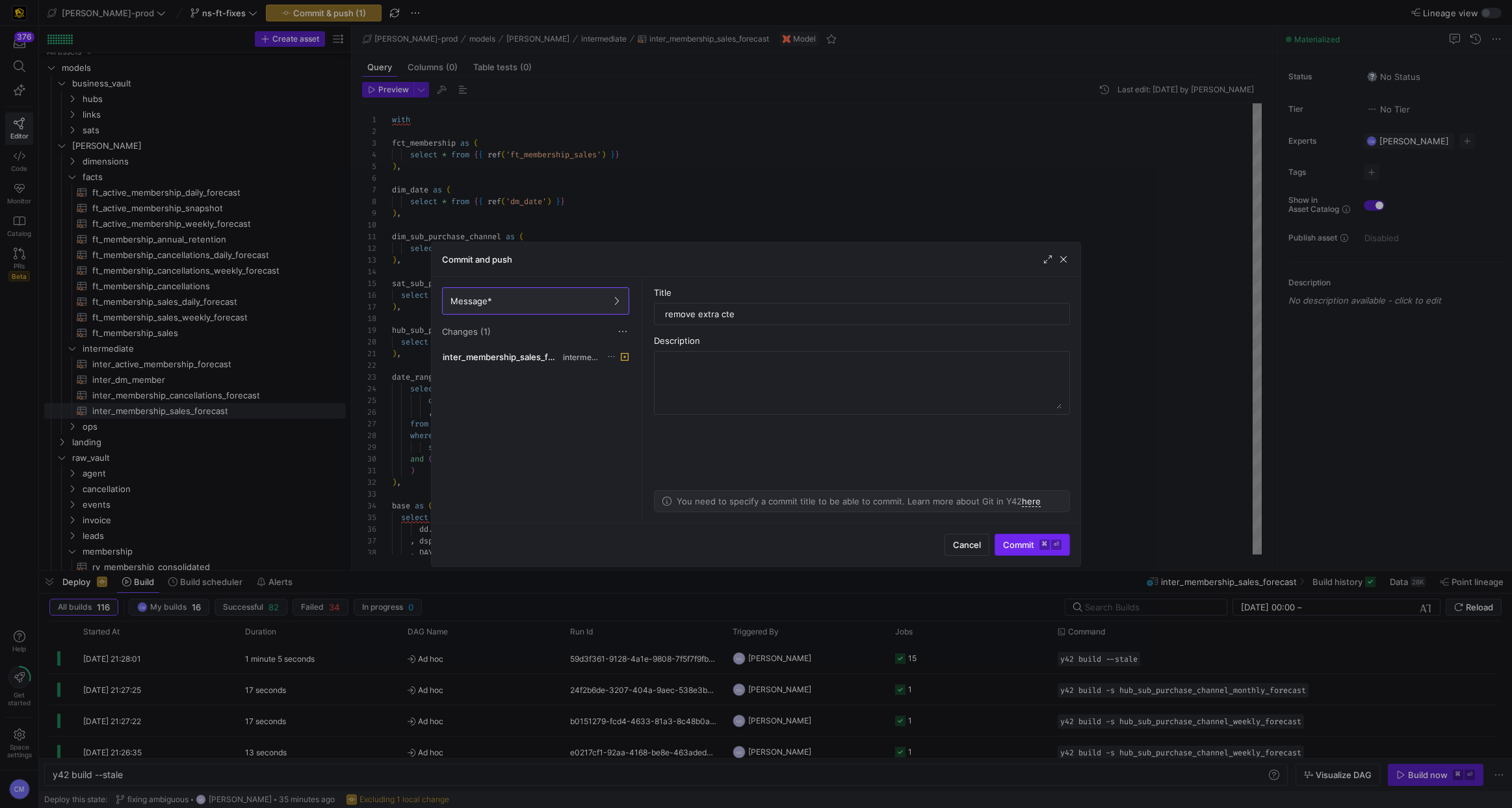
click at [1037, 544] on span "Commit ⌘ ⏎" at bounding box center [1032, 544] width 58 height 10
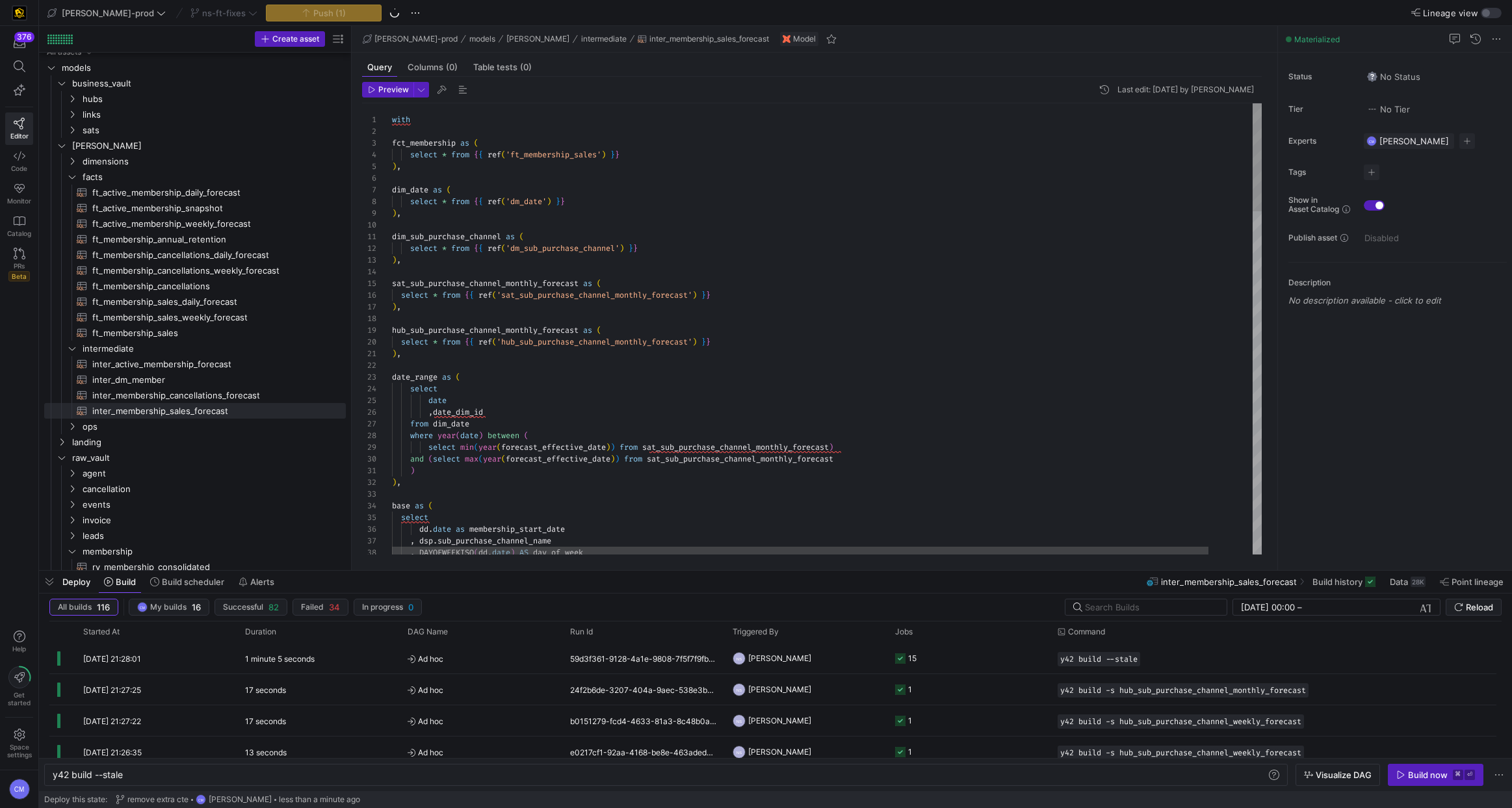
type textarea "), date_range as ( select date ,date_dim_id from dim_date where year(date) betw…"
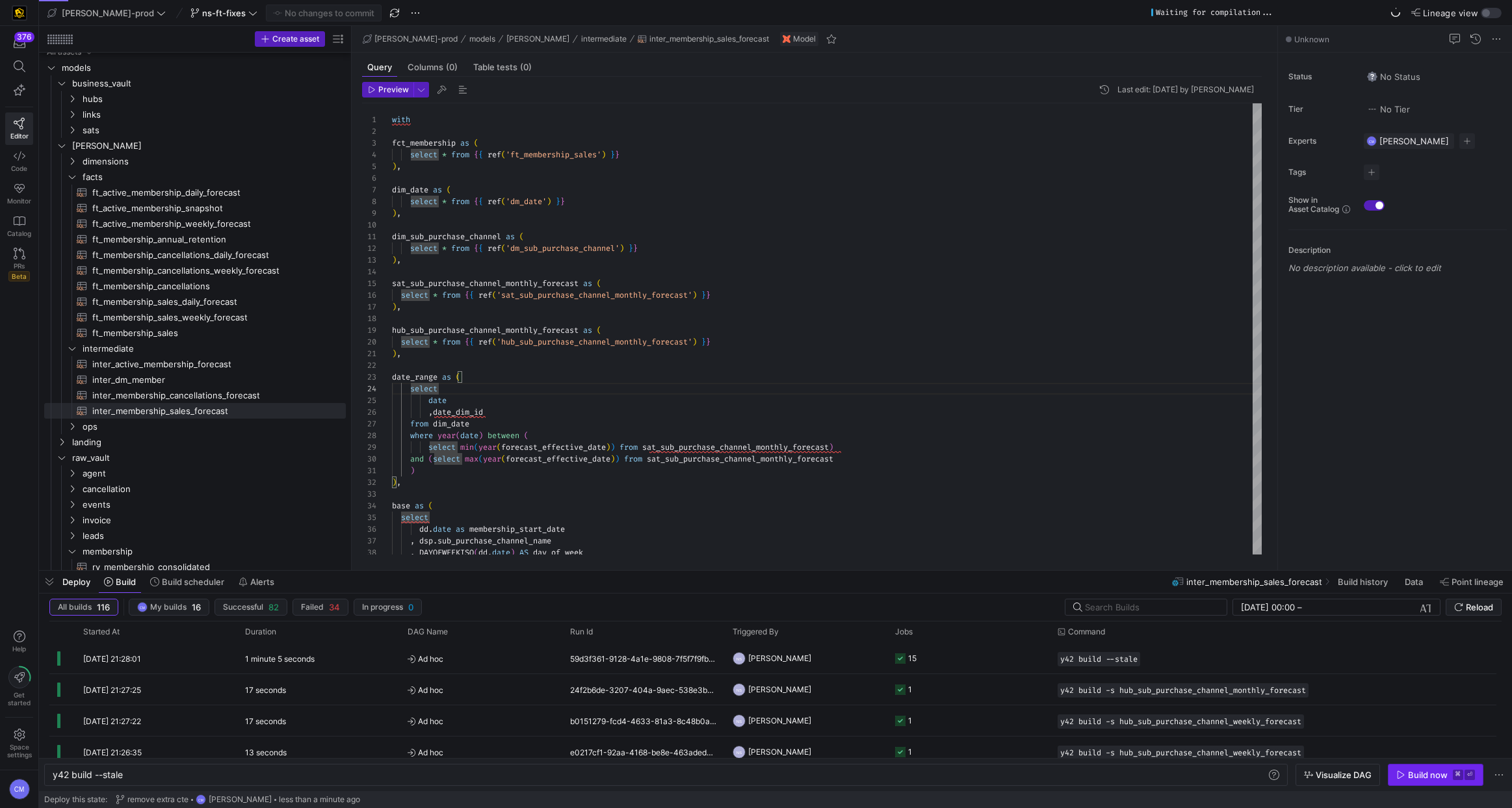
click at [1400, 771] on icon "button" at bounding box center [1400, 775] width 9 height 9
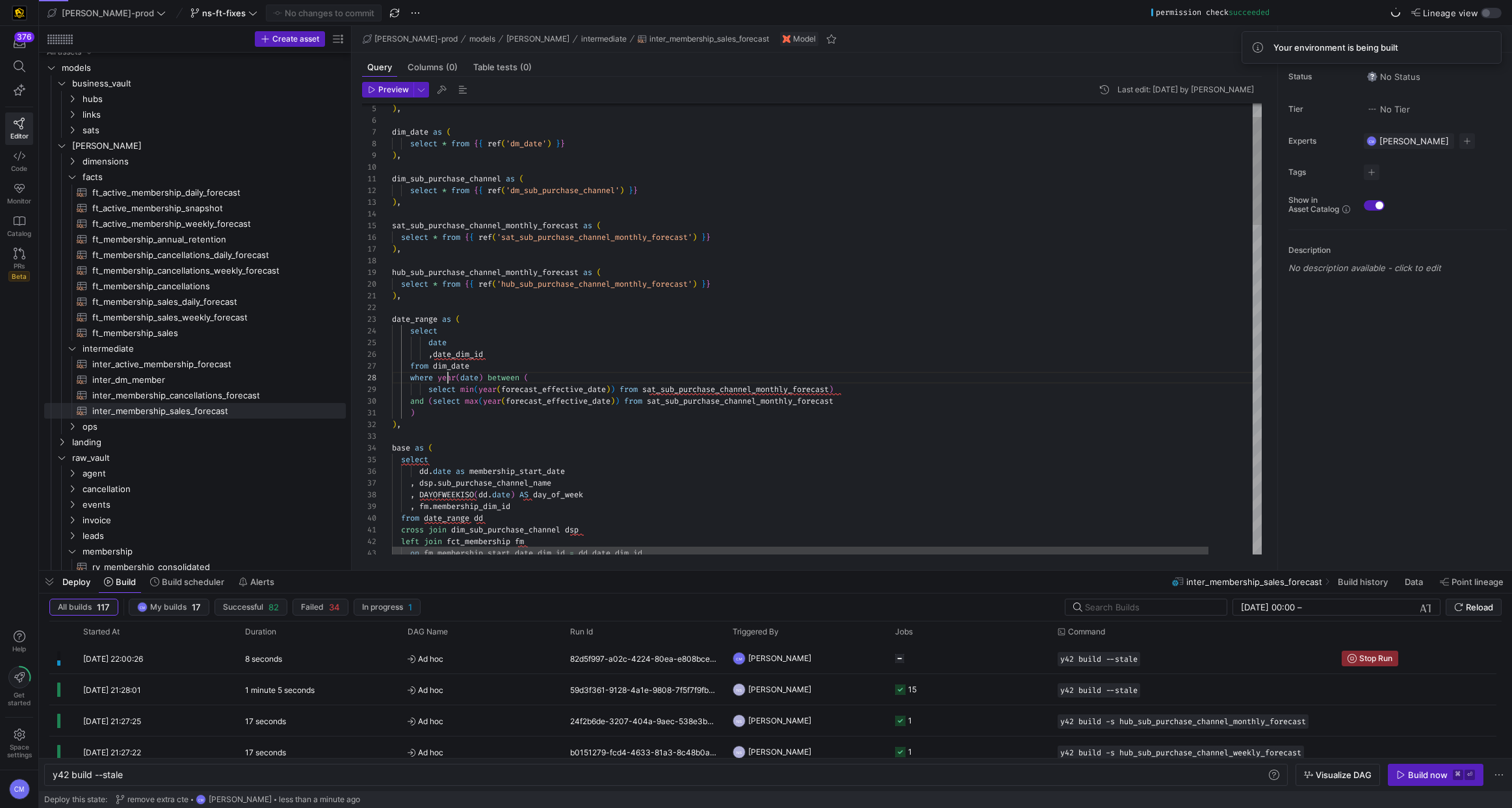
scroll to position [82, 56]
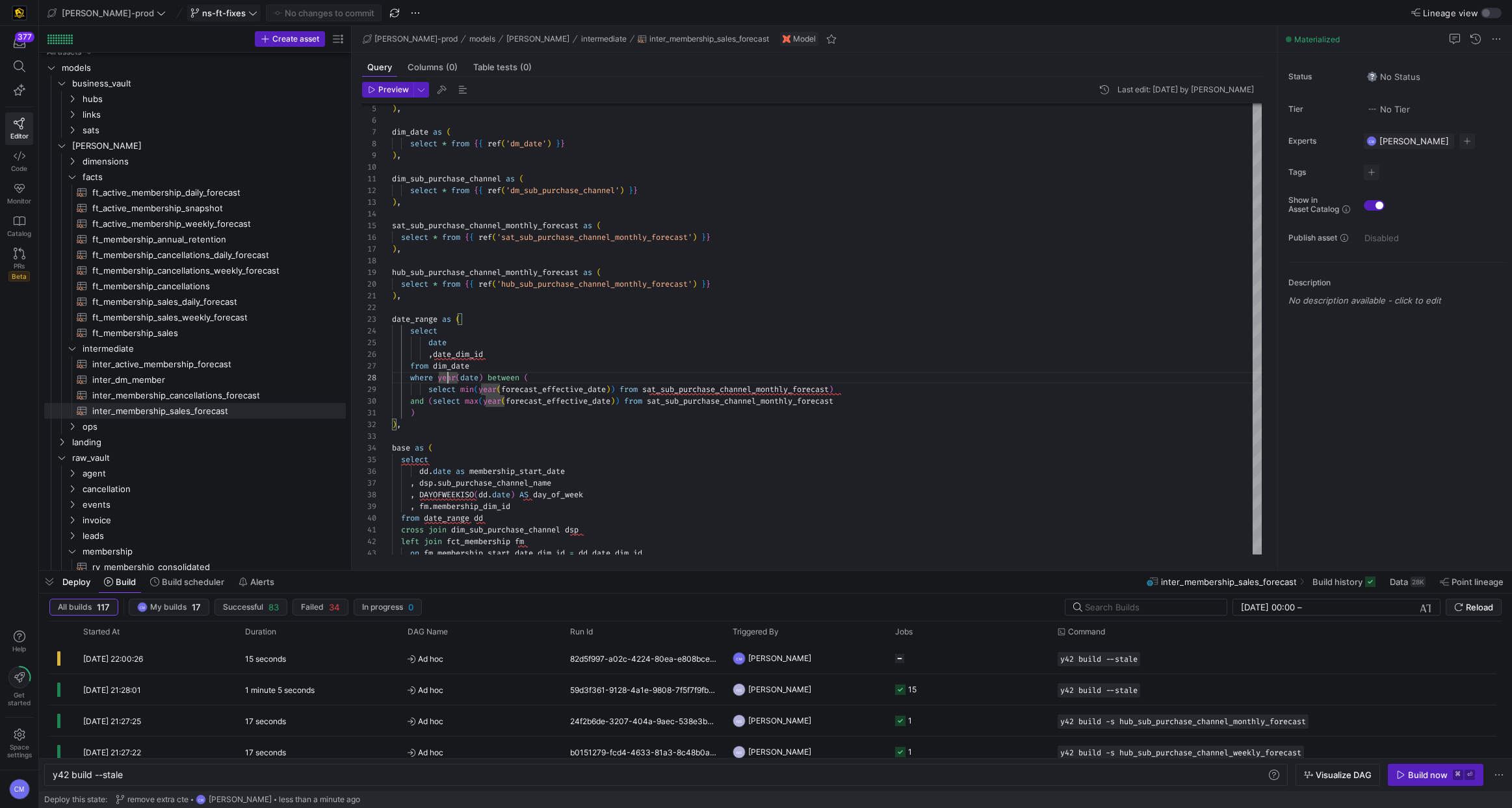
click at [202, 13] on span "ns-ft-fixes" at bounding box center [224, 13] width 44 height 10
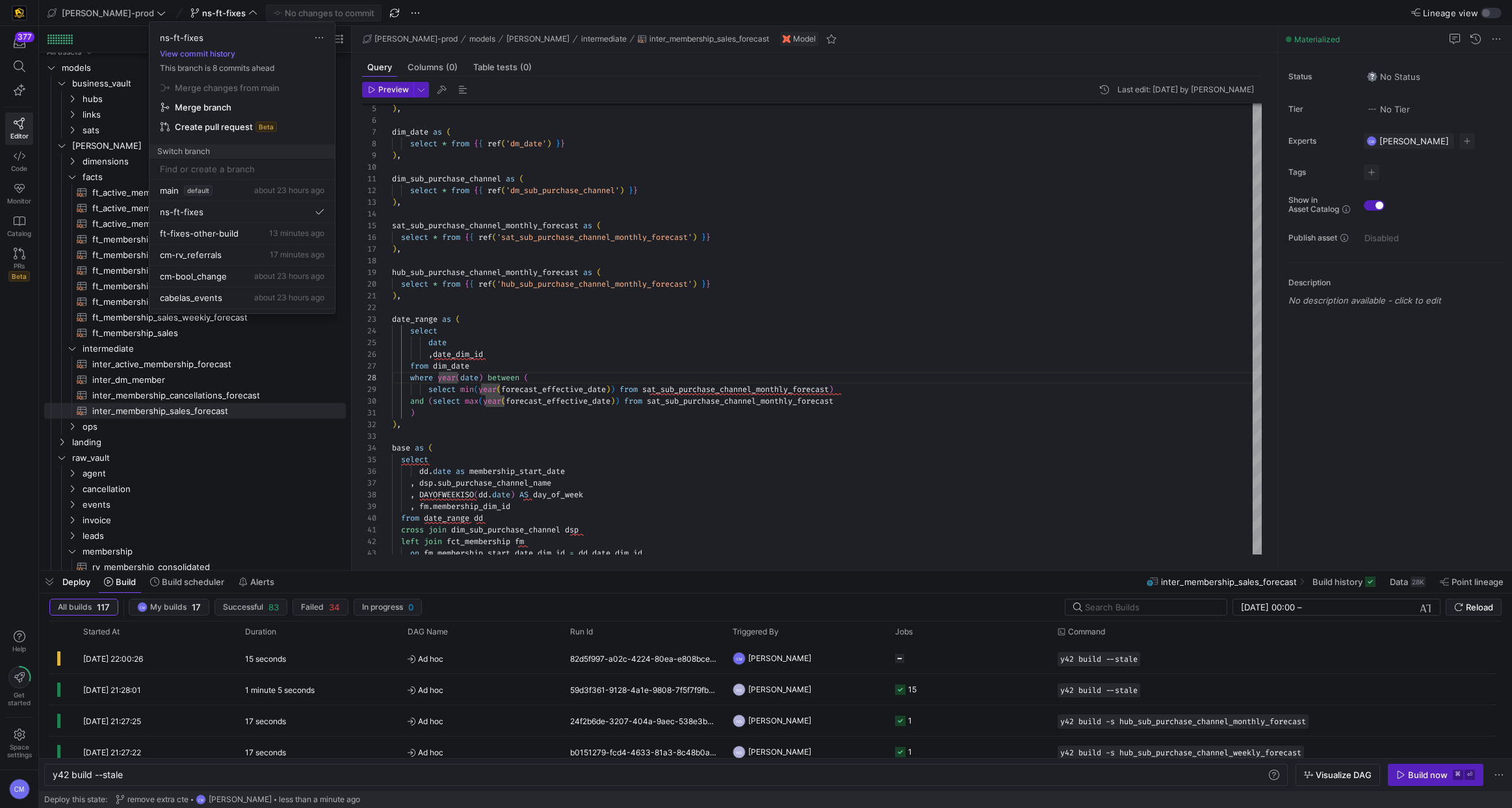
click at [674, 191] on div at bounding box center [756, 404] width 1512 height 808
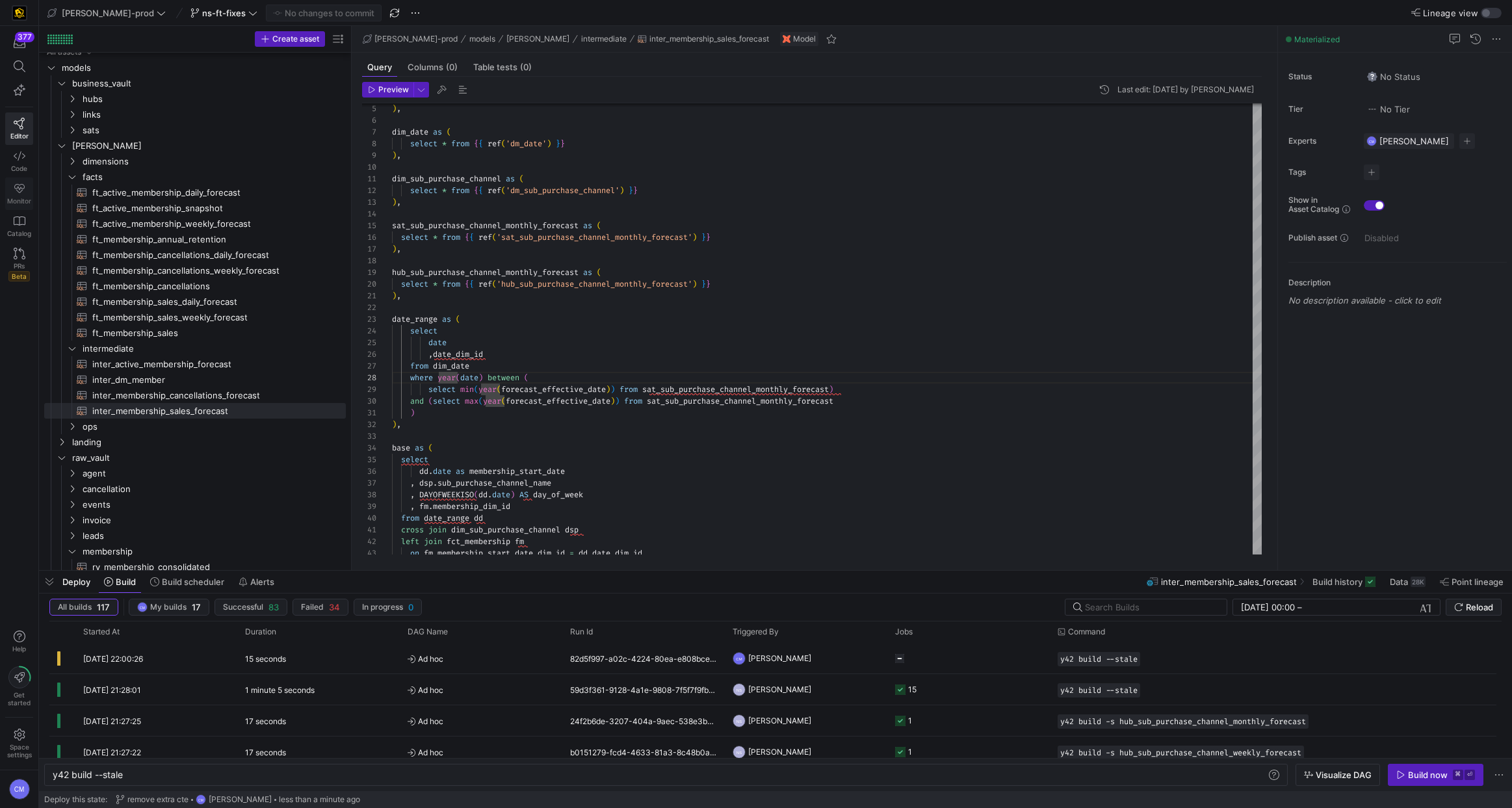
click at [14, 188] on icon at bounding box center [19, 188] width 10 height 9
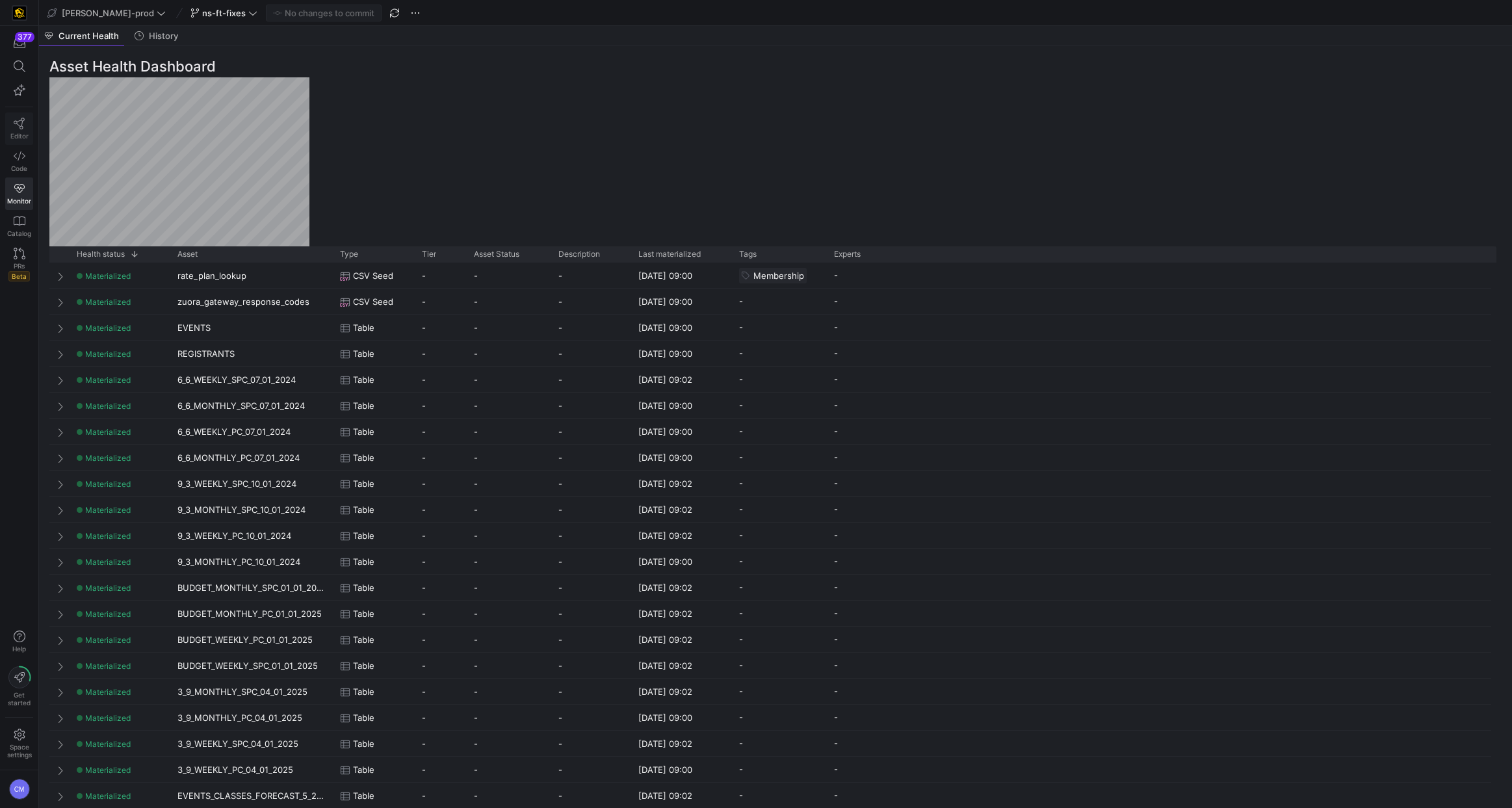
click at [25, 121] on link "Editor" at bounding box center [19, 129] width 28 height 32
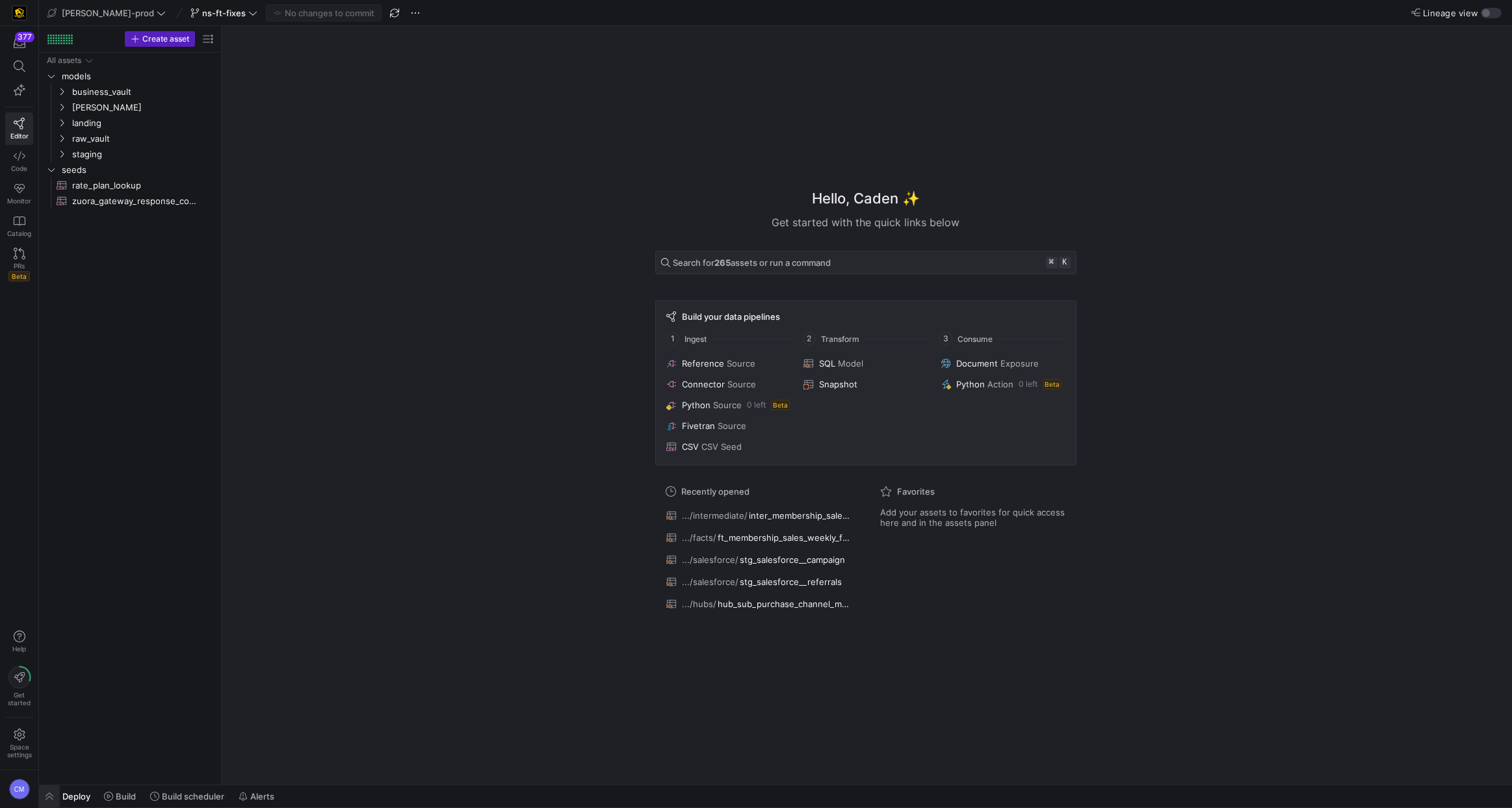
click at [47, 793] on span "button" at bounding box center [49, 796] width 21 height 22
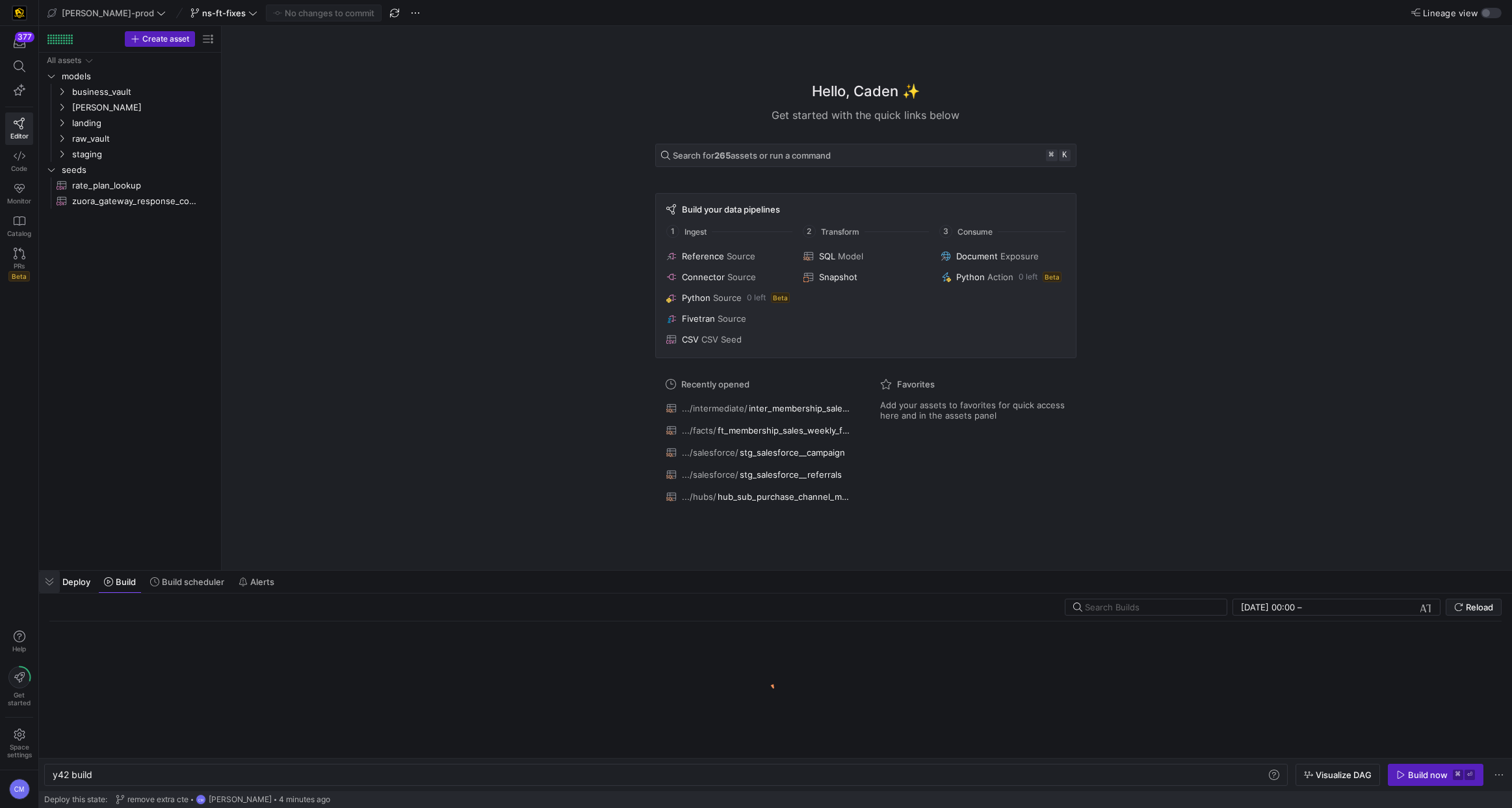
scroll to position [0, 39]
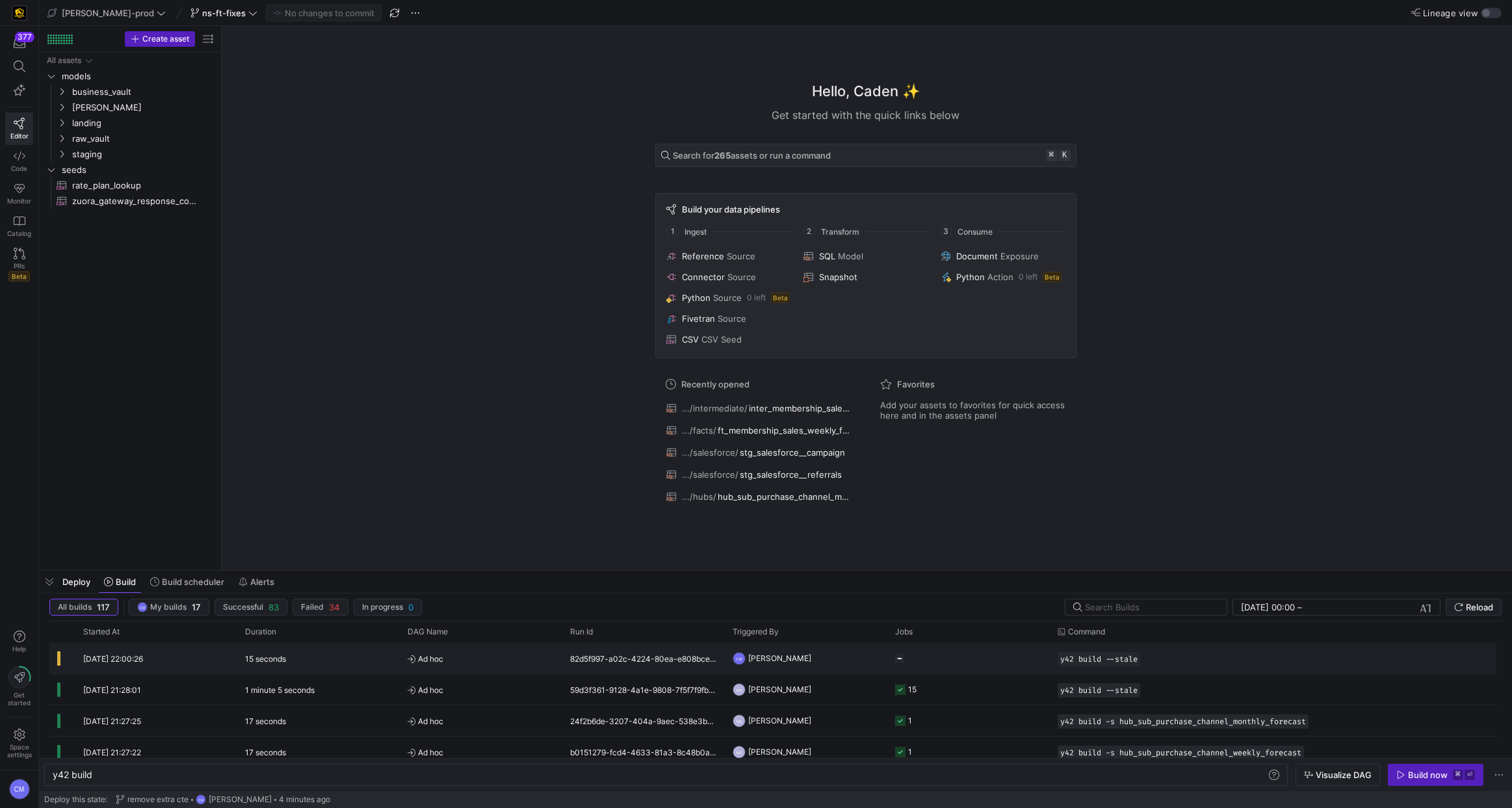
click at [885, 661] on div "CM [PERSON_NAME]" at bounding box center [806, 657] width 163 height 30
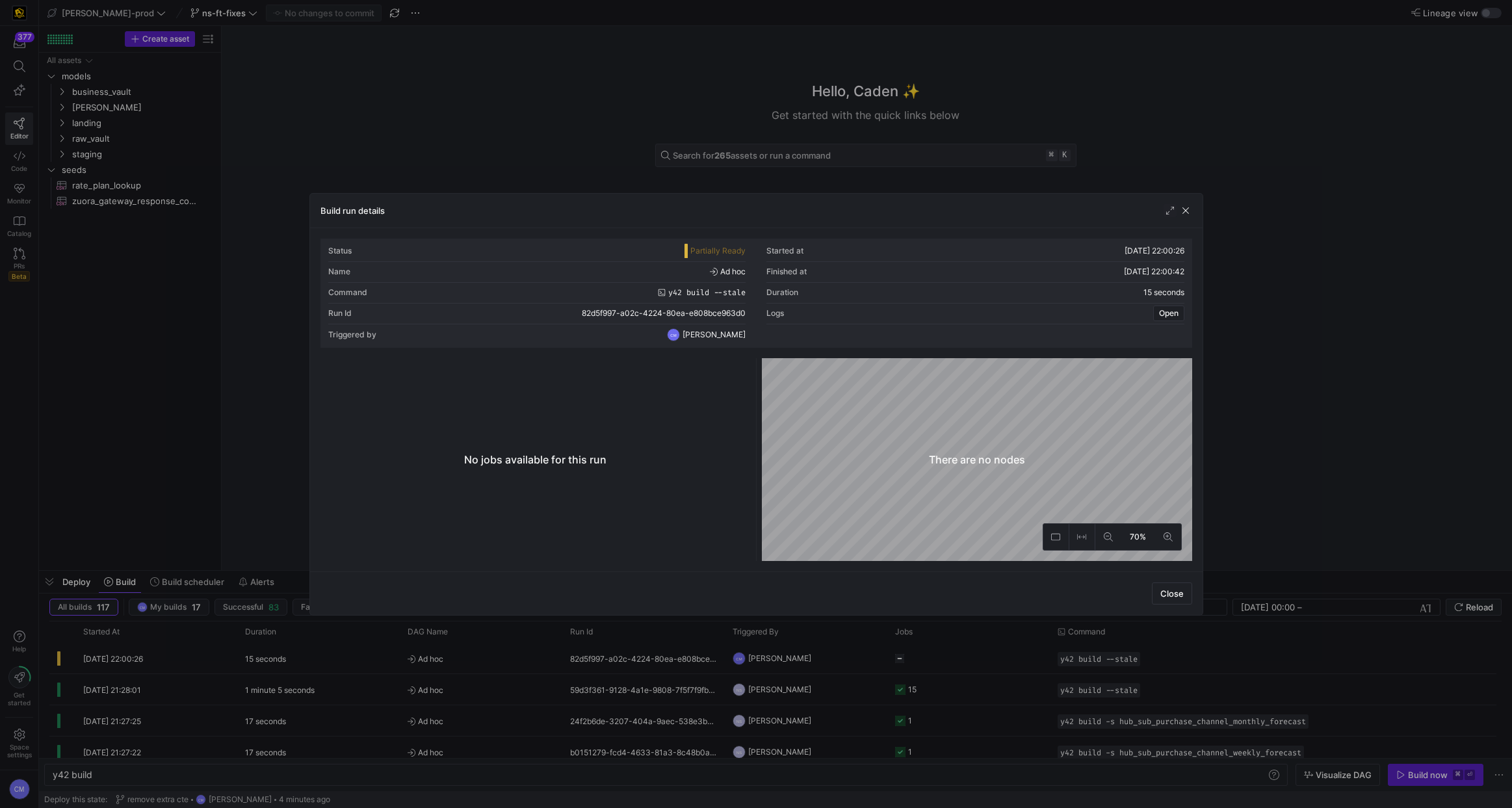
click at [885, 661] on div at bounding box center [756, 404] width 1512 height 808
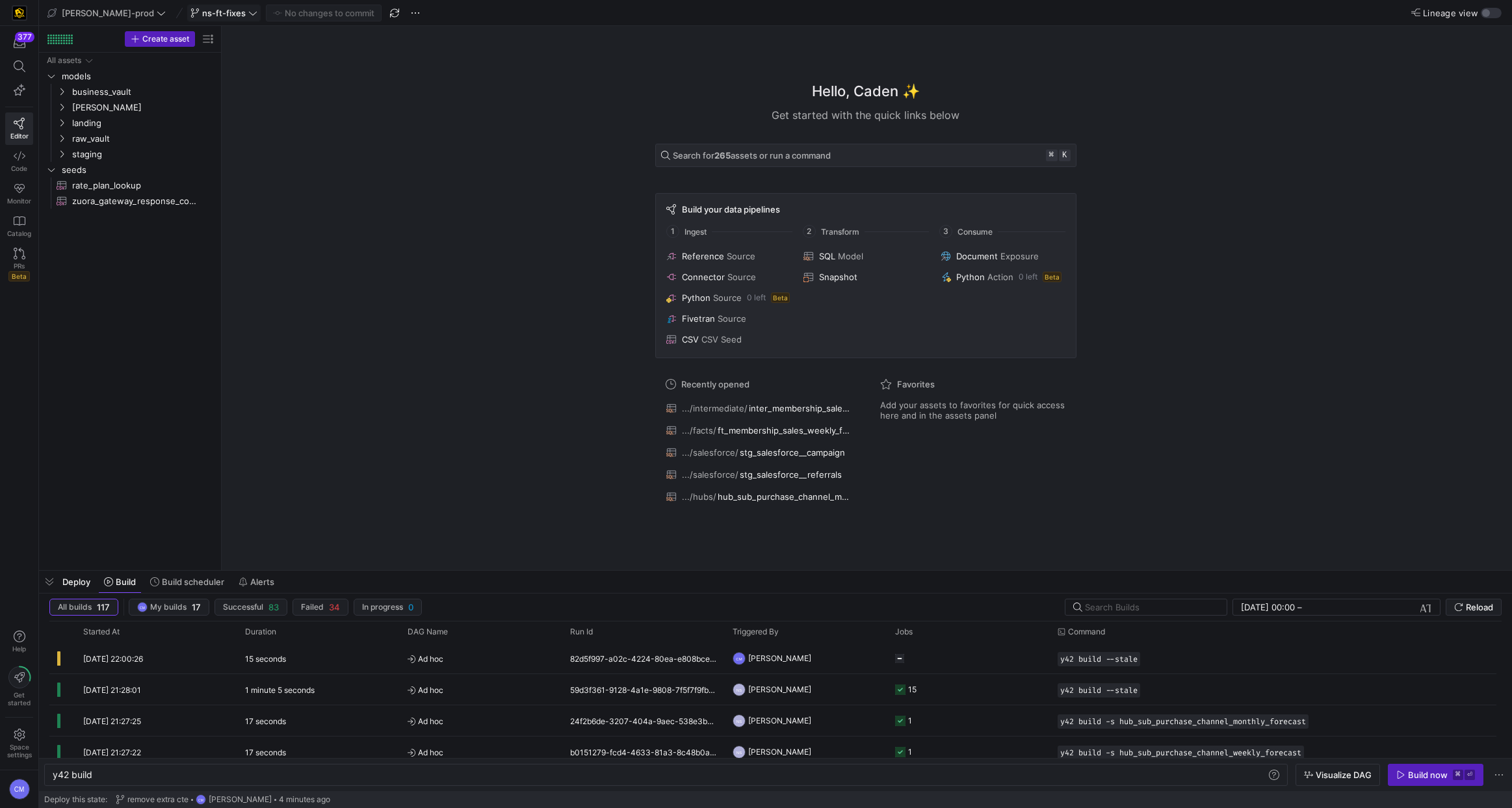
click at [197, 5] on span at bounding box center [224, 13] width 72 height 16
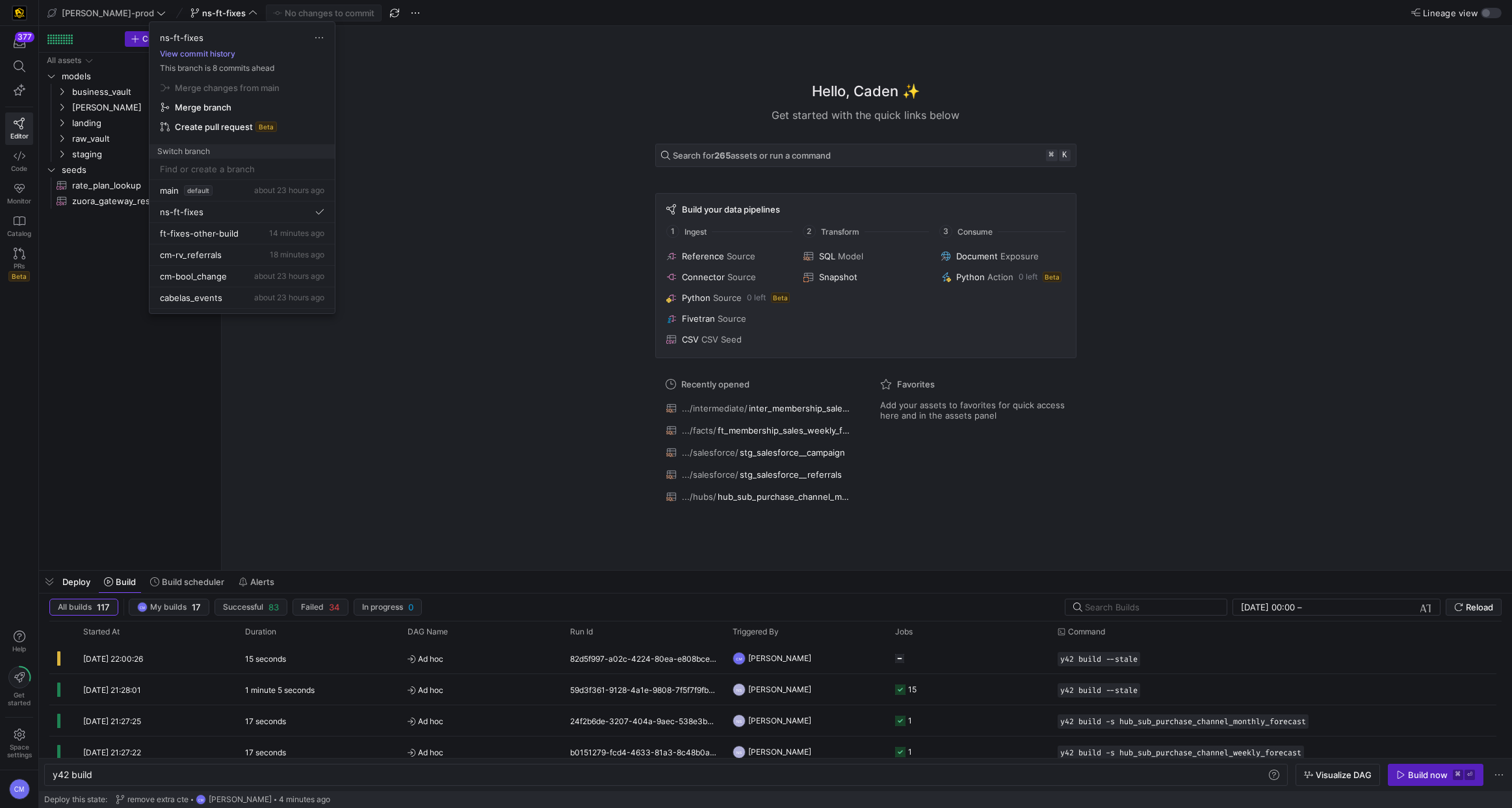
click at [199, 53] on button "View commit history" at bounding box center [197, 54] width 96 height 9
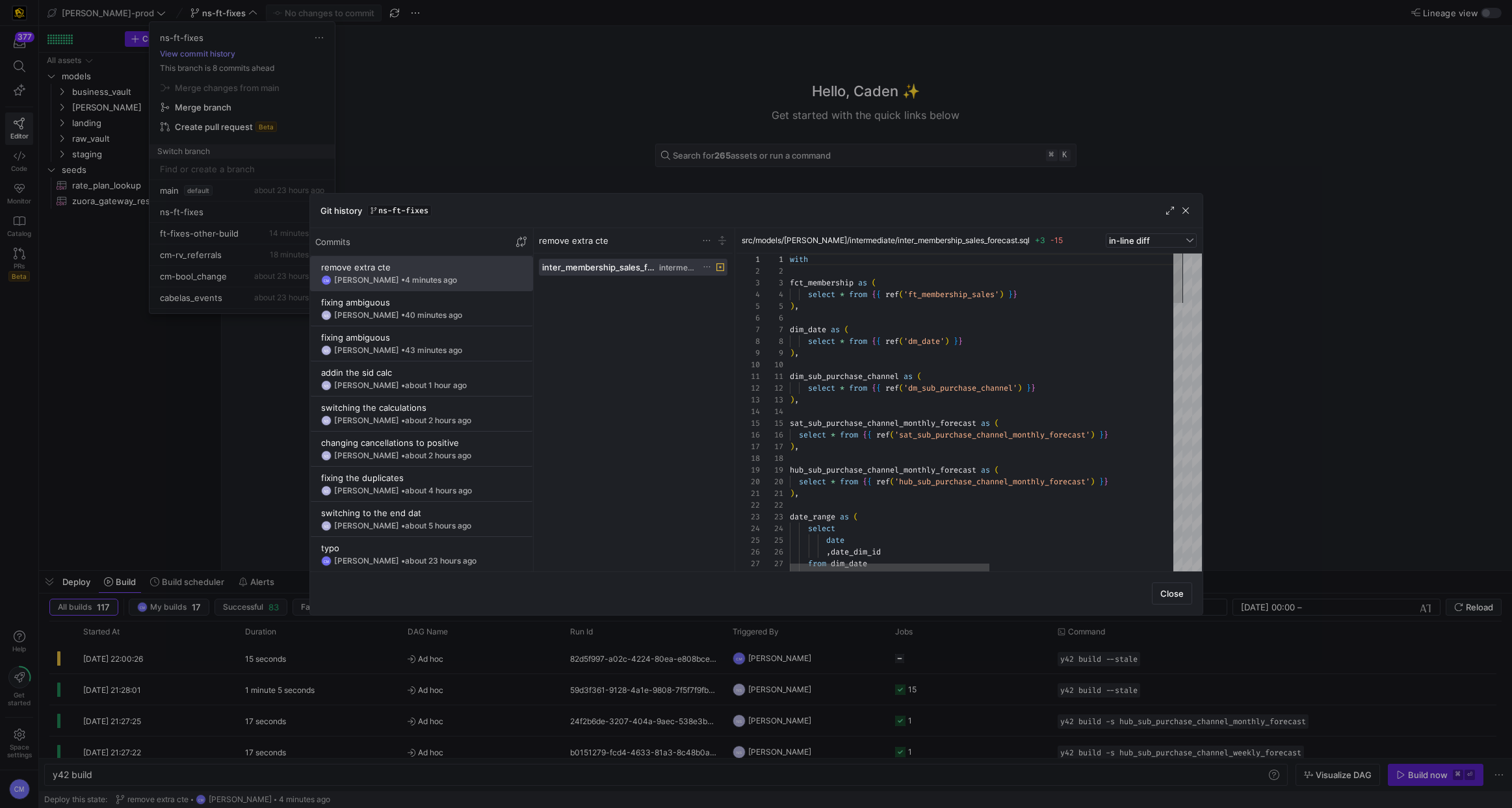
scroll to position [117, 0]
click at [448, 306] on div "fixing ambiguous" at bounding box center [422, 302] width 201 height 10
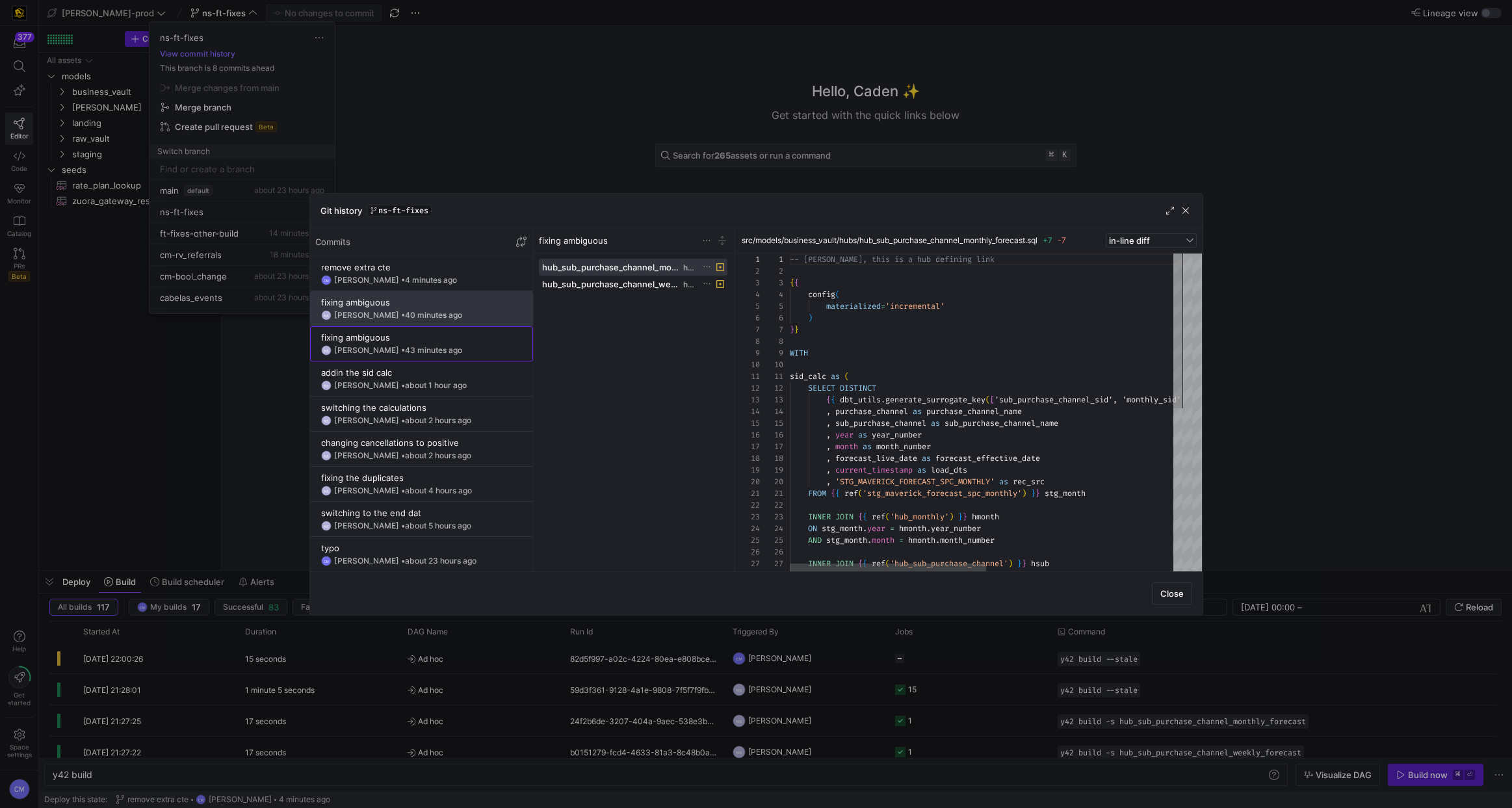
click at [430, 357] on span at bounding box center [422, 344] width 222 height 34
click at [432, 287] on span at bounding box center [422, 274] width 222 height 34
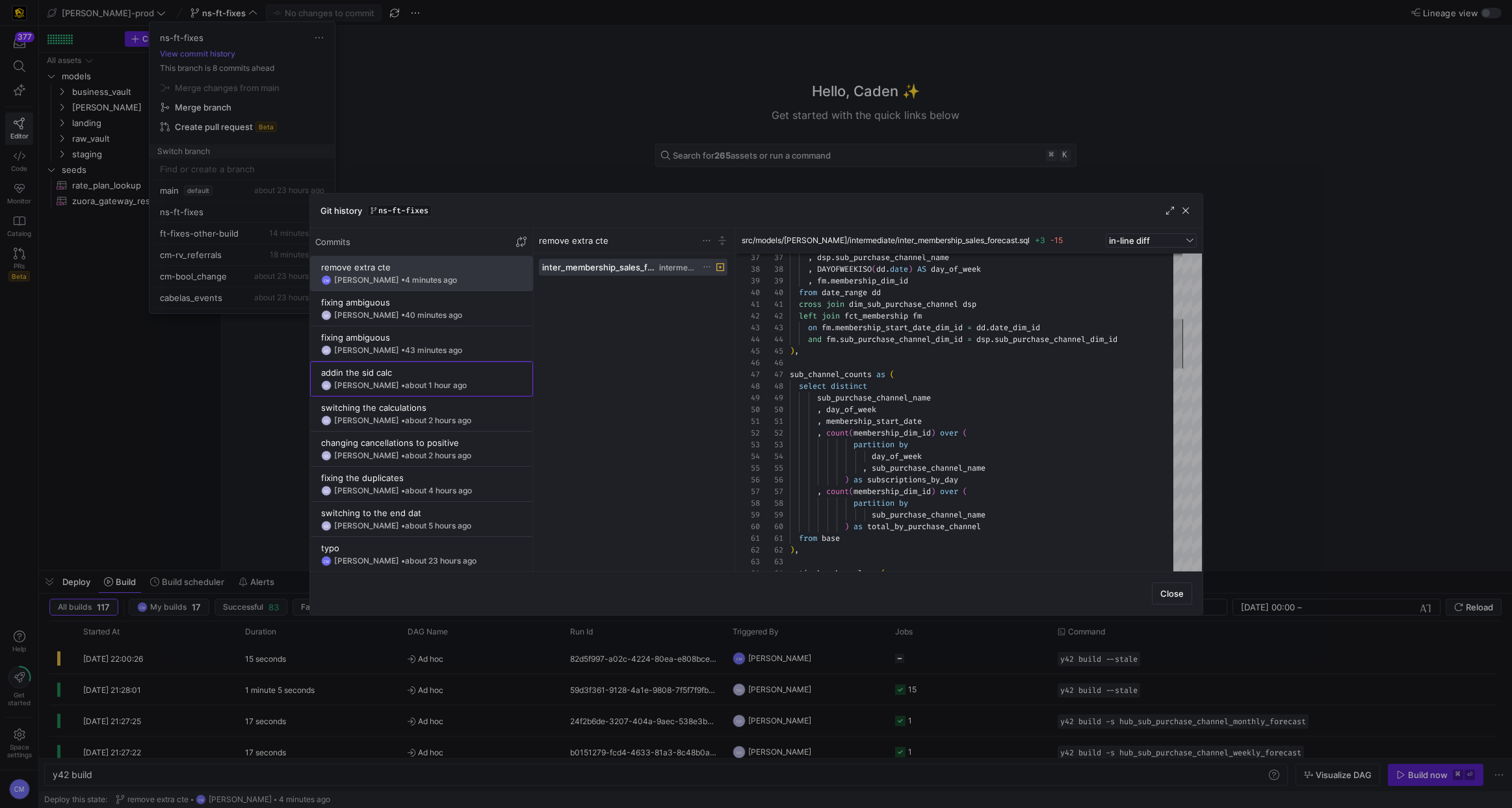
click at [434, 372] on div "addin the sid calc" at bounding box center [422, 372] width 201 height 10
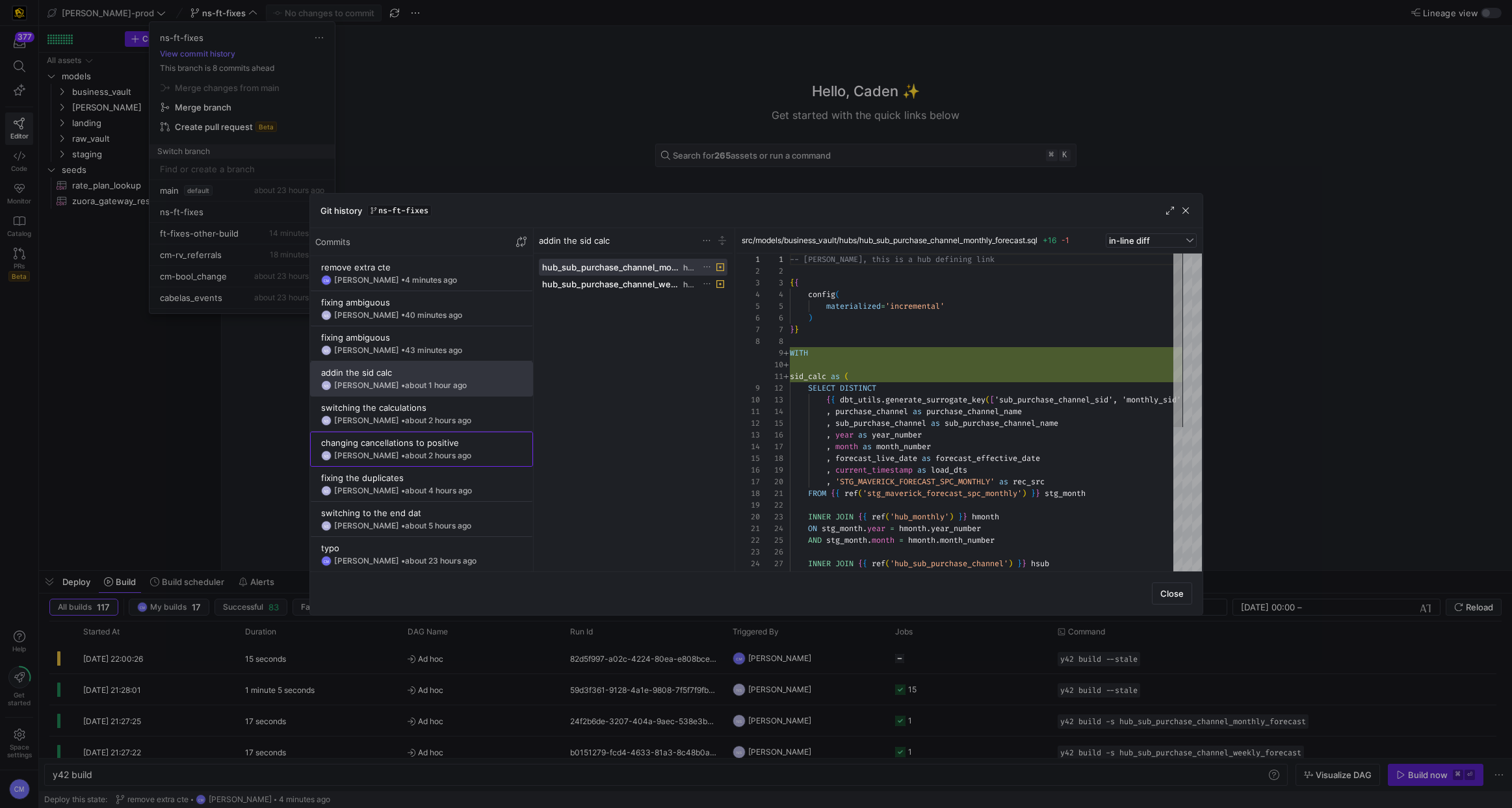
click at [435, 441] on div "changing cancellations to positive" at bounding box center [422, 442] width 201 height 10
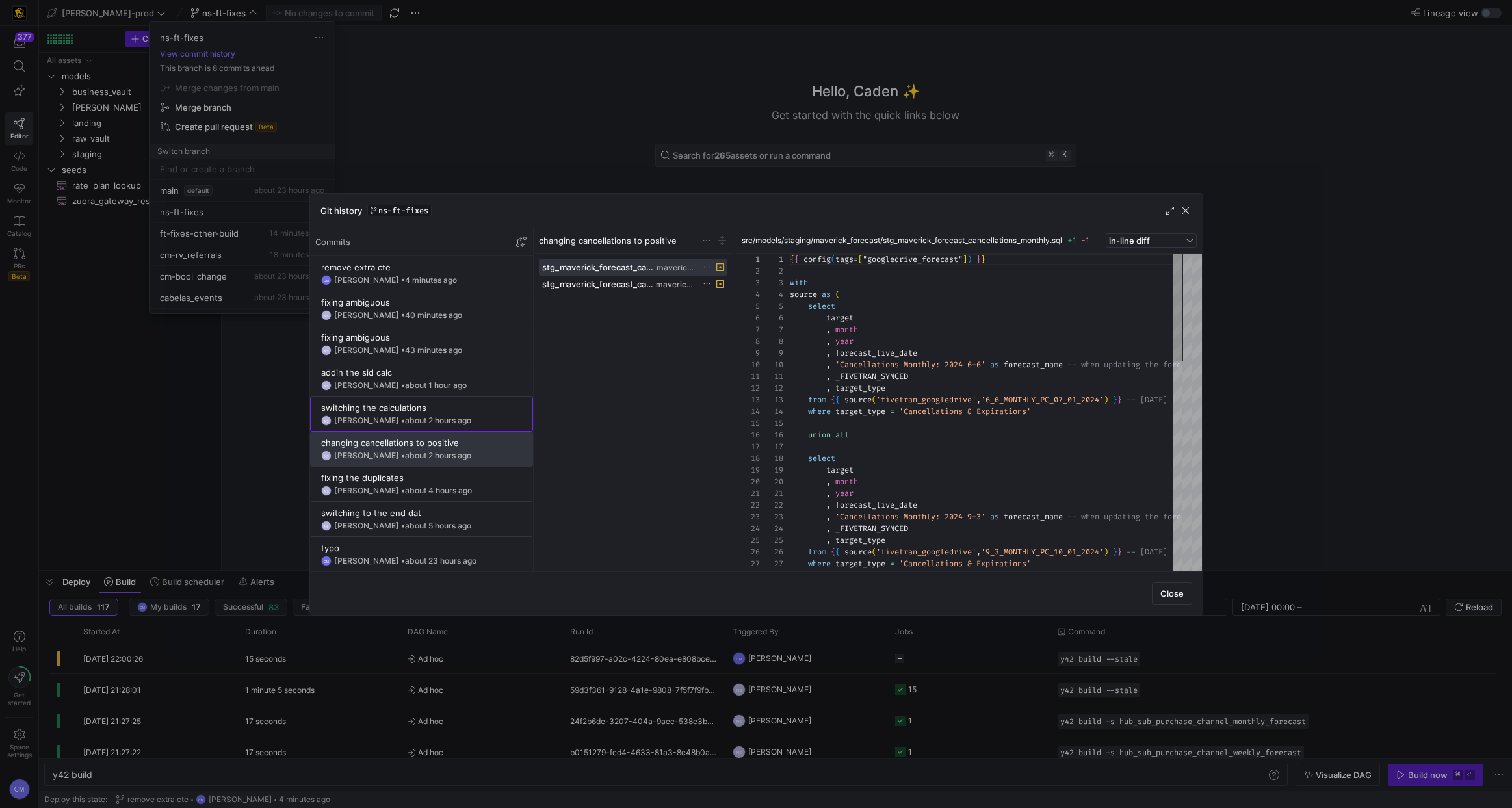
click at [435, 420] on span "about 2 hours ago" at bounding box center [438, 420] width 66 height 10
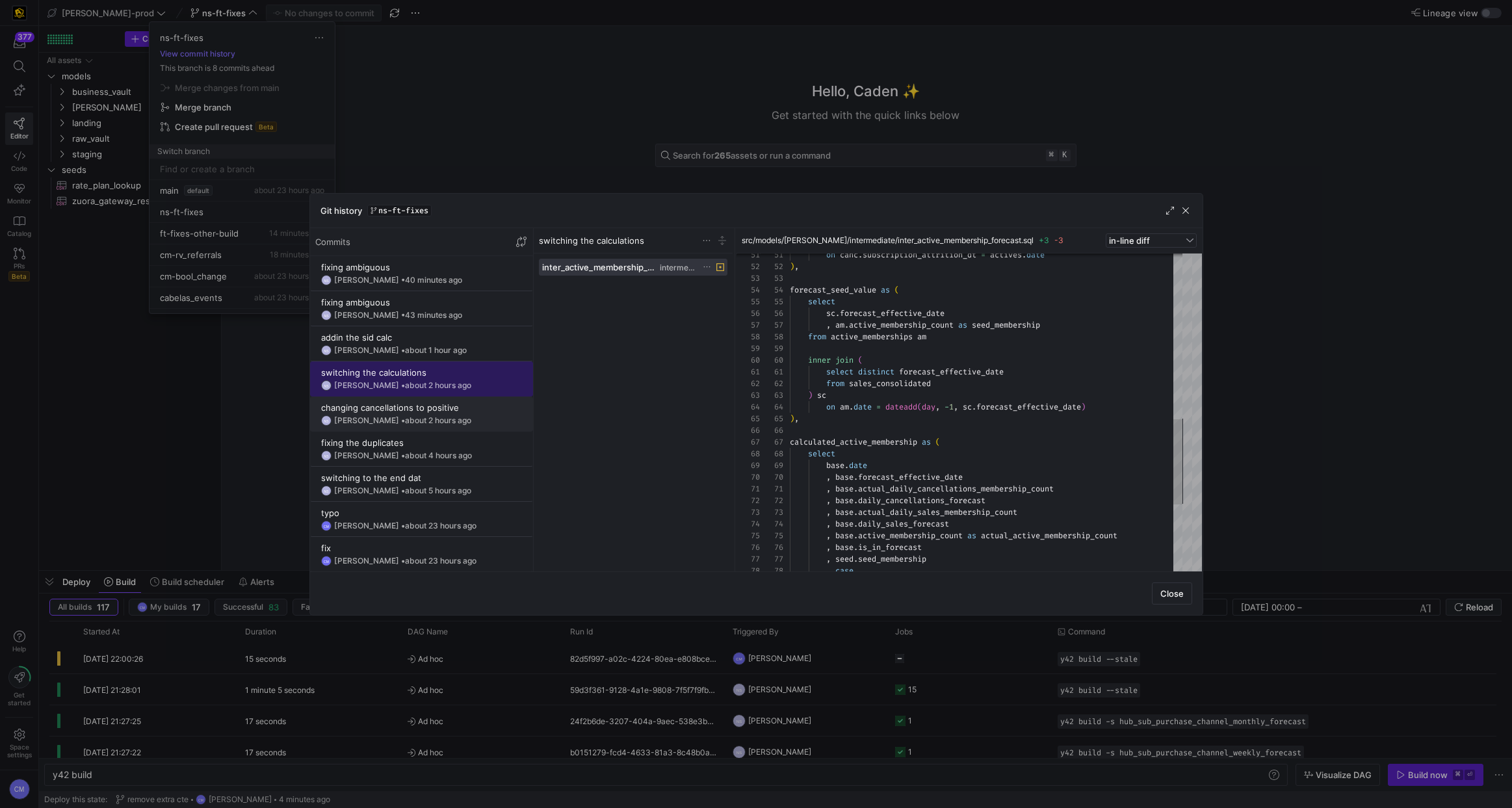
scroll to position [40, 0]
click at [415, 405] on div "changing cancellations to positive" at bounding box center [422, 403] width 201 height 10
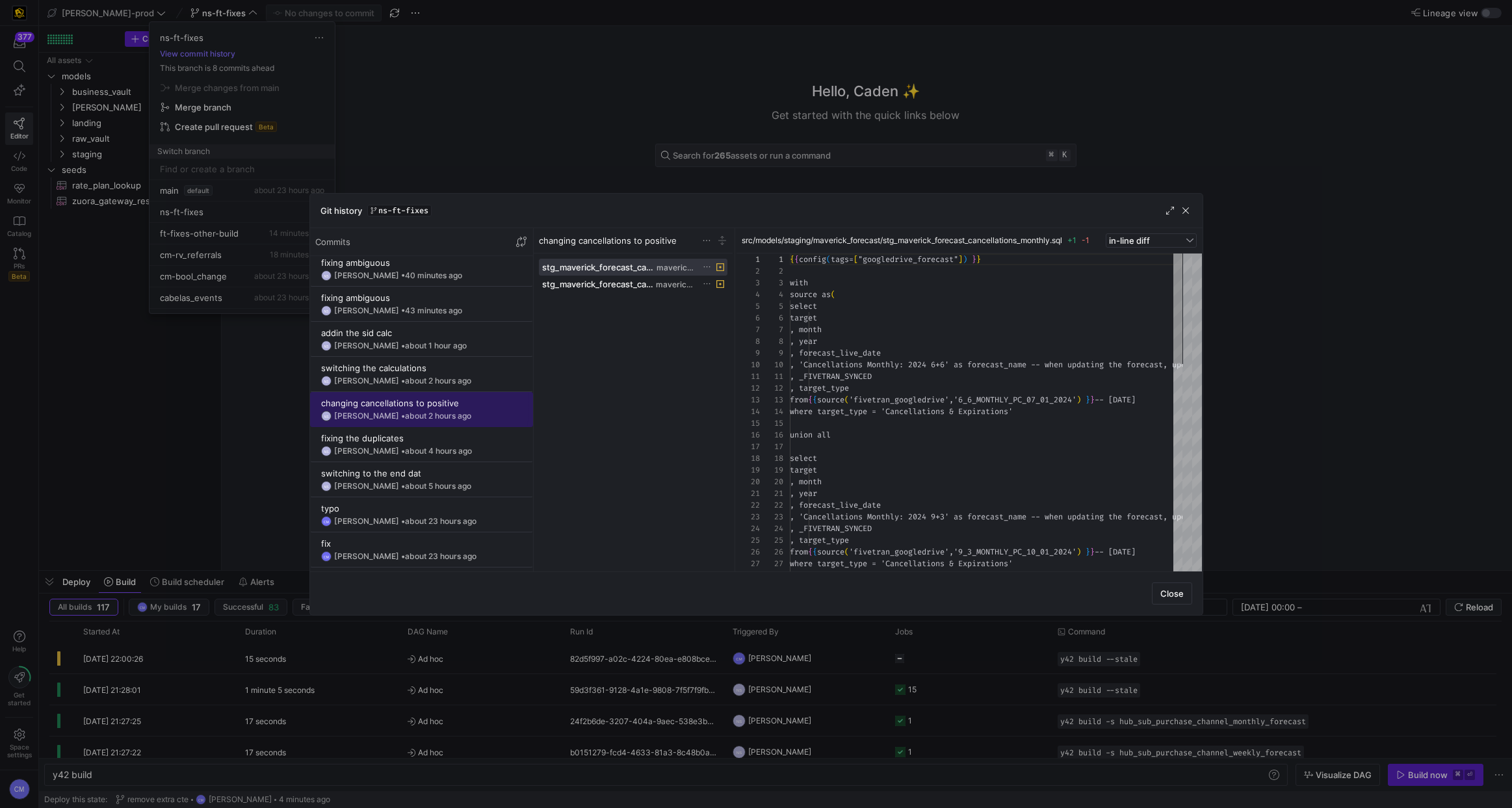
scroll to position [117, 0]
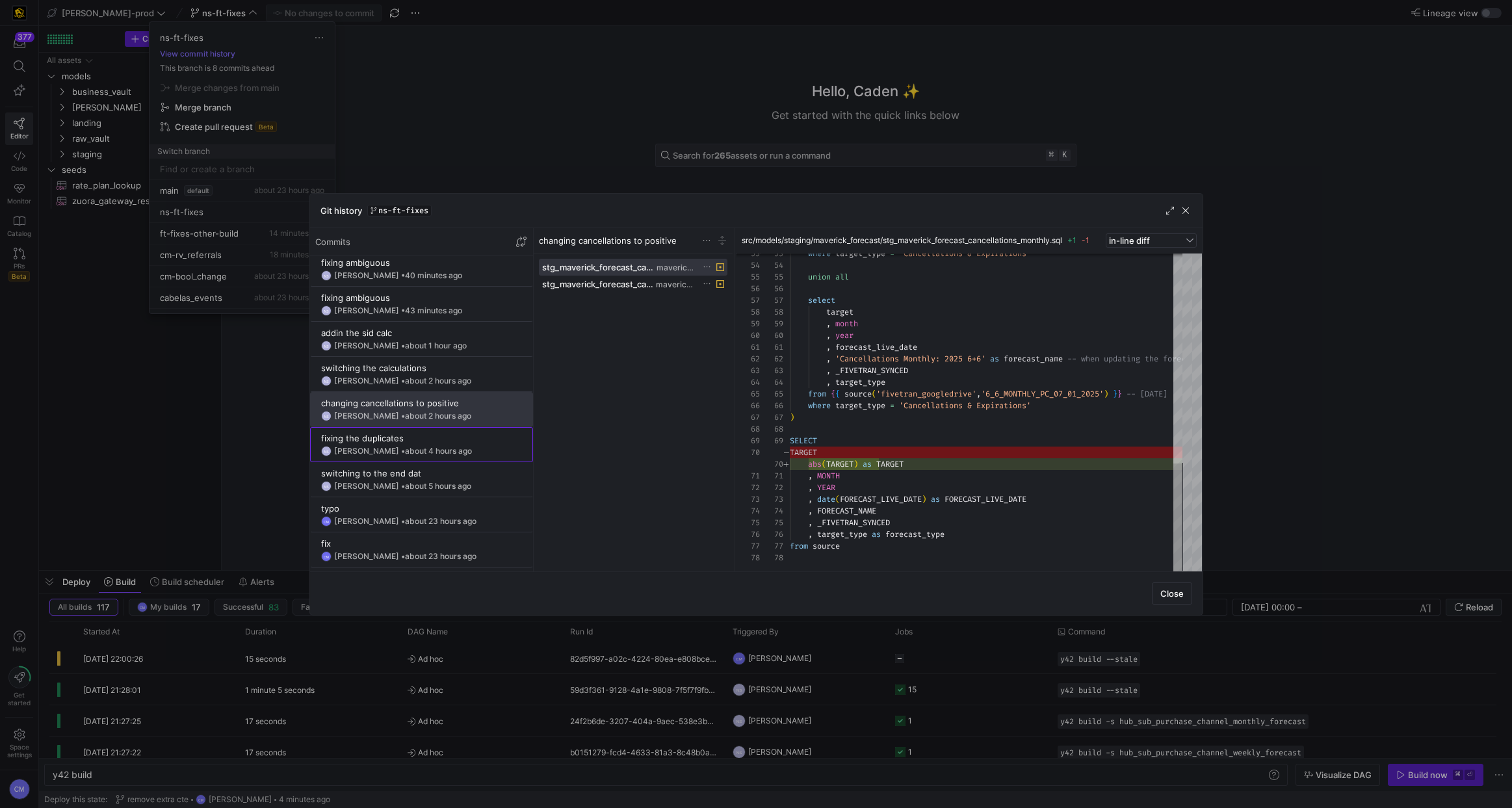
drag, startPoint x: 450, startPoint y: 452, endPoint x: 634, endPoint y: 457, distance: 184.1
click at [451, 451] on span "about 4 hours ago" at bounding box center [438, 451] width 67 height 10
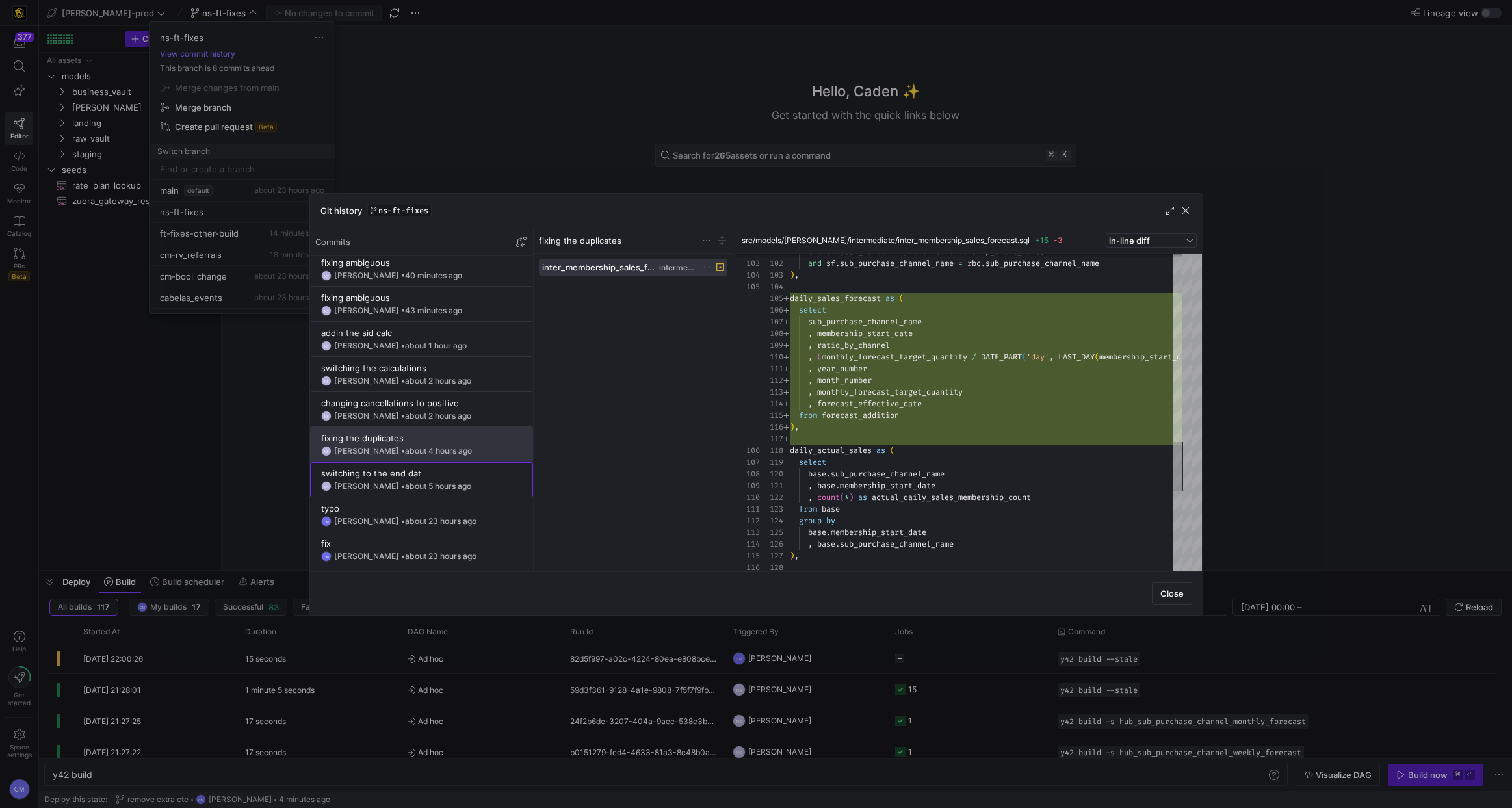
click at [434, 487] on span "about 5 hours ago" at bounding box center [438, 485] width 66 height 10
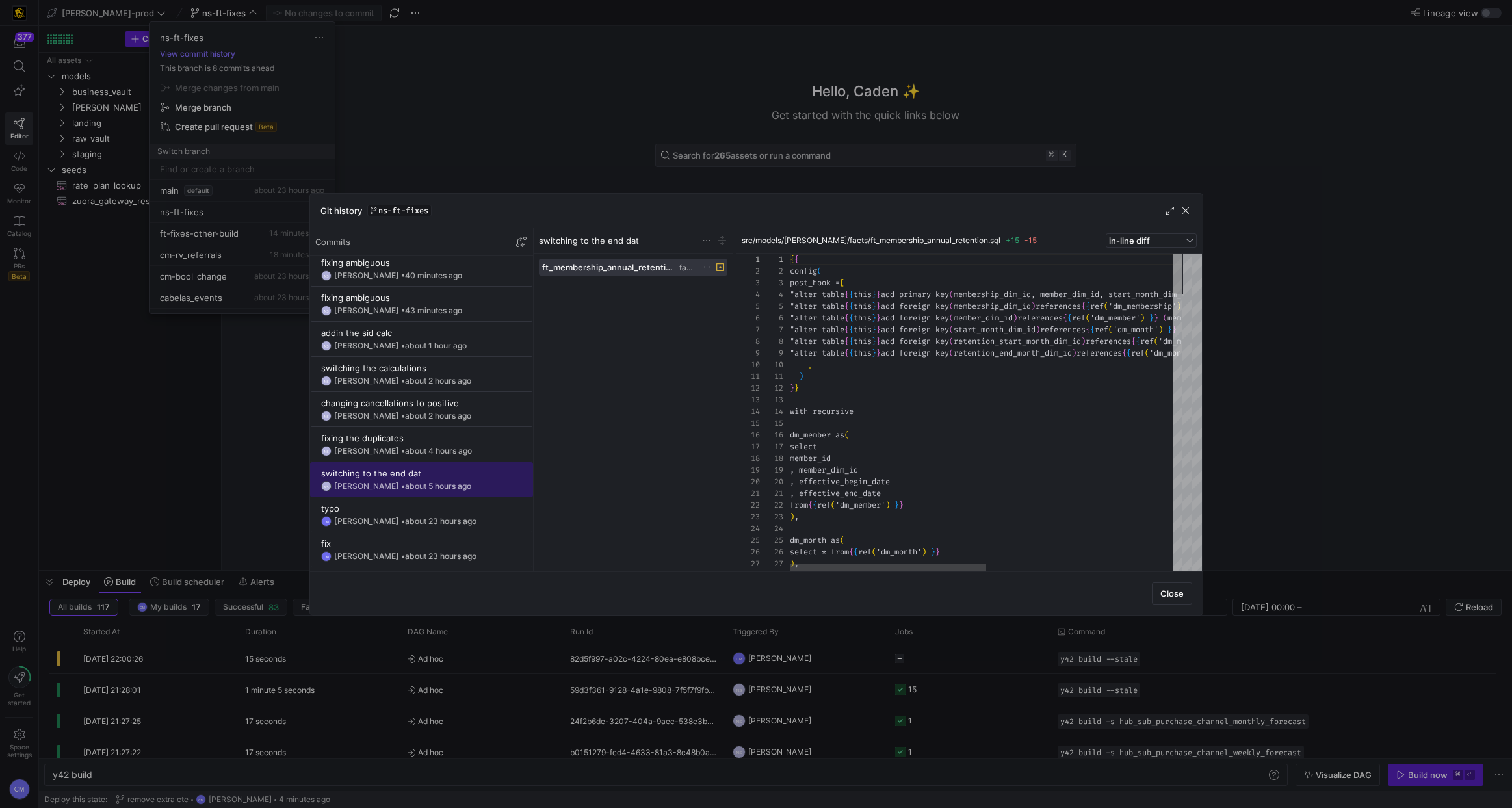
scroll to position [70, 0]
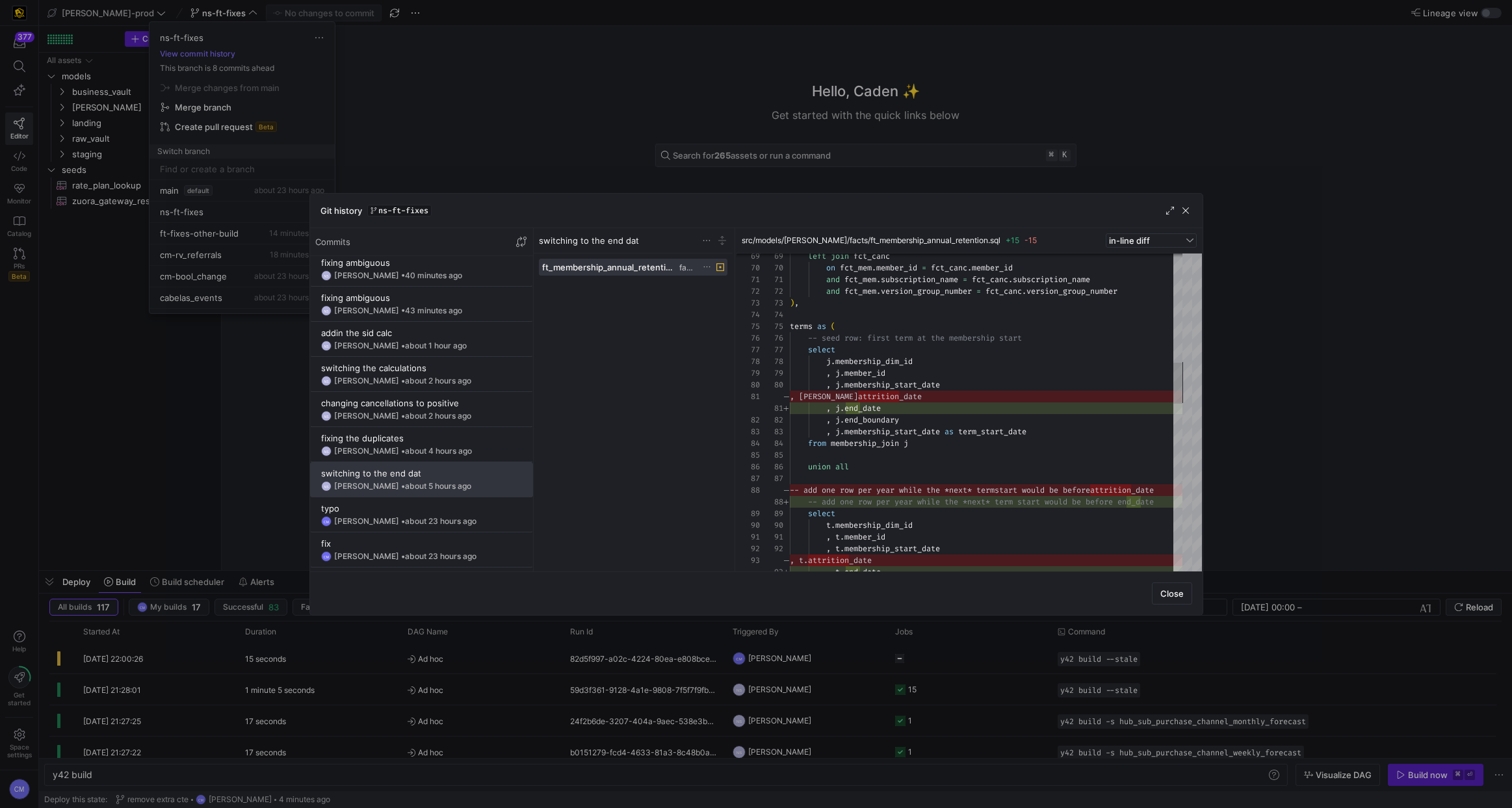
click at [541, 75] on div at bounding box center [756, 404] width 1512 height 808
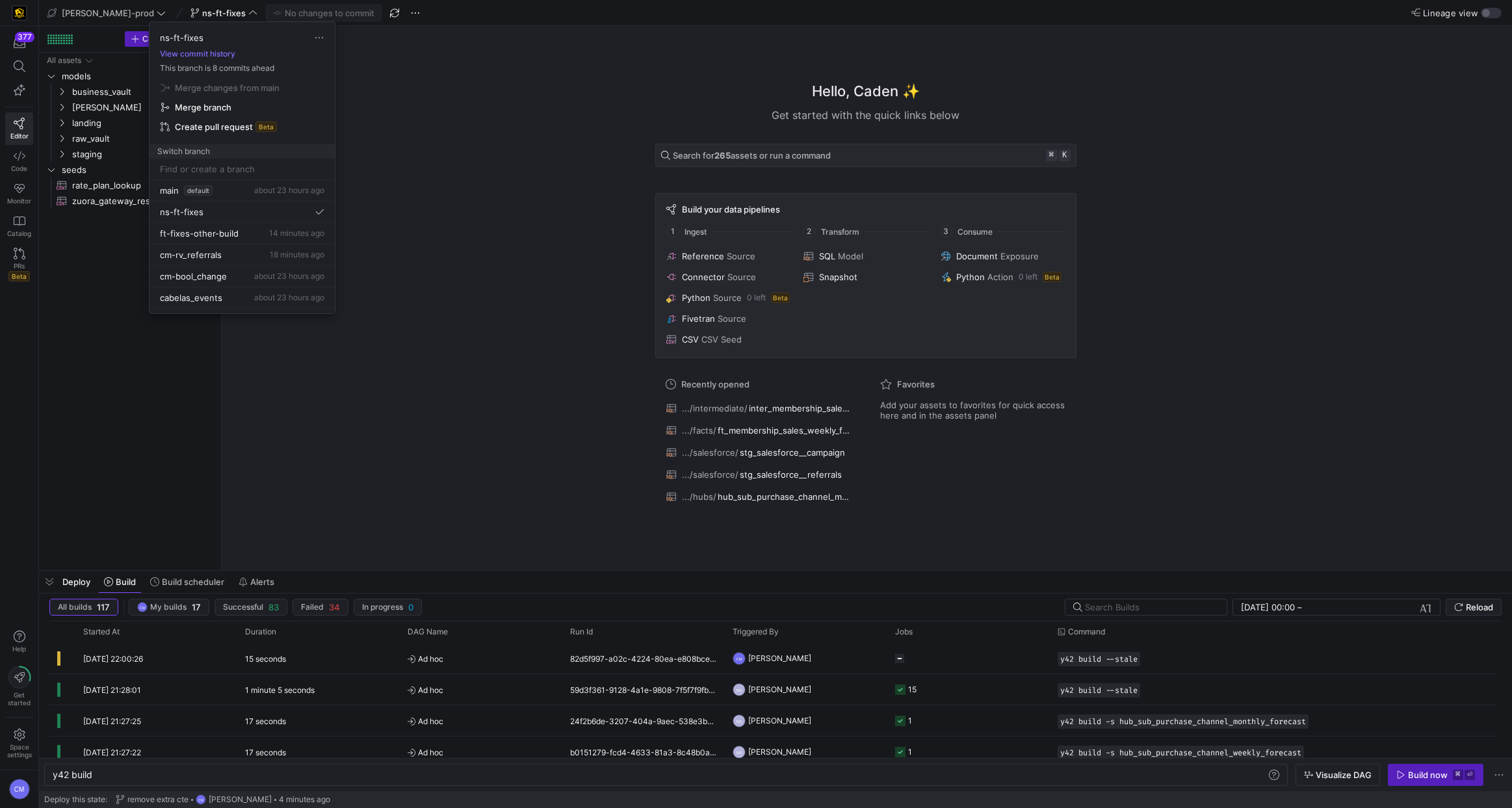
click at [541, 75] on div at bounding box center [756, 404] width 1512 height 808
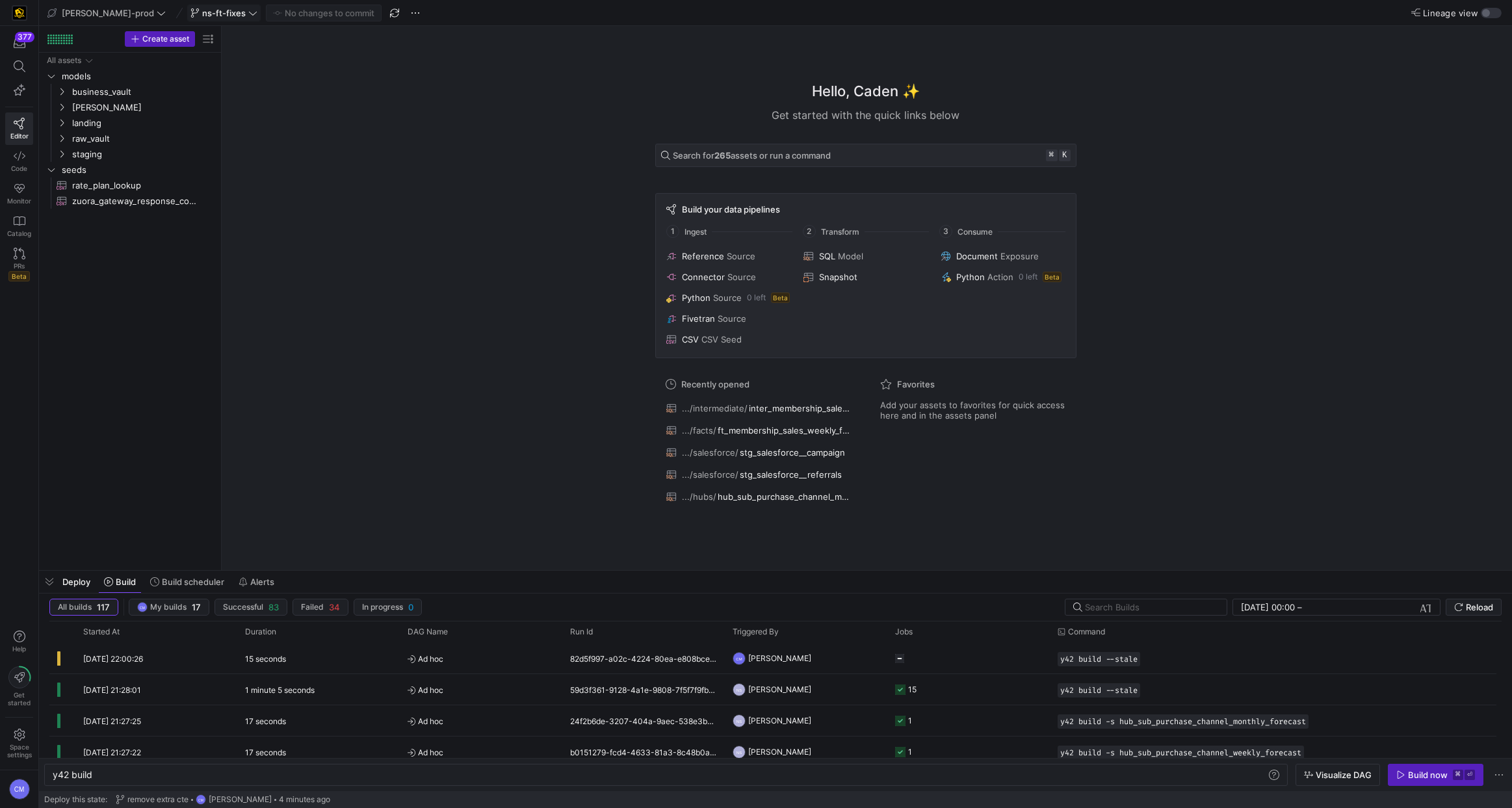
click at [202, 9] on span "ns-ft-fixes" at bounding box center [224, 13] width 44 height 10
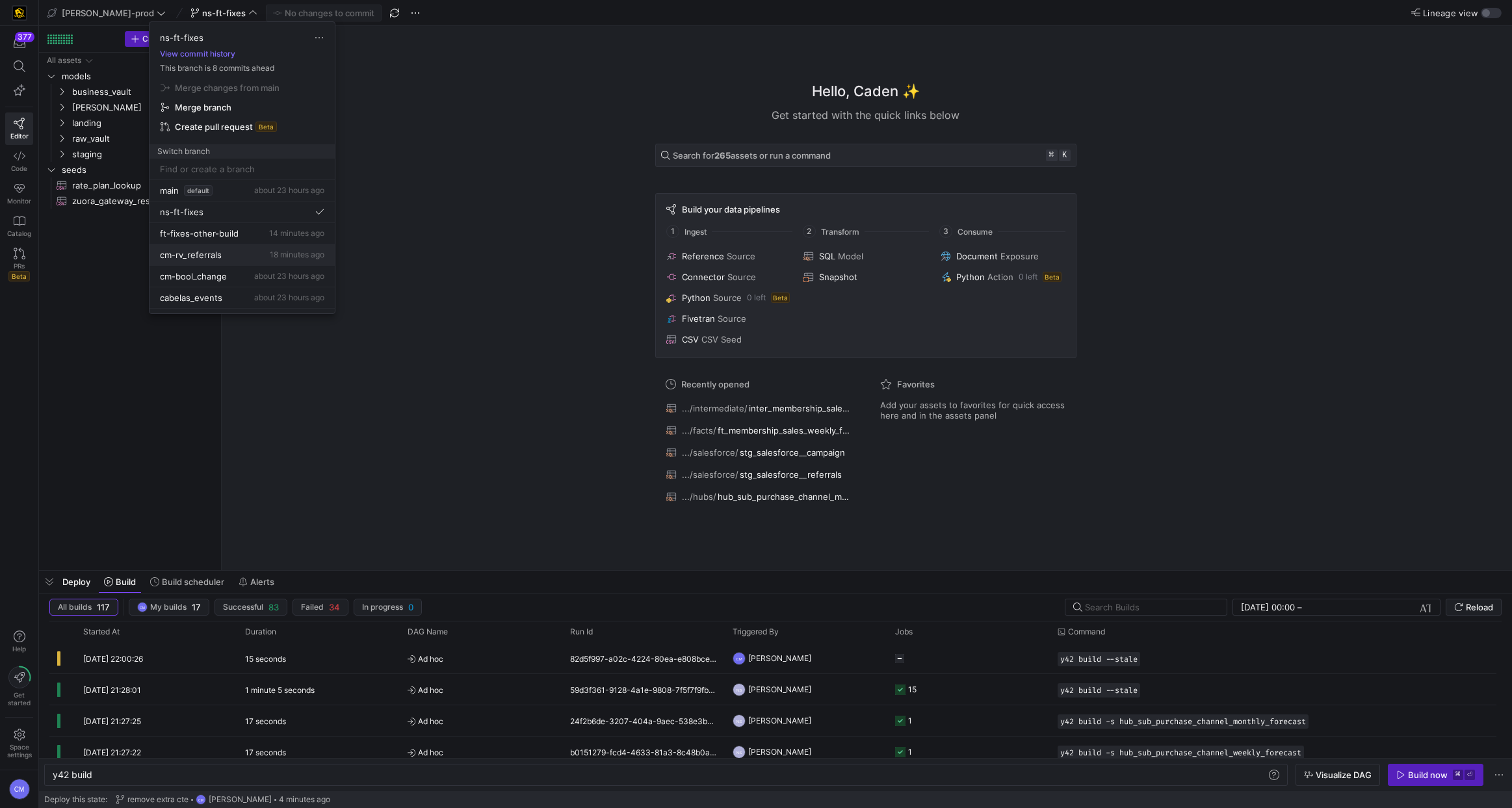
click at [242, 250] on div "cm-rv_referrals 18 minutes ago" at bounding box center [242, 255] width 165 height 10
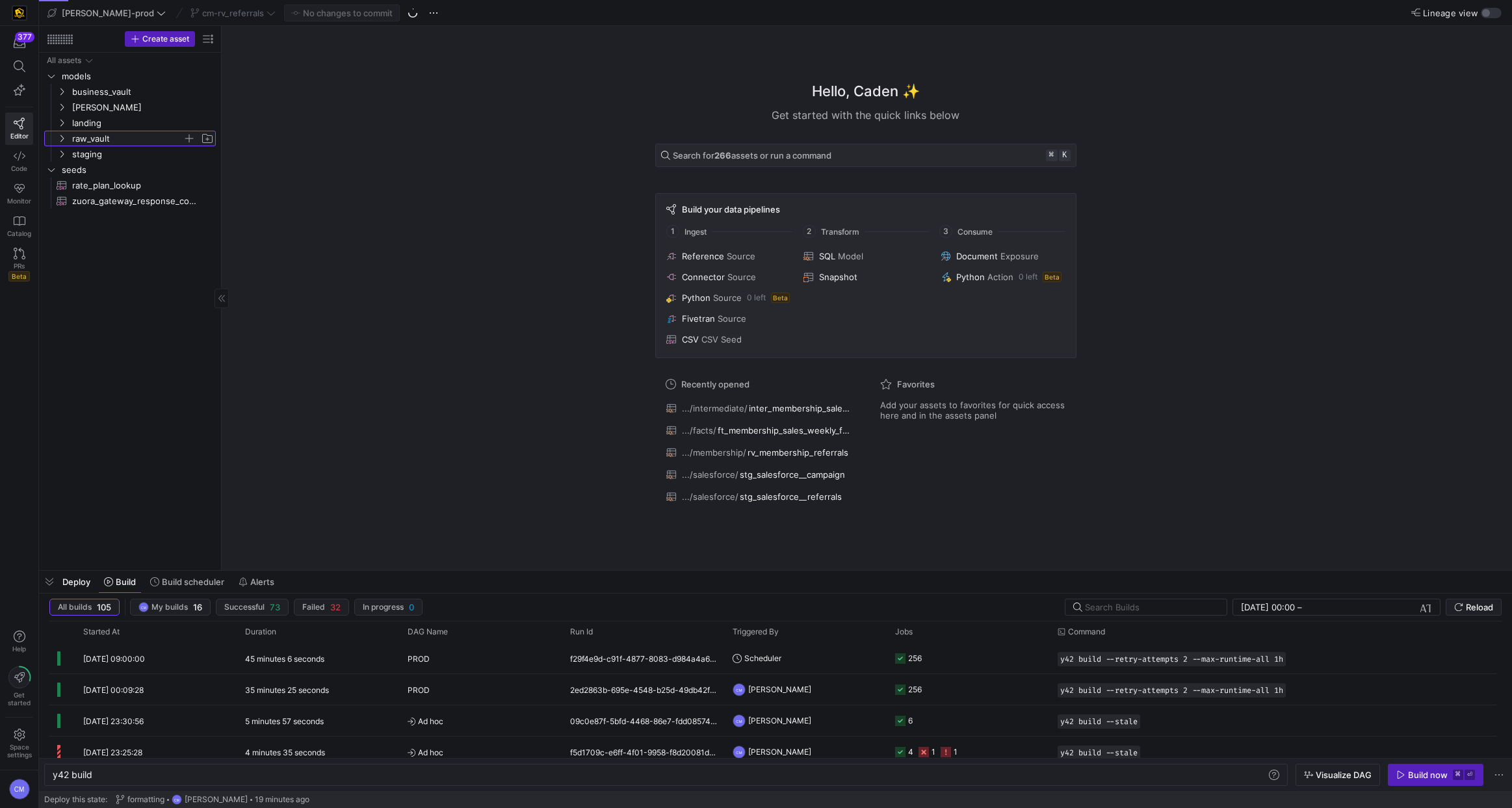
click at [111, 134] on span "raw_vault" at bounding box center [128, 139] width 111 height 15
click at [124, 230] on span "membership" at bounding box center [133, 232] width 100 height 15
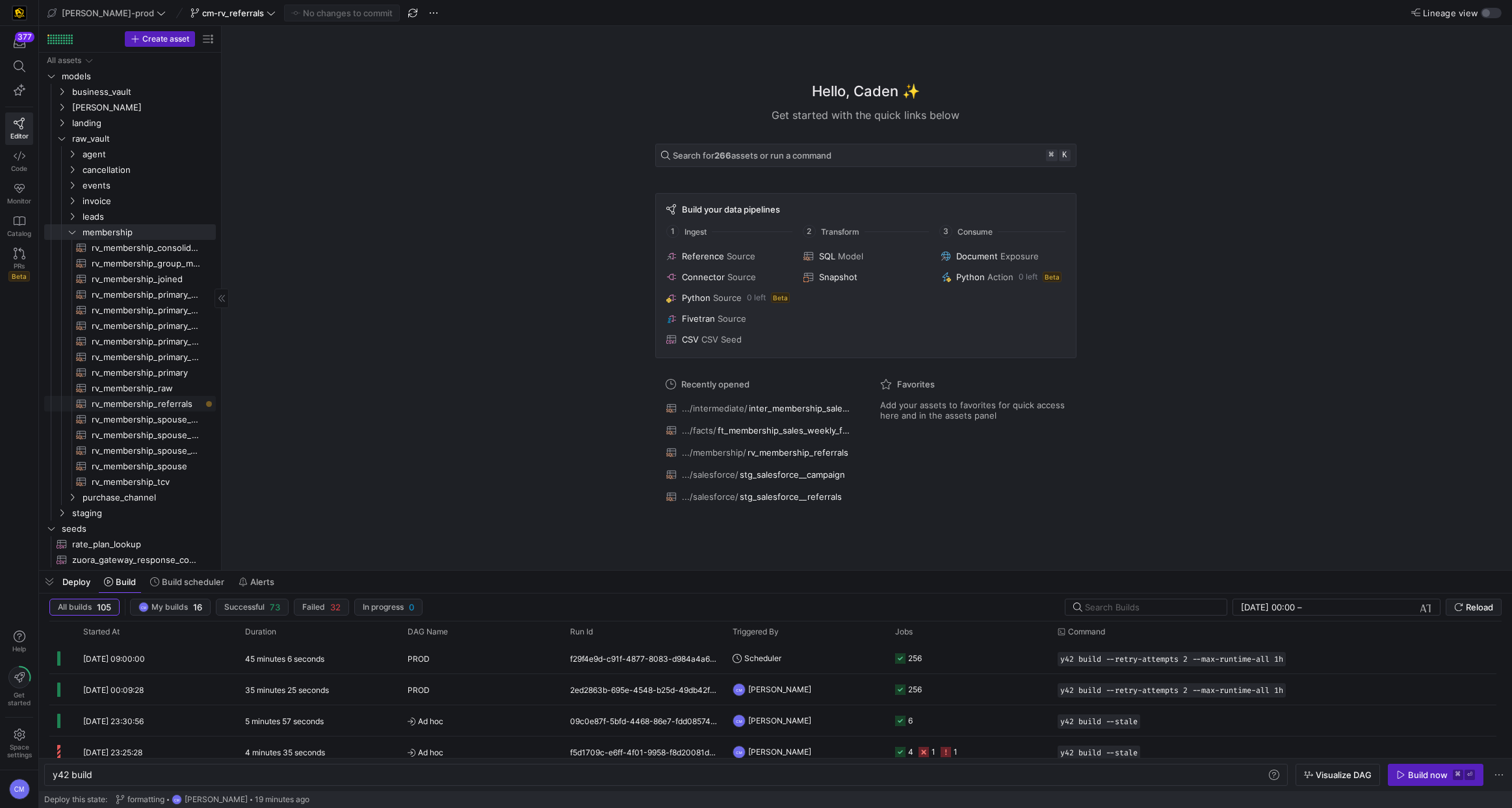
click at [142, 405] on span "rv_membership_referrals​​​​​​​​​​" at bounding box center [146, 404] width 109 height 15
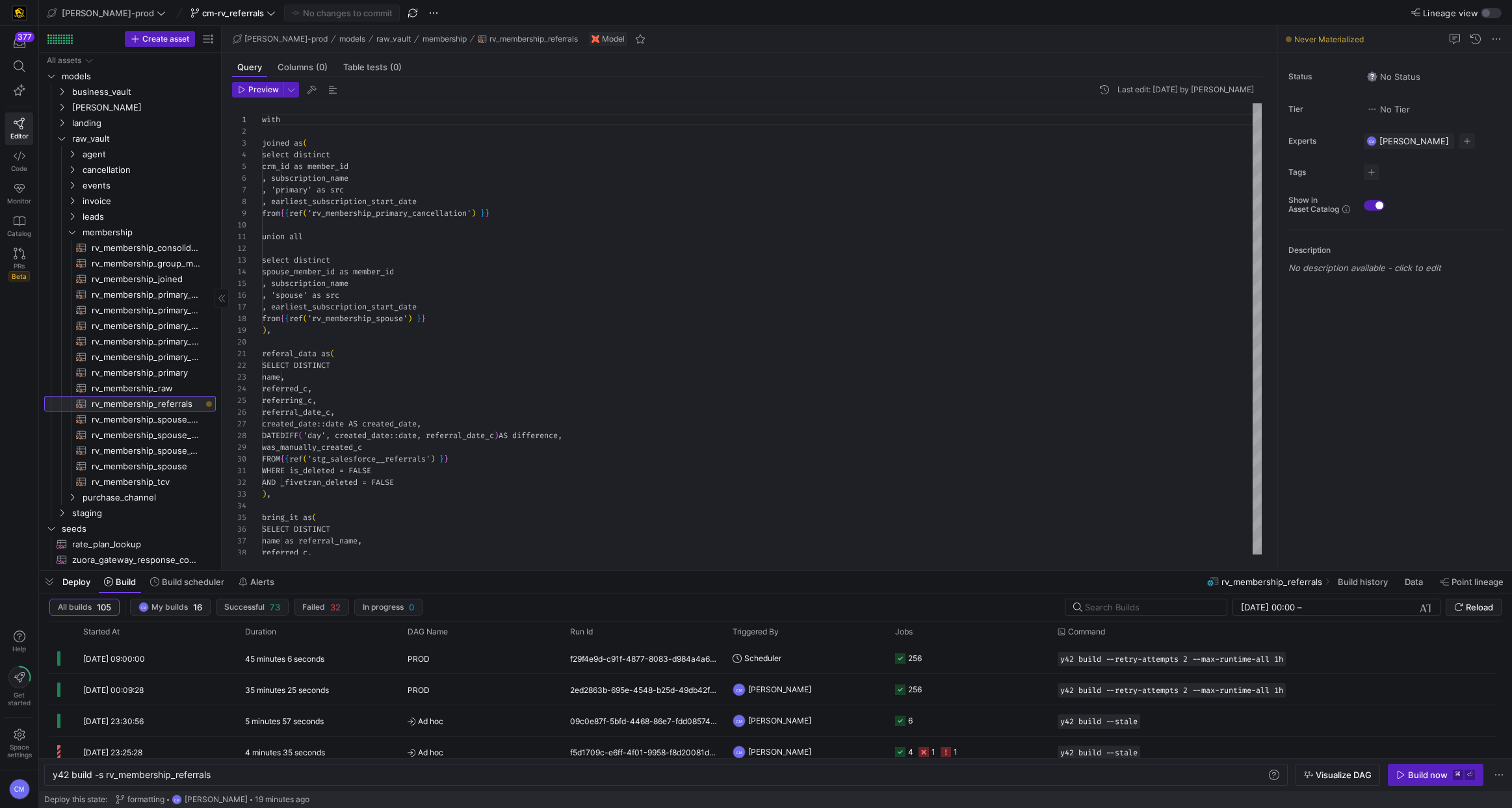
type textarea "y42 build -s rv_membership_referrals"
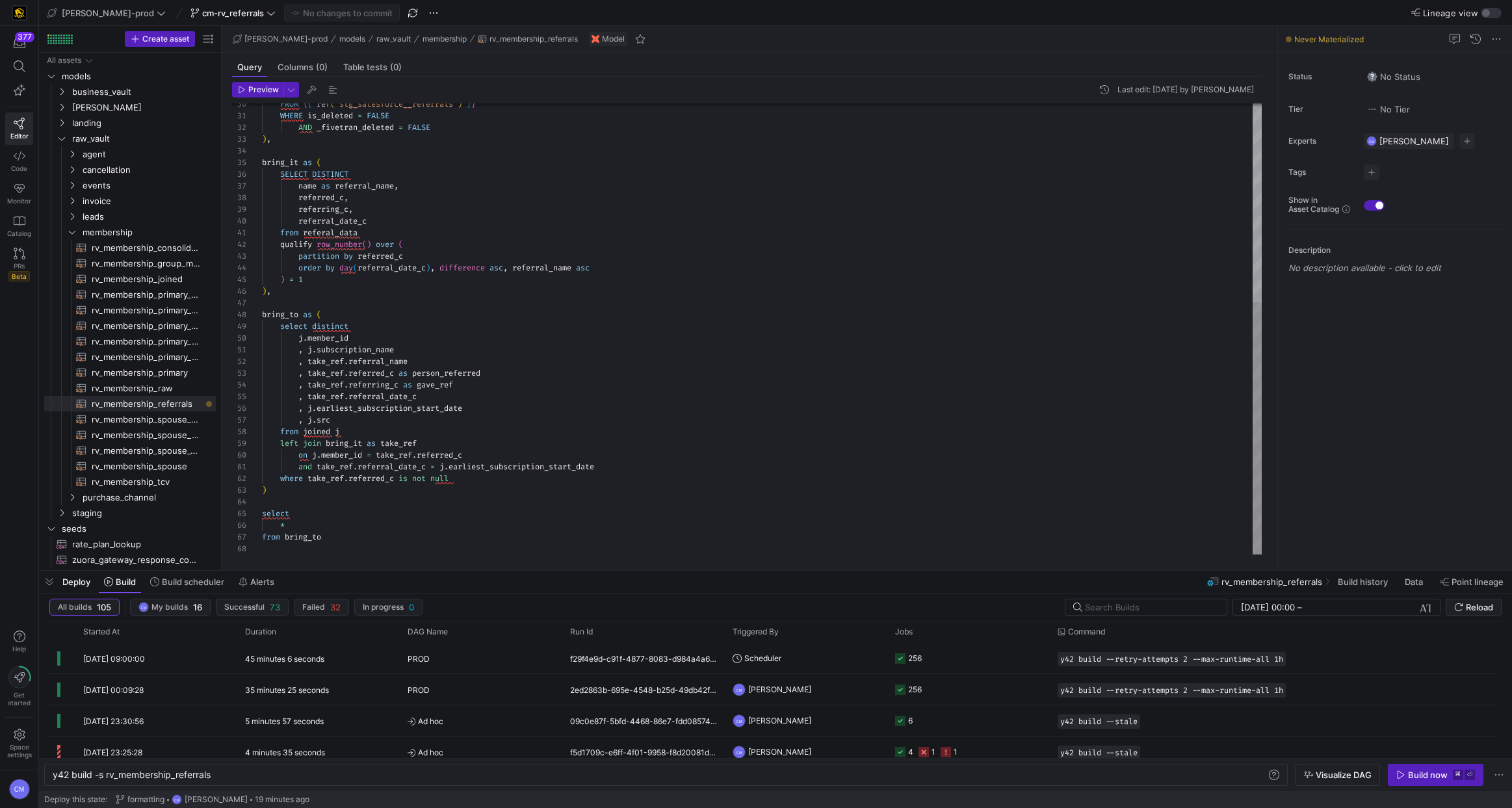
scroll to position [94, 94]
click at [561, 331] on div "FROM { { ref ( 'stg_salesforce__referrals' ) } } WHERE is_deleted = FALSE AND _…" at bounding box center [762, 151] width 999 height 806
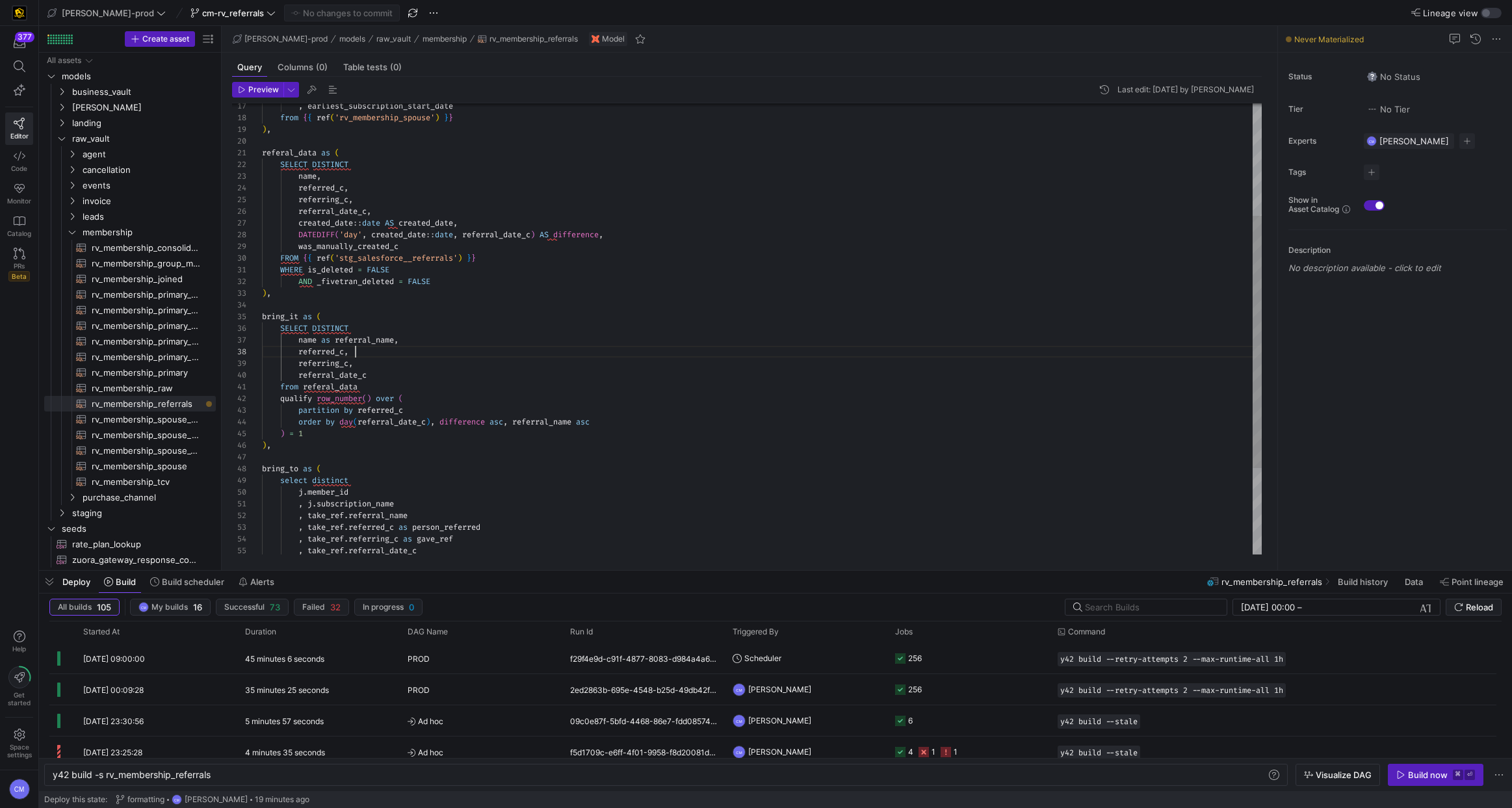
scroll to position [82, 94]
click at [430, 352] on div "FROM { { ref ( 'stg_salesforce__referrals' ) } } WHERE is_deleted = FALSE AND _…" at bounding box center [762, 305] width 999 height 806
click at [285, 316] on div "FROM { { ref ( 'stg_salesforce__referrals' ) } } WHERE is_deleted = FALSE AND _…" at bounding box center [762, 305] width 999 height 806
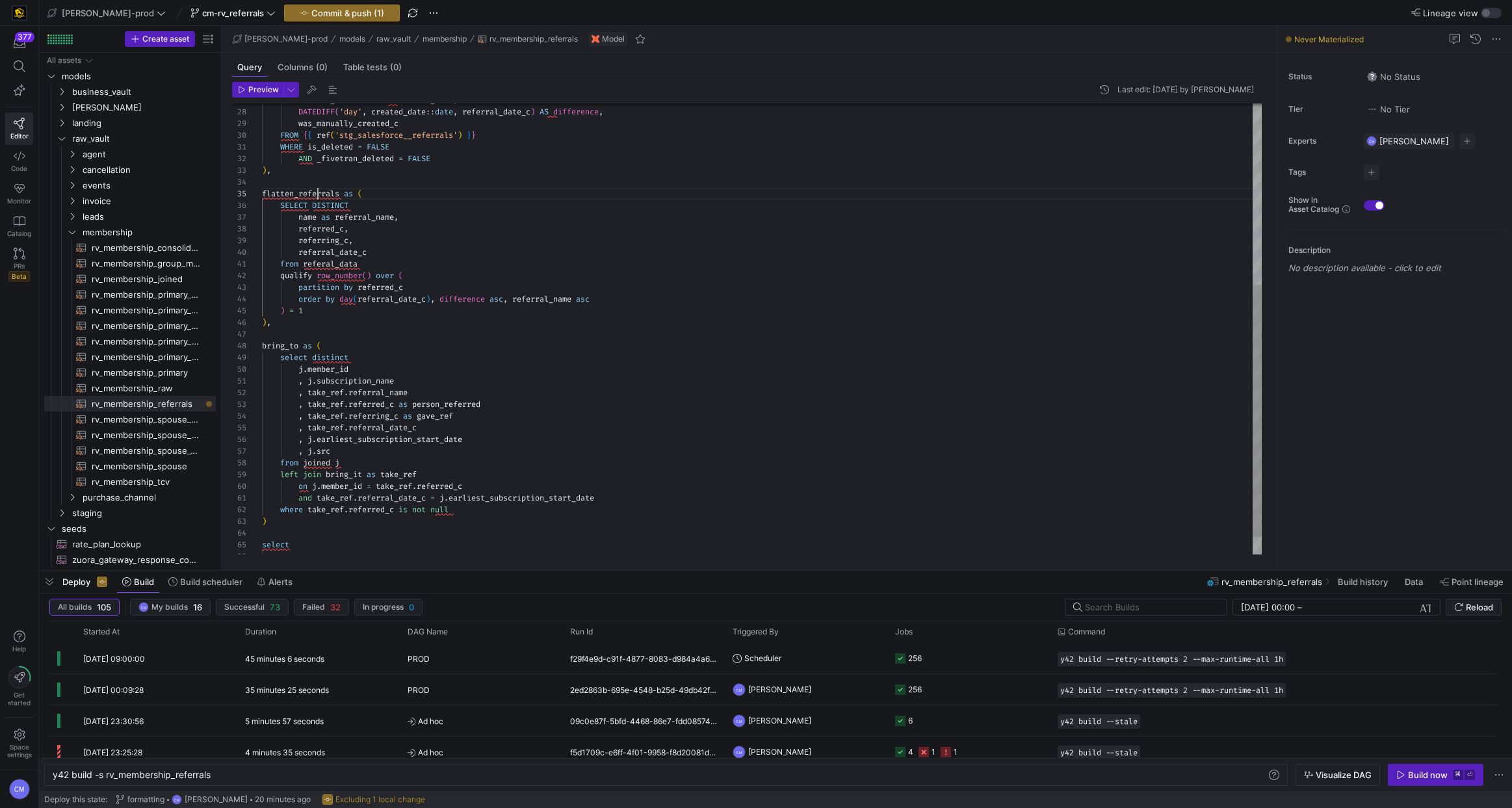
click at [317, 191] on div "FROM { { ref ( 'stg_salesforce__referrals' ) } } WHERE is_deleted = FALSE AND _…" at bounding box center [762, 182] width 999 height 806
click at [324, 463] on div "FROM { { ref ( 'stg_salesforce__referrals' ) } } WHERE is_deleted = FALSE AND _…" at bounding box center [762, 182] width 999 height 806
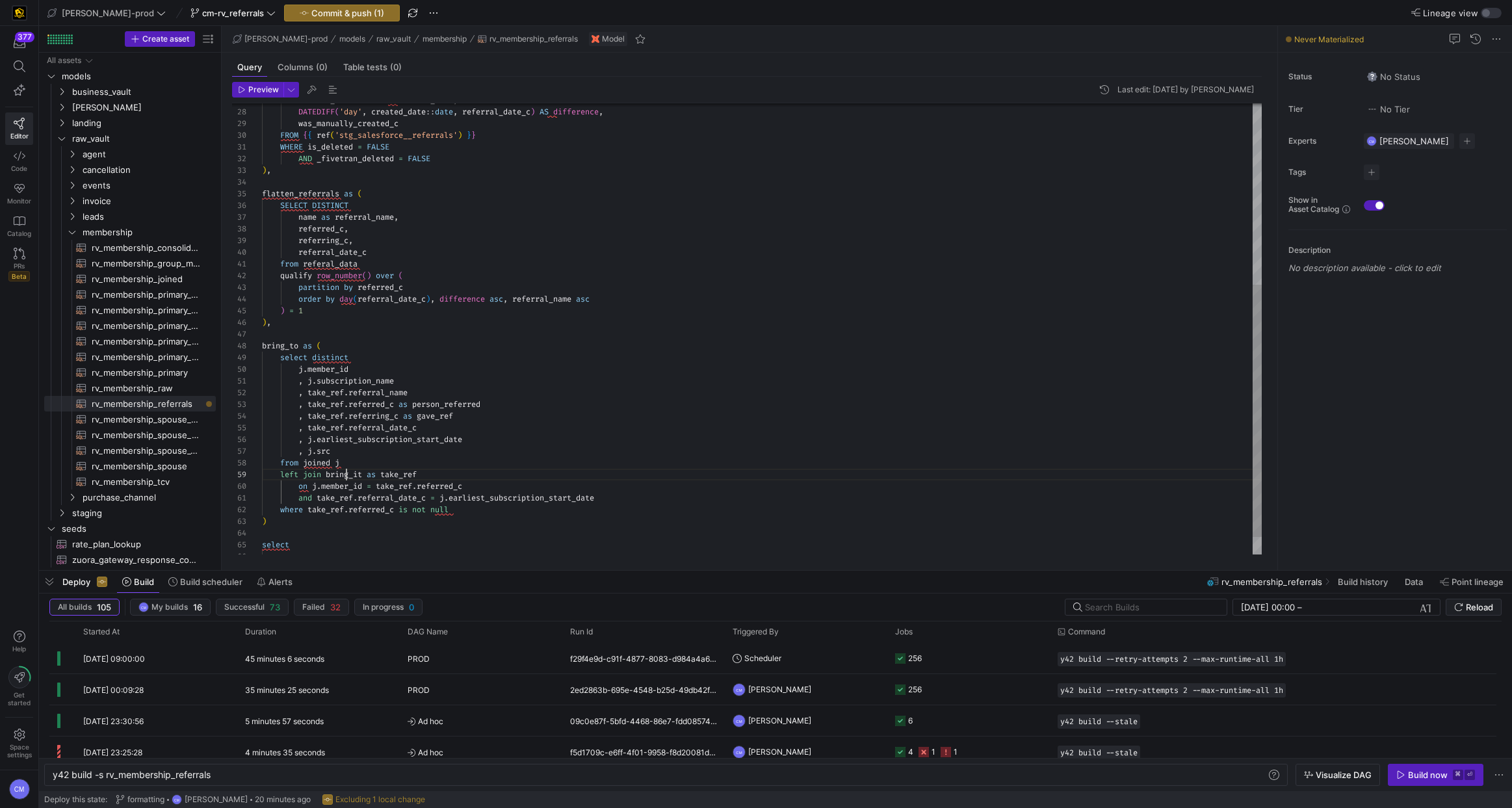
click at [346, 473] on div "FROM { { ref ( 'stg_salesforce__referrals' ) } } WHERE is_deleted = FALSE AND _…" at bounding box center [762, 182] width 999 height 806
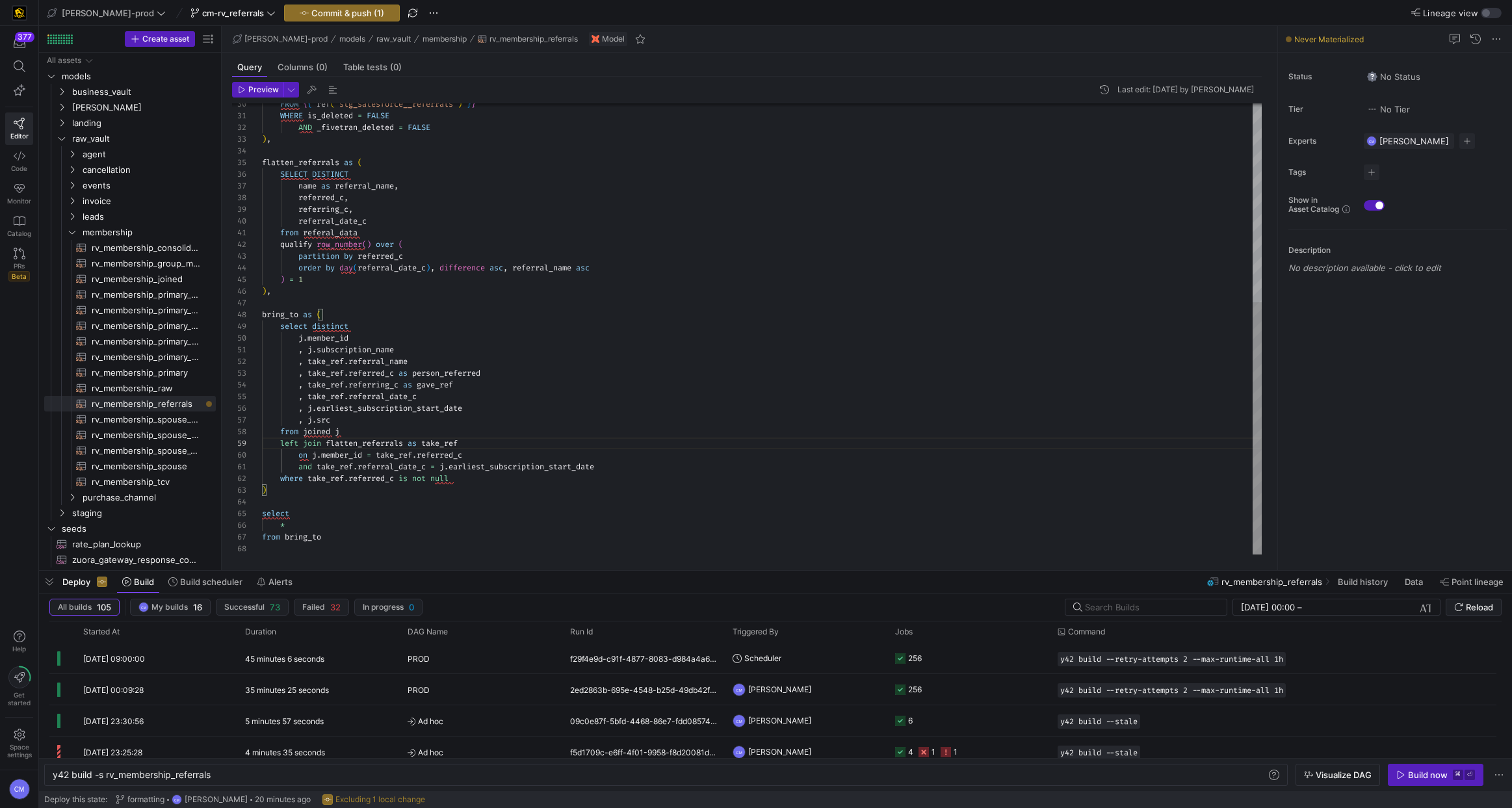
click at [282, 313] on div "FROM { { ref ( 'stg_salesforce__referrals' ) } } WHERE is_deleted = FALSE AND _…" at bounding box center [762, 151] width 999 height 806
click at [295, 311] on div "FROM { { ref ( 'stg_salesforce__referrals' ) } } WHERE is_deleted = FALSE AND _…" at bounding box center [762, 151] width 999 height 806
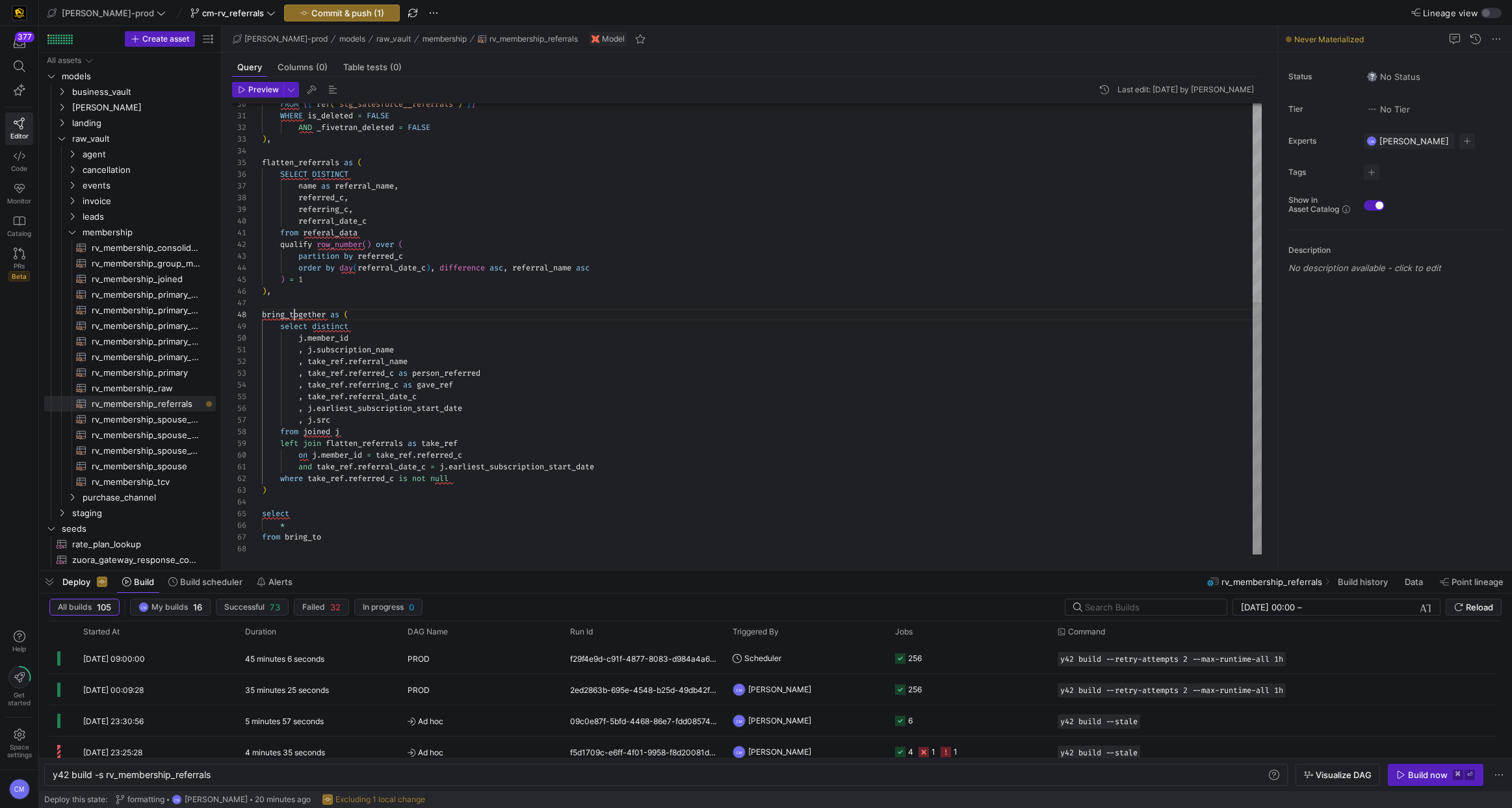
click at [295, 311] on div "FROM { { ref ( 'stg_salesforce__referrals' ) } } WHERE is_deleted = FALSE AND _…" at bounding box center [762, 151] width 999 height 806
click at [304, 538] on div "FROM { { ref ( 'stg_salesforce__referrals' ) } } WHERE is_deleted = FALSE AND _…" at bounding box center [762, 151] width 999 height 806
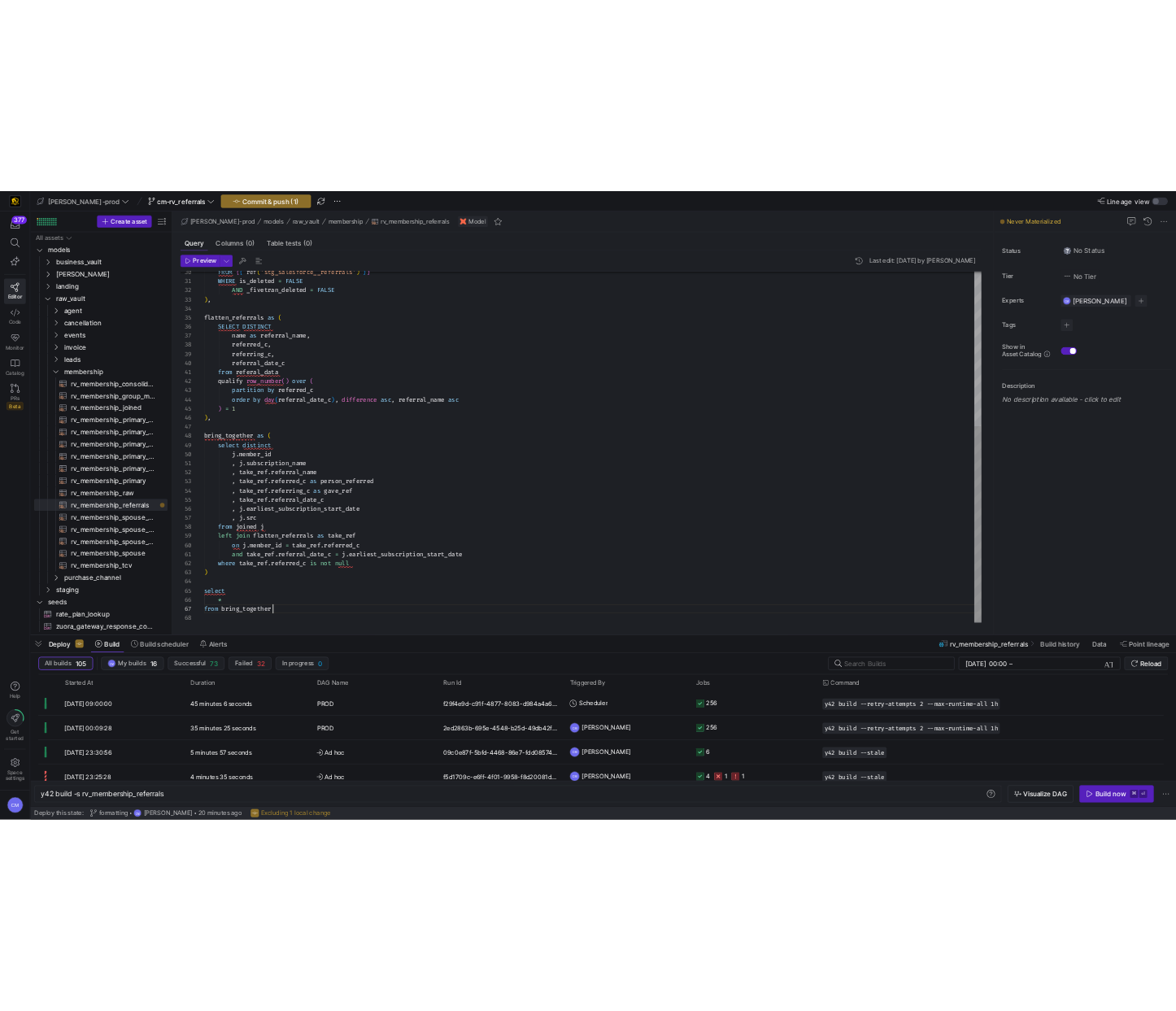
scroll to position [88, 112]
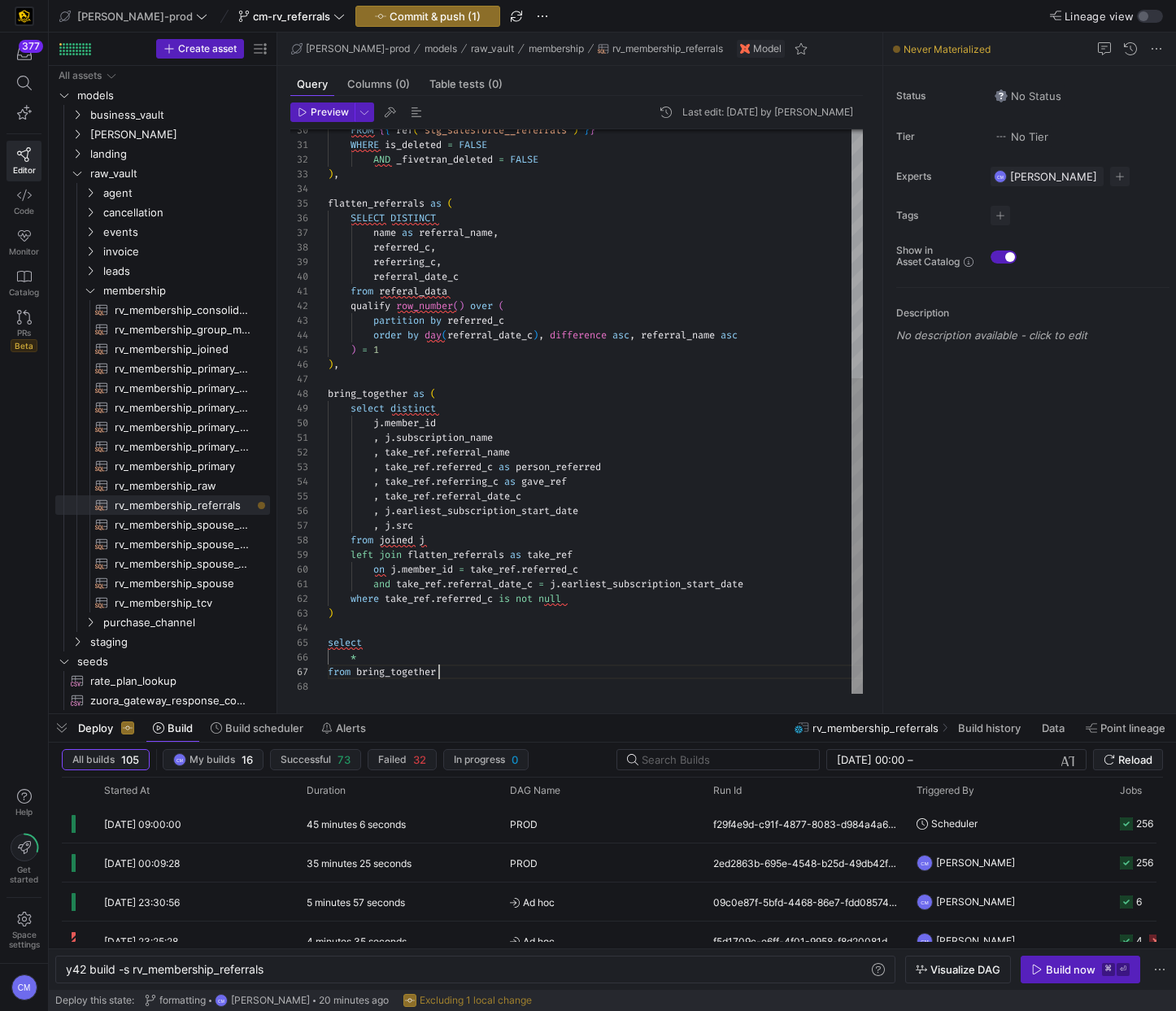
click at [381, 661] on div "FROM { { ref ( 'stg_salesforce__referrals' ) } } WHERE is_deleted = FALSE AND _…" at bounding box center [595, 189] width 535 height 1008
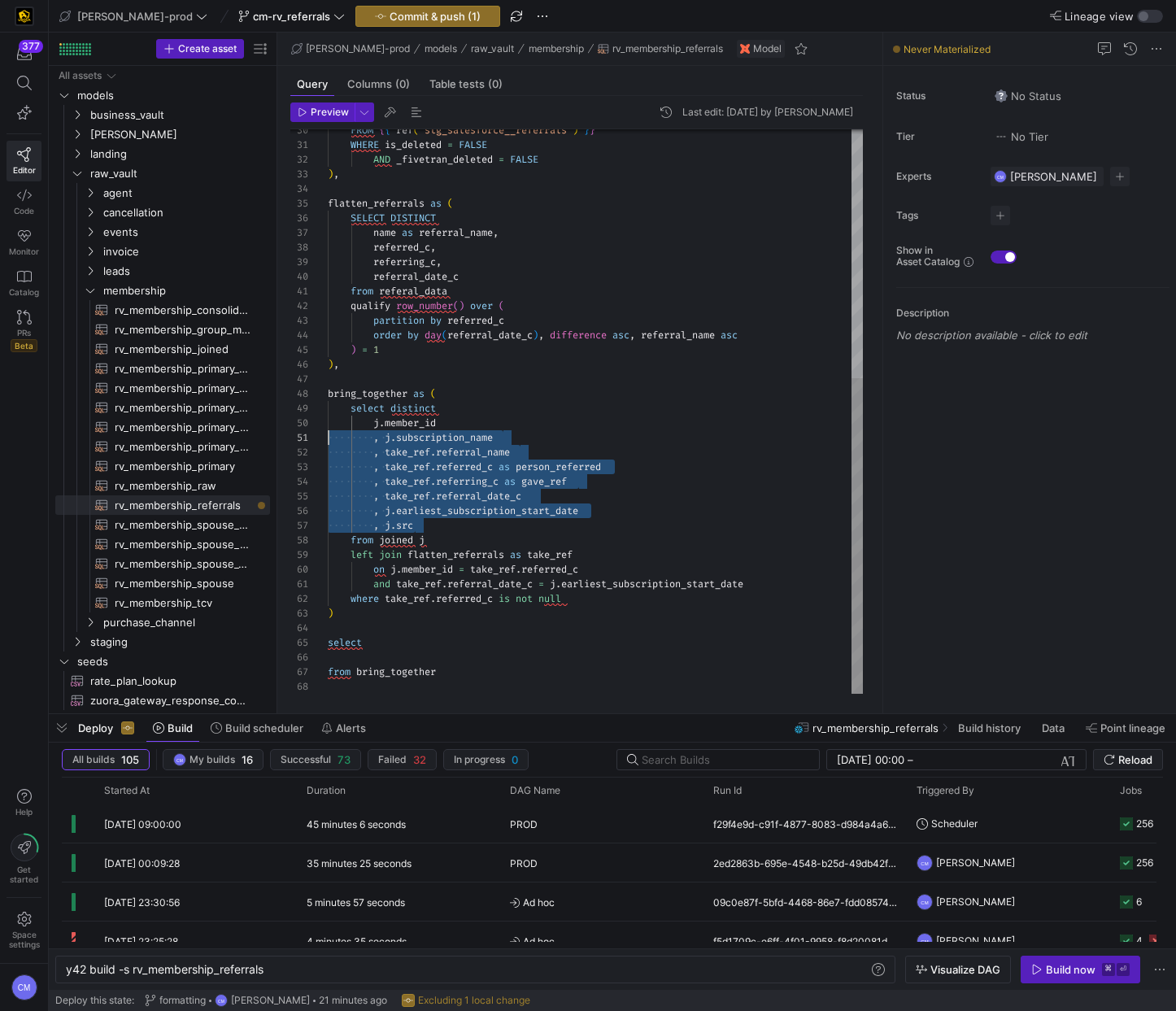
scroll to position [132, 0]
drag, startPoint x: 437, startPoint y: 526, endPoint x: 285, endPoint y: 425, distance: 182.5
click at [328, 425] on div "FROM { { ref ( 'stg_salesforce__referrals' ) } } WHERE is_deleted = FALSE AND _…" at bounding box center [595, 189] width 535 height 1008
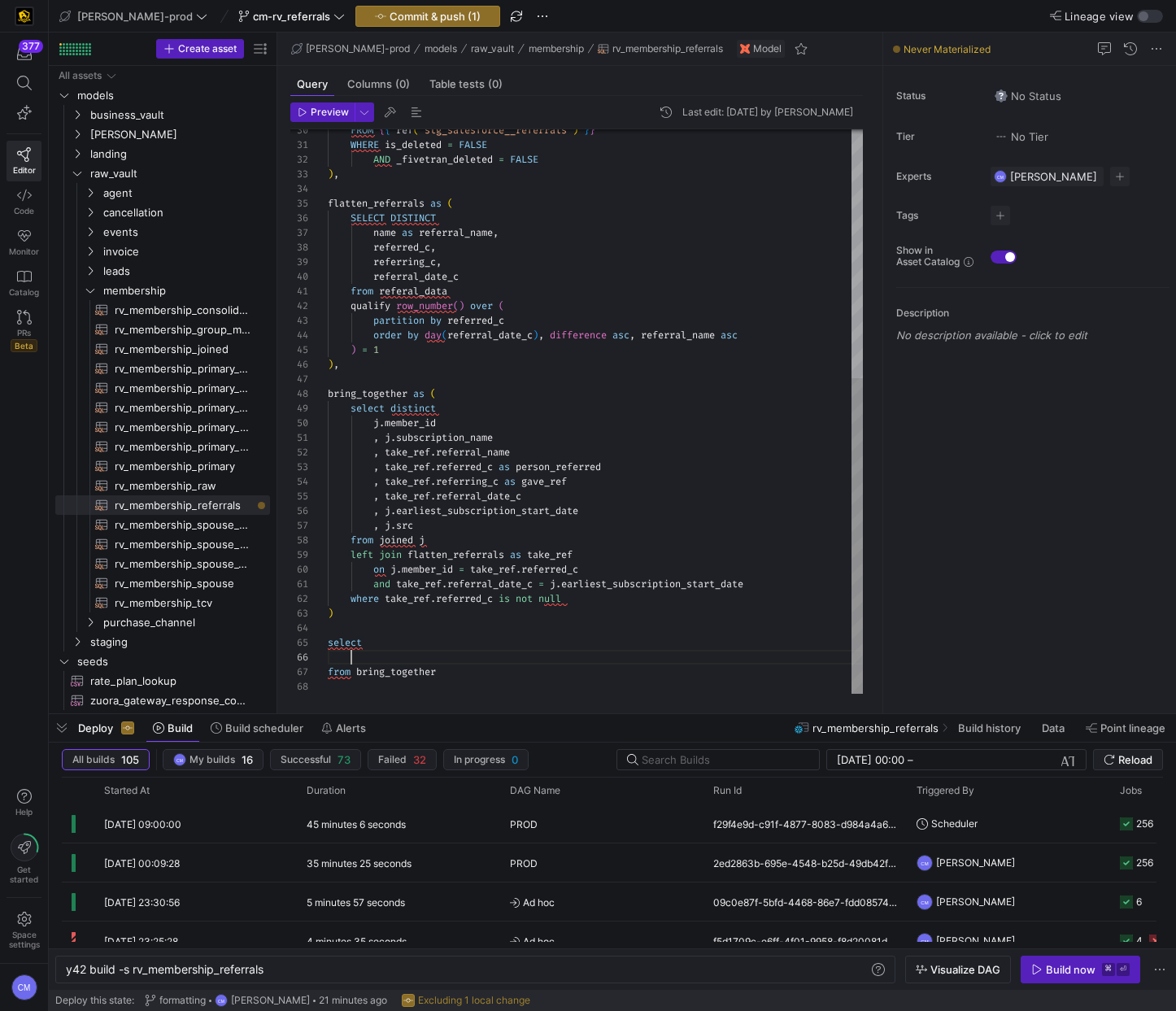
click at [398, 658] on div "FROM { { ref ( 'stg_salesforce__referrals' ) } } WHERE is_deleted = FALSE AND _…" at bounding box center [595, 189] width 535 height 1008
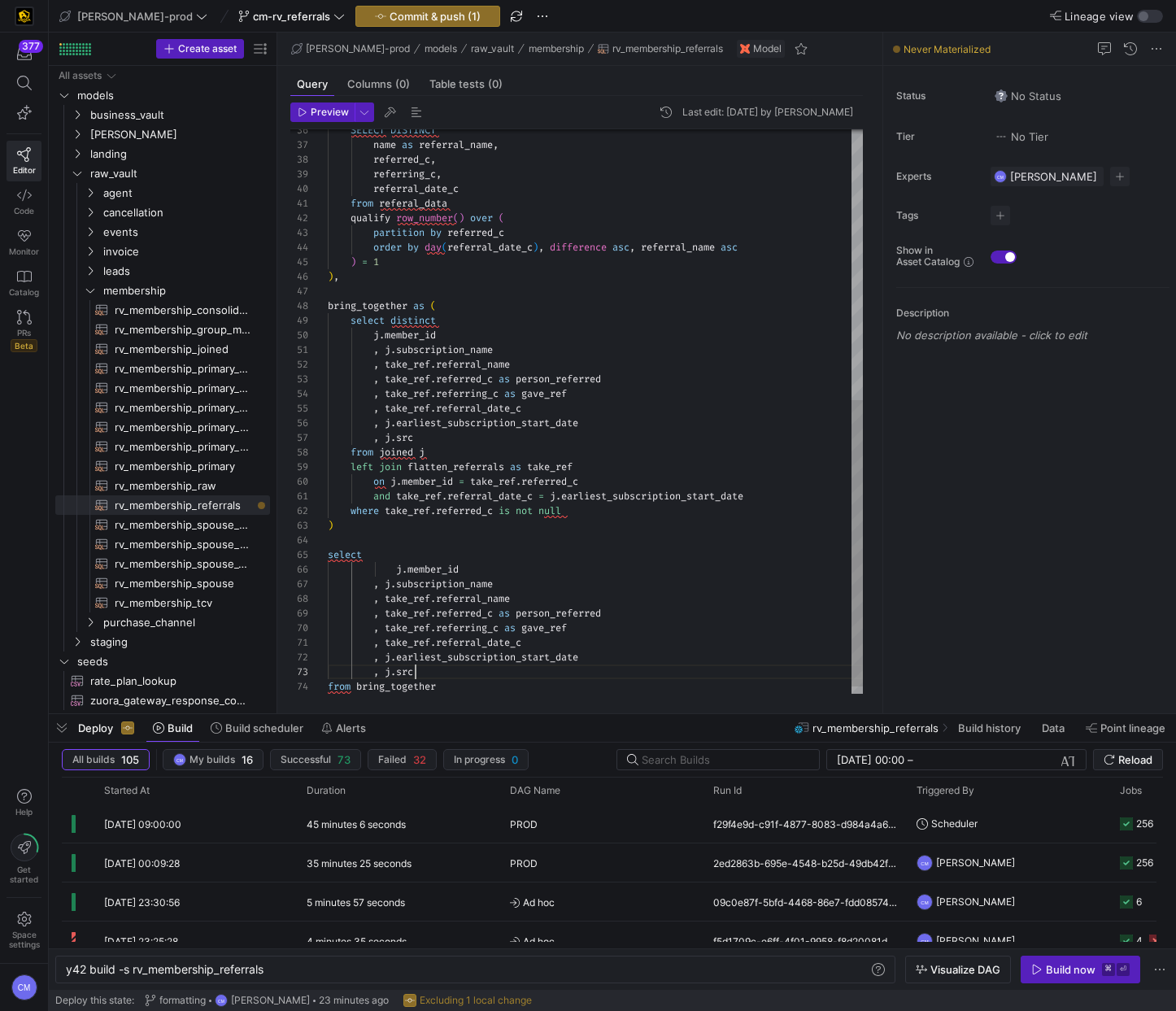
scroll to position [73, 70]
click at [398, 568] on div "SELECT DISTINCT name as referral_name , referred_c , referring_c , referral_dat…" at bounding box center [595, 152] width 535 height 1111
click at [373, 679] on div "SELECT DISTINCT name as referral_name , referred_c , referring_c , referral_dat…" at bounding box center [595, 152] width 535 height 1111
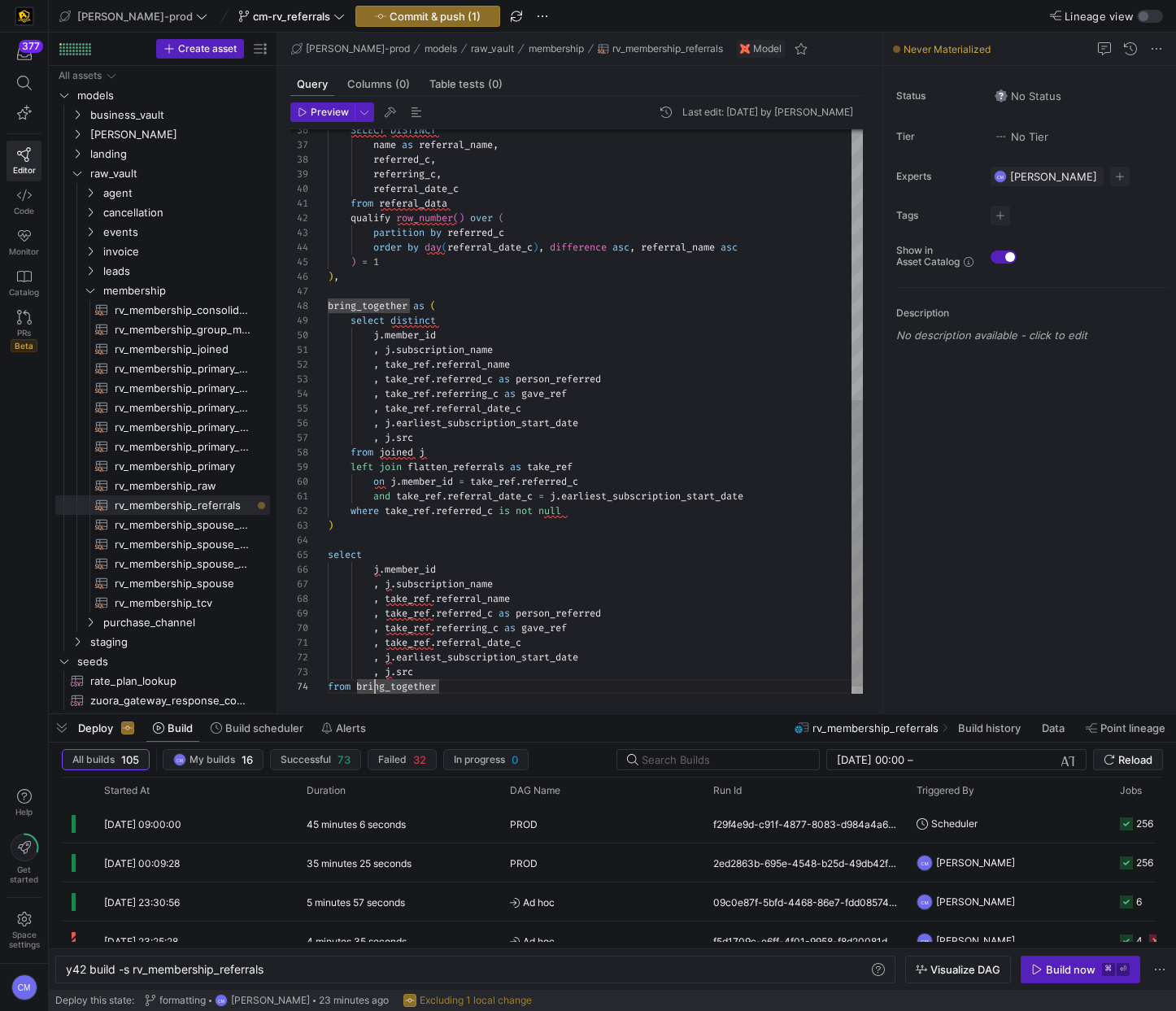
click at [373, 669] on div "SELECT DISTINCT name as referral_name , referred_c , referring_c , referral_dat…" at bounding box center [595, 152] width 535 height 1111
click at [386, 569] on div "SELECT DISTINCT name as referral_name , referred_c , referring_c , referral_dat…" at bounding box center [595, 152] width 535 height 1111
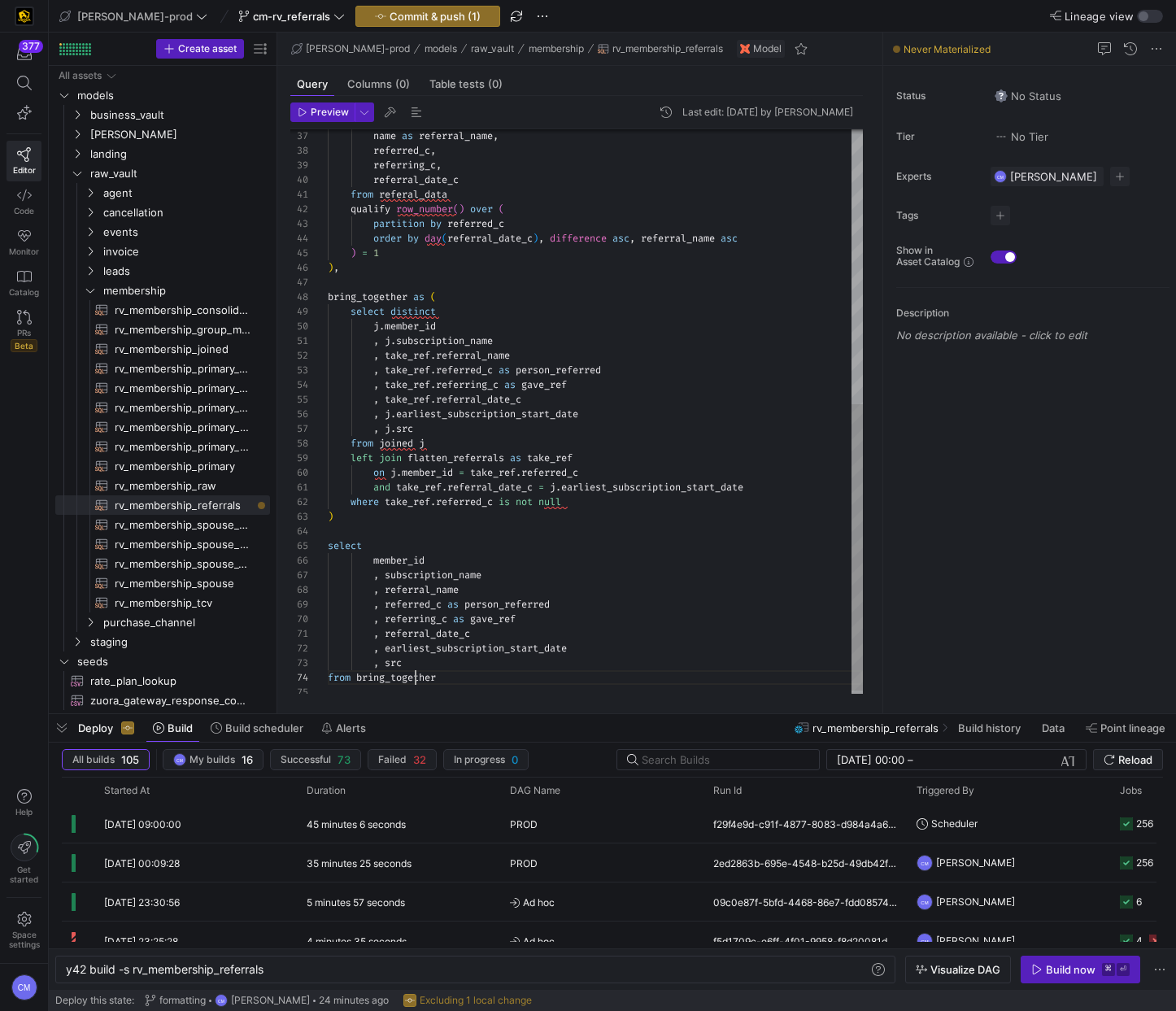
scroll to position [44, 88]
click at [418, 673] on div "name as referral_name , referred_c , referring_c , referral_date_c from referal…" at bounding box center [595, 144] width 535 height 1111
click at [376, 664] on div "name as referral_name , referred_c , referring_c , referral_date_c from referal…" at bounding box center [595, 144] width 535 height 1111
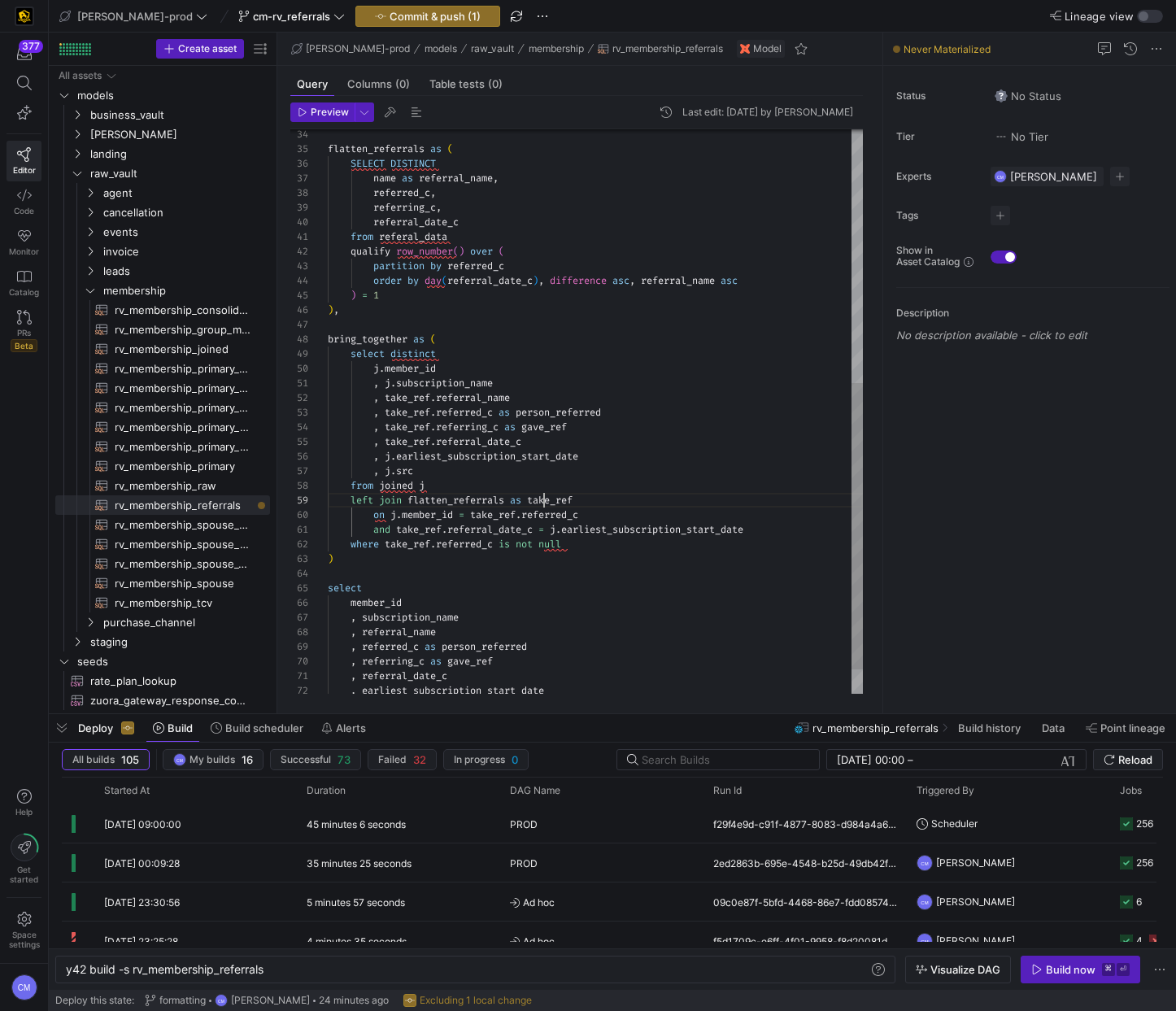
click at [545, 505] on div "name as referral_name , referred_c , referring_c , referral_date_c from referal…" at bounding box center [595, 187] width 535 height 1111
type textarea ", [PERSON_NAME]subscription_name , take_ref.referral_name , take_ref.referred_c…"
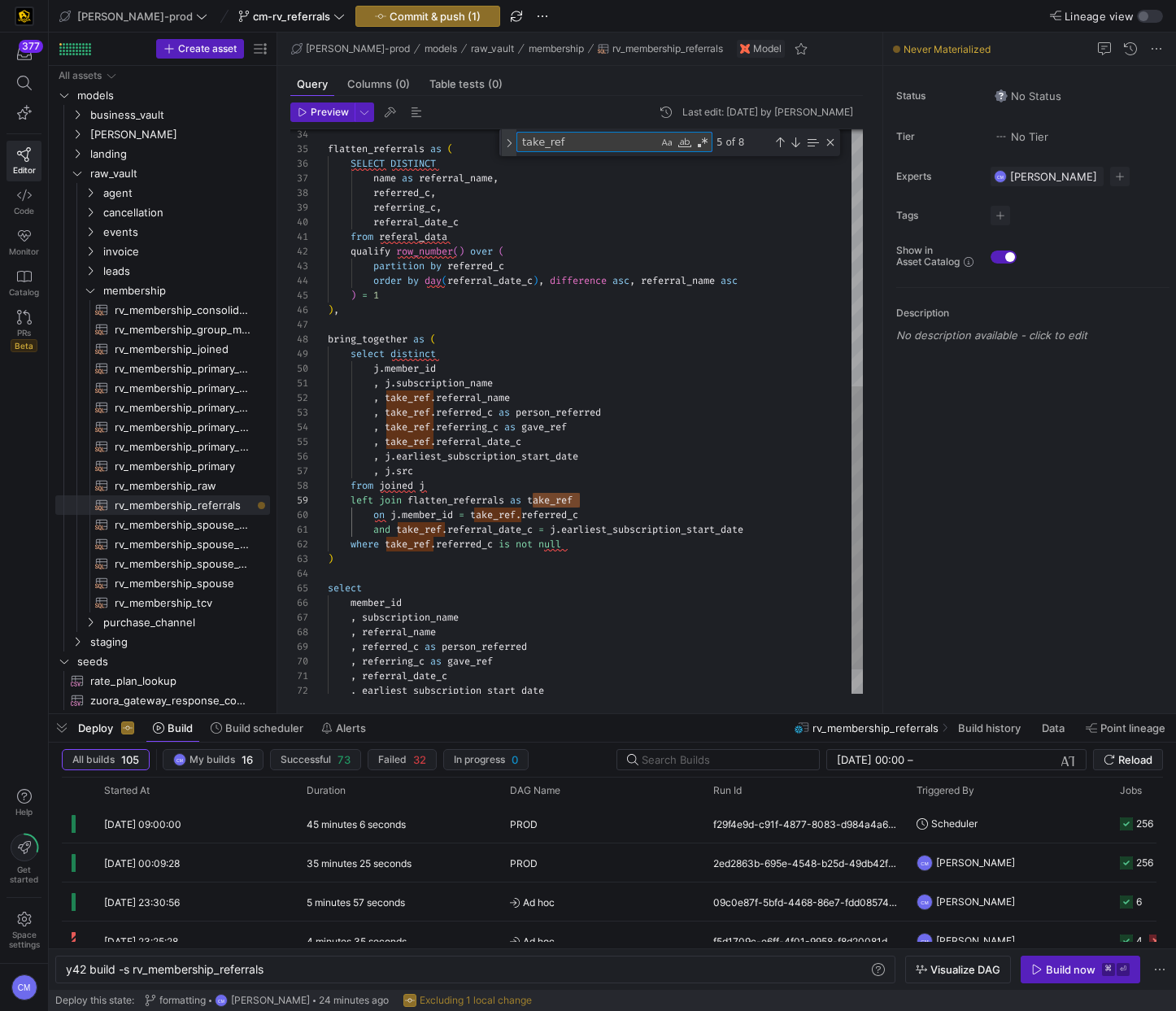
click at [511, 145] on div "Toggle Replace" at bounding box center [509, 142] width 15 height 27
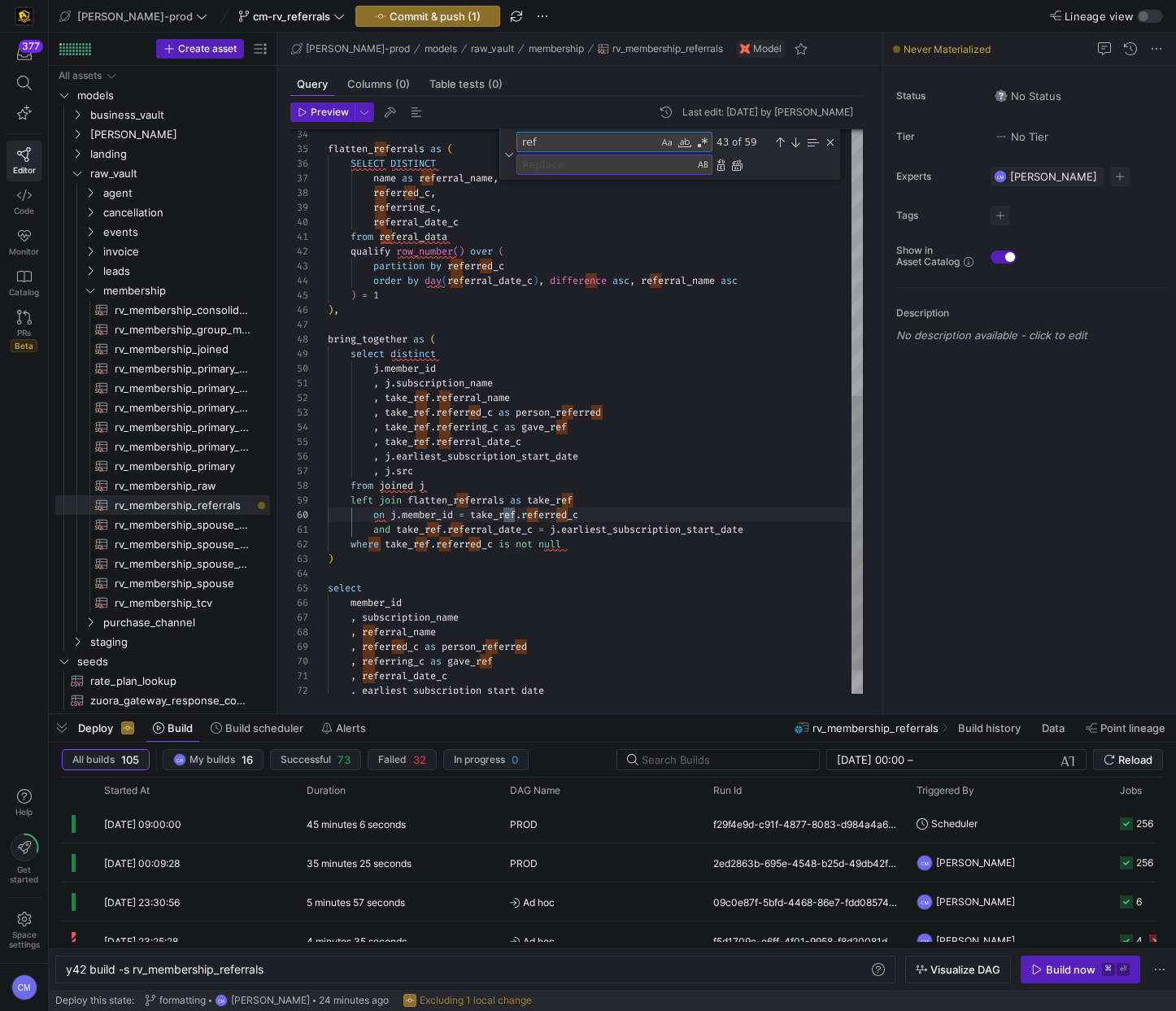
scroll to position [117, 193]
type textarea "r"
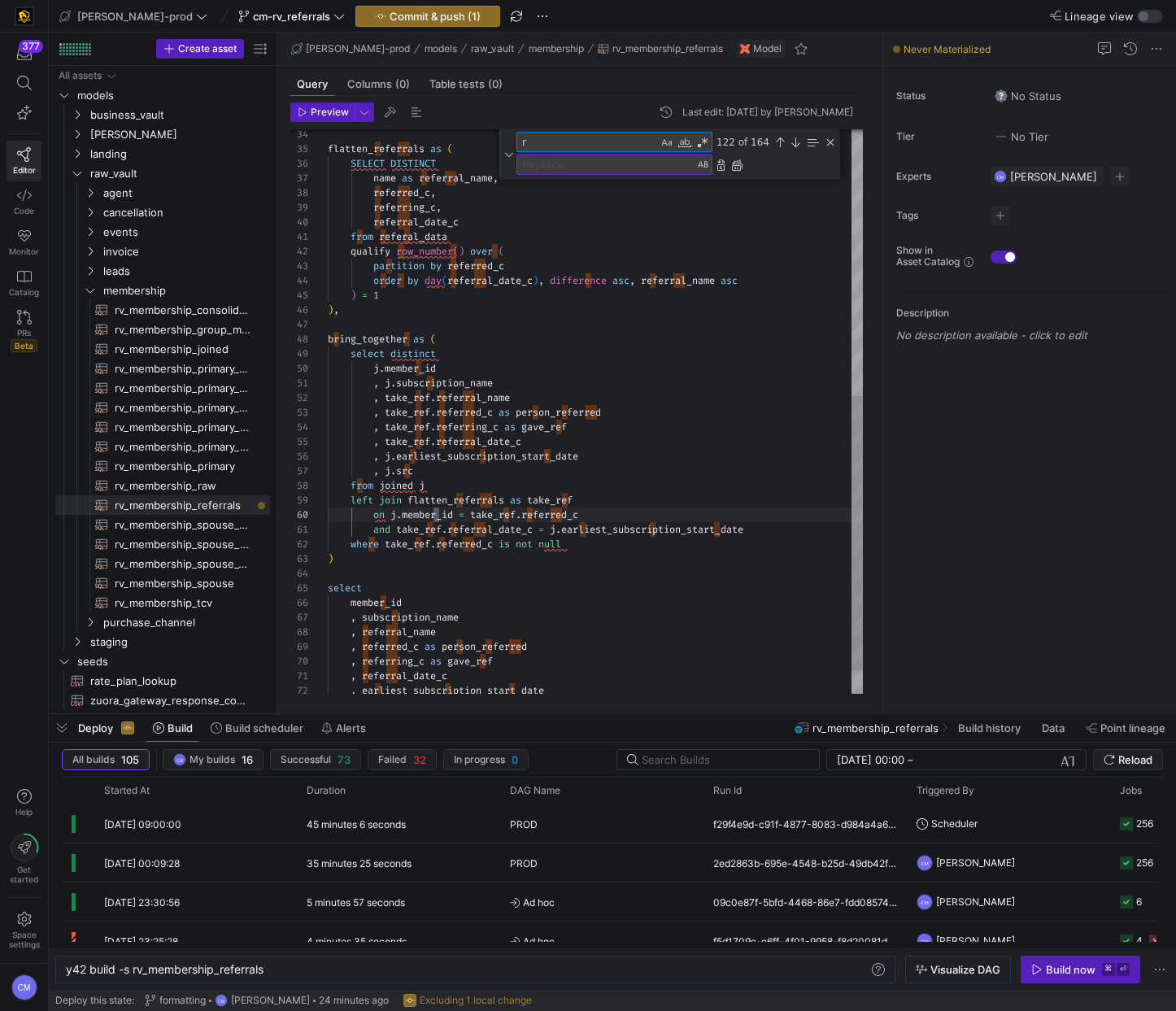
scroll to position [117, 112]
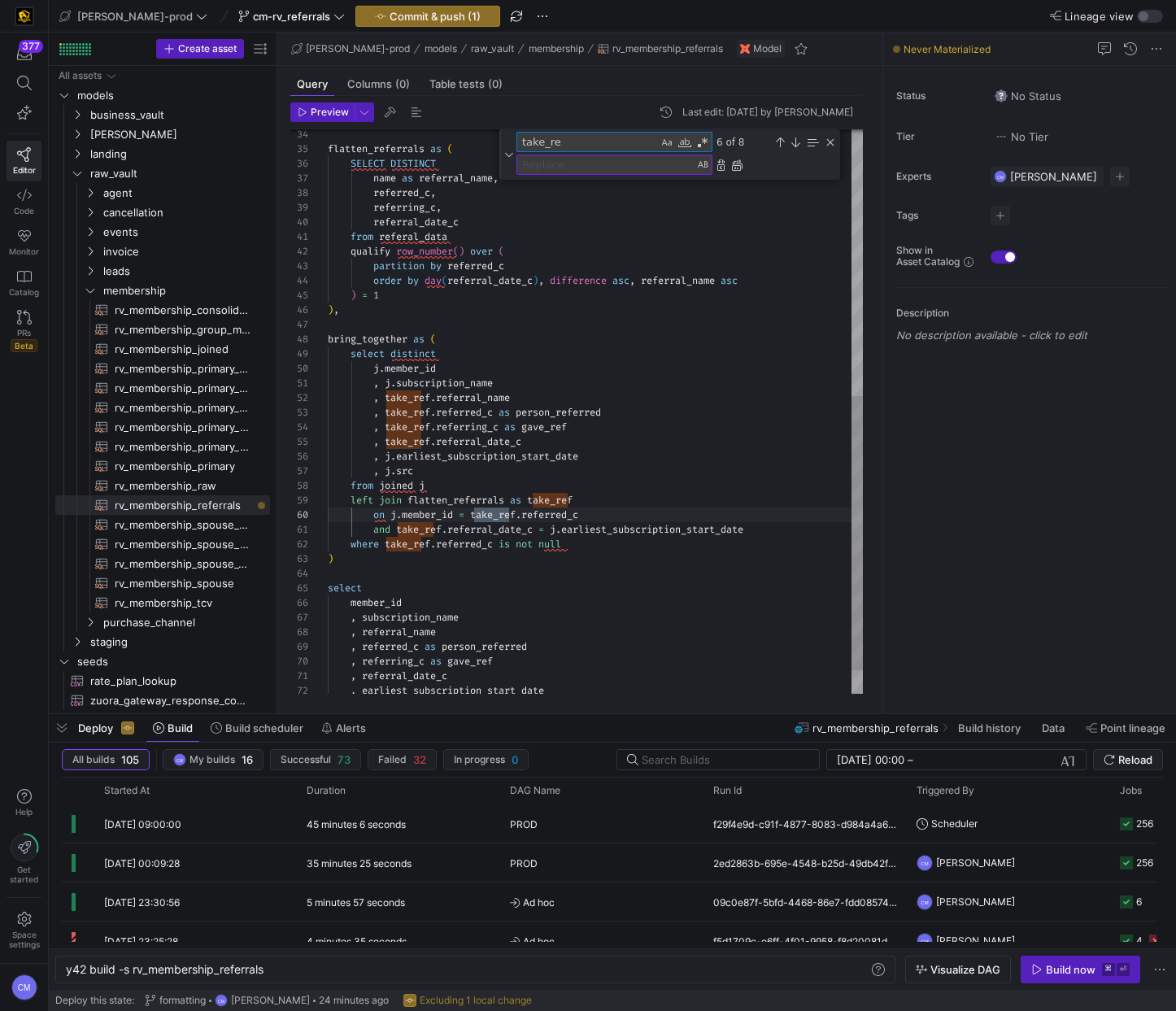
type textarea "take_ref"
click at [602, 163] on textarea "Replace" at bounding box center [606, 164] width 177 height 18
type textarea "refs"
click at [737, 165] on div "Replace All (⌘Enter)" at bounding box center [737, 165] width 13 height 13
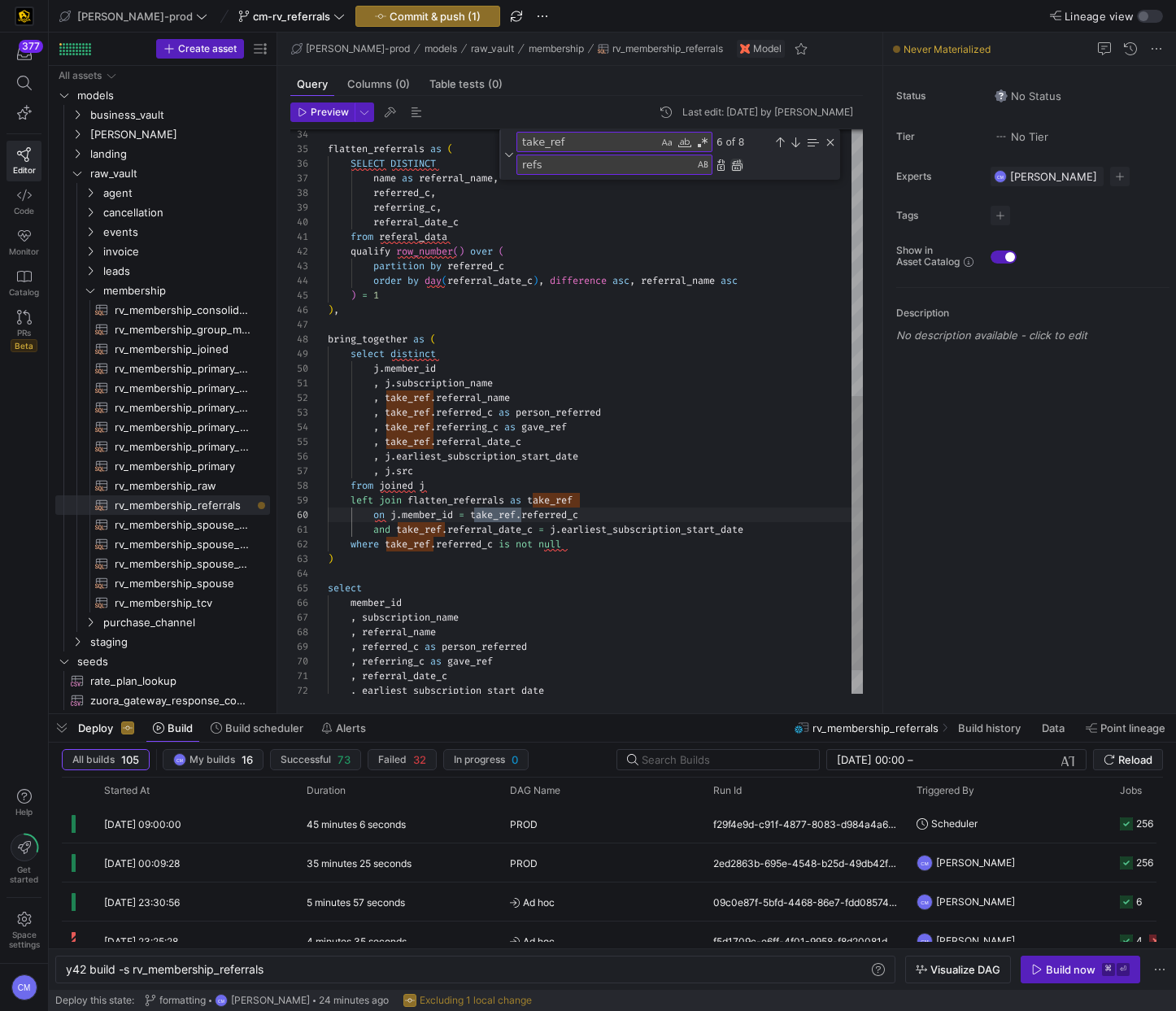
type textarea ", [PERSON_NAME]subscription_name , refs.referral_name , refs.referred_c as pers…"
click at [654, 389] on div "name as referral_name , referred_c , referring_c , referral_date_c from referal…" at bounding box center [595, 161] width 535 height 1162
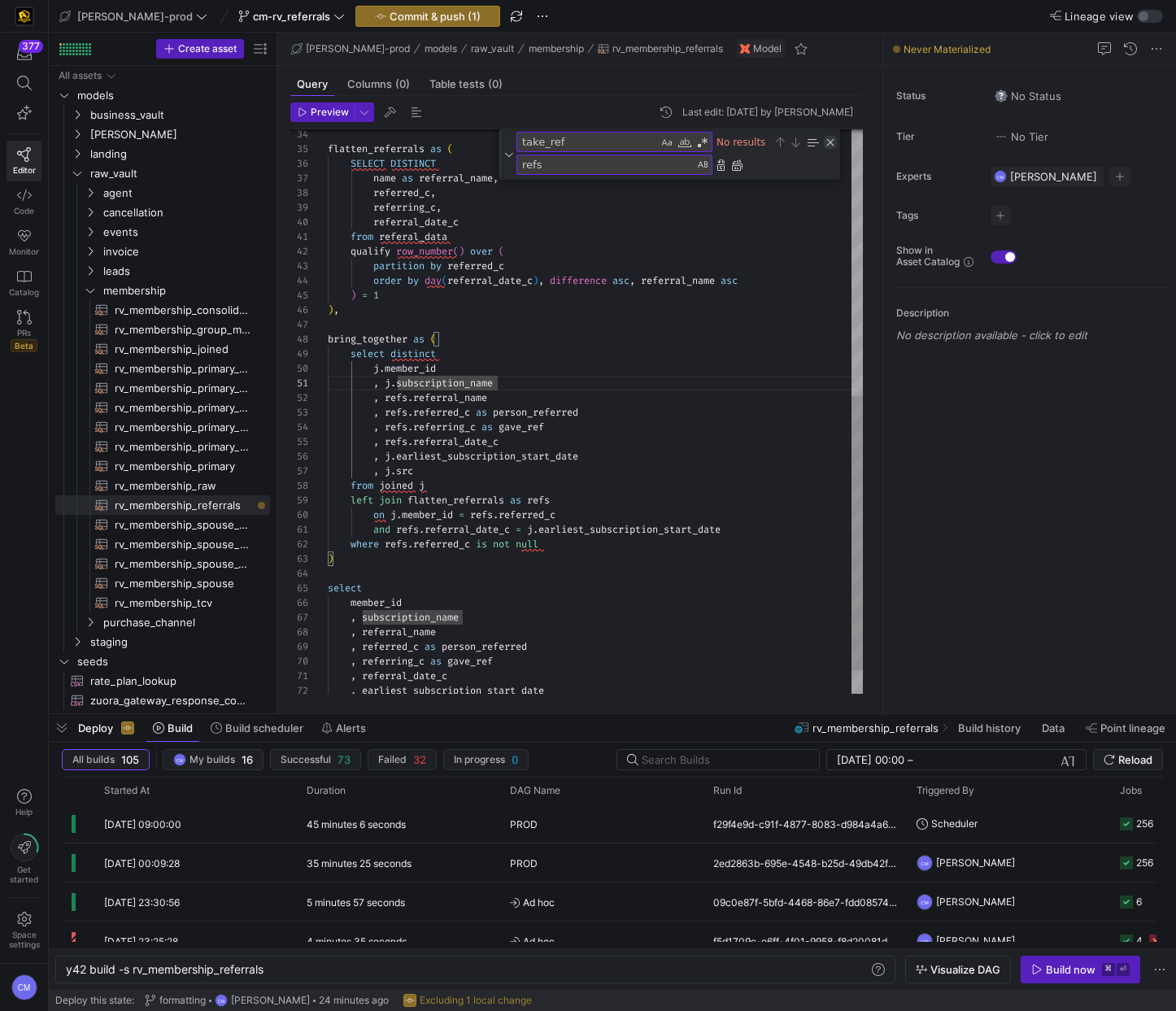
click at [829, 140] on div "Close (Escape)" at bounding box center [830, 142] width 13 height 13
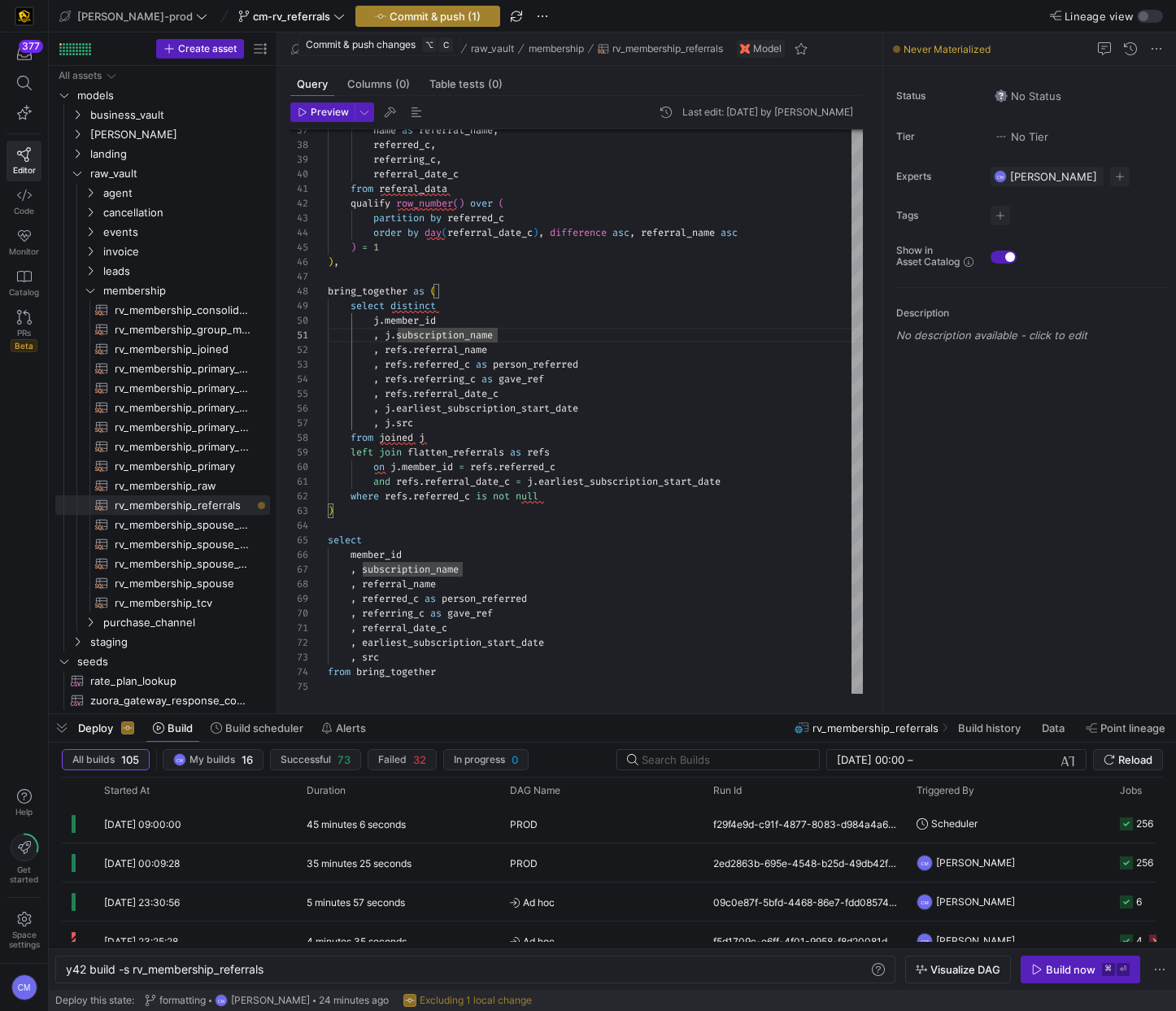
click at [395, 13] on span "Commit & push (1)" at bounding box center [435, 17] width 92 height 13
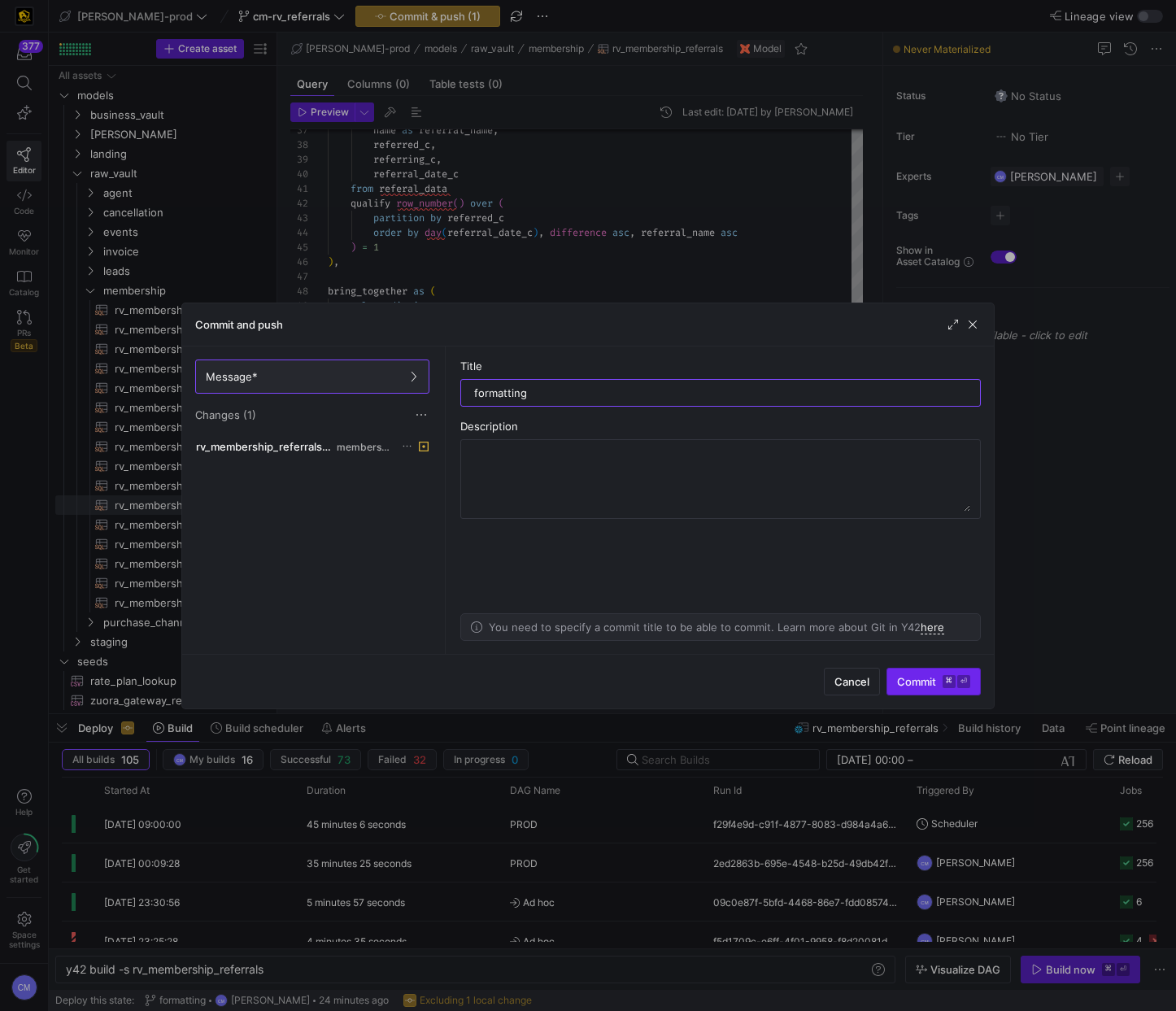
type input "formatting"
click at [906, 672] on span "submit" at bounding box center [934, 681] width 92 height 26
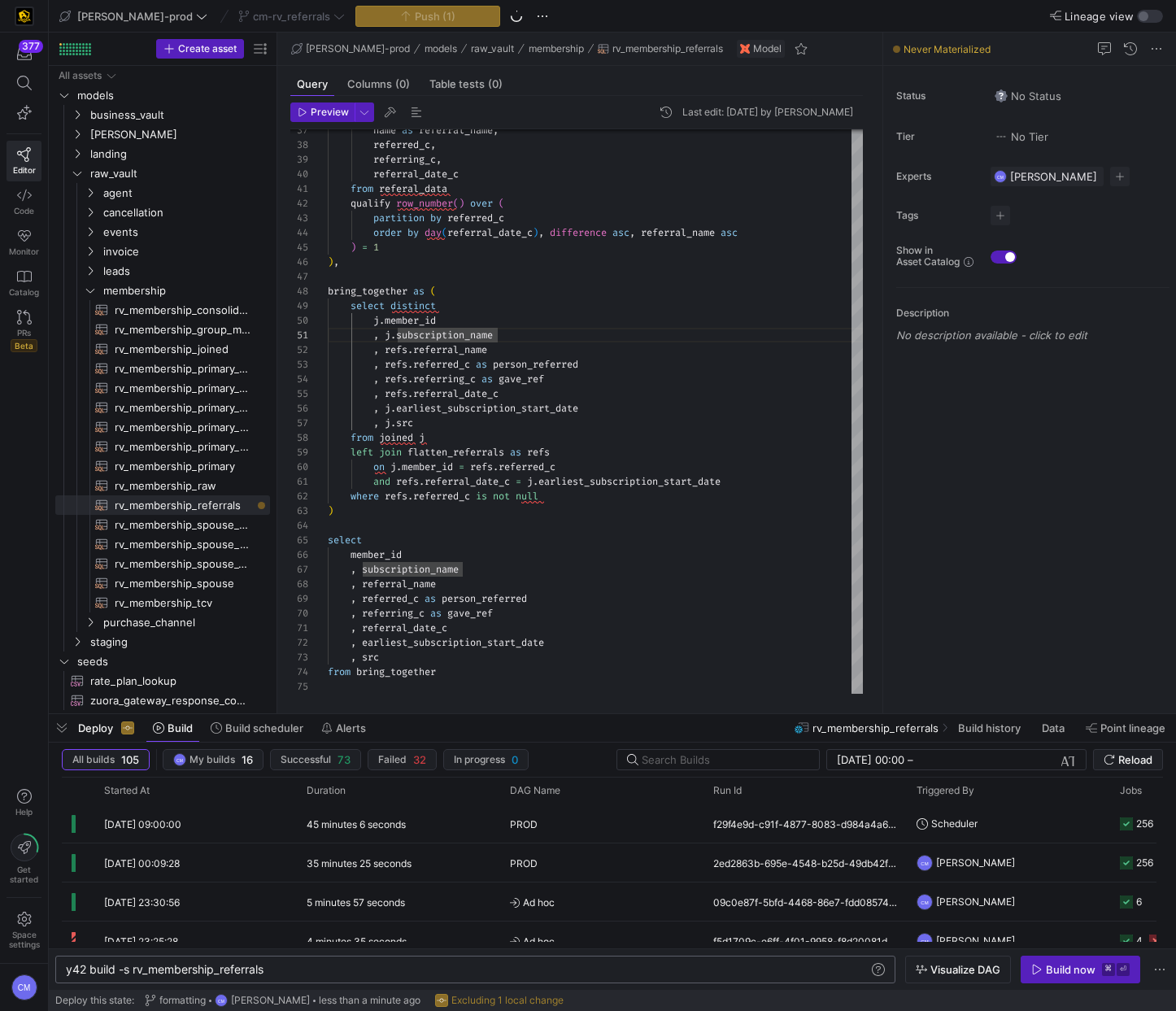
click at [234, 967] on div "y42 build -s rv_membership_referrals" at bounding box center [467, 969] width 802 height 13
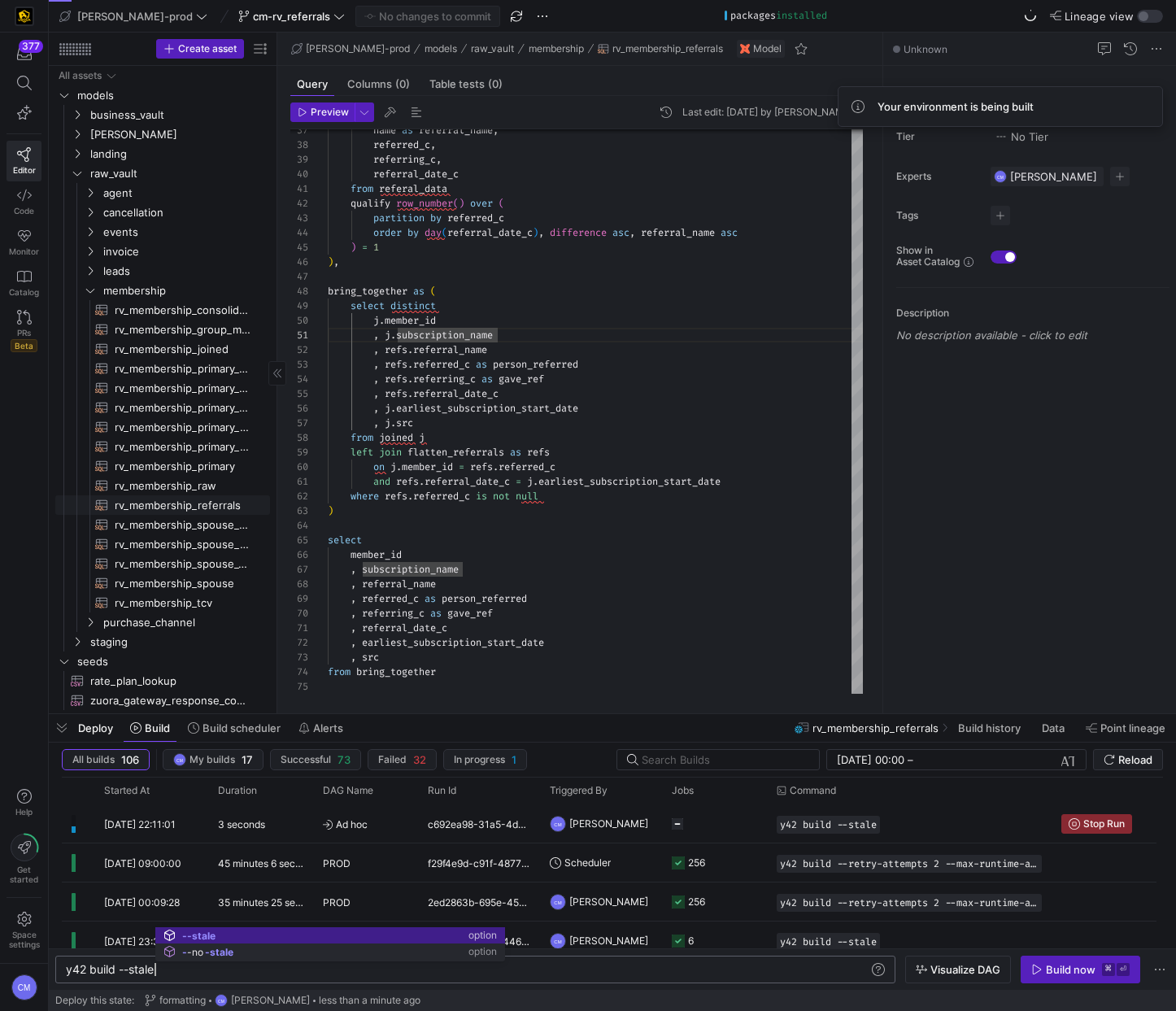
type textarea "y42 build --stale"
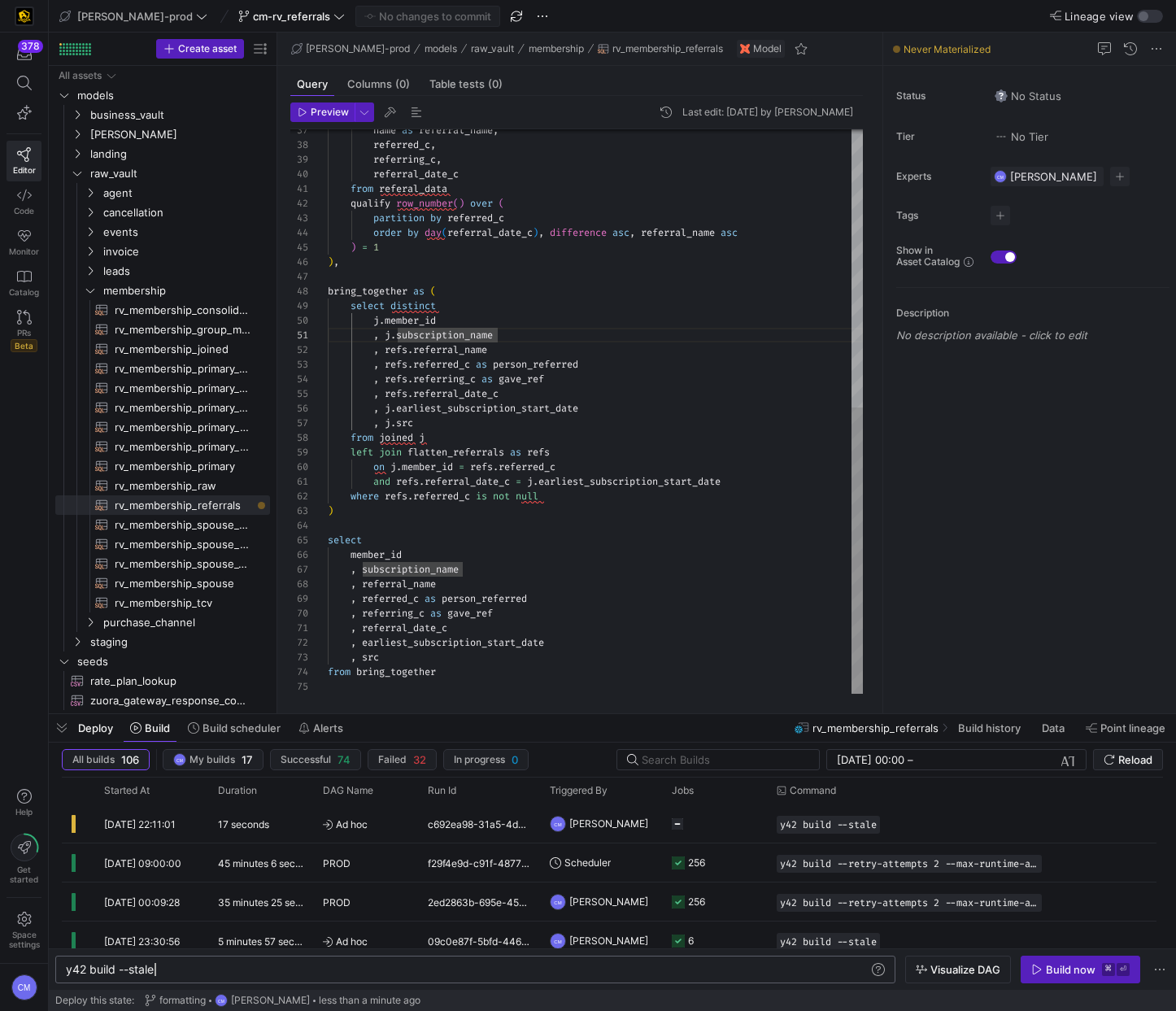
click at [497, 574] on div ", subscription_name" at bounding box center [595, 569] width 535 height 15
type textarea "with joined as ( select distinct crm_id as member_id , subscription_name , 'pri…"
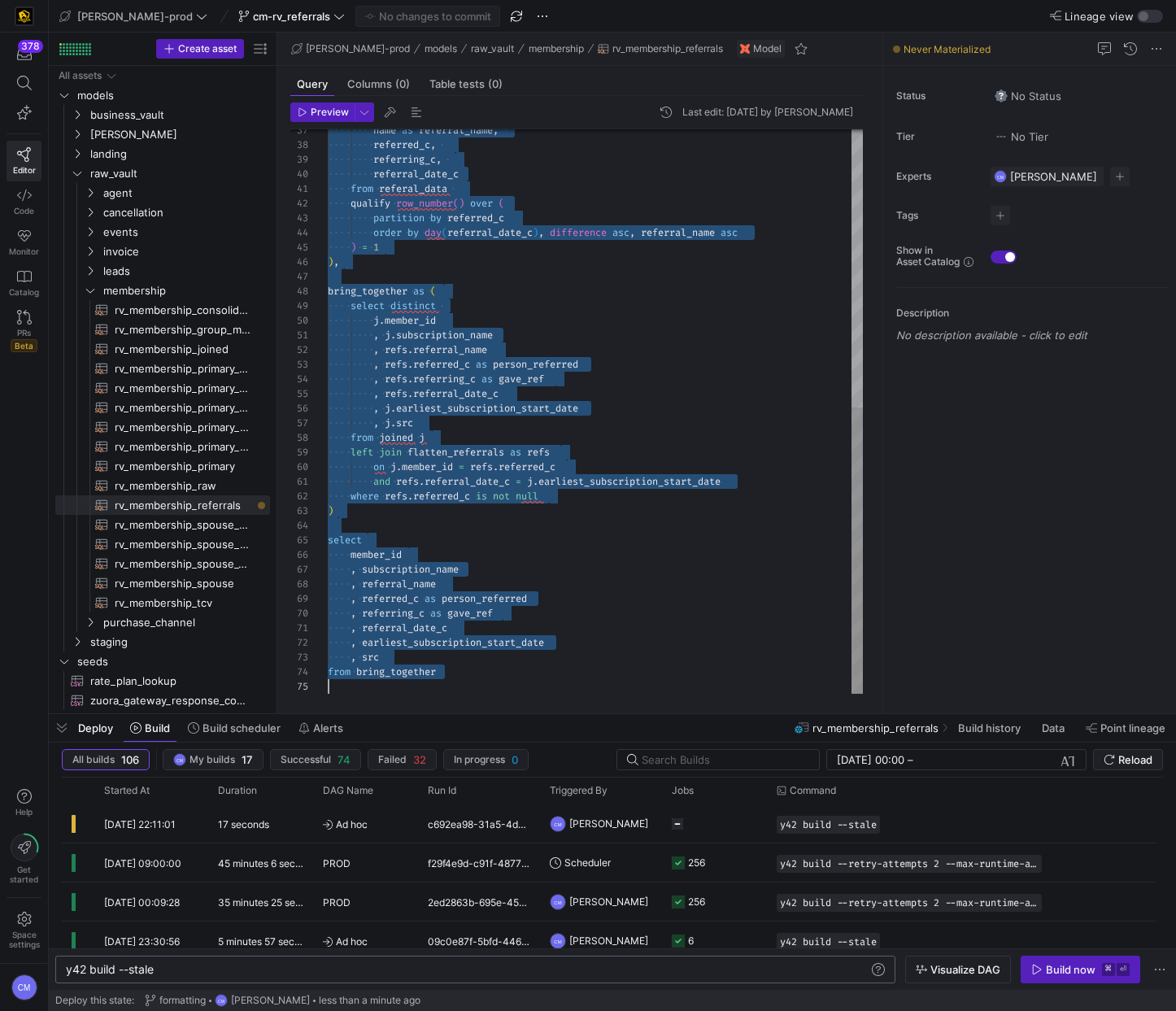
scroll to position [0, 0]
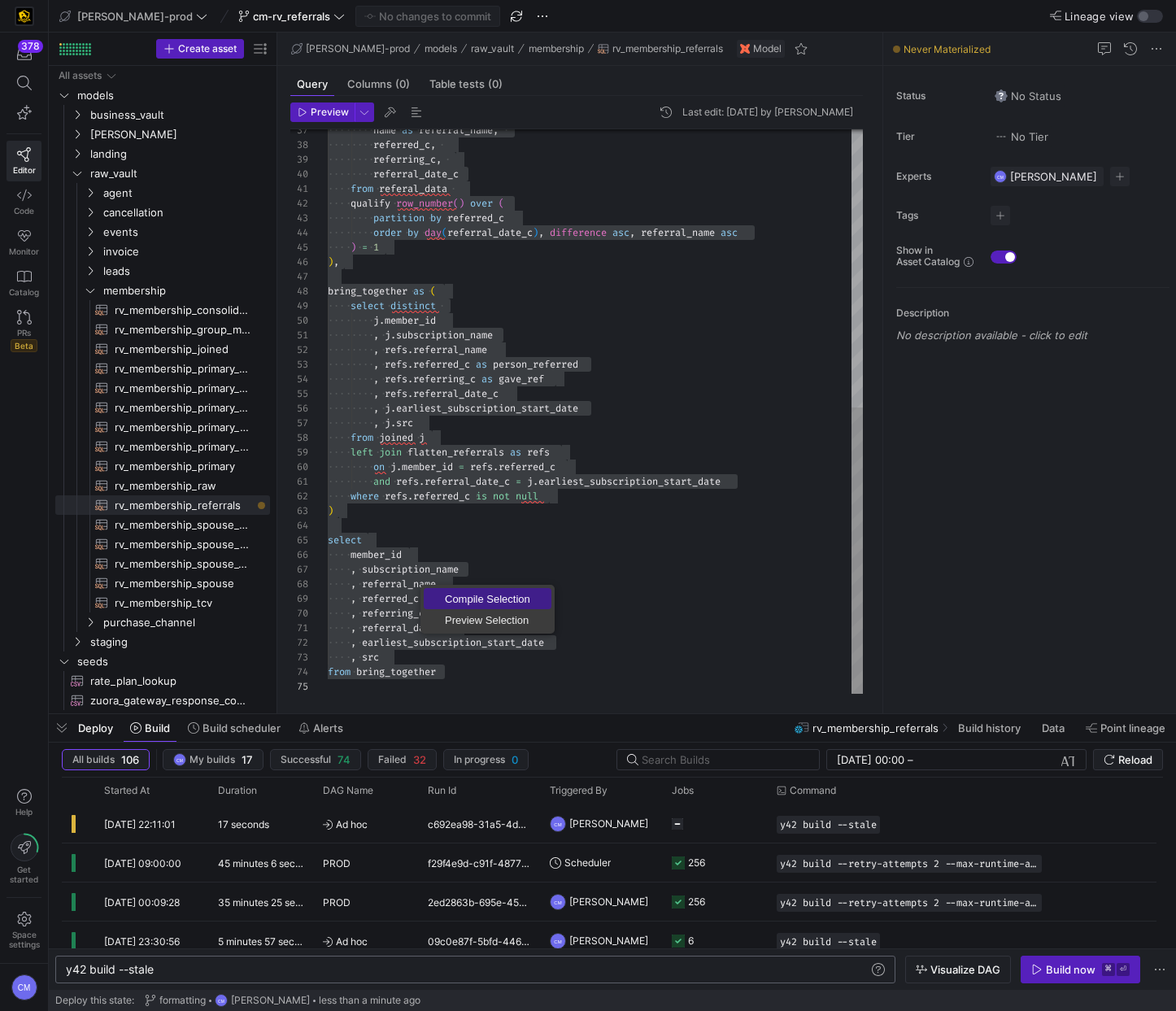
click at [459, 596] on span "Compile Selection" at bounding box center [487, 598] width 128 height 10
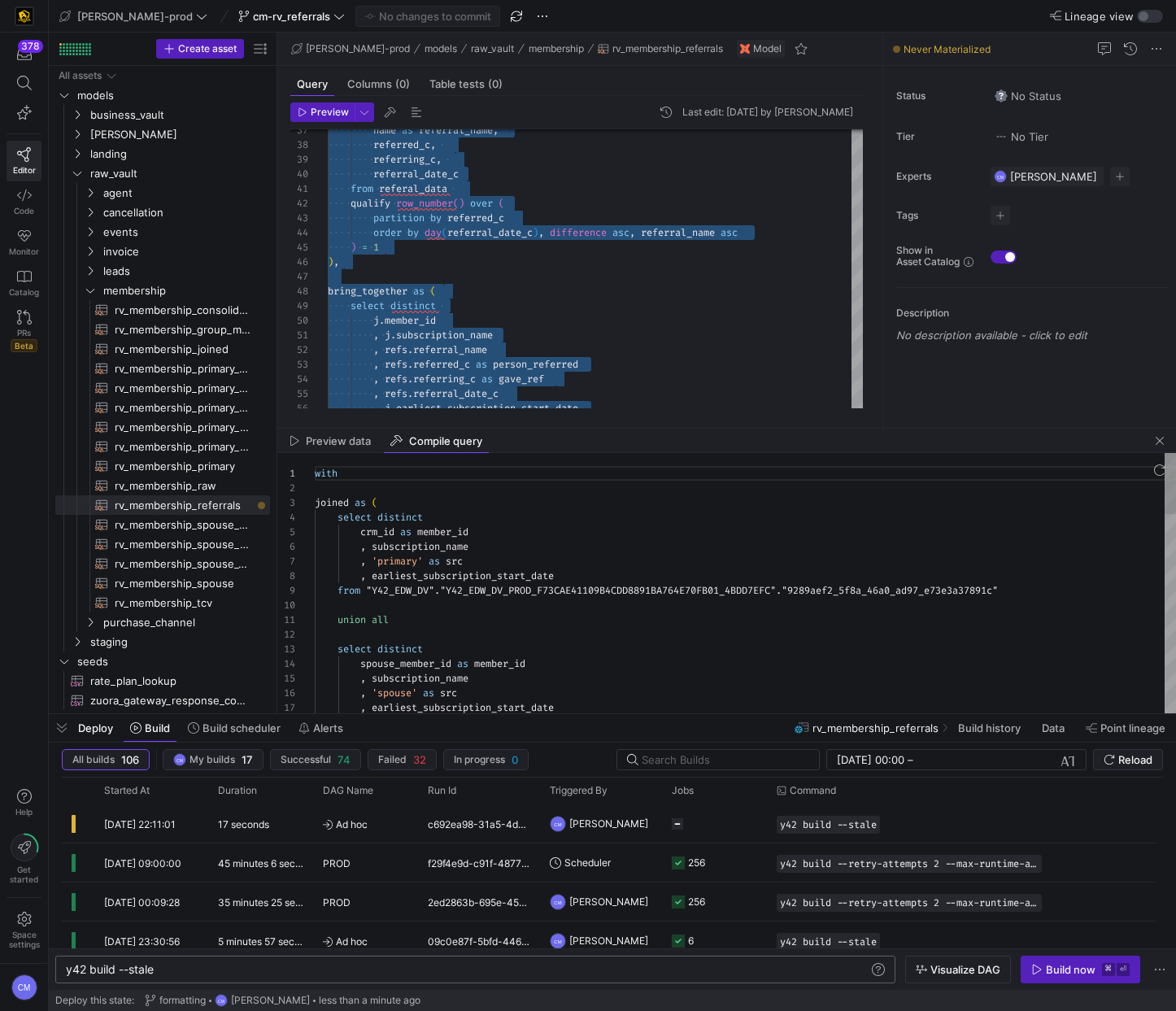
scroll to position [103, 228]
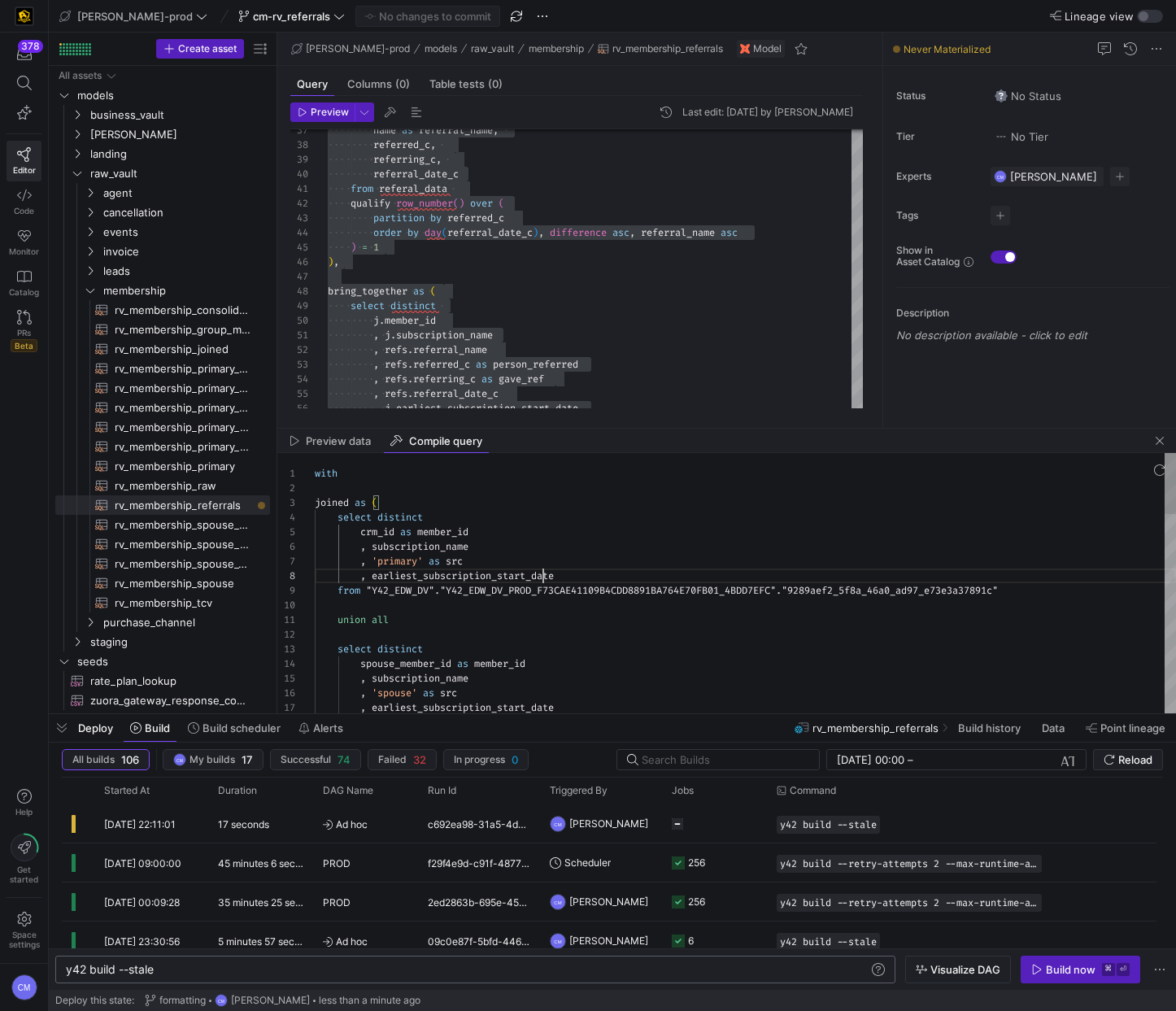
click at [545, 568] on div "with joined as ( select distinct crm_id as member_id , subscription_name , 'pri…" at bounding box center [746, 1001] width 862 height 1096
type textarea "with joined as ( select distinct crm_id as member_id , subscription_name , 'pri…"
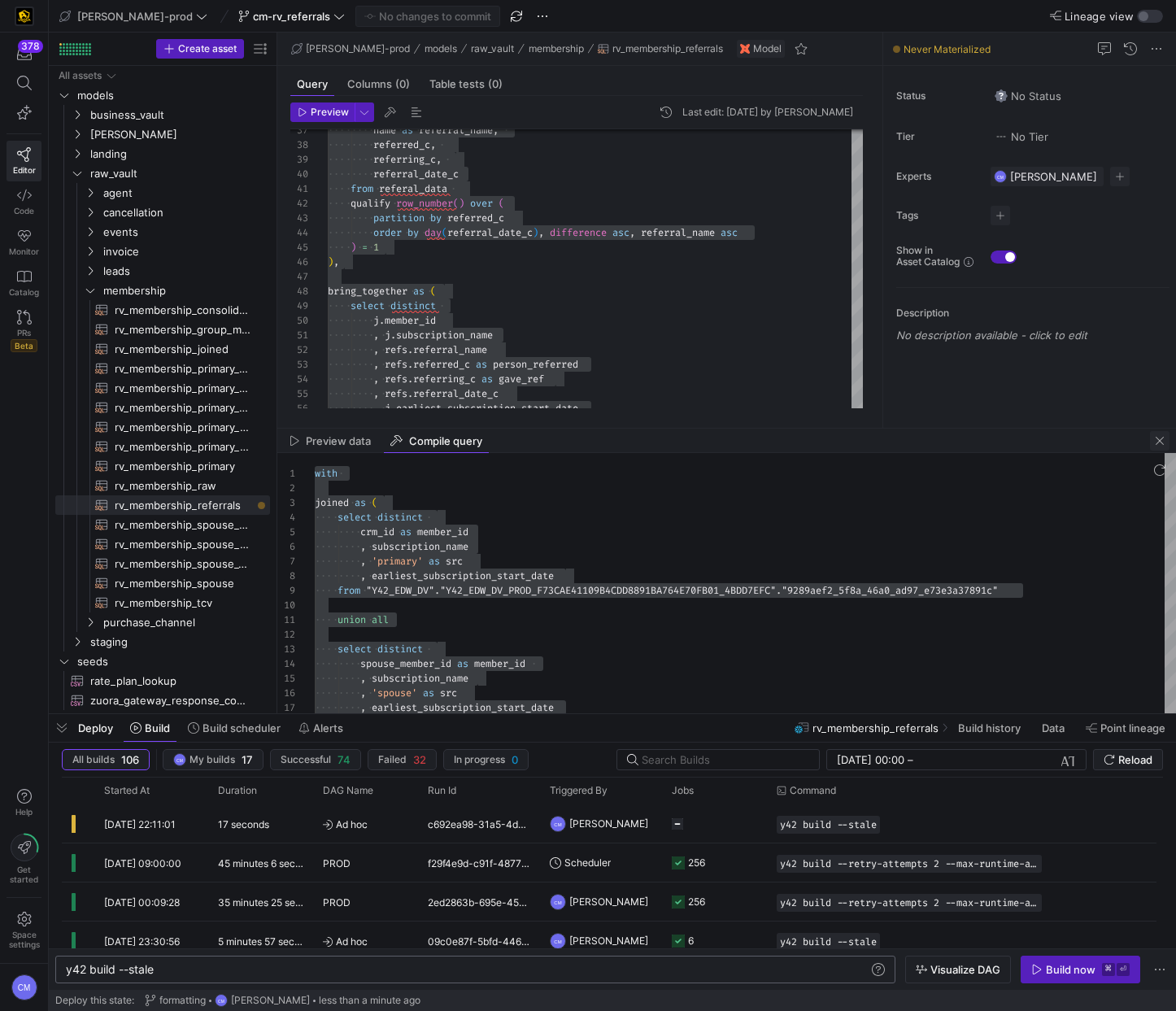
click at [1158, 440] on span "button" at bounding box center [1159, 440] width 19 height 19
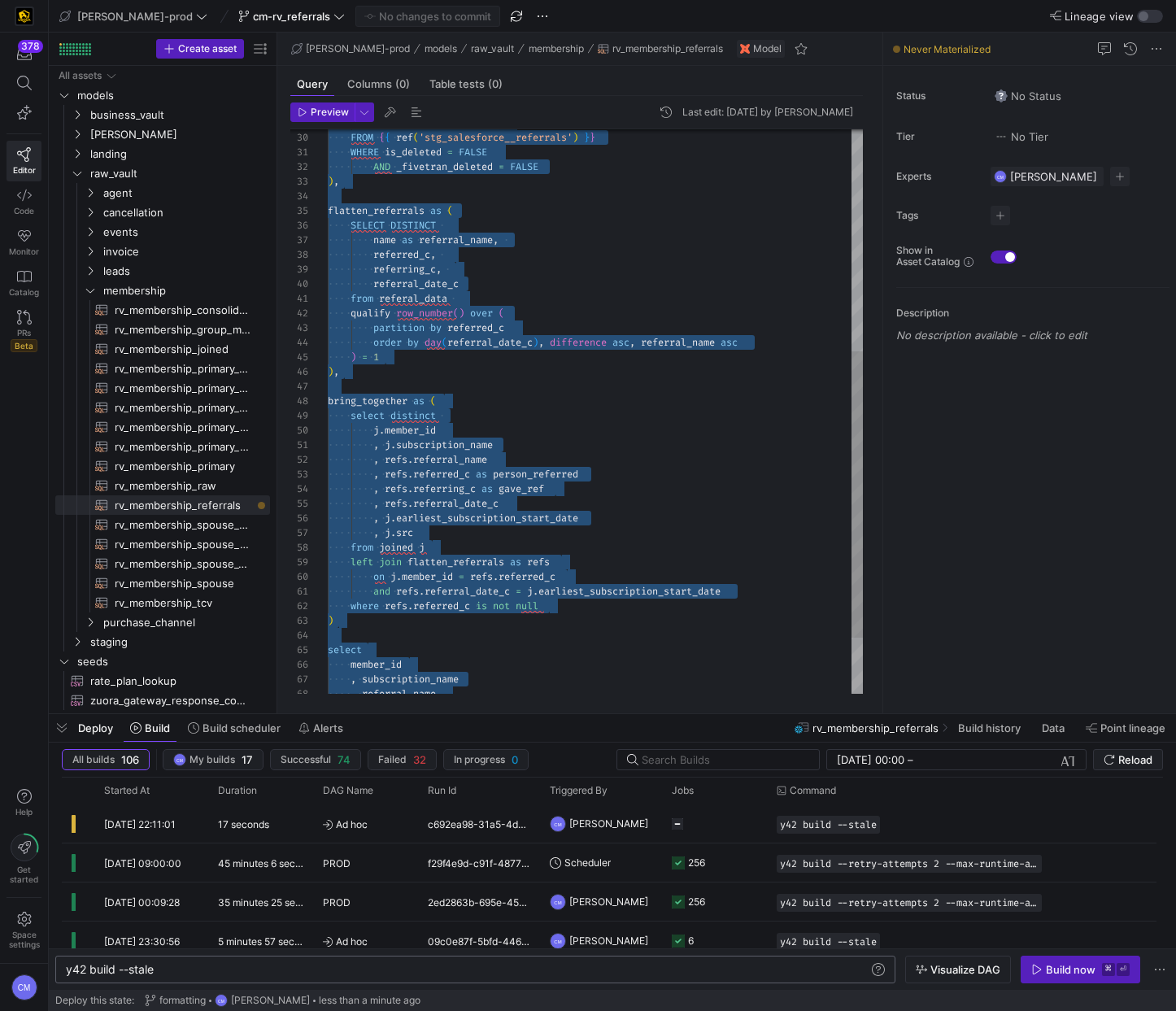
scroll to position [58, 176]
click at [527, 502] on div "name as referral_name , referred_c , referring_c , referral_date_c from referal…" at bounding box center [595, 248] width 535 height 1111
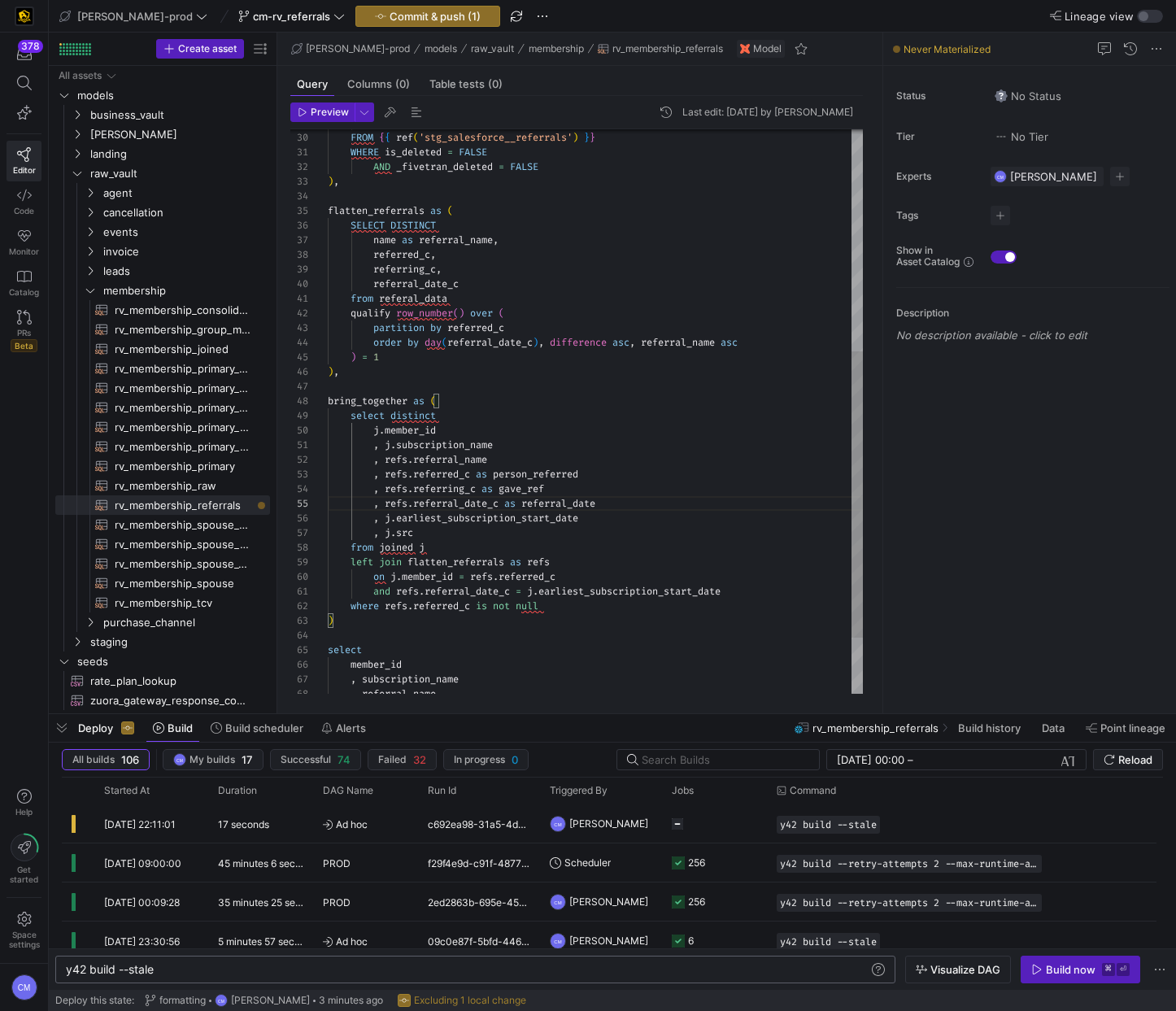
scroll to position [44, 223]
click at [555, 491] on div "name as referral_name , referred_c , referring_c , referral_date_c from referal…" at bounding box center [595, 248] width 535 height 1111
click at [400, 535] on div "name as referral_name , referred_c , referring_c , referral_date_c from referal…" at bounding box center [595, 248] width 535 height 1111
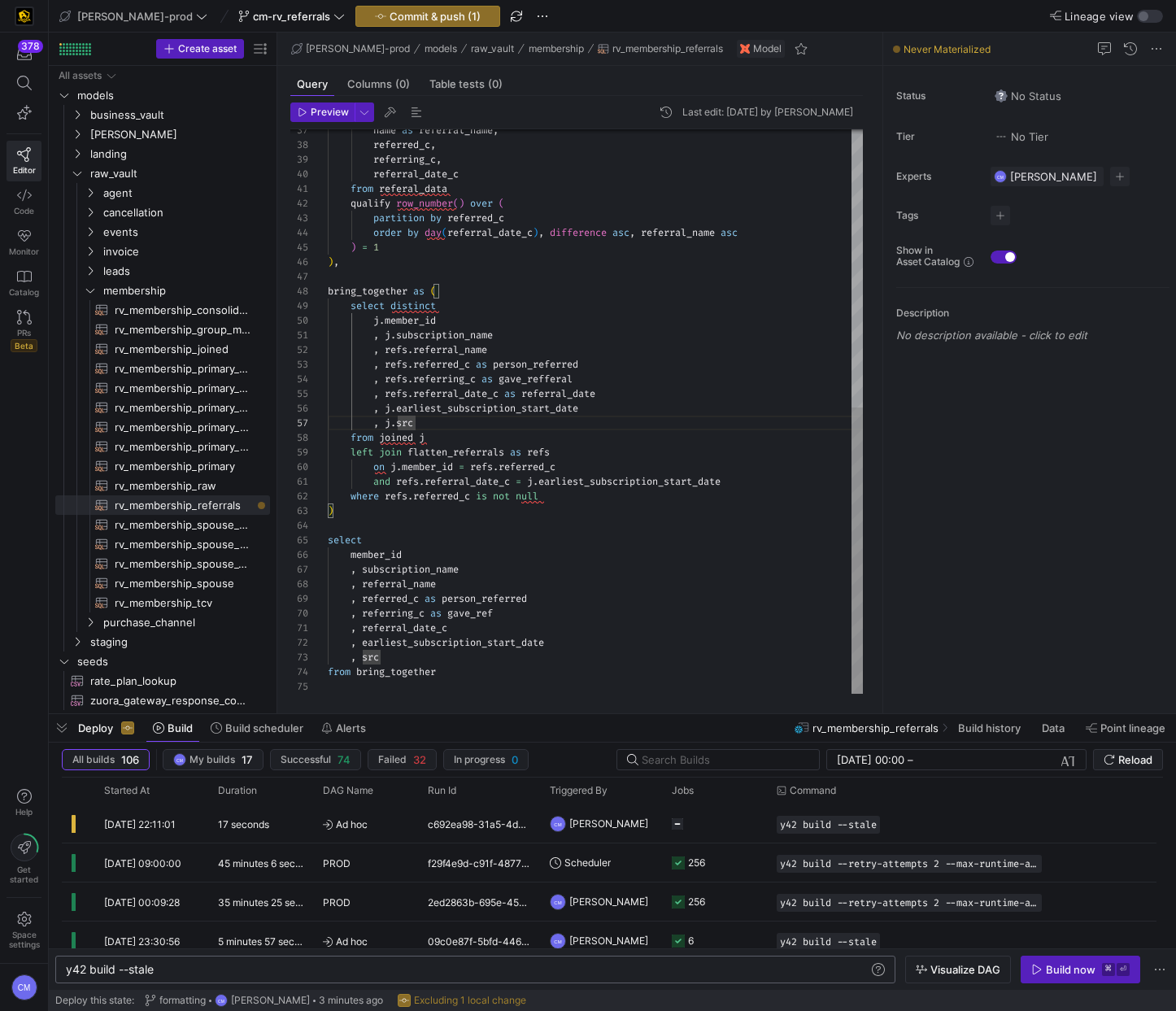
scroll to position [0, 123]
click at [458, 625] on div "name as referral_name , referred_c , referring_c , referral_date_c from referal…" at bounding box center [595, 139] width 535 height 1111
type textarea ", referral_date , earliest_subscription_start_date , src from bring_together"
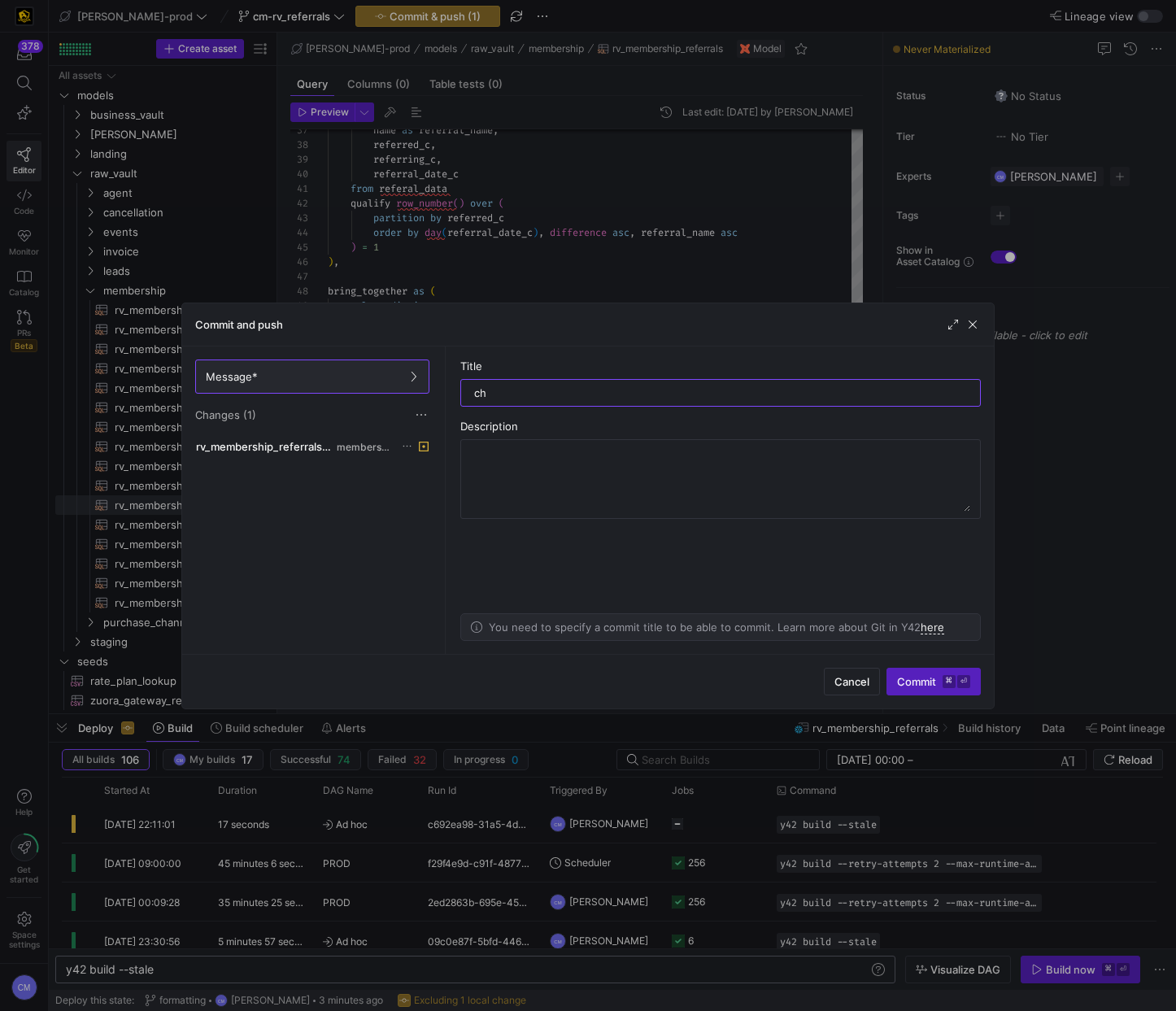
type input "c"
type input "formatting"
click at [936, 678] on span "Commit ⌘ ⏎" at bounding box center [934, 681] width 73 height 13
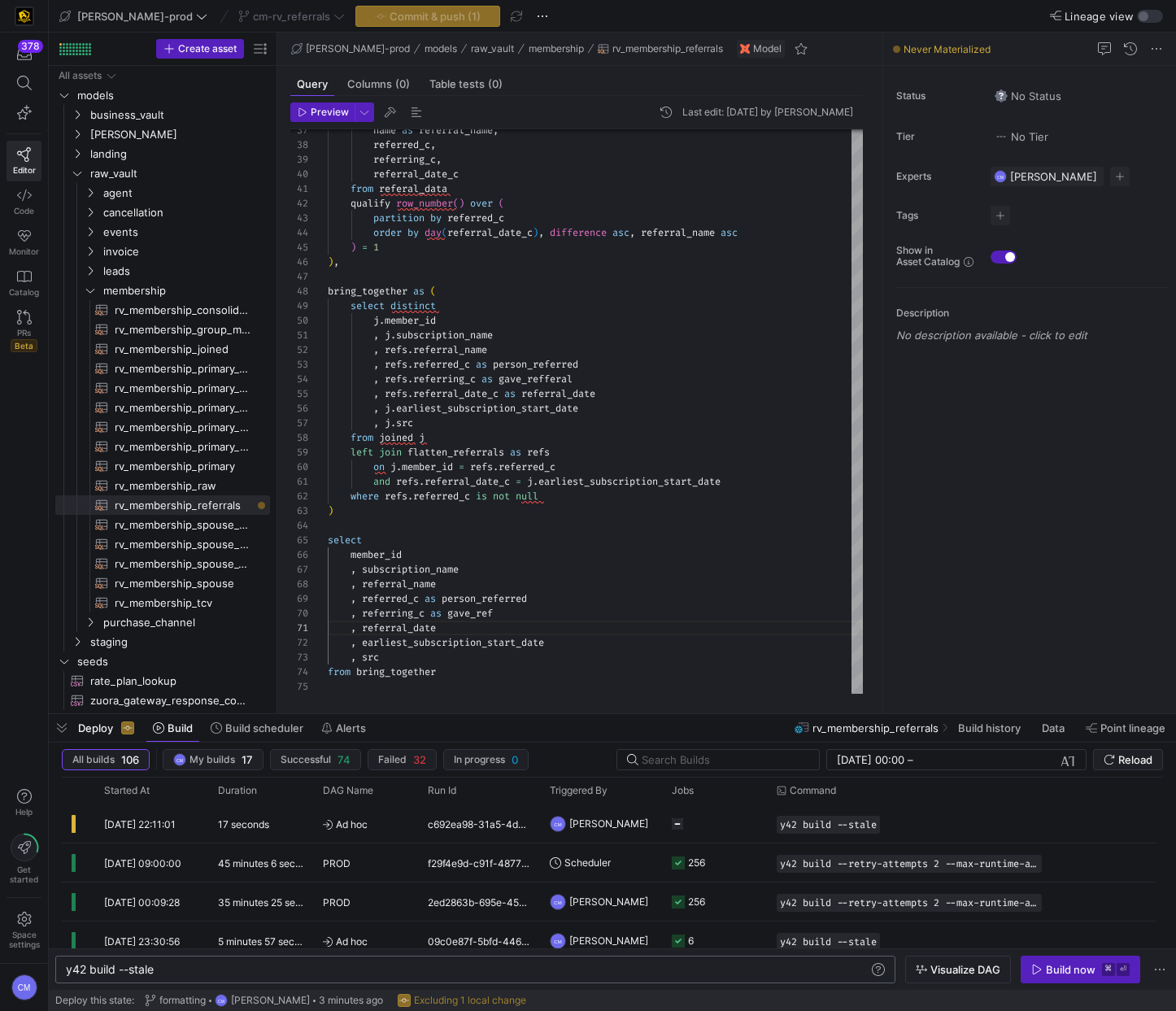
scroll to position [0, 110]
click at [169, 509] on span "rv_membership_referrals​​​​​​​​​​" at bounding box center [183, 506] width 137 height 18
click at [71, 732] on span "button" at bounding box center [62, 728] width 26 height 28
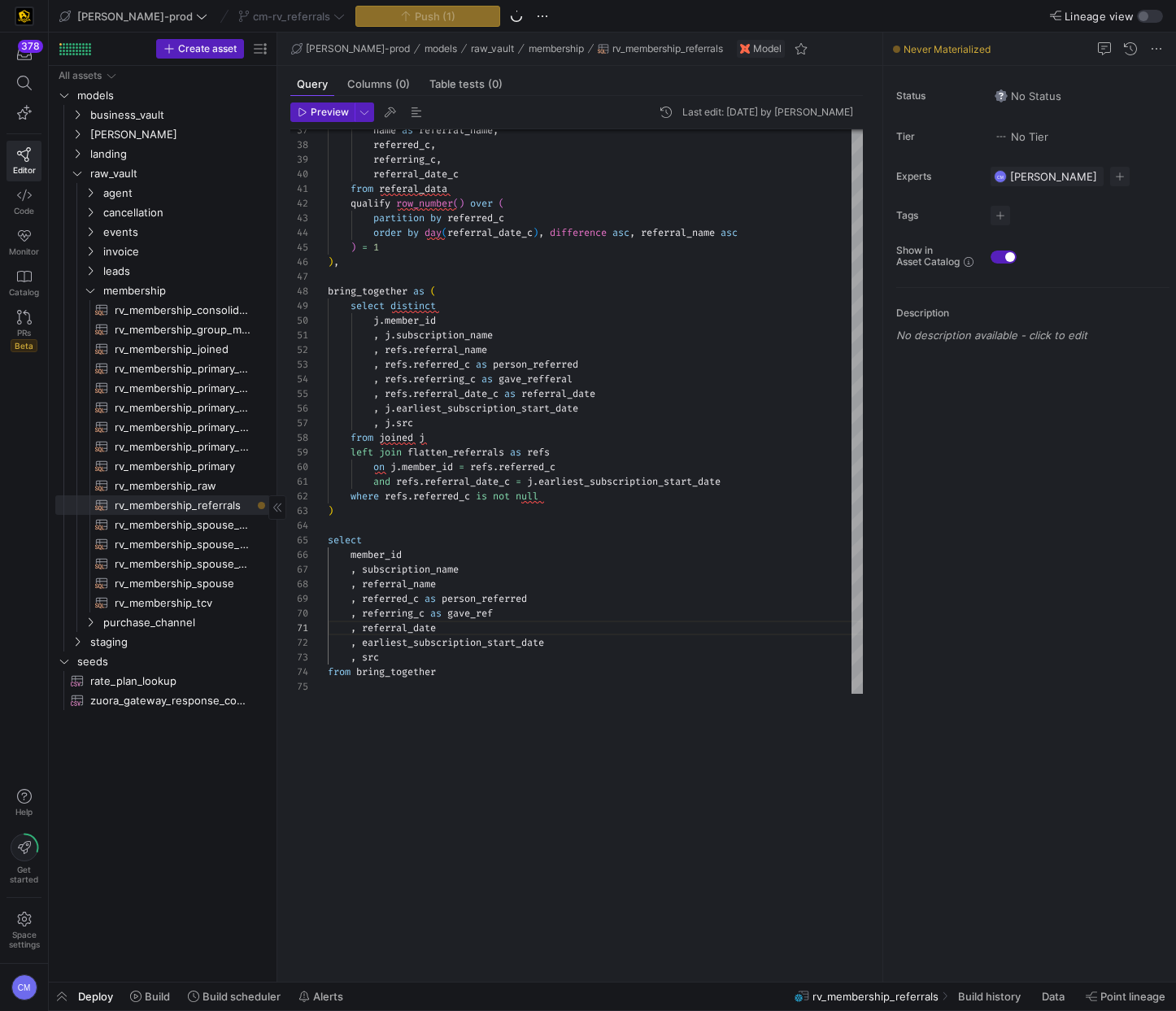
scroll to position [0, 112]
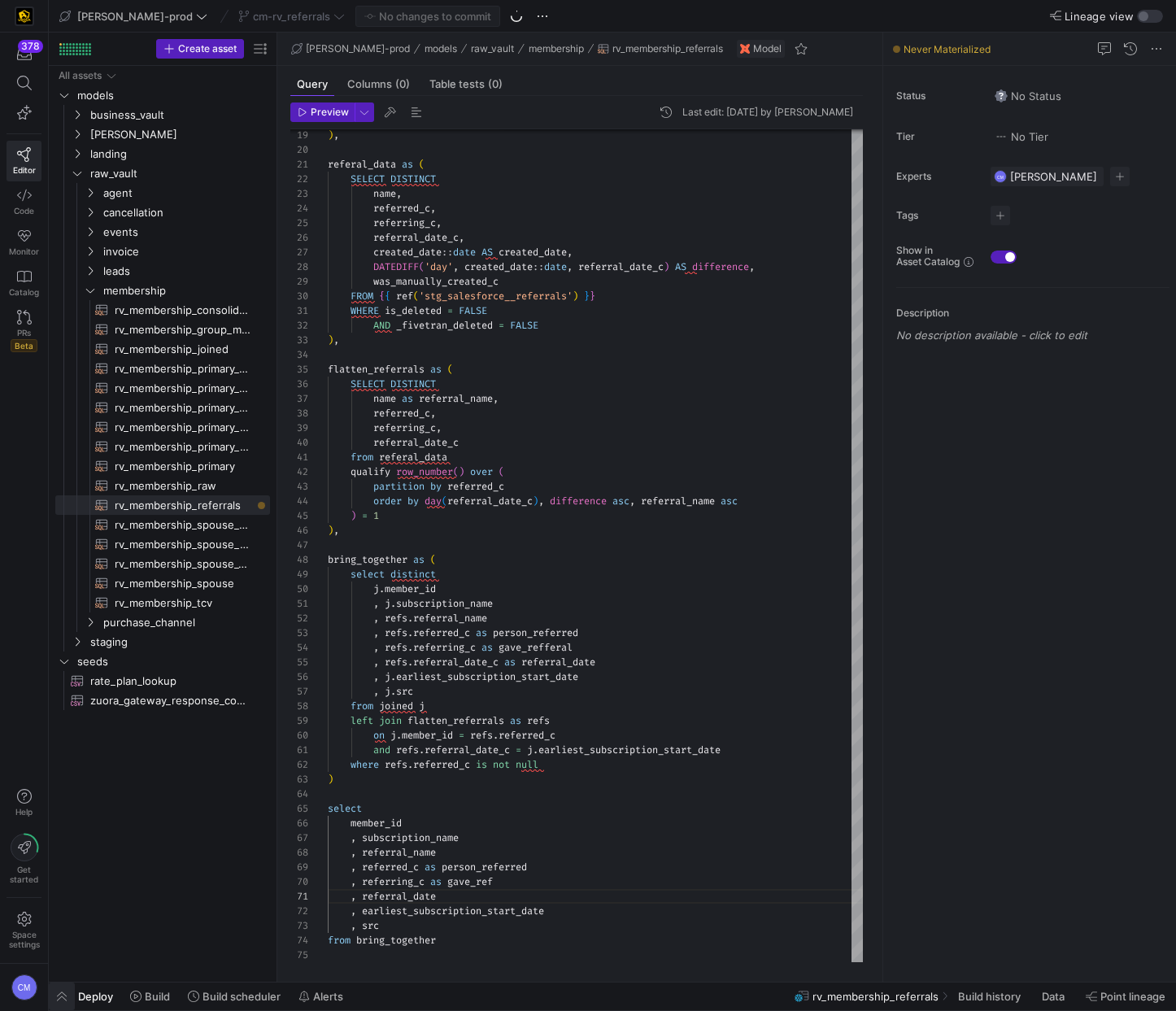
click at [57, 992] on span "button" at bounding box center [62, 996] width 26 height 28
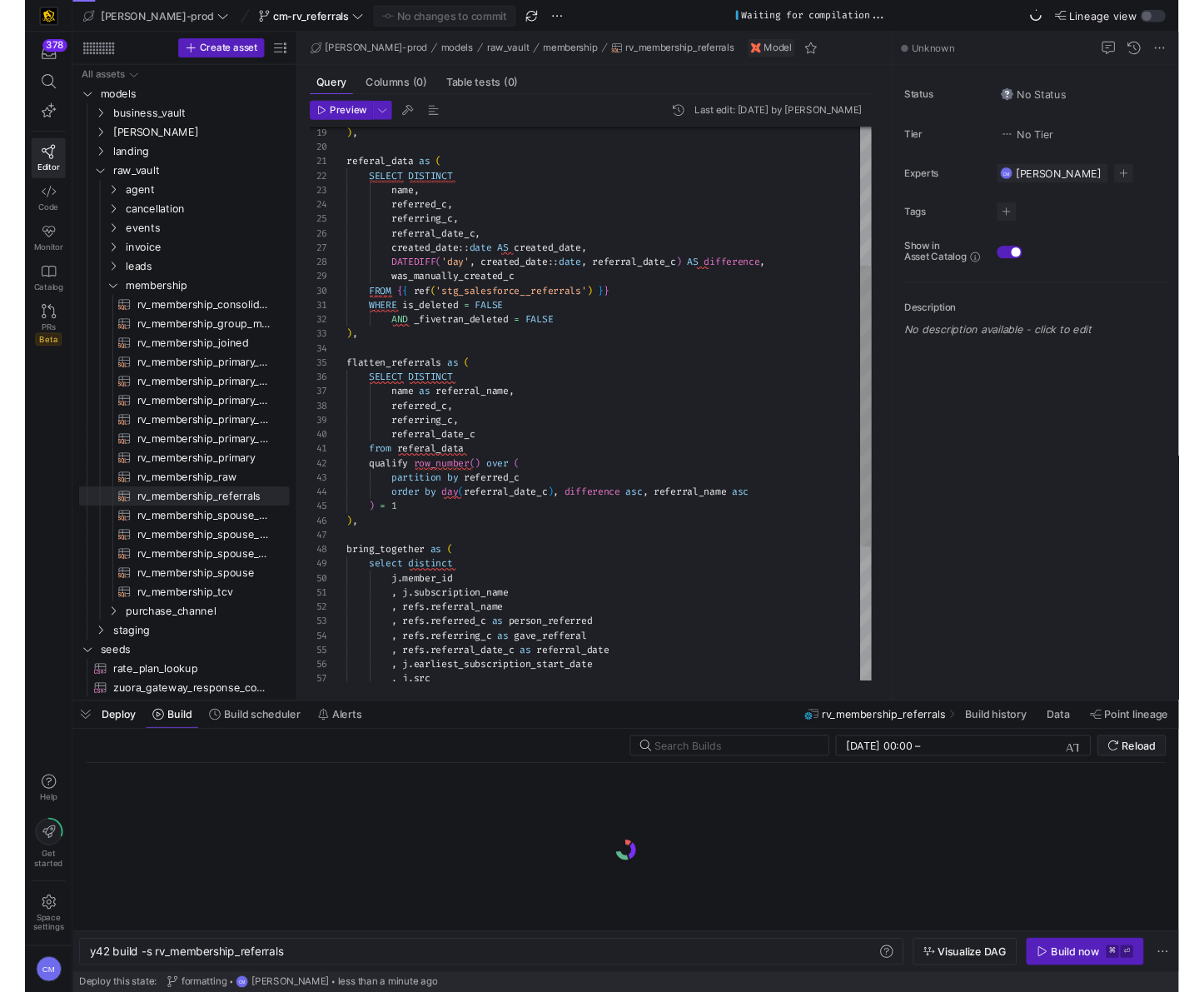
scroll to position [0, 204]
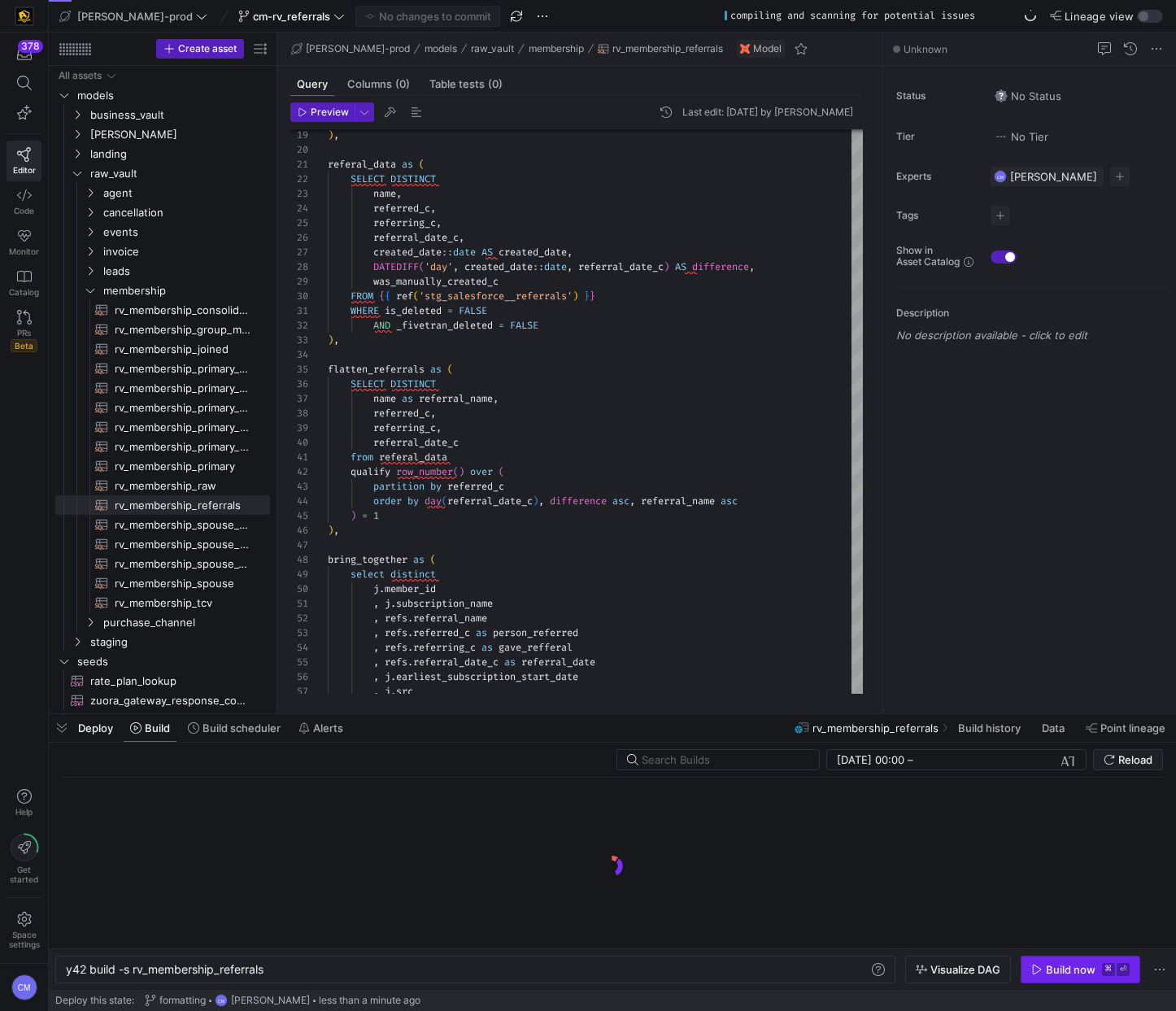
click at [1065, 963] on div "Build now" at bounding box center [1072, 969] width 50 height 13
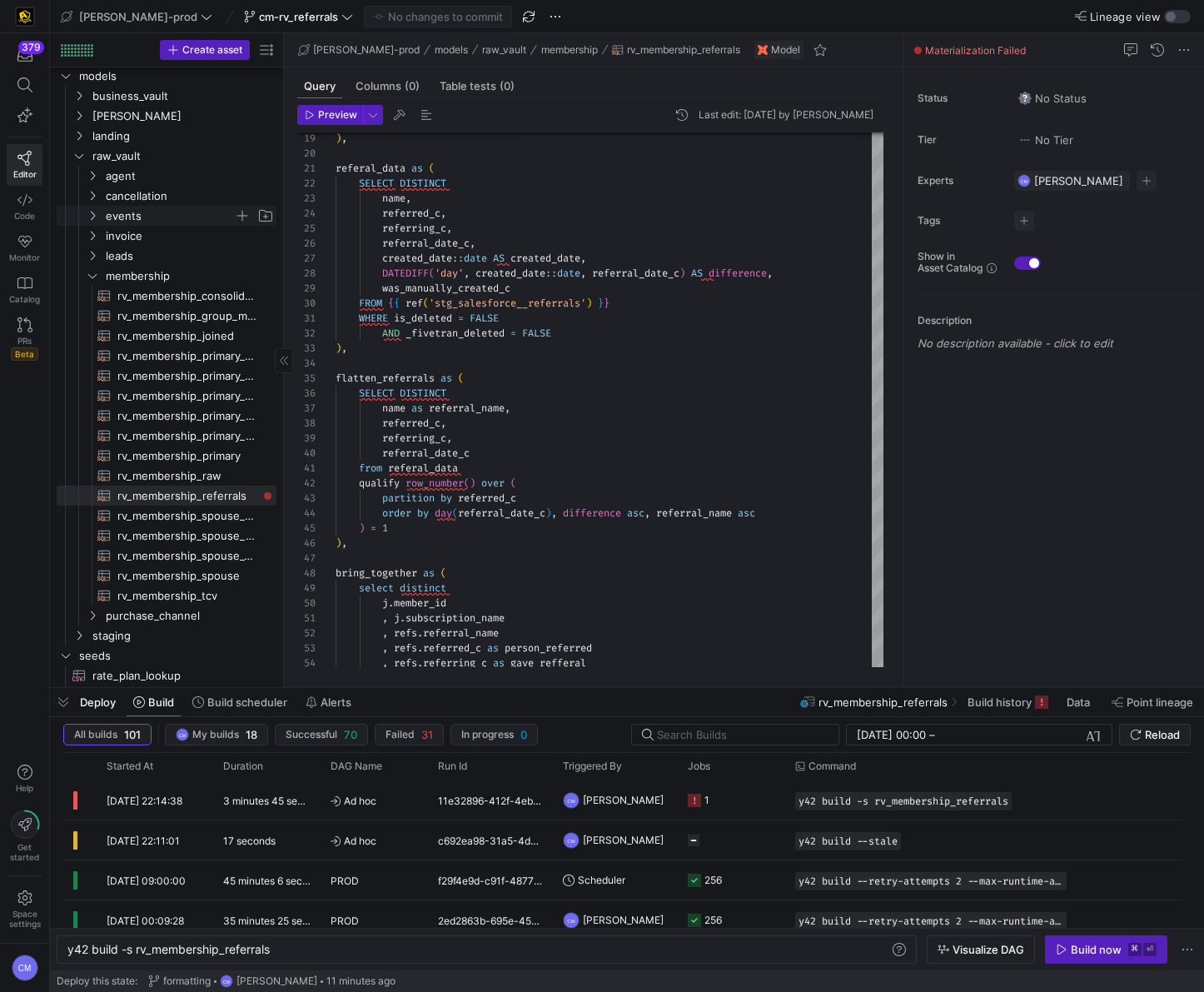
scroll to position [0, 0]
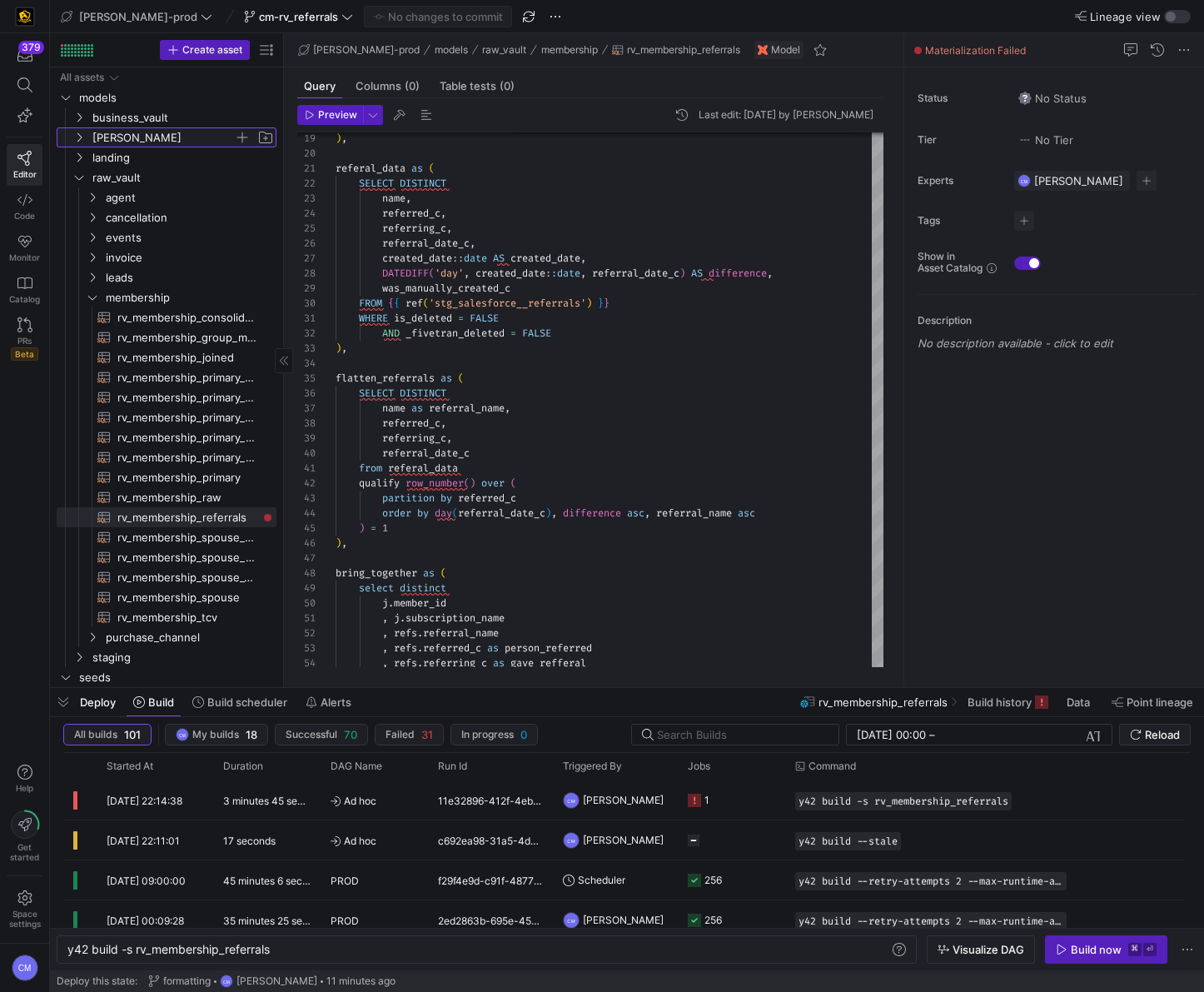
click at [127, 142] on span "[PERSON_NAME]" at bounding box center [164, 138] width 142 height 19
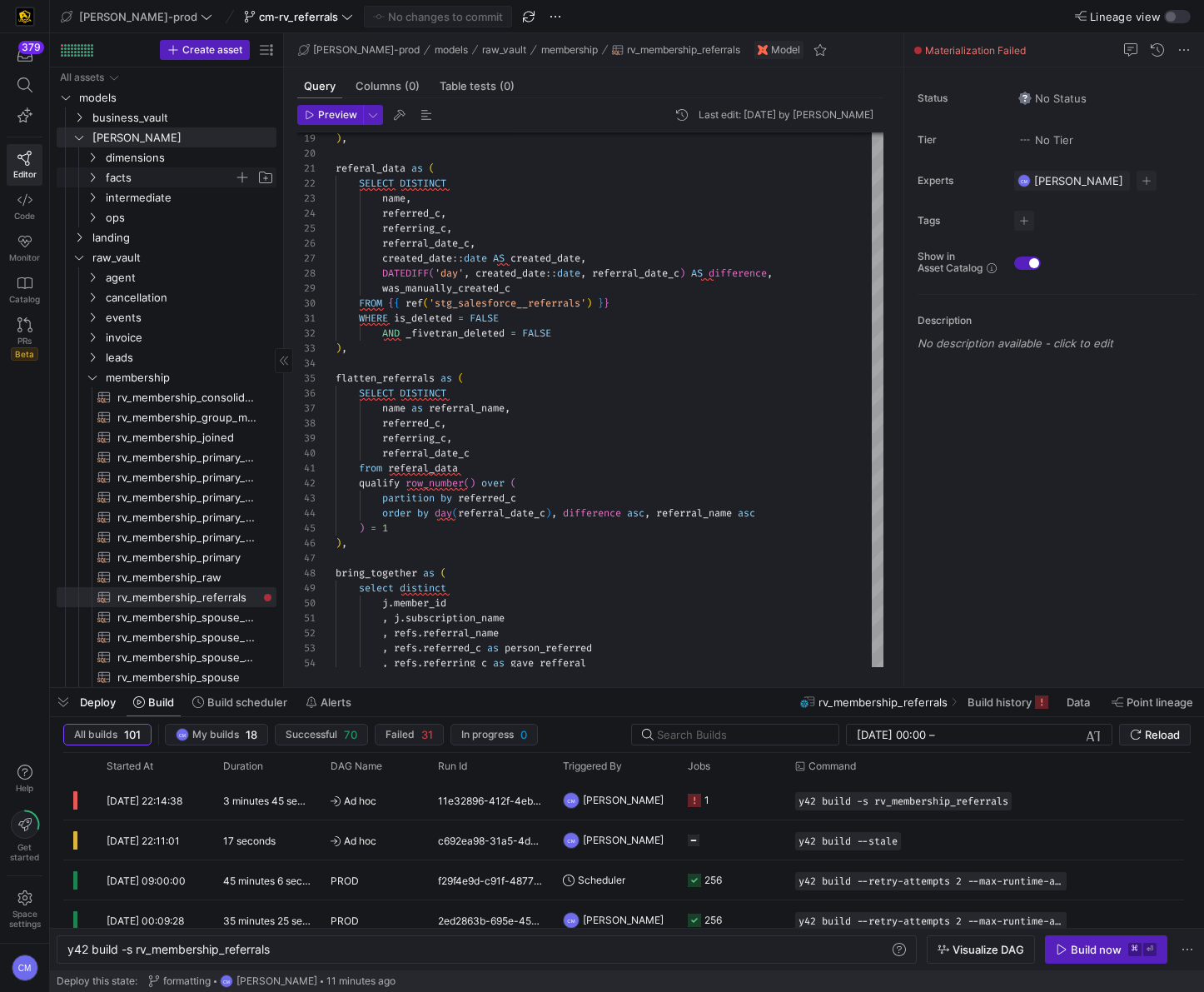
click at [150, 178] on span "facts" at bounding box center [170, 178] width 129 height 19
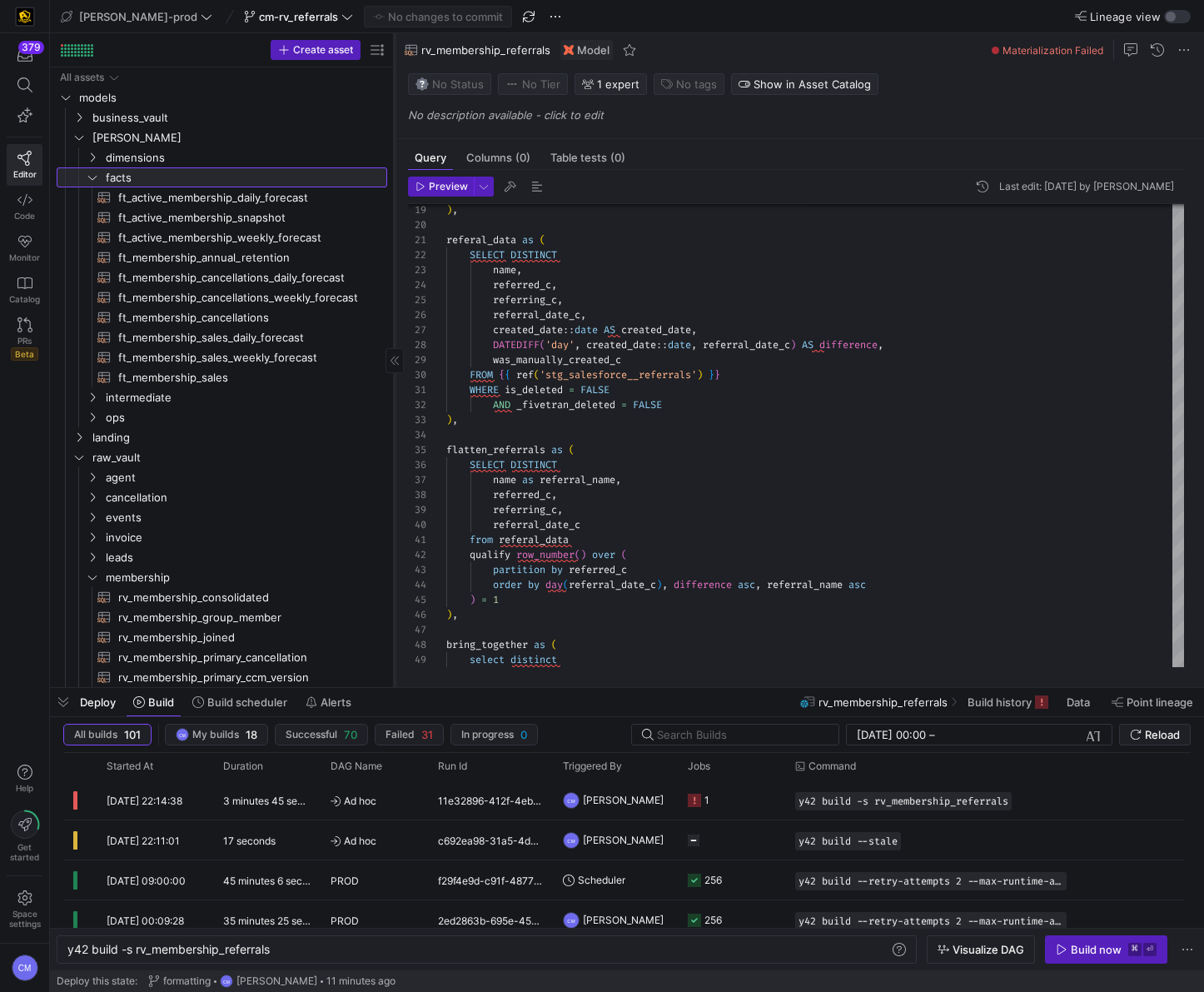
drag, startPoint x: 283, startPoint y: 215, endPoint x: 394, endPoint y: 218, distance: 111.0
click at [394, 218] on div at bounding box center [394, 360] width 1 height 654
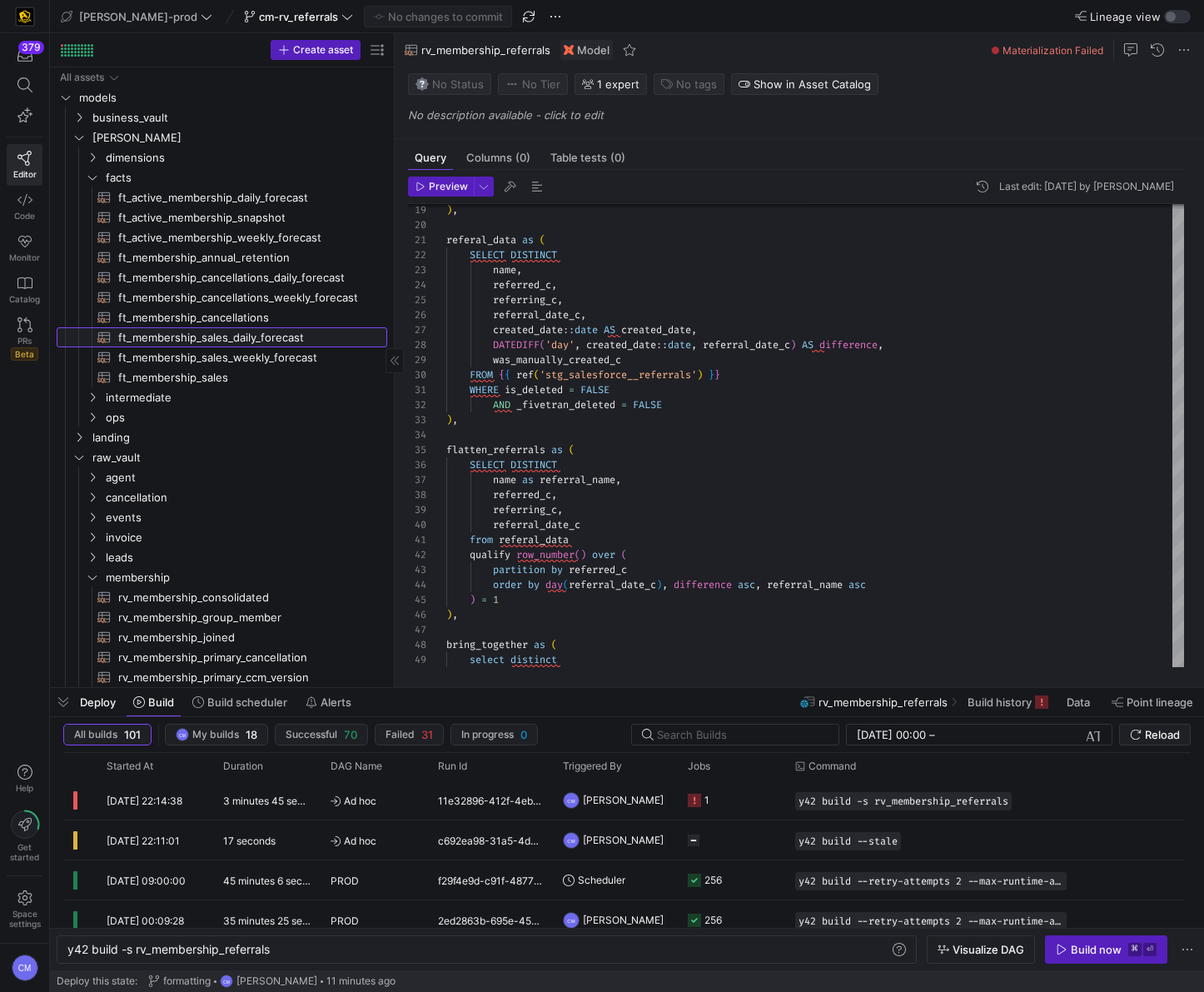
click at [286, 334] on span "ft_membership_sales_daily_forecast​​​​​​​​​​" at bounding box center [243, 338] width 250 height 19
type textarea "{{ config( post_hook = [ "alter table {{ this }} add primary key (membership_sa…"
type textarea "y42 build -s ft_membership_sales_daily_forecast"
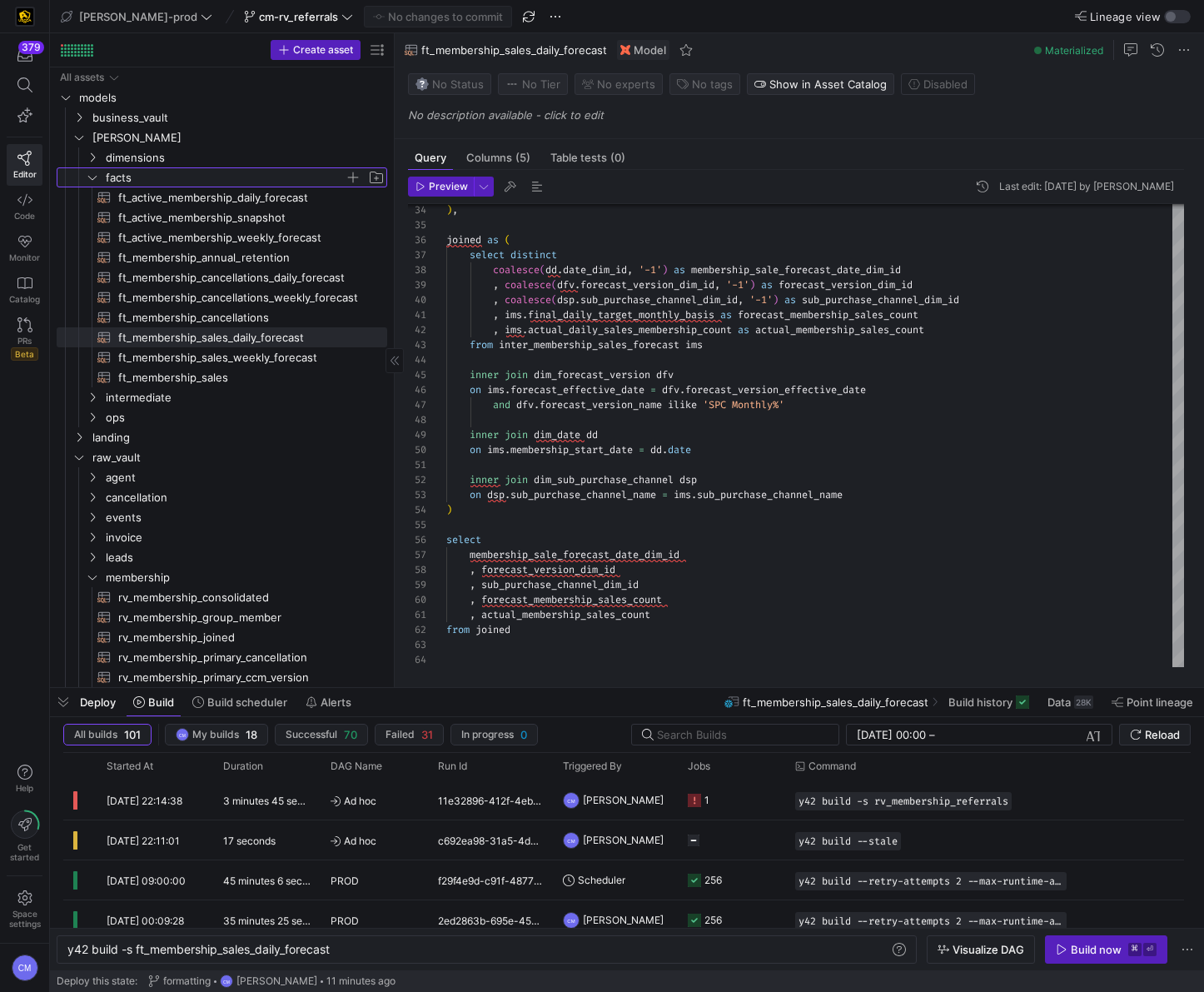
click at [165, 180] on span "facts" at bounding box center [225, 178] width 239 height 19
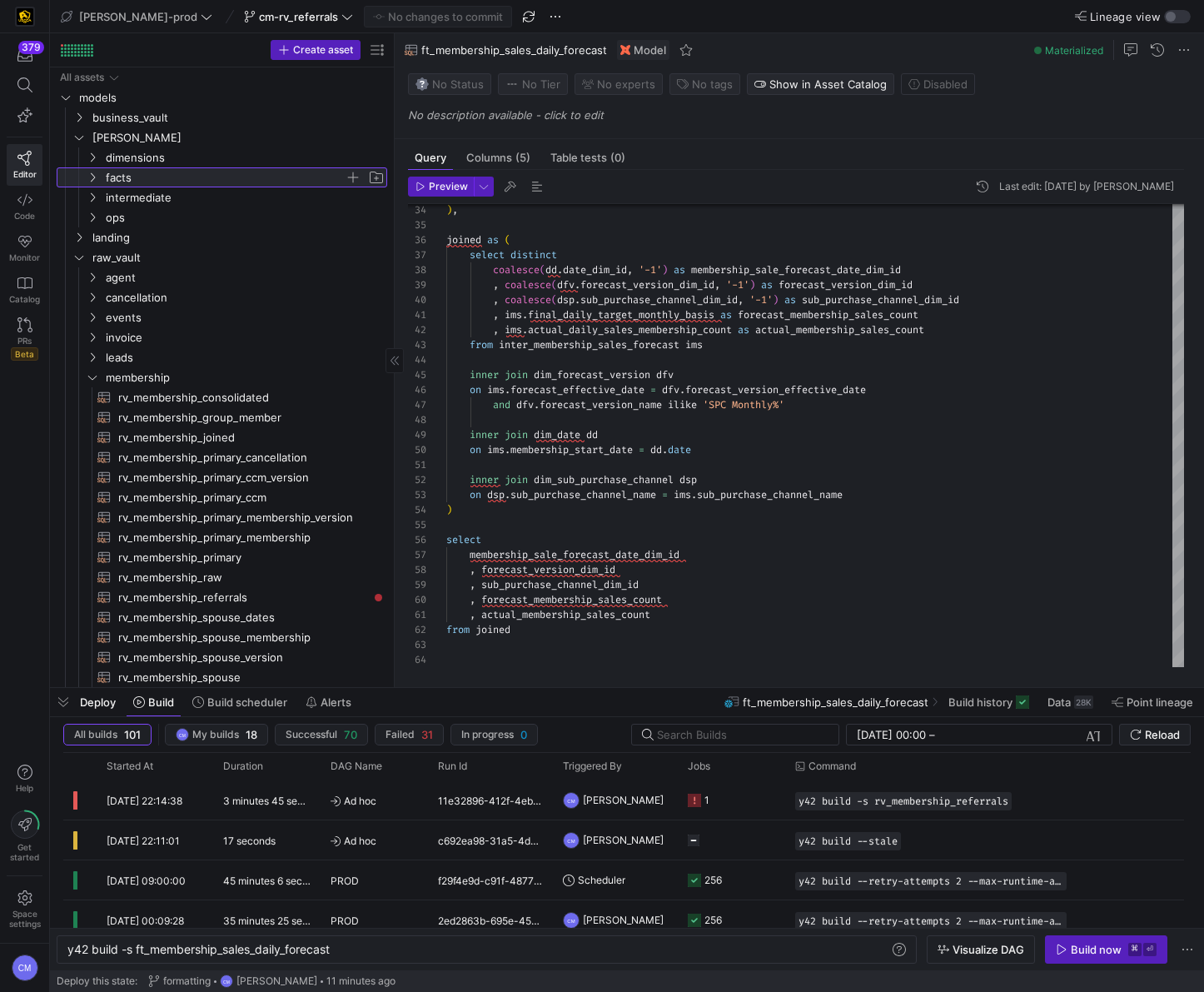
click at [165, 180] on span "facts" at bounding box center [225, 178] width 239 height 19
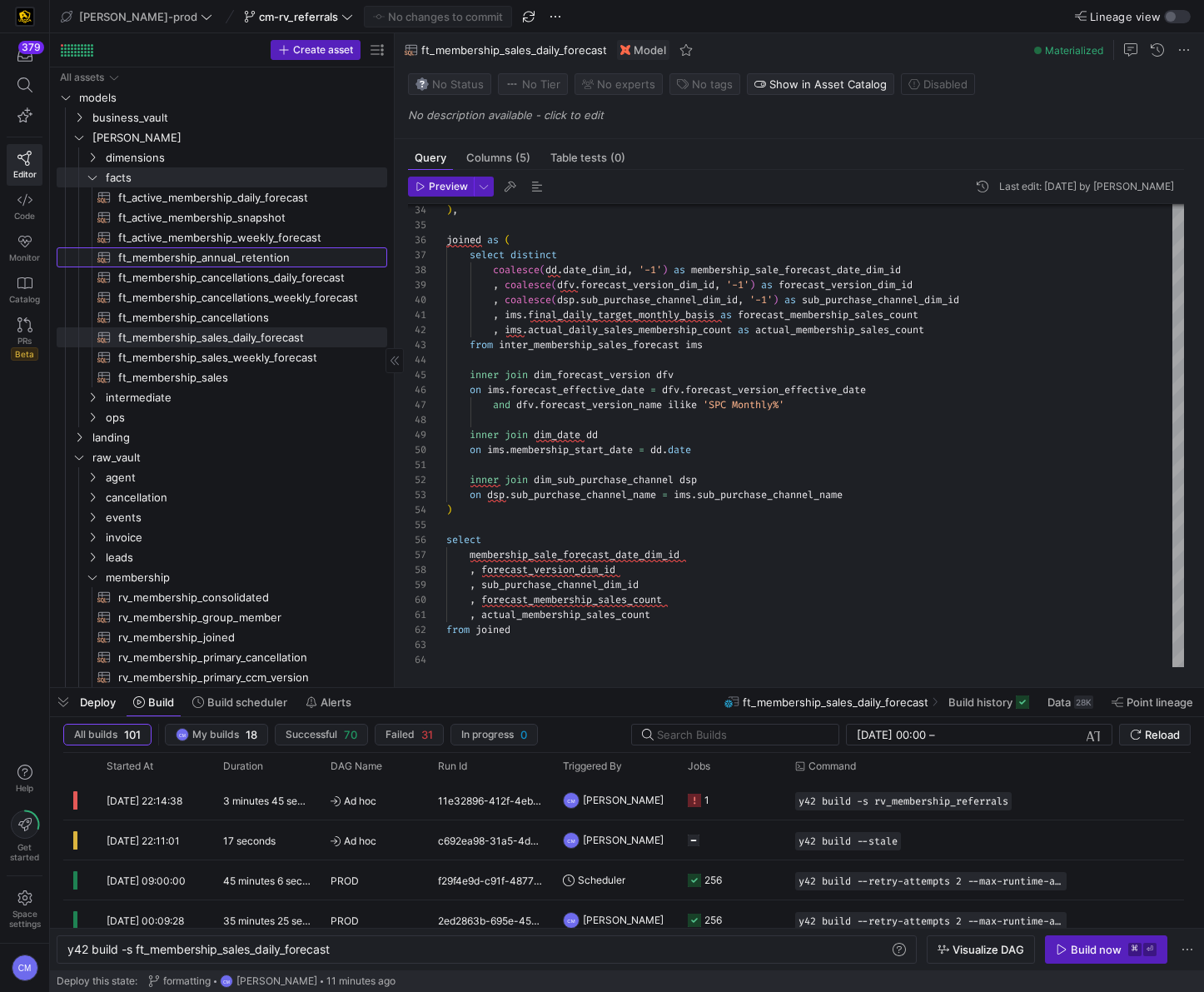
click at [292, 254] on span "ft_membership_annual_retention​​​​​​​​​​" at bounding box center [243, 257] width 250 height 19
type textarea "{{ config( post_hook = [ "alter table {{ this }} add primary key (membership_di…"
type textarea "y42 build -s ft_membership_annual_retention"
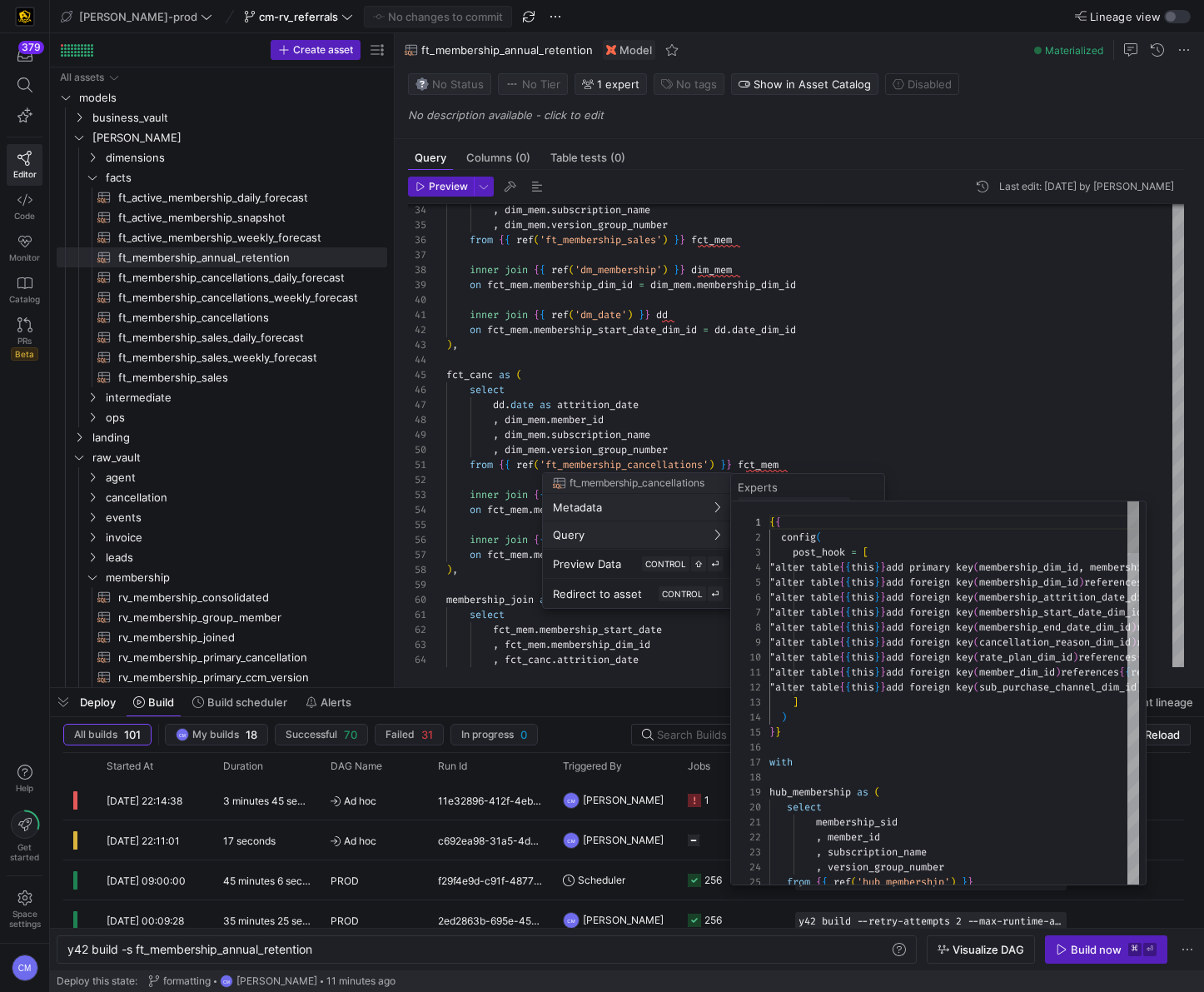
scroll to position [75, 0]
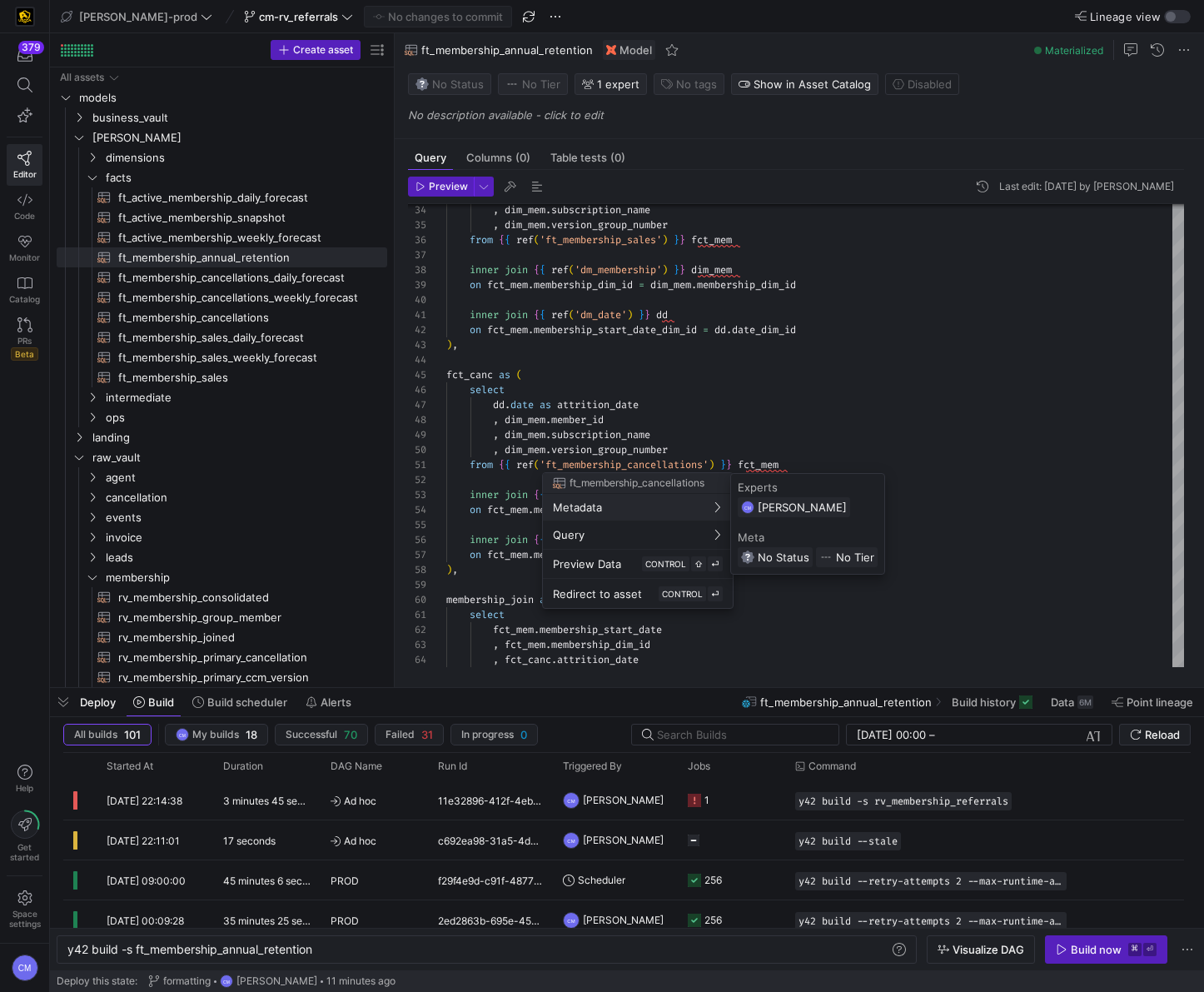
click at [564, 384] on div at bounding box center [602, 496] width 1204 height 992
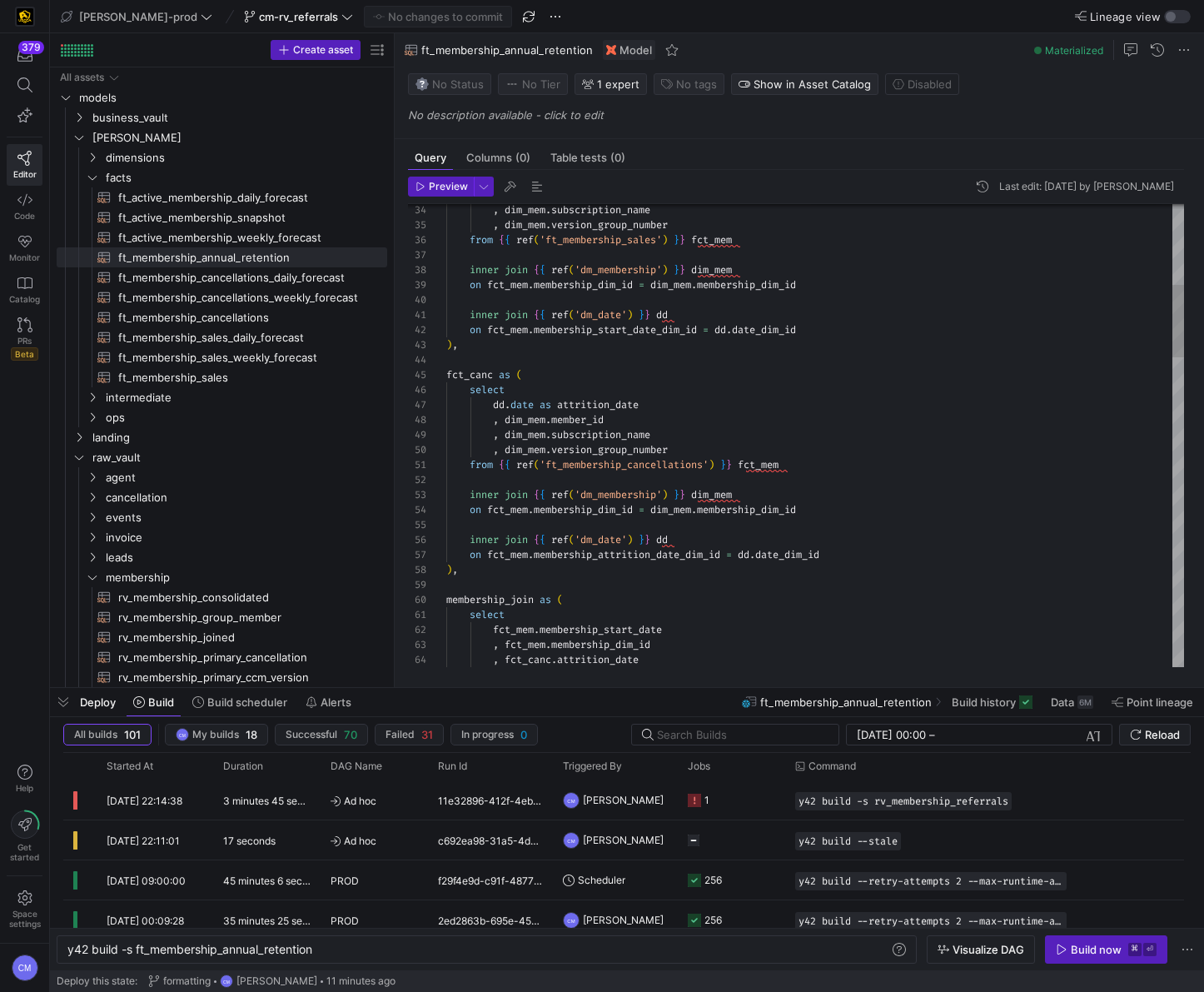
scroll to position [45, 0]
click at [765, 816] on y42-job-status-cell-renderer "1" at bounding box center [732, 800] width 87 height 38
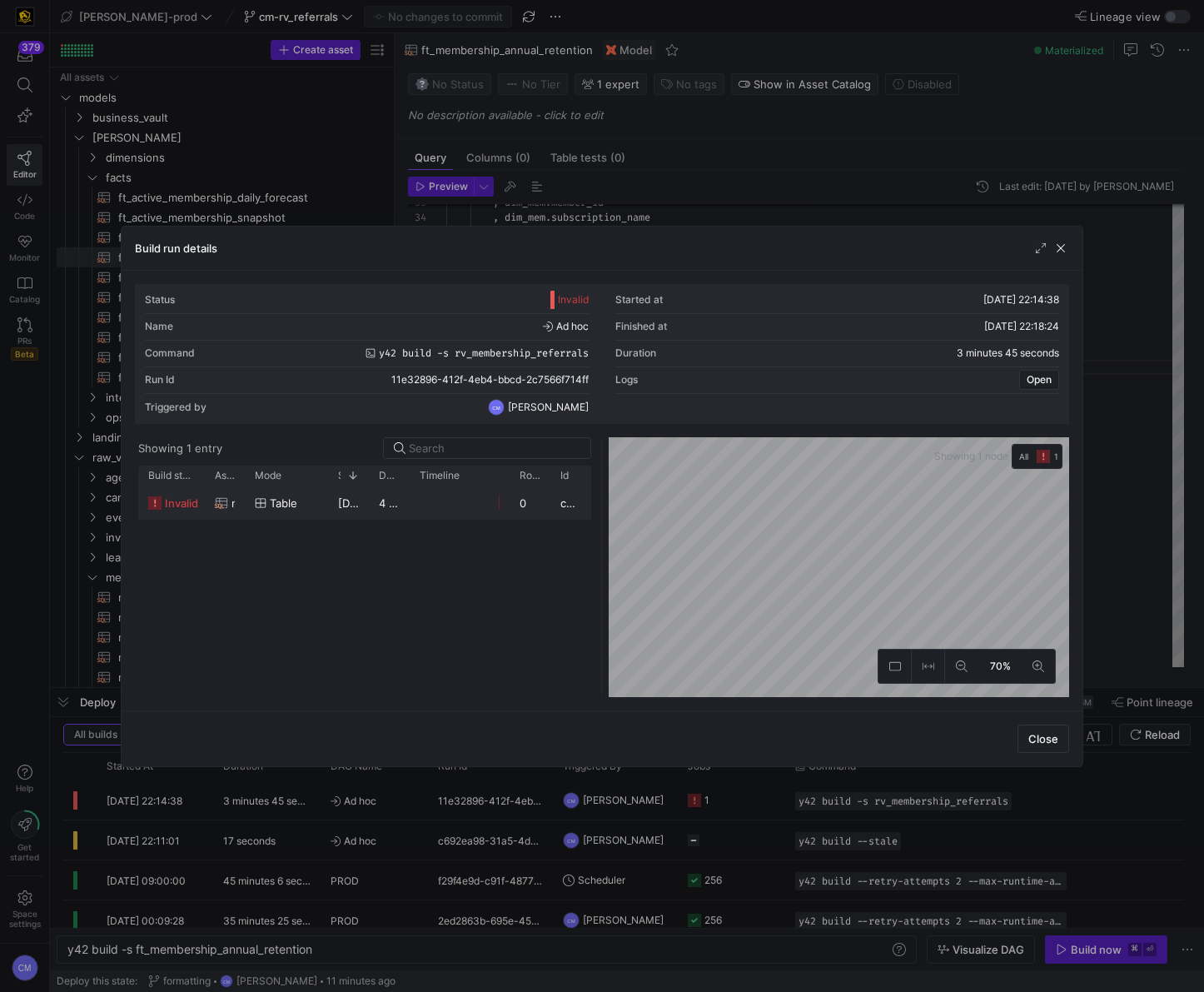
click at [322, 501] on div "table" at bounding box center [287, 503] width 83 height 32
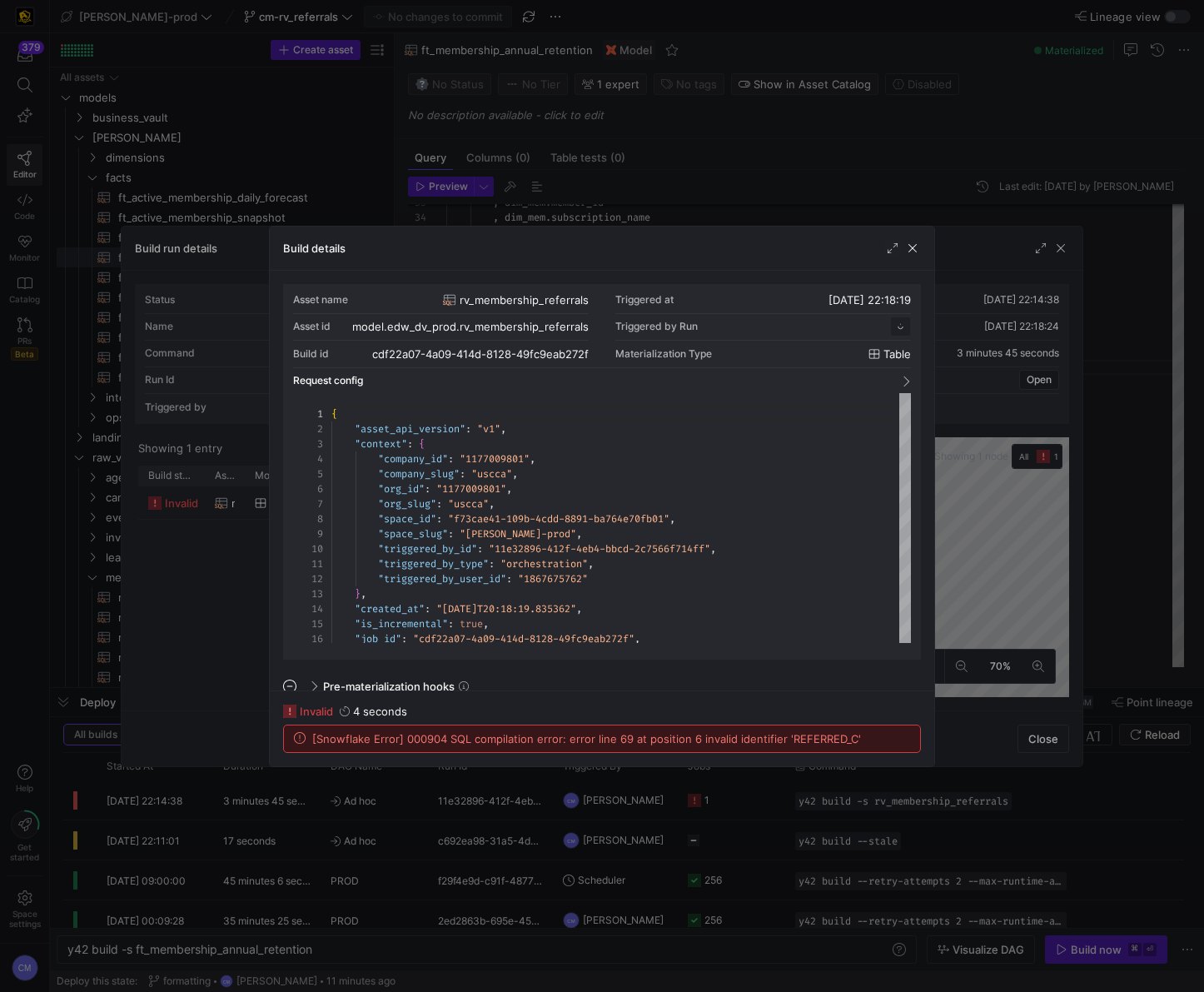
scroll to position [150, 0]
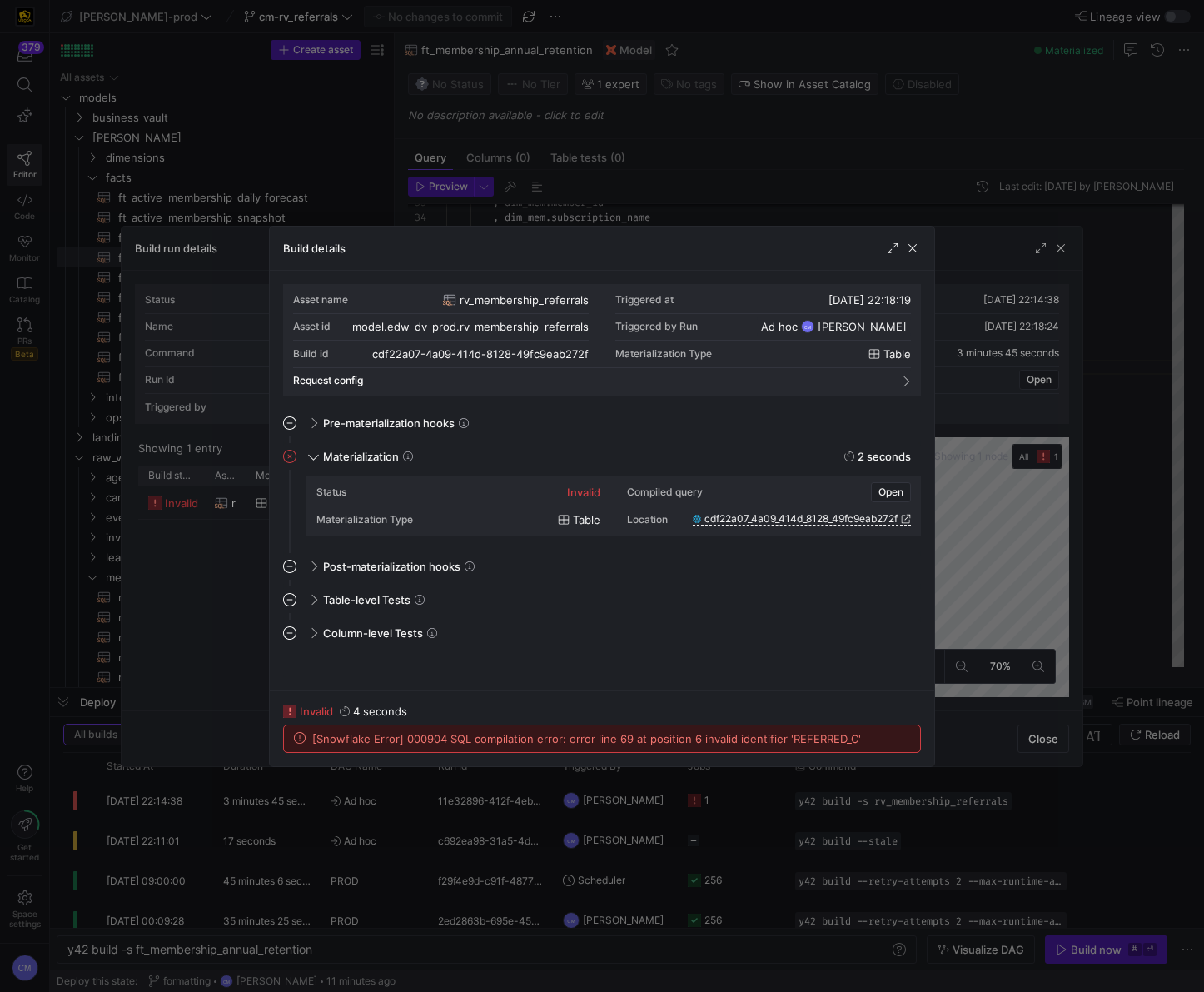
click at [808, 737] on span "[Snowflake Error] 000904 SQL compilation error: error line 69 at position 6 inv…" at bounding box center [587, 738] width 549 height 13
copy span "REFERRED_C"
click at [609, 157] on div at bounding box center [602, 496] width 1204 height 992
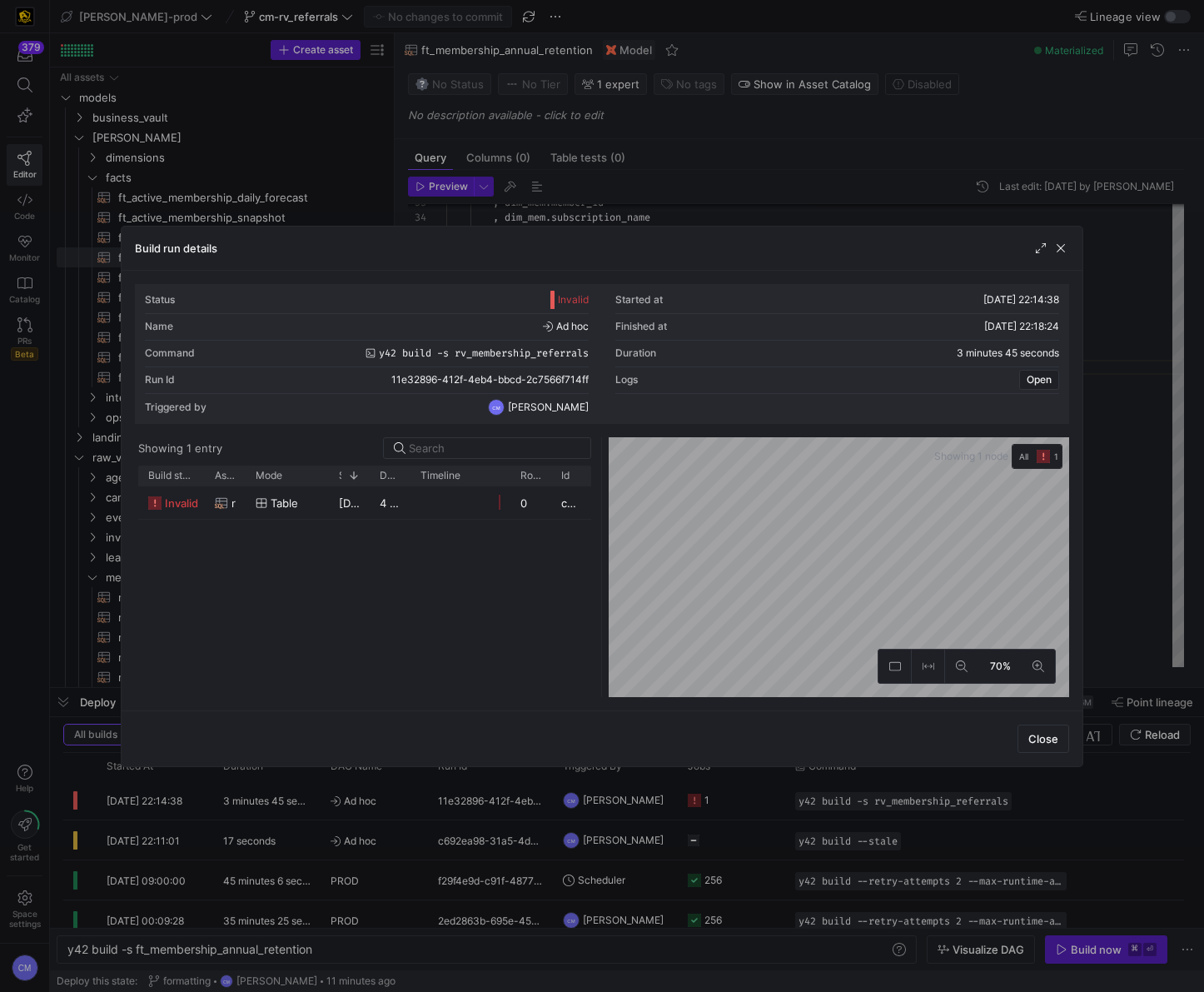
click at [666, 204] on div at bounding box center [602, 496] width 1204 height 992
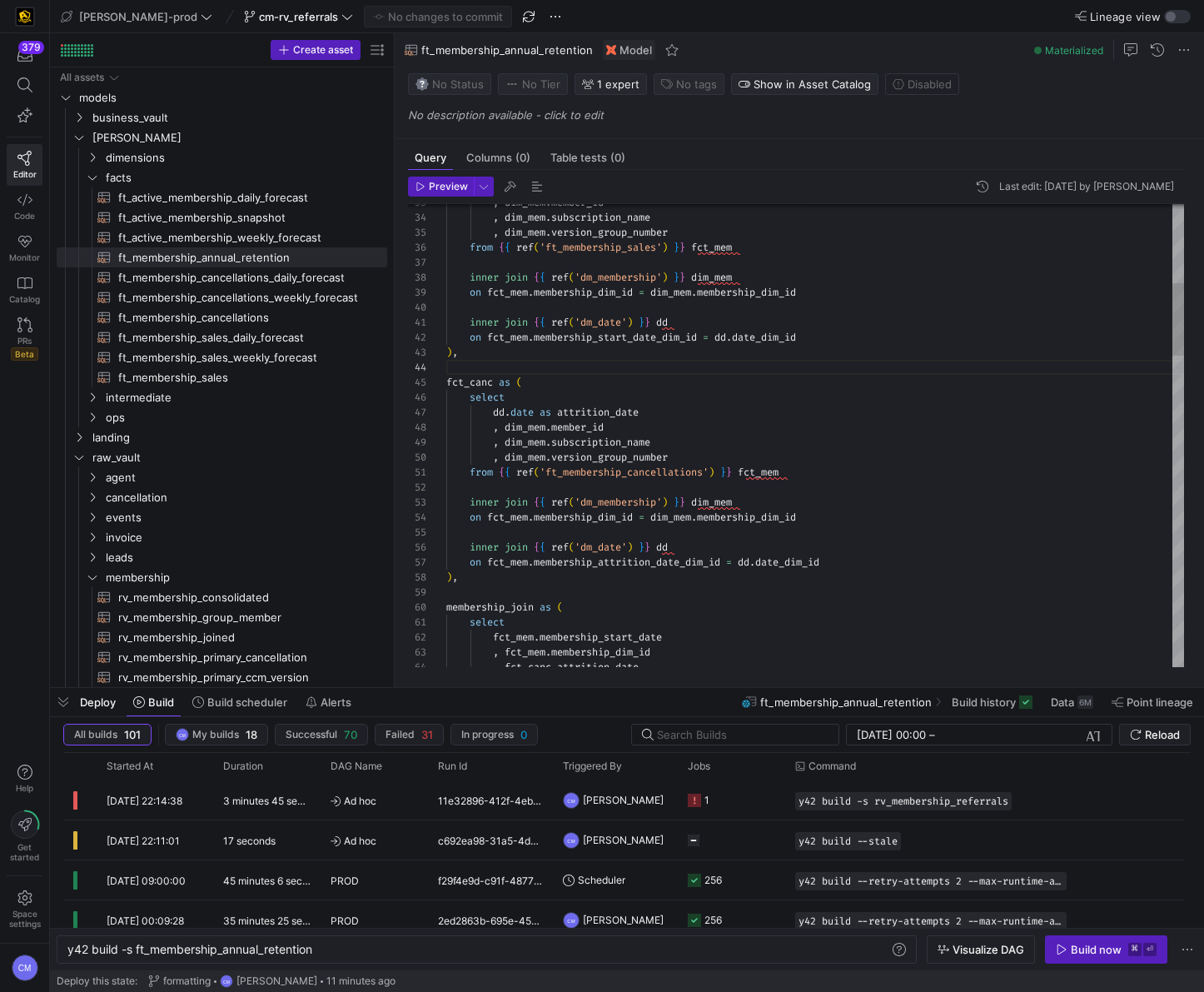
type textarea "[DOMAIN_NAME] as membership_start_date , fct_mem.membership_dim_id , dim_mem.me…"
paste textarea "REFERRED_C"
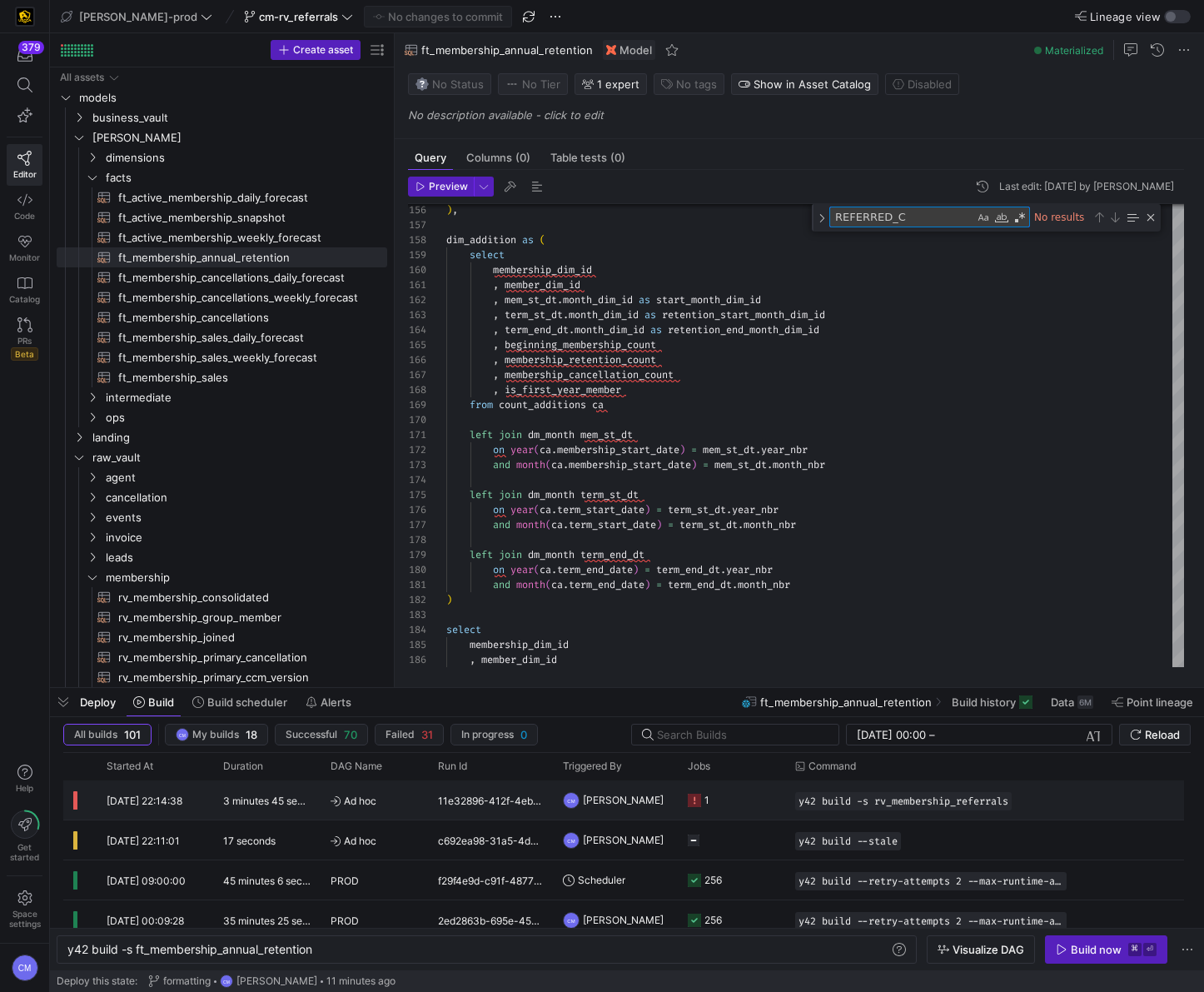
type textarea "REFERRED_C"
click at [718, 791] on y42-job-status-cell-renderer "1" at bounding box center [732, 800] width 87 height 38
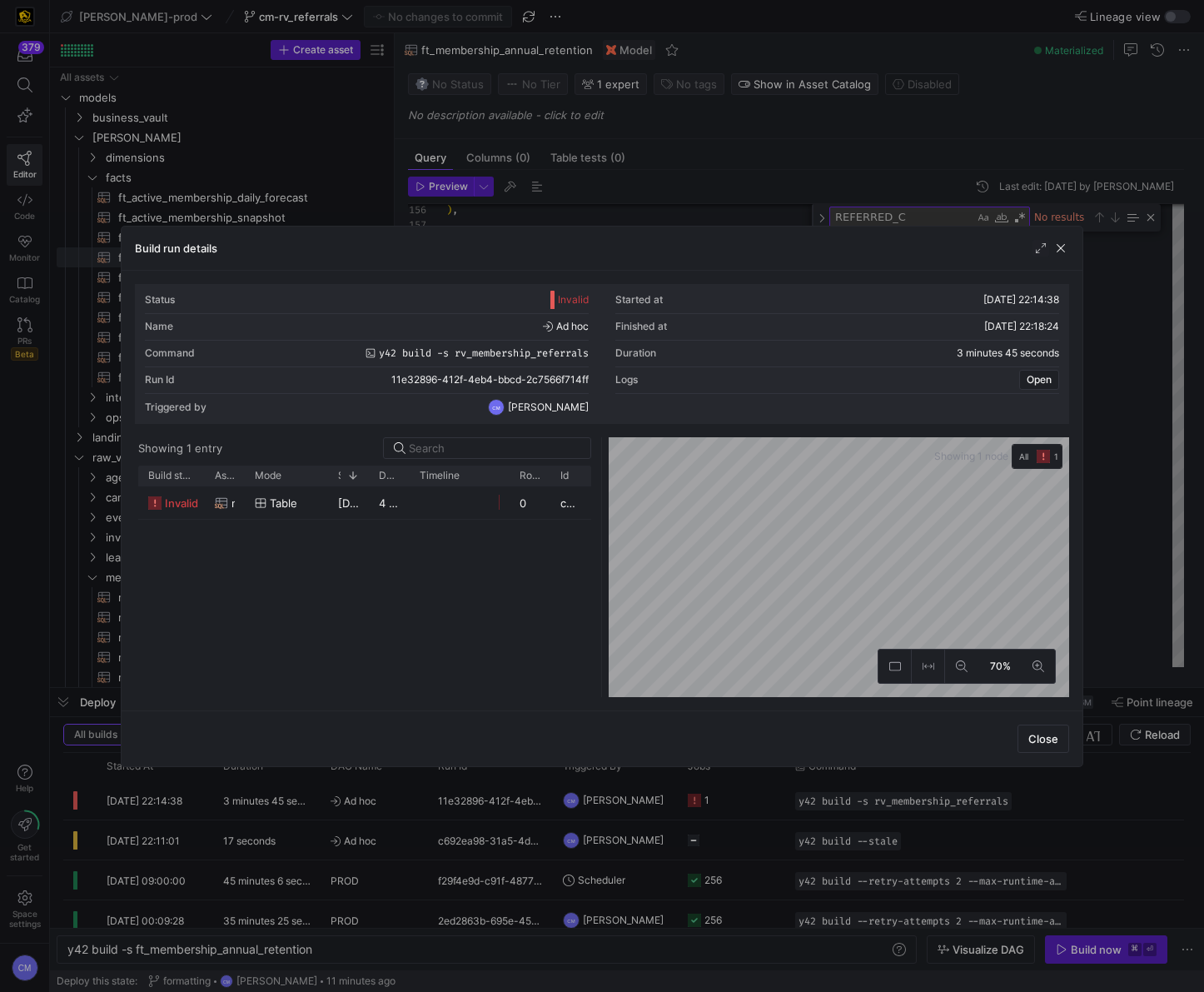
click at [593, 215] on div at bounding box center [602, 496] width 1204 height 992
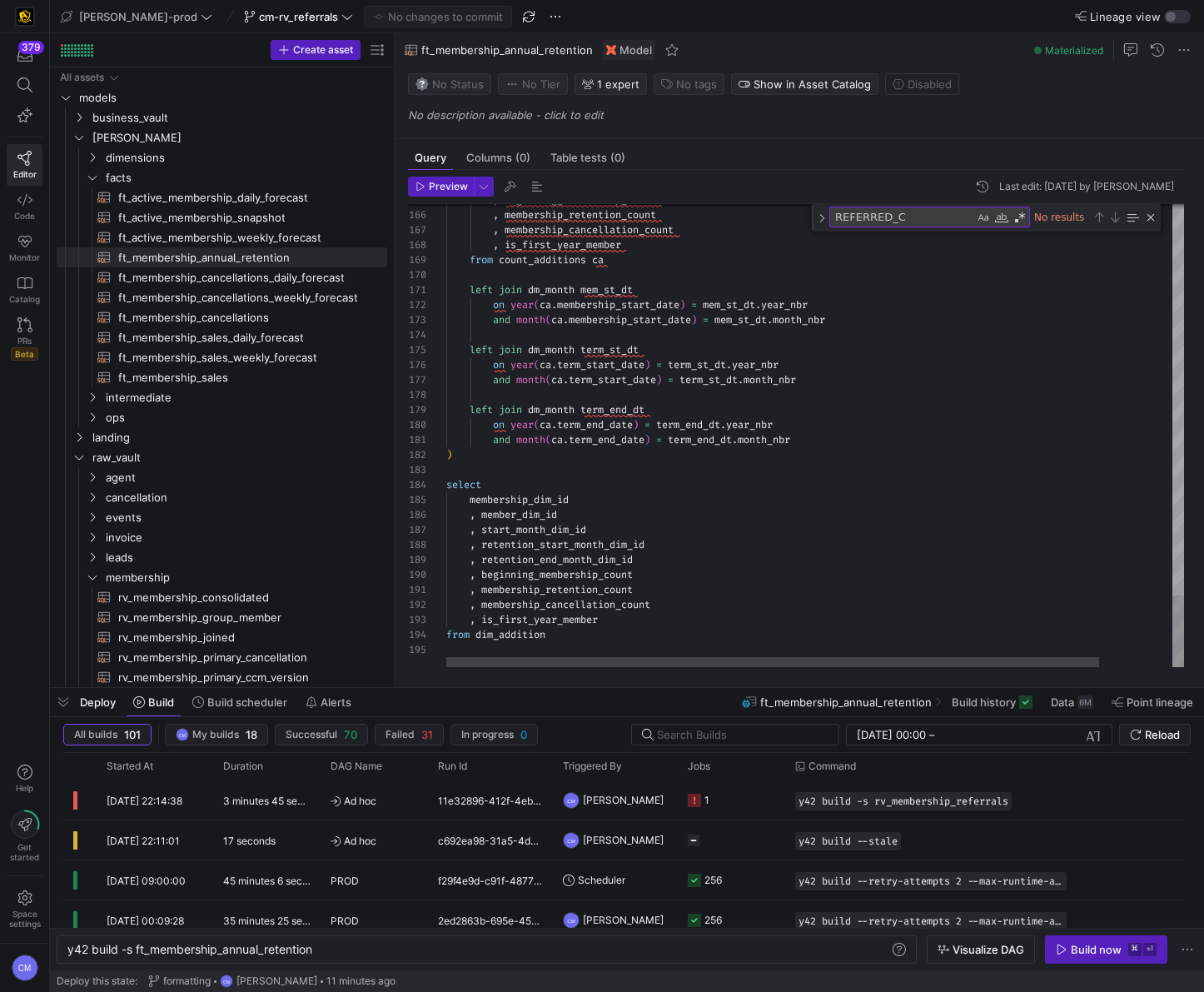
type textarea "and month(ca.term_end_date) = term_end_dt.month_nbr ) select membership_dim_id …"
paste textarea "REFERRED_C"
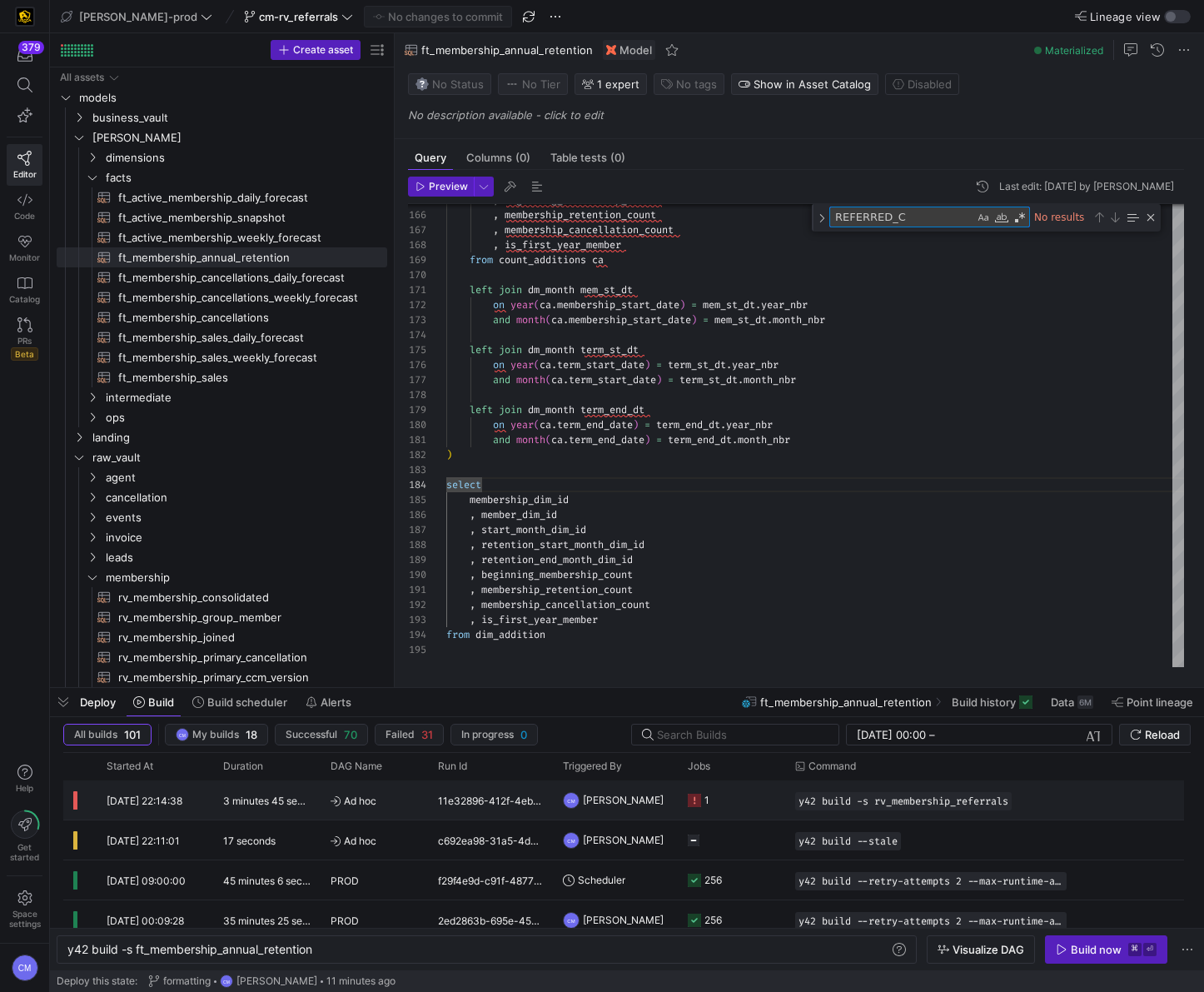
type textarea "REFERRED_C"
click at [656, 794] on y42-orchestration-triggered-by "CM [PERSON_NAME]" at bounding box center [615, 800] width 105 height 38
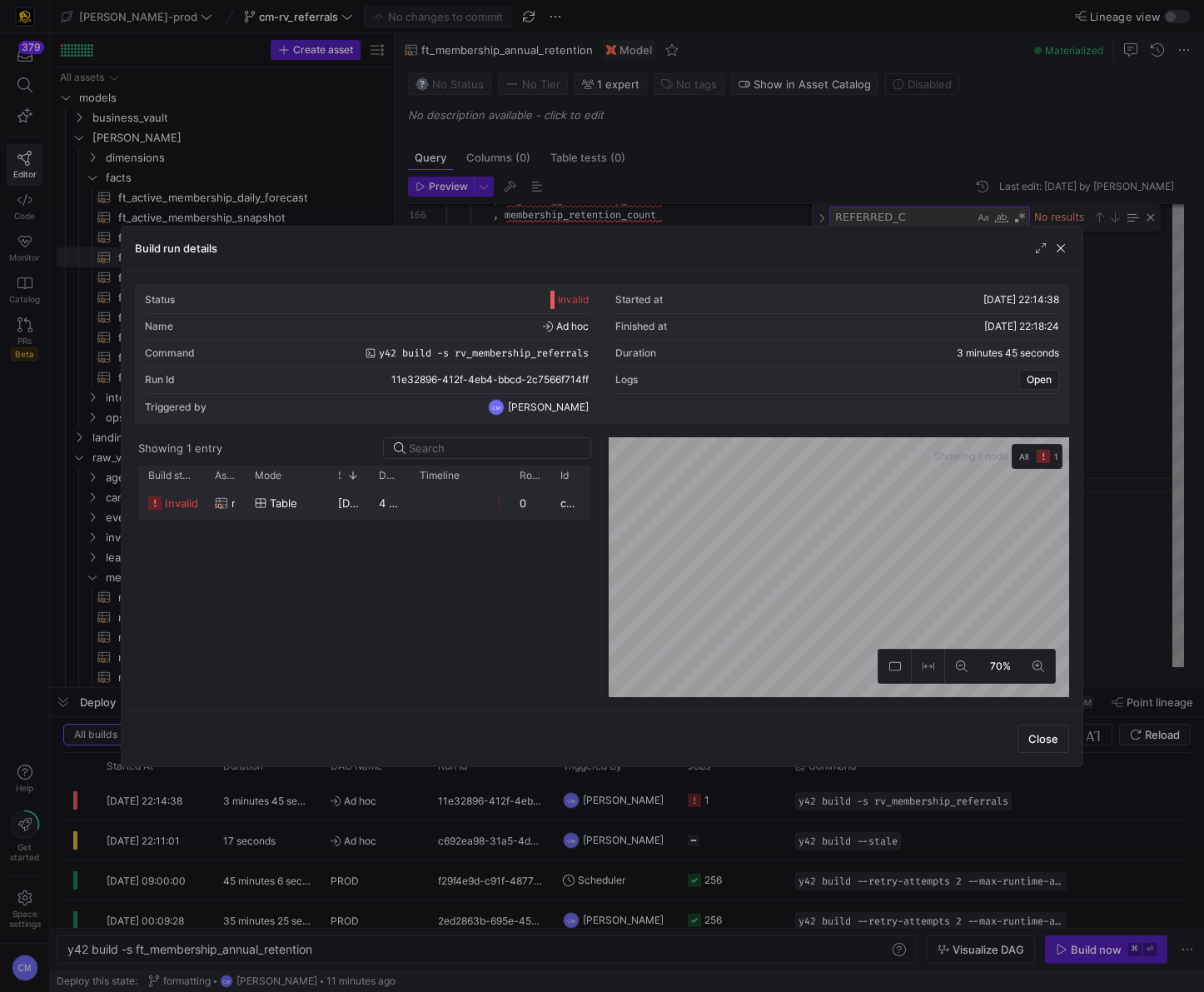
click at [327, 512] on div "table" at bounding box center [287, 503] width 83 height 32
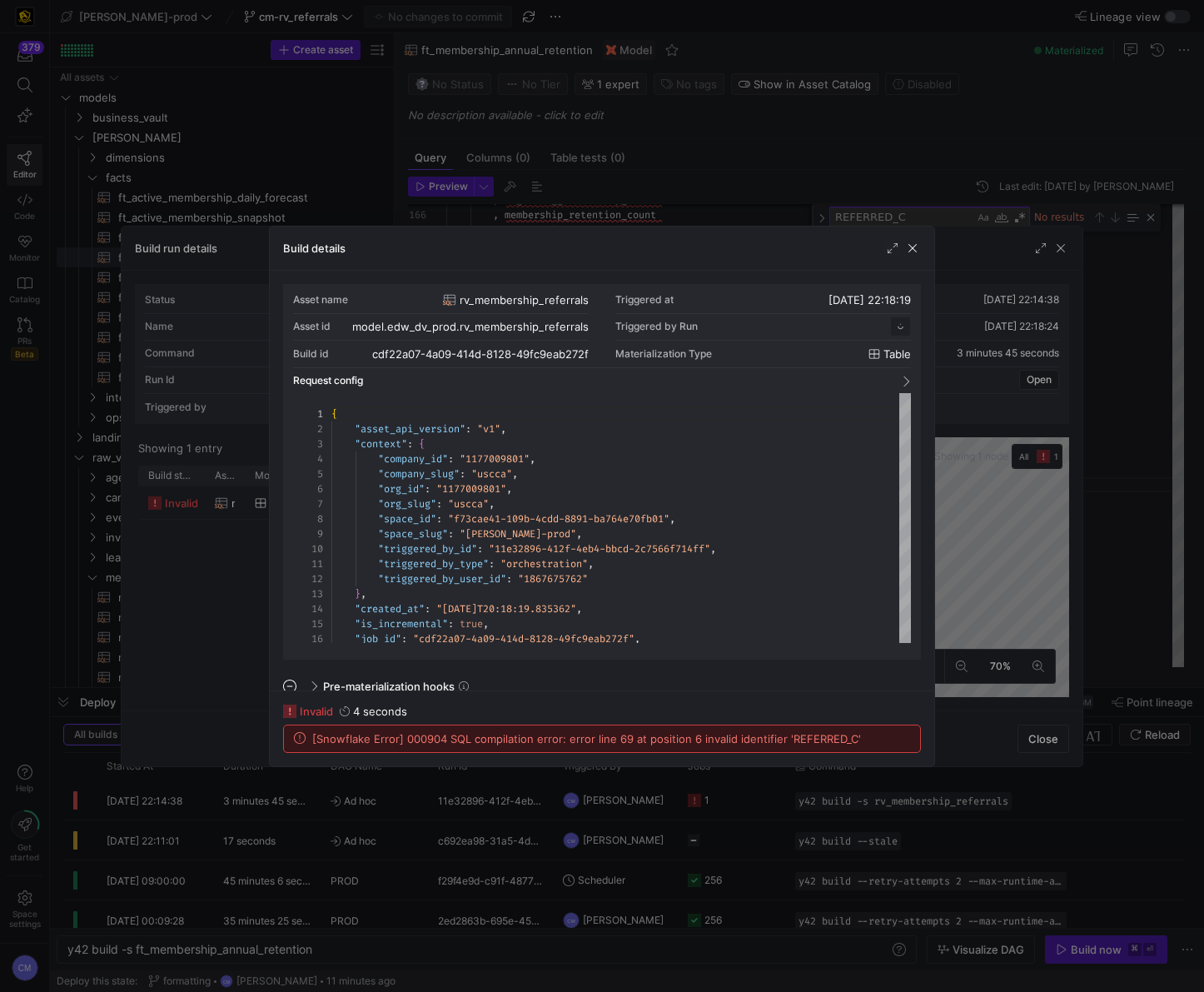
scroll to position [150, 0]
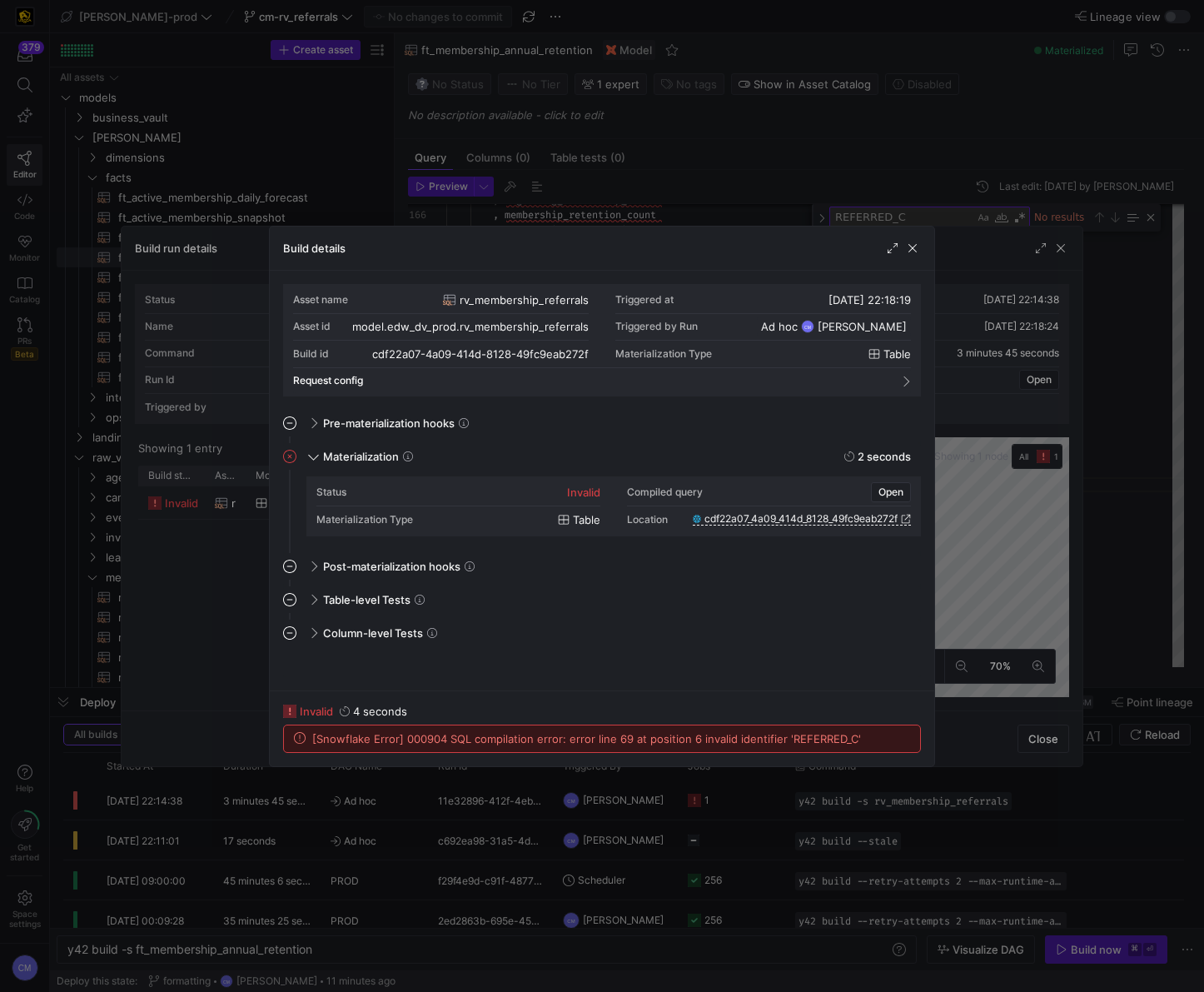
click at [601, 197] on div at bounding box center [602, 496] width 1204 height 992
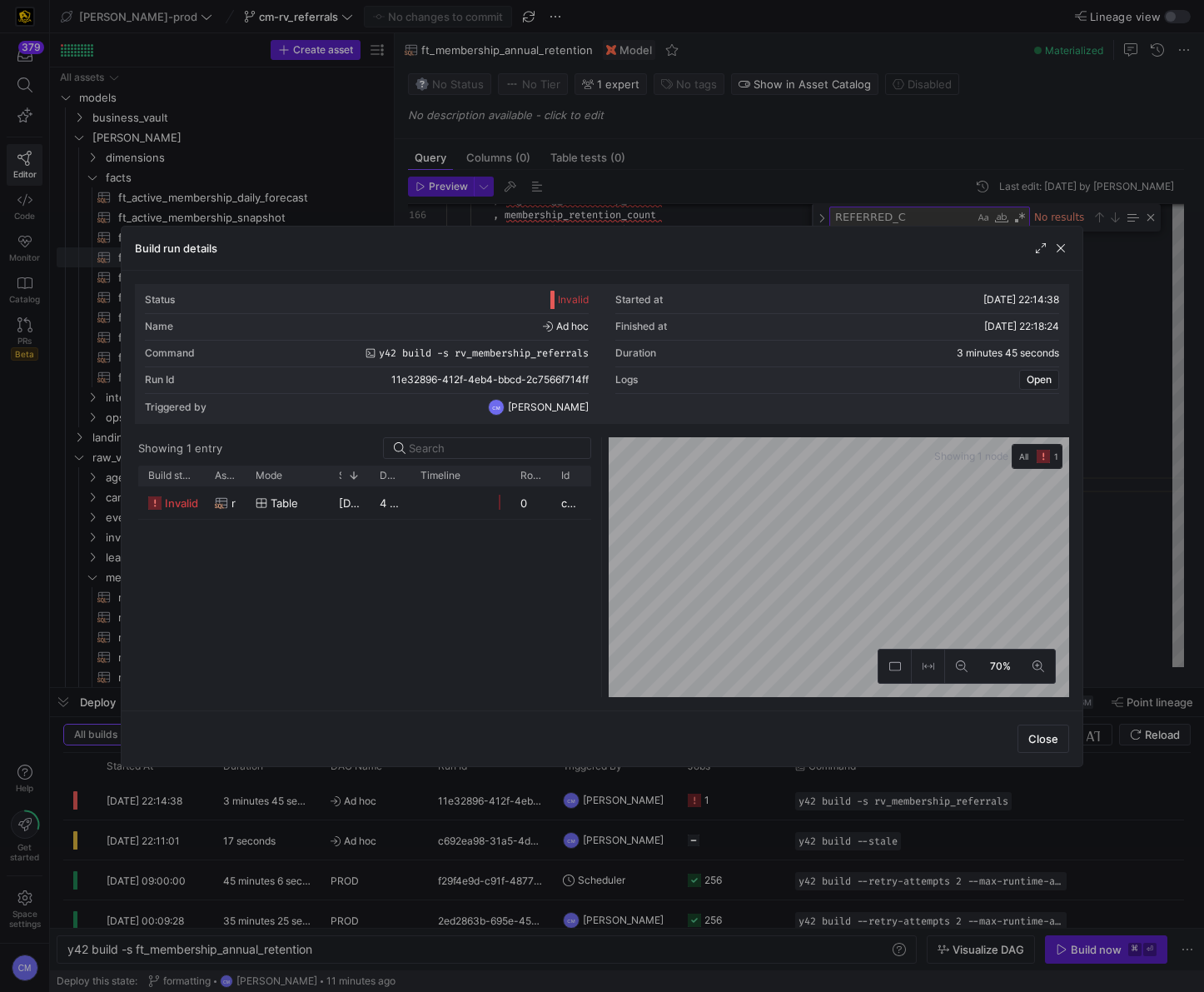
click at [593, 217] on div at bounding box center [602, 496] width 1204 height 992
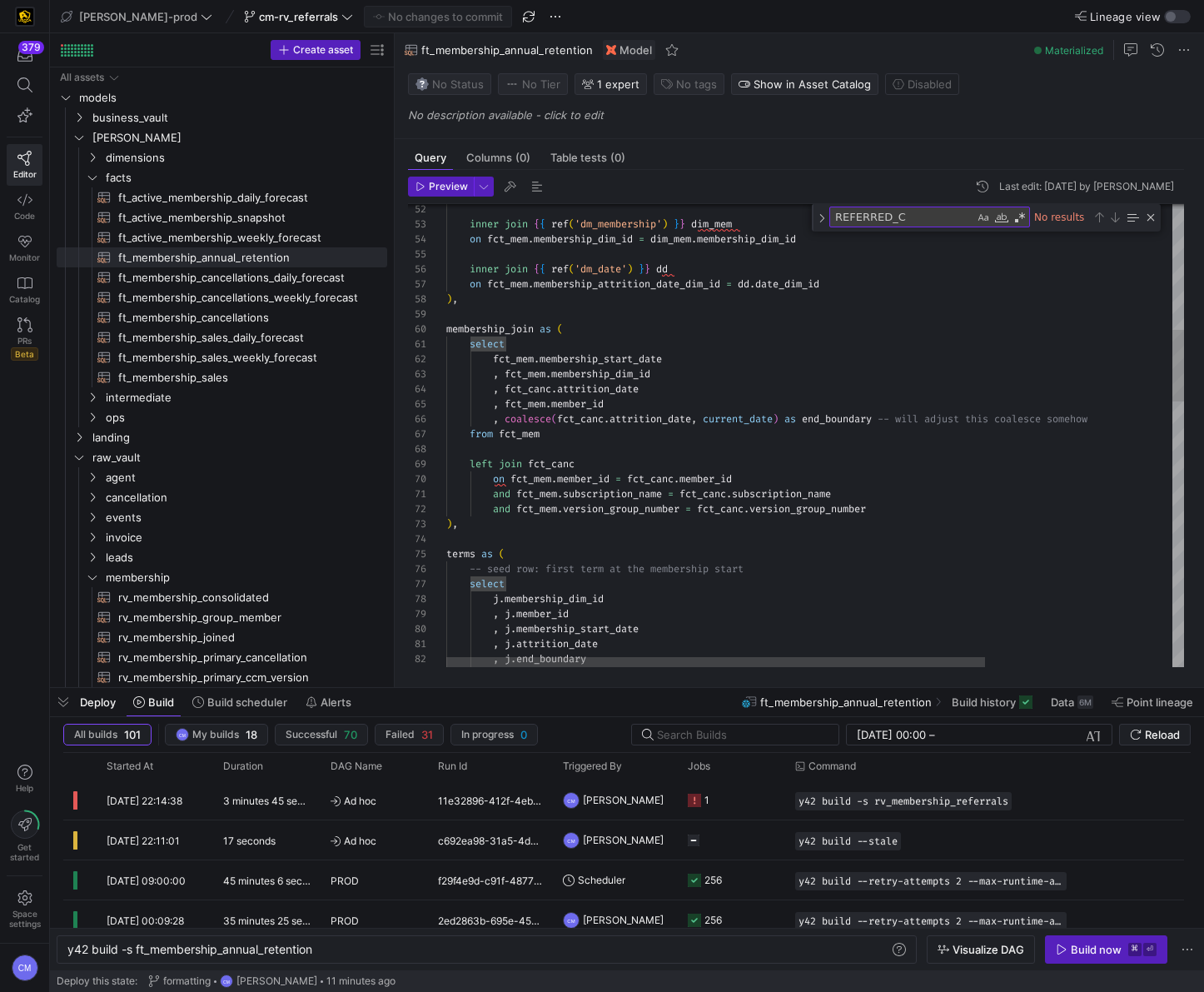
type textarea "from {{ ref('ft_membership_cancellations') }} fct_mem inner join {{ ref('dm_mem…"
click at [551, 331] on div ", [PERSON_NAME] membership_start_date as term_start_date , j . end_boundary , j…" at bounding box center [944, 883] width 995 height 2974
paste textarea "REFERRED_C"
type textarea "REFERRED_C"
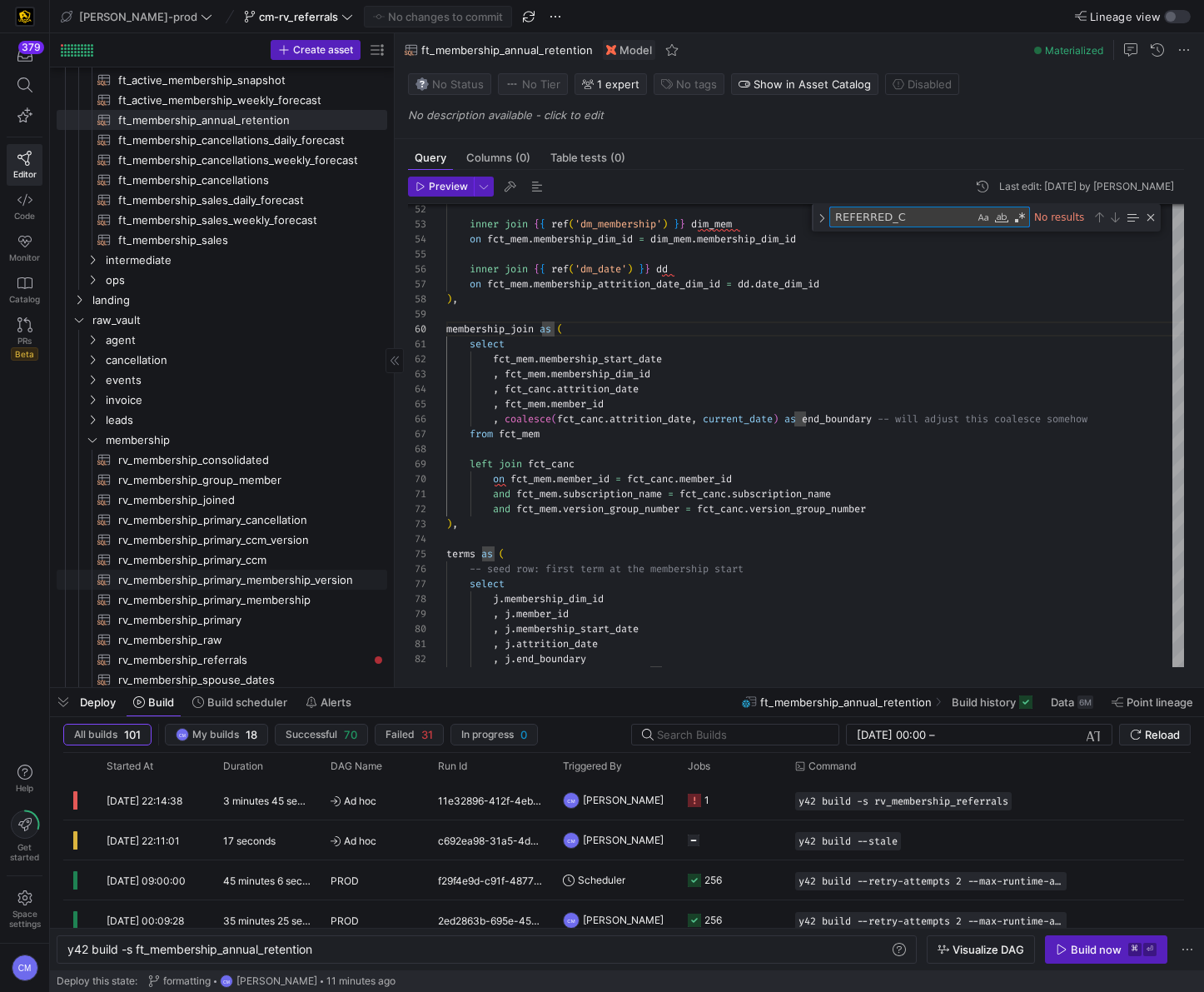
scroll to position [0, 0]
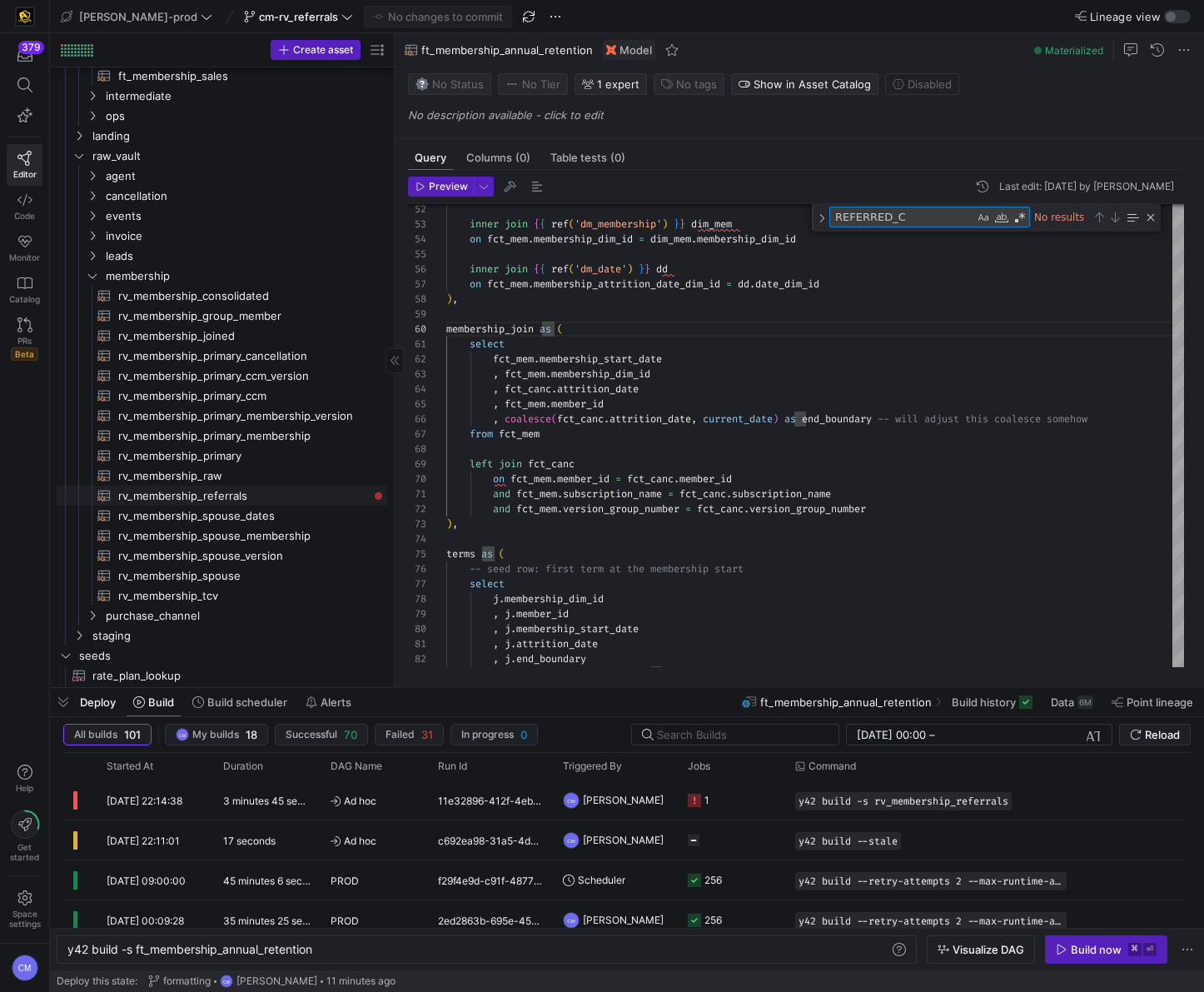
click at [204, 491] on span "rv_membership_referrals​​​​​​​​​​" at bounding box center [243, 496] width 250 height 19
type textarea "with joined as ( select distinct crm_id as member_id , subscription_name , 'pri…"
type textarea "y42 build -s rv_membership_referrals"
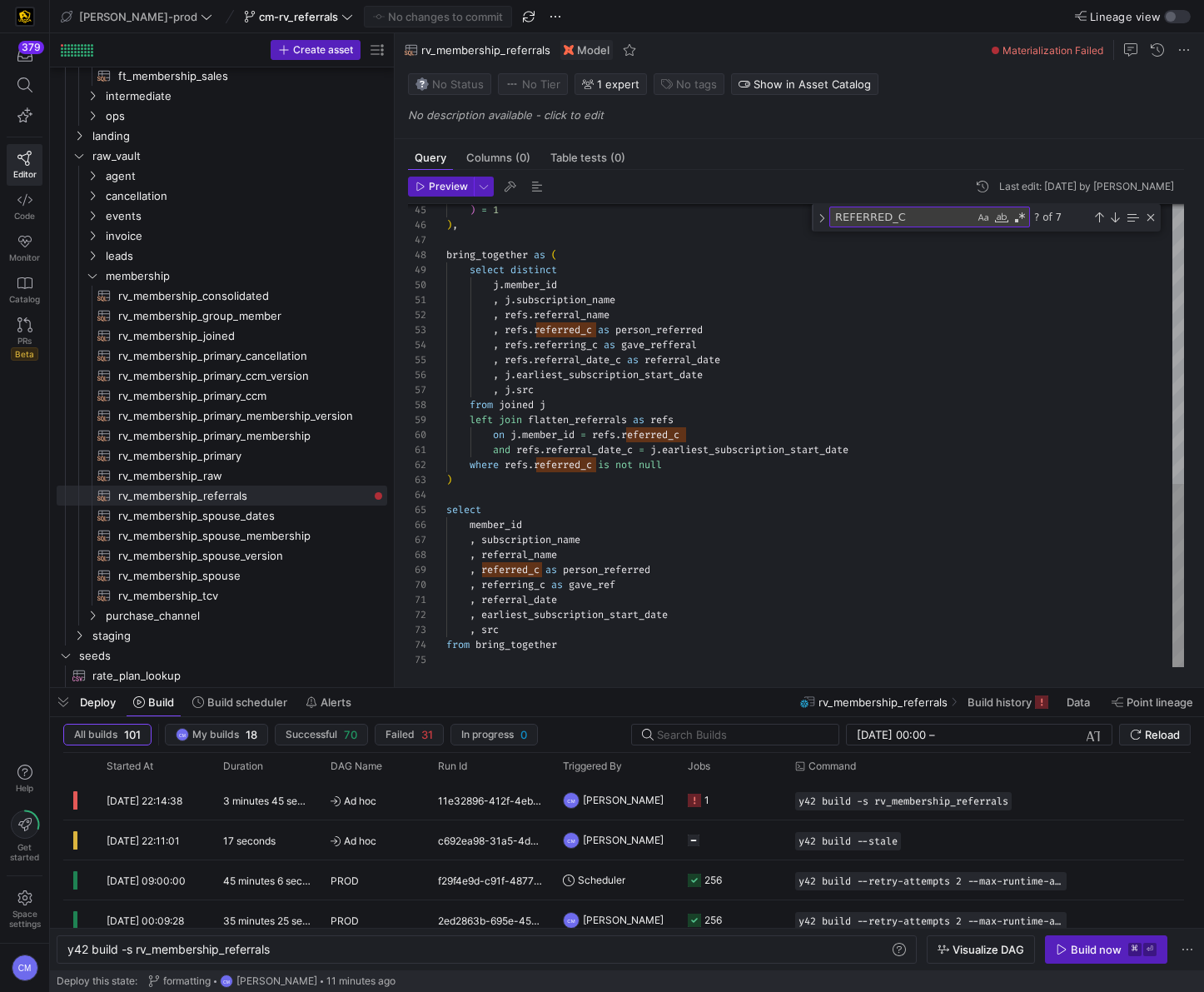
scroll to position [30, 6]
click at [811, 483] on div ") = 1 ) , bring_together as ( select distinct j . [PERSON_NAME] subscription_na…" at bounding box center [816, 84] width 738 height 1165
click at [1100, 219] on div "Previous Match (⇧Enter)" at bounding box center [1099, 218] width 13 height 13
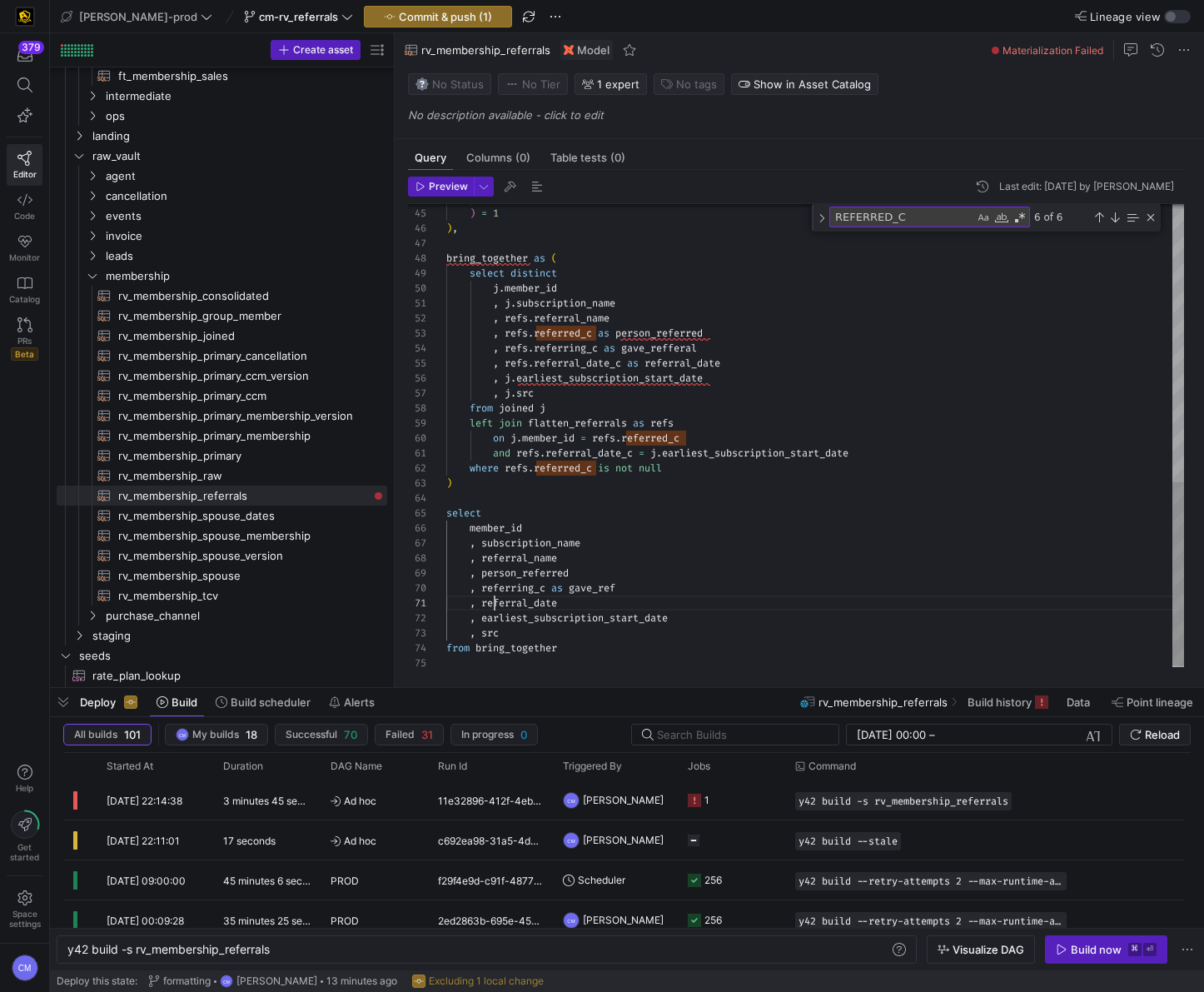
scroll to position [0, 48]
type textarea "and refs.referral_date_c = j.earliest_subscription_start_date where refs.referr…"
click at [398, 15] on span "Commit & push (1)" at bounding box center [445, 17] width 94 height 13
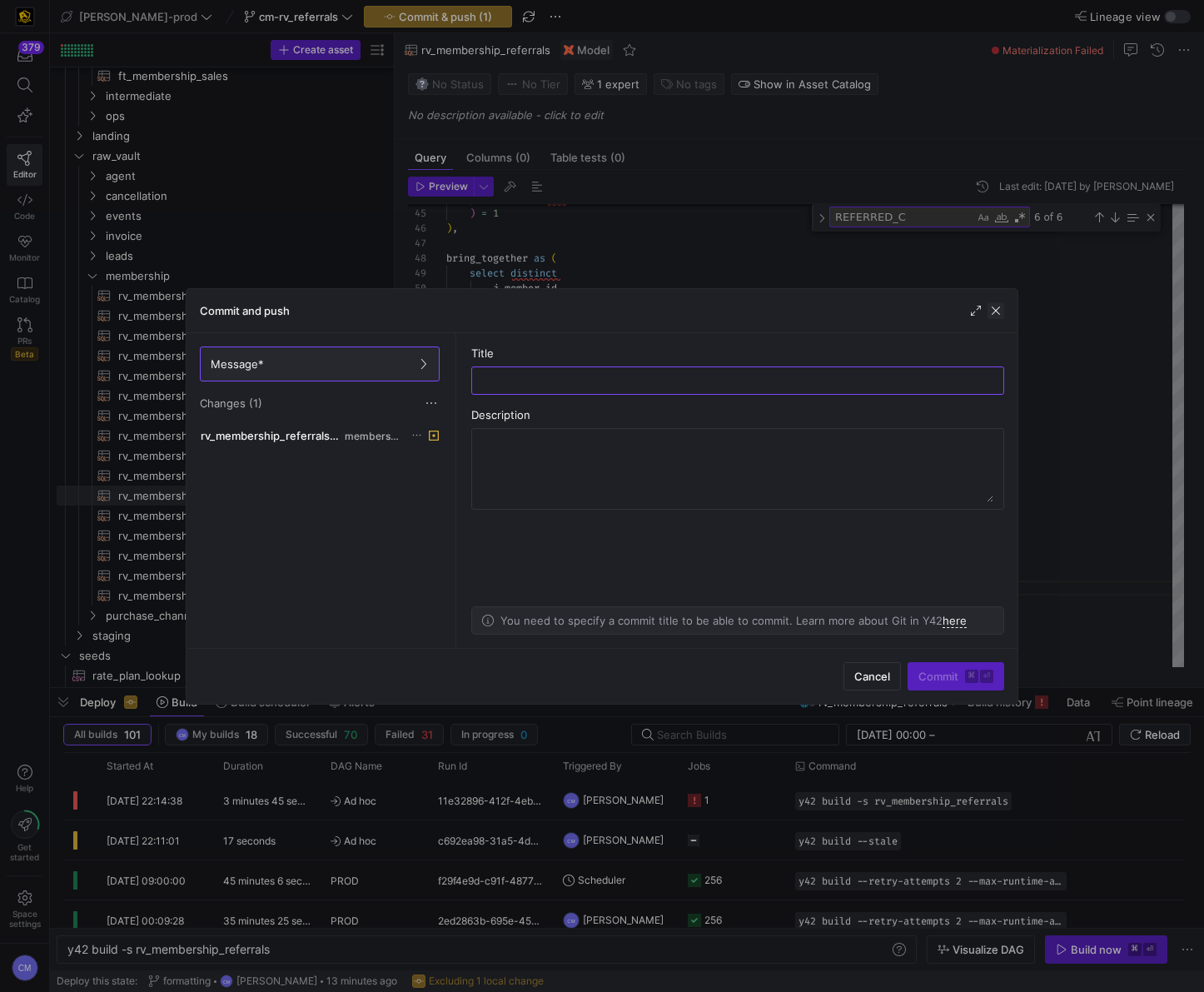
click at [999, 312] on span "button" at bounding box center [997, 310] width 17 height 17
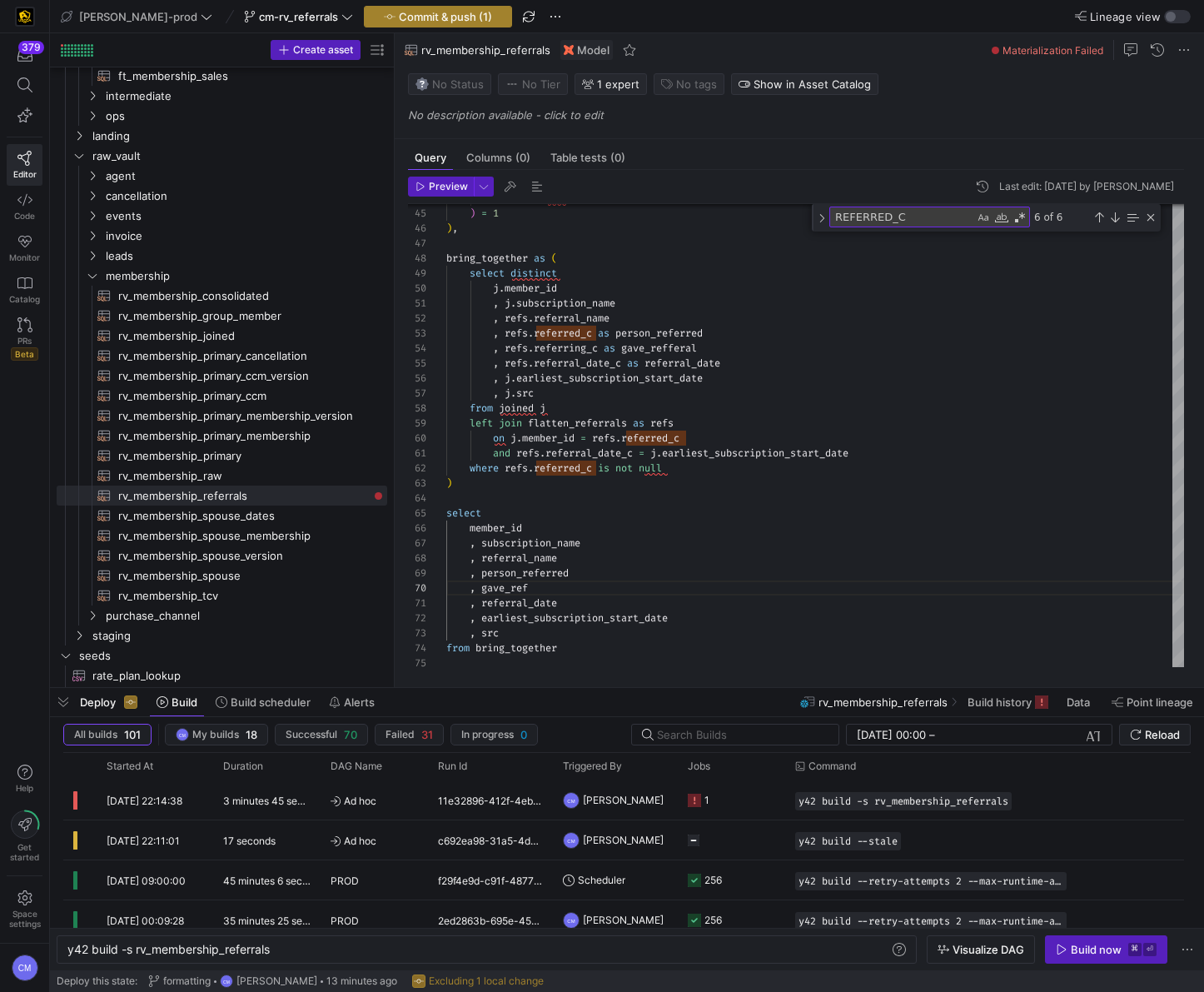
click at [405, 14] on span "Commit & push (1)" at bounding box center [445, 17] width 94 height 13
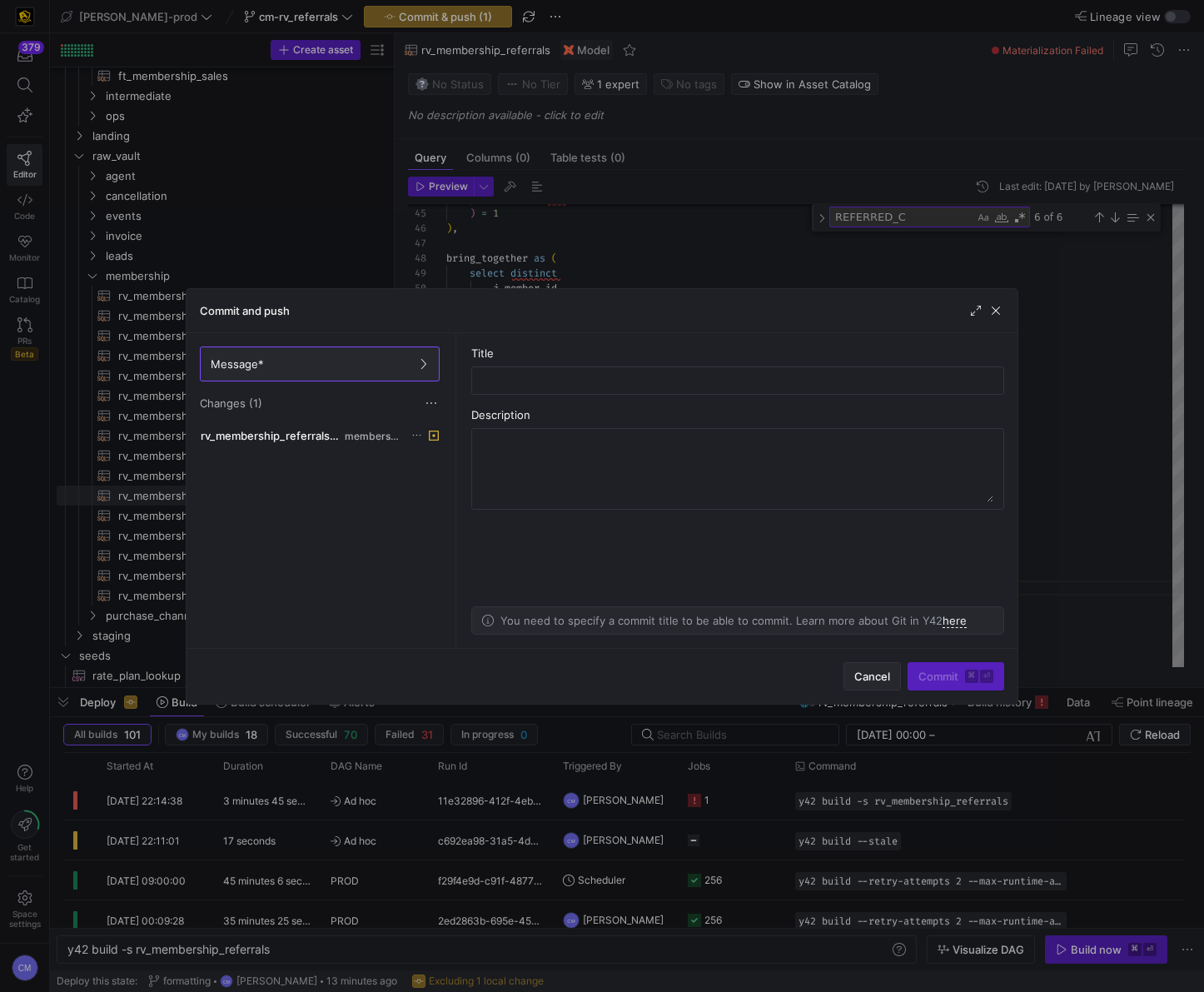
click at [890, 677] on span "Cancel" at bounding box center [873, 676] width 36 height 13
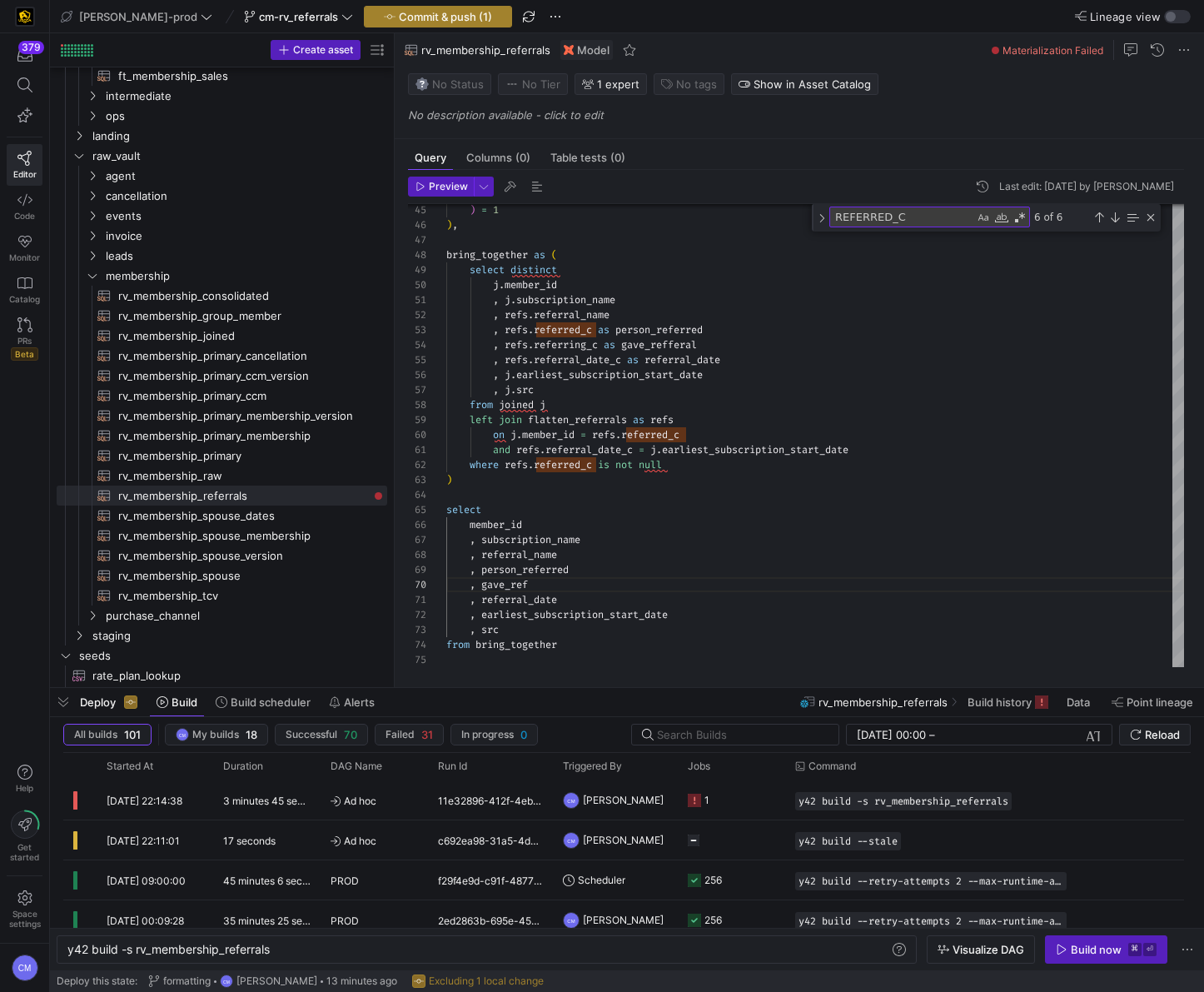
click at [398, 17] on span "Commit & push (1)" at bounding box center [445, 17] width 94 height 13
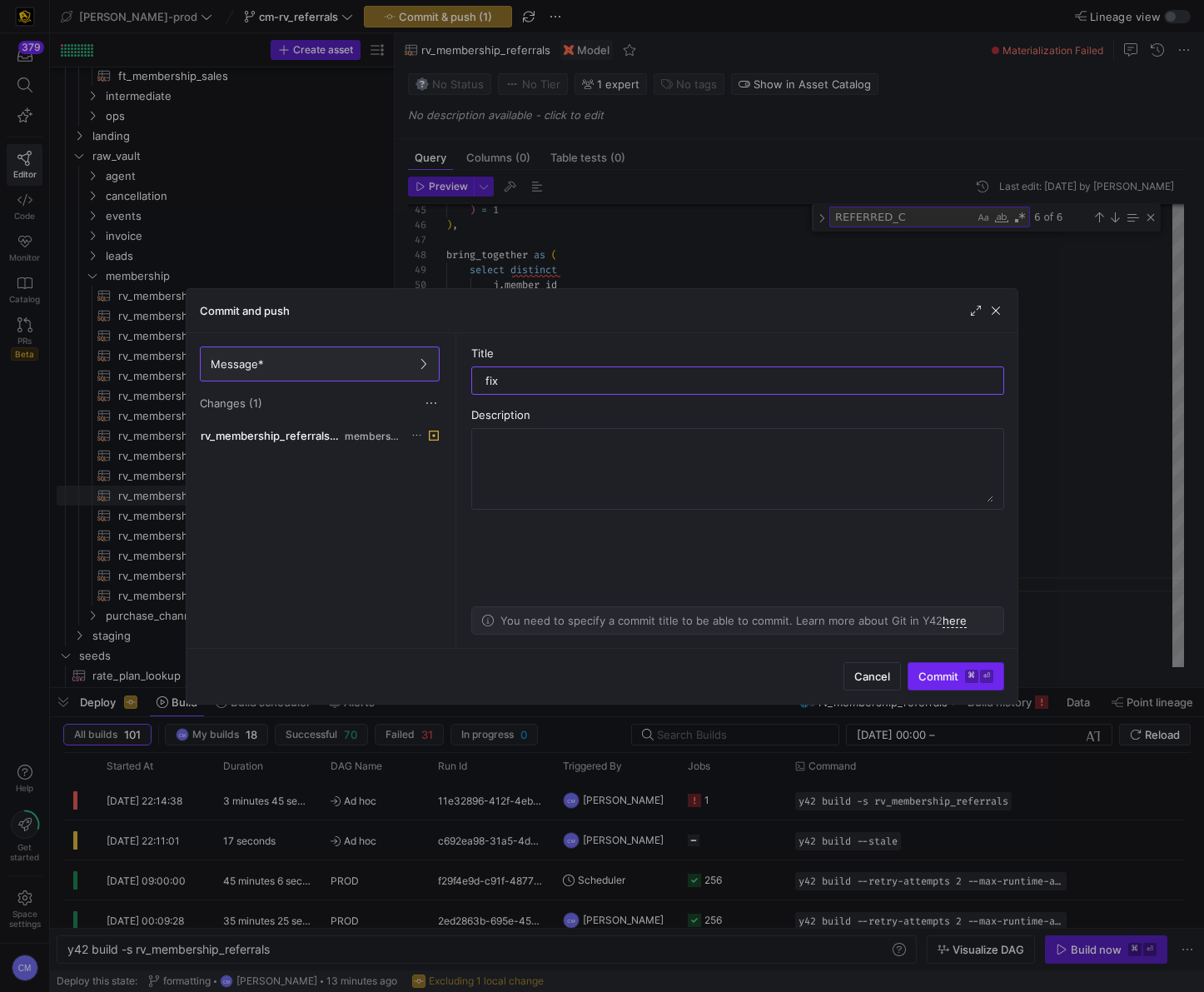
type input "fix"
click at [959, 676] on span "Commit ⌘ ⏎" at bounding box center [956, 676] width 75 height 13
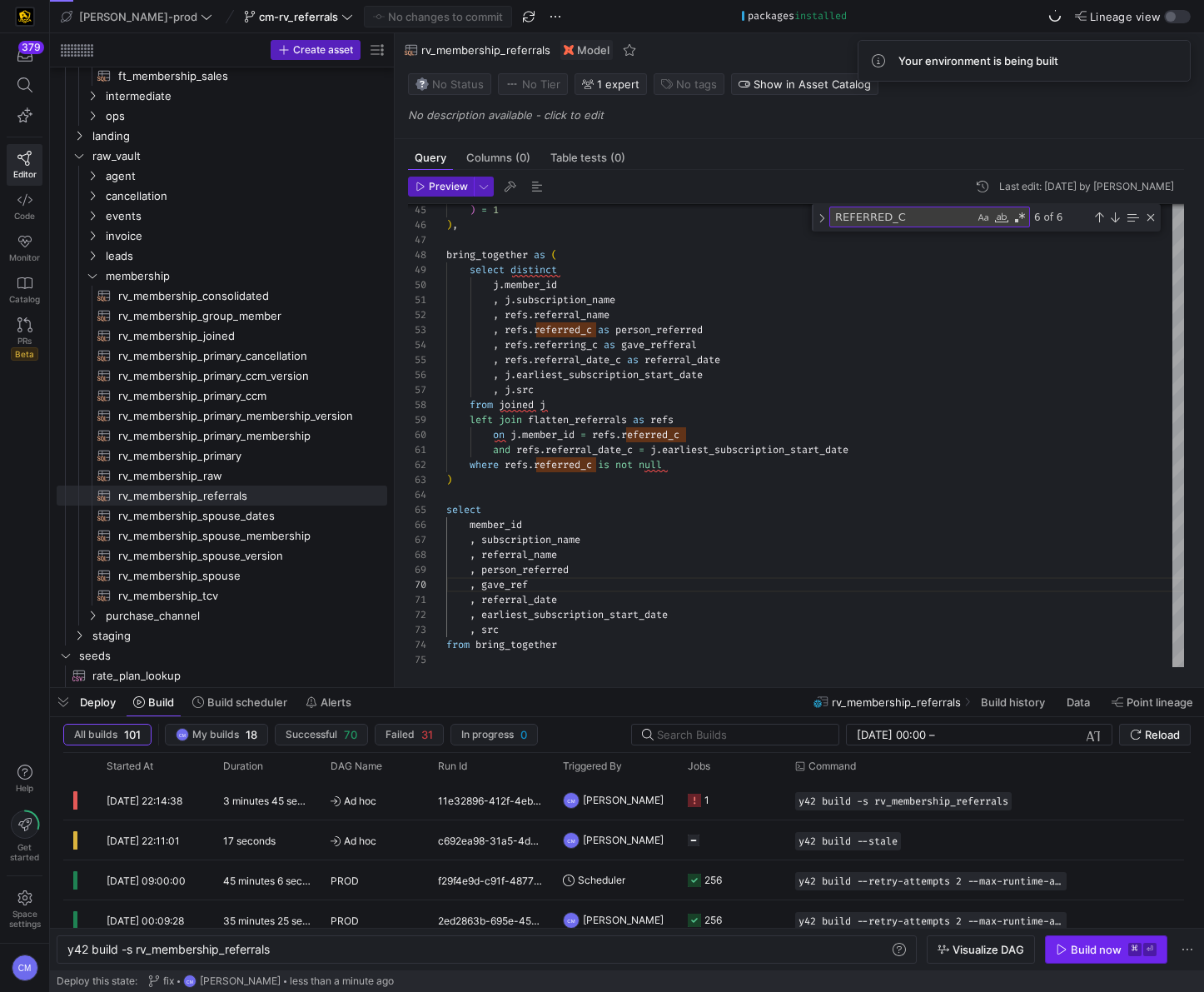
click at [1072, 941] on span "button" at bounding box center [1107, 949] width 121 height 27
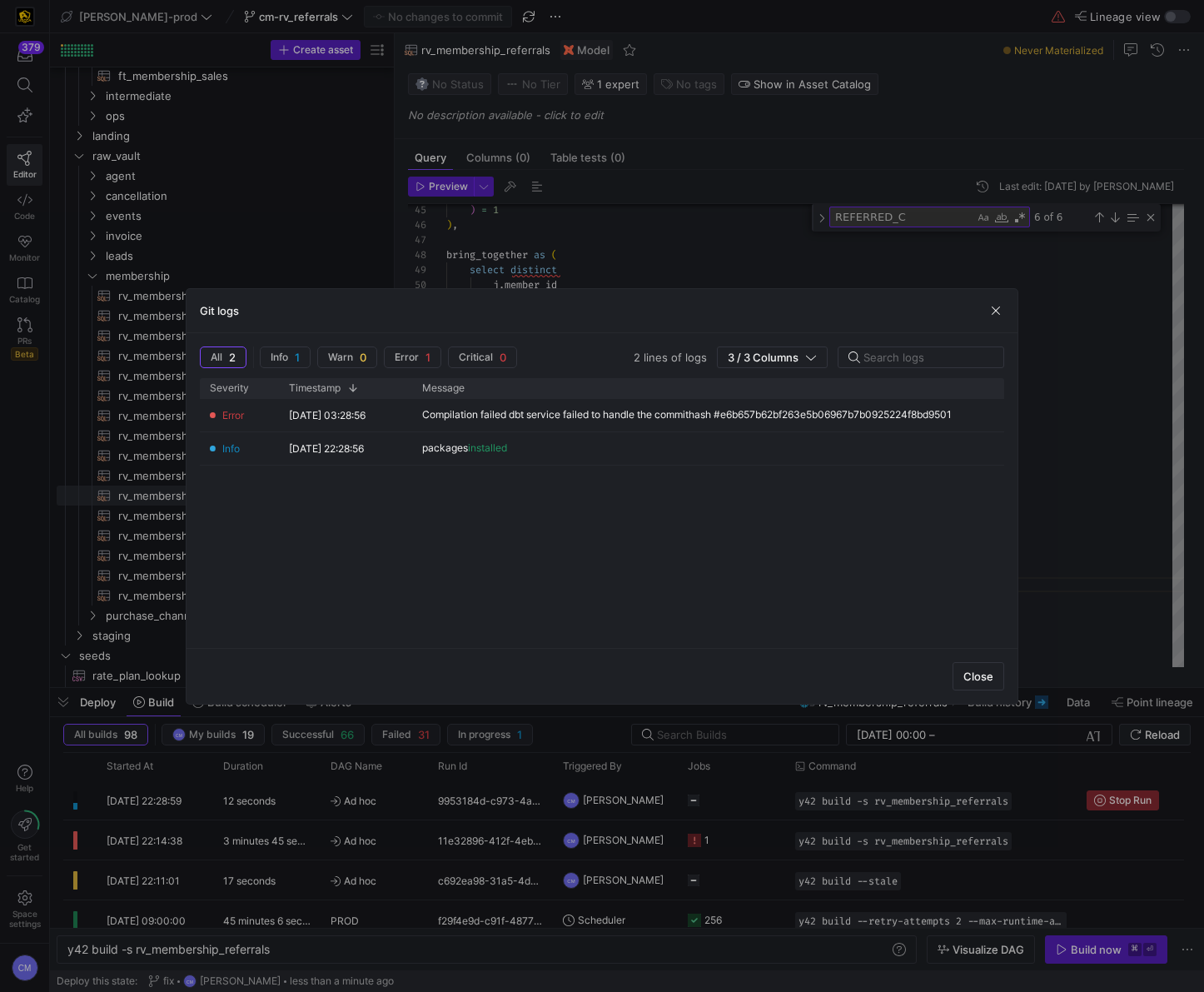
drag, startPoint x: 976, startPoint y: 678, endPoint x: 958, endPoint y: 642, distance: 40.2
click at [976, 678] on span "Close" at bounding box center [979, 676] width 30 height 13
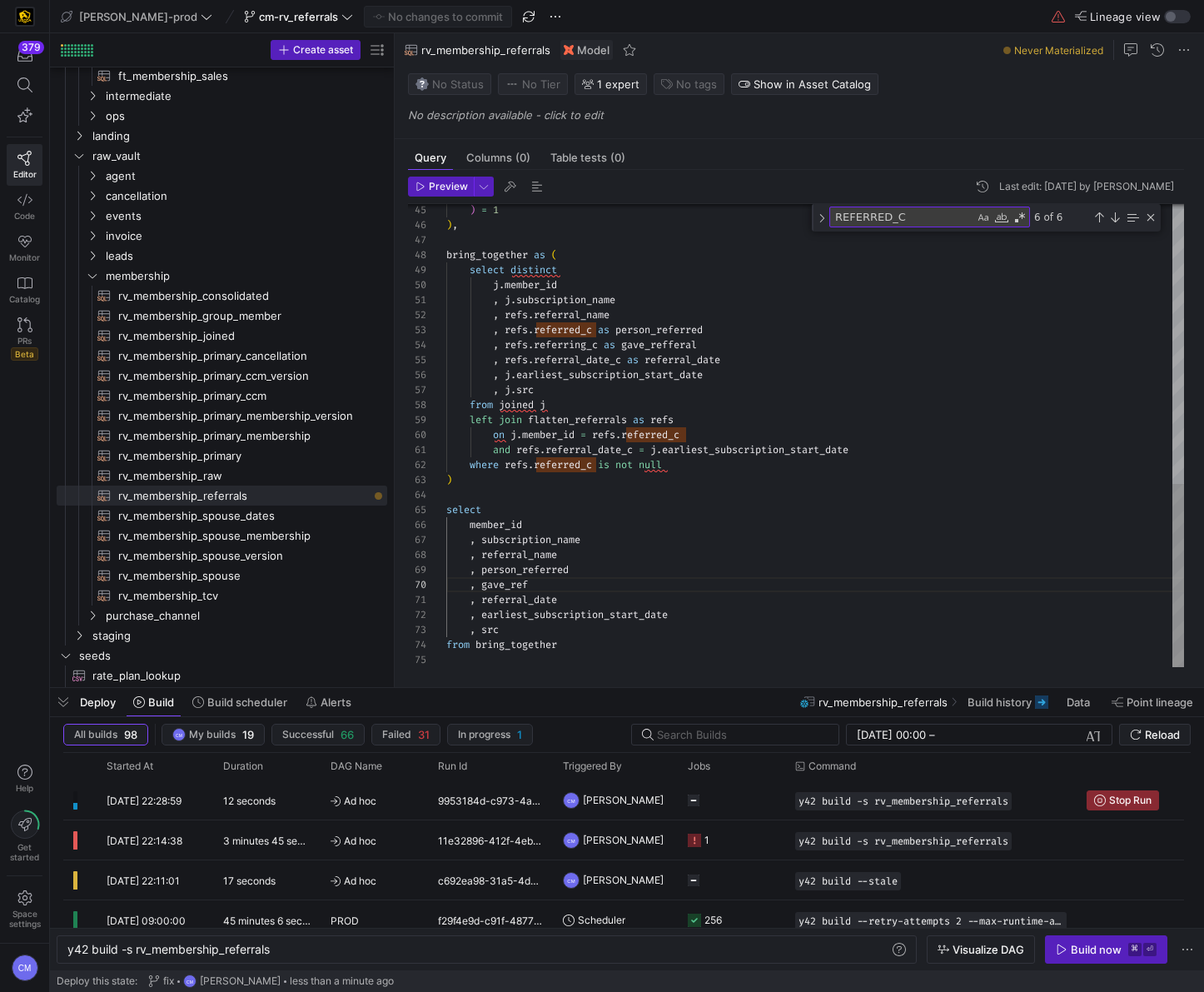
click at [711, 521] on div ") = 1 ) , bring_together as ( select distinct j . [PERSON_NAME] subscription_na…" at bounding box center [816, 84] width 738 height 1165
click at [151, 267] on span "membership" at bounding box center [225, 276] width 239 height 19
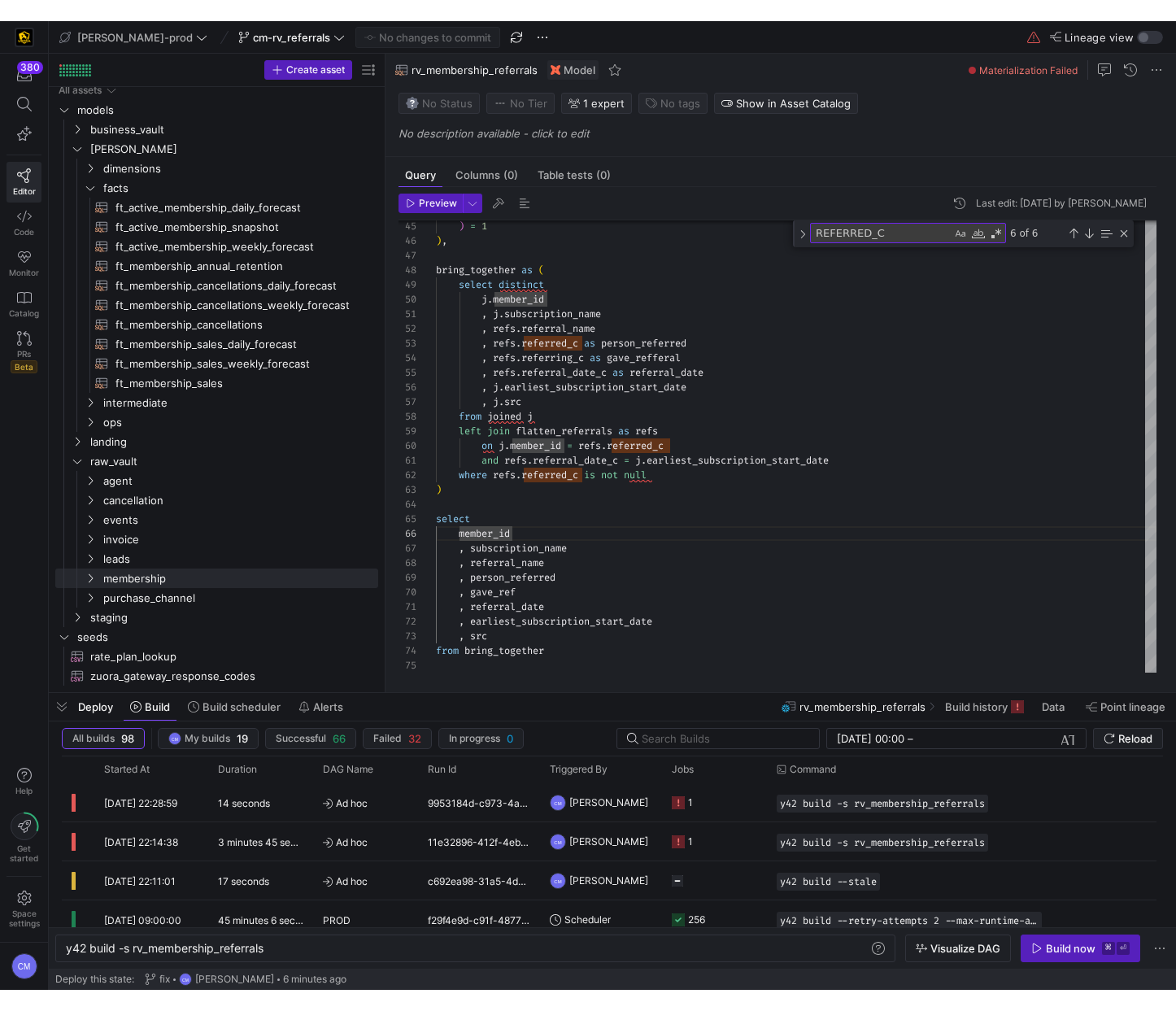
scroll to position [0, 0]
